Goal: Task Accomplishment & Management: Manage account settings

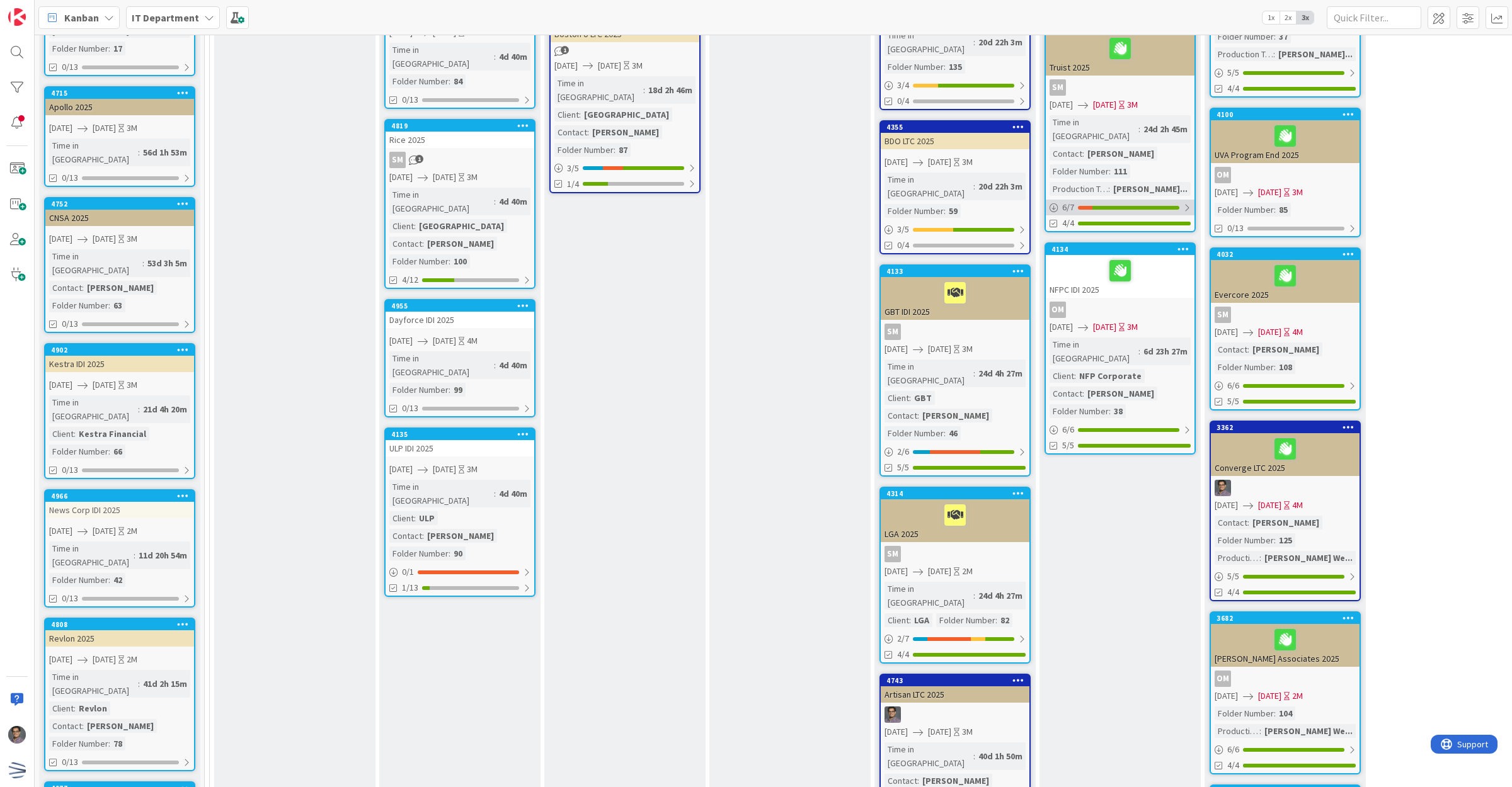
click at [1132, 200] on div "6 / 7" at bounding box center [1120, 208] width 149 height 16
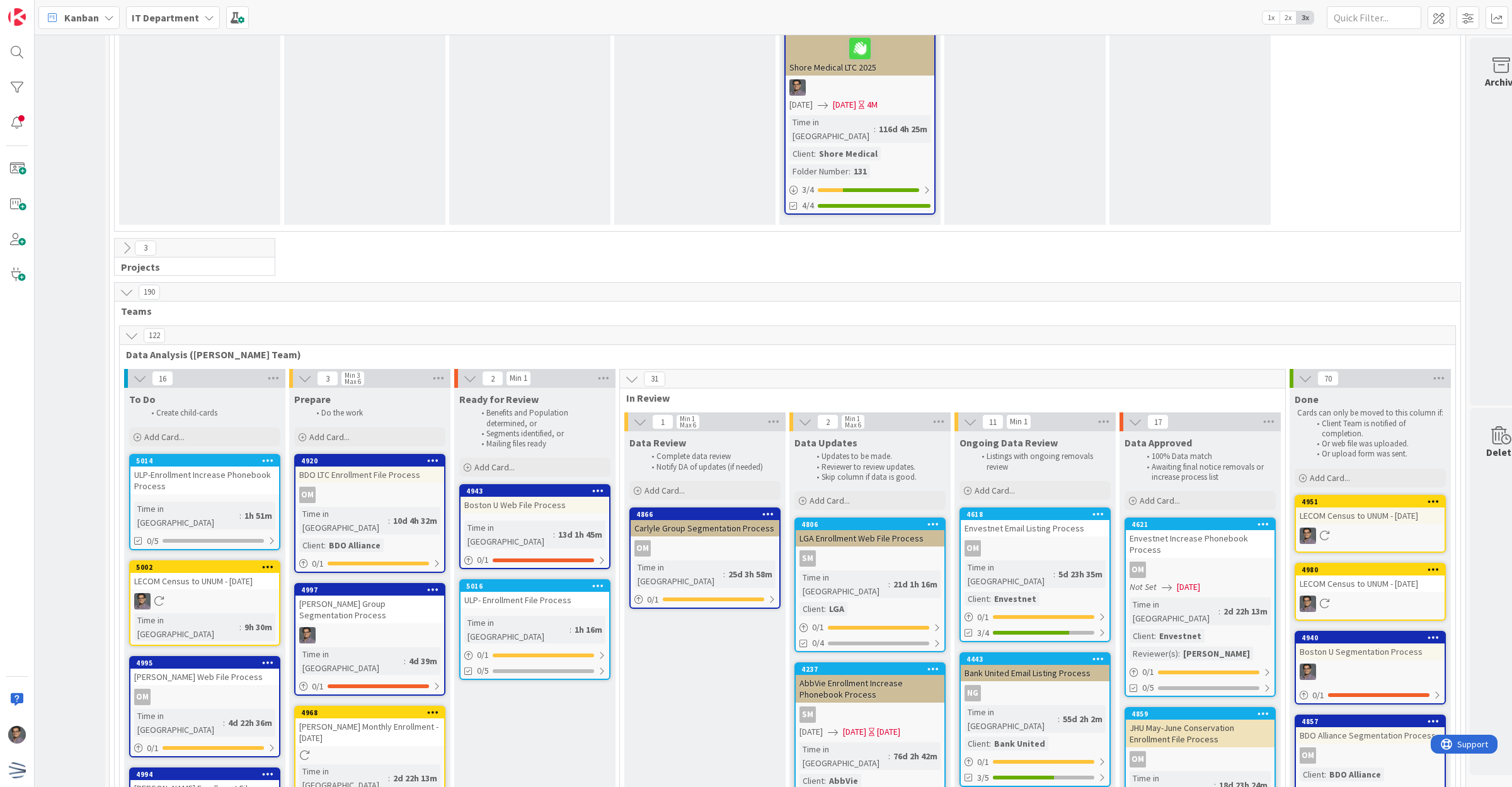
scroll to position [4046, 104]
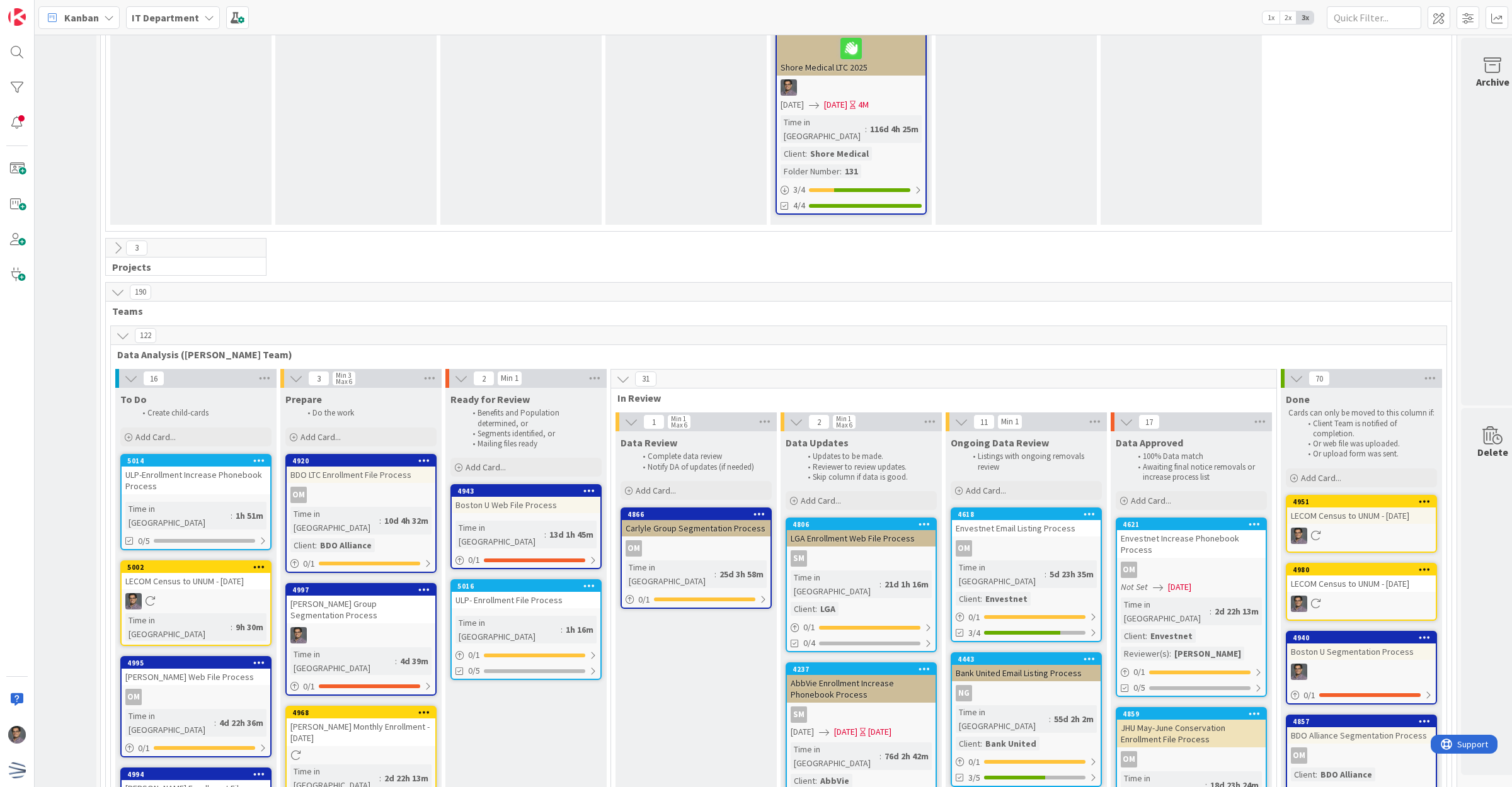
click at [552, 497] on div "Boston U Web File Process" at bounding box center [526, 505] width 149 height 16
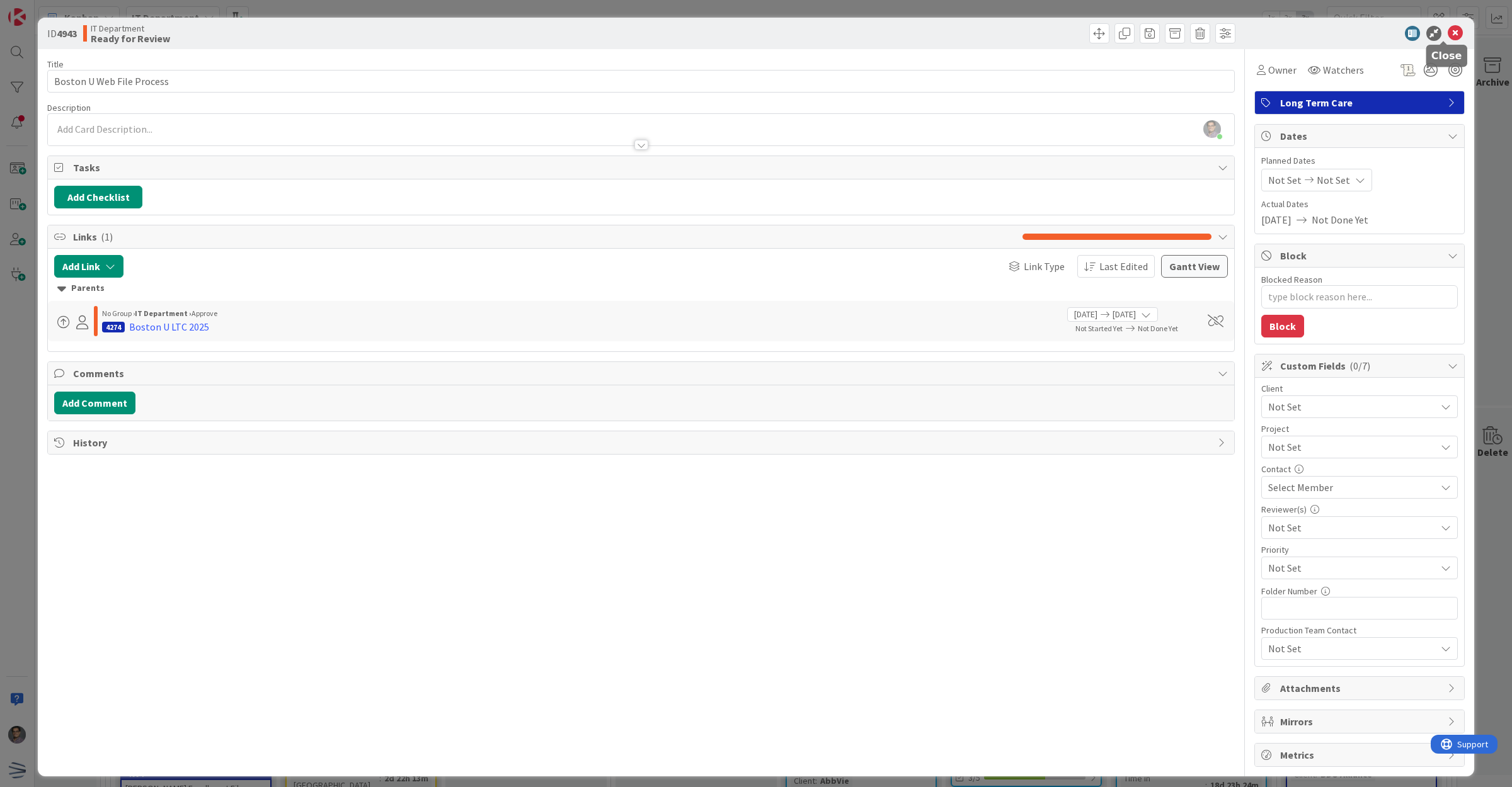
click at [1447, 31] on icon at bounding box center [1455, 33] width 15 height 15
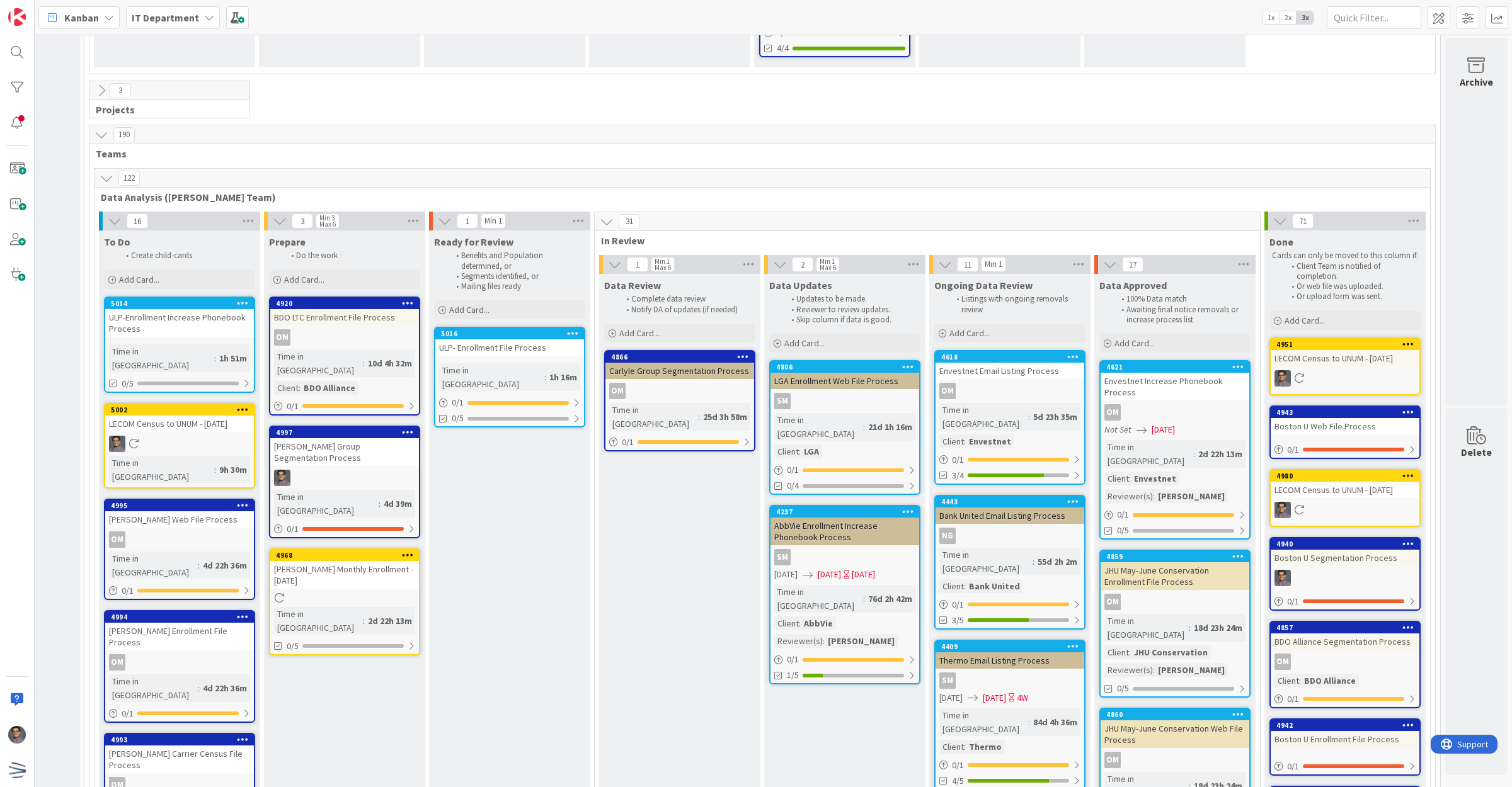
scroll to position [4440, 133]
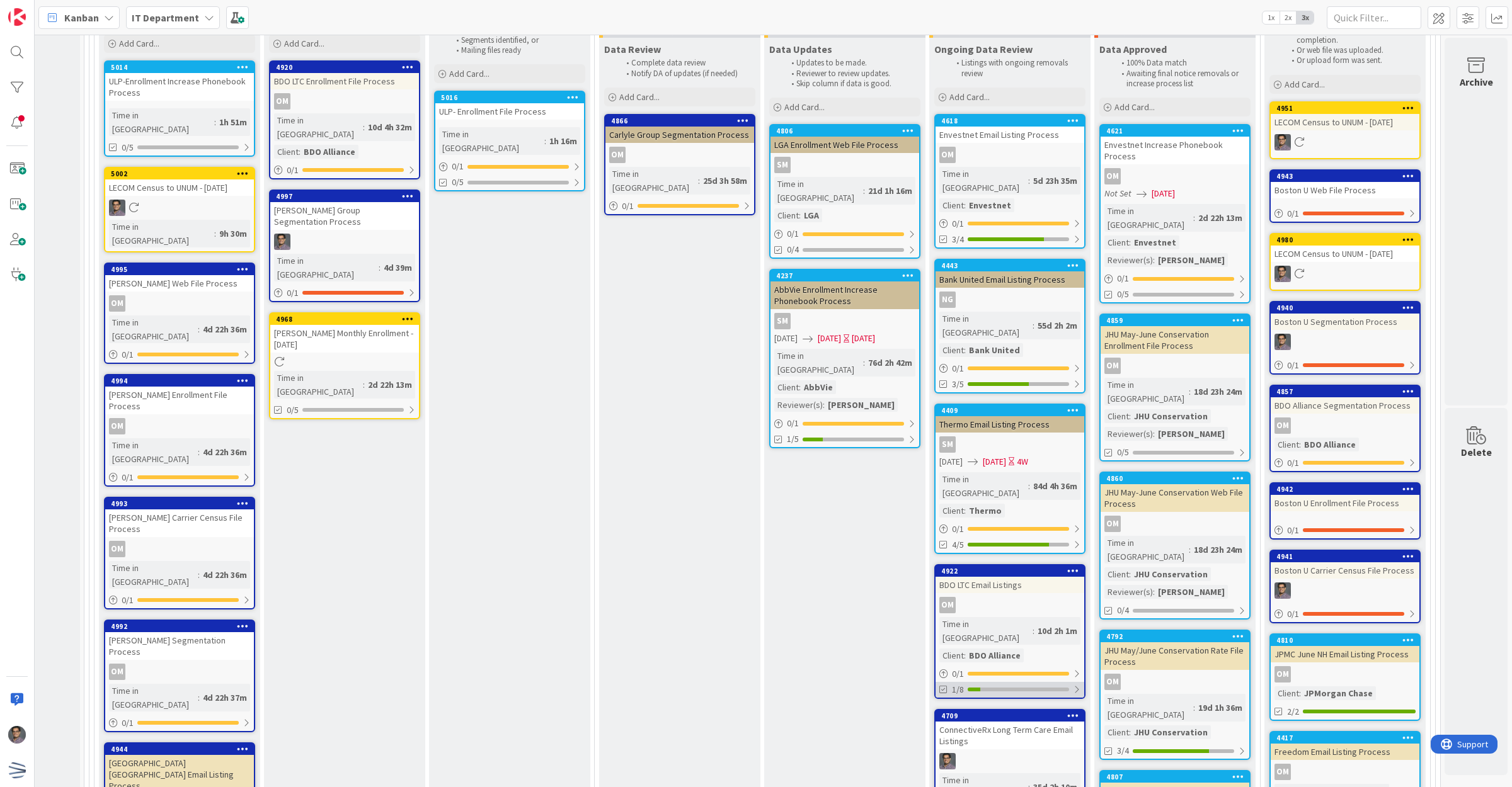
click at [1029, 682] on div "1/8" at bounding box center [1010, 690] width 149 height 16
click at [966, 714] on div "Webinar Email" at bounding box center [1017, 719] width 127 height 10
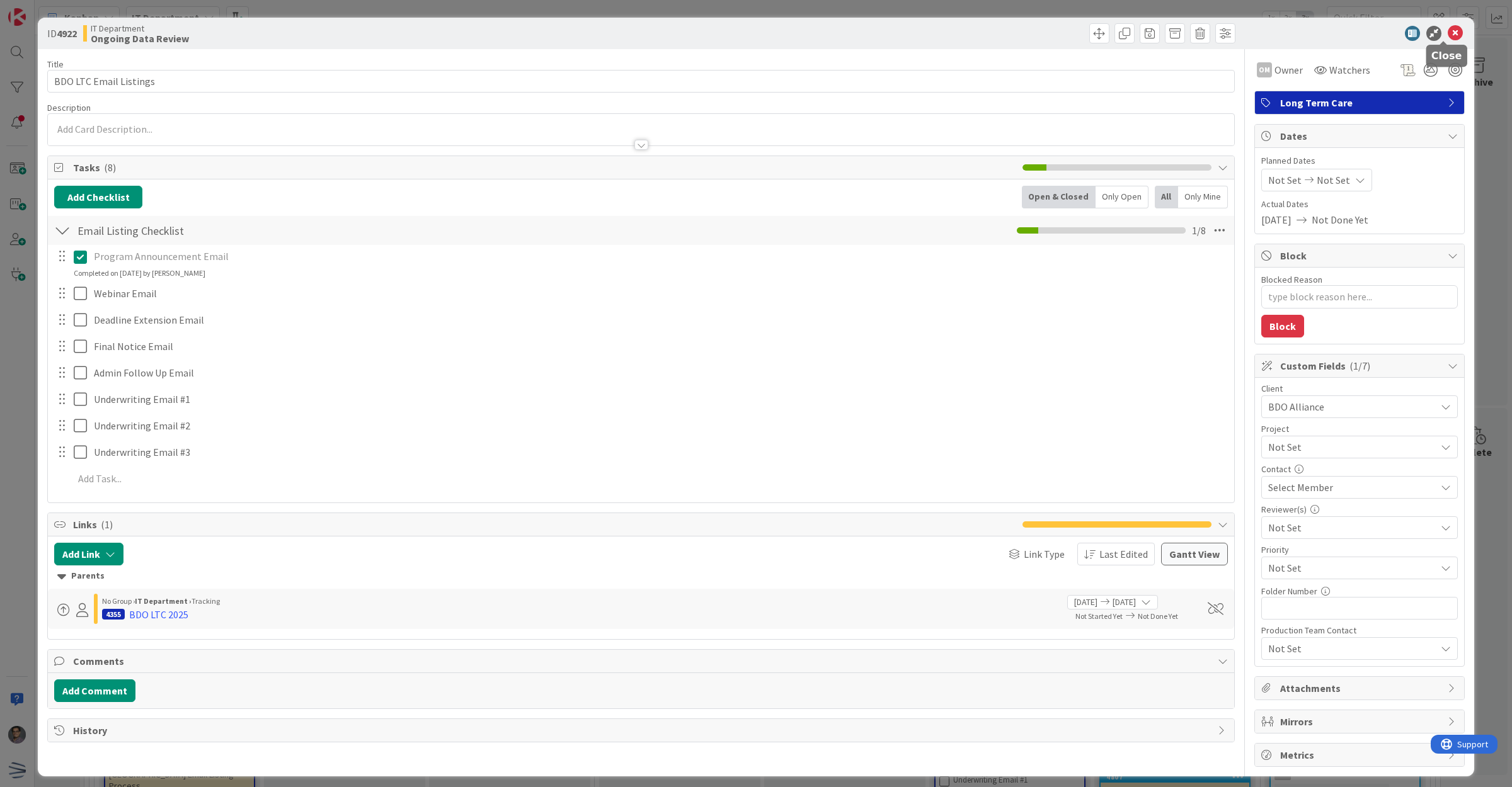
click at [1447, 30] on icon at bounding box center [1455, 33] width 15 height 15
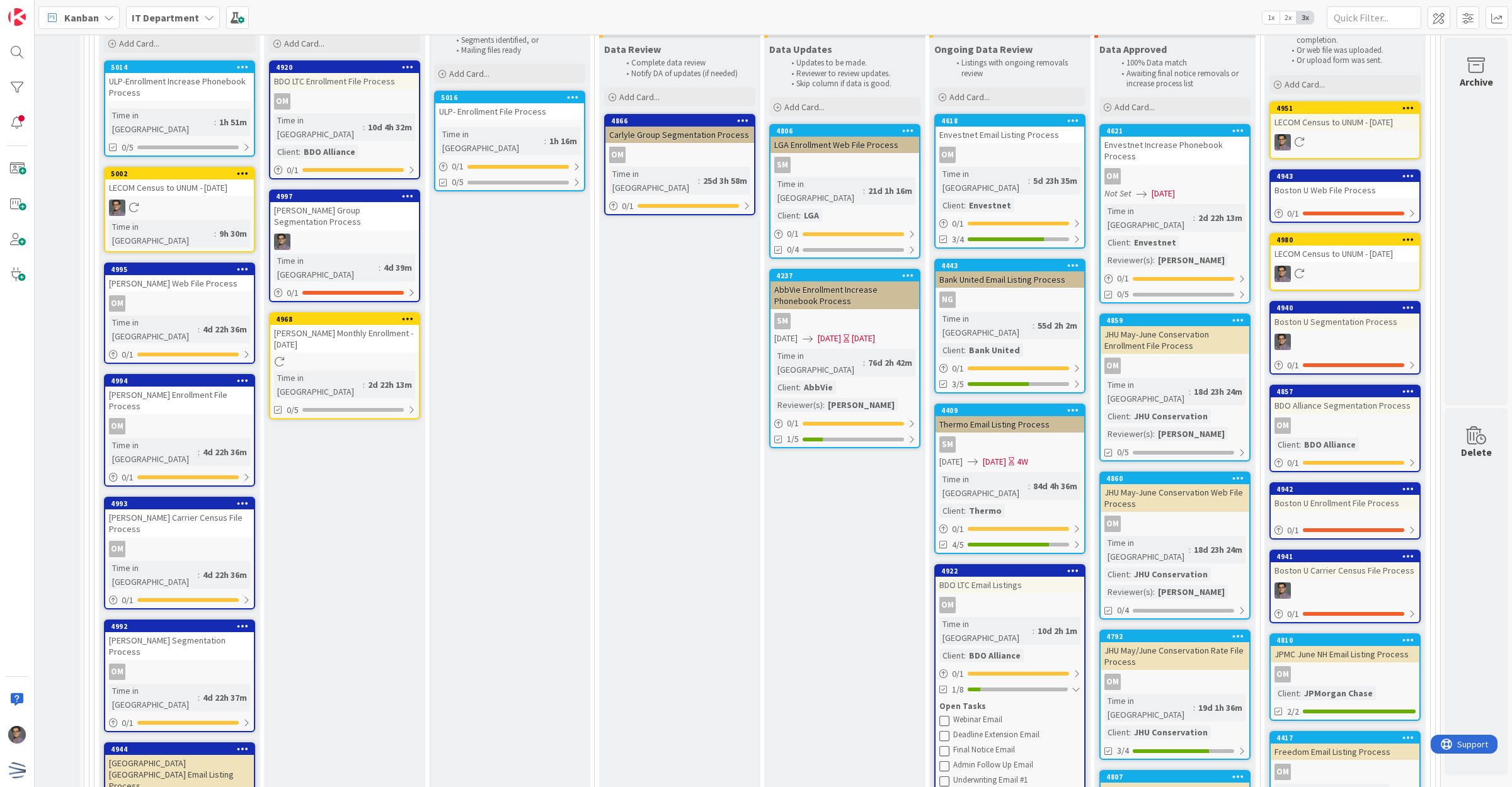
click at [939, 715] on icon at bounding box center [943, 720] width 10 height 10
click at [1072, 685] on div at bounding box center [1076, 689] width 9 height 10
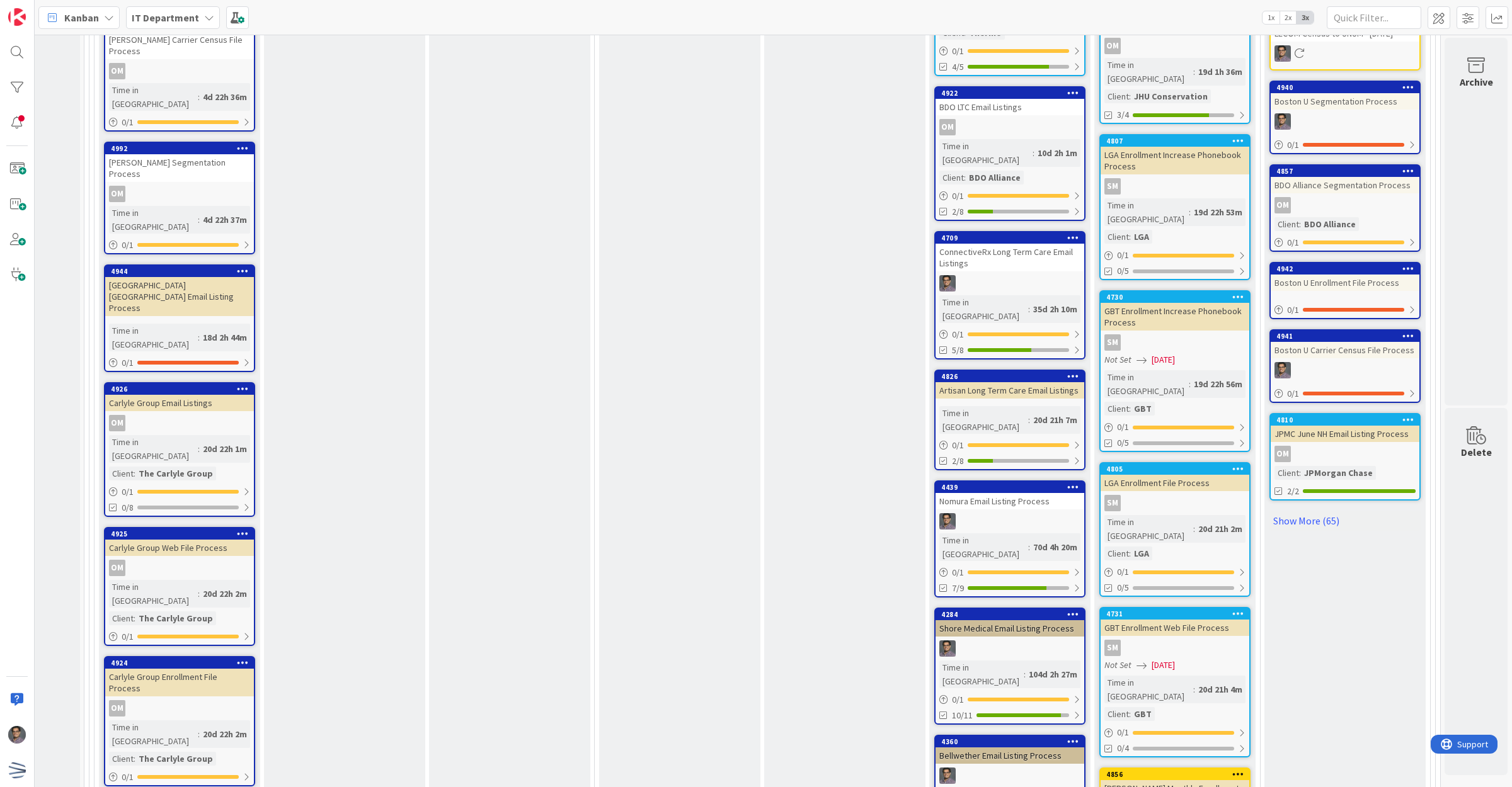
scroll to position [4918, 133]
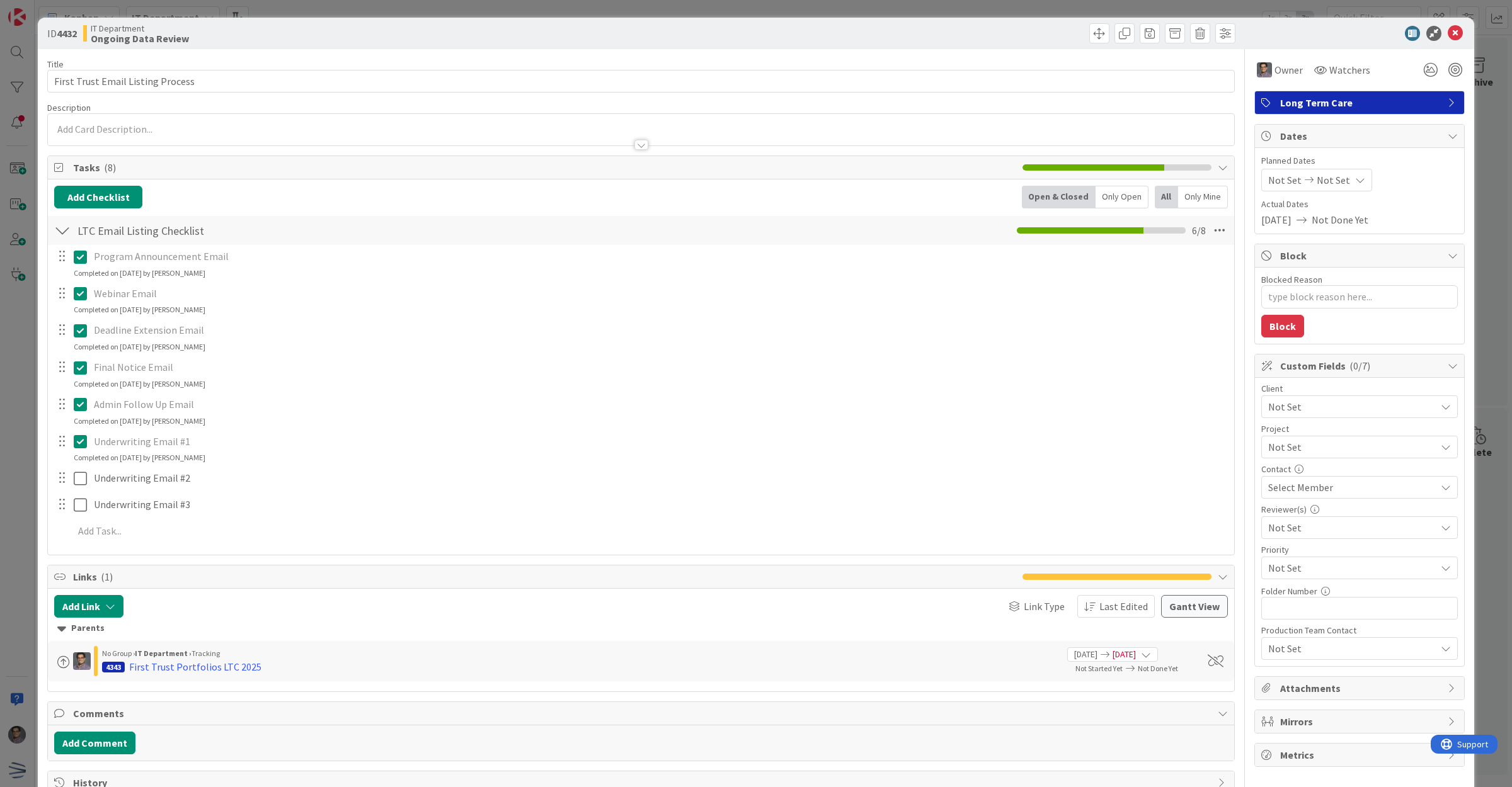
click at [86, 435] on icon at bounding box center [83, 441] width 19 height 15
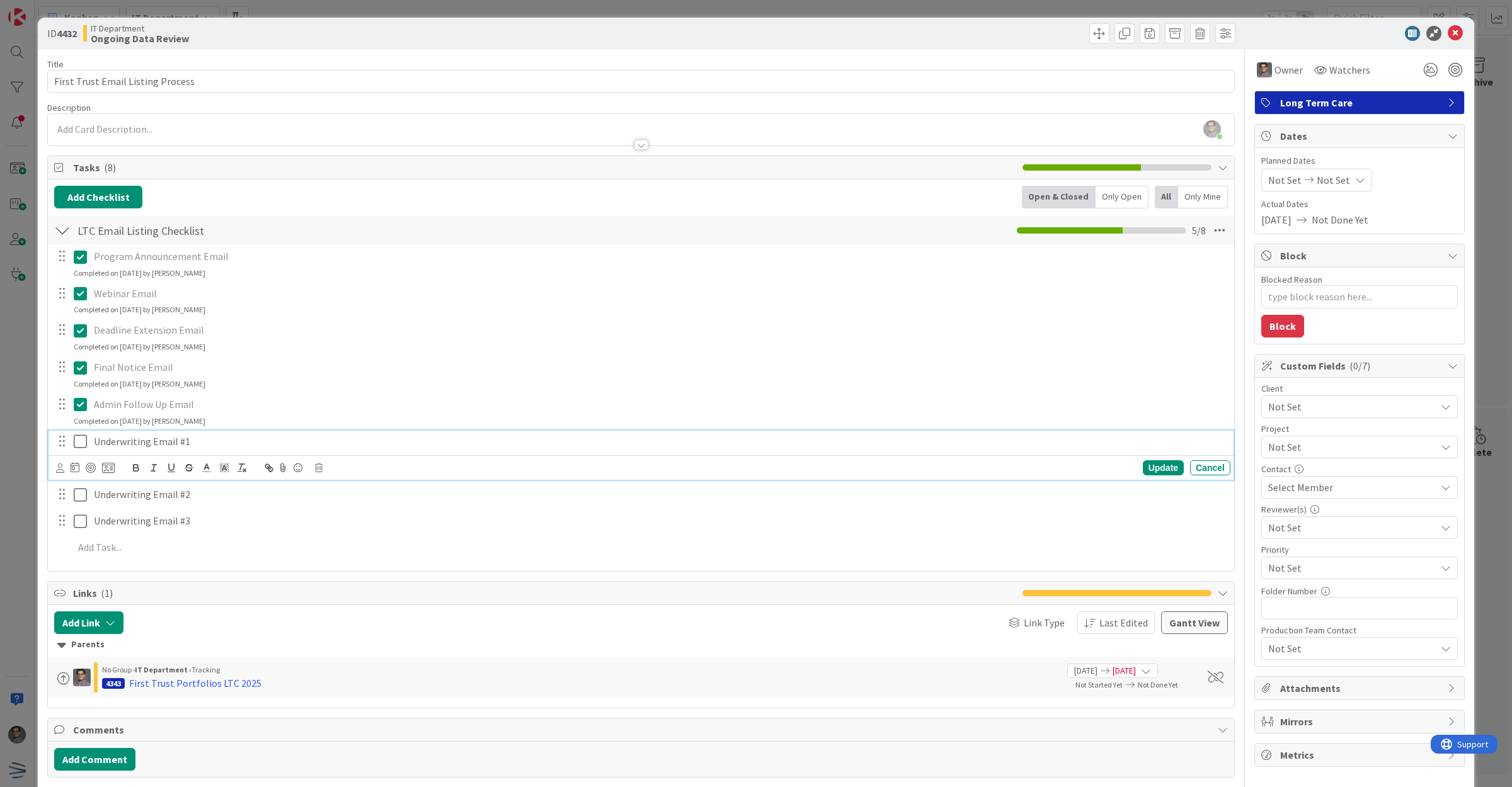
click at [79, 445] on icon at bounding box center [83, 441] width 19 height 15
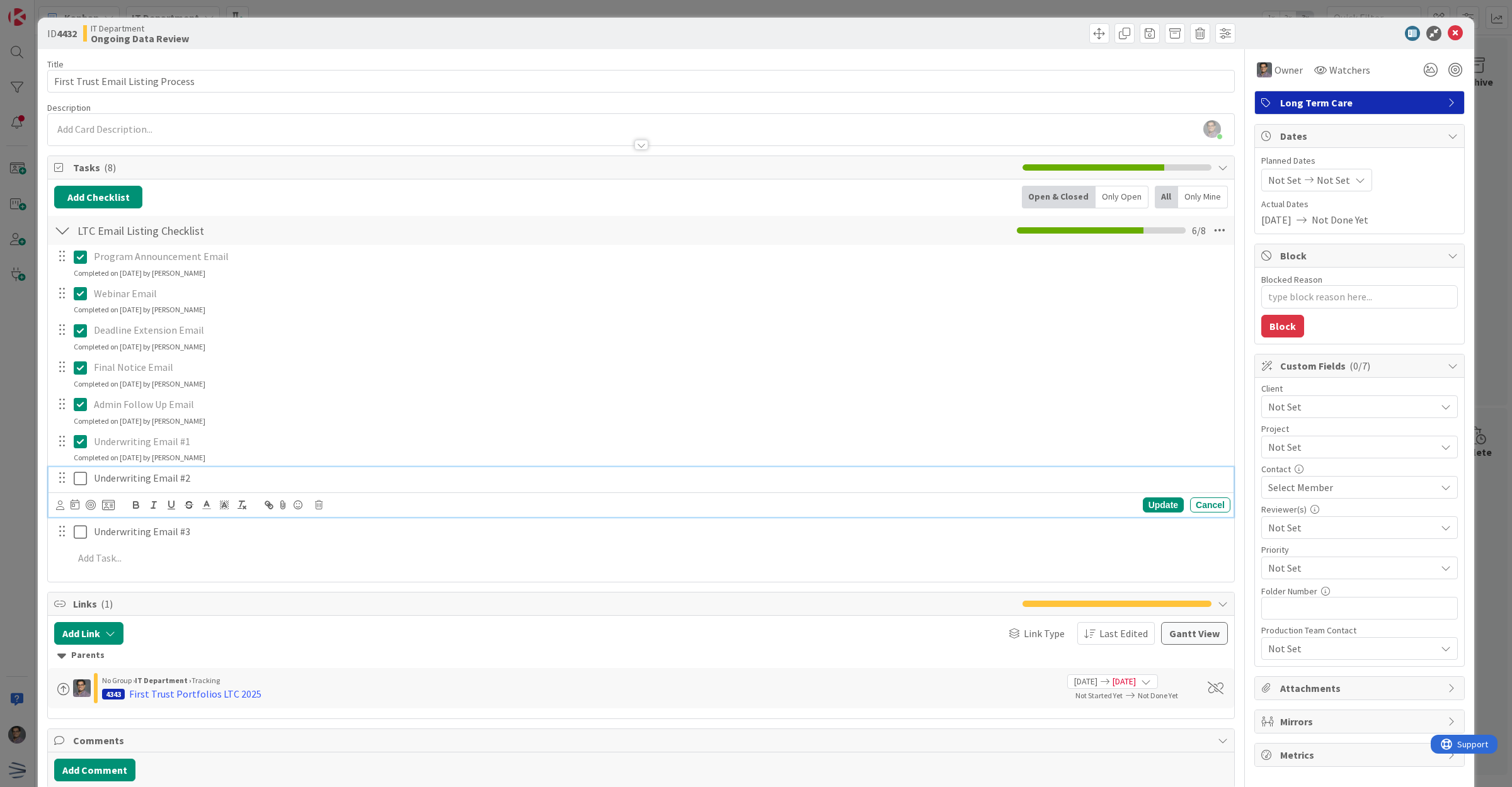
click at [80, 480] on icon at bounding box center [83, 478] width 19 height 15
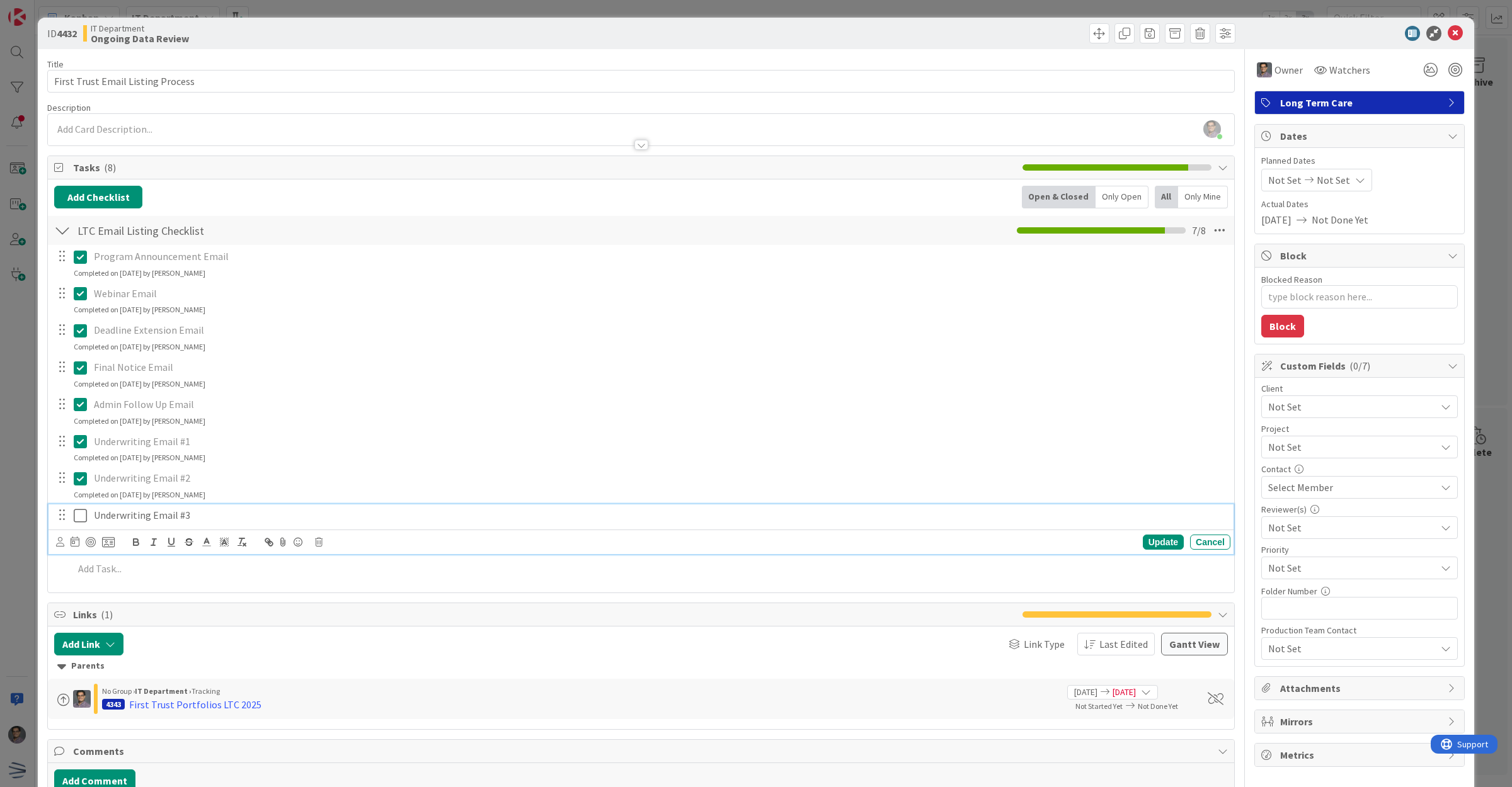
click at [81, 512] on icon at bounding box center [83, 515] width 19 height 15
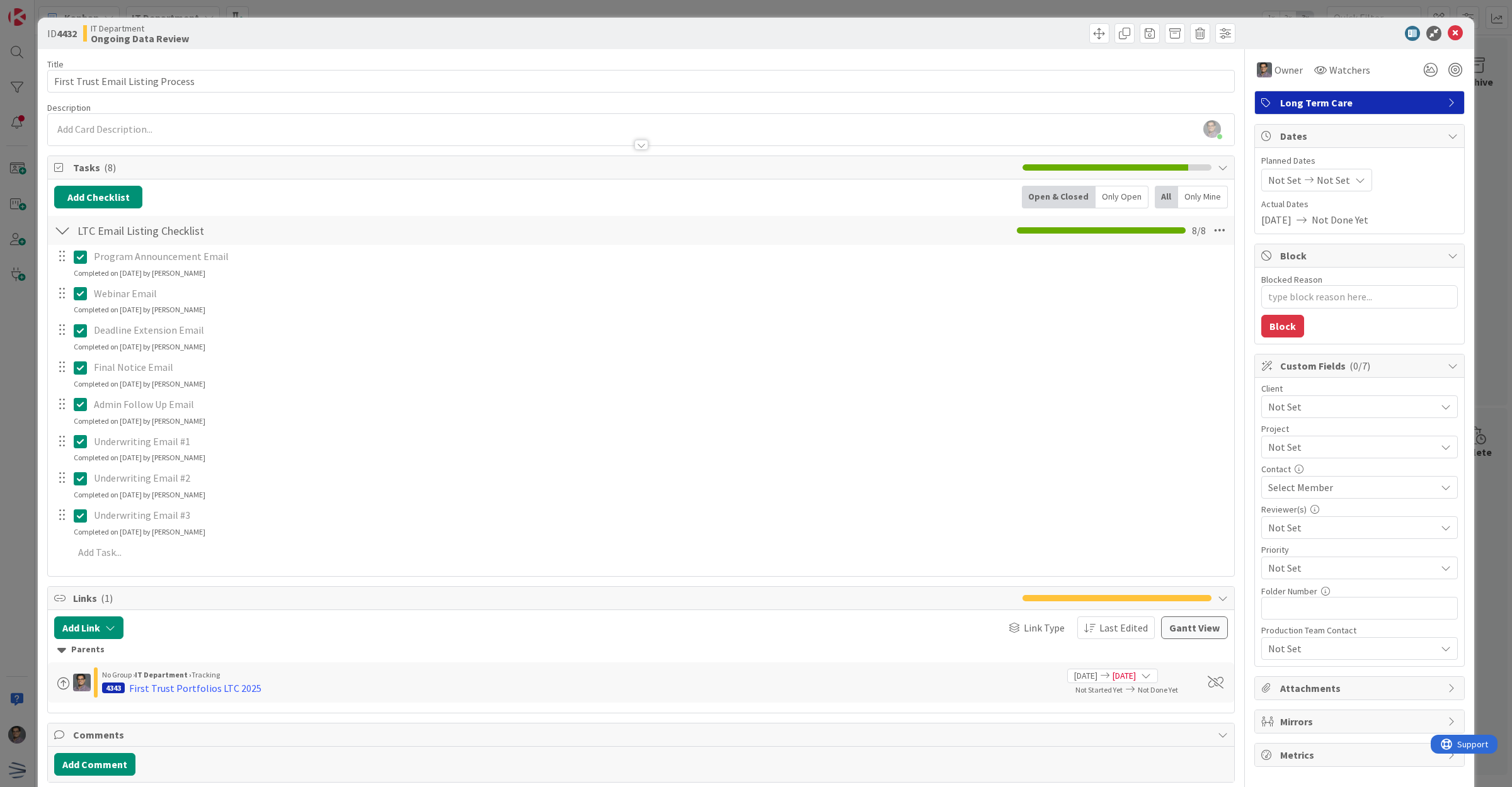
type textarea "x"
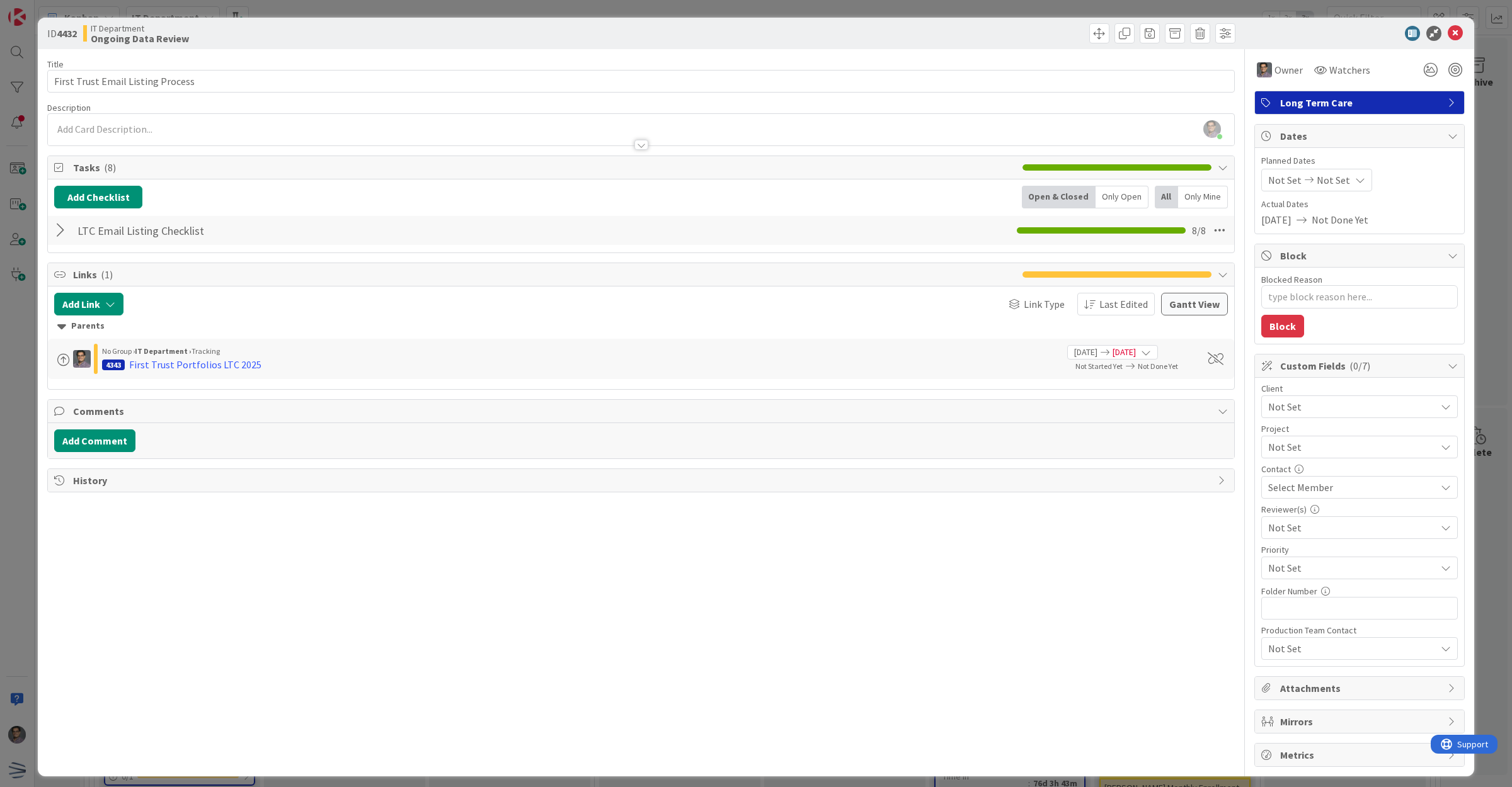
drag, startPoint x: 1459, startPoint y: 22, endPoint x: 1456, endPoint y: 32, distance: 10.4
click at [1460, 22] on div "ID 4432 IT Department Ongoing Data Review" at bounding box center [756, 33] width 1437 height 31
click at [1451, 35] on div at bounding box center [1352, 33] width 223 height 15
click at [1447, 32] on icon at bounding box center [1455, 33] width 15 height 15
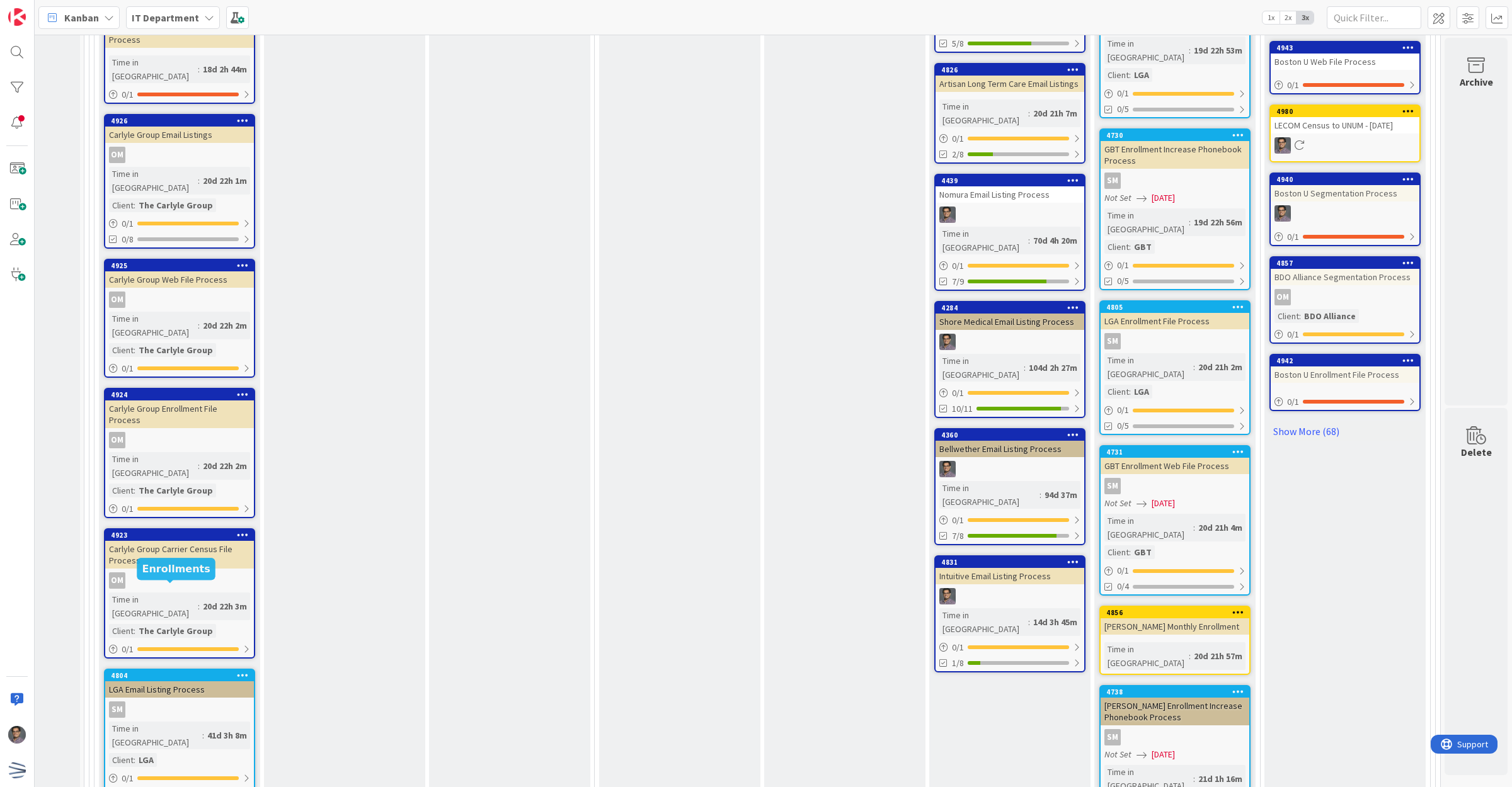
scroll to position [5001, 133]
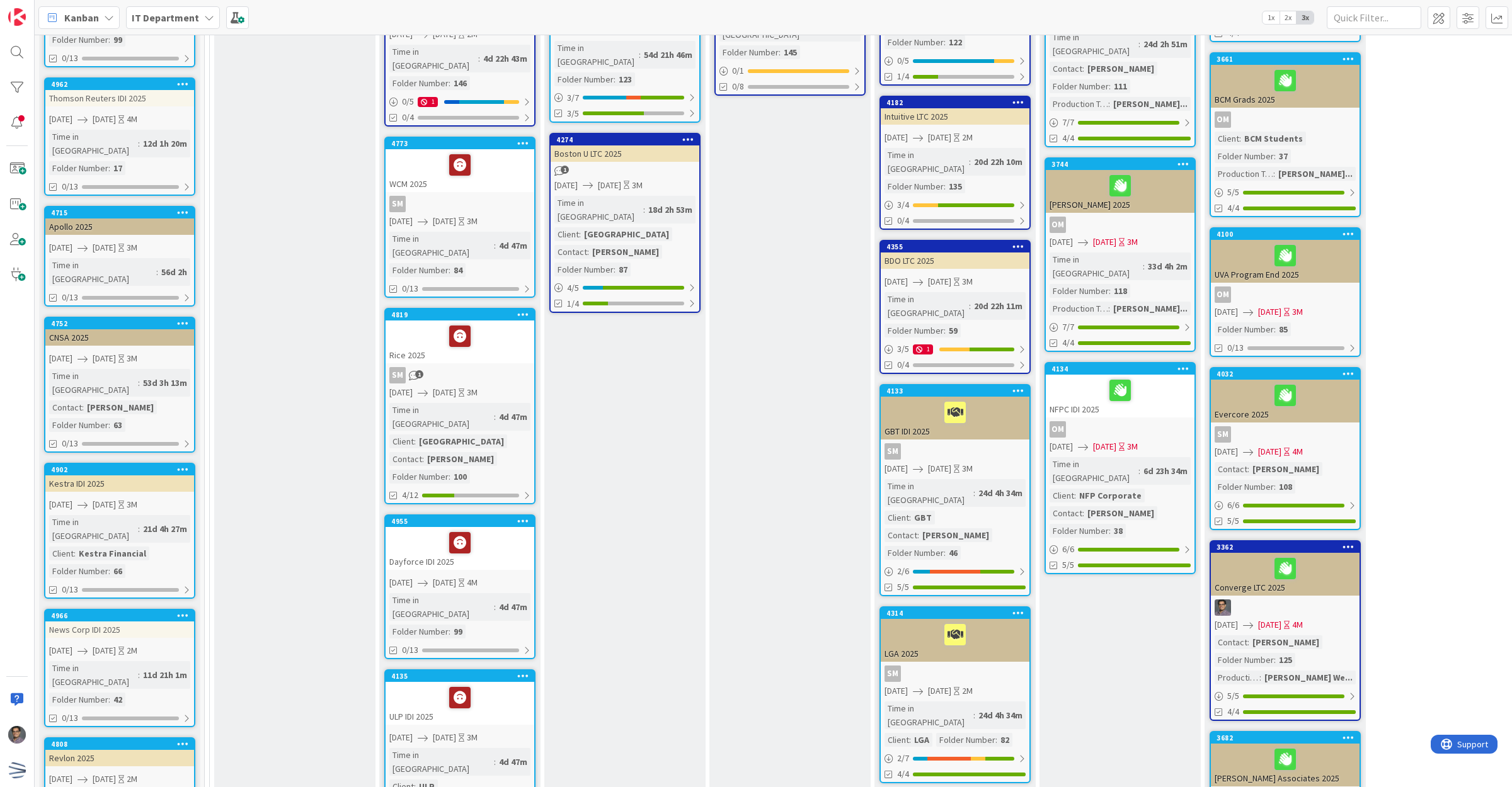
scroll to position [158, 0]
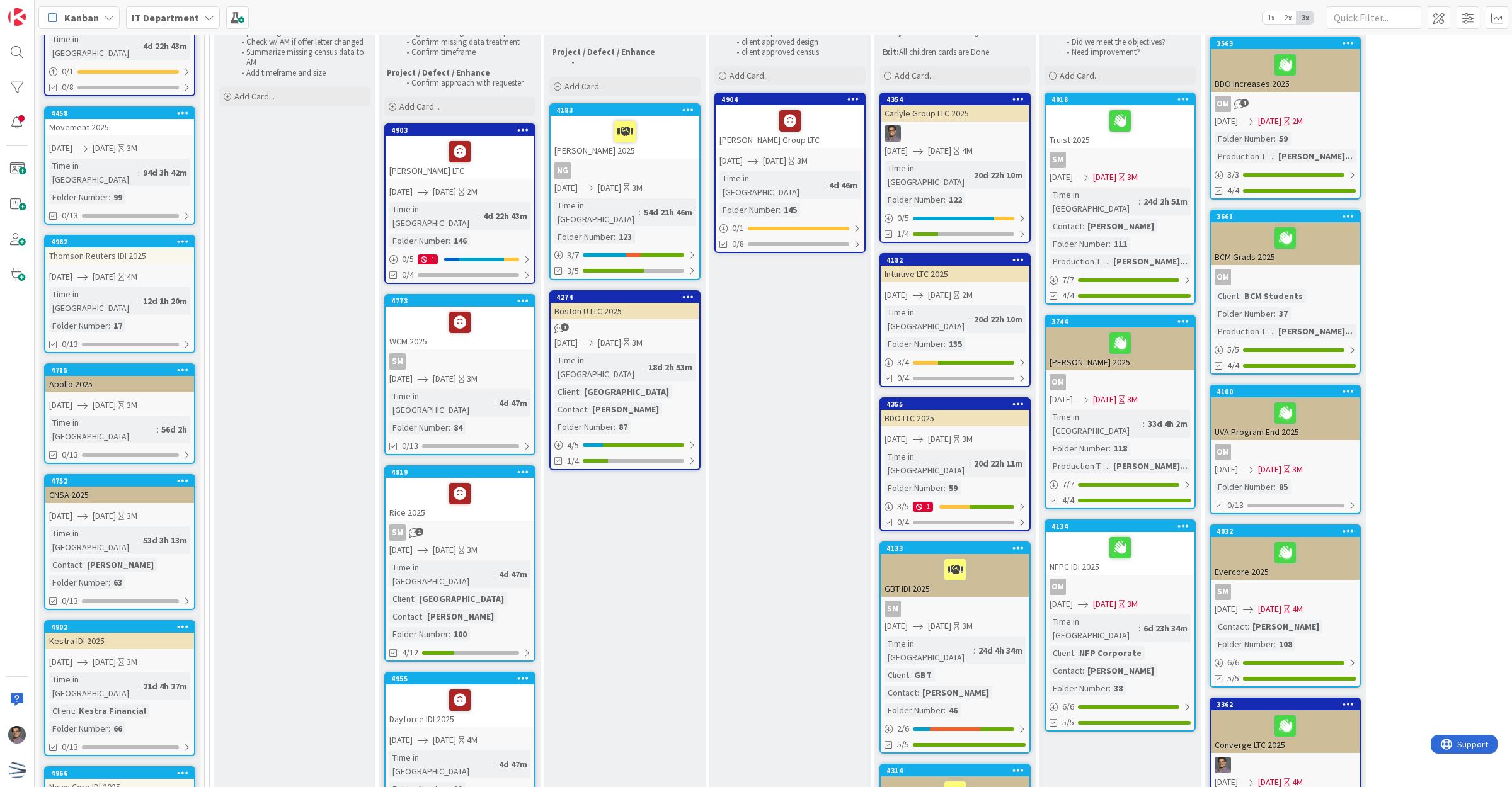
click at [1021, 99] on icon at bounding box center [1018, 99] width 12 height 9
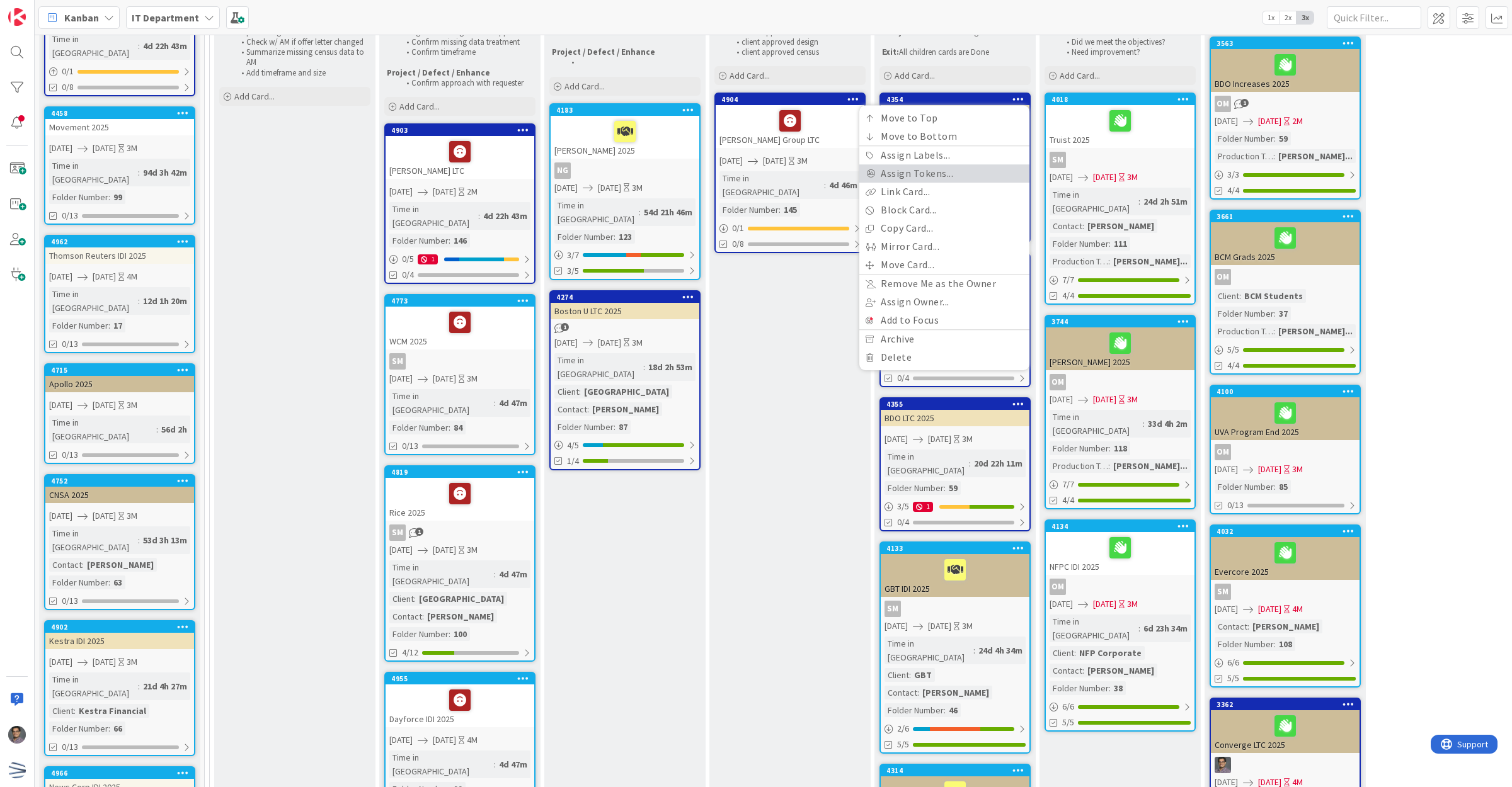
click at [941, 172] on link "Assign Tokens..." at bounding box center [944, 174] width 170 height 18
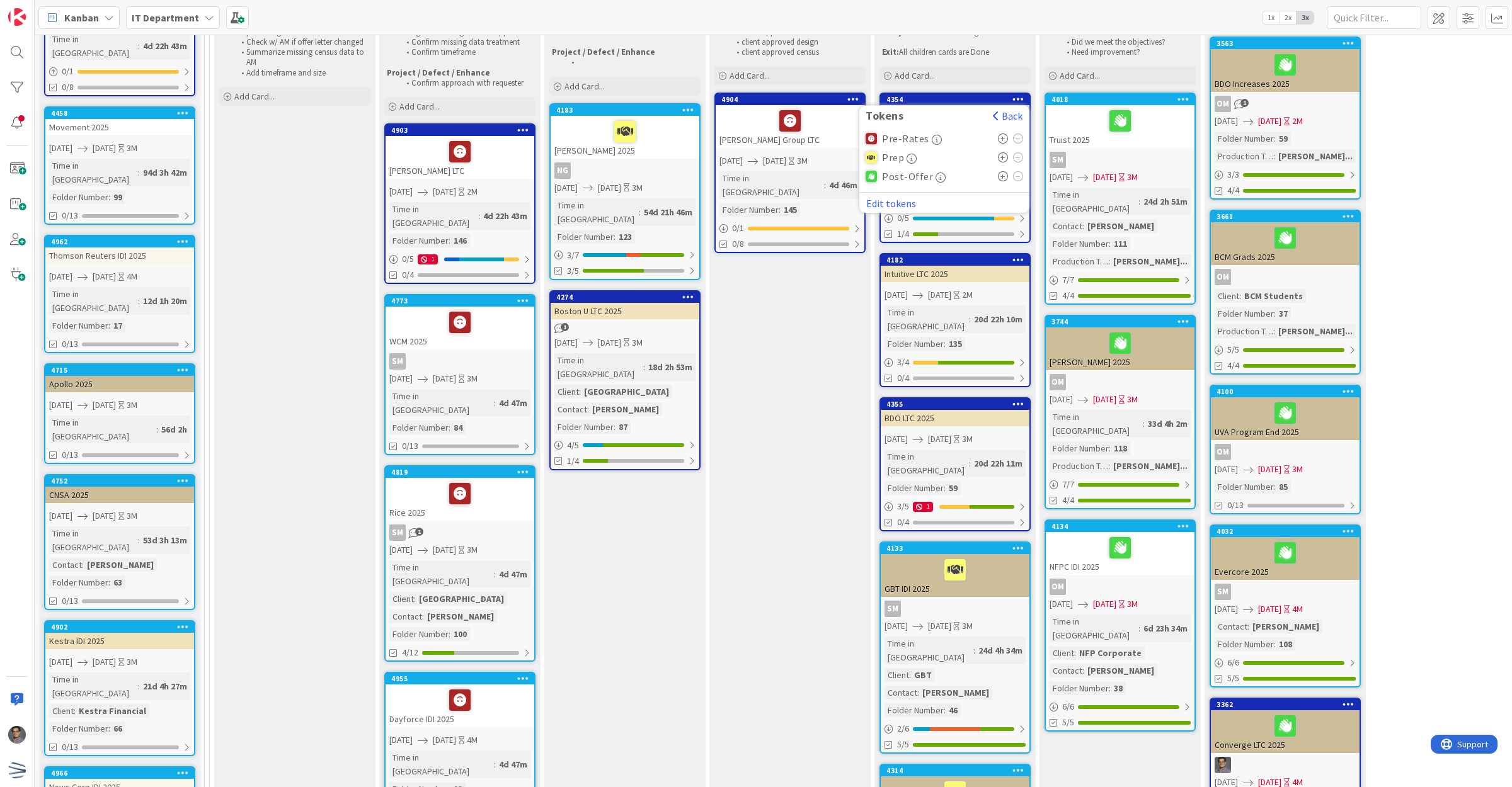
click at [1016, 95] on icon at bounding box center [1018, 99] width 12 height 9
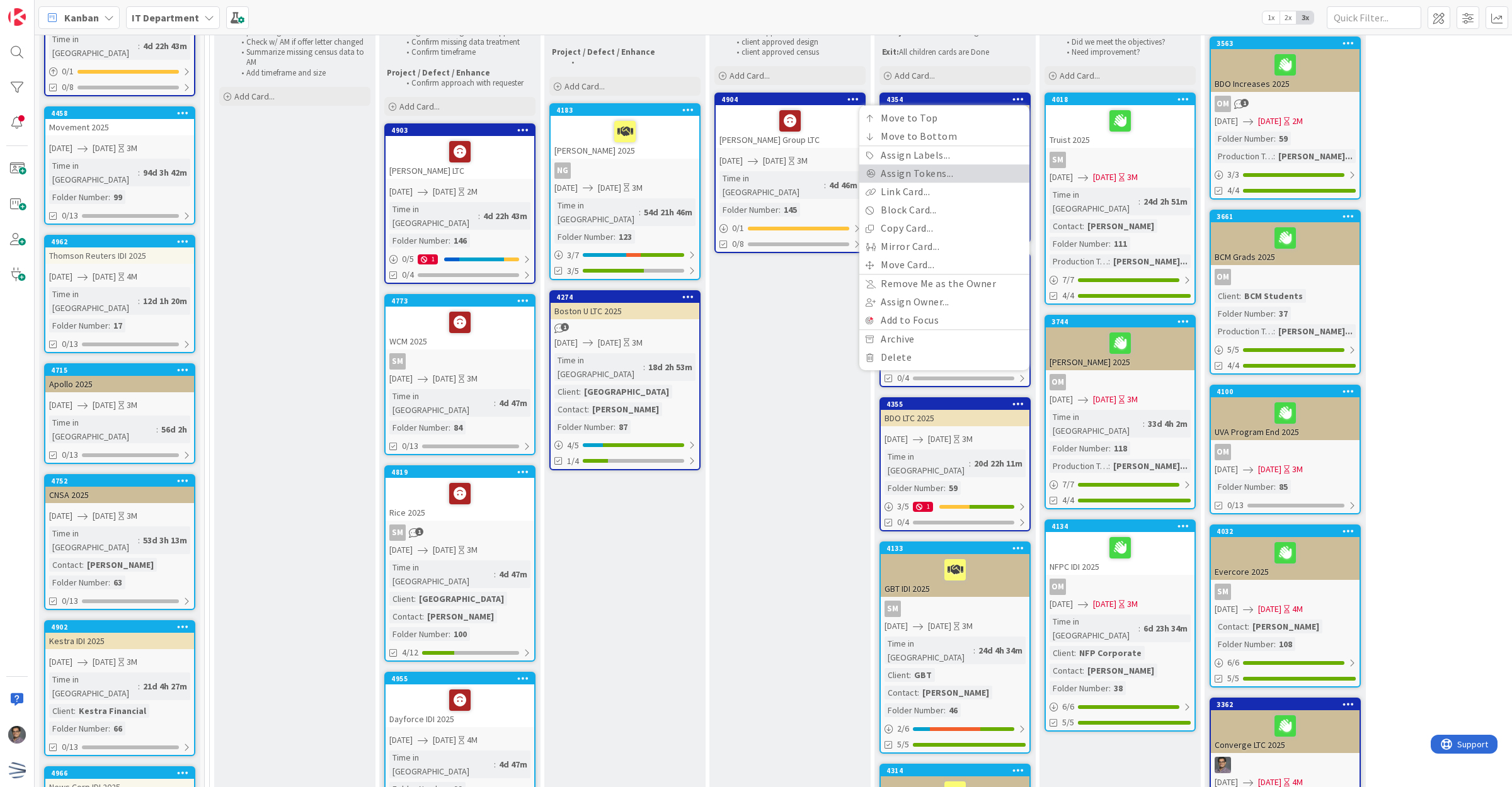
click at [918, 173] on link "Assign Tokens..." at bounding box center [944, 174] width 170 height 18
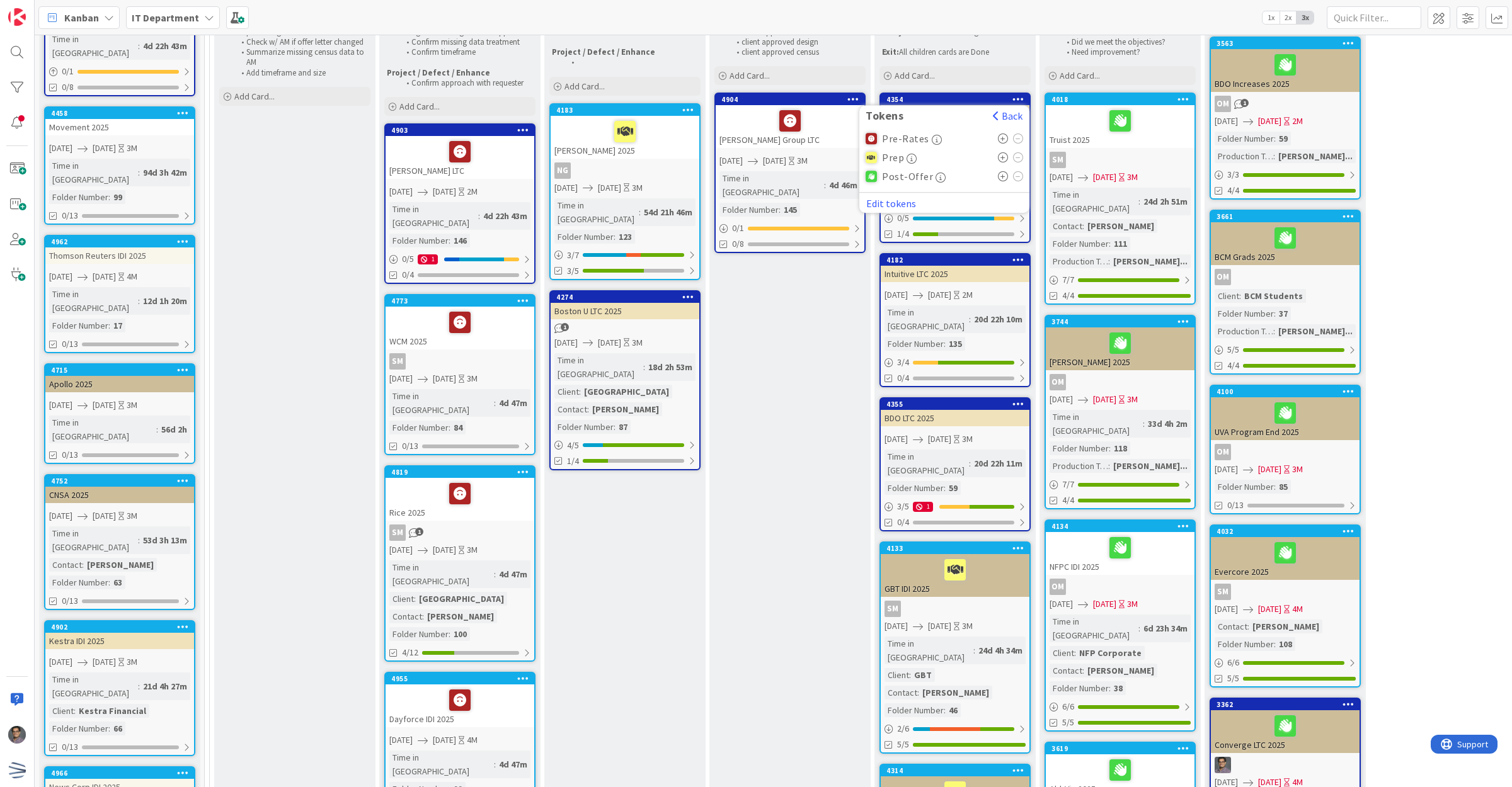
click at [1004, 156] on icon at bounding box center [1004, 158] width 11 height 10
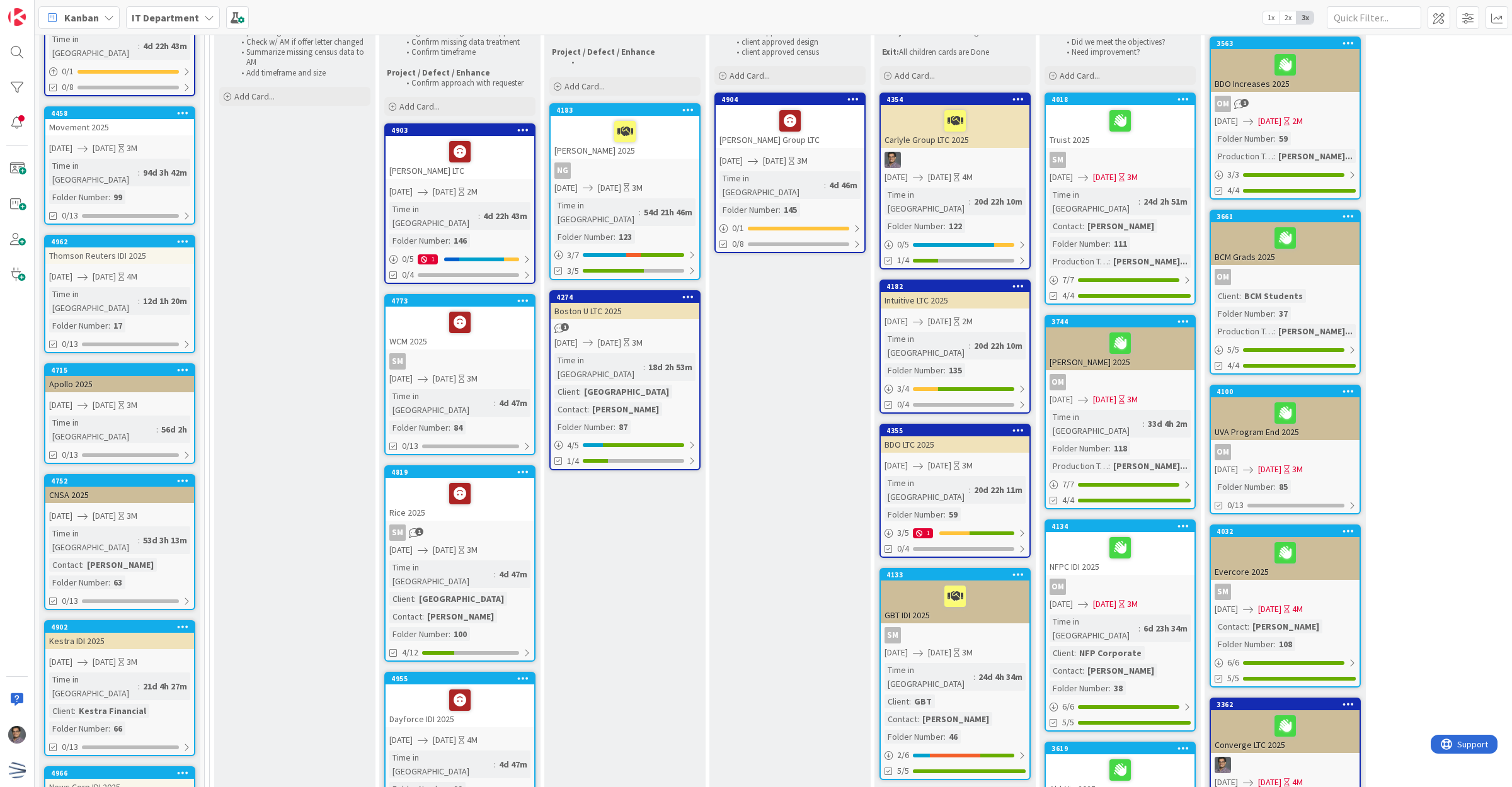
click at [1018, 281] on icon at bounding box center [1018, 286] width 12 height 9
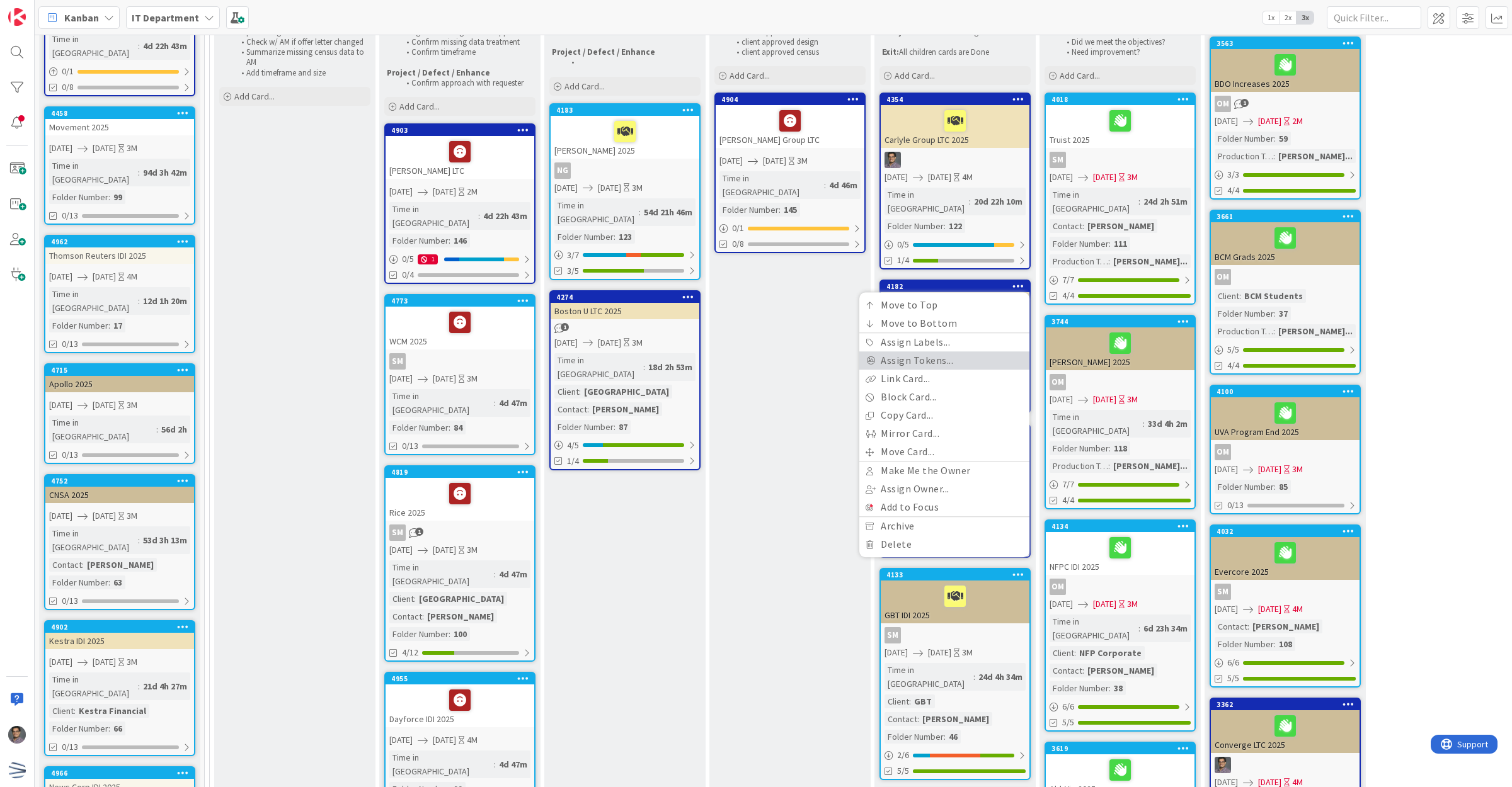
click at [933, 352] on link "Assign Tokens..." at bounding box center [944, 361] width 170 height 18
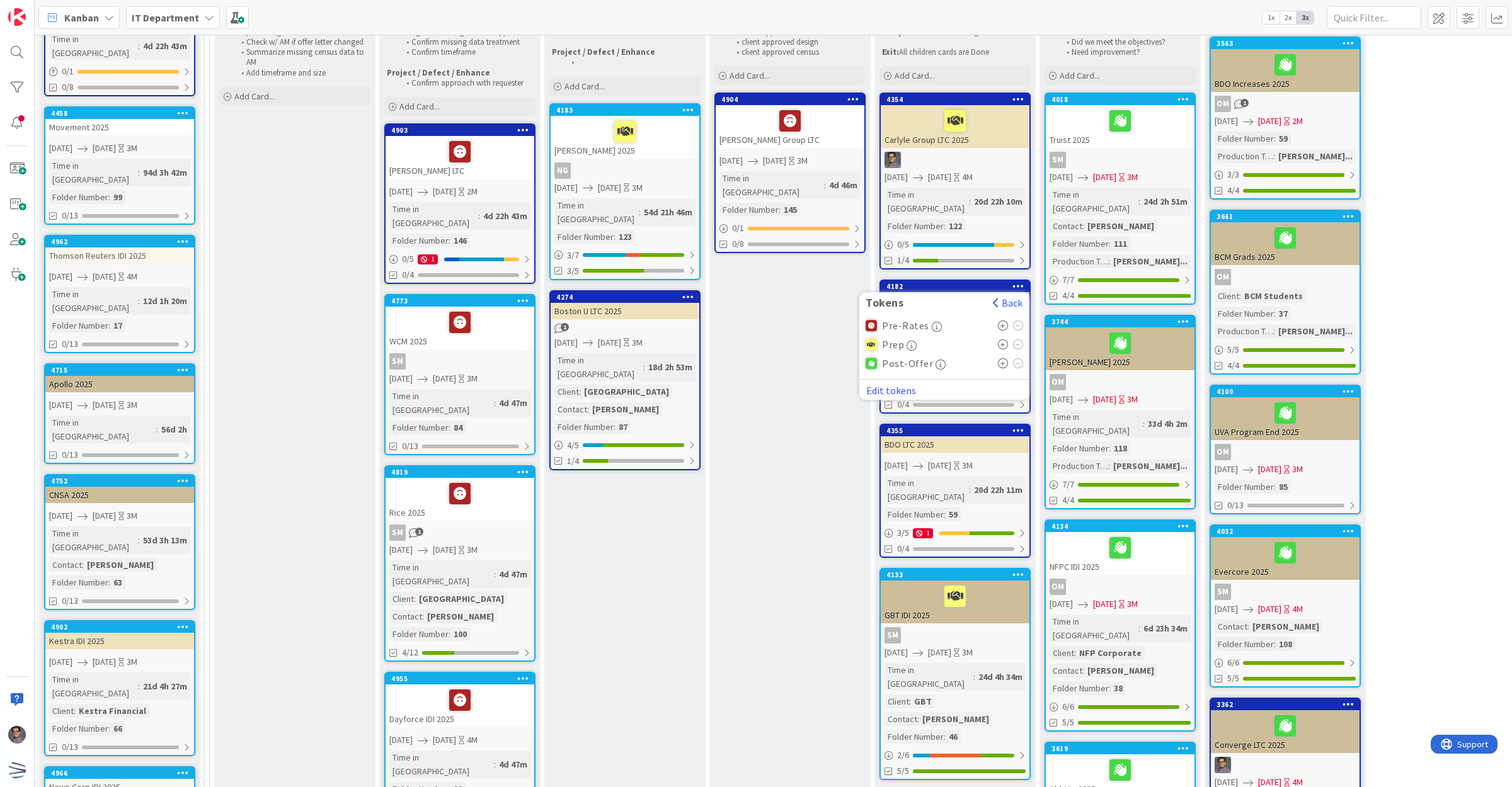
click at [1006, 340] on icon at bounding box center [1004, 344] width 11 height 10
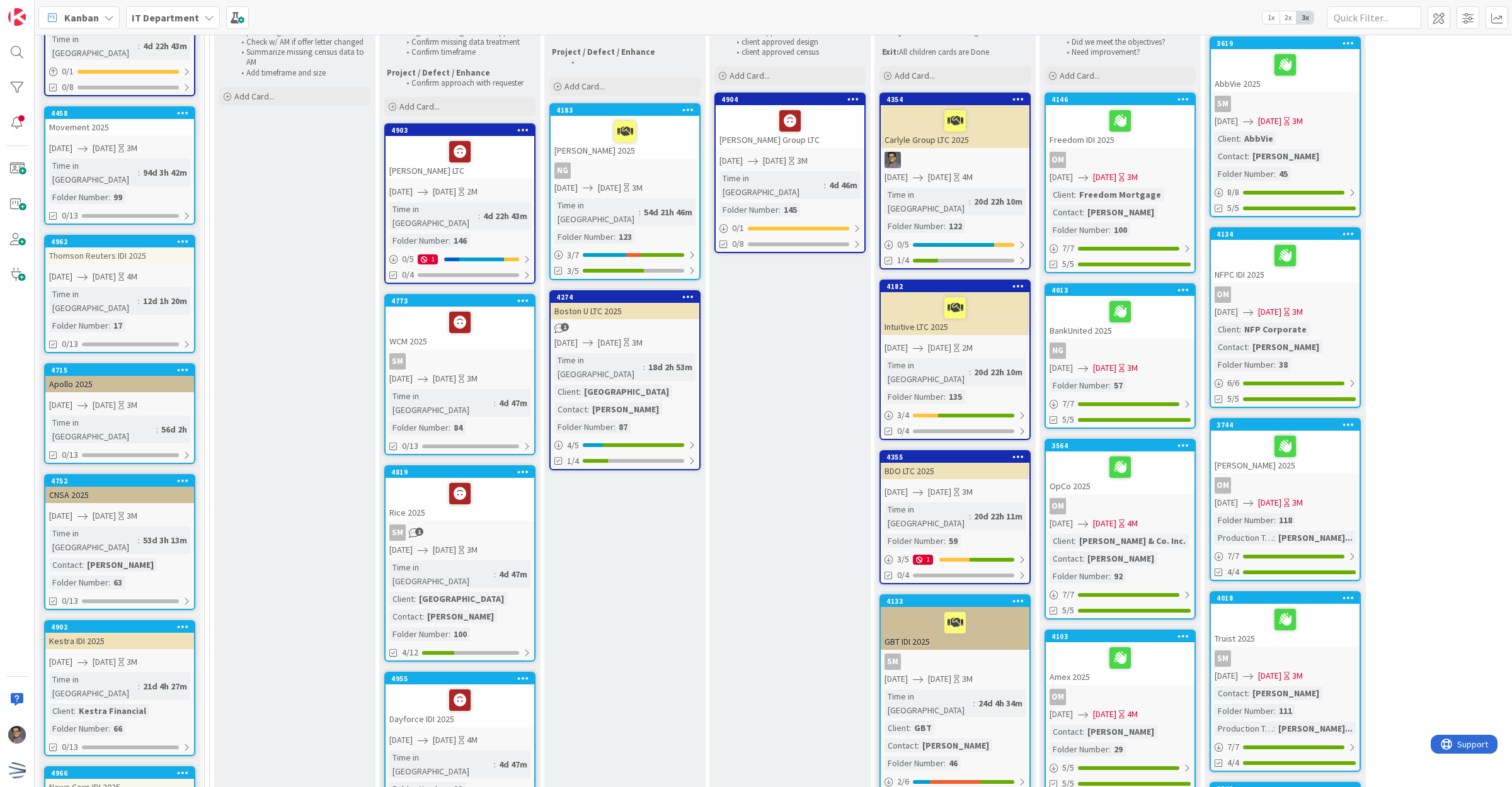
click at [1022, 452] on icon at bounding box center [1018, 456] width 12 height 9
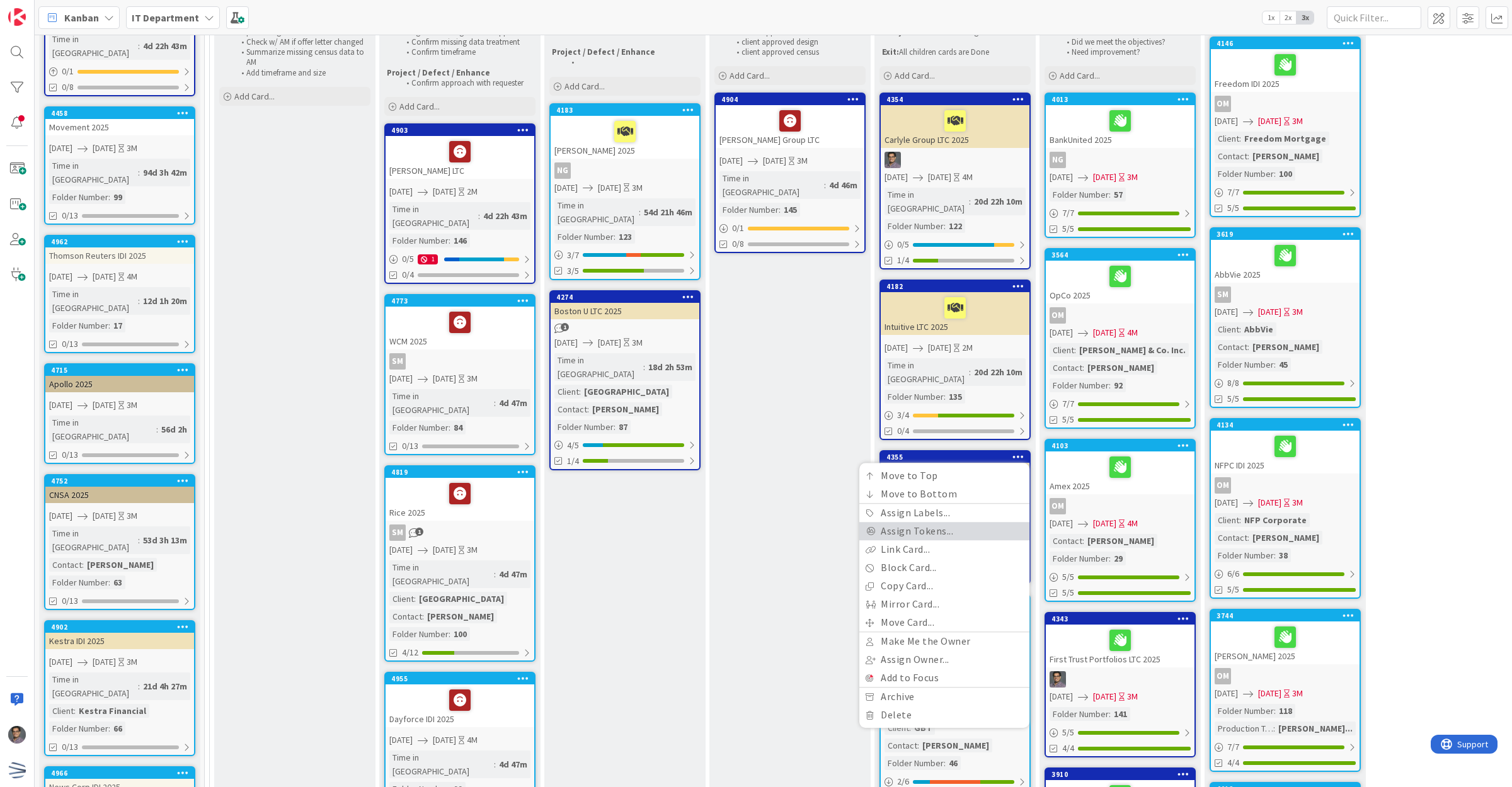
click at [939, 523] on link "Assign Tokens..." at bounding box center [944, 532] width 170 height 18
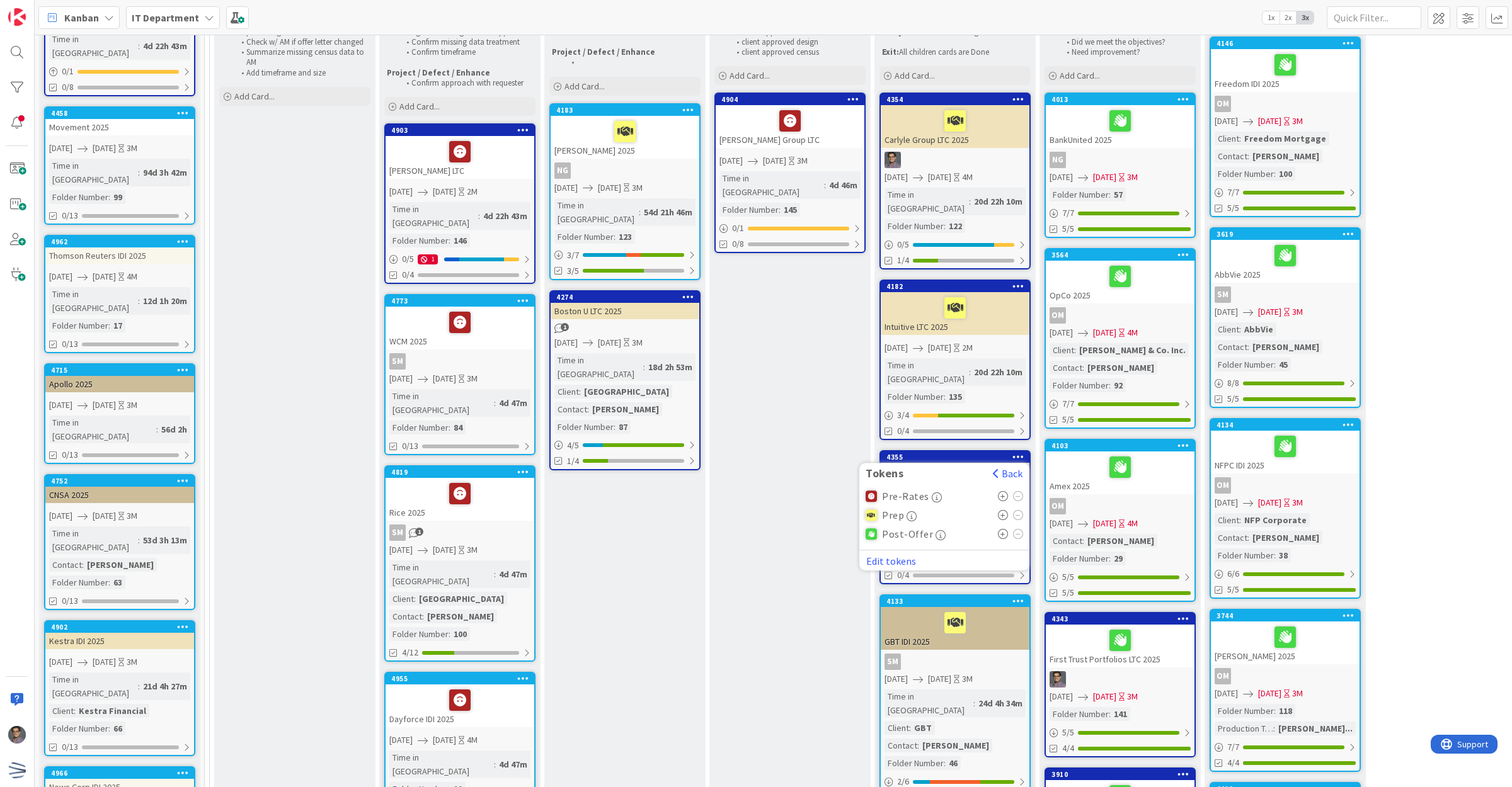
click at [1003, 511] on icon at bounding box center [1004, 515] width 11 height 10
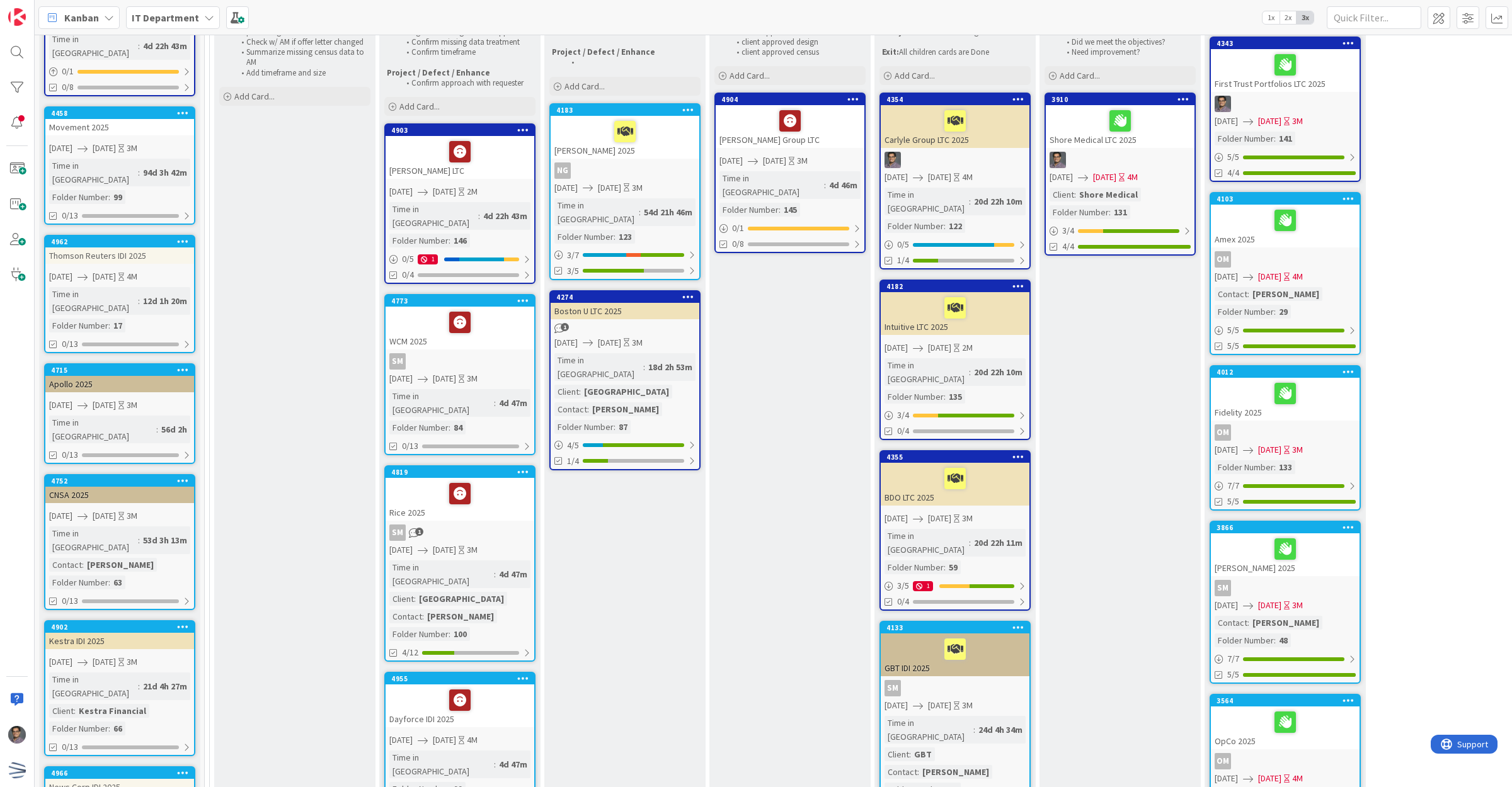
click at [1169, 221] on link "3910 Shore Medical LTC 2025 03/17/2025 06/20/2025 4M Client : Shore Medical Fol…" at bounding box center [1120, 174] width 152 height 163
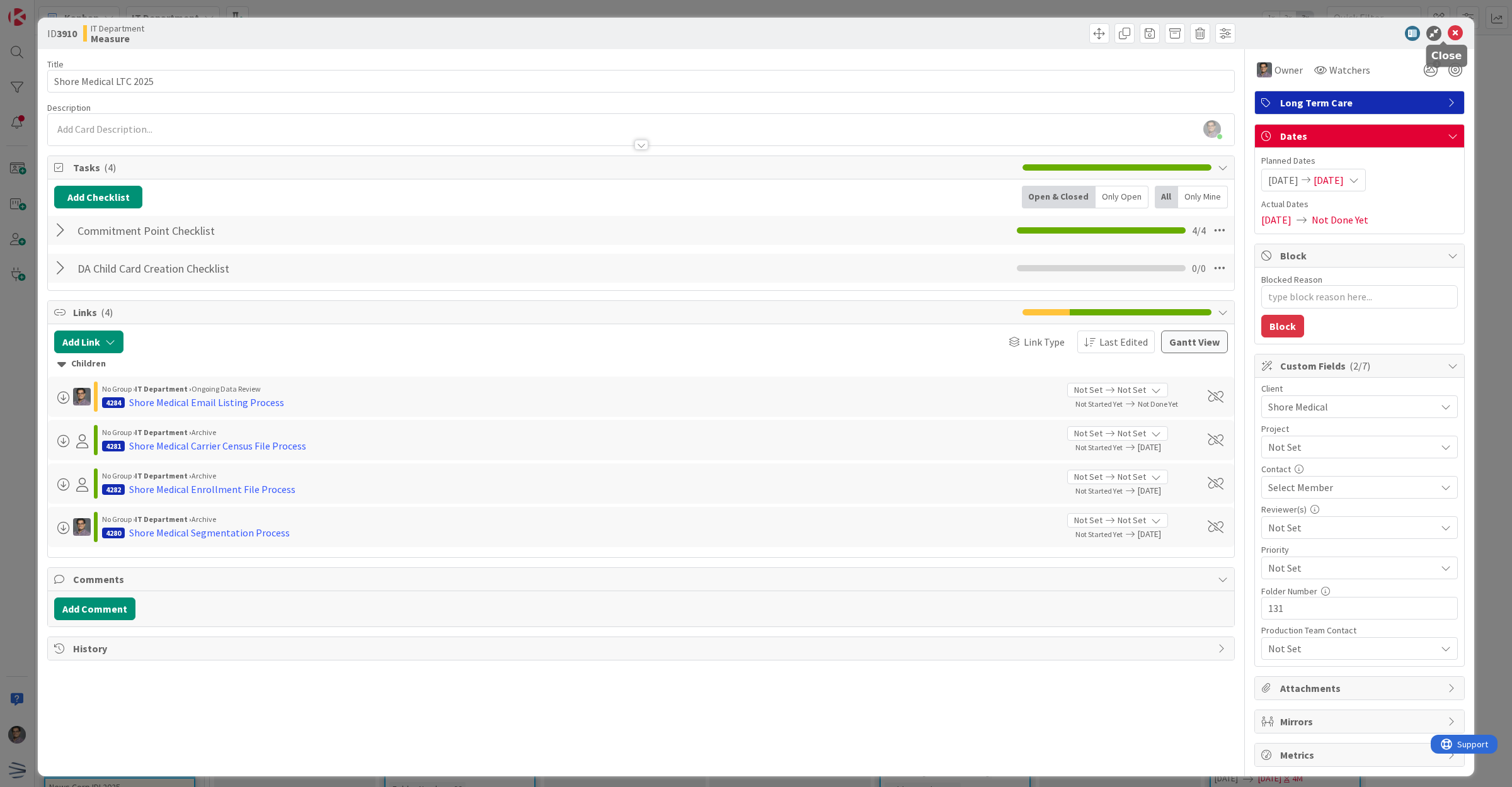
click at [1447, 35] on icon at bounding box center [1455, 33] width 15 height 15
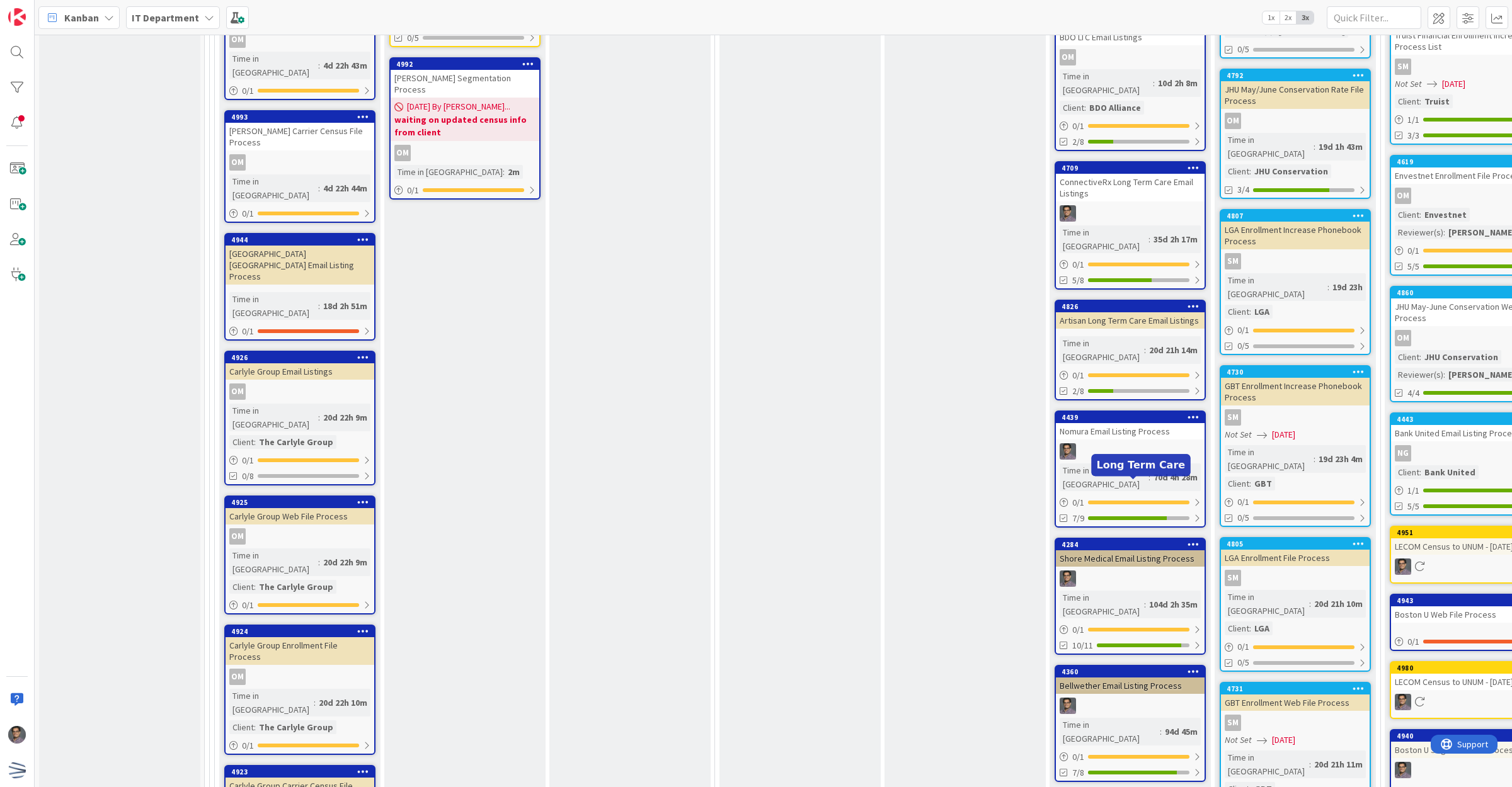
scroll to position [3001, 0]
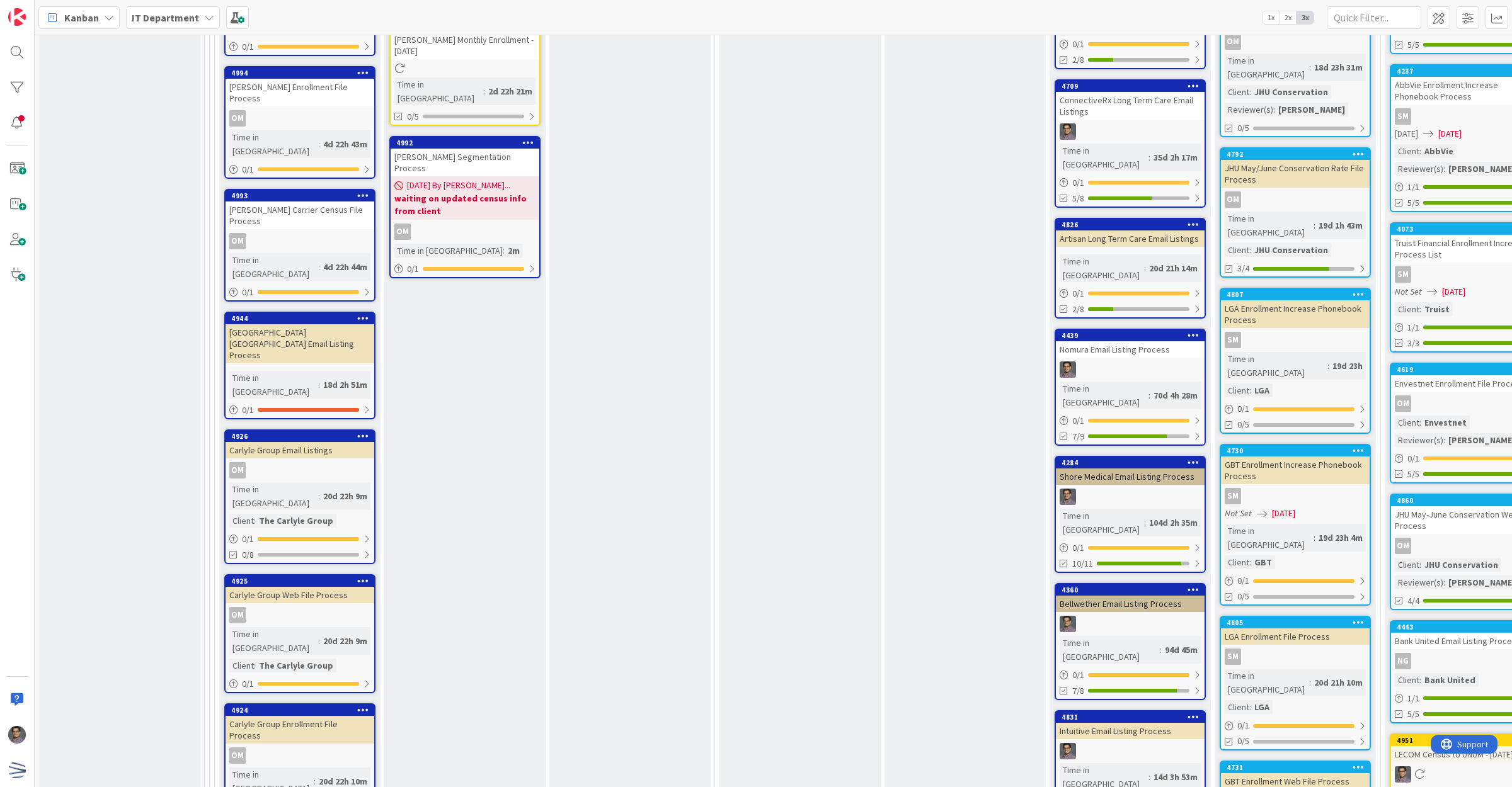
click at [1134, 722] on div "Intuitive Email Listing Process" at bounding box center [1130, 731] width 149 height 16
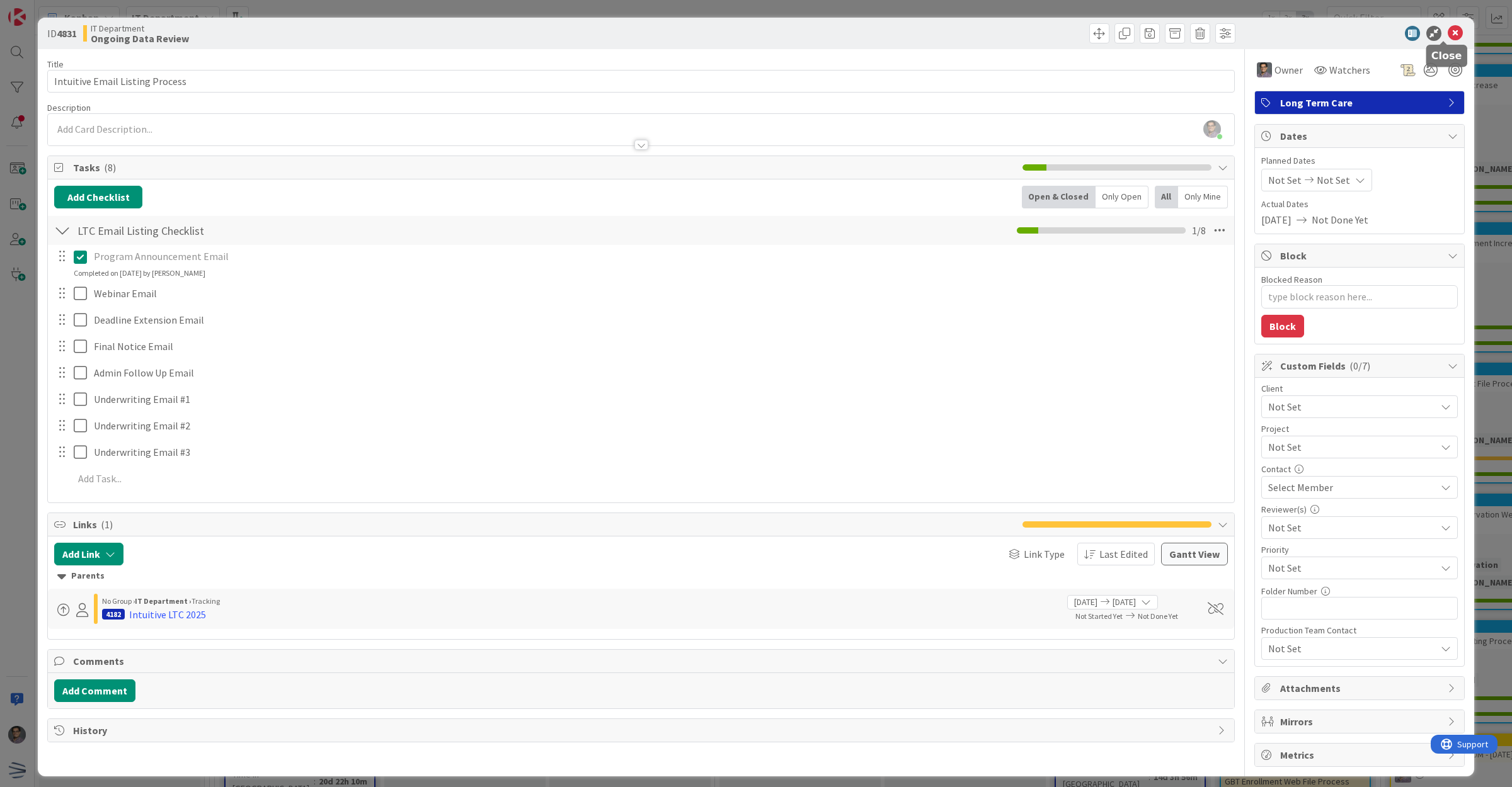
click at [1447, 35] on icon at bounding box center [1455, 33] width 15 height 15
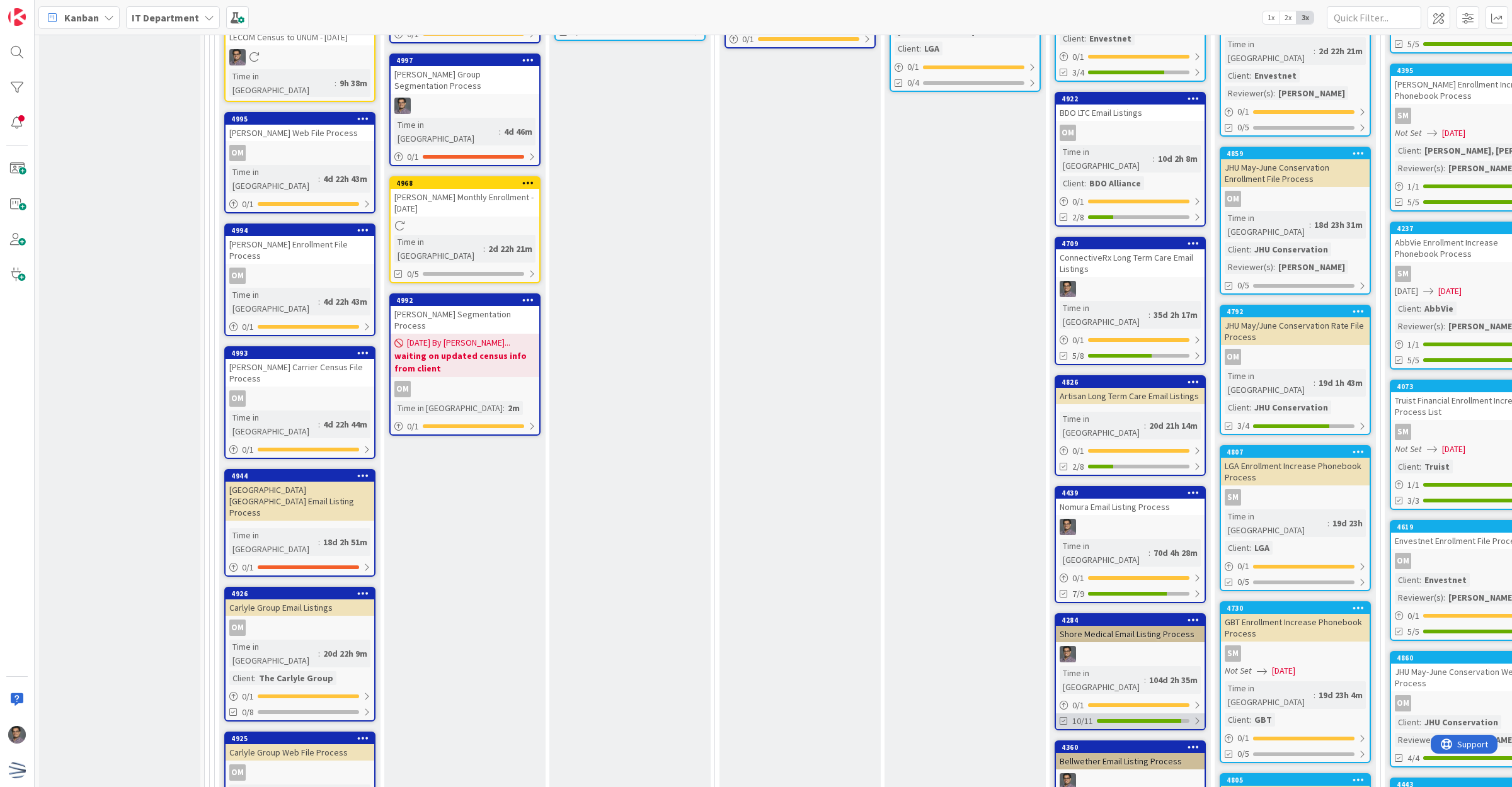
click at [1152, 713] on div "10/11" at bounding box center [1130, 722] width 149 height 16
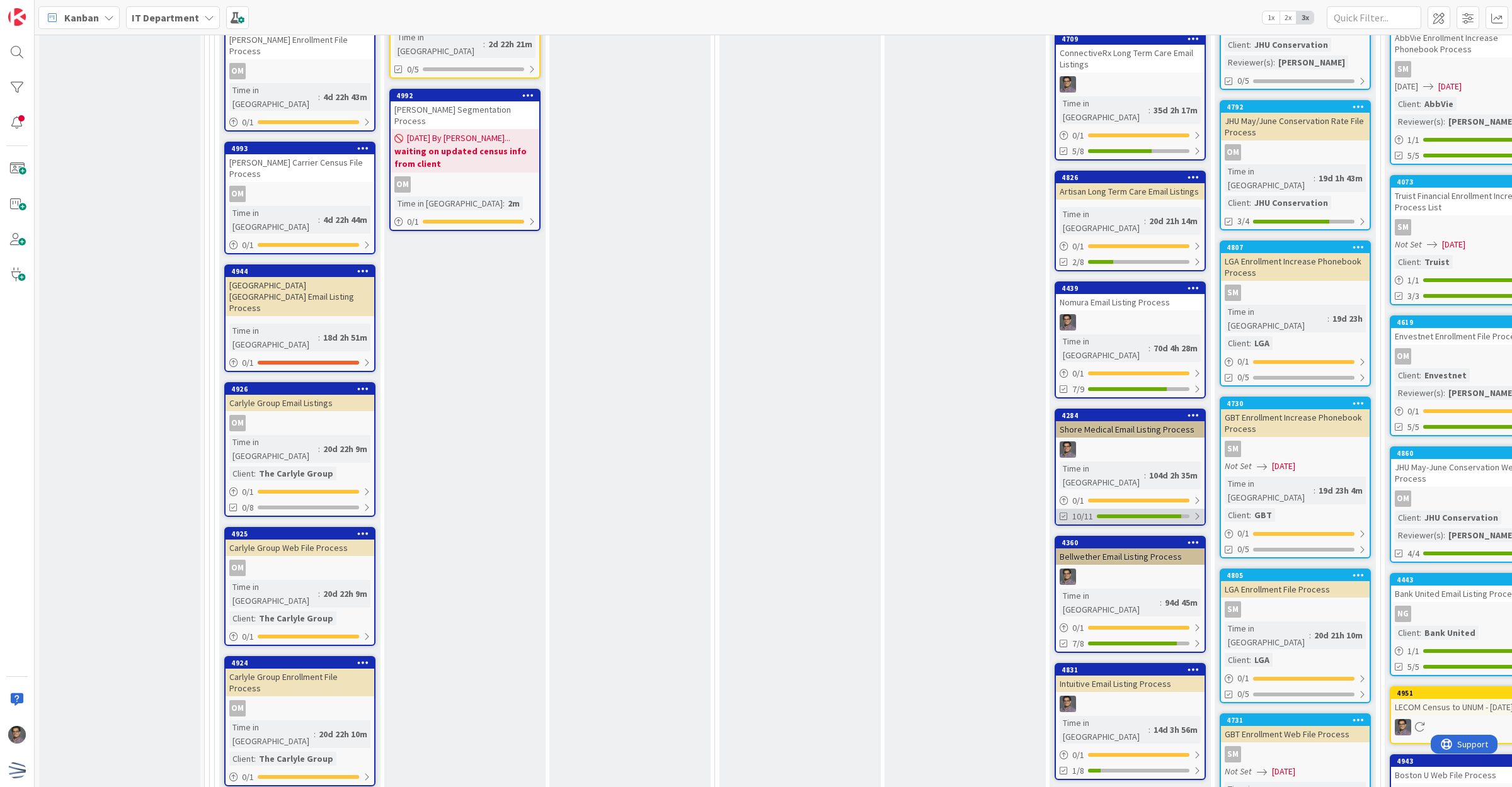
click at [1165, 509] on div "10/11" at bounding box center [1130, 517] width 149 height 16
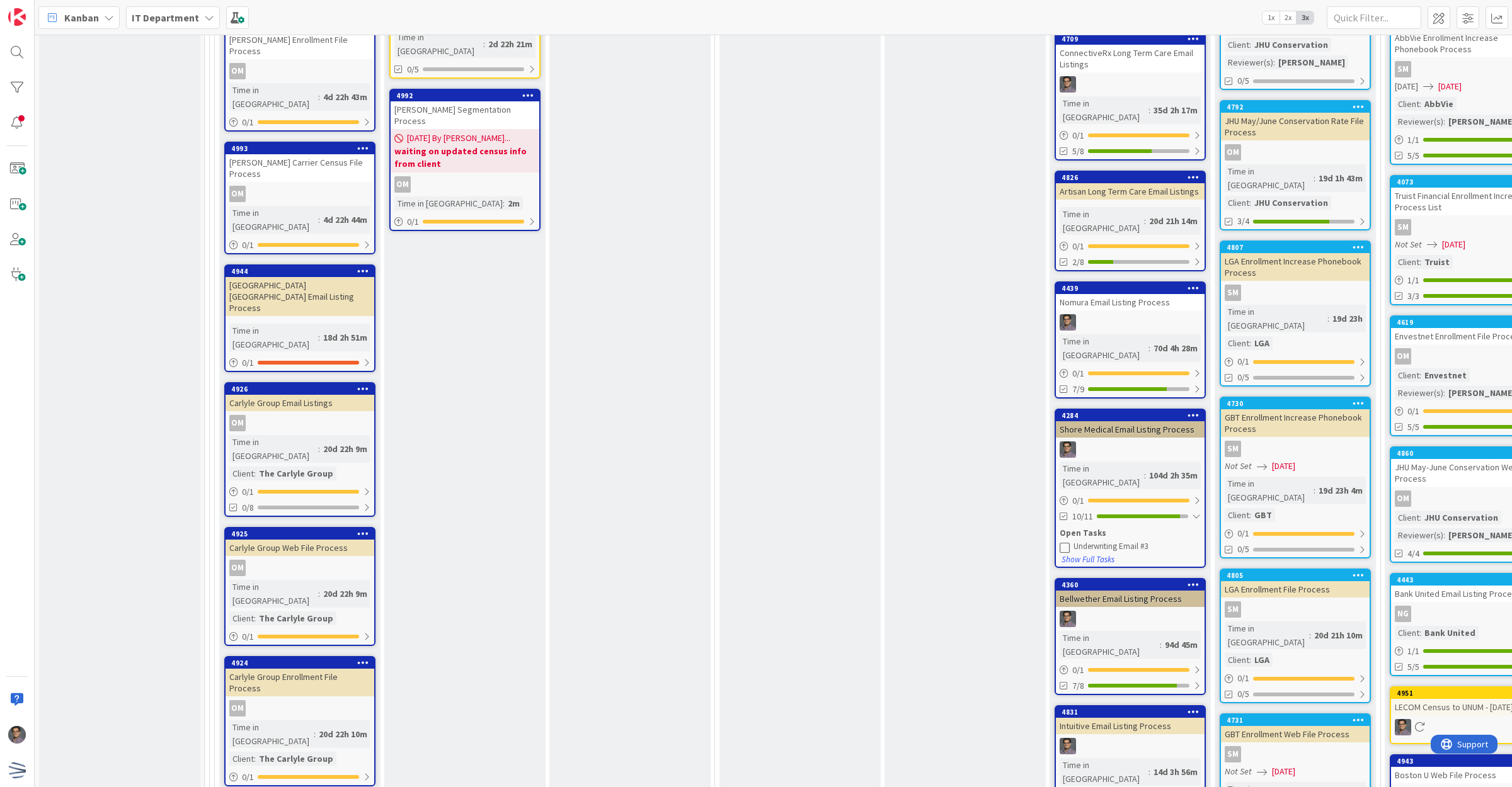
click at [1144, 421] on div "Shore Medical Email Listing Process" at bounding box center [1130, 429] width 149 height 16
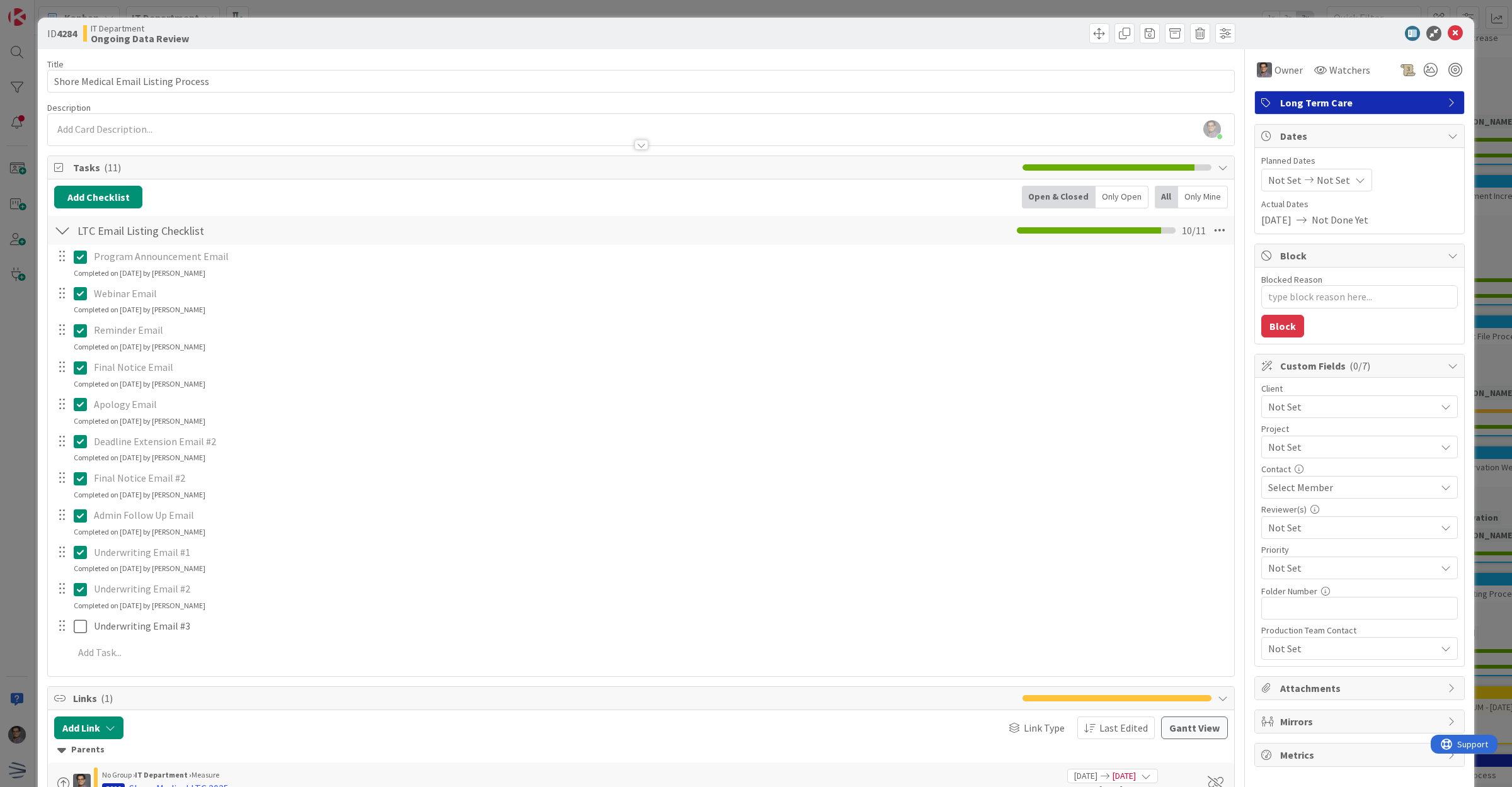
click at [1447, 36] on icon at bounding box center [1455, 33] width 15 height 15
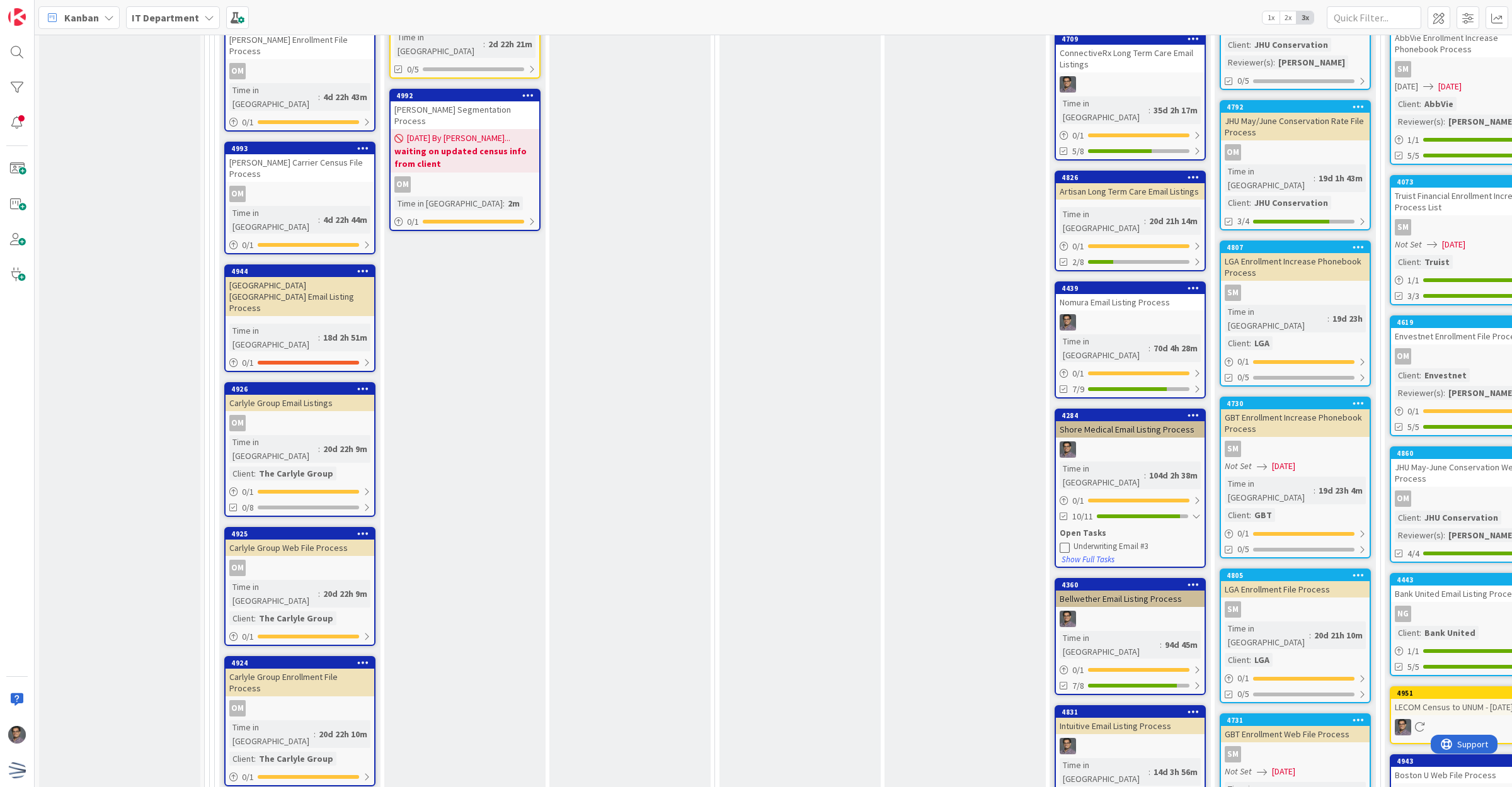
click at [1069, 542] on icon at bounding box center [1064, 547] width 10 height 10
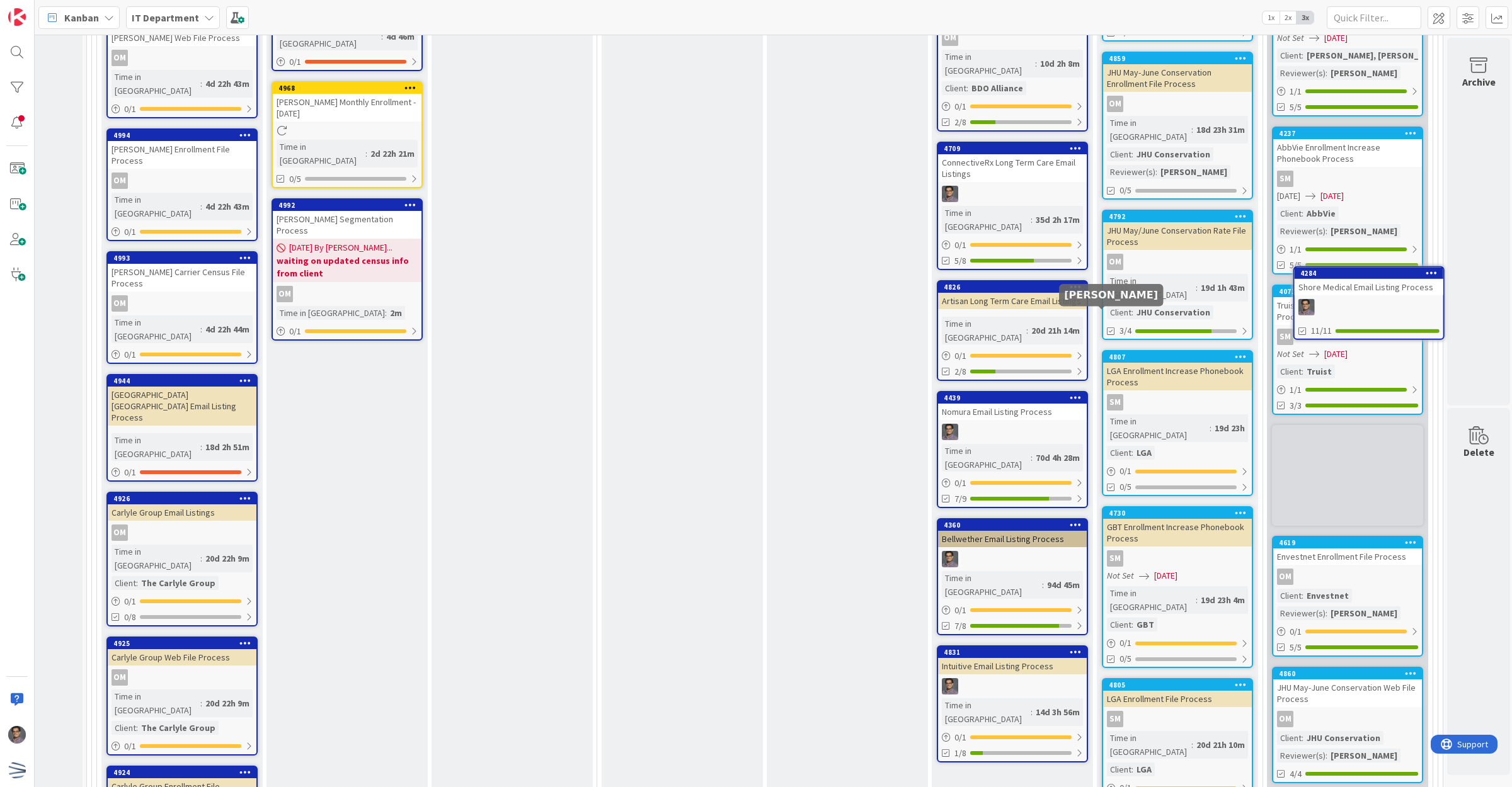
scroll to position [2765, 133]
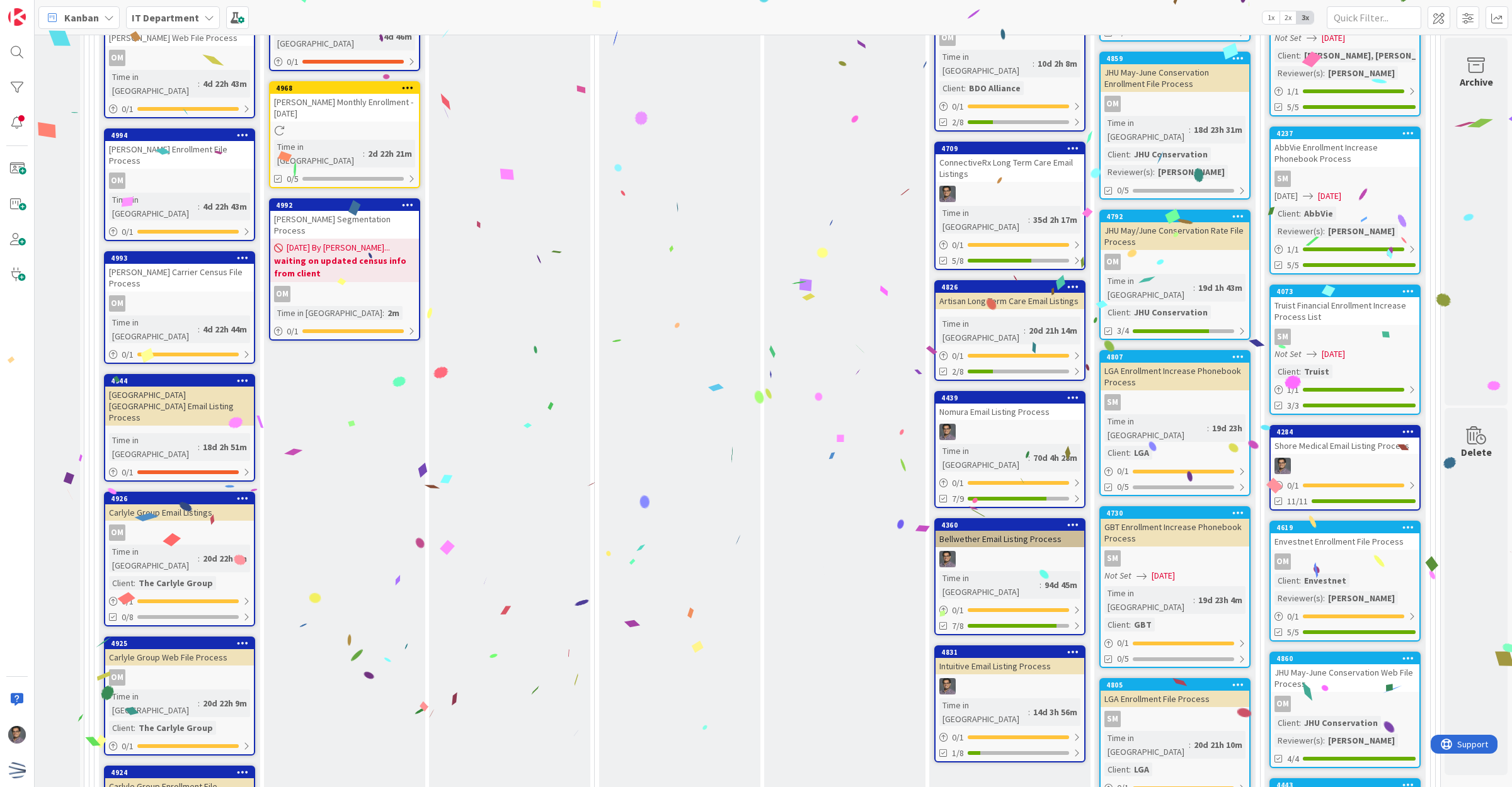
click at [1009, 531] on div "Bellwether Email Listing Process" at bounding box center [1010, 539] width 149 height 16
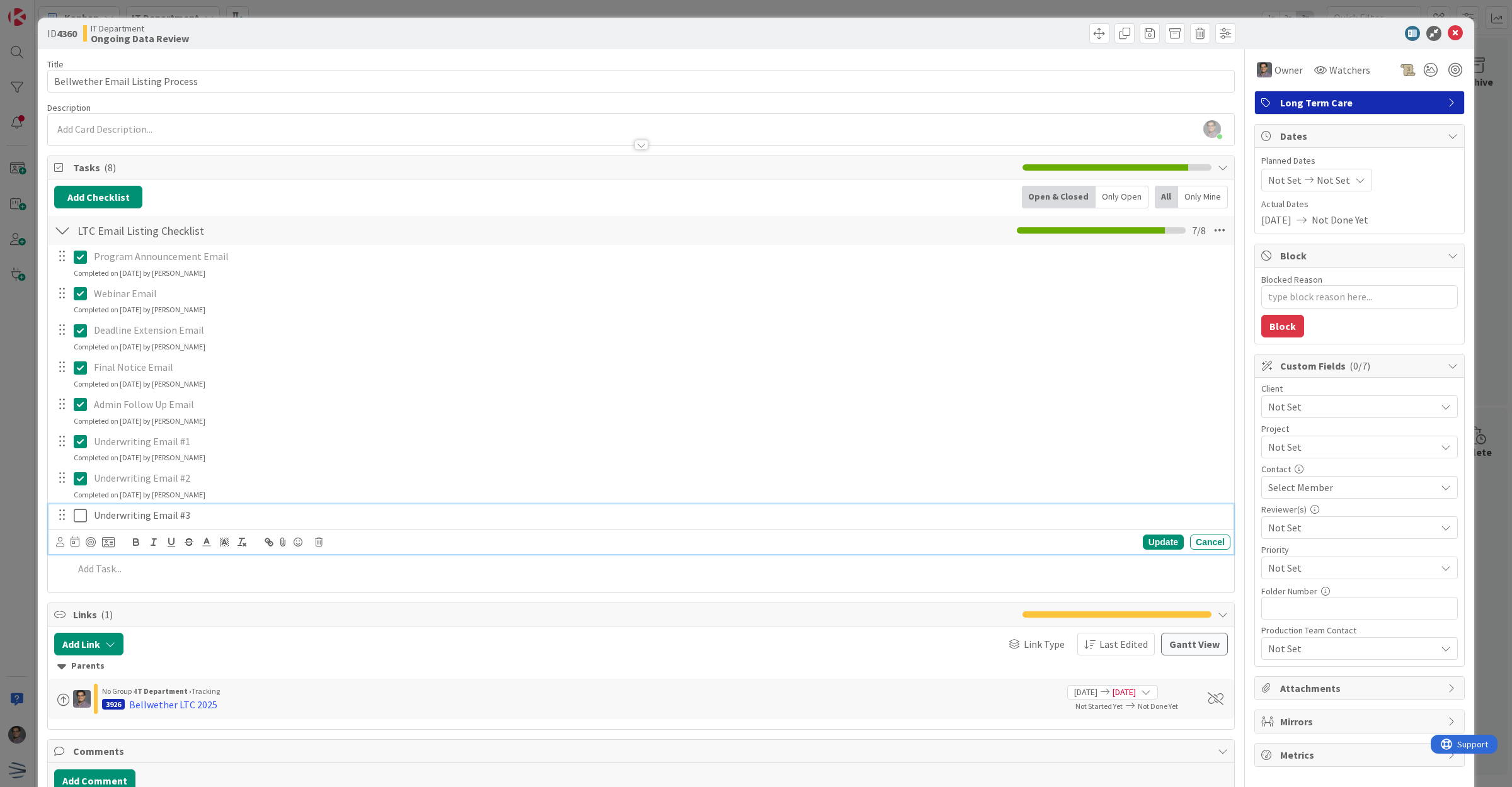
click at [77, 515] on icon at bounding box center [83, 515] width 19 height 15
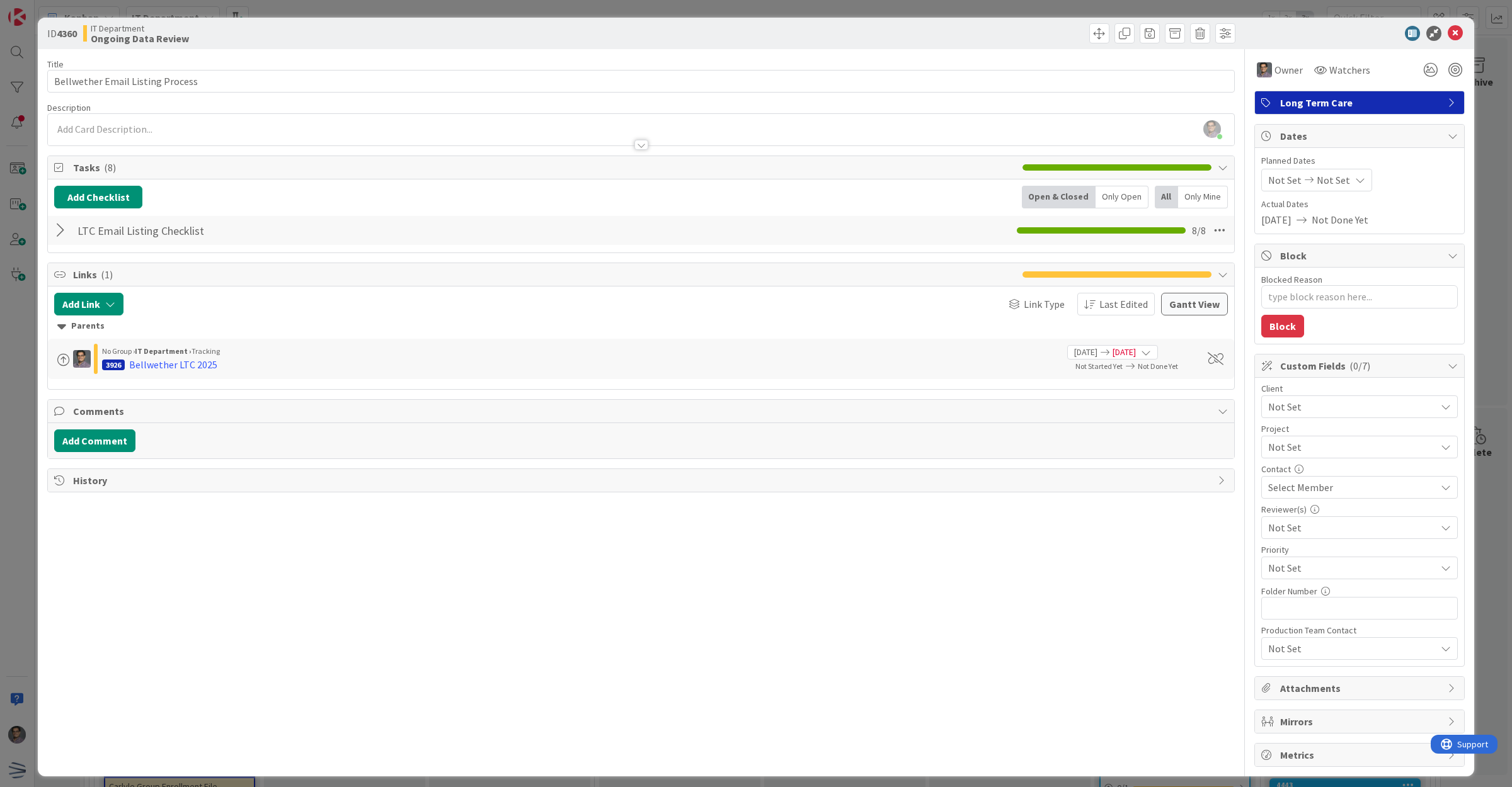
click at [1447, 35] on icon at bounding box center [1455, 33] width 15 height 15
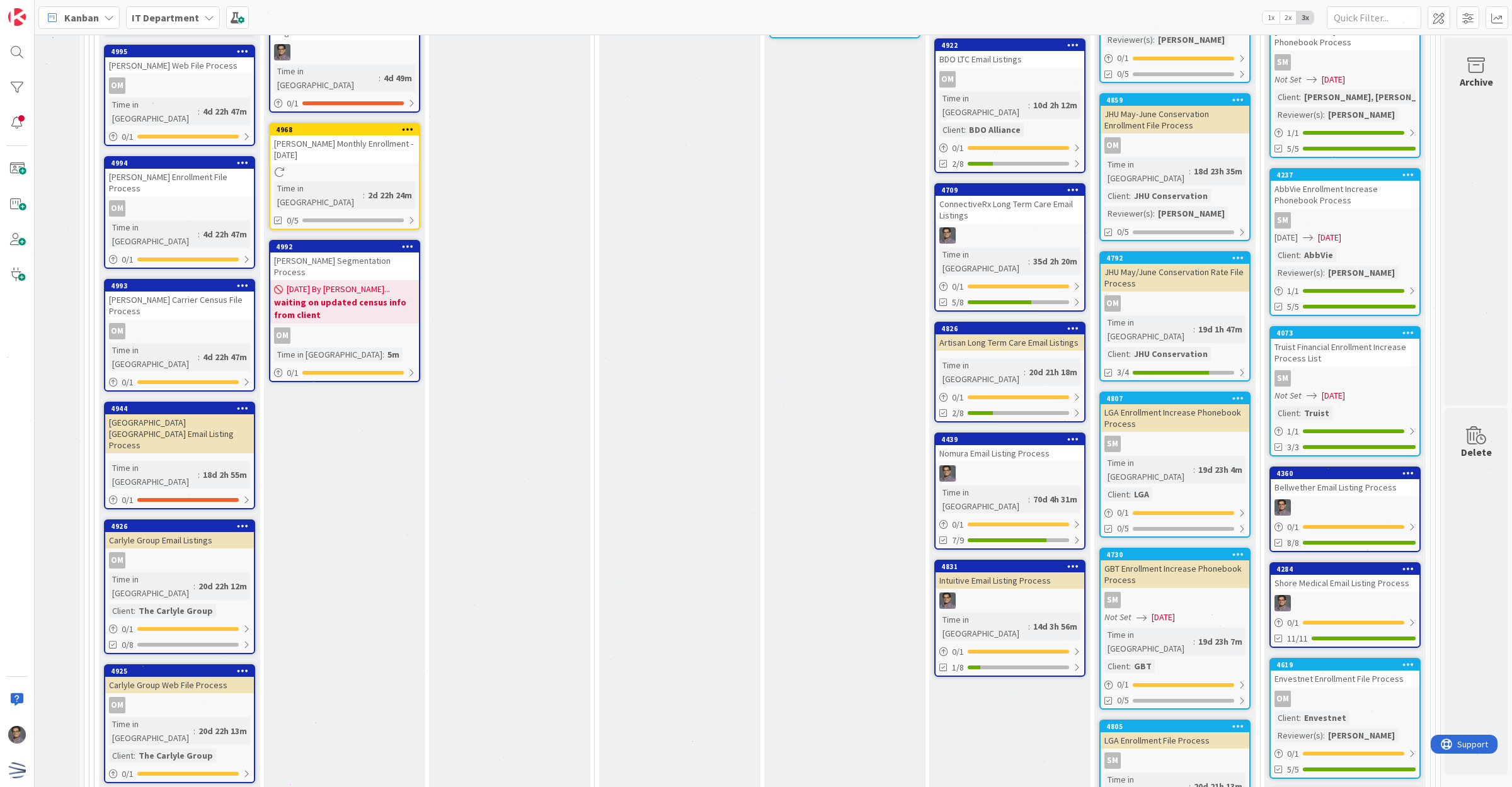
scroll to position [2607, 133]
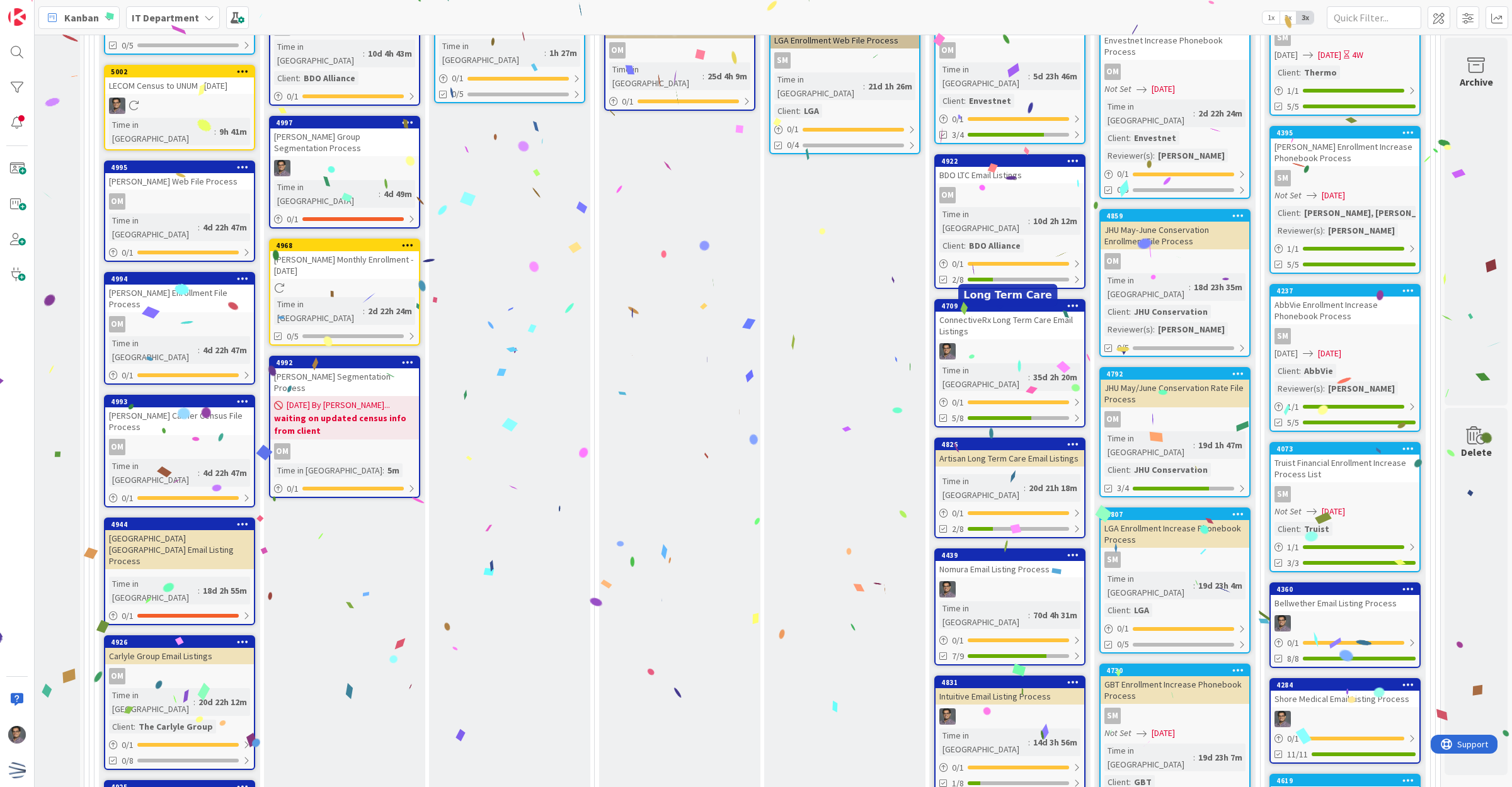
click at [990, 561] on div "Nomura Email Listing Process" at bounding box center [1010, 569] width 149 height 16
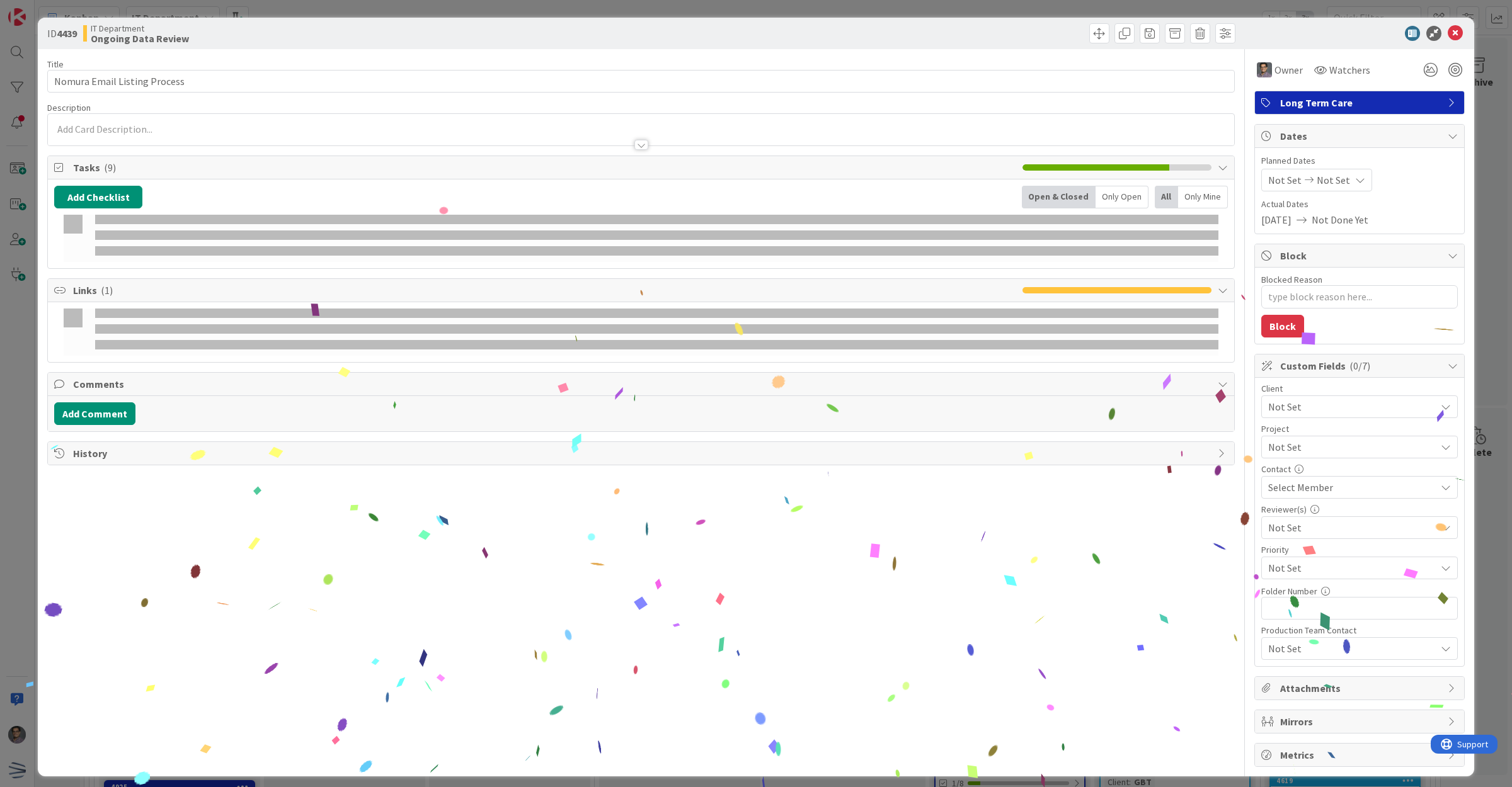
type textarea "x"
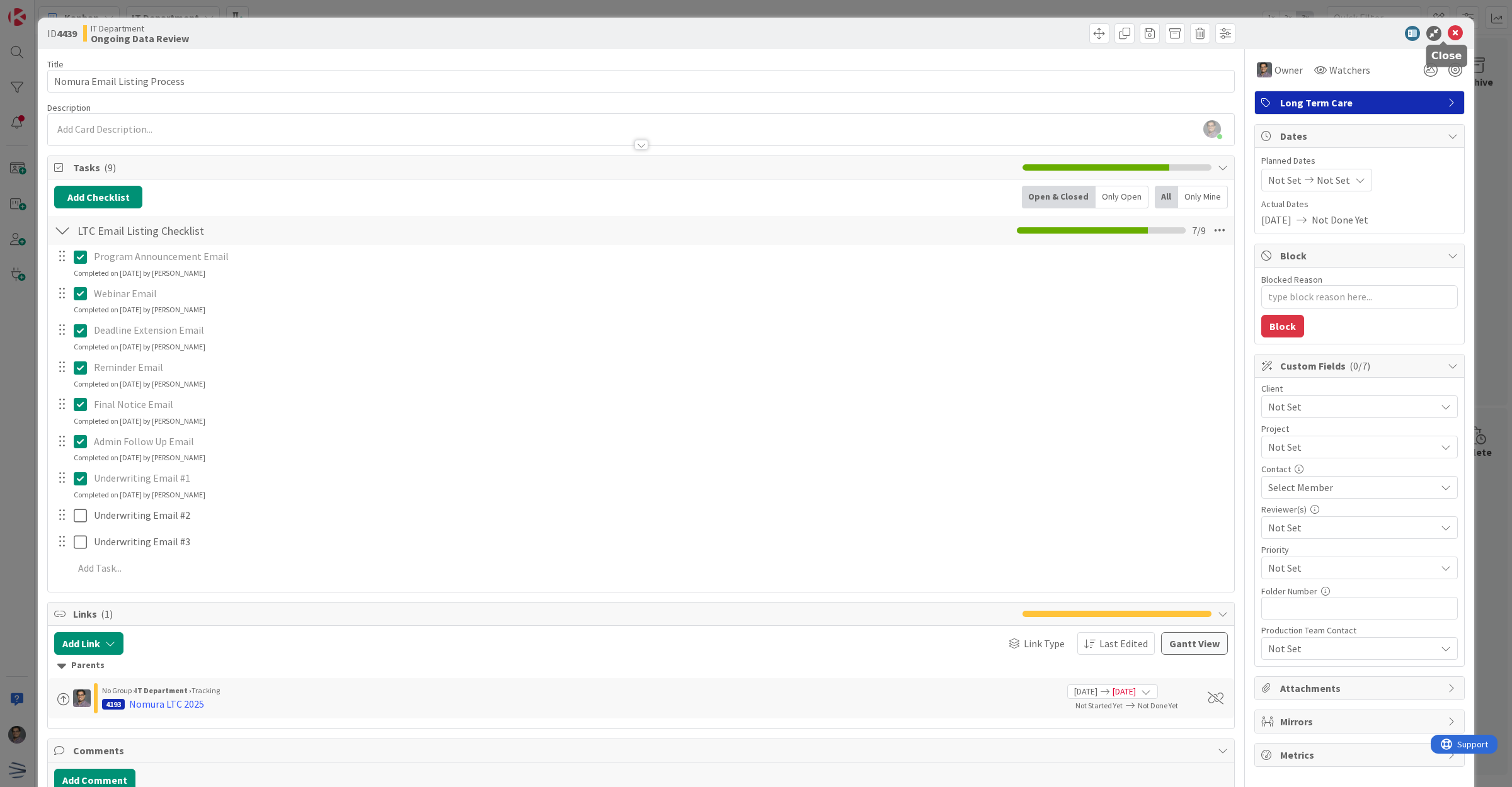
click at [1447, 27] on icon at bounding box center [1455, 33] width 15 height 15
click at [1449, 35] on icon at bounding box center [1455, 33] width 15 height 15
click at [1447, 30] on icon at bounding box center [1455, 33] width 15 height 15
click at [1447, 35] on icon at bounding box center [1455, 33] width 15 height 15
click at [1434, 30] on div at bounding box center [1352, 33] width 223 height 15
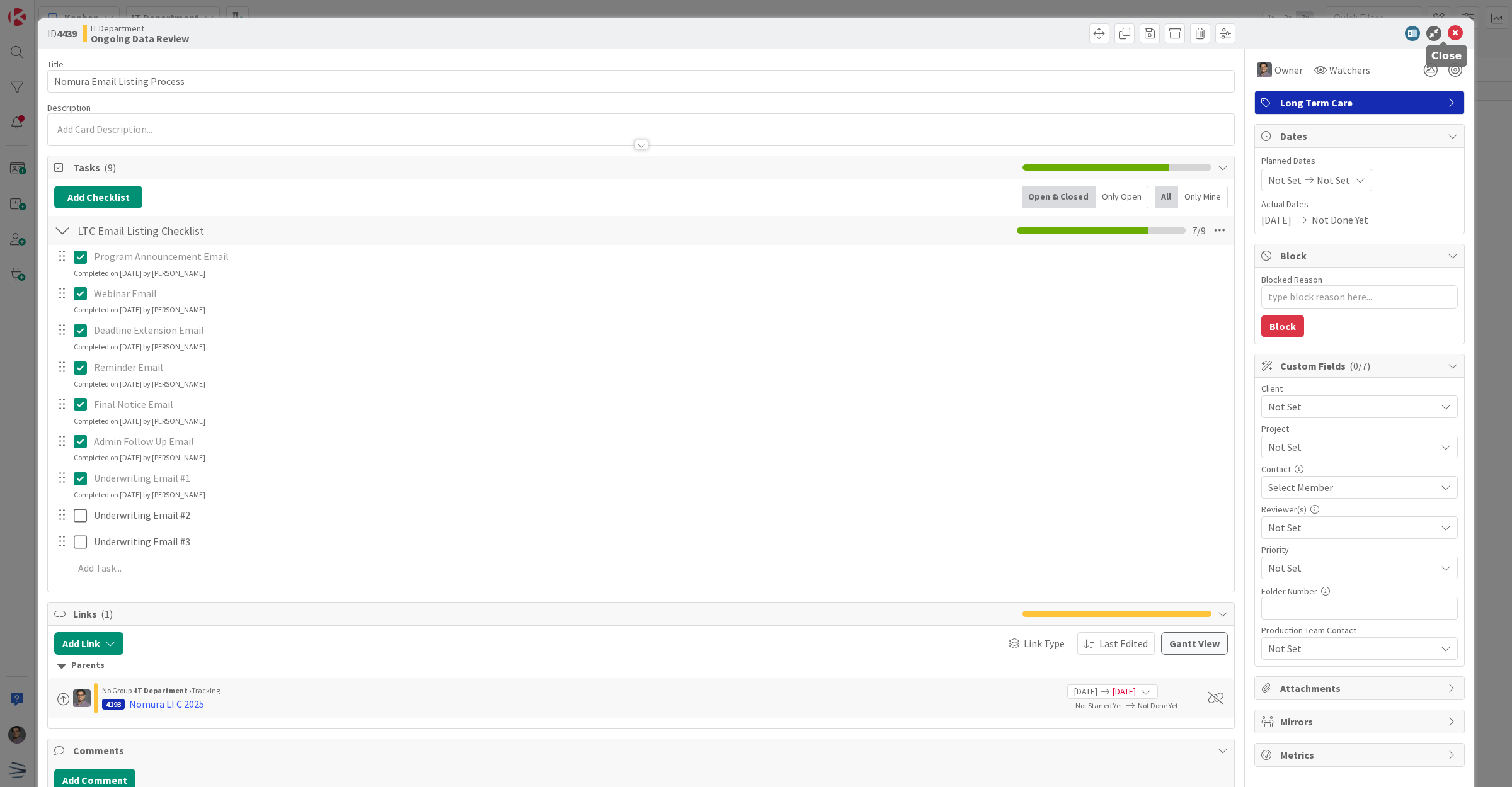
click at [1447, 33] on icon at bounding box center [1455, 33] width 15 height 15
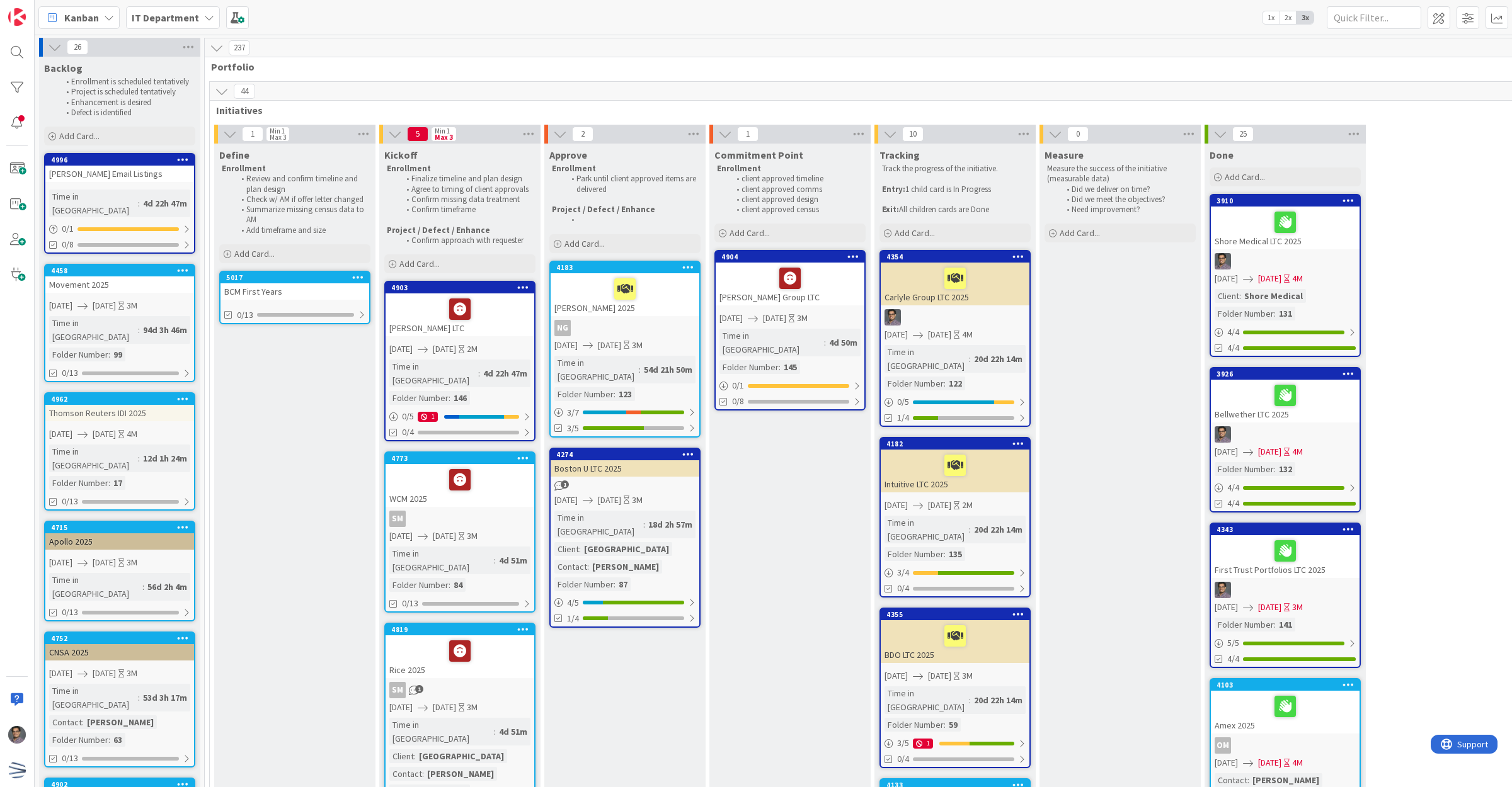
click at [141, 324] on div "Time in Column : 94d 3h 46m Folder Number : 99" at bounding box center [119, 339] width 141 height 46
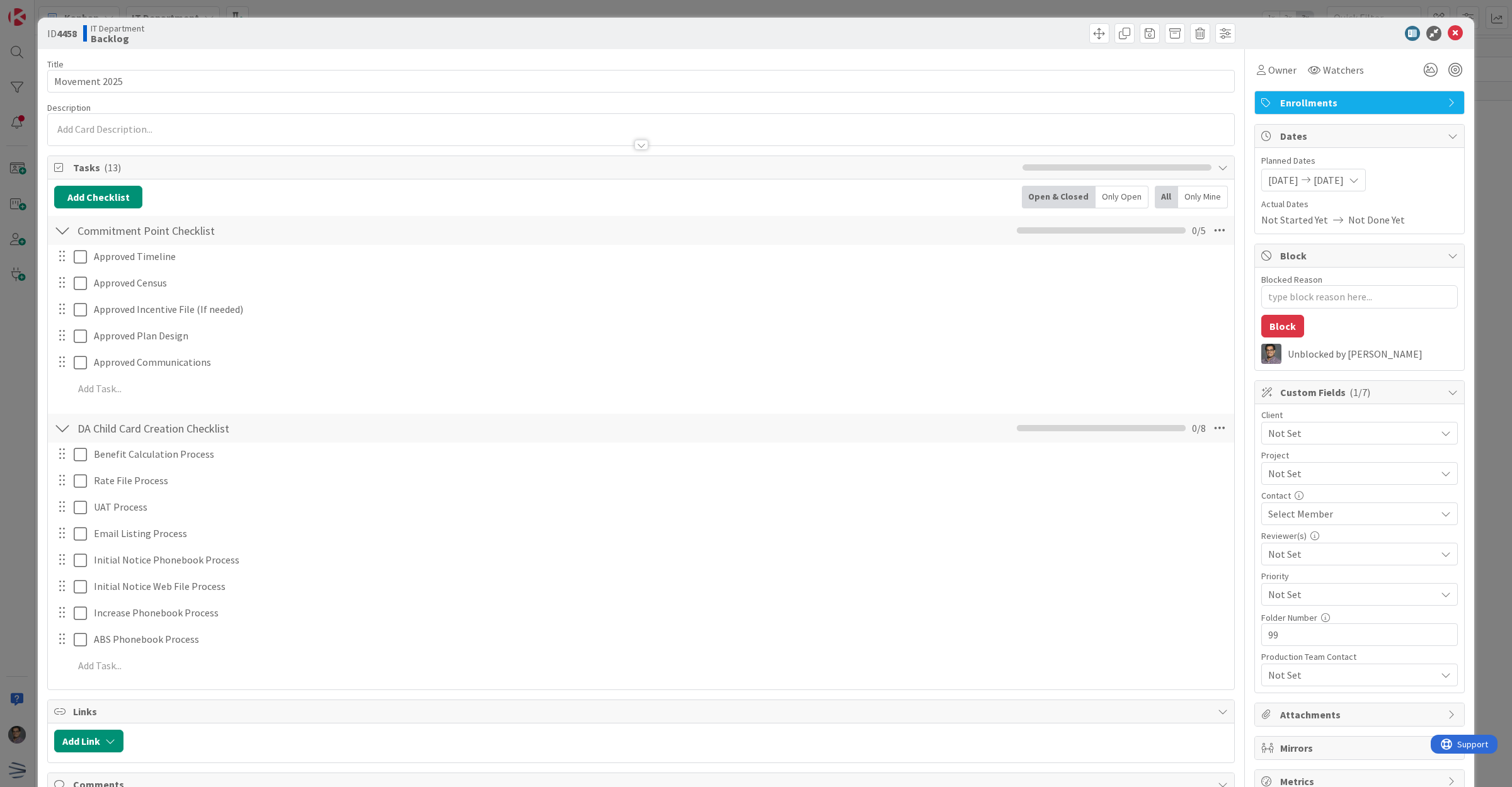
click at [1339, 514] on div "Select Member" at bounding box center [1351, 514] width 168 height 15
click at [1447, 27] on icon at bounding box center [1455, 33] width 15 height 15
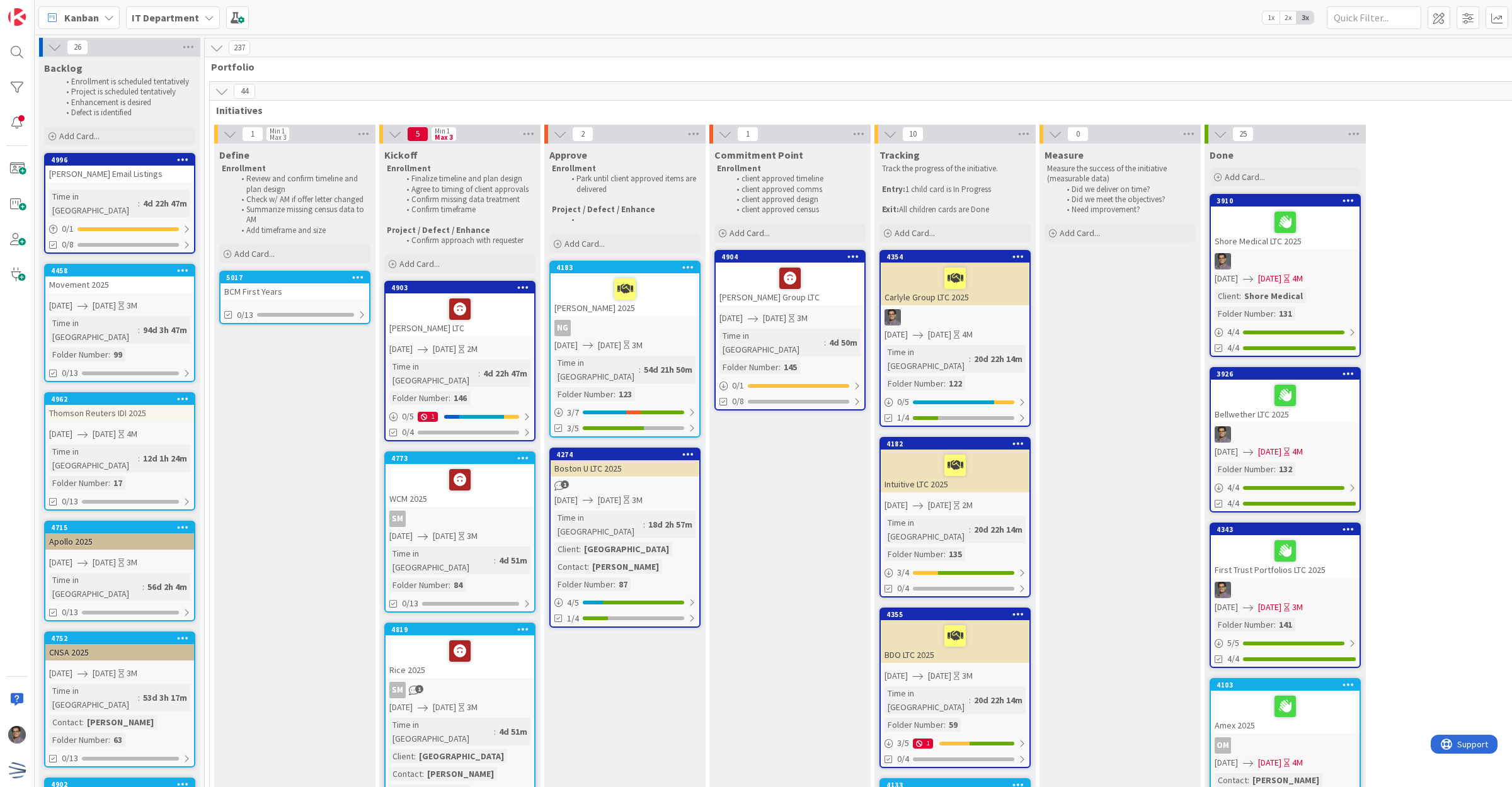
click at [128, 169] on div "[PERSON_NAME] Email Listings" at bounding box center [120, 174] width 149 height 16
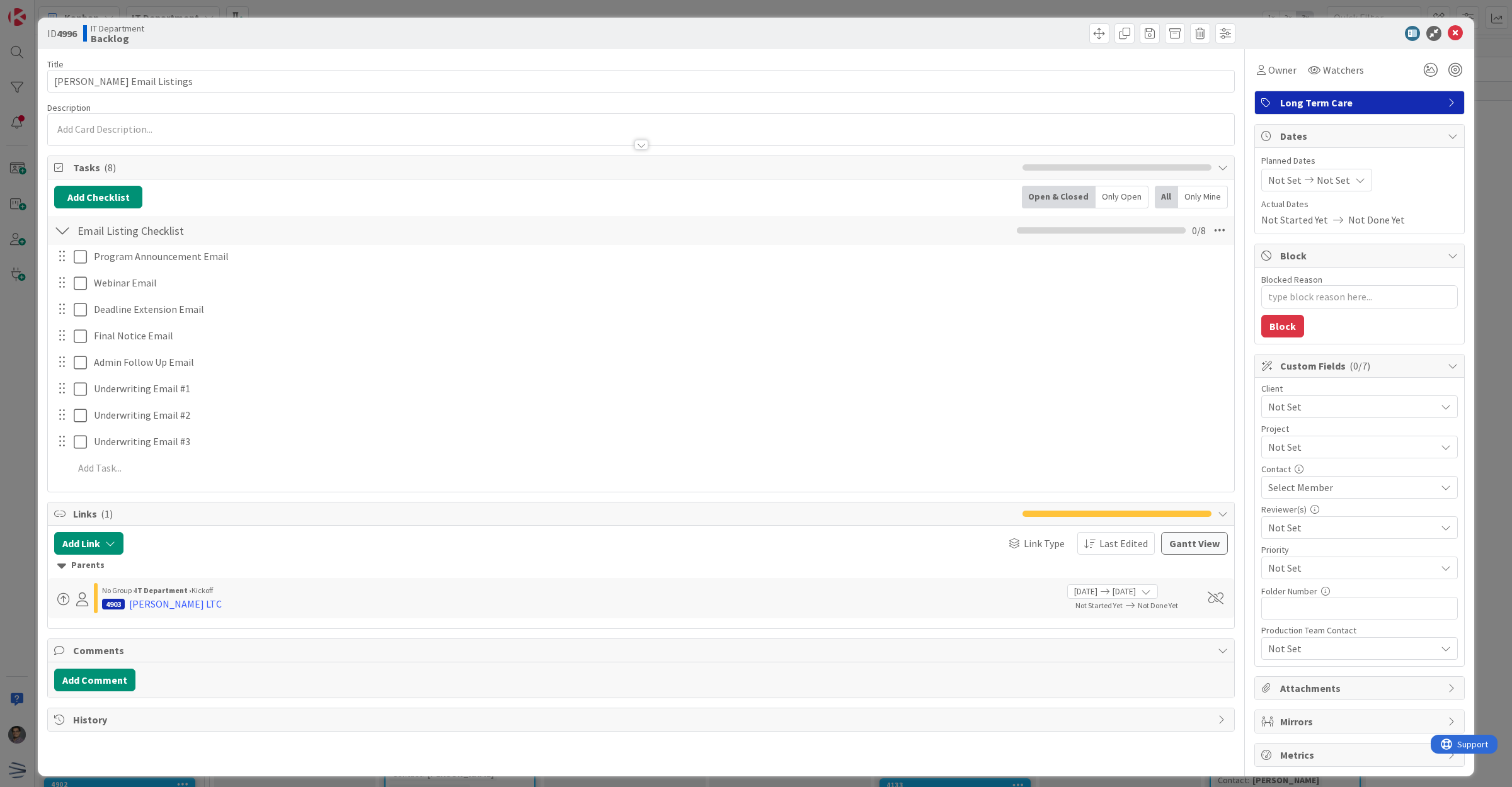
click at [1324, 533] on span "Not Set" at bounding box center [1351, 527] width 168 height 15
type textarea "x"
click at [1329, 482] on div "Select Member" at bounding box center [1351, 487] width 168 height 15
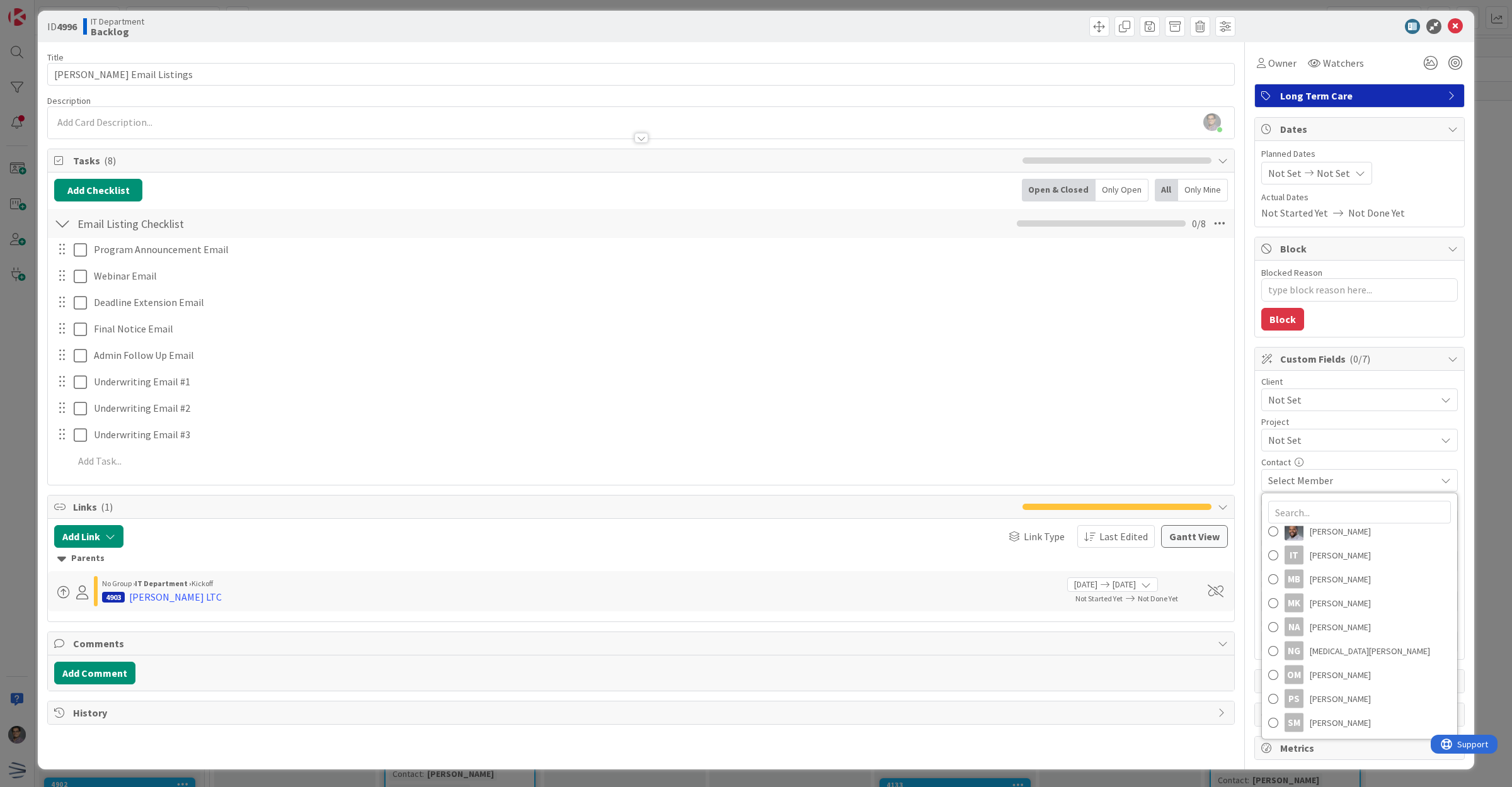
click at [1377, 480] on div "Select Member" at bounding box center [1351, 480] width 168 height 15
click at [1447, 23] on icon at bounding box center [1455, 26] width 15 height 15
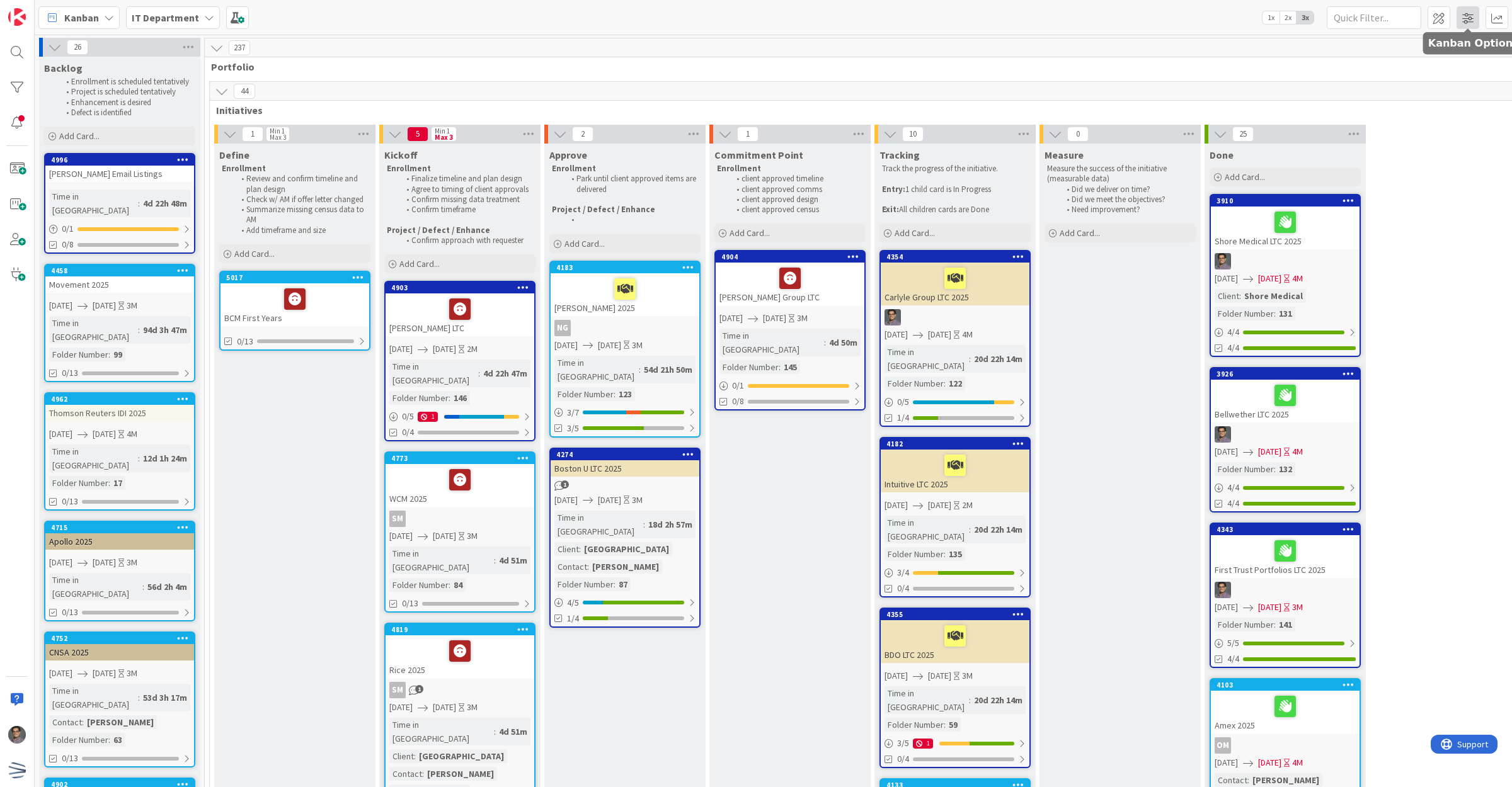
click at [1464, 23] on span at bounding box center [1467, 17] width 22 height 22
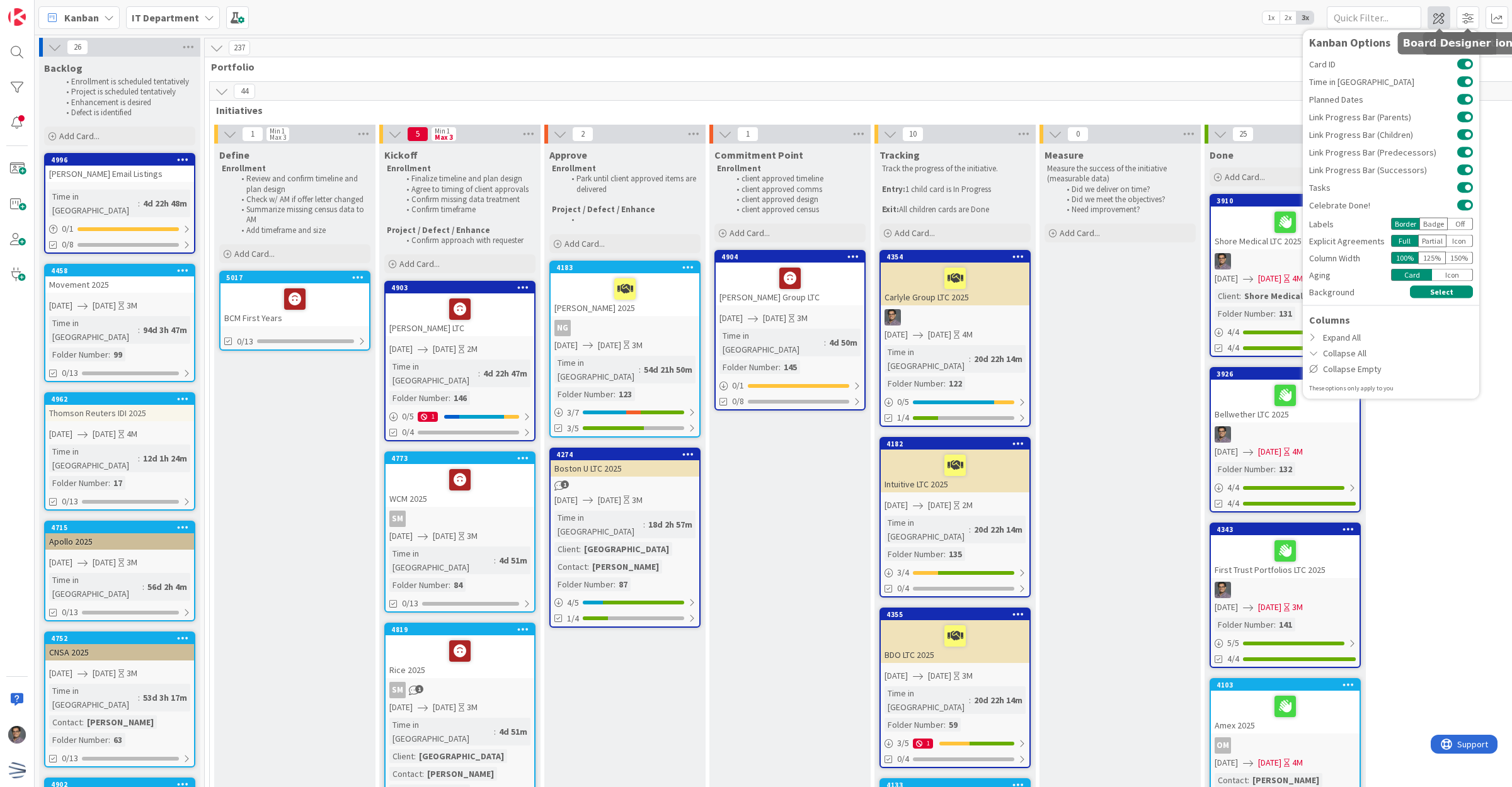
click at [1444, 17] on span at bounding box center [1438, 17] width 22 height 22
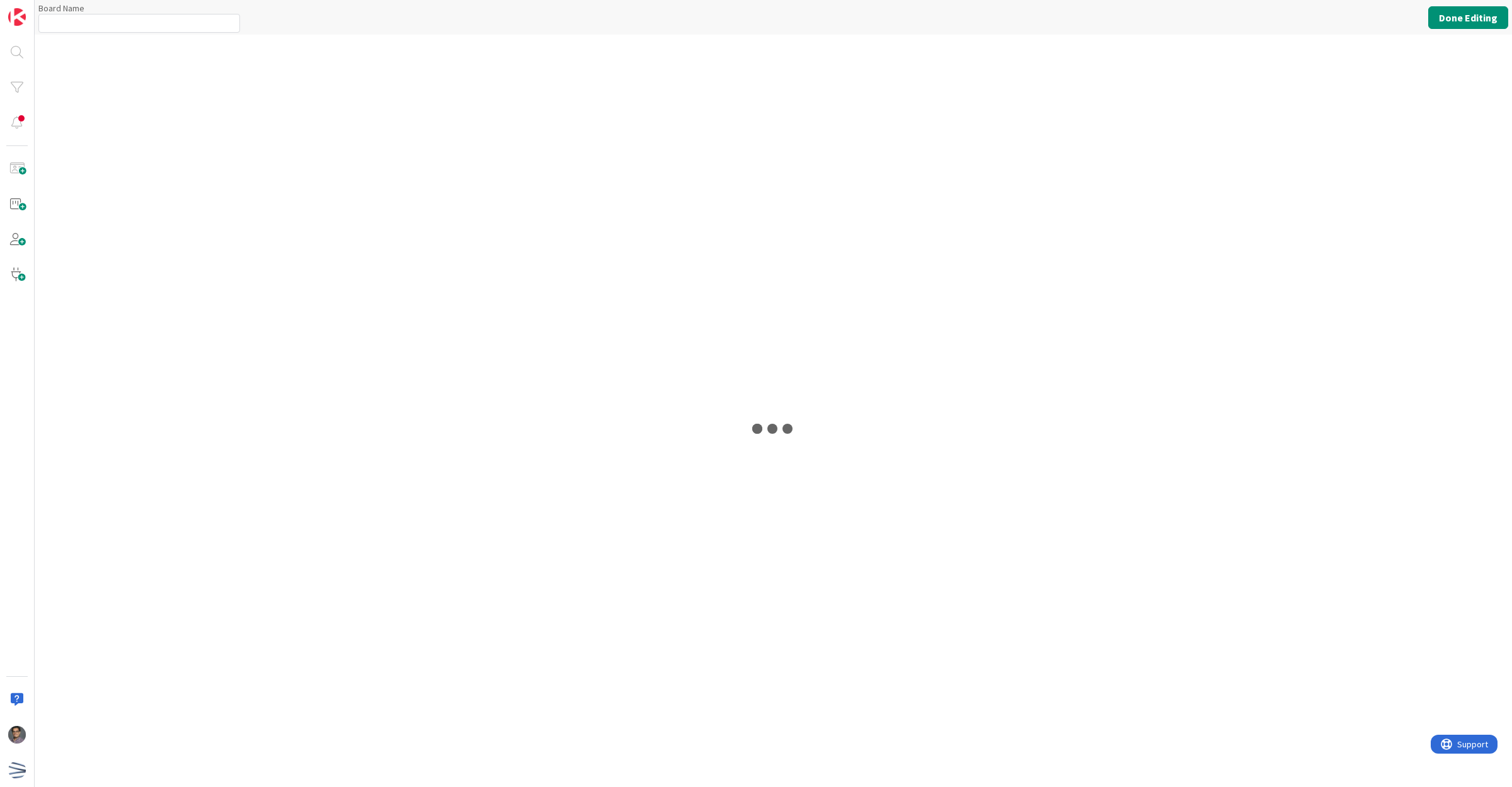
type input "IT Department"
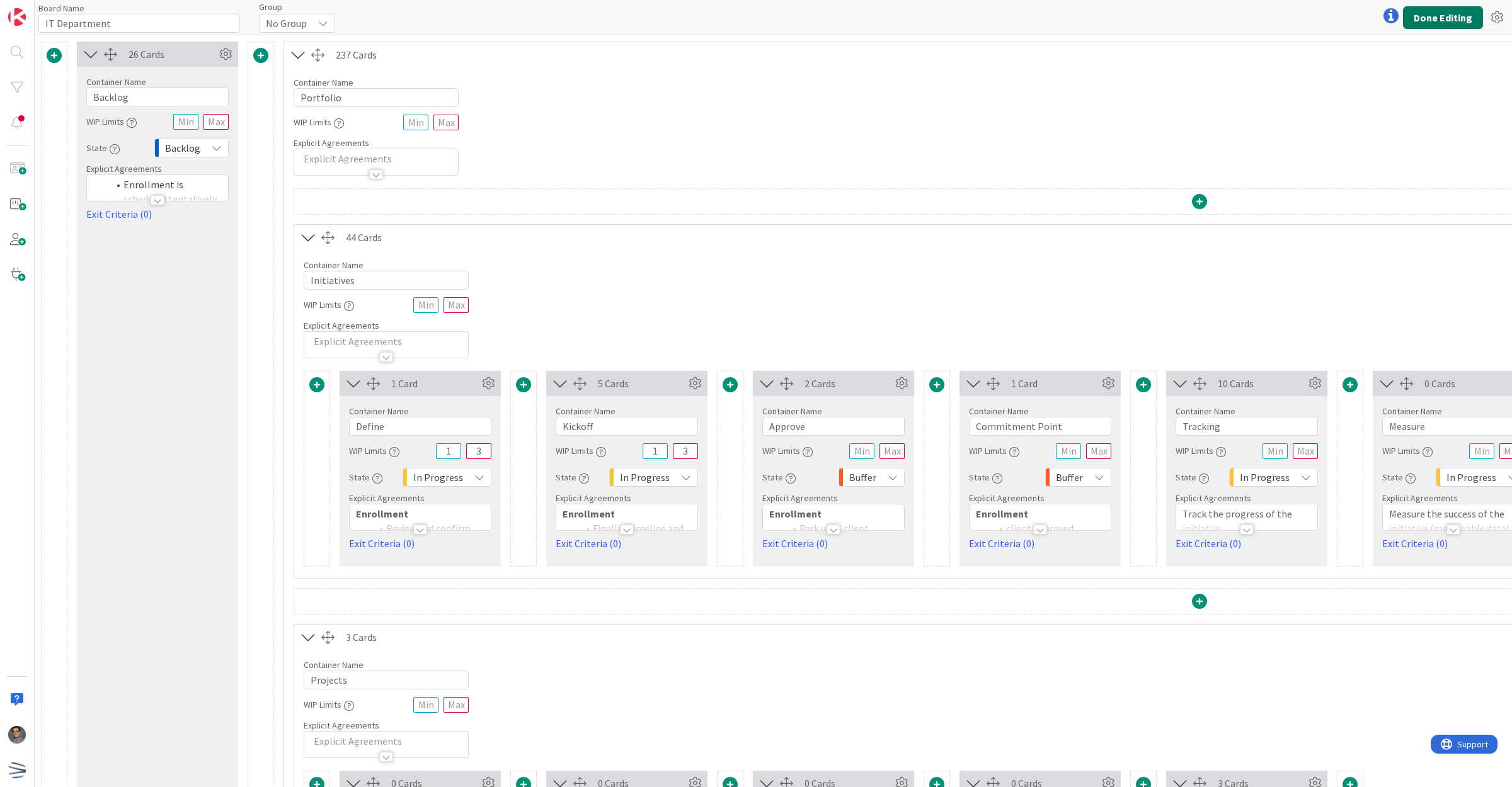
click at [1447, 14] on button "Done Editing" at bounding box center [1442, 17] width 80 height 22
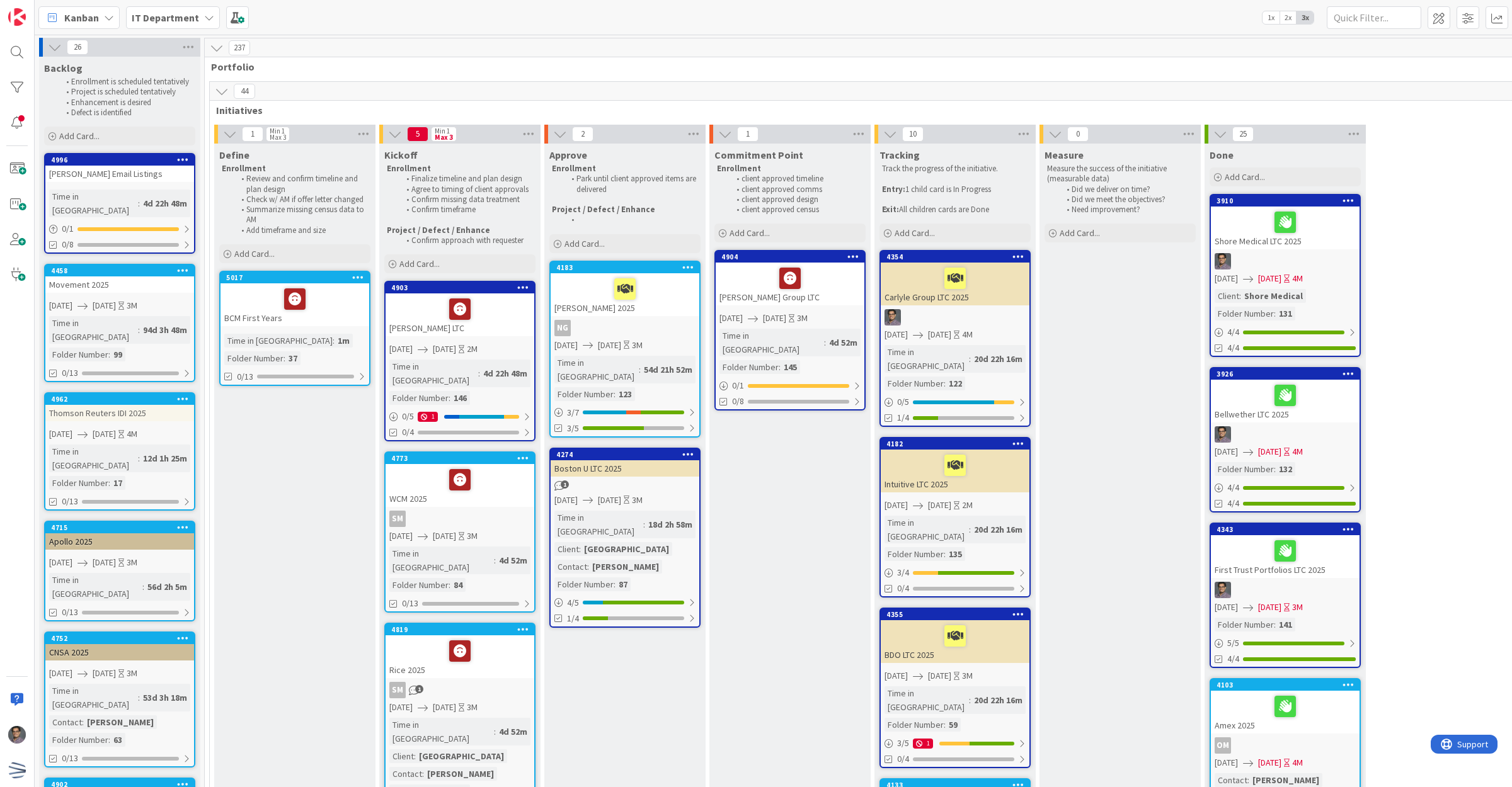
click at [184, 158] on icon at bounding box center [182, 160] width 12 height 9
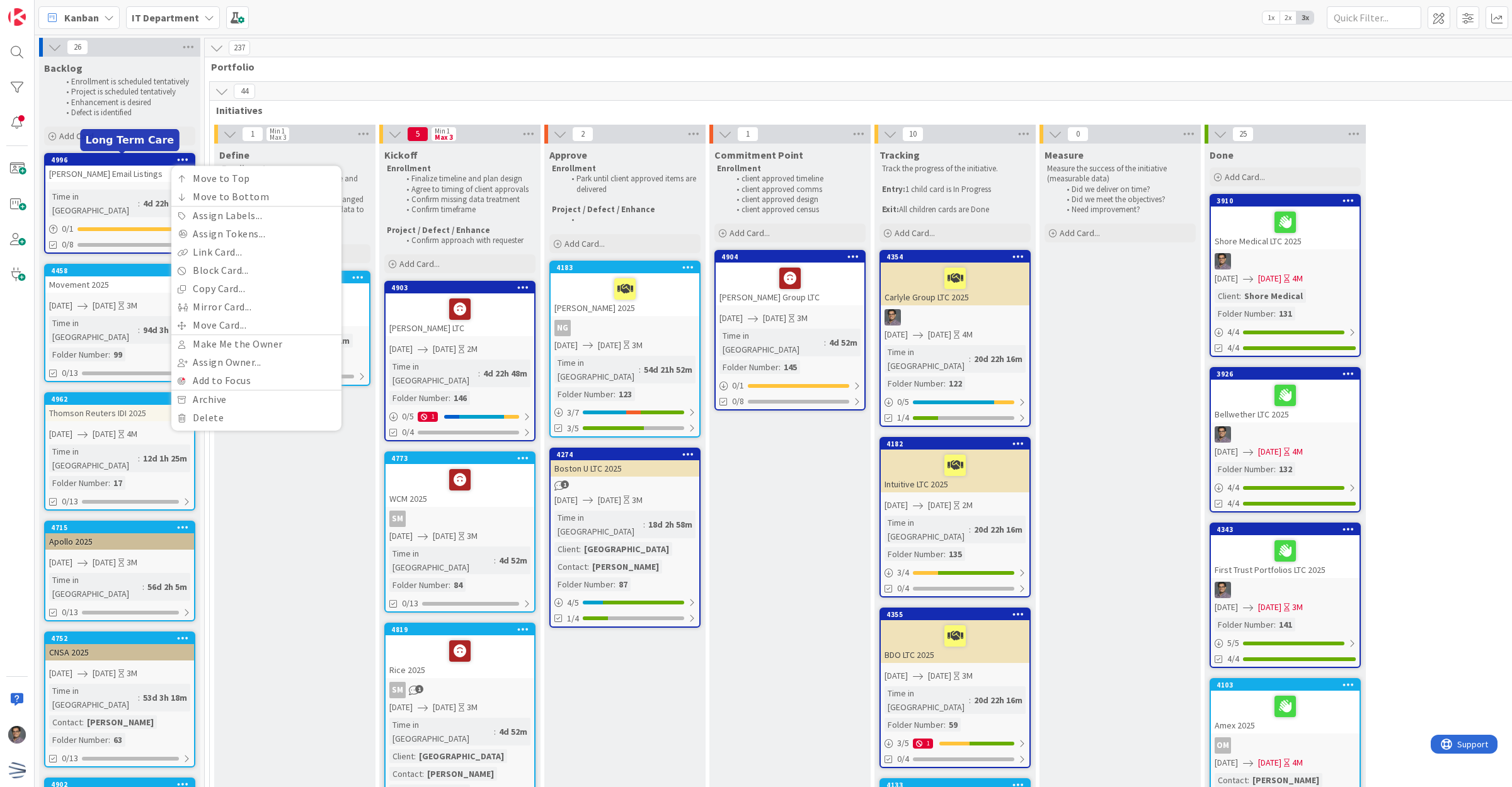
click at [135, 170] on div "[PERSON_NAME] Email Listings" at bounding box center [120, 174] width 149 height 16
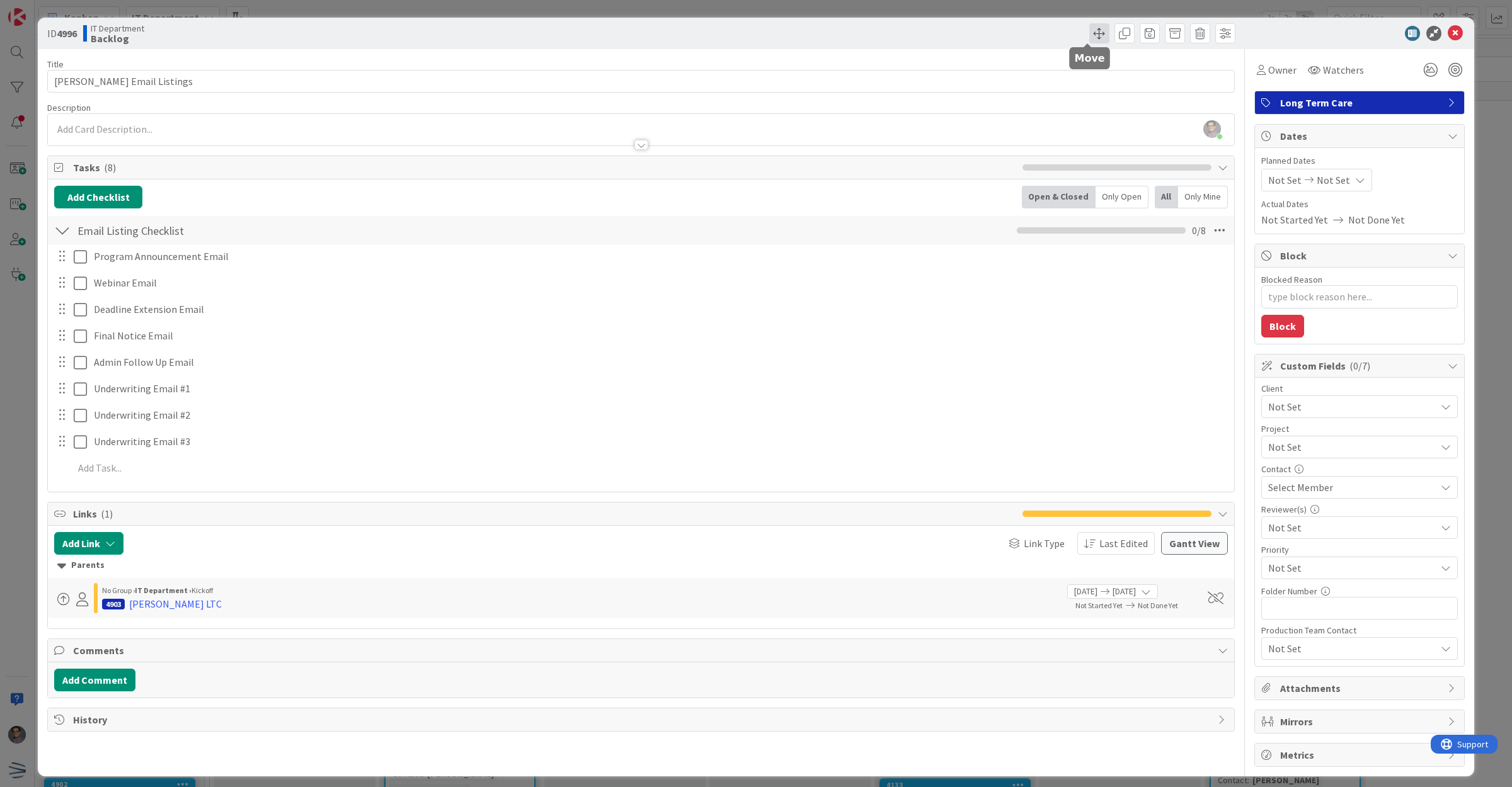
click at [1090, 37] on span at bounding box center [1099, 33] width 20 height 20
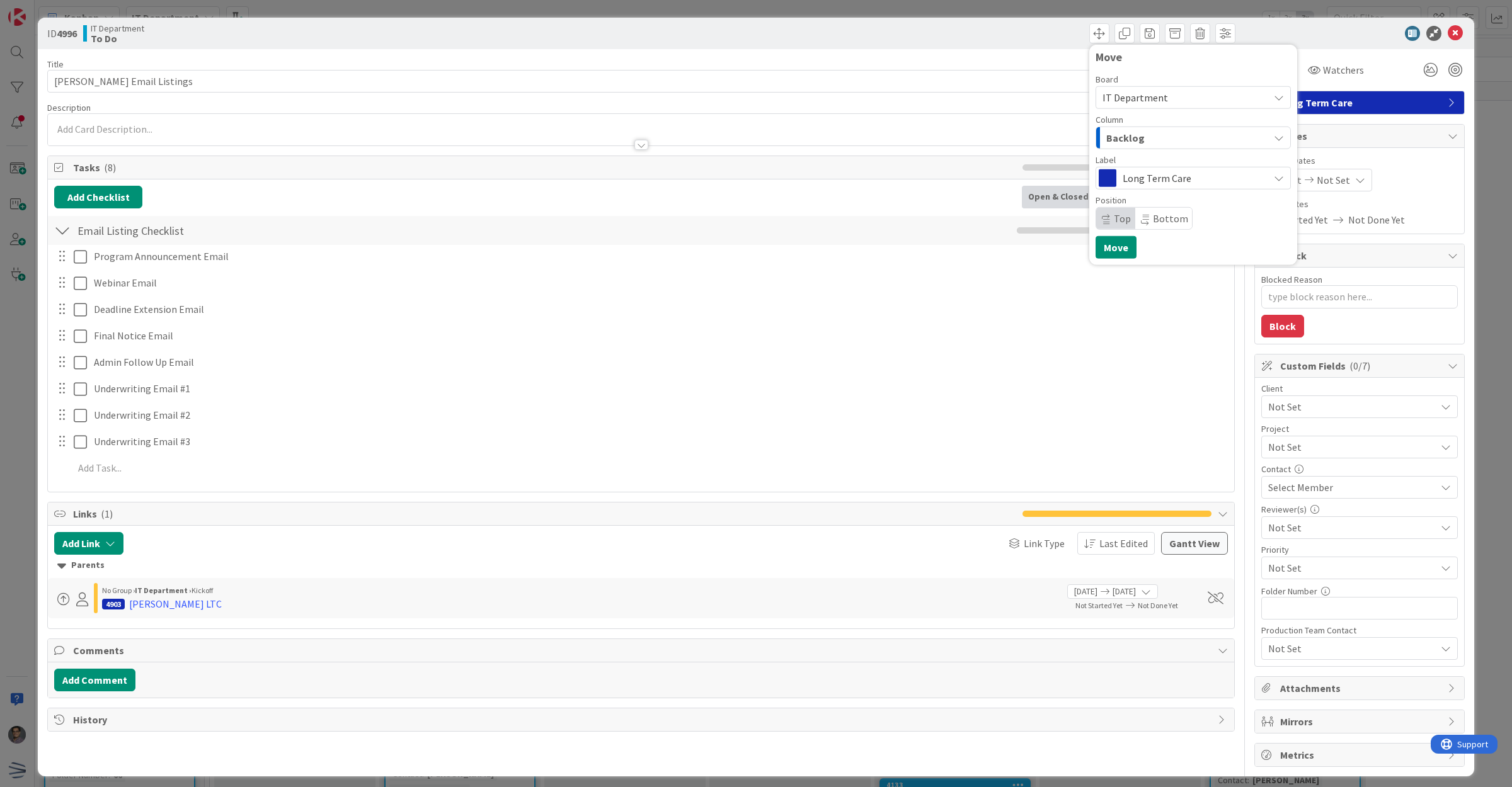
click at [1138, 133] on div "Backlog" at bounding box center [1186, 138] width 166 height 20
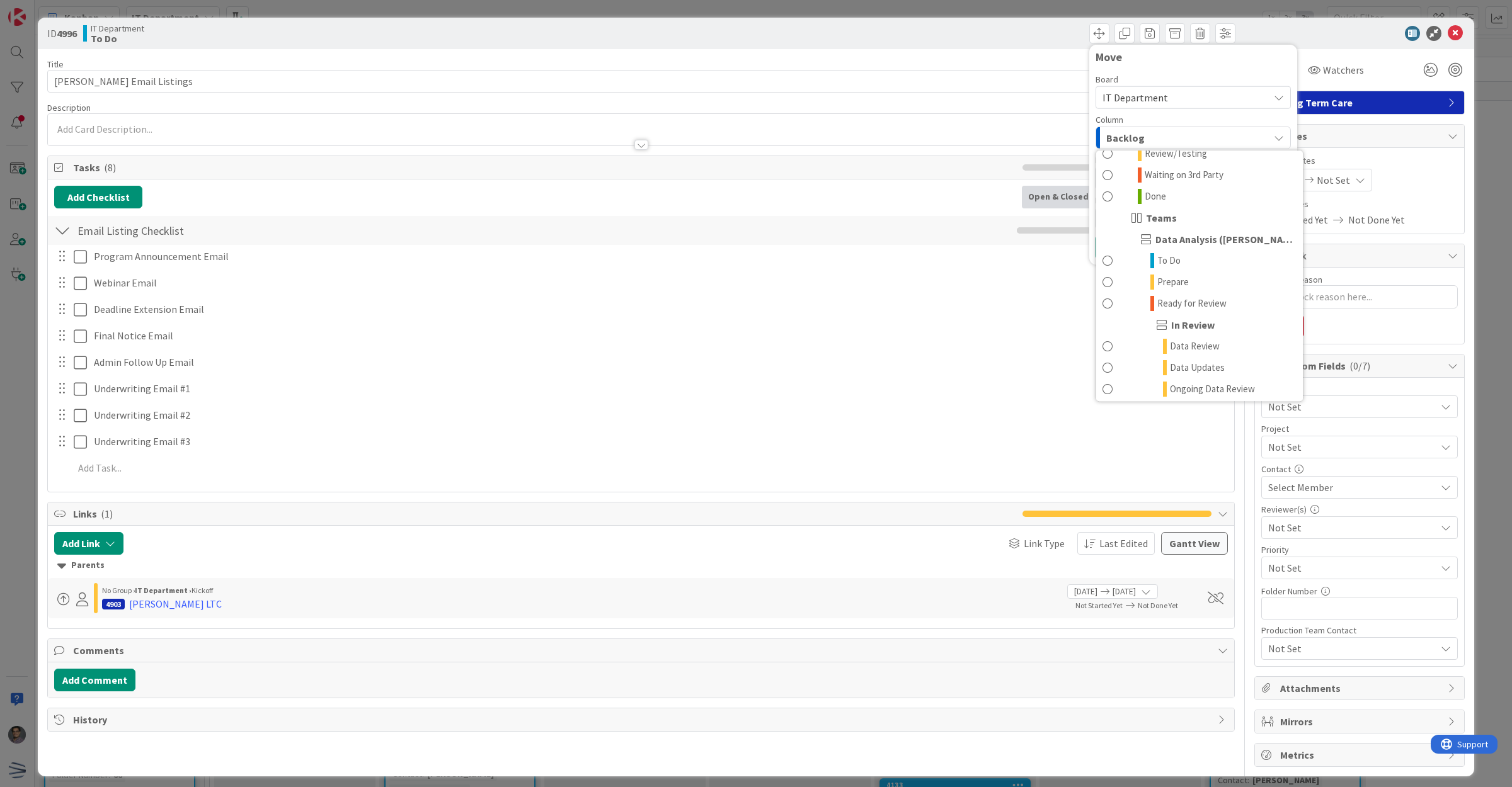
scroll to position [315, 0]
click at [1168, 234] on span "To Do" at bounding box center [1169, 237] width 23 height 15
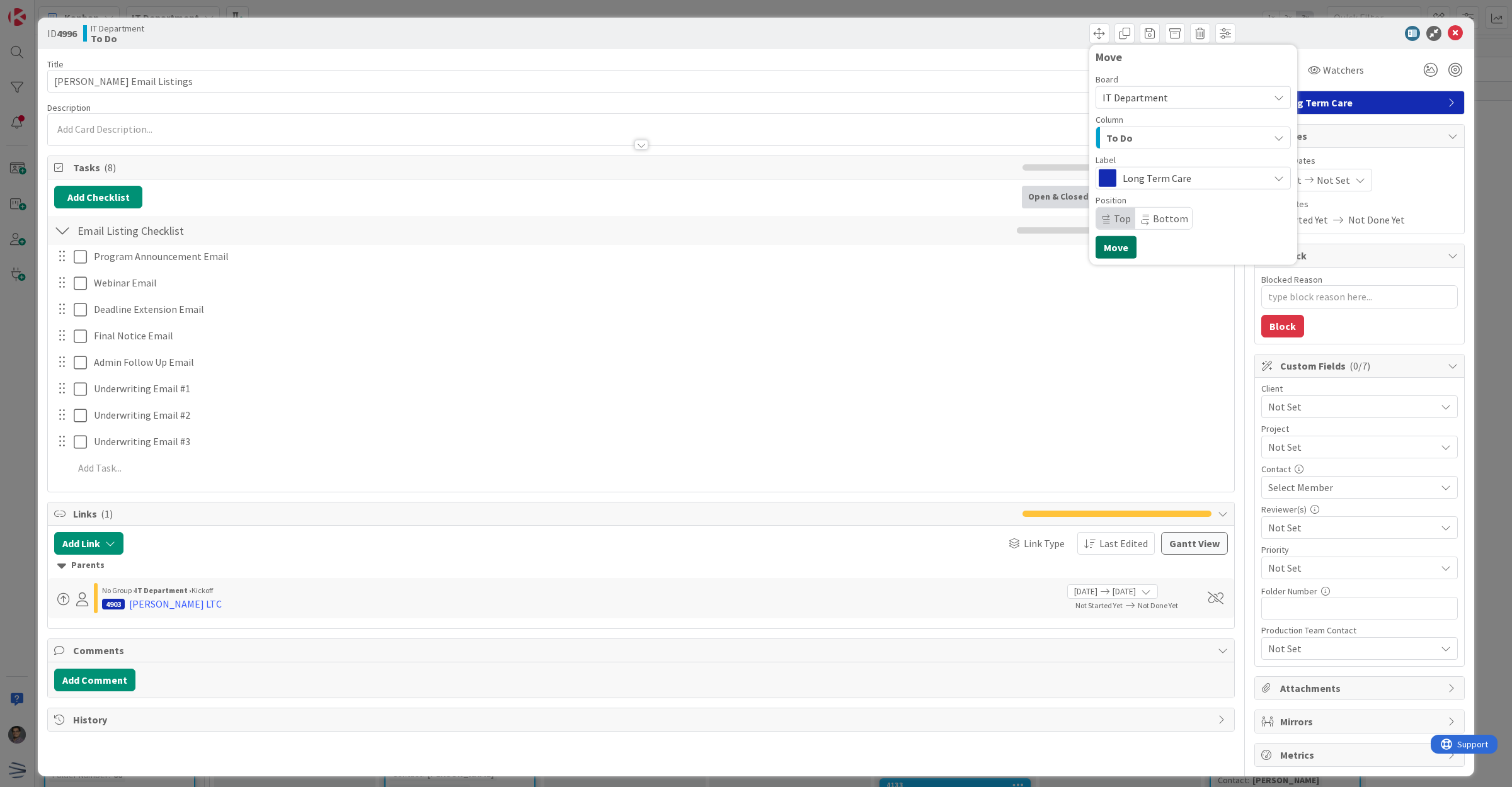
click at [1116, 248] on button "Move" at bounding box center [1117, 246] width 41 height 22
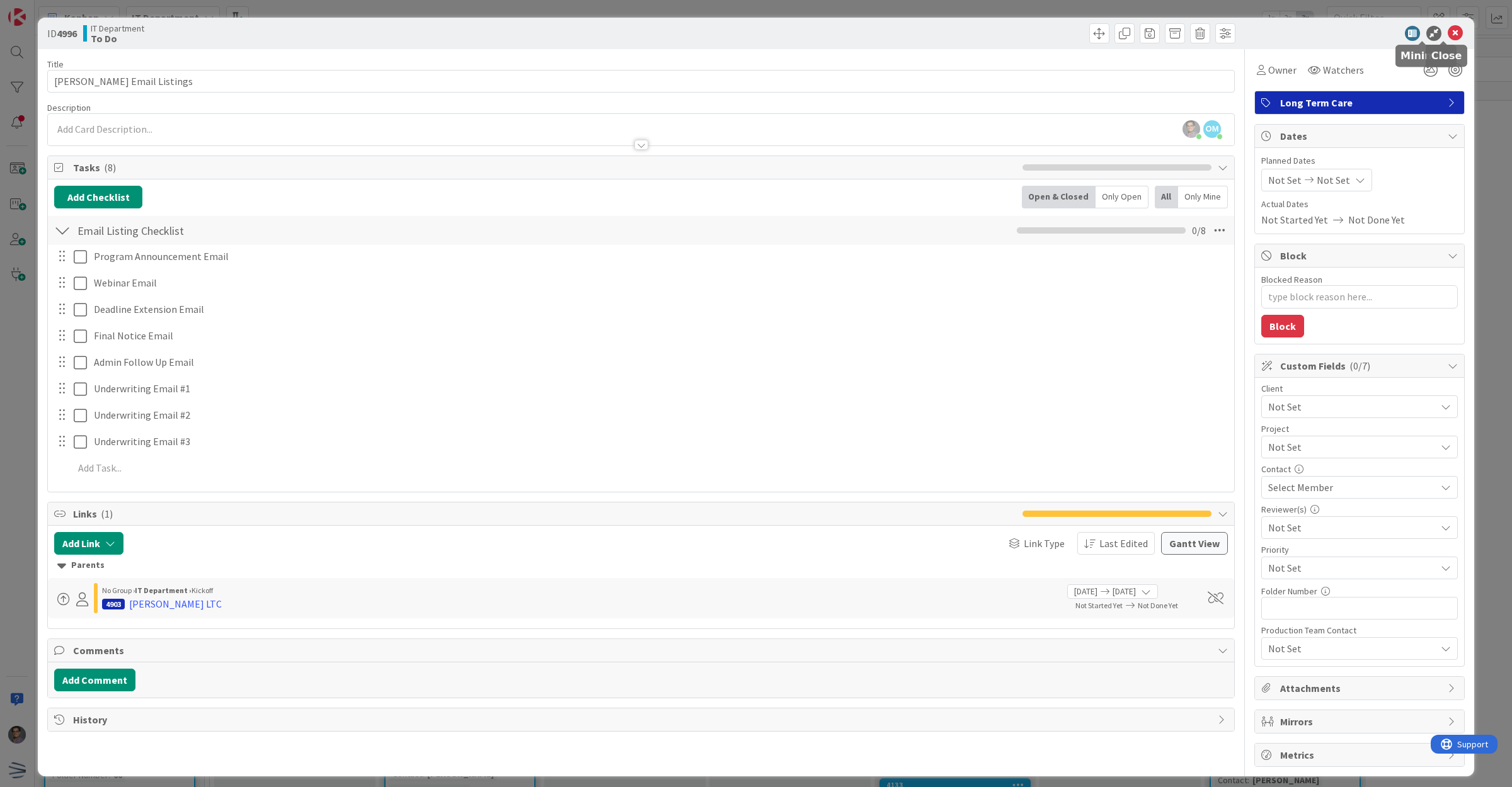
click at [1447, 32] on icon at bounding box center [1455, 33] width 15 height 15
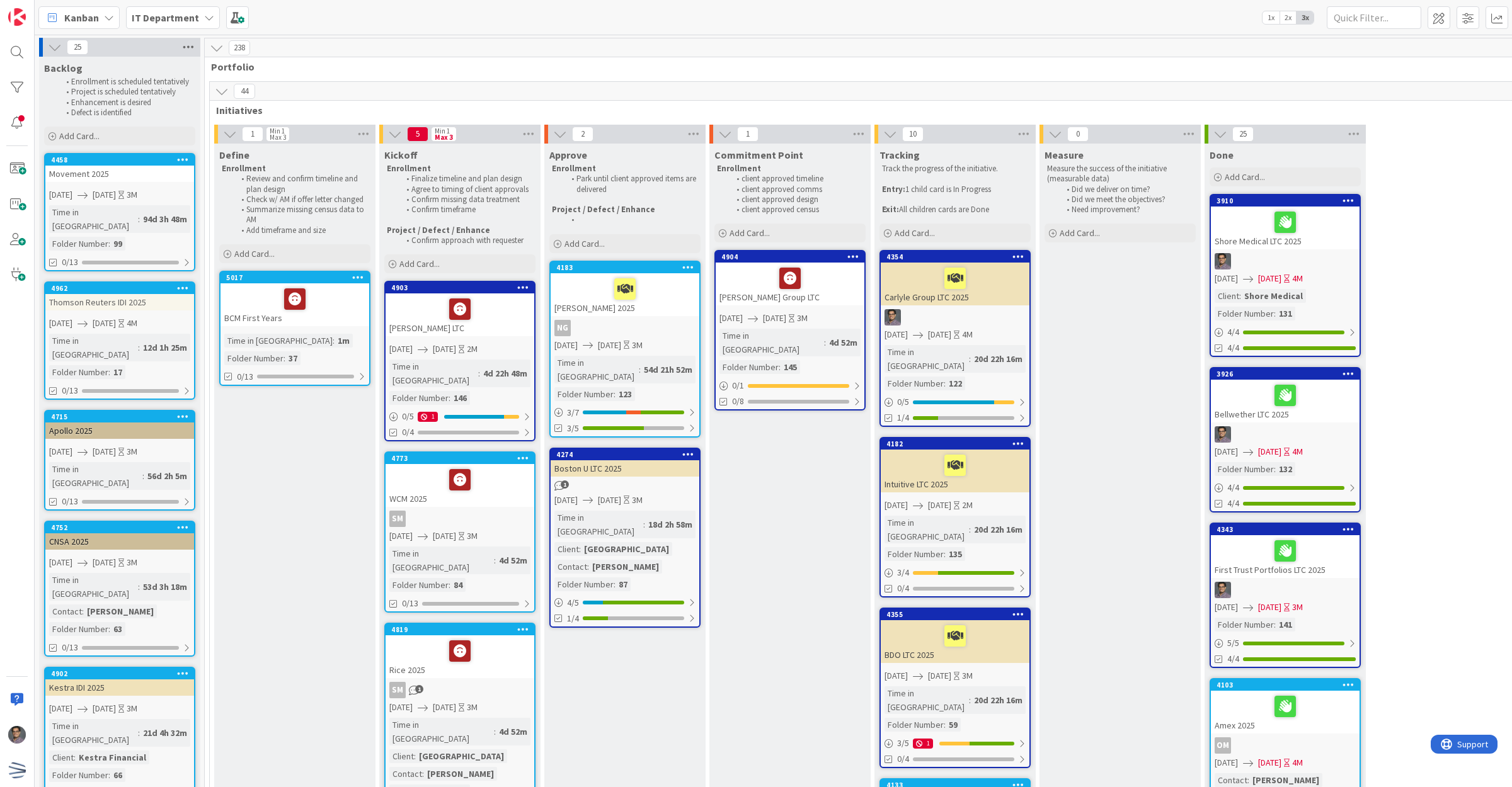
click at [187, 41] on icon at bounding box center [188, 47] width 16 height 19
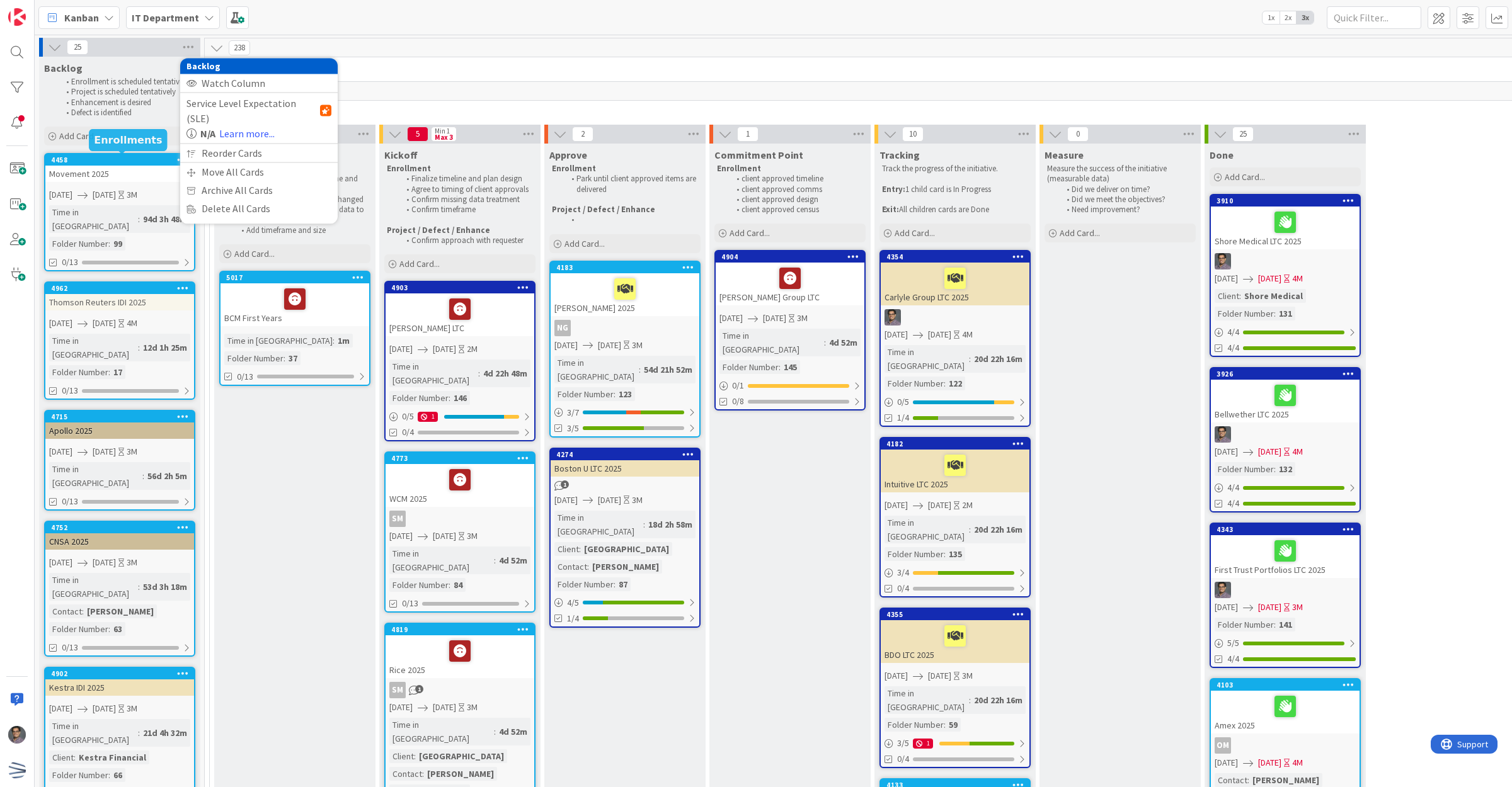
click at [120, 158] on div "4458" at bounding box center [122, 160] width 143 height 9
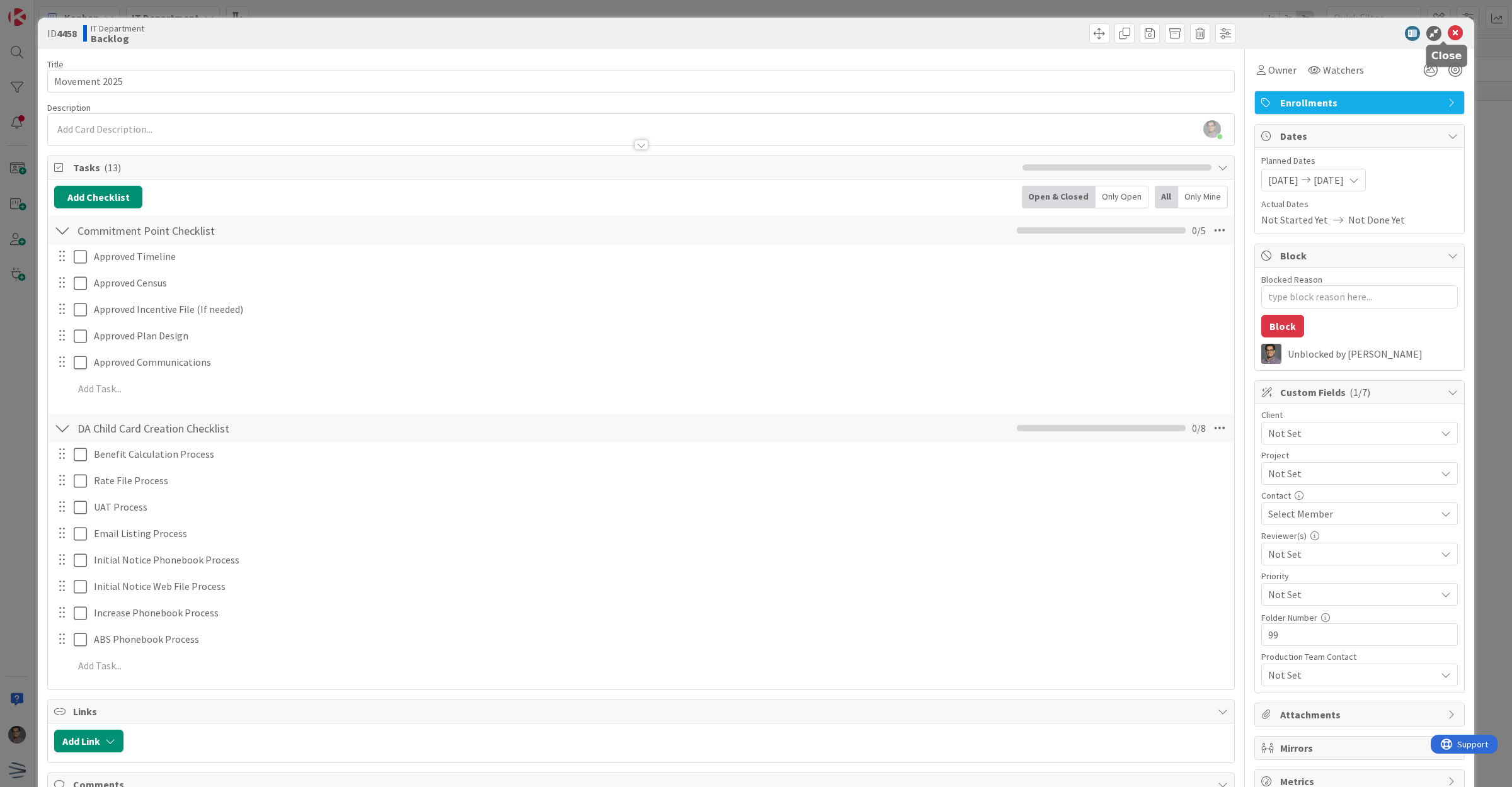
click at [1447, 33] on icon at bounding box center [1455, 33] width 15 height 15
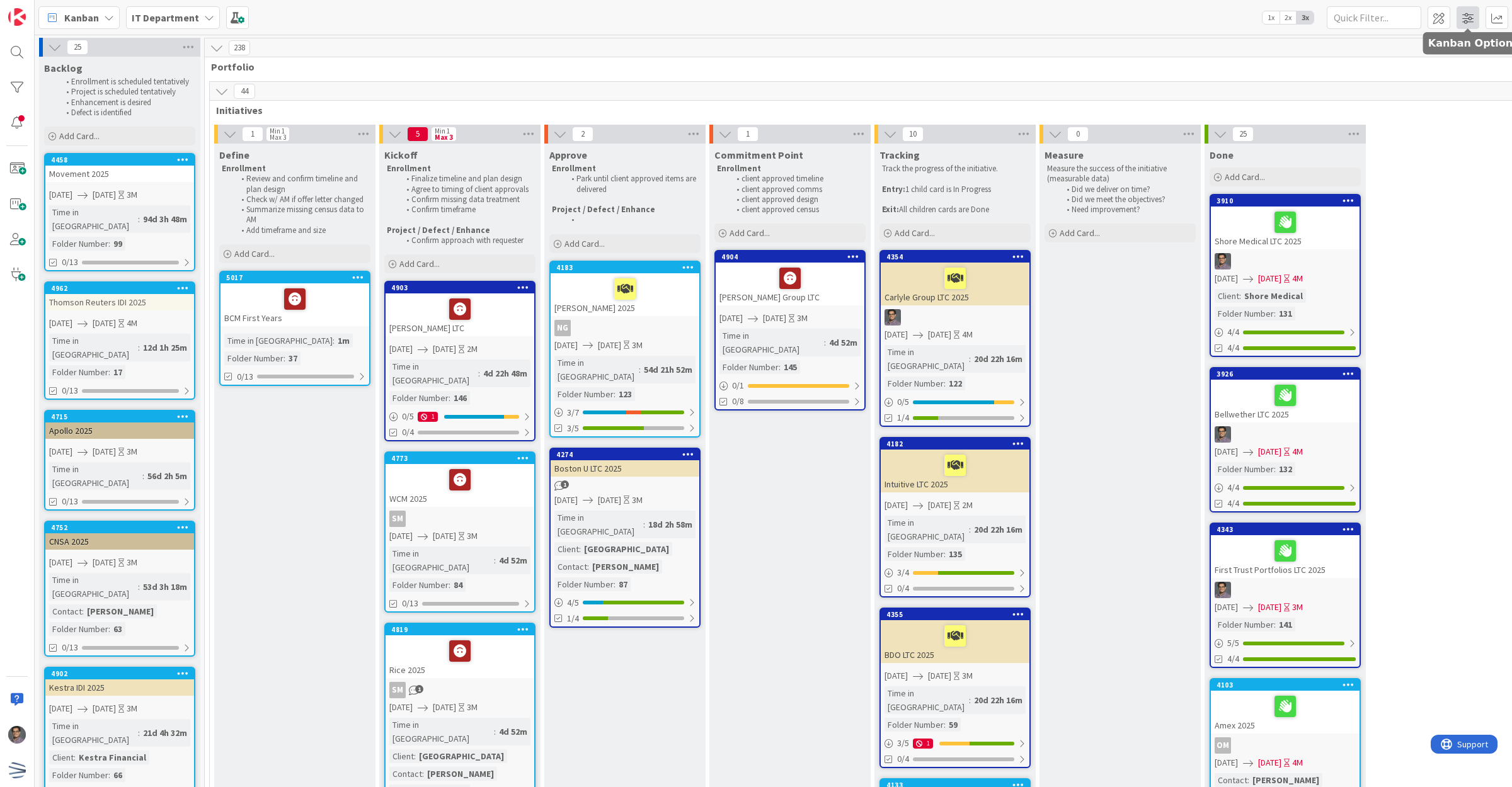
click at [1460, 19] on span at bounding box center [1467, 17] width 22 height 22
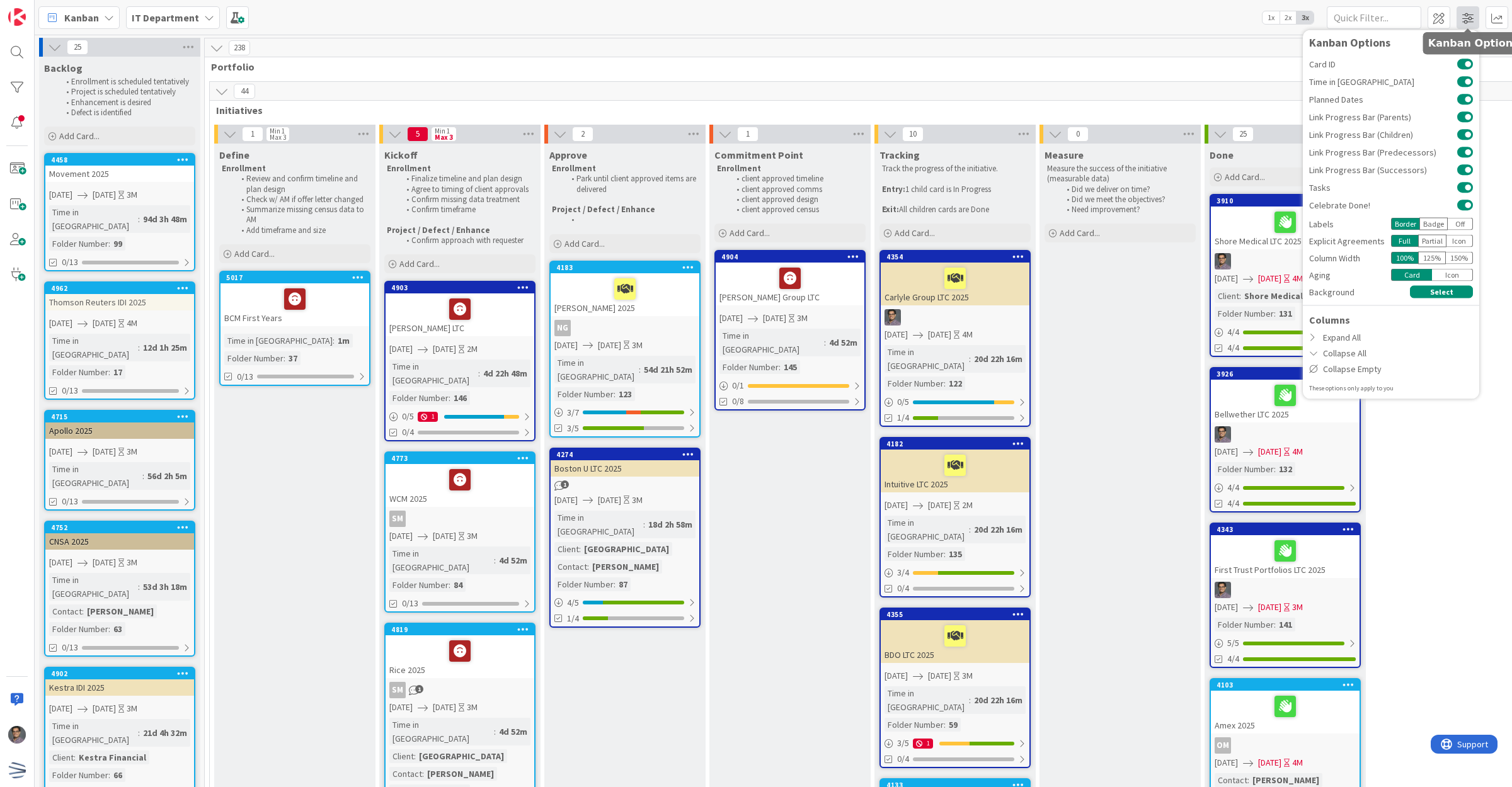
click at [1463, 18] on span at bounding box center [1467, 17] width 22 height 22
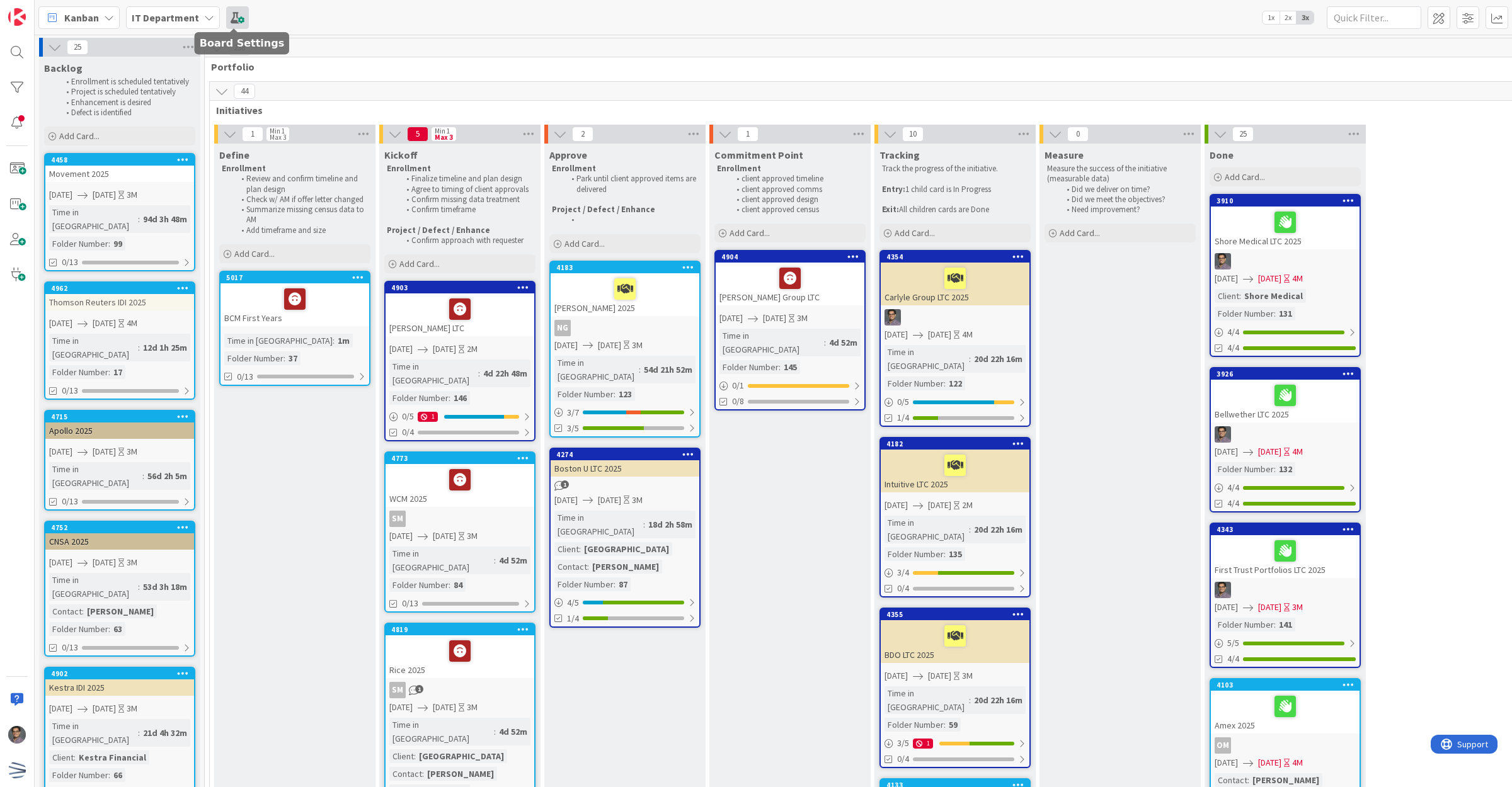
click at [234, 16] on span at bounding box center [237, 17] width 22 height 22
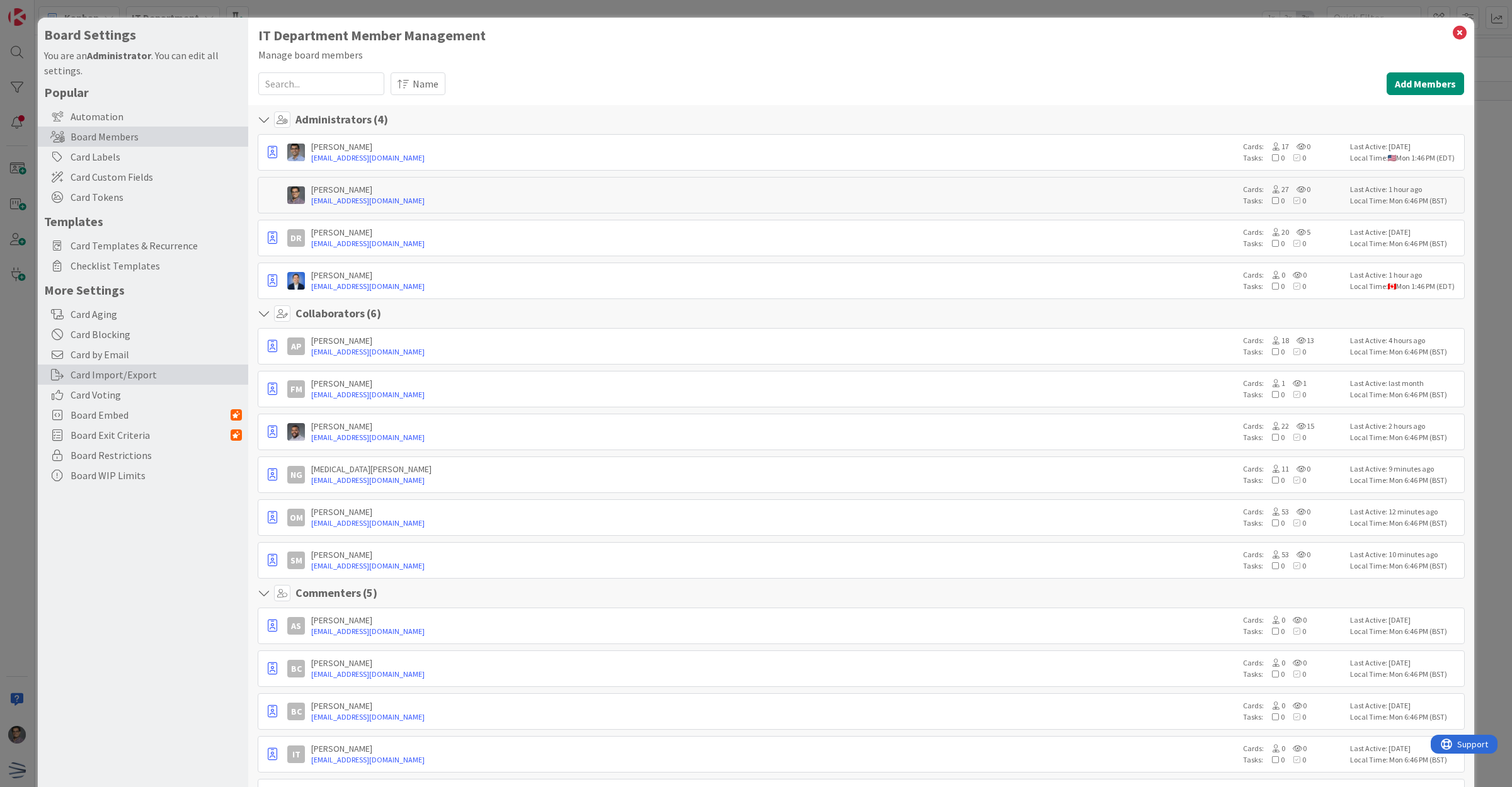
click at [121, 374] on div "Card Import/Export" at bounding box center [143, 375] width 211 height 20
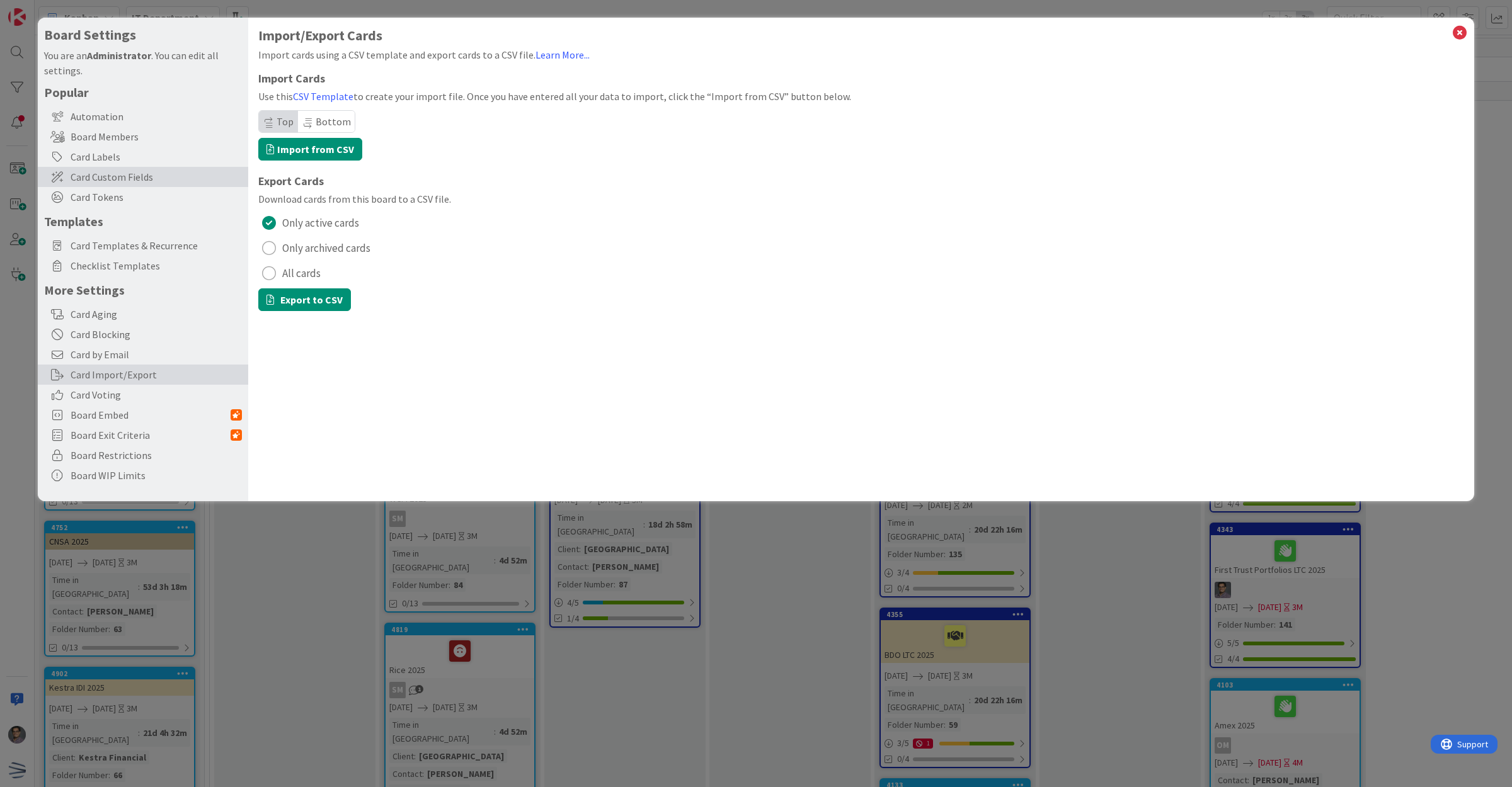
click at [111, 173] on span "Card Custom Fields" at bounding box center [156, 177] width 171 height 15
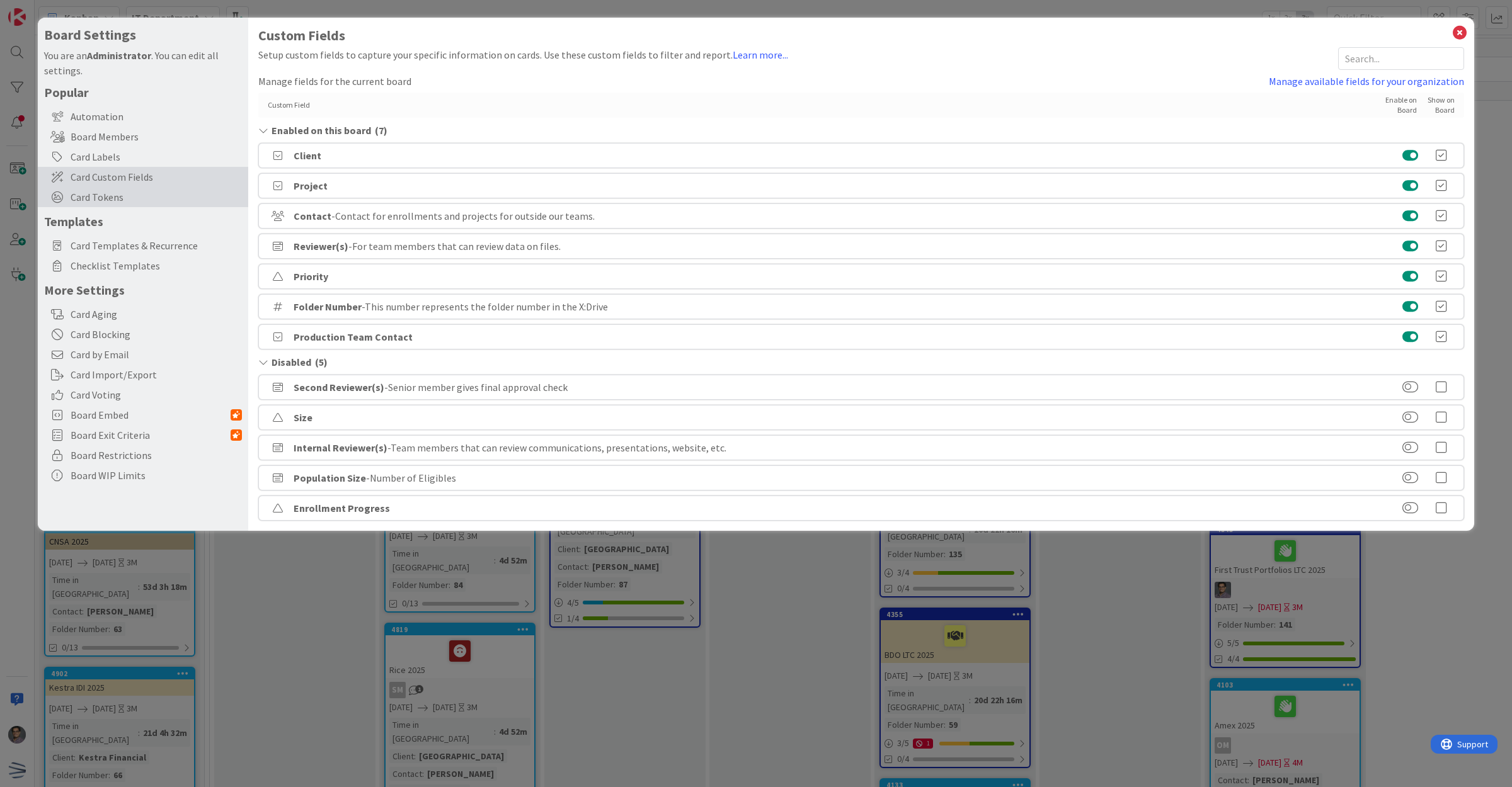
click at [83, 191] on span "Card Tokens" at bounding box center [156, 196] width 171 height 15
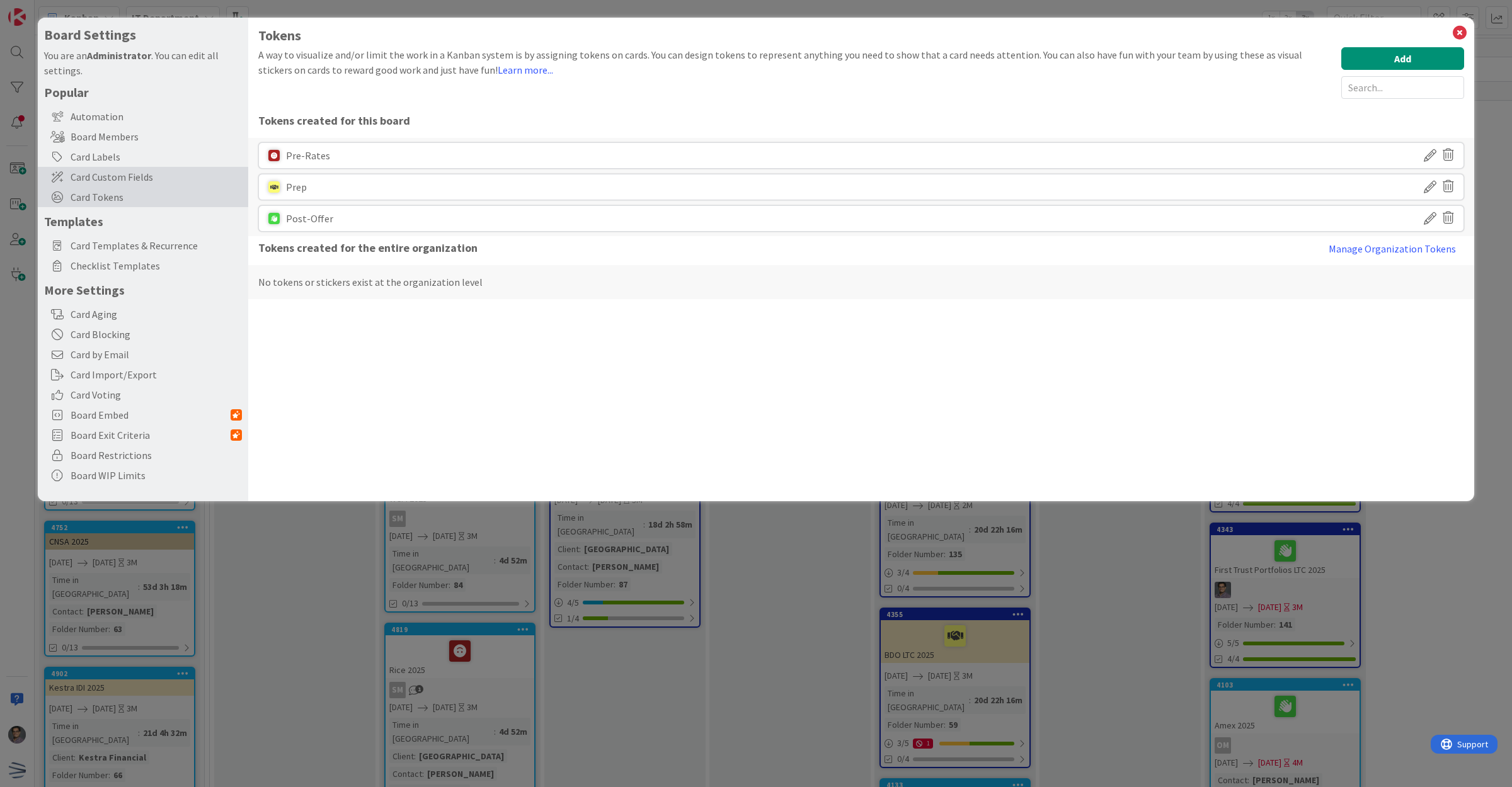
click at [90, 177] on span "Card Custom Fields" at bounding box center [156, 177] width 171 height 15
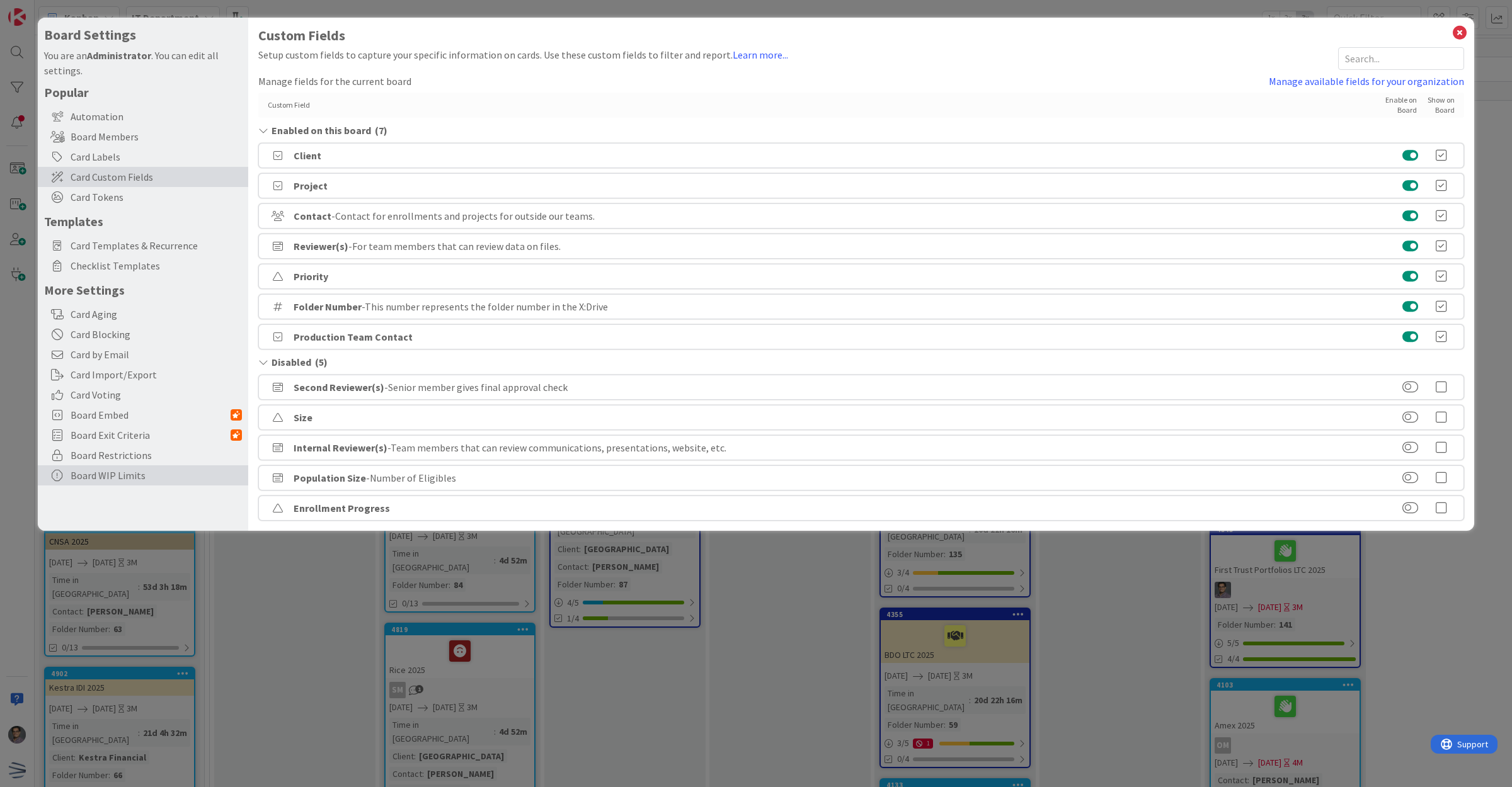
click at [108, 481] on div "Board WIP Limits" at bounding box center [143, 475] width 211 height 20
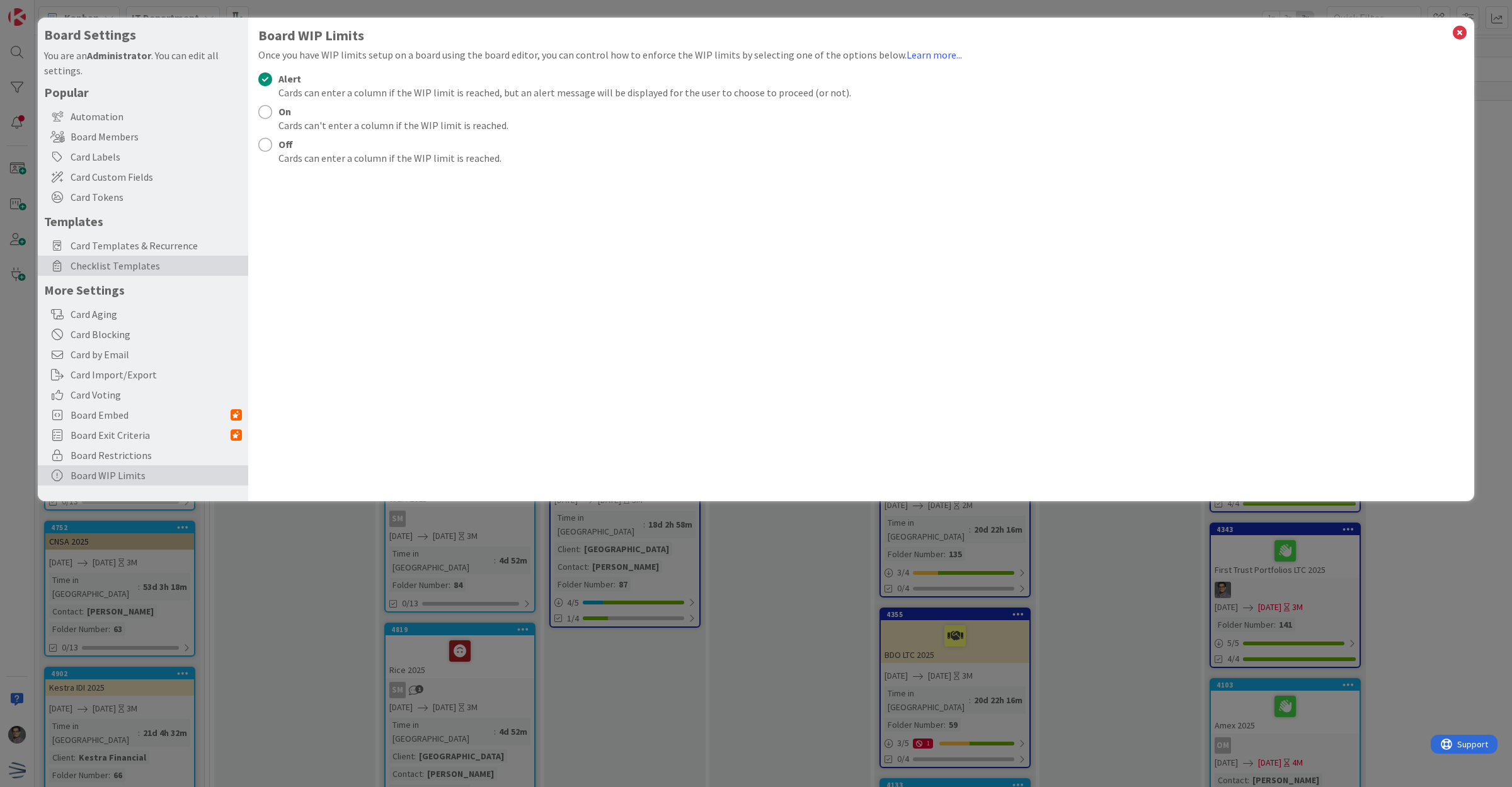
click at [90, 255] on div "Checklist Templates" at bounding box center [143, 265] width 211 height 20
click at [100, 240] on span "Card Templates & Recurrence" at bounding box center [156, 246] width 171 height 15
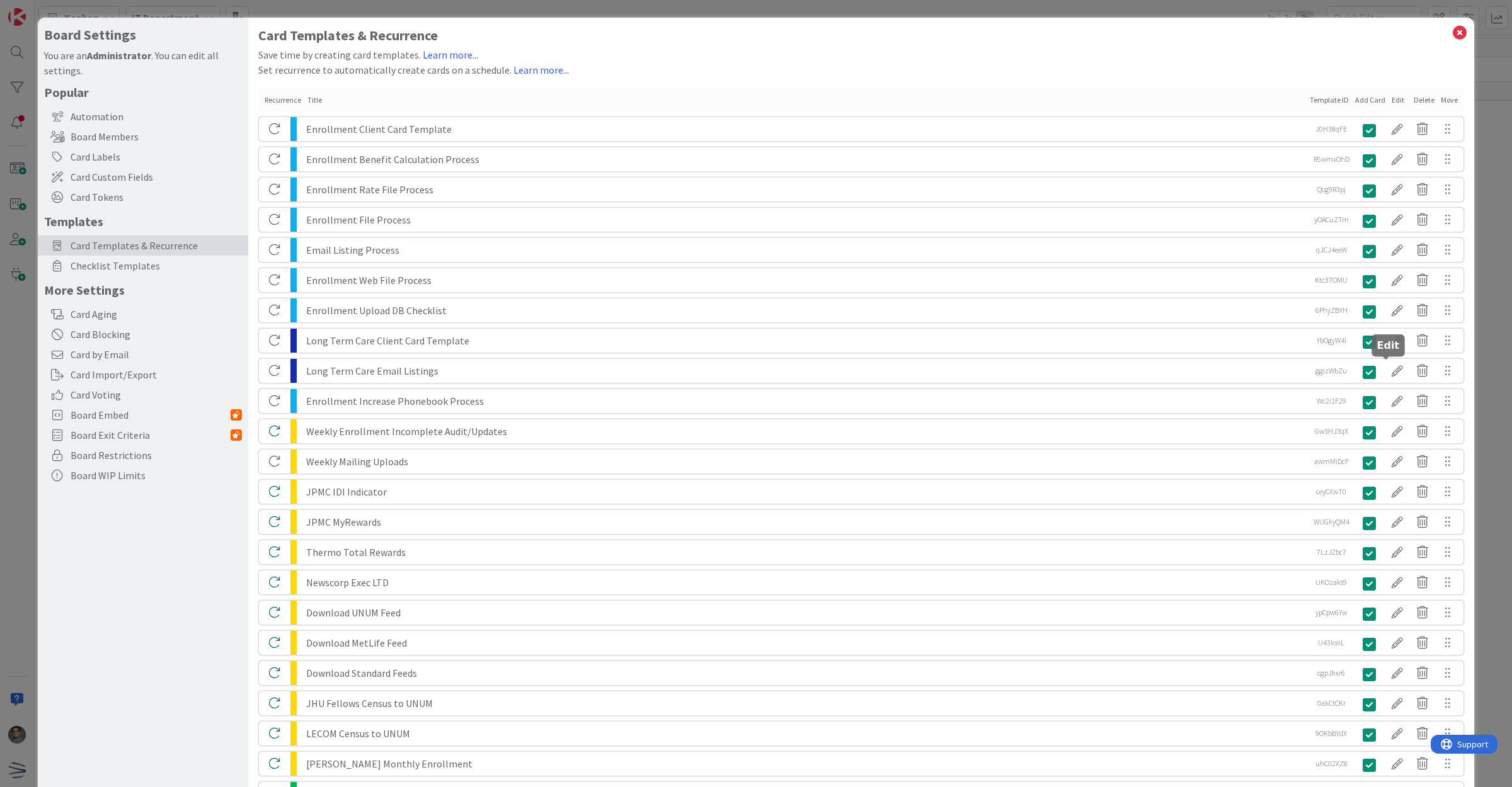
click at [1390, 371] on div at bounding box center [1397, 371] width 25 height 22
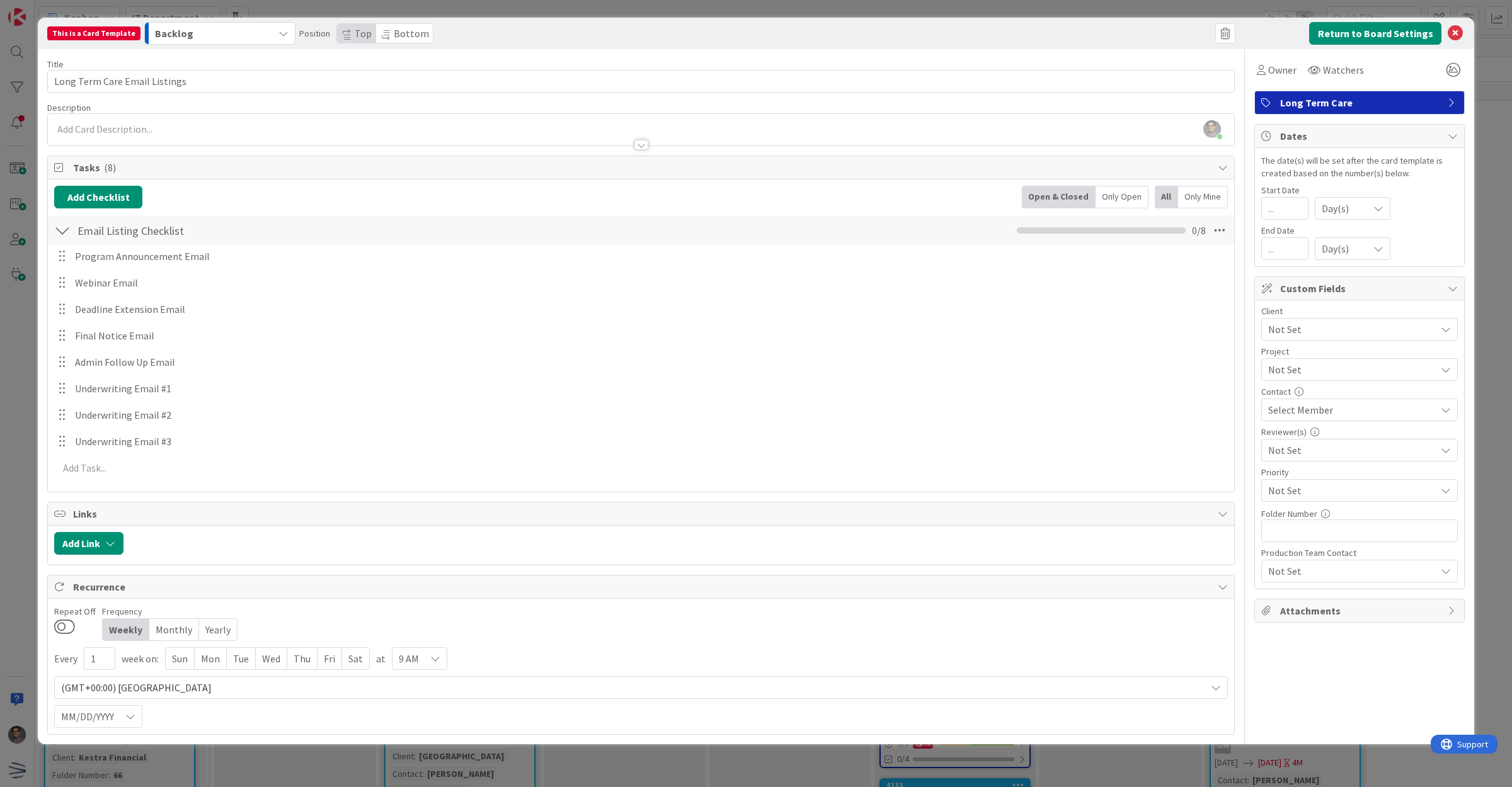
click at [202, 27] on div "Backlog" at bounding box center [213, 33] width 122 height 20
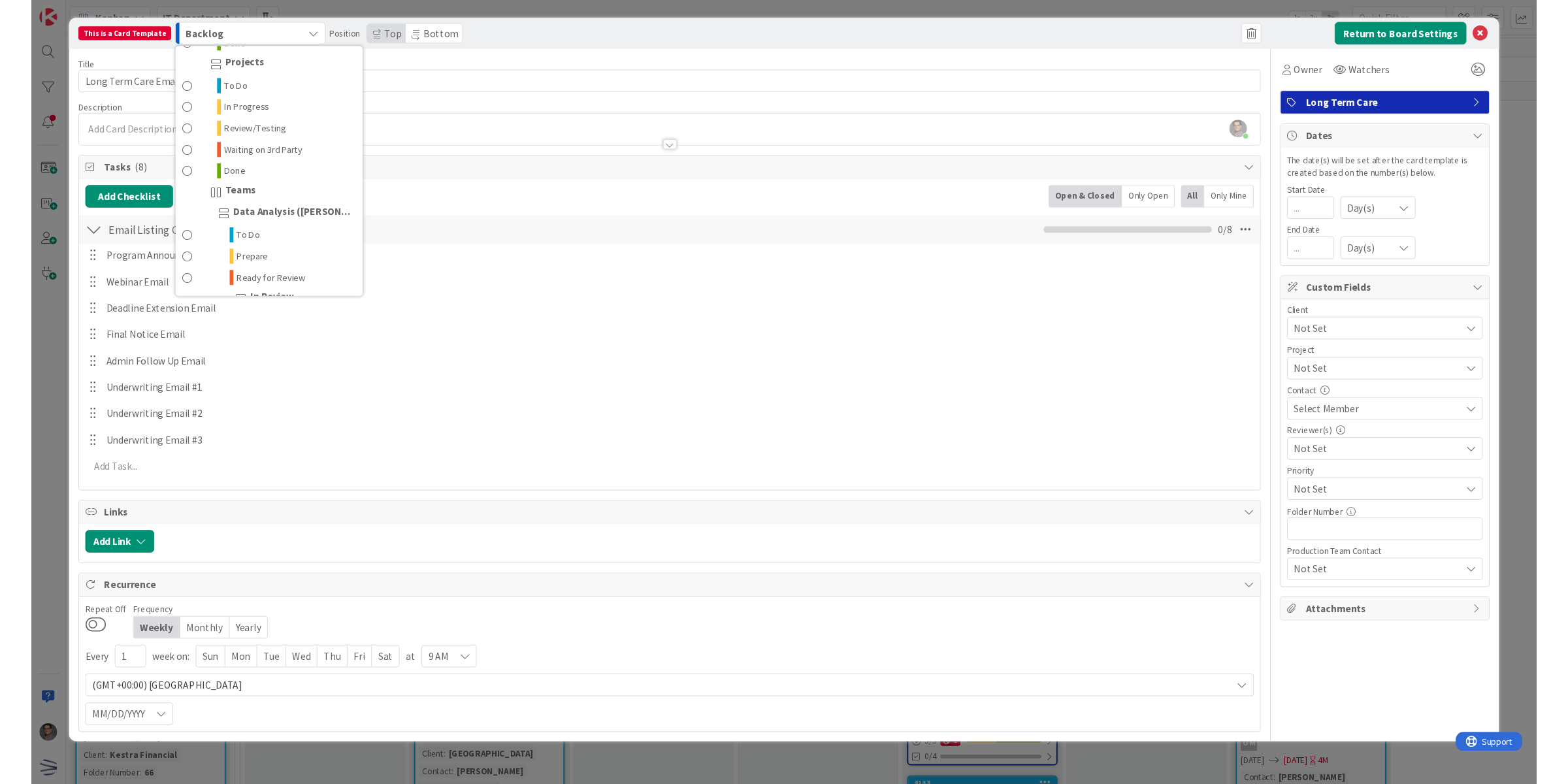
scroll to position [245, 0]
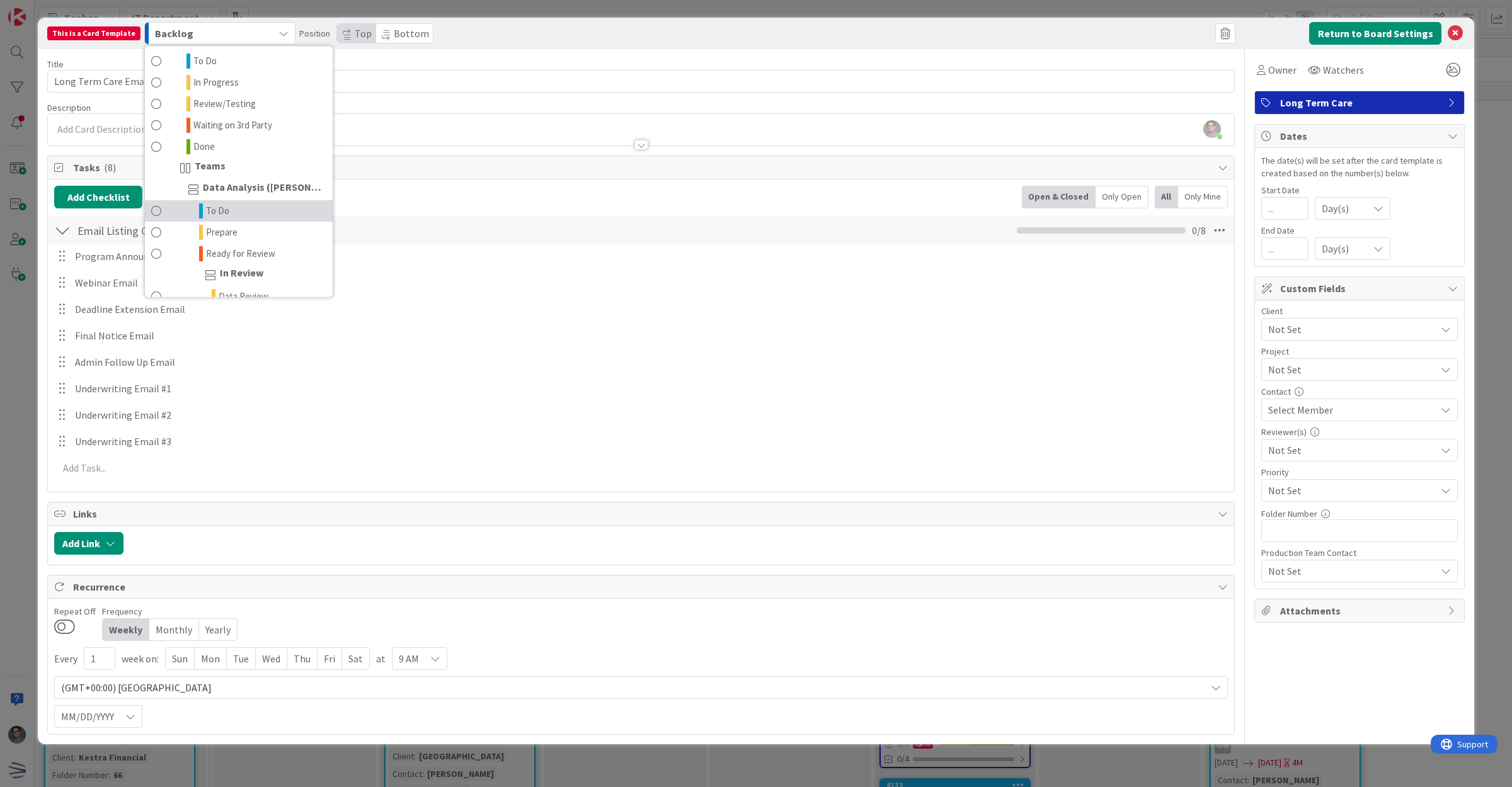
click at [229, 208] on link "To Do" at bounding box center [239, 212] width 187 height 22
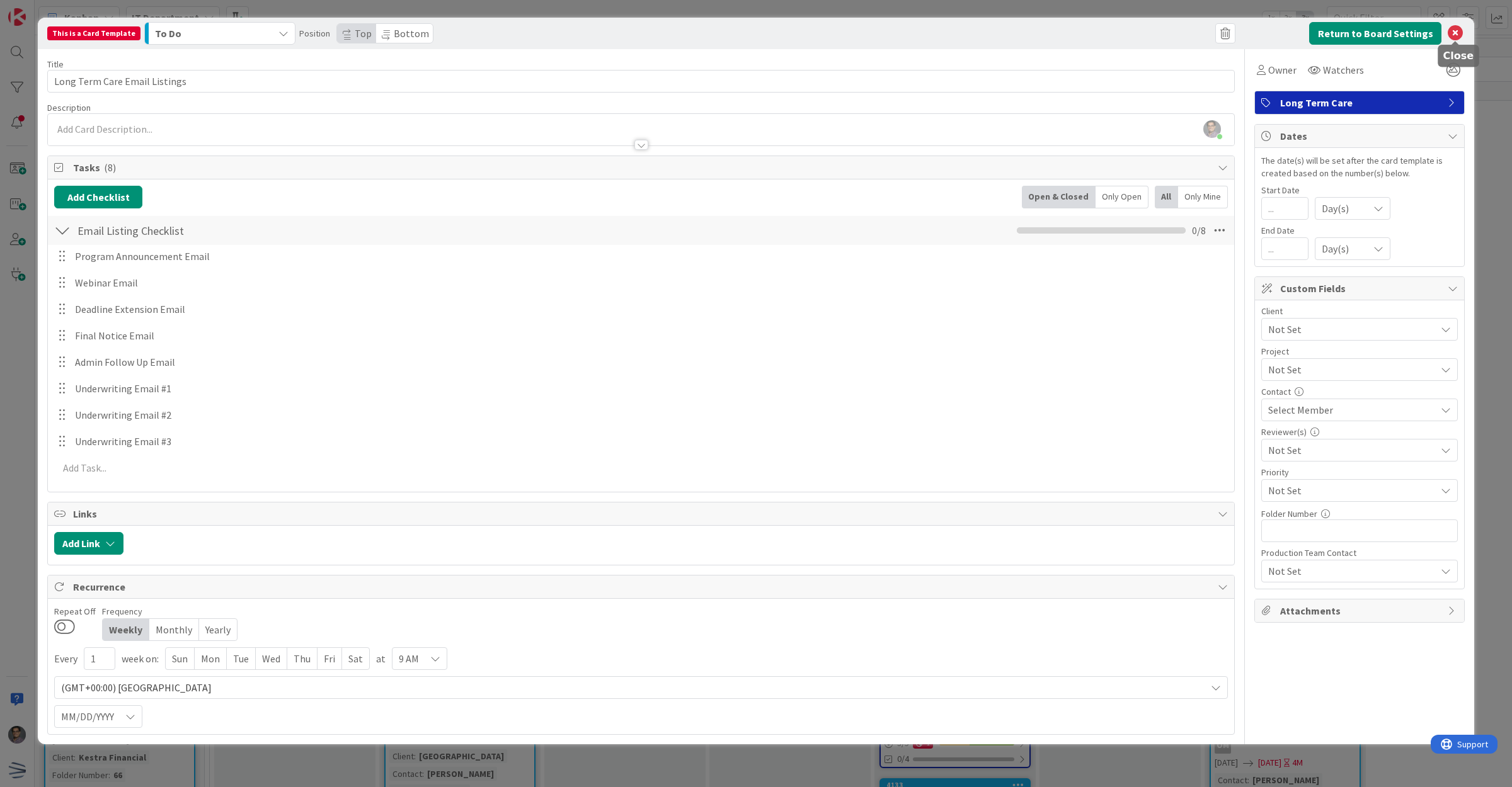
click at [1460, 30] on icon at bounding box center [1455, 33] width 15 height 15
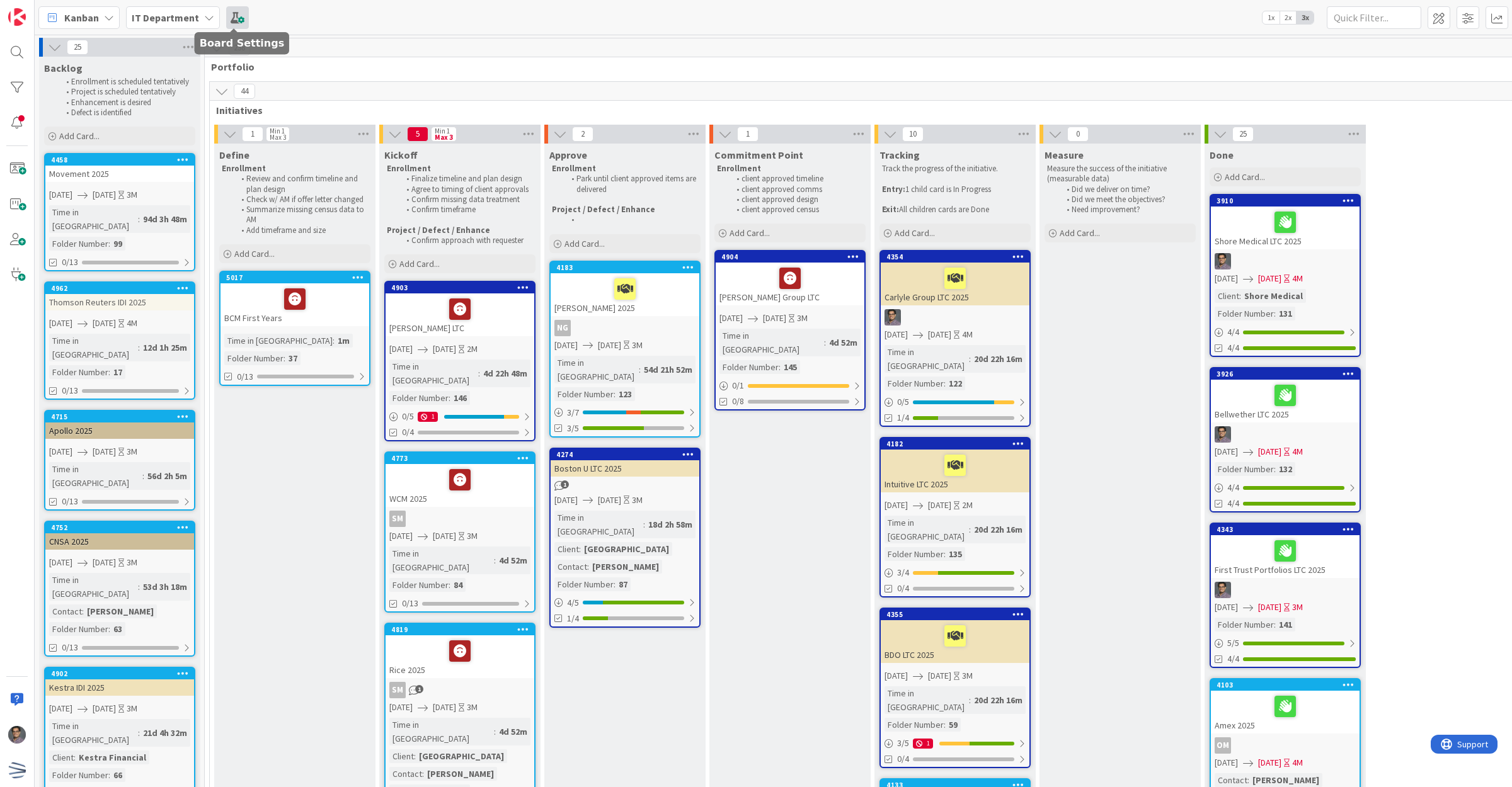
click at [236, 22] on span at bounding box center [237, 17] width 22 height 22
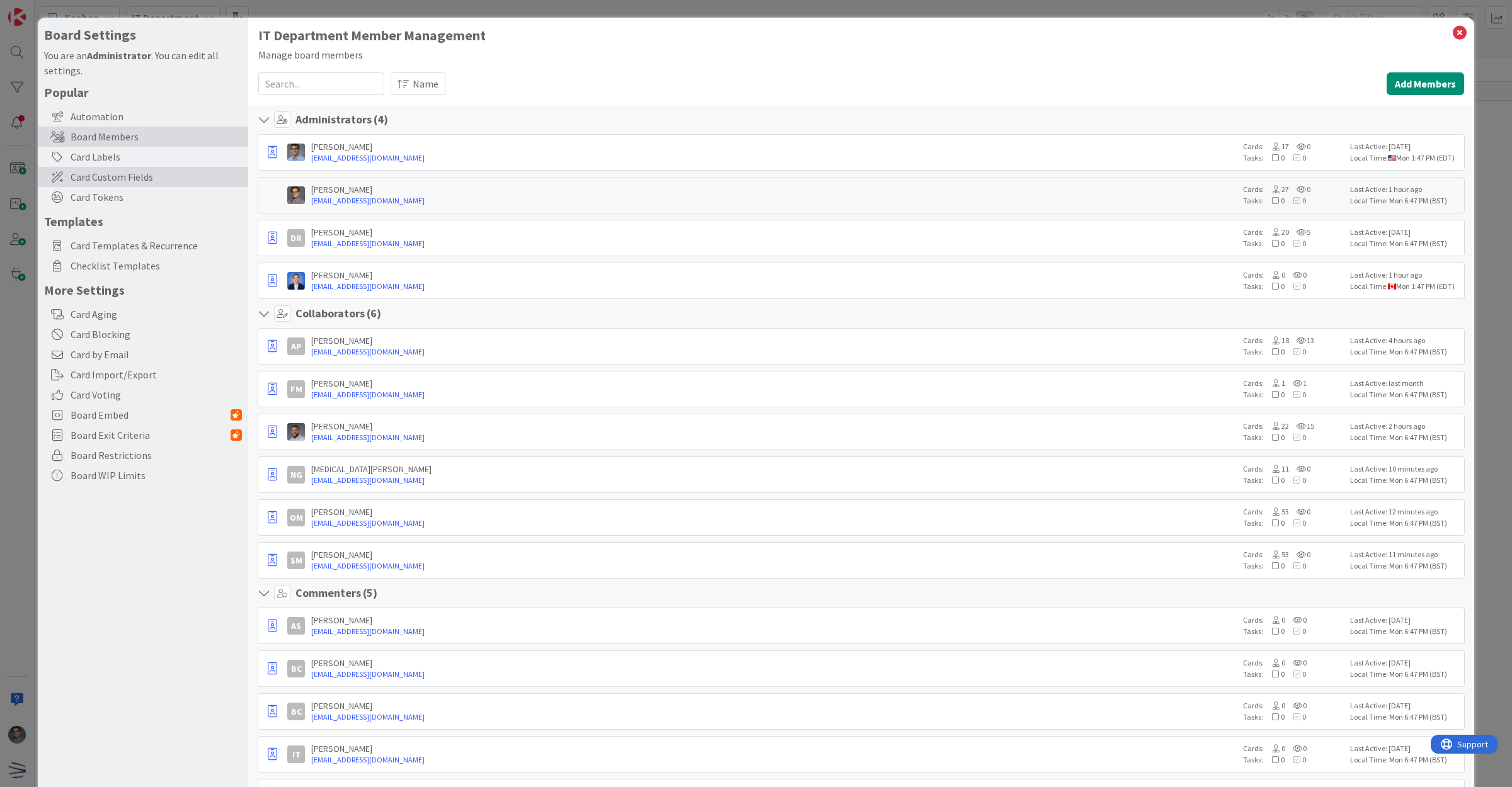
click at [107, 181] on span "Card Custom Fields" at bounding box center [156, 177] width 171 height 15
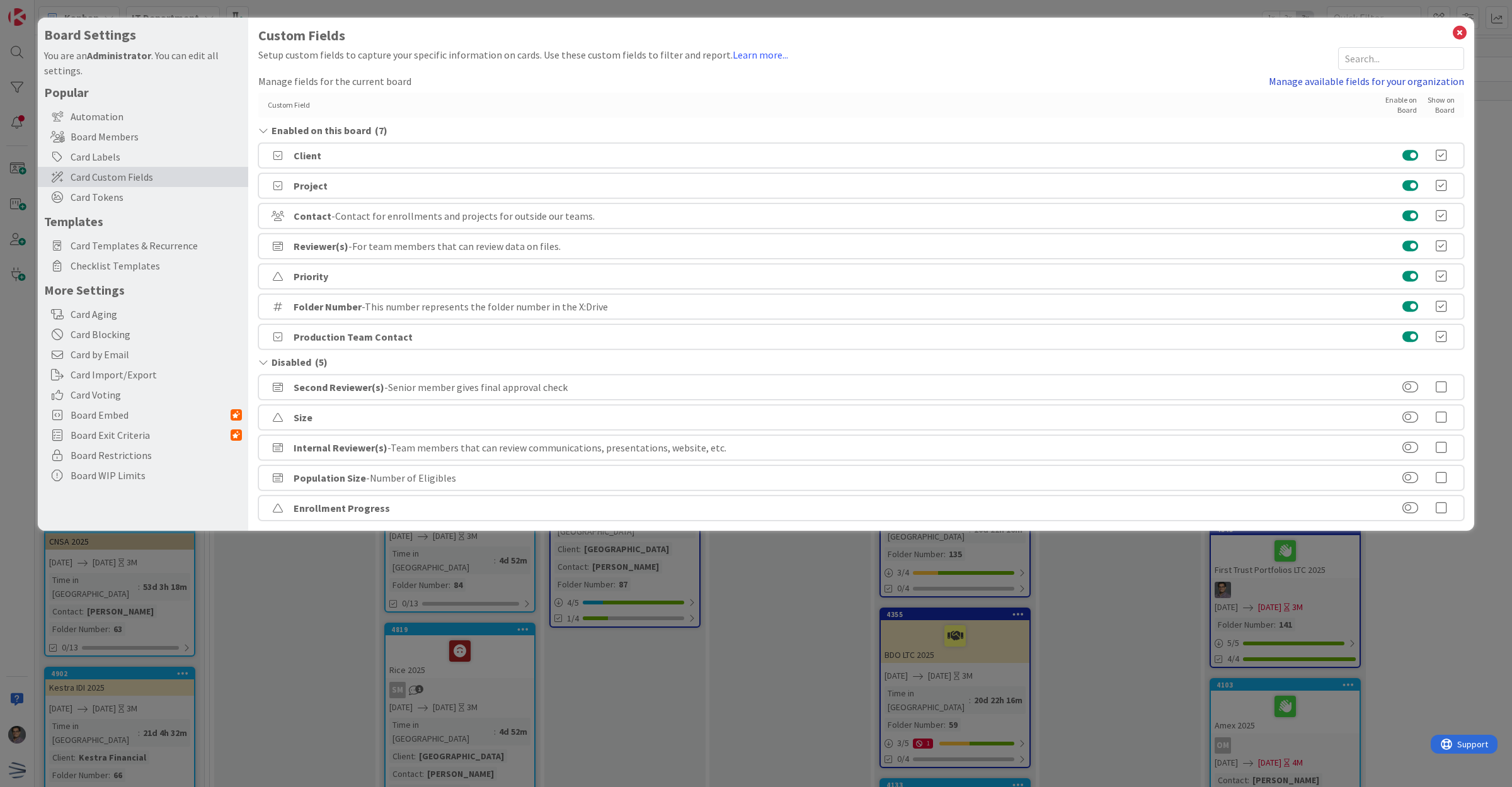
click at [1371, 82] on link "Manage available fields for your organization" at bounding box center [1367, 81] width 196 height 15
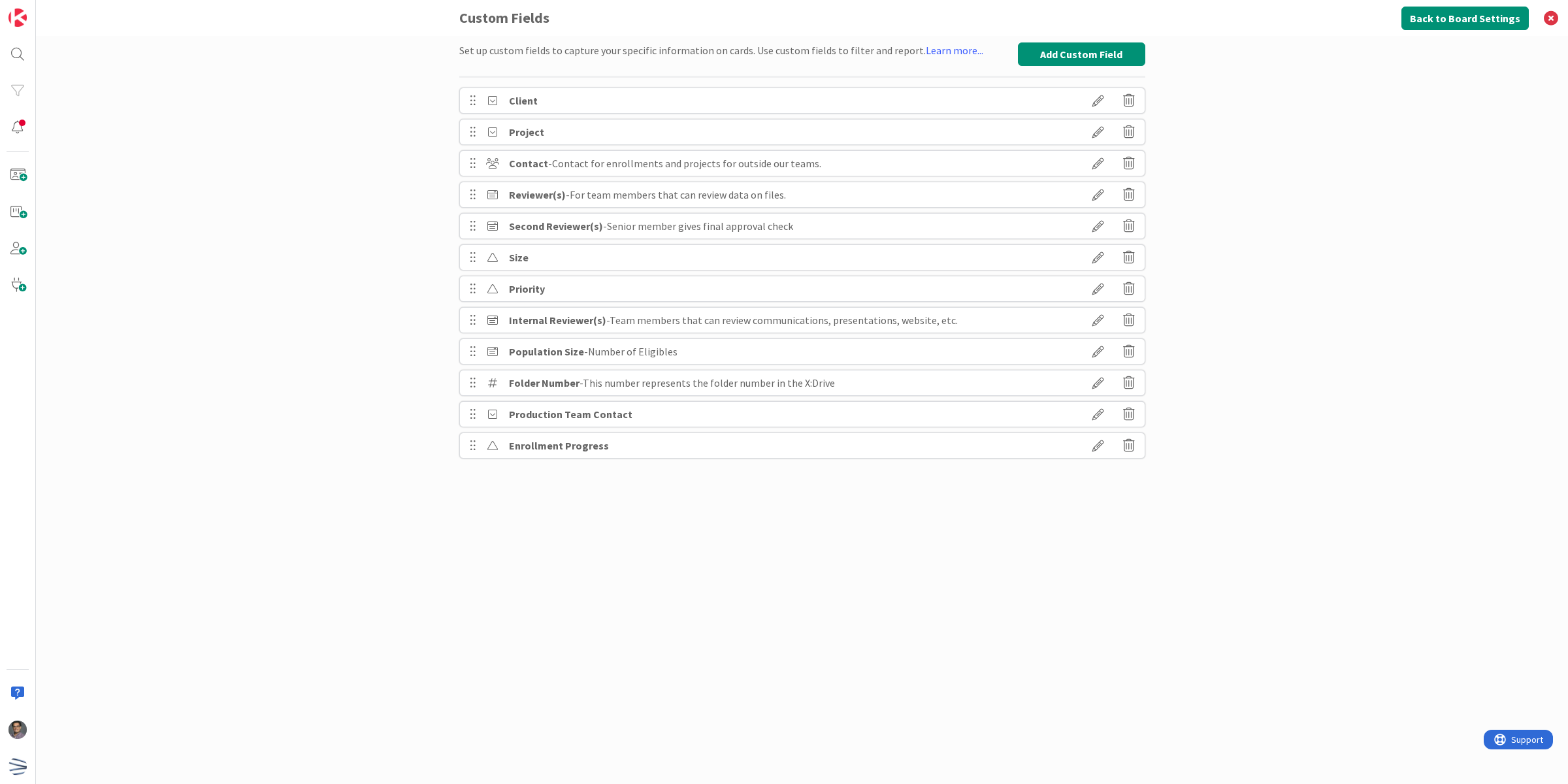
click at [1099, 162] on icon at bounding box center [1097, 164] width 36 height 22
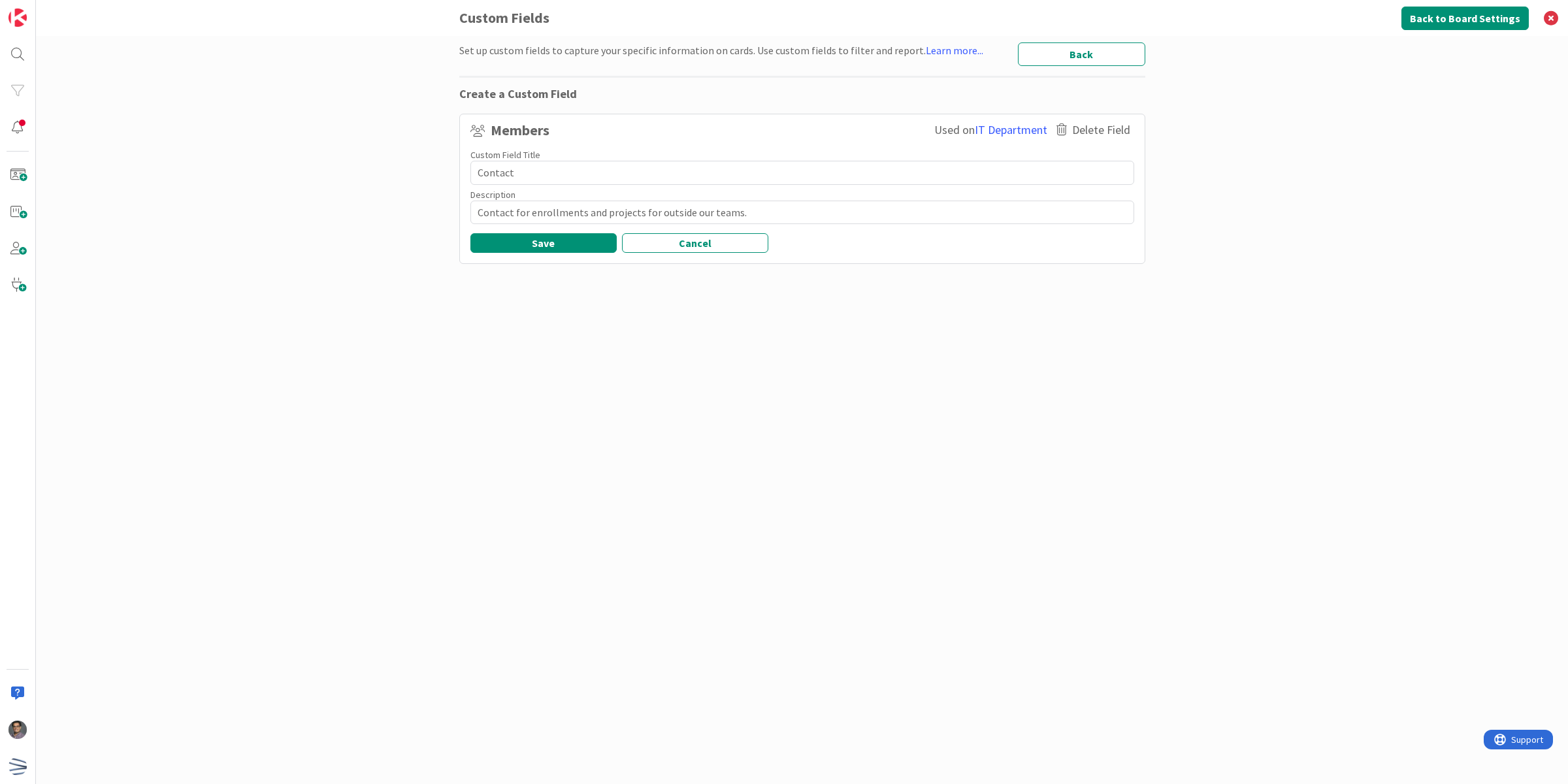
click at [1119, 230] on div "Members Used on IT Department Delete Field Custom Field Title 7 / 25 Contact De…" at bounding box center [803, 186] width 664 height 134
click at [746, 251] on button "Cancel" at bounding box center [695, 243] width 146 height 20
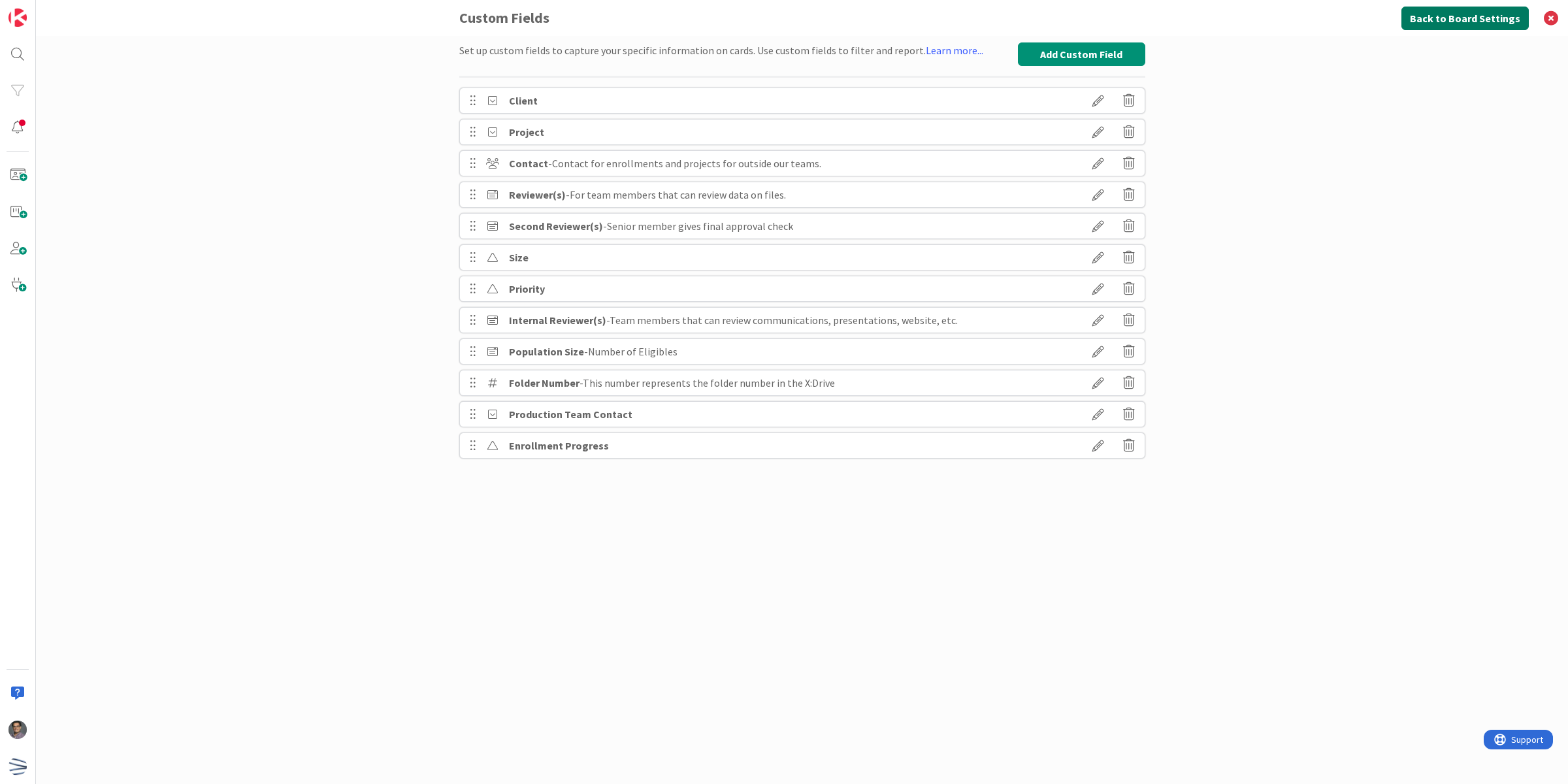
click at [1448, 7] on button "Back to Board Settings" at bounding box center [1465, 18] width 127 height 23
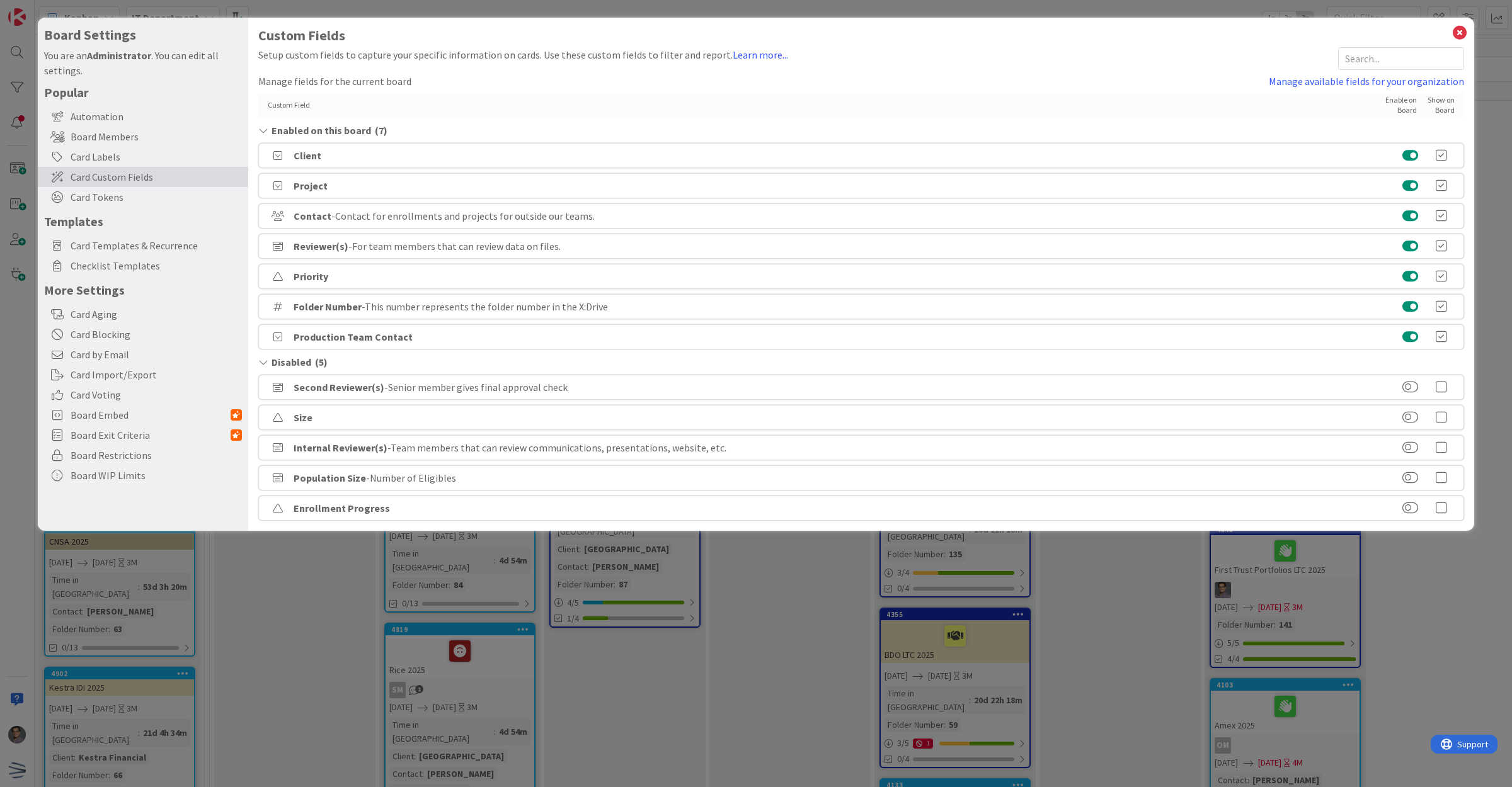
click at [1409, 210] on button at bounding box center [1411, 216] width 16 height 13
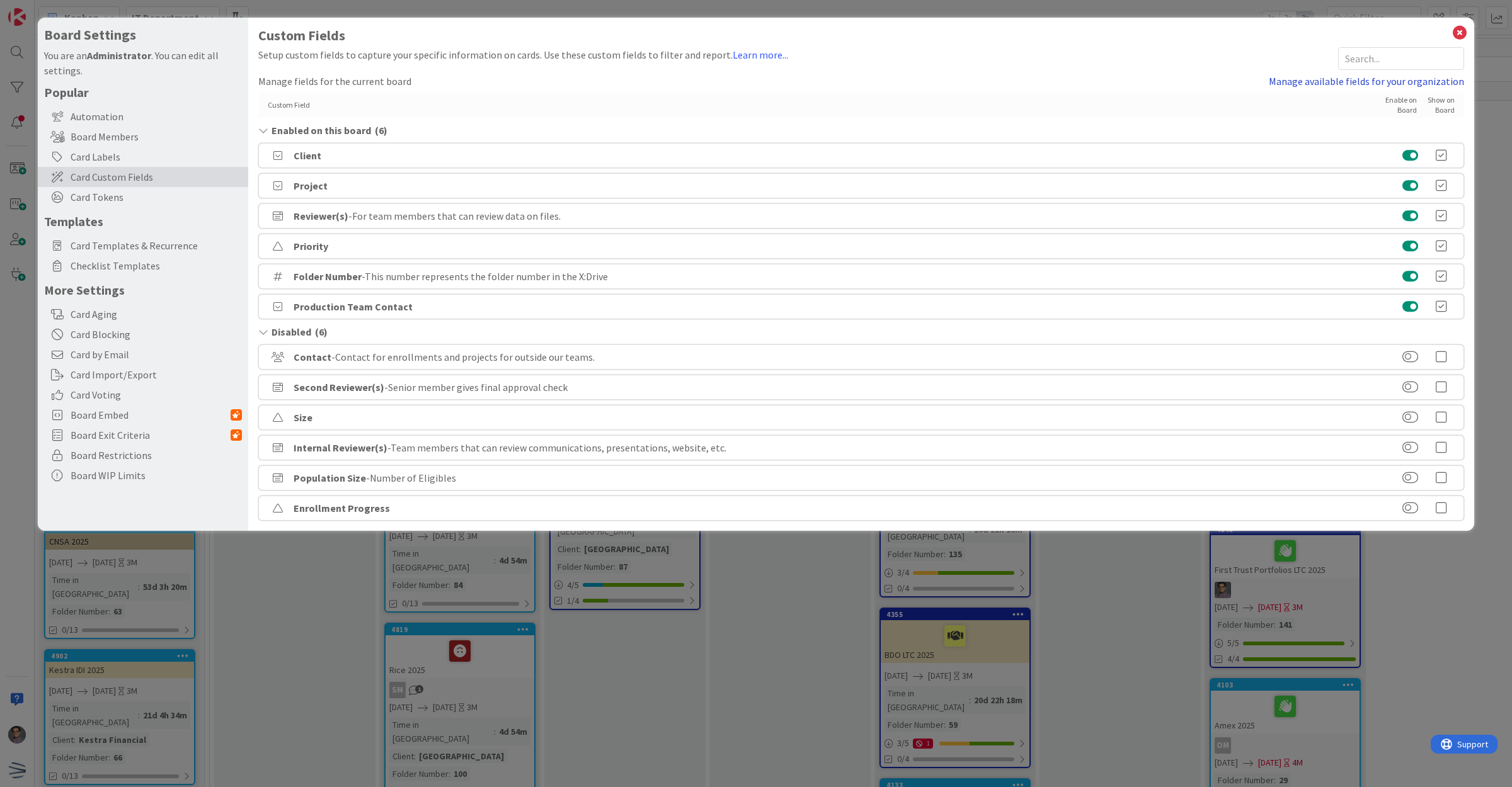
click at [1354, 80] on link "Manage available fields for your organization" at bounding box center [1367, 81] width 196 height 15
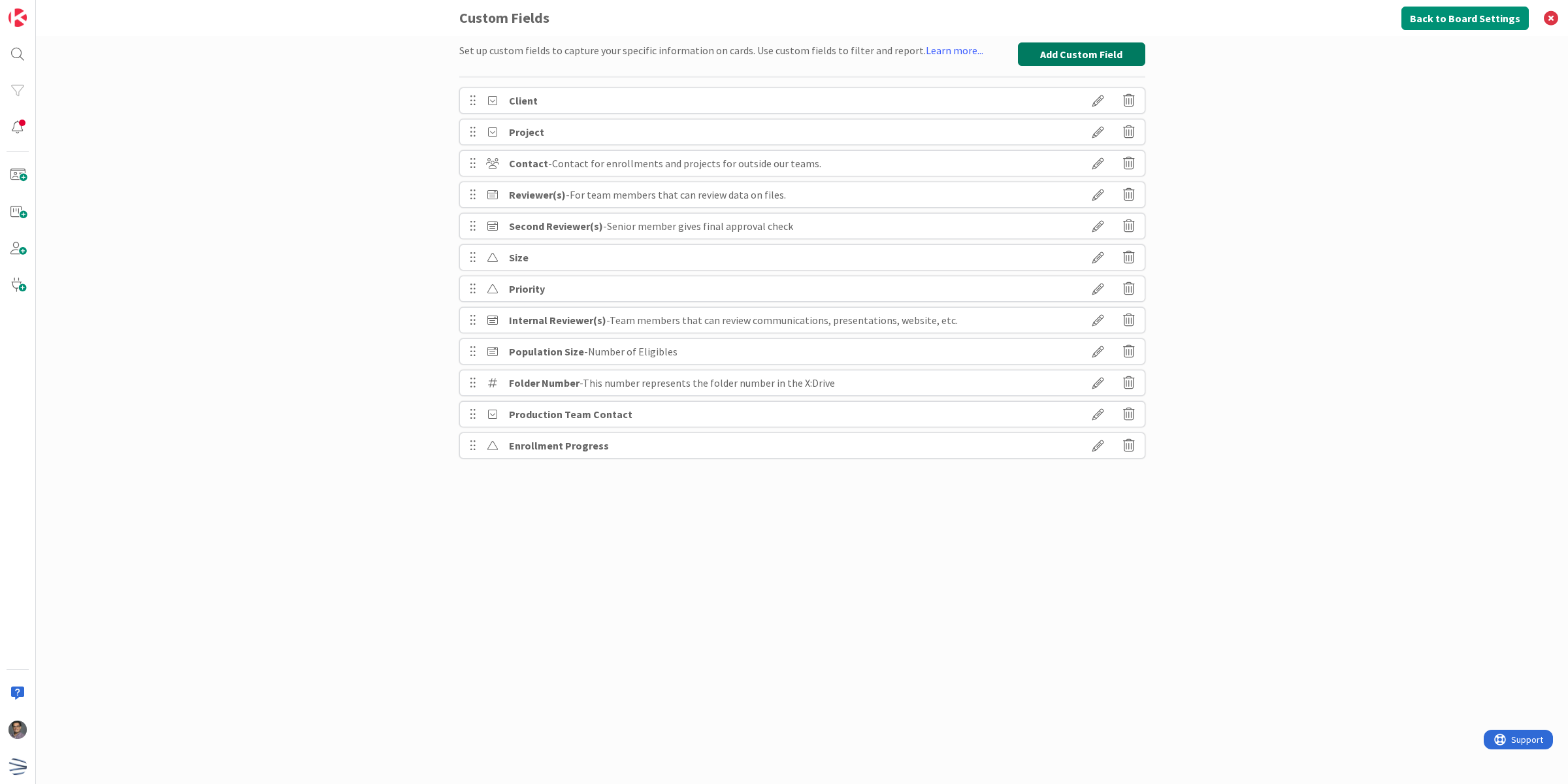
click at [1075, 52] on button "Add Custom Field" at bounding box center [1081, 54] width 127 height 23
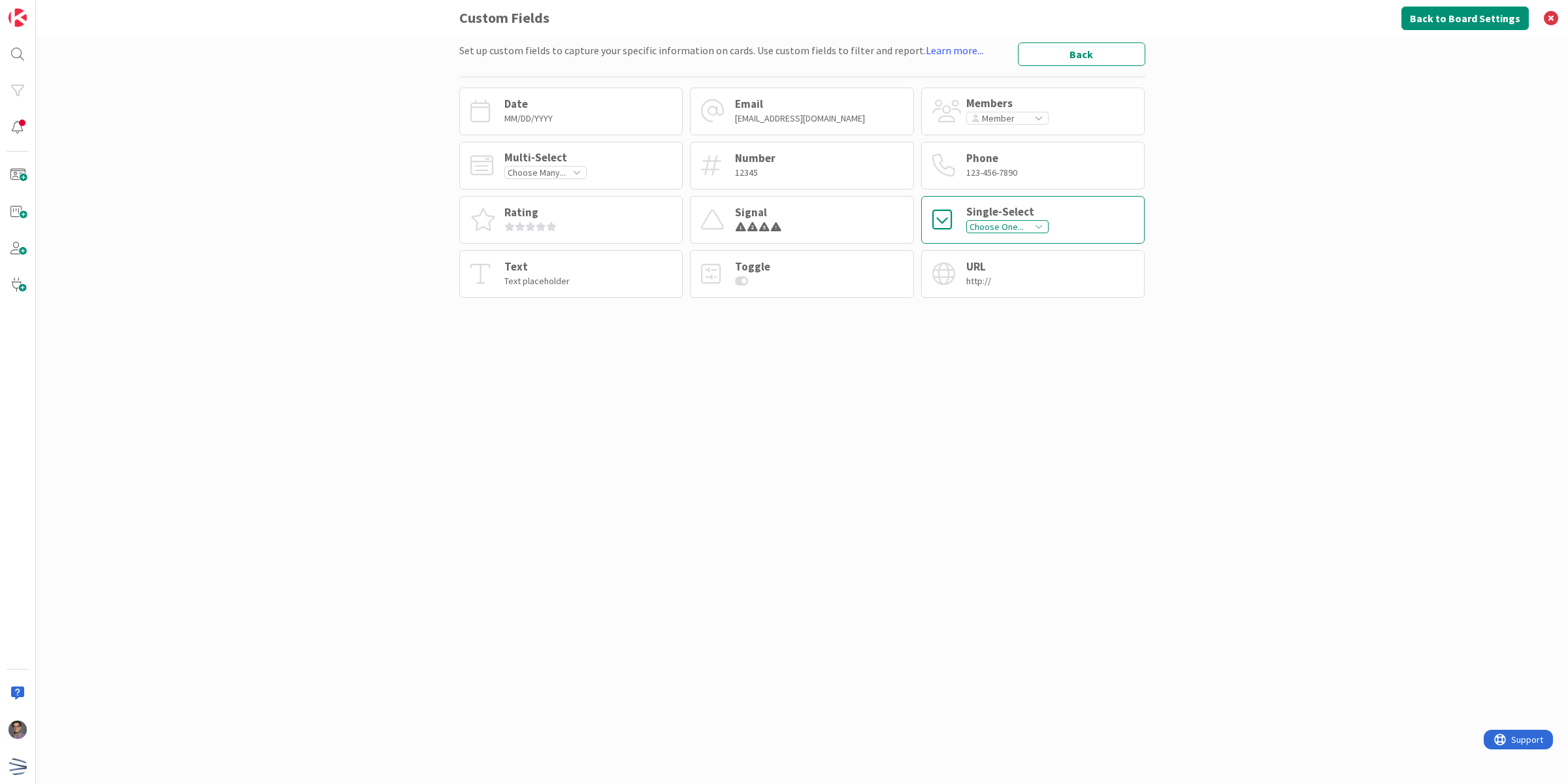
click at [1072, 218] on div "Single-Select Choose One..." at bounding box center [1032, 219] width 224 height 47
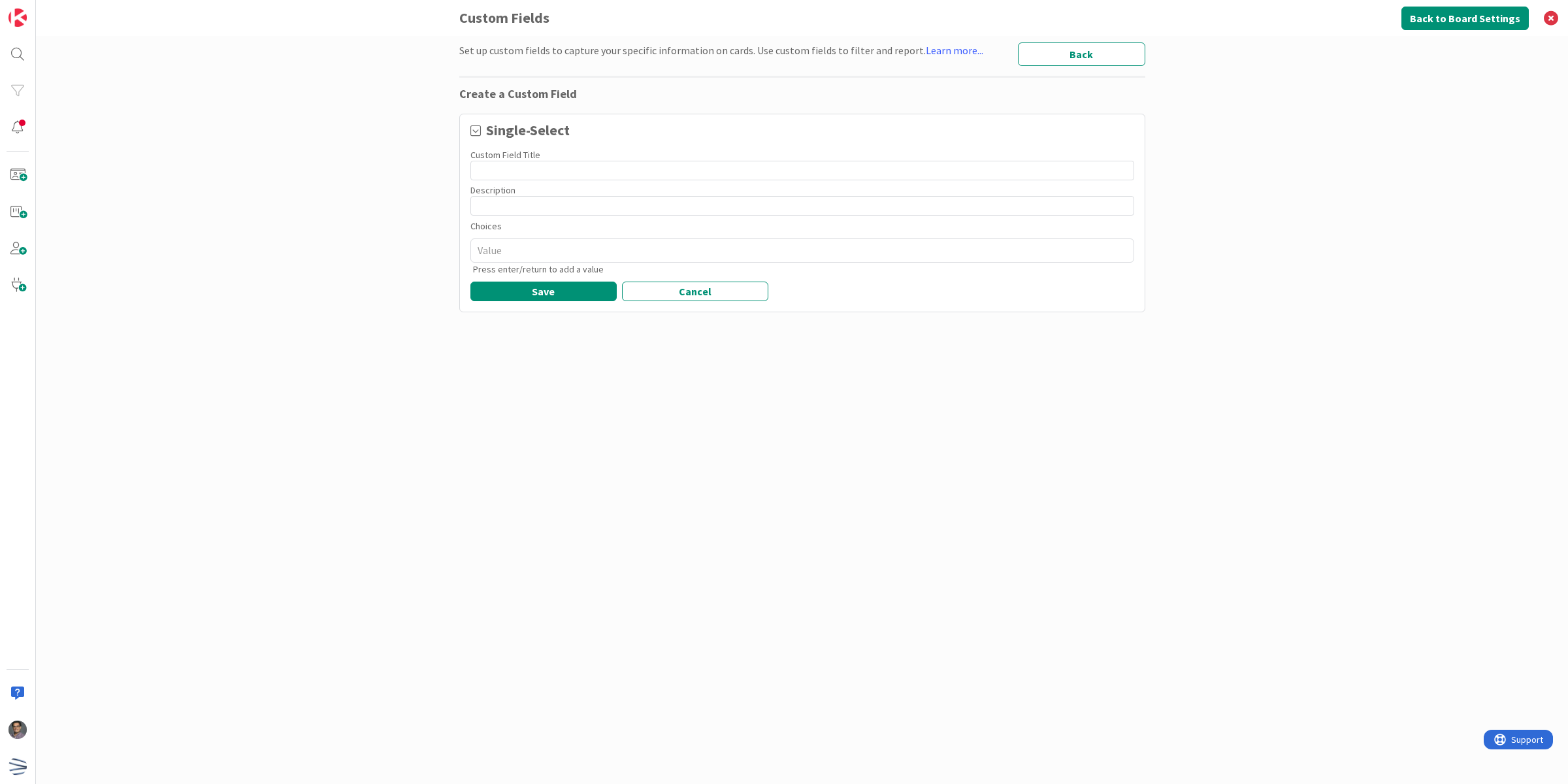
type textarea "x"
type input "C"
type textarea "x"
type input "Co"
type textarea "x"
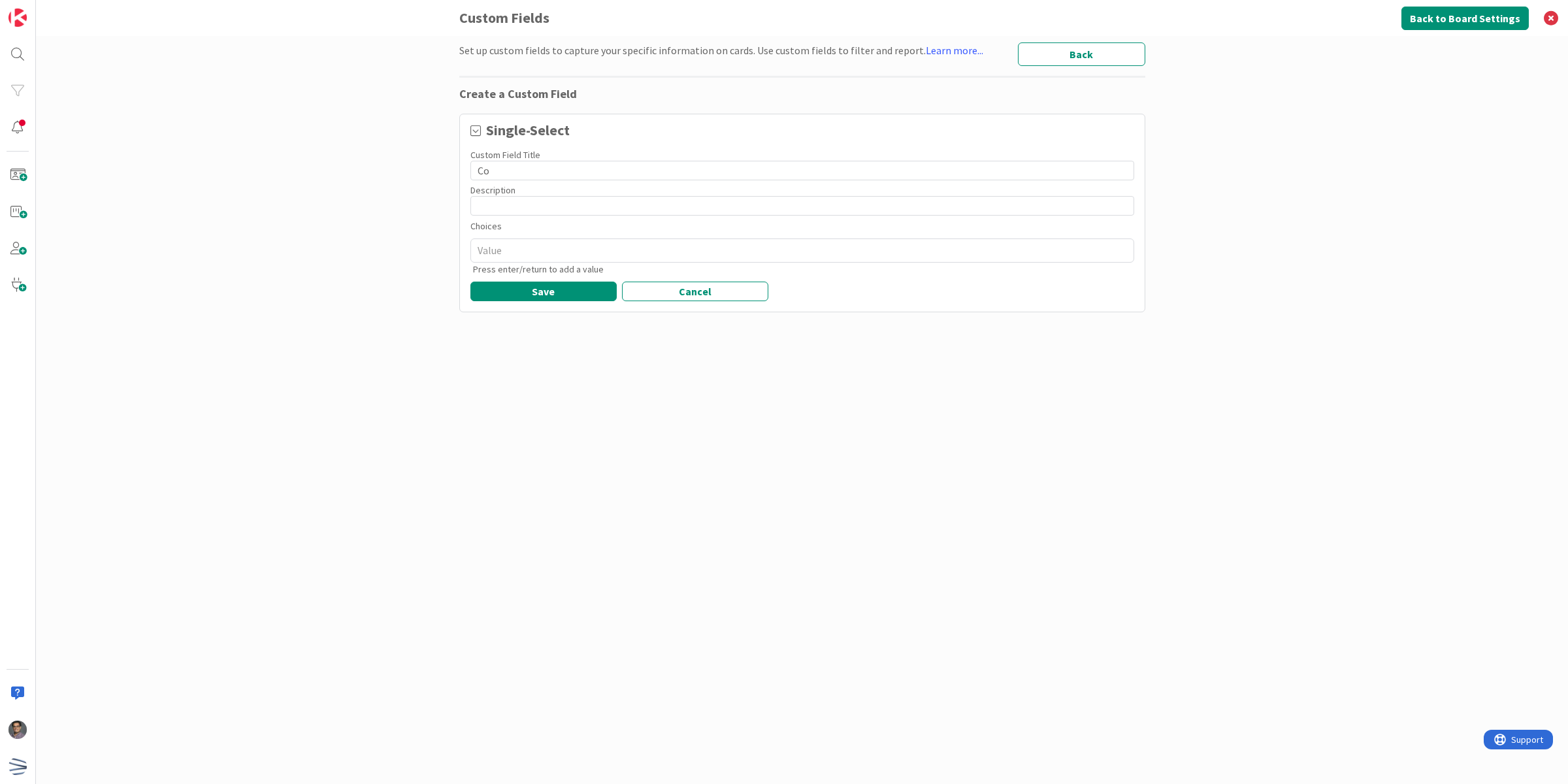
type input "Con"
type textarea "x"
type input "Cont"
type textarea "x"
type input "Conta"
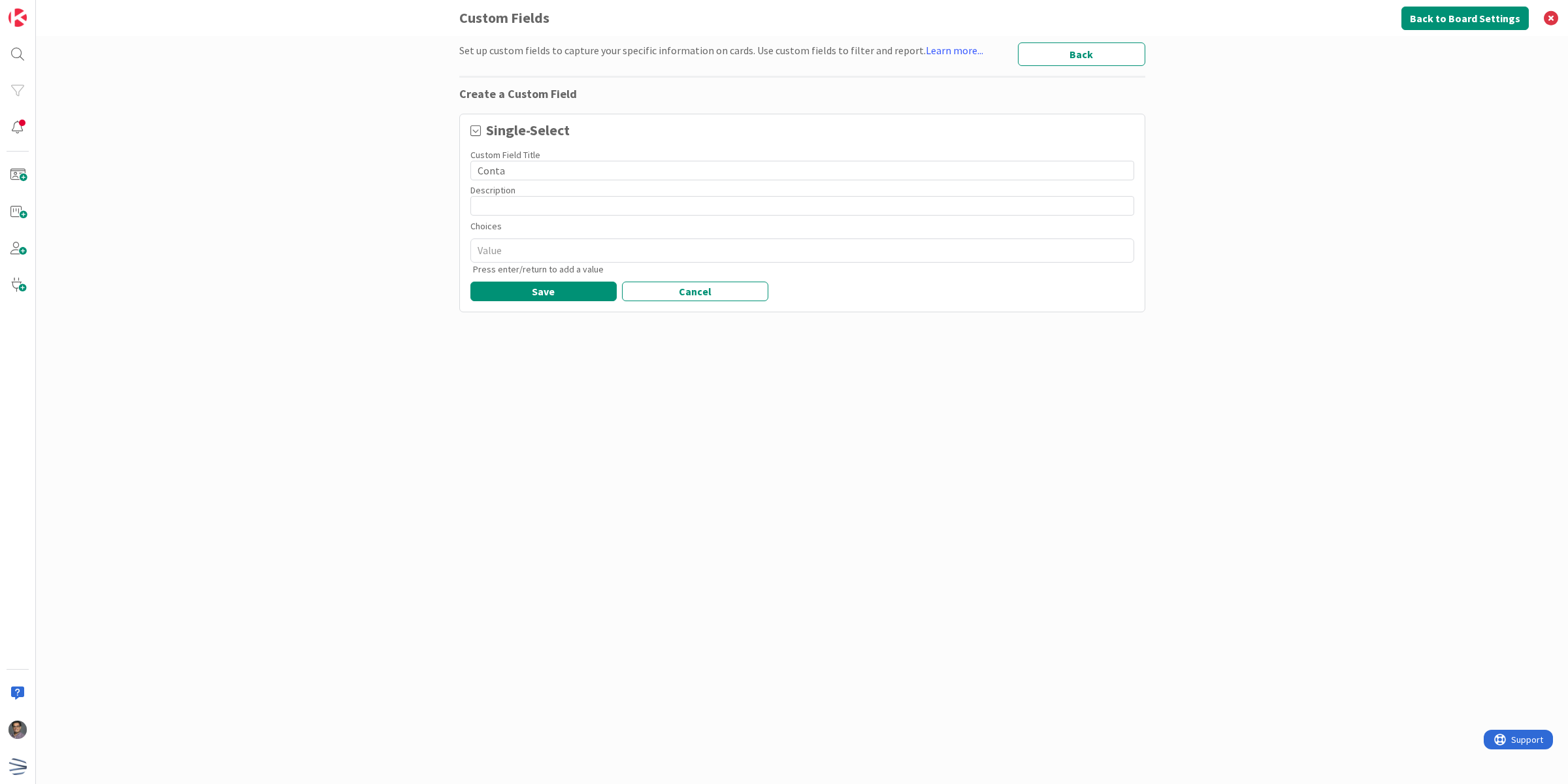
type textarea "x"
type input "Contac"
type textarea "x"
type input "Contact"
type textarea "x"
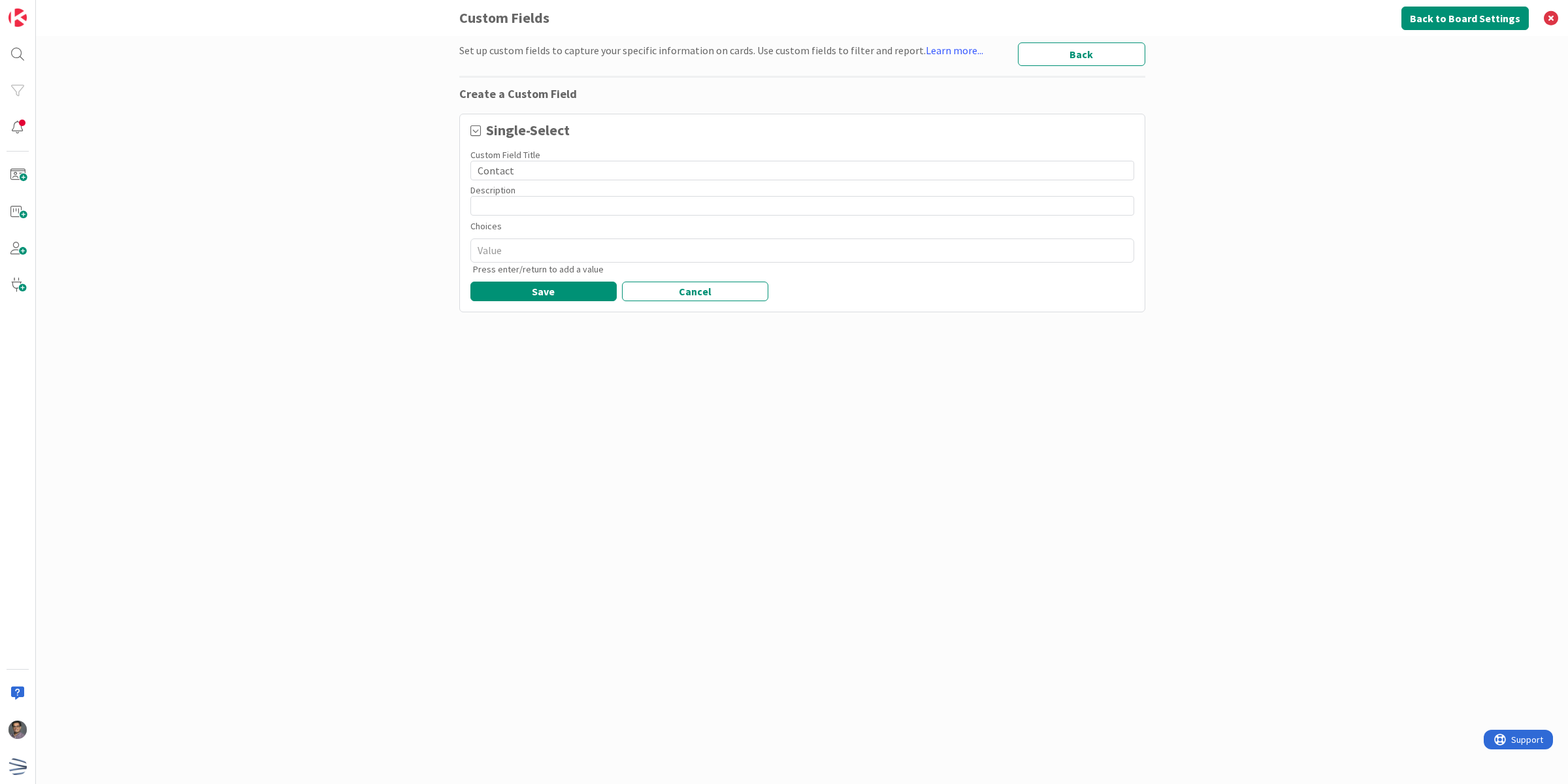
type input "Contact"
type textarea "x"
type input "Contact"
type textarea "x"
type input "Contac"
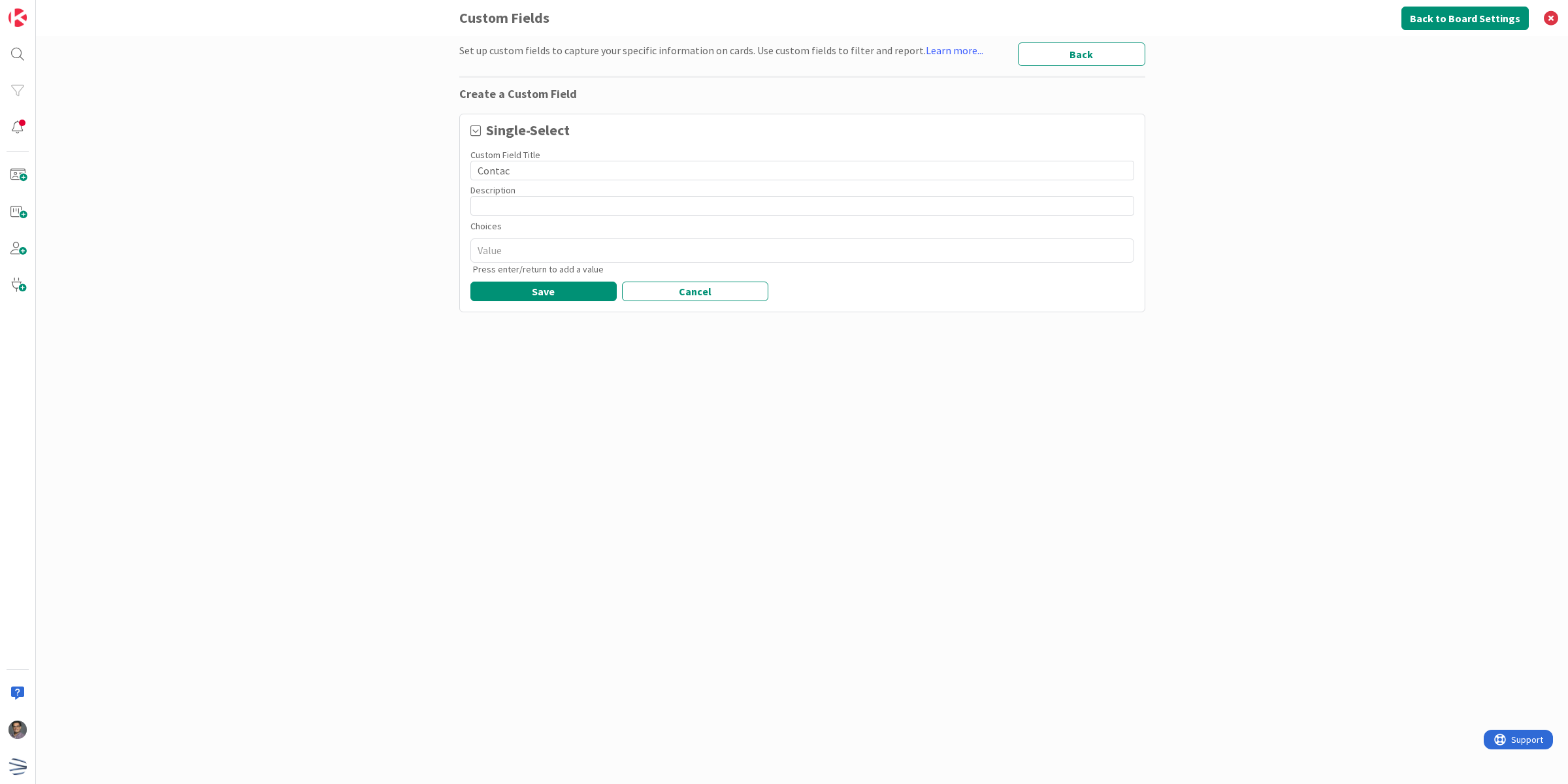
type textarea "x"
type input "Conta"
type textarea "x"
type input "Cont"
type textarea "x"
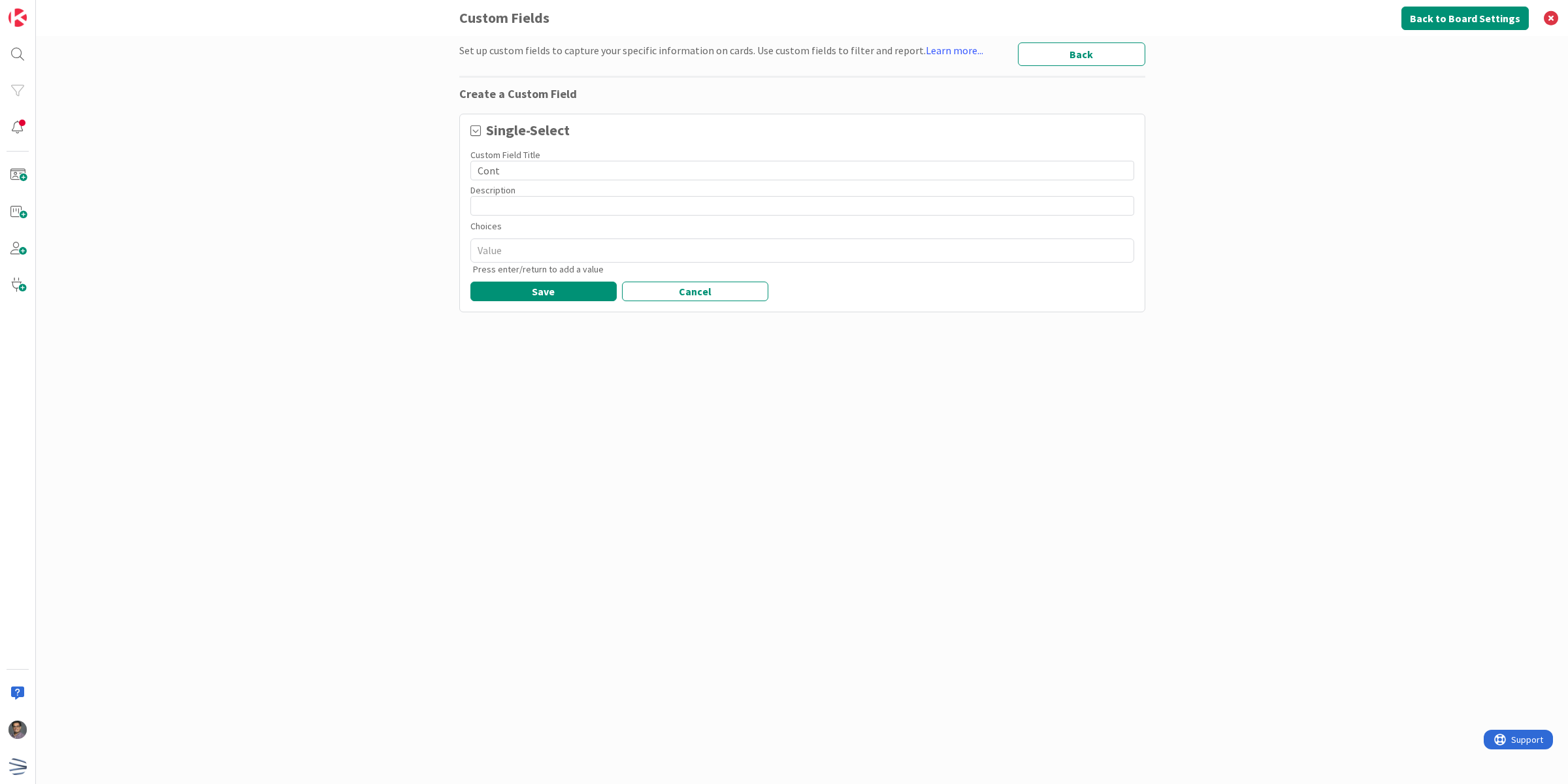
type input "Con"
type textarea "x"
type input "Co"
type textarea "x"
type input "C"
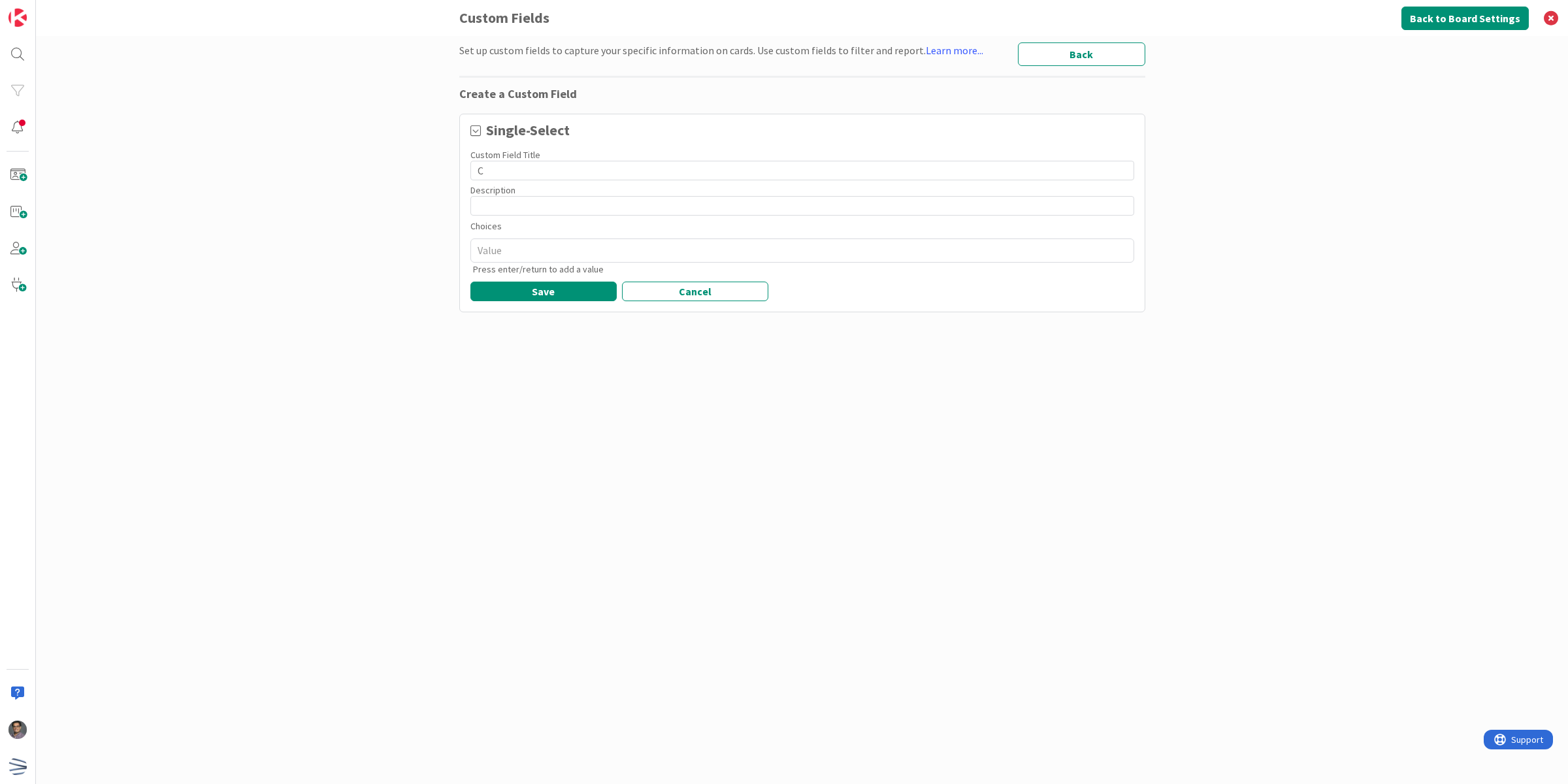
type textarea "x"
type input "A"
type textarea "x"
type input "Ac"
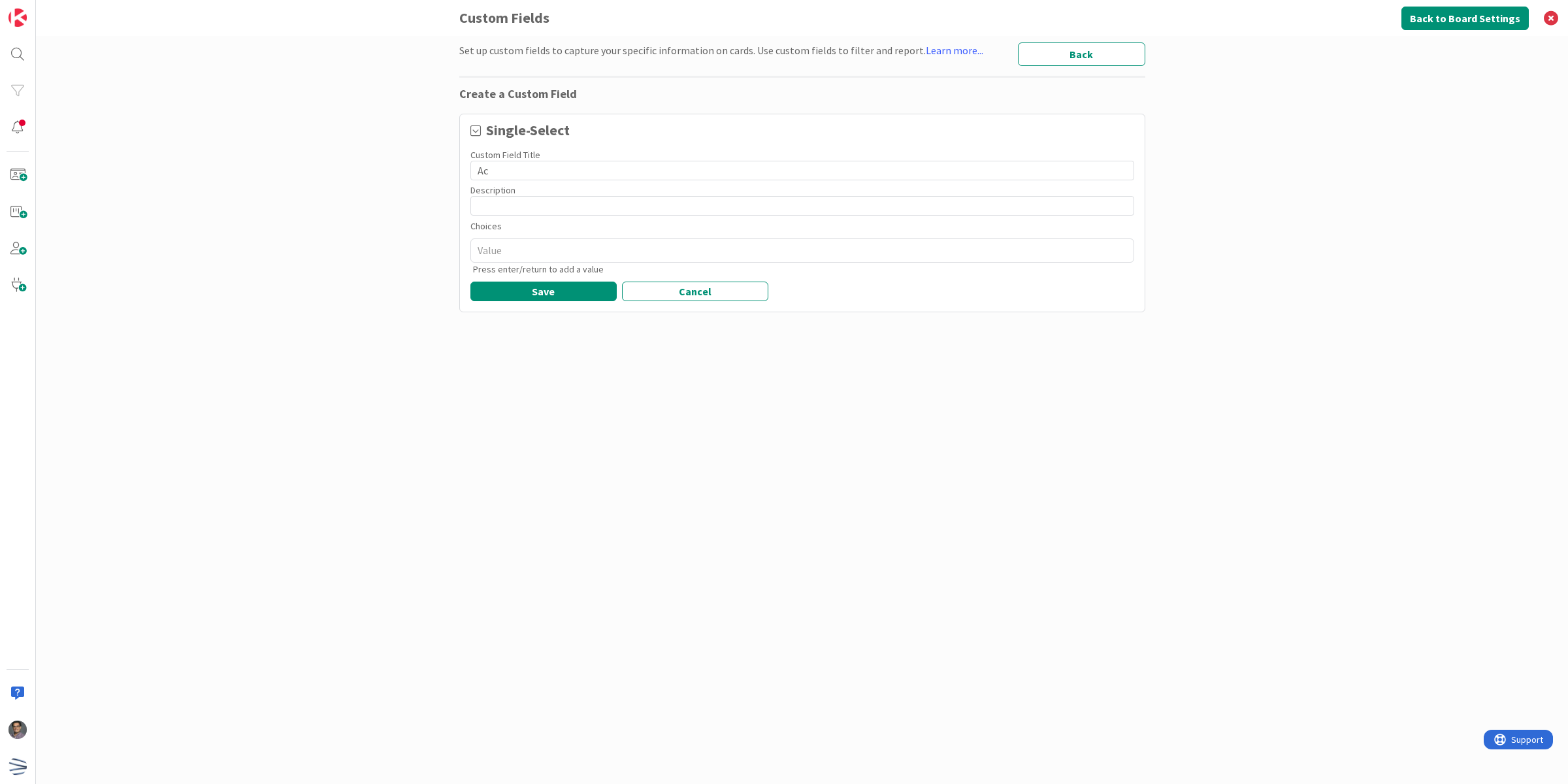
type textarea "x"
type input "Acc"
type textarea "x"
type input "Ac"
type textarea "x"
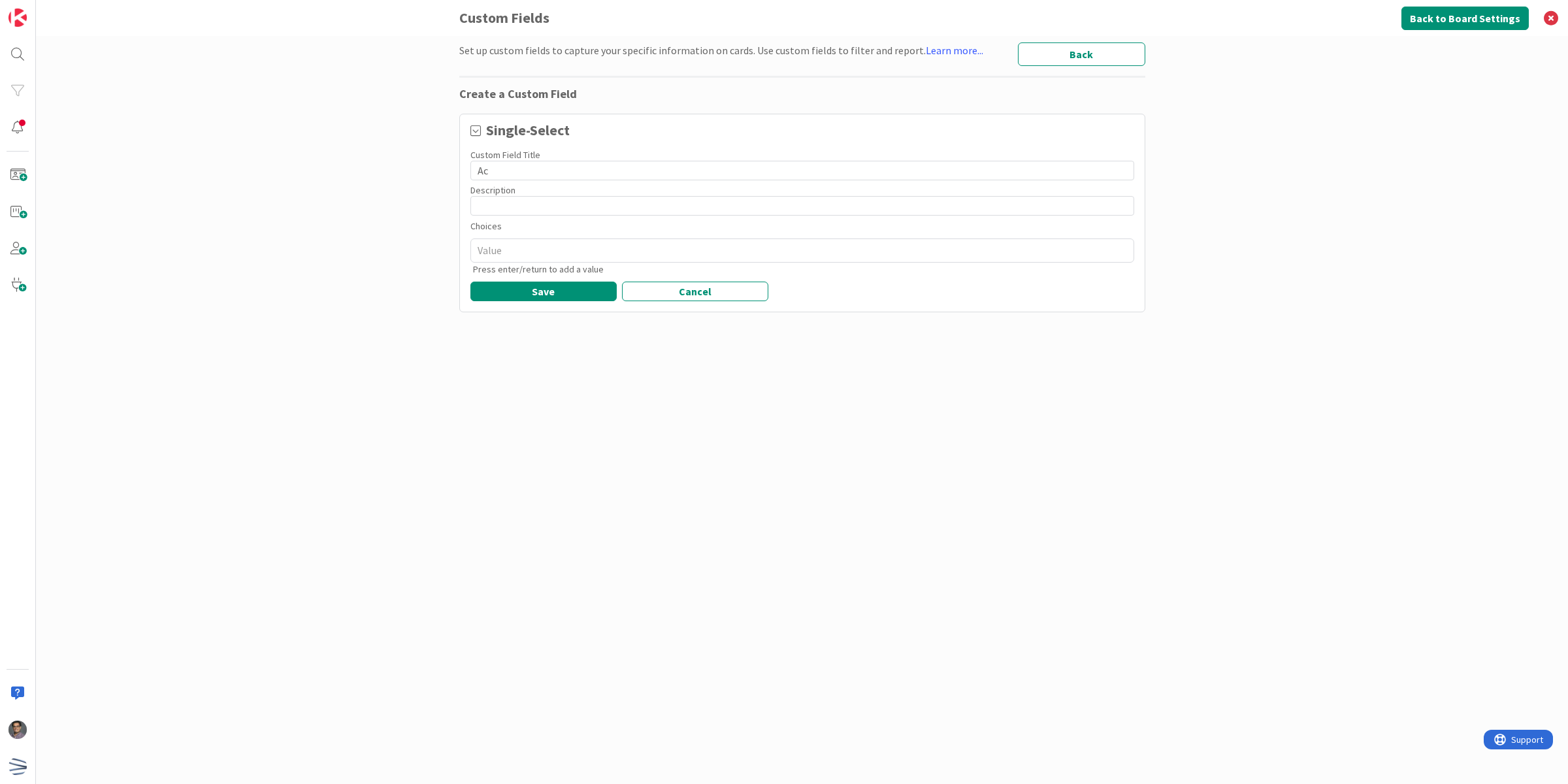
type input "A"
type textarea "x"
type input "A"
type textarea "x"
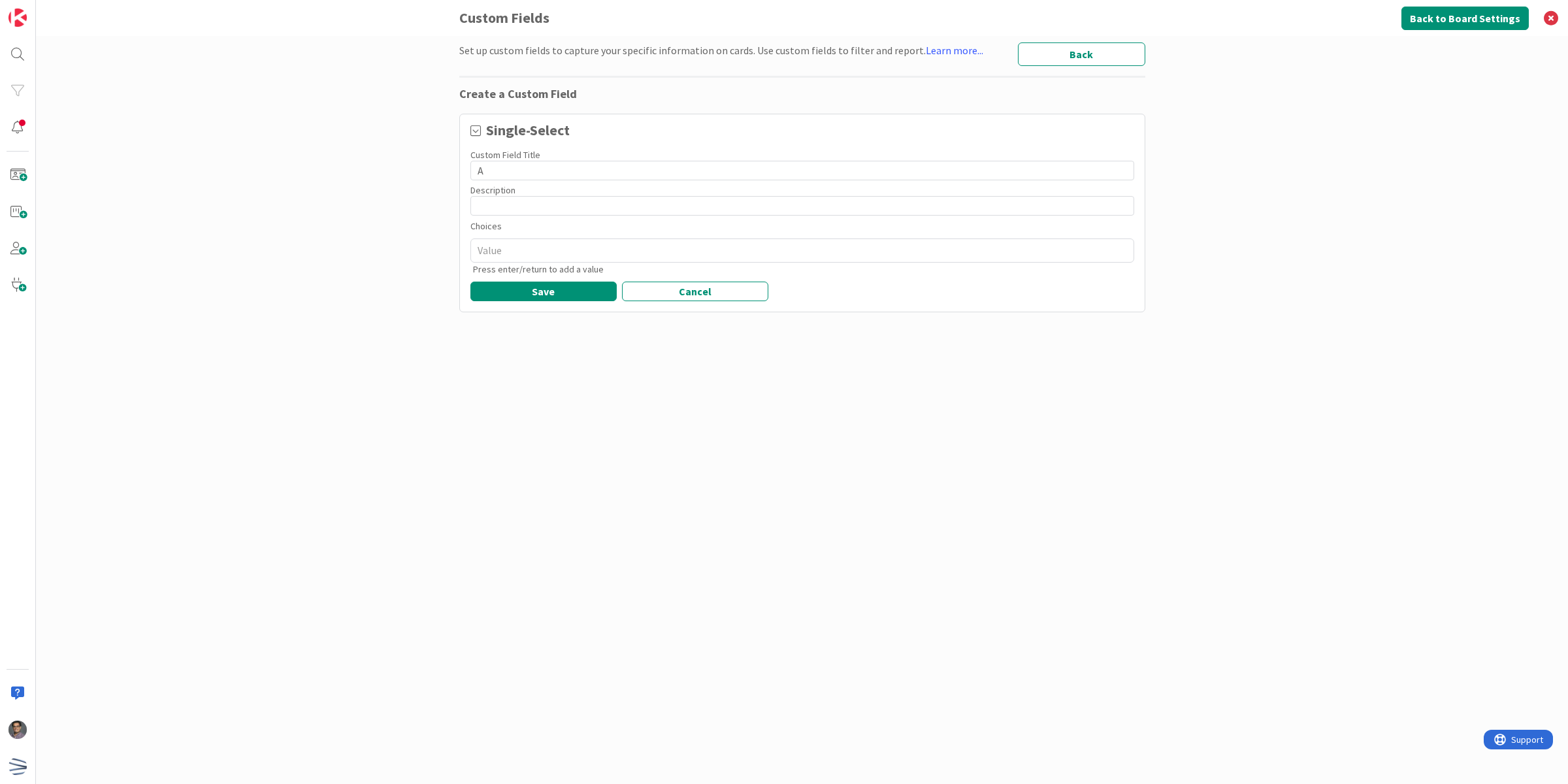
type input "Ac"
type textarea "x"
type input "Acc"
type textarea "x"
type input "Acco"
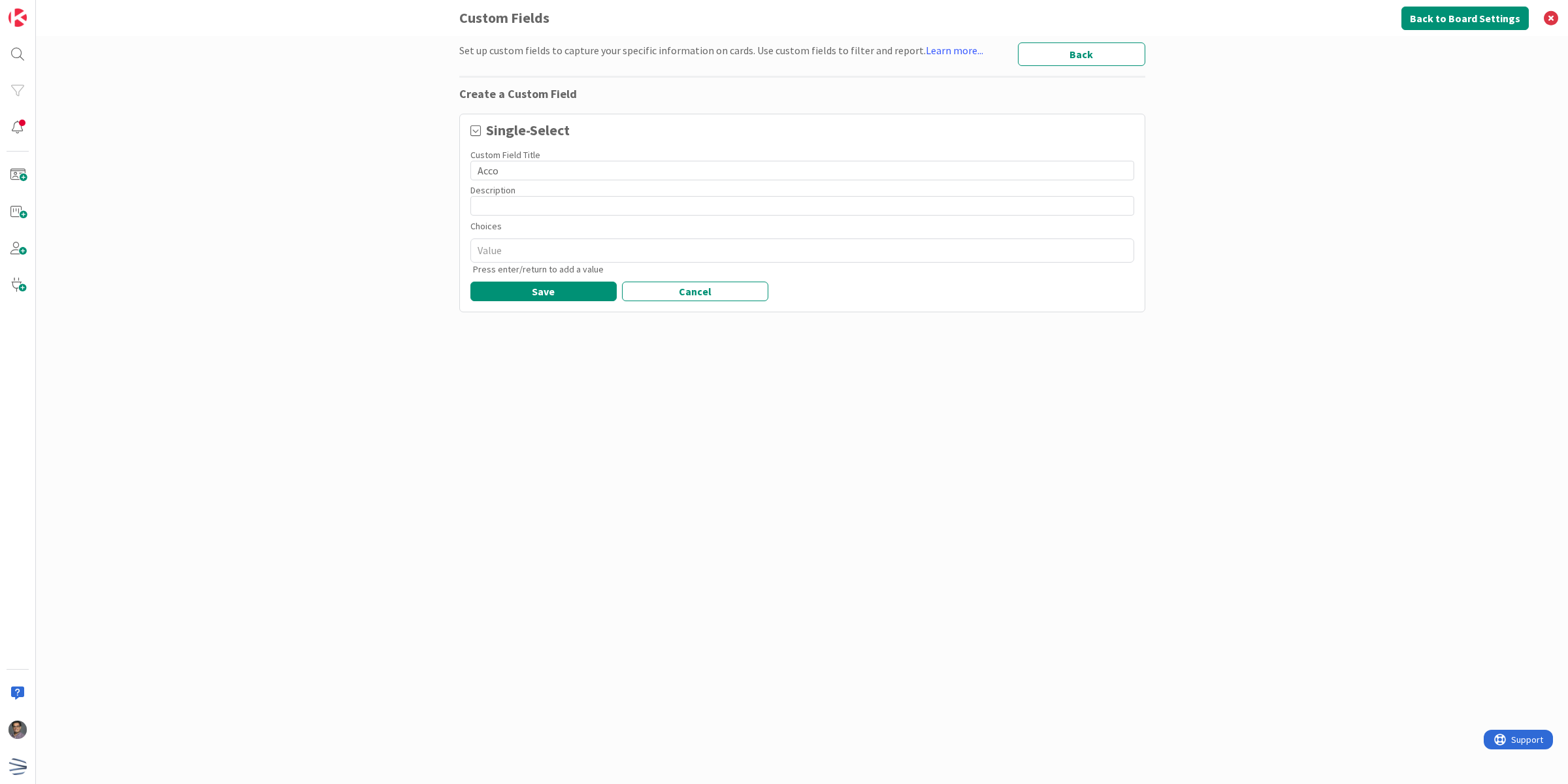
type textarea "x"
type input "Accou"
type textarea "x"
type input "Accoun"
type textarea "x"
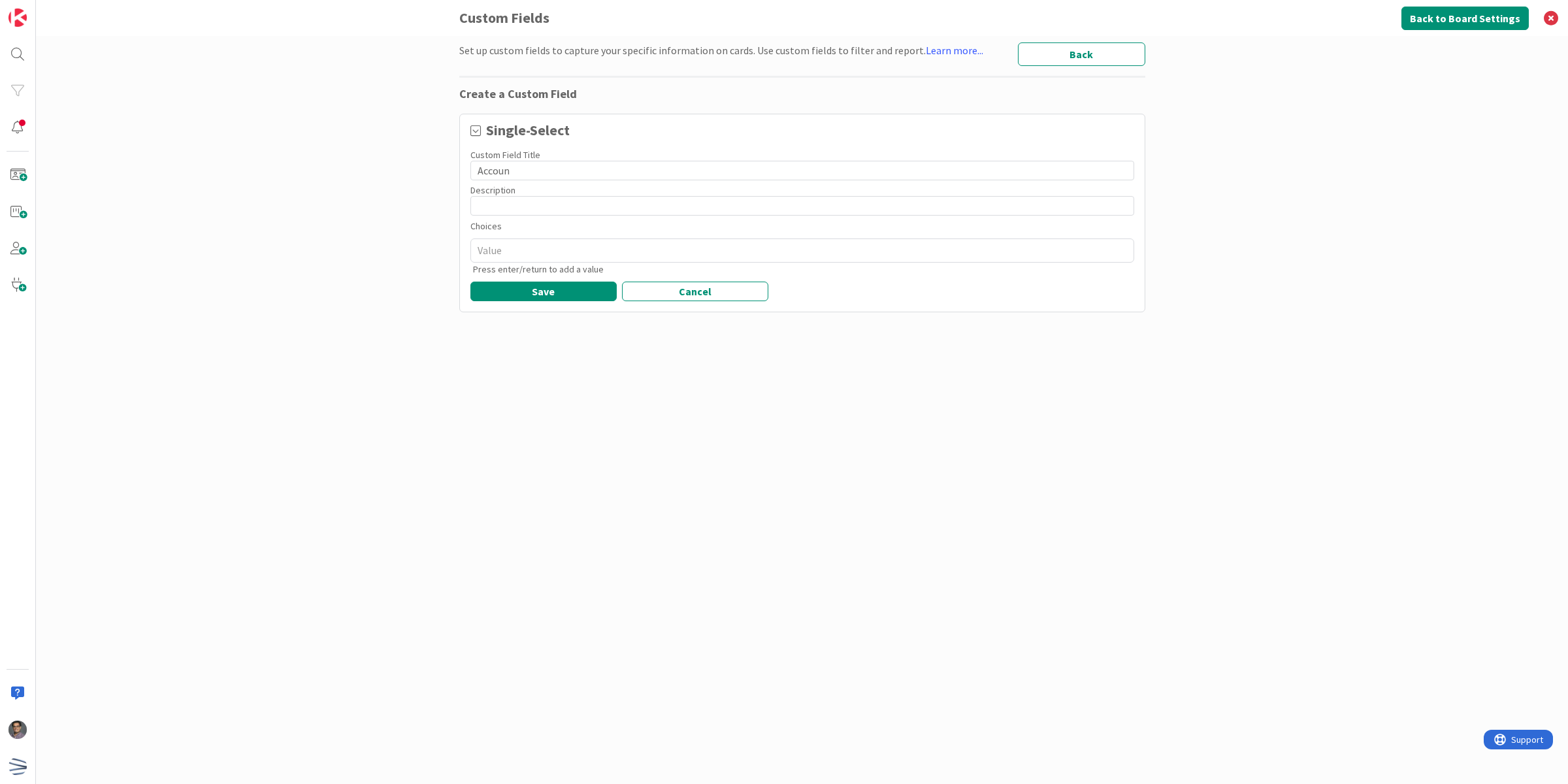
type input "Account"
type textarea "x"
type input "Account"
type textarea "x"
type input "Account"
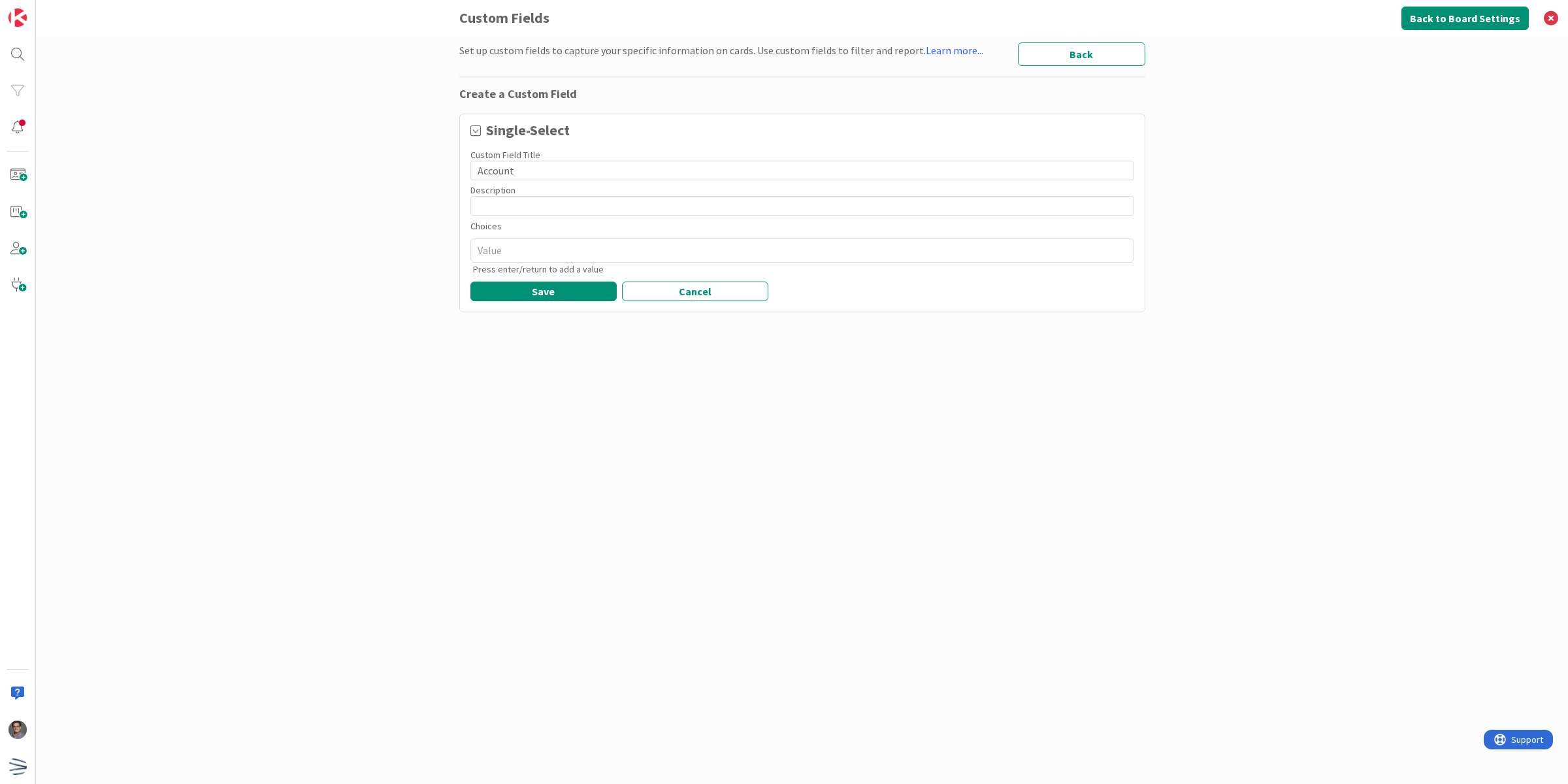
type textarea "x"
type input "Account"
type textarea "x"
type input "Account Ma"
type textarea "x"
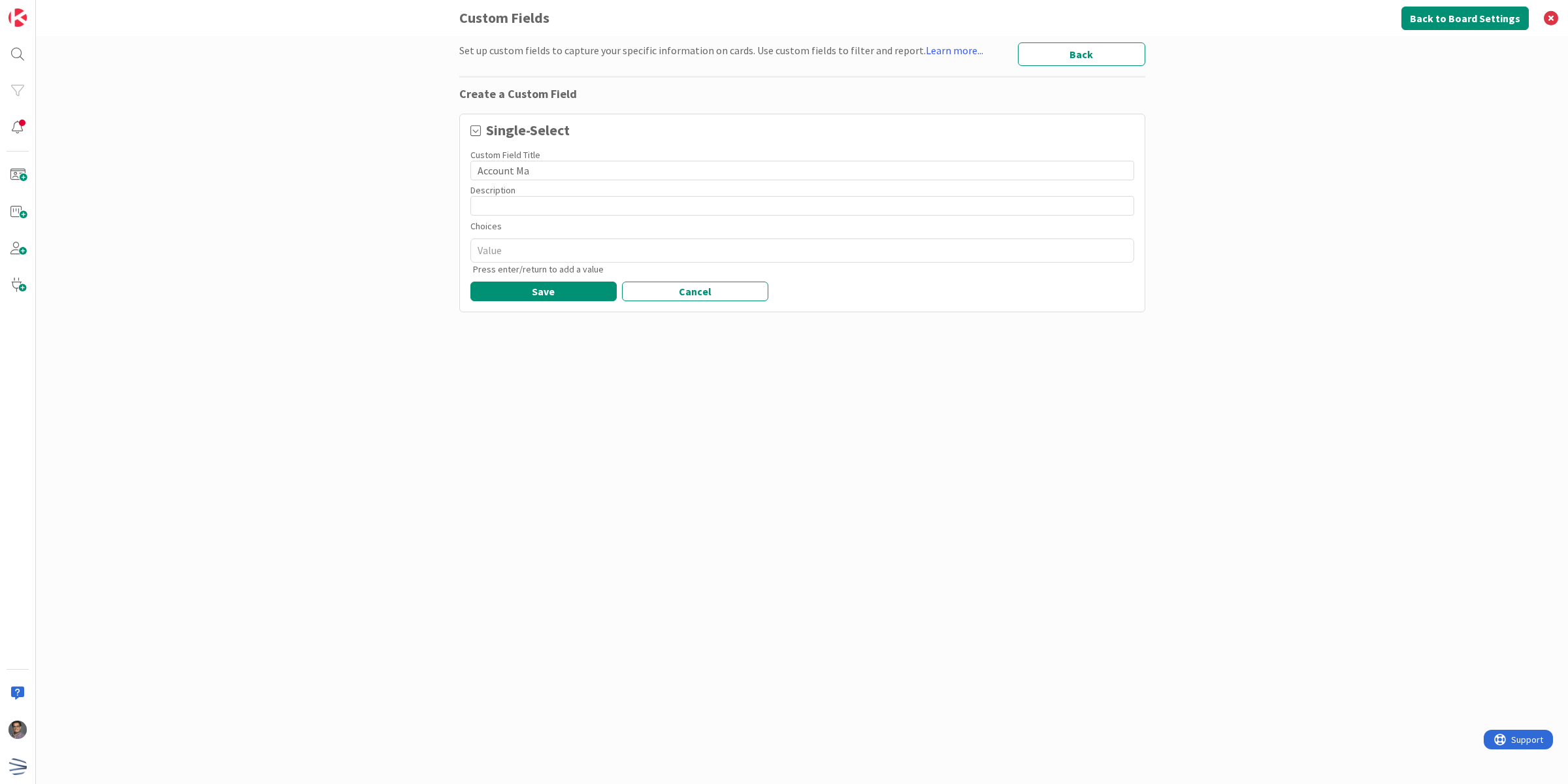
type input "Account Man"
type textarea "x"
type input "Account Mana"
type textarea "x"
type input "Account Manag"
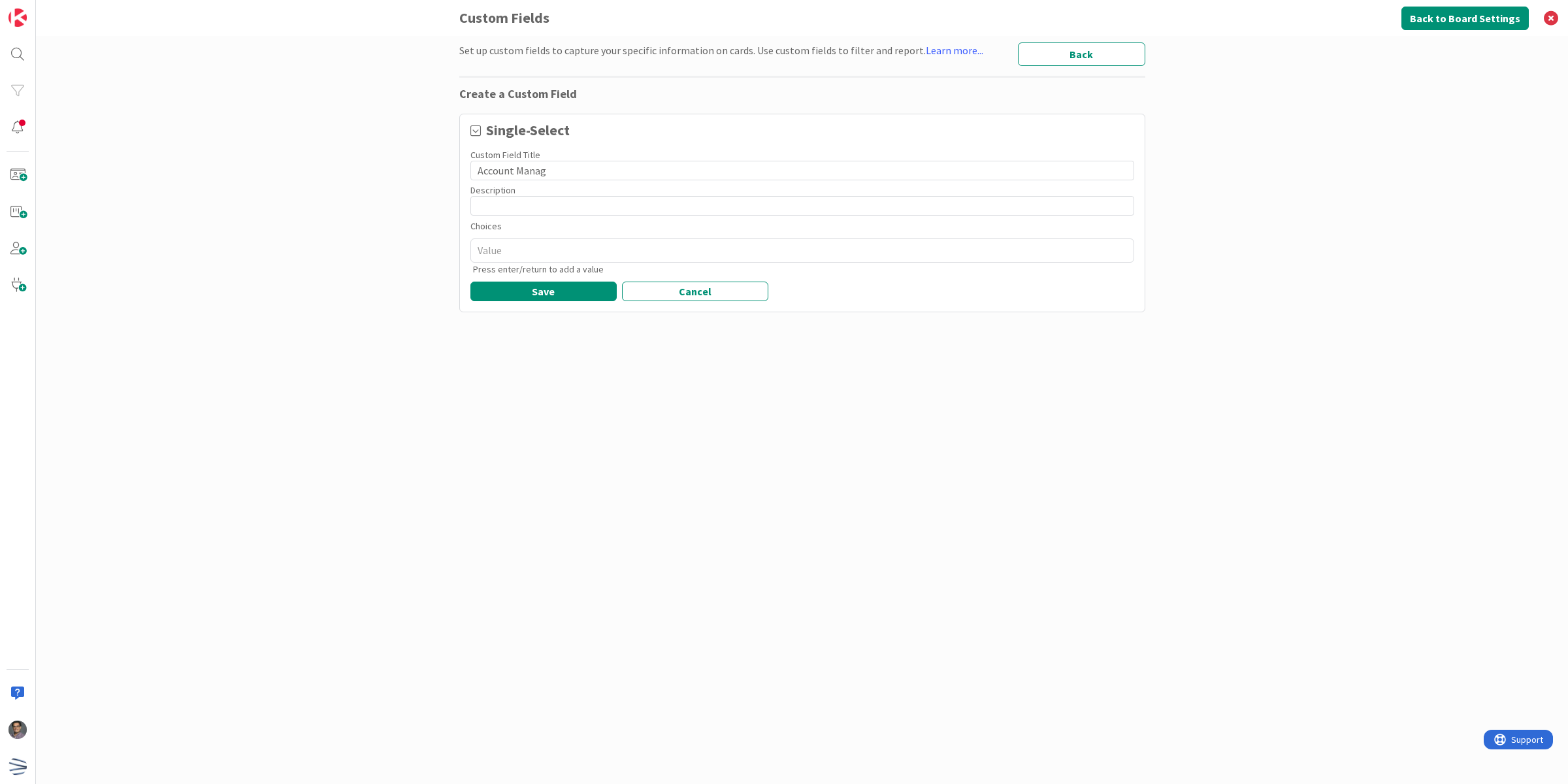
type textarea "x"
type input "Account Manage"
type textarea "x"
type input "Account Manager"
type textarea "x"
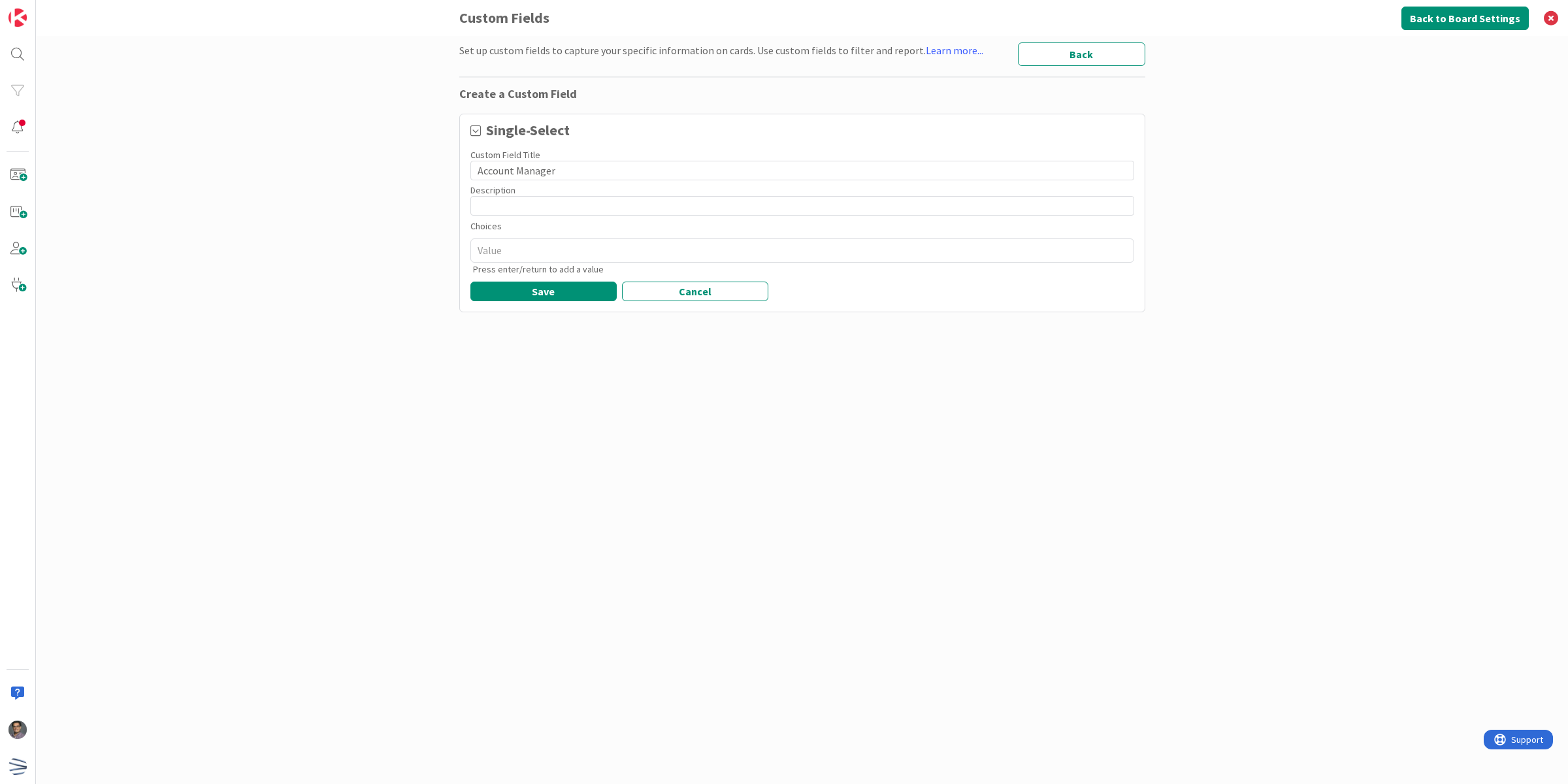
type input "Account Manager"
click at [655, 204] on input at bounding box center [803, 206] width 664 height 20
type textarea "x"
type input "Th"
type textarea "x"
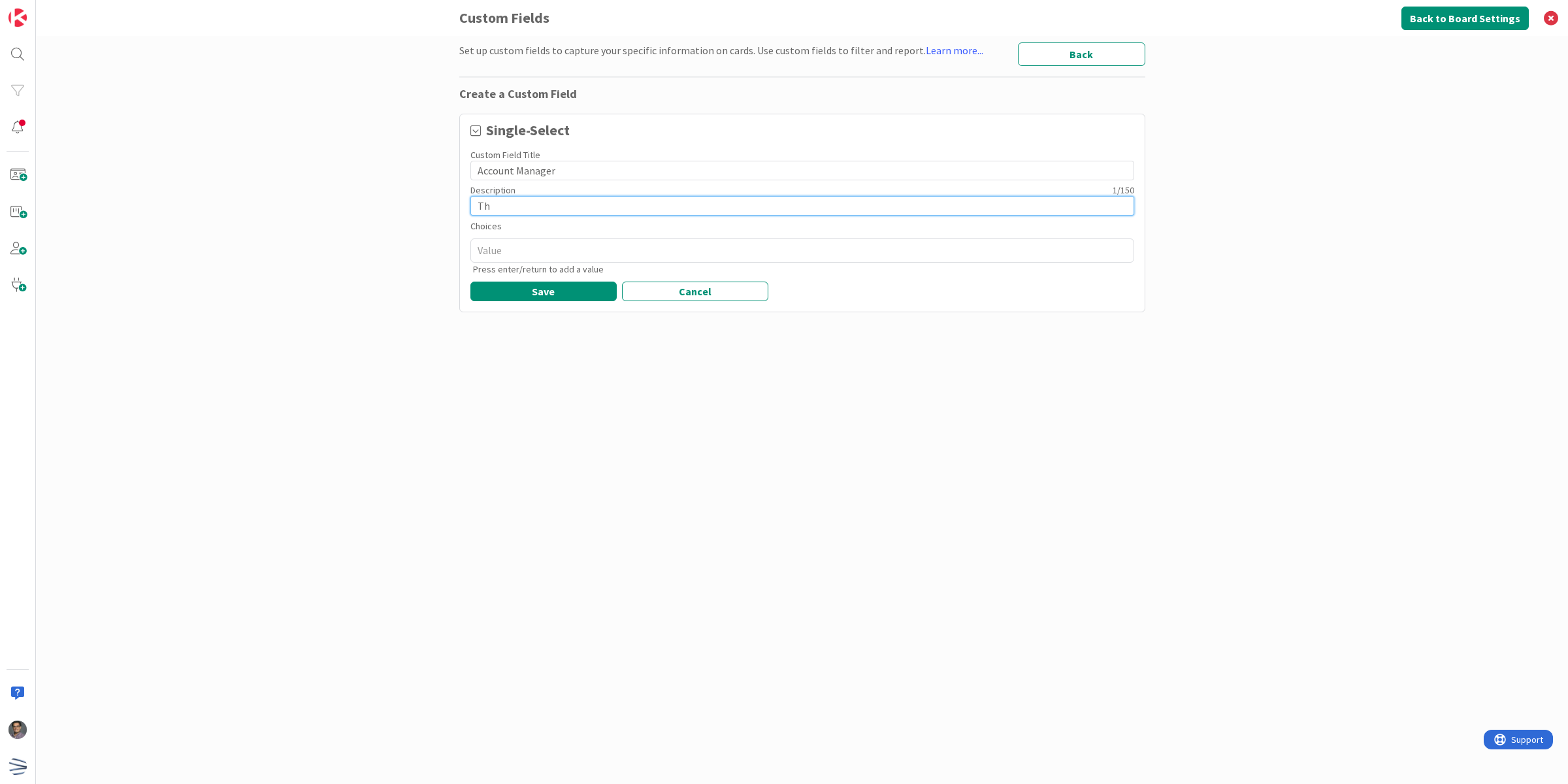
type input "The"
type textarea "x"
type input "The"
type textarea "x"
type input "The"
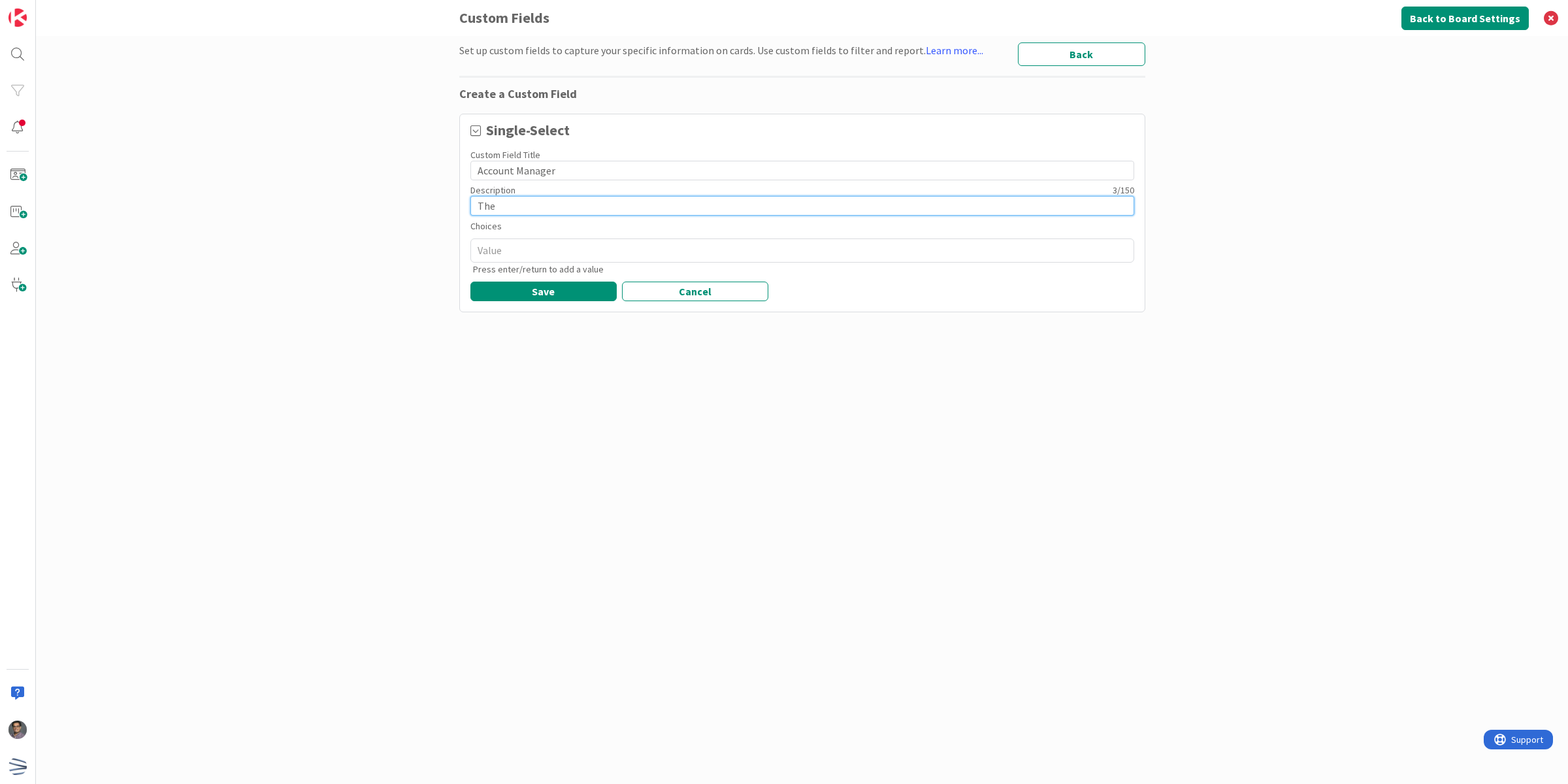
type textarea "x"
type input "Th"
type textarea "x"
type input "T"
type textarea "x"
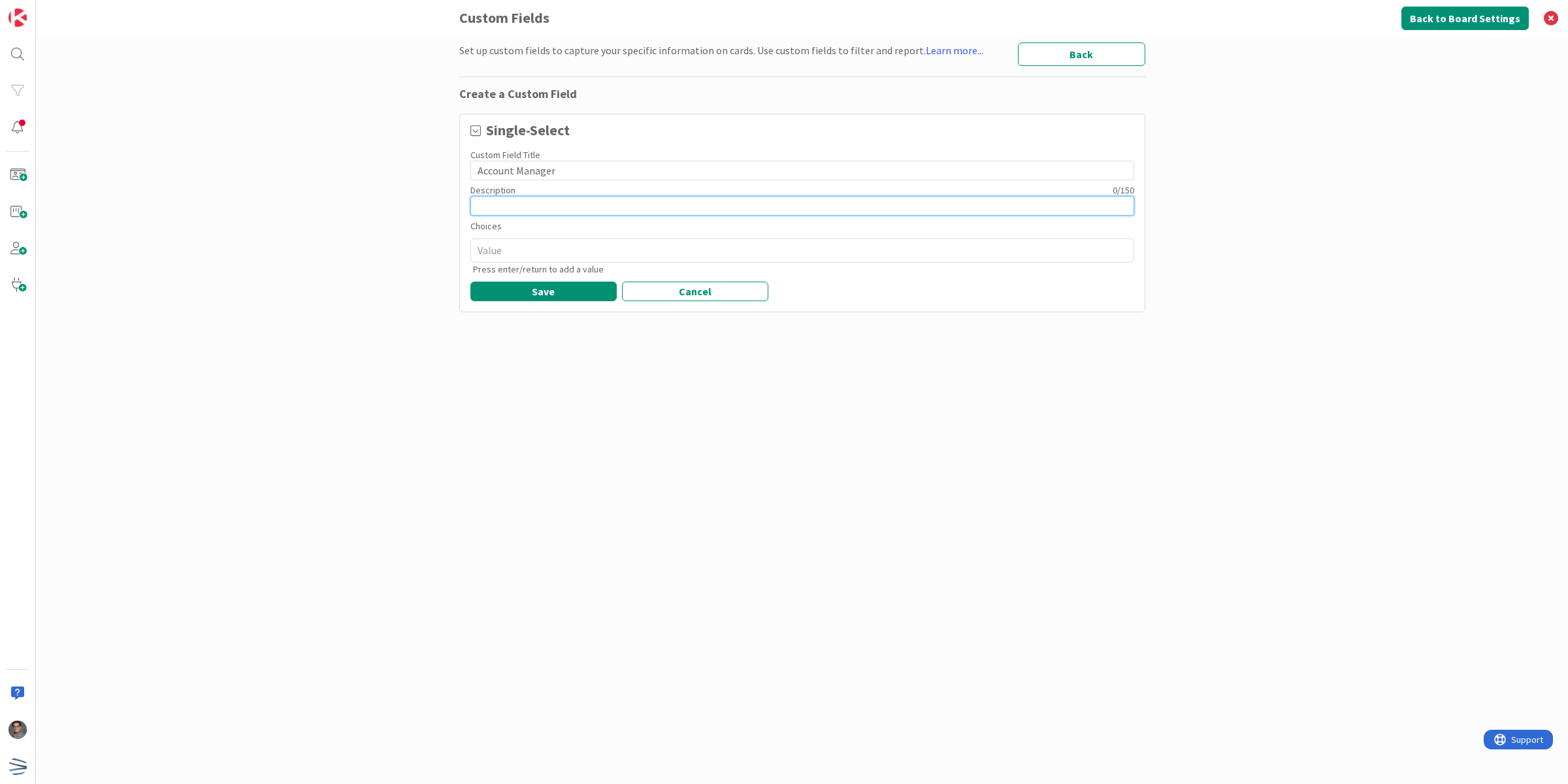
type textarea "x"
type input "T"
type textarea "x"
type input "Th"
type textarea "x"
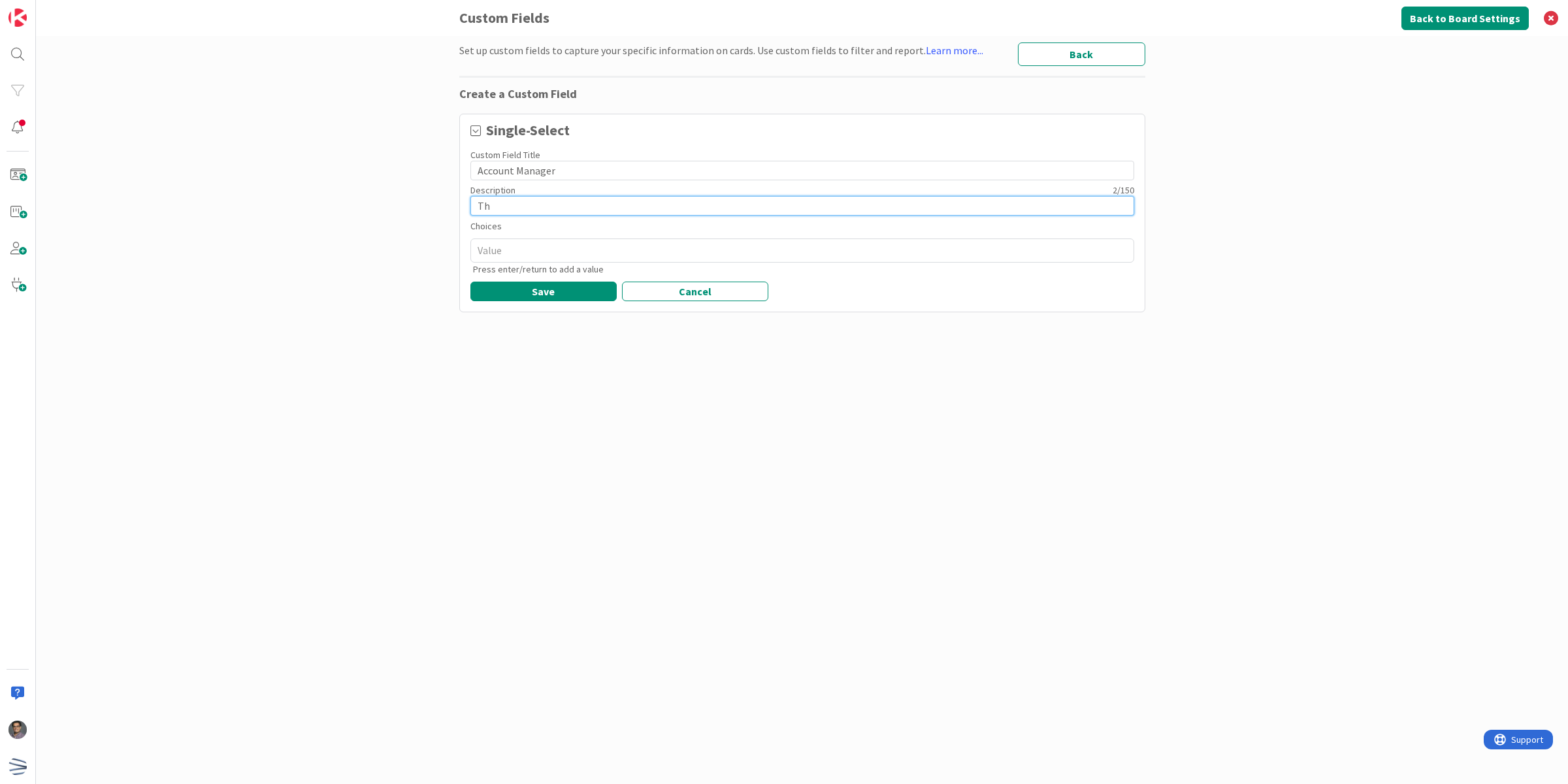
type input "T"
type textarea "x"
type input "N"
type textarea "x"
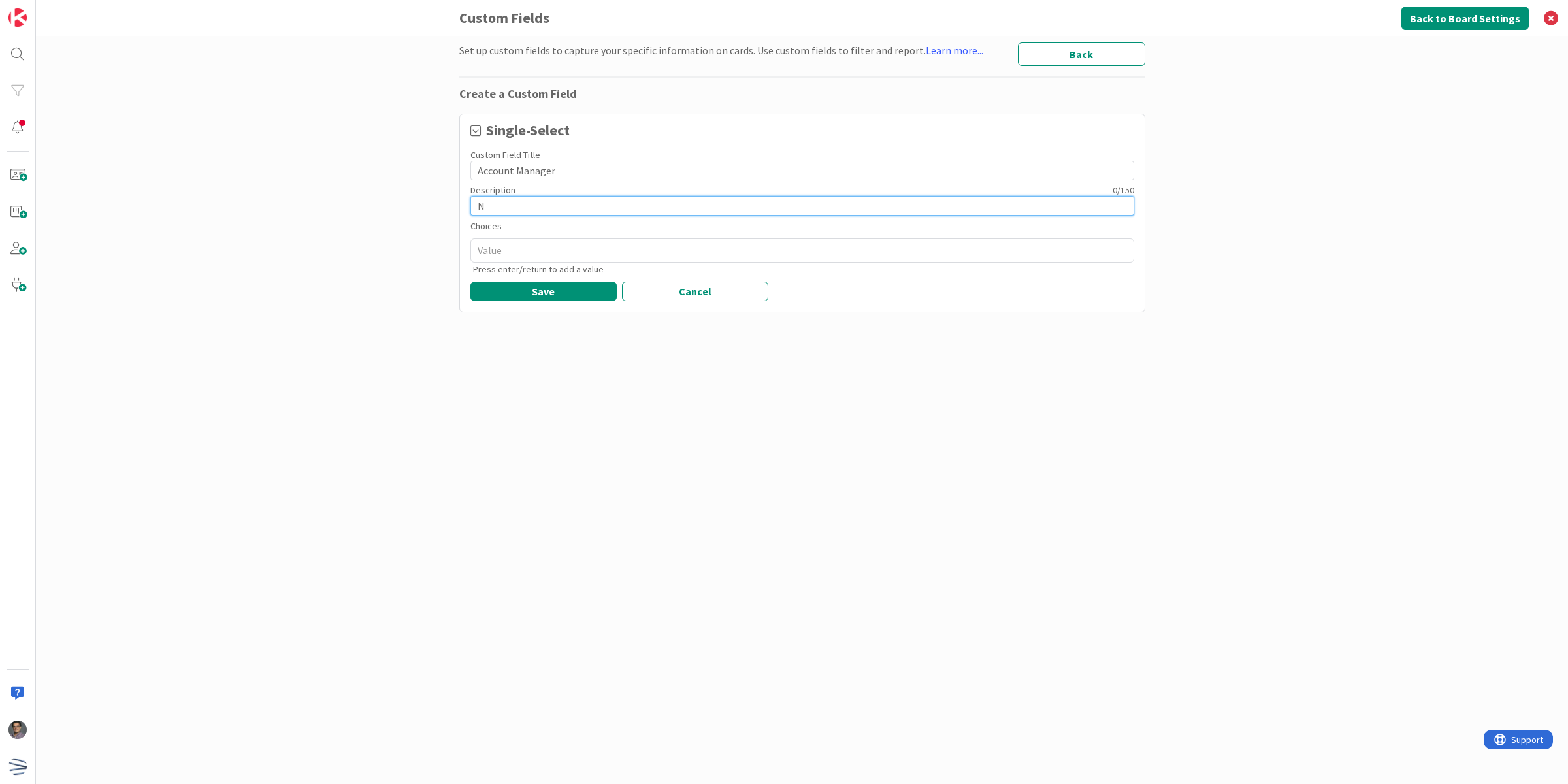
type input "Na"
type textarea "x"
type input "Nam"
type textarea "x"
type input "Name"
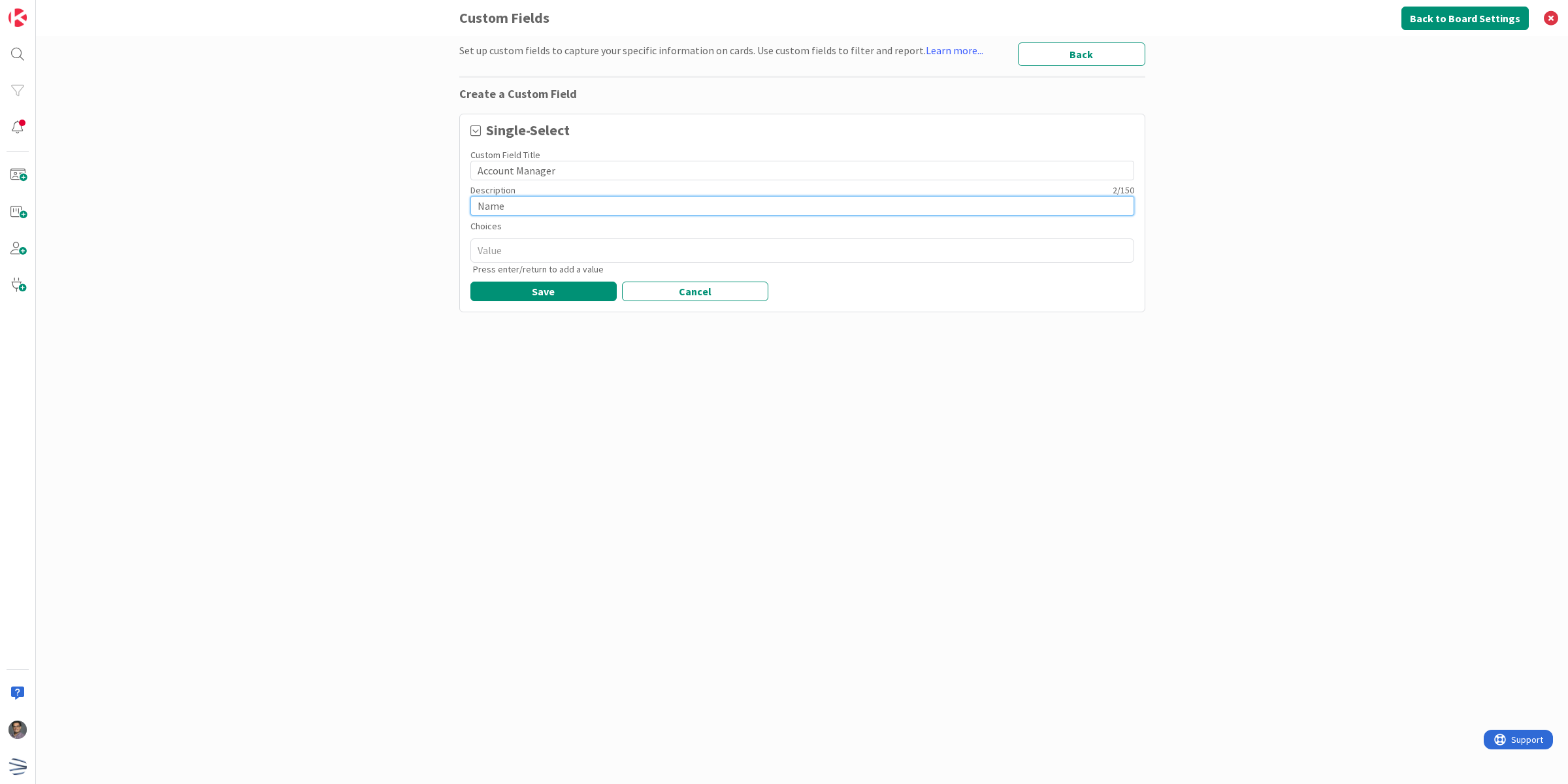
type textarea "x"
type input "Name"
type textarea "x"
type input "Name"
type textarea "x"
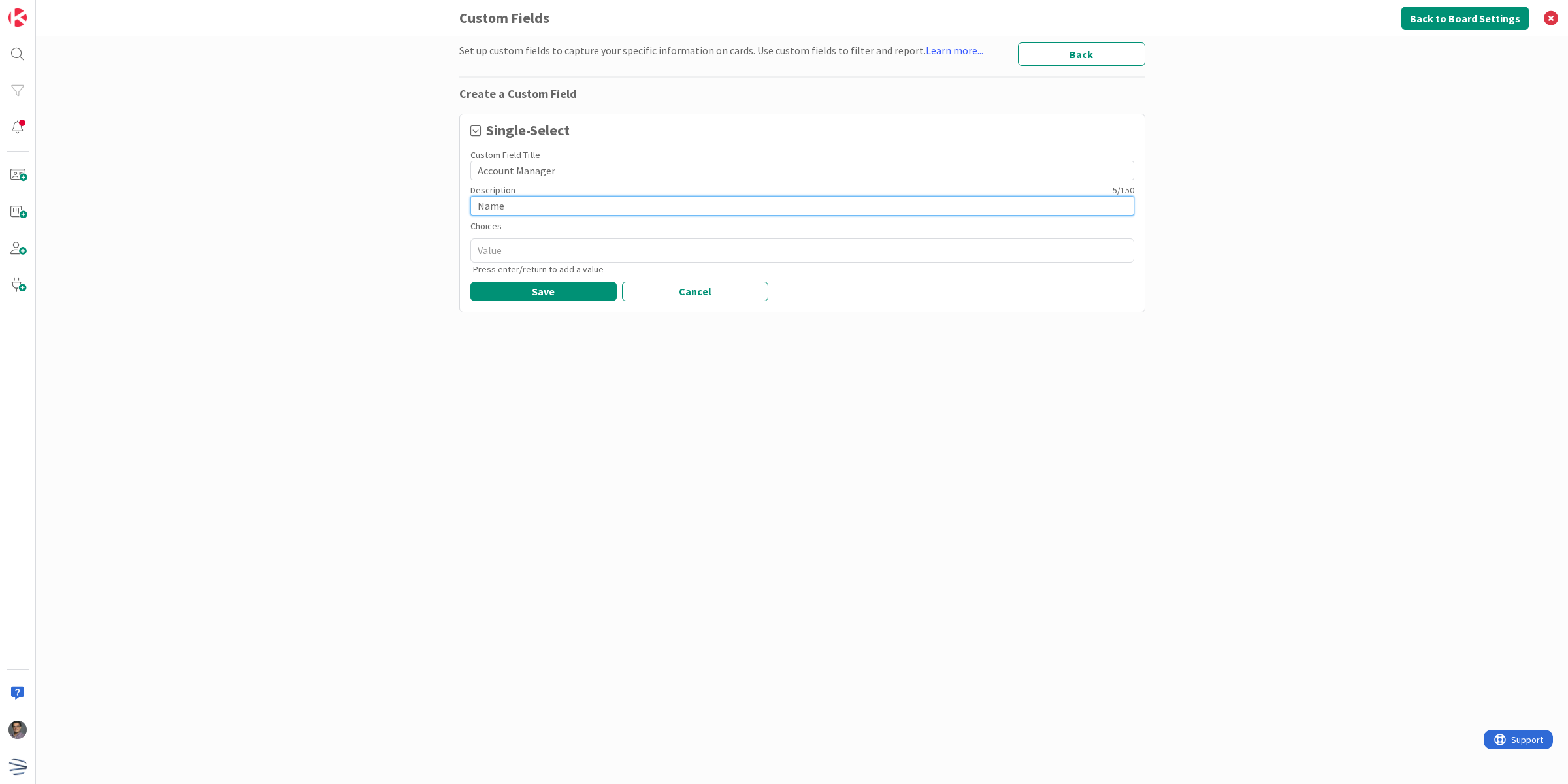
type input "Name"
type textarea "x"
type input "Name o"
type textarea "x"
type input "Name of"
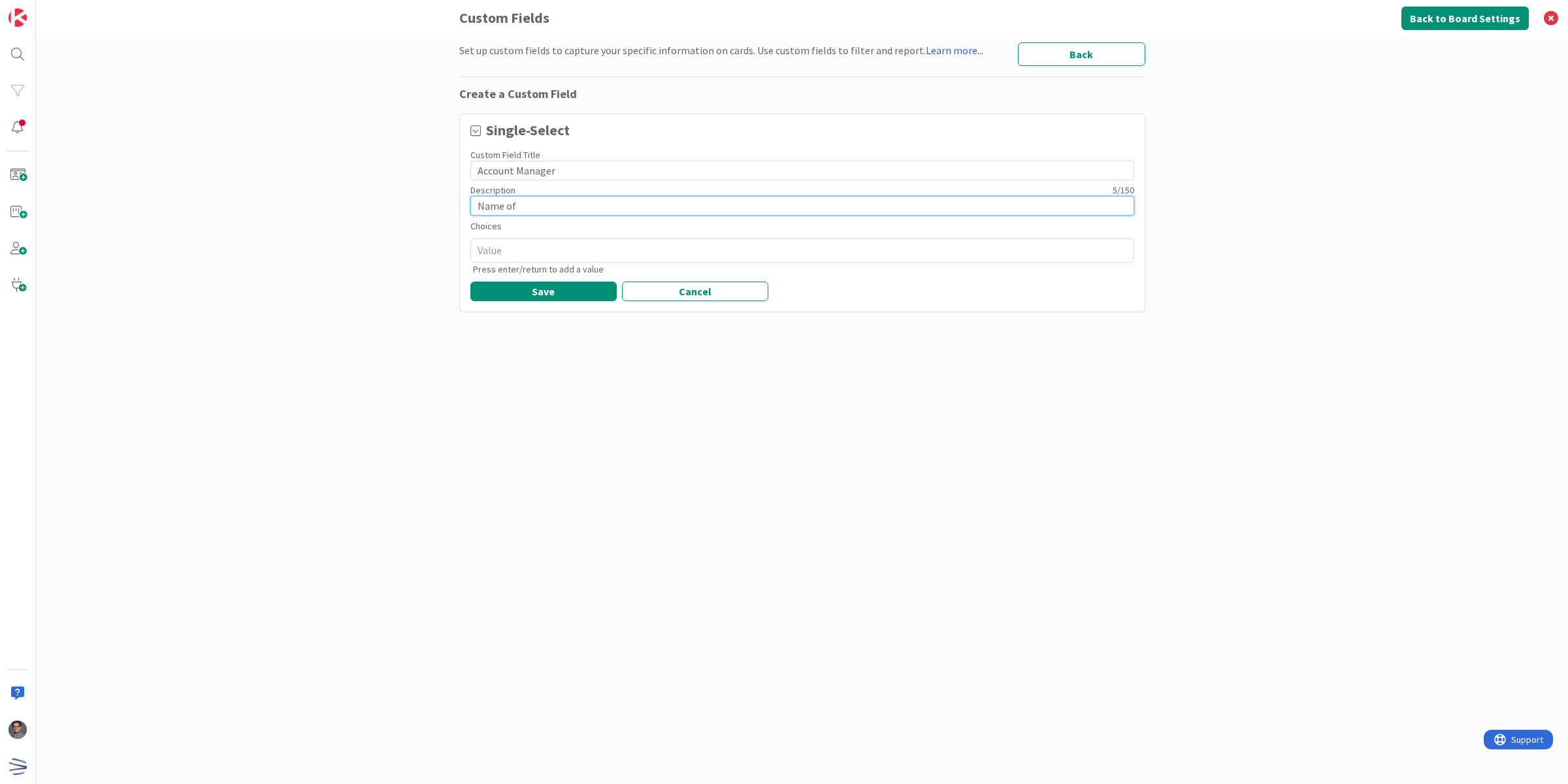
type textarea "x"
type input "Name of"
type textarea "x"
type input "Name of t"
type textarea "x"
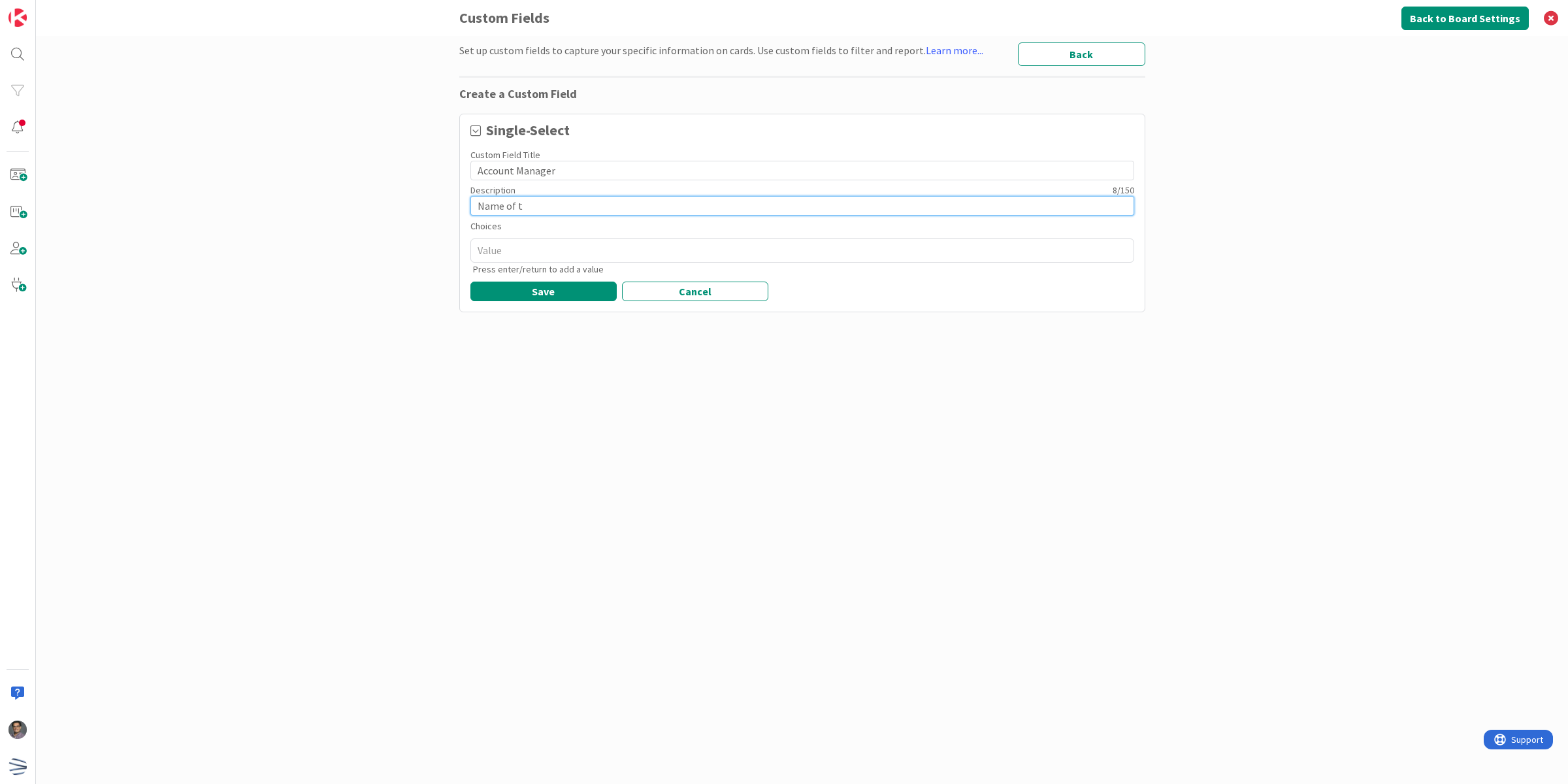
type input "Name of th"
type textarea "x"
type input "Name of the"
type textarea "x"
type input "Name of the"
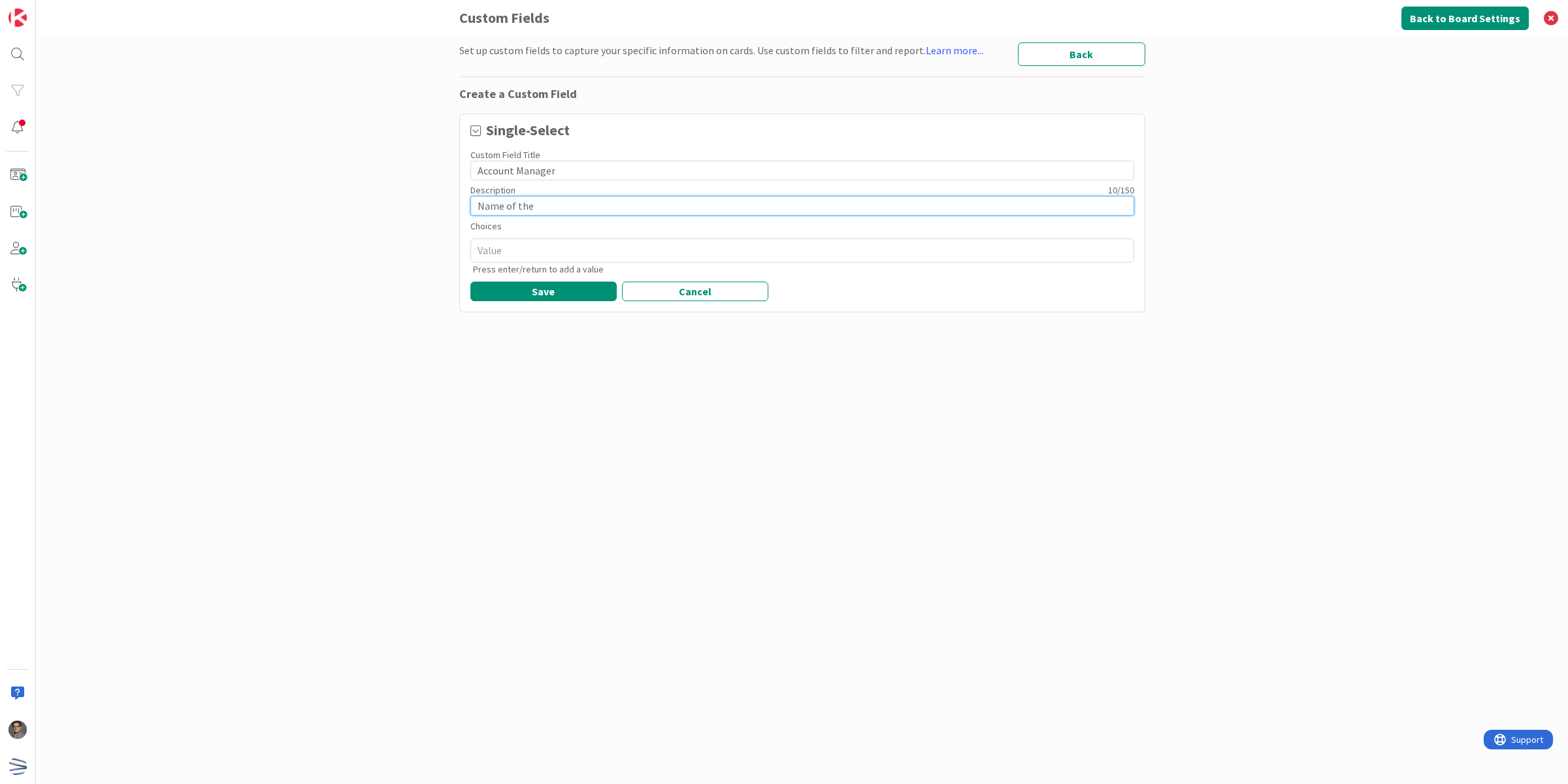
type textarea "x"
type input "Name of the"
type textarea "x"
type input "Name of the"
type textarea "x"
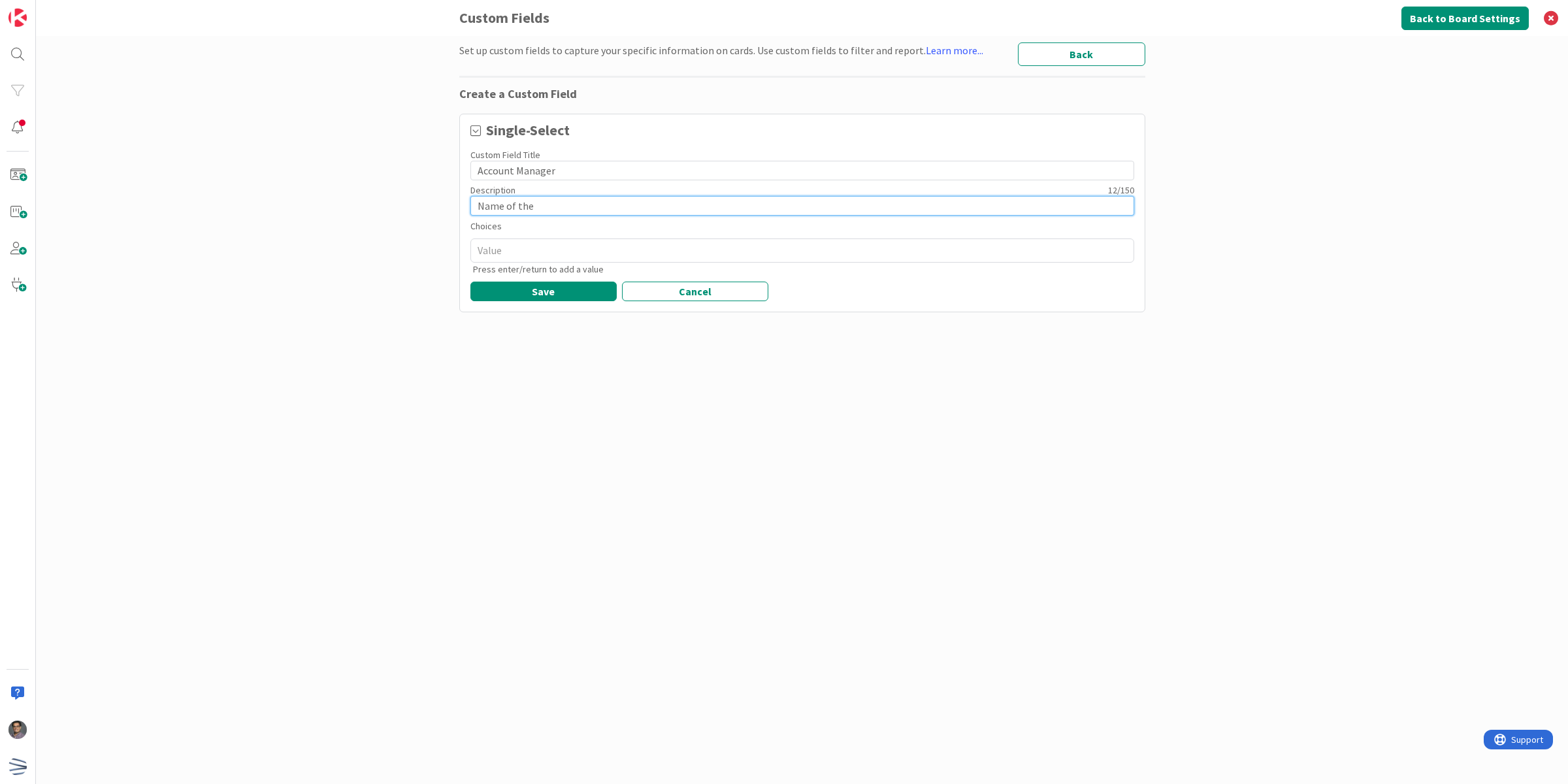
type input "Name of the A"
type textarea "x"
type input "Name of the AA"
type textarea "x"
type input "Name of the A"
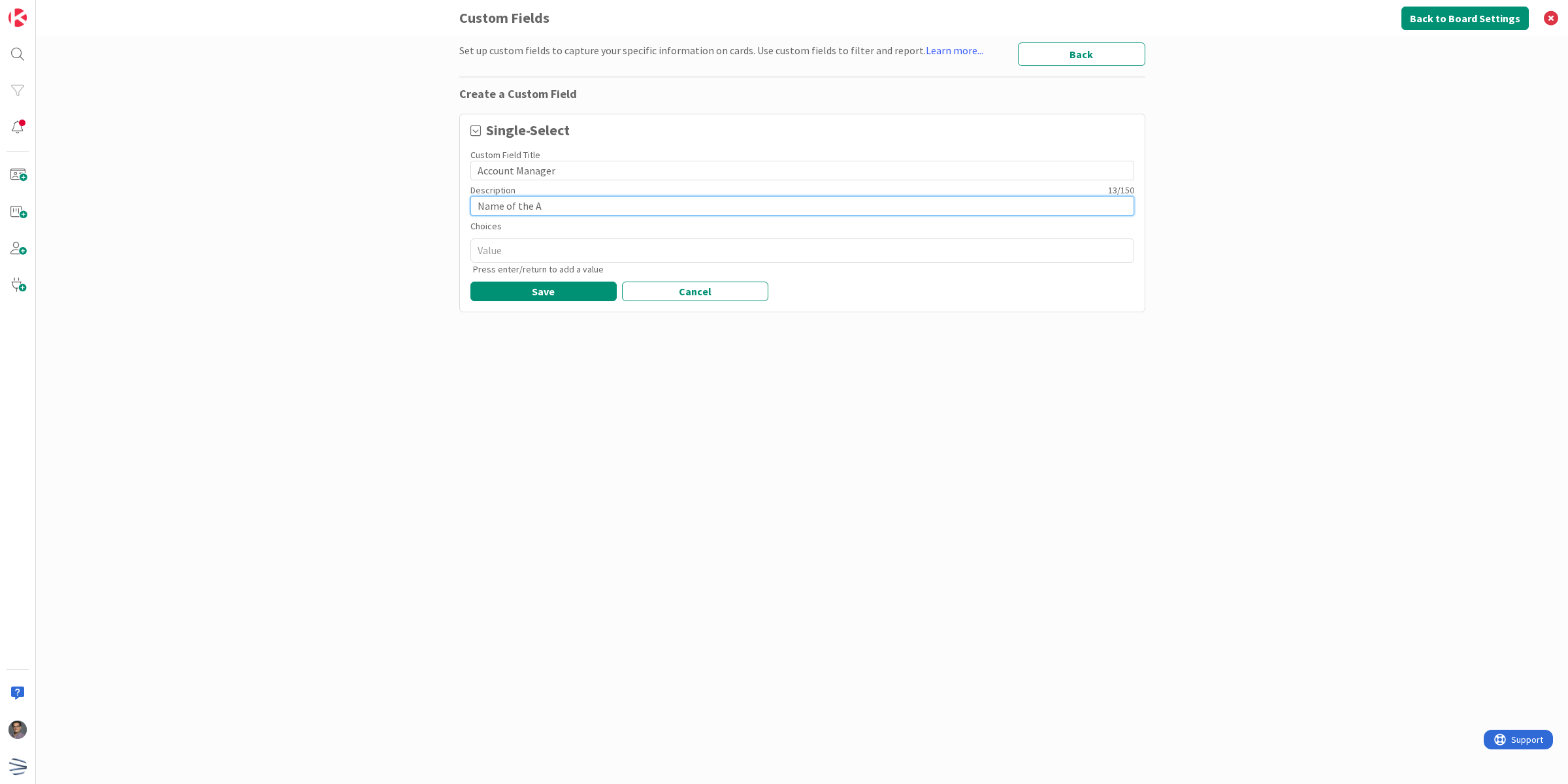
type textarea "x"
type input "Name of the Ac"
type textarea "x"
type input "Name of the Acc"
type textarea "x"
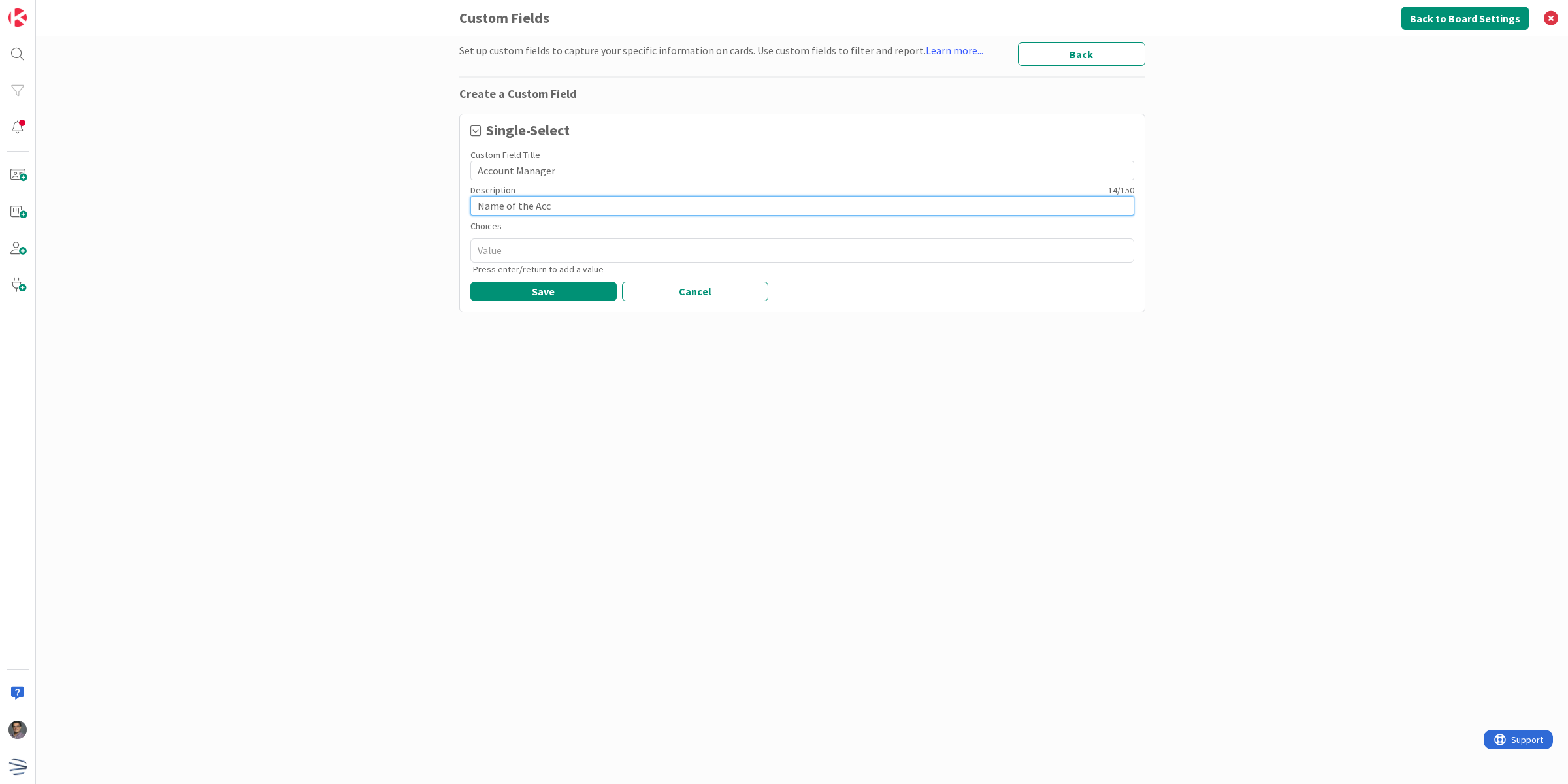
type input "Name of the Acco"
type textarea "x"
type input "Name of the Accou"
type textarea "x"
type input "Name of the Accoun"
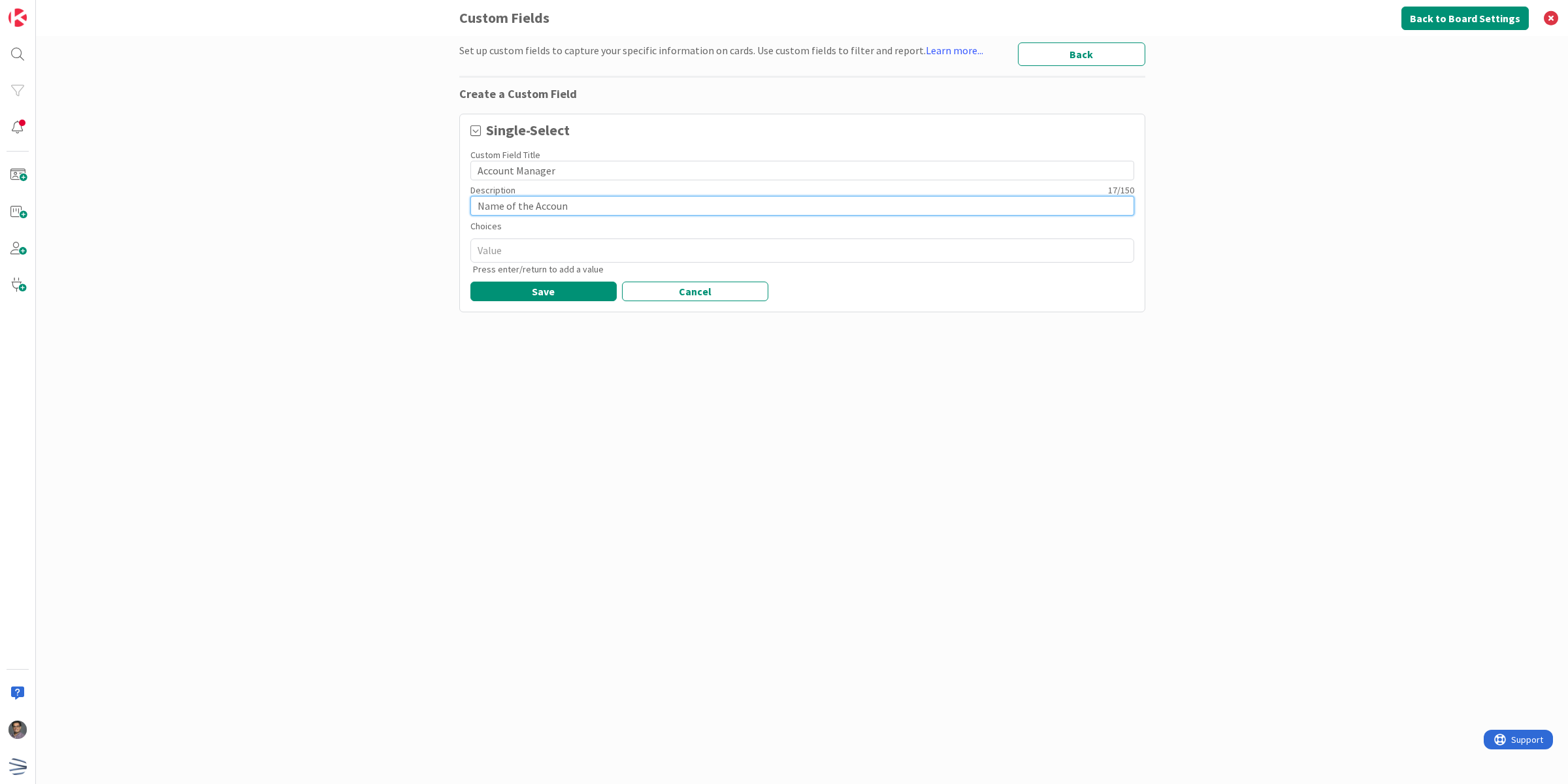
type textarea "x"
type input "Name of the Account"
type textarea "x"
type input "Name of the Account"
type textarea "x"
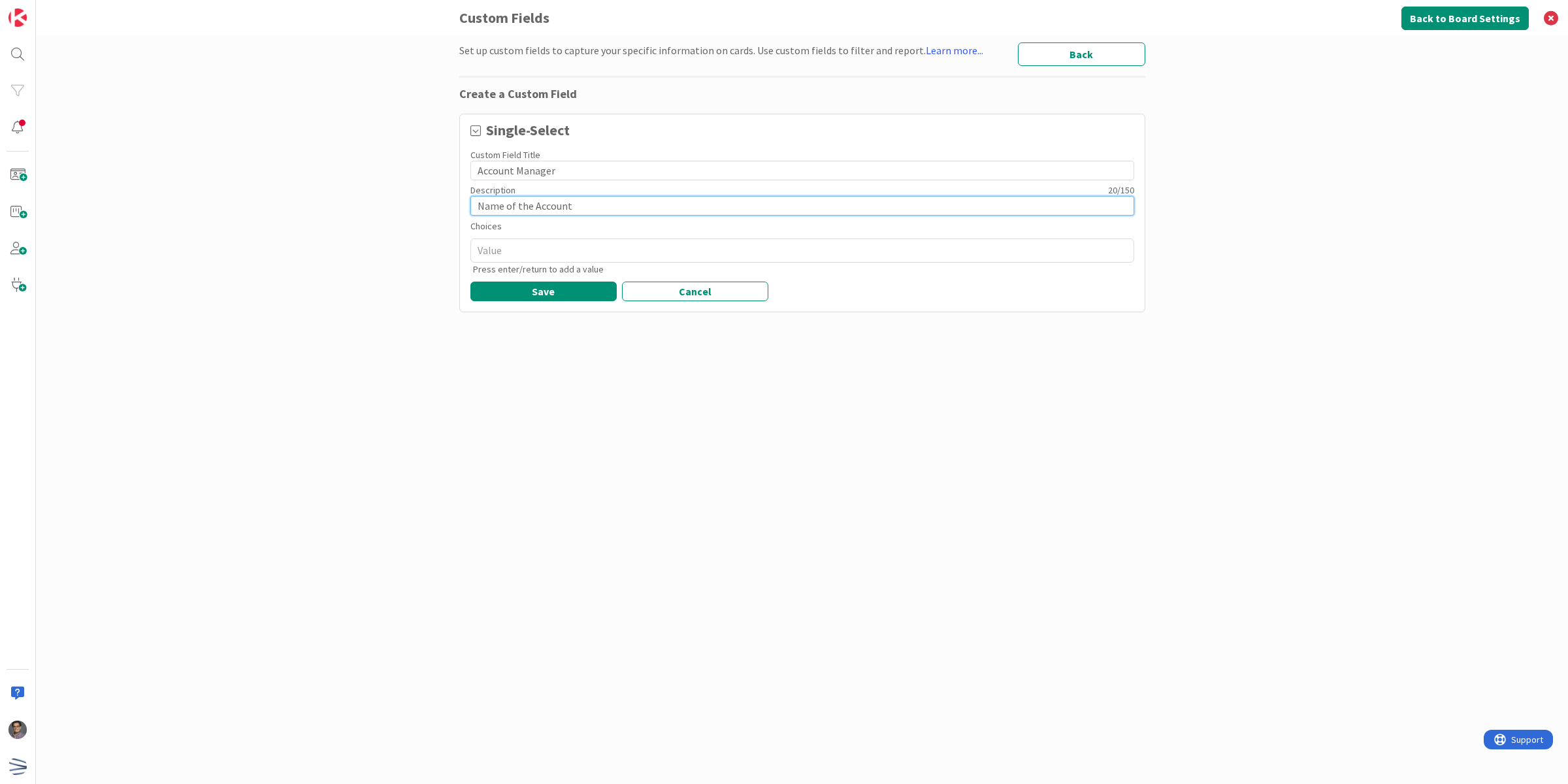
type input "Name of the Account A"
type textarea "x"
type input "Name of the Account Am"
type textarea "x"
type input "Name of the Account"
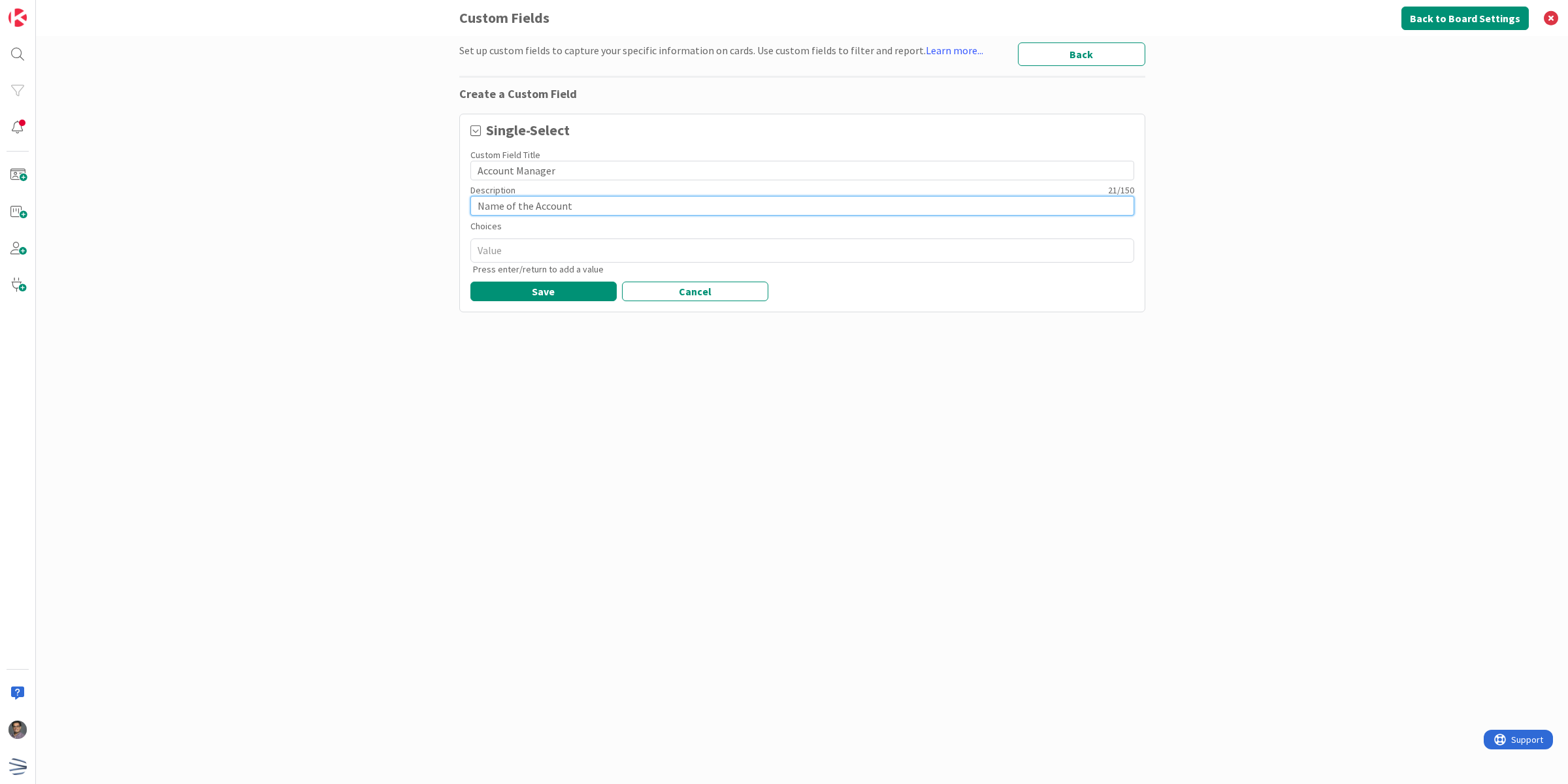
type textarea "x"
type input "Name of the Account a"
type textarea "x"
type input "Name of the Account am"
type textarea "x"
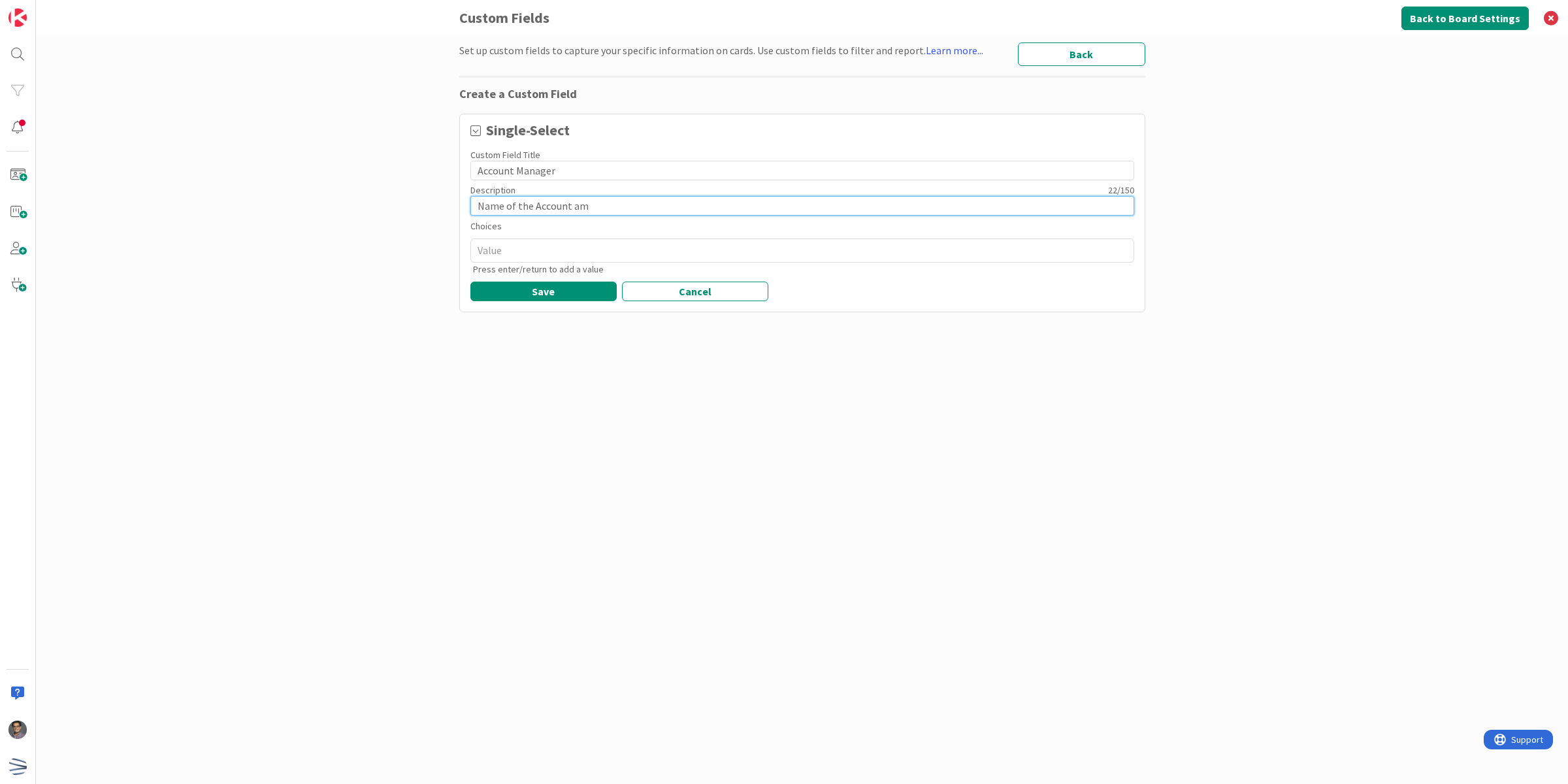
type input "Name of the Account ama"
type textarea "x"
type input "Name of the Account aman"
type textarea "x"
type input "Name of the Account ama"
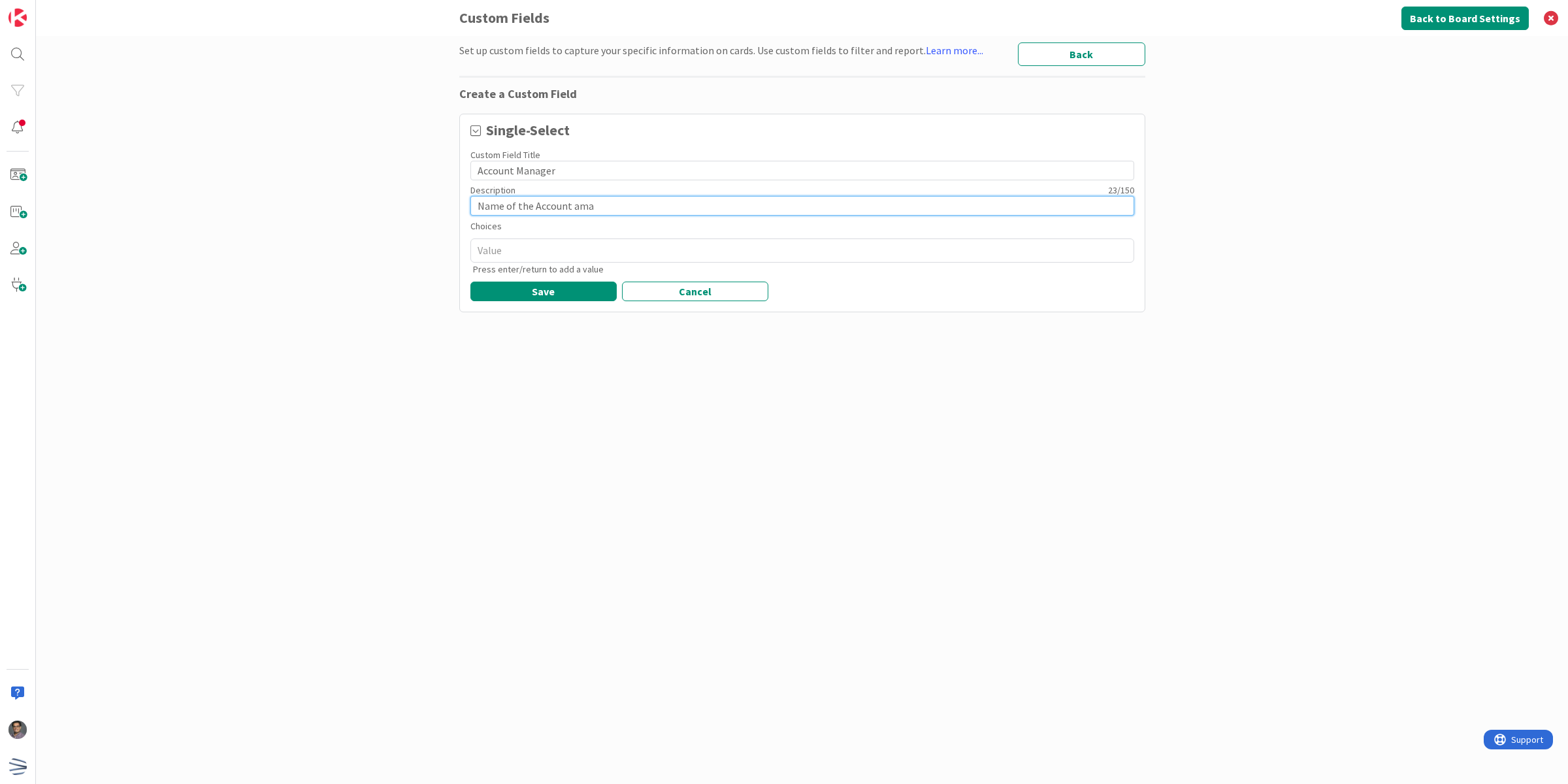
type textarea "x"
type input "Name of the Account am"
type textarea "x"
type input "Name of the Account a"
type textarea "x"
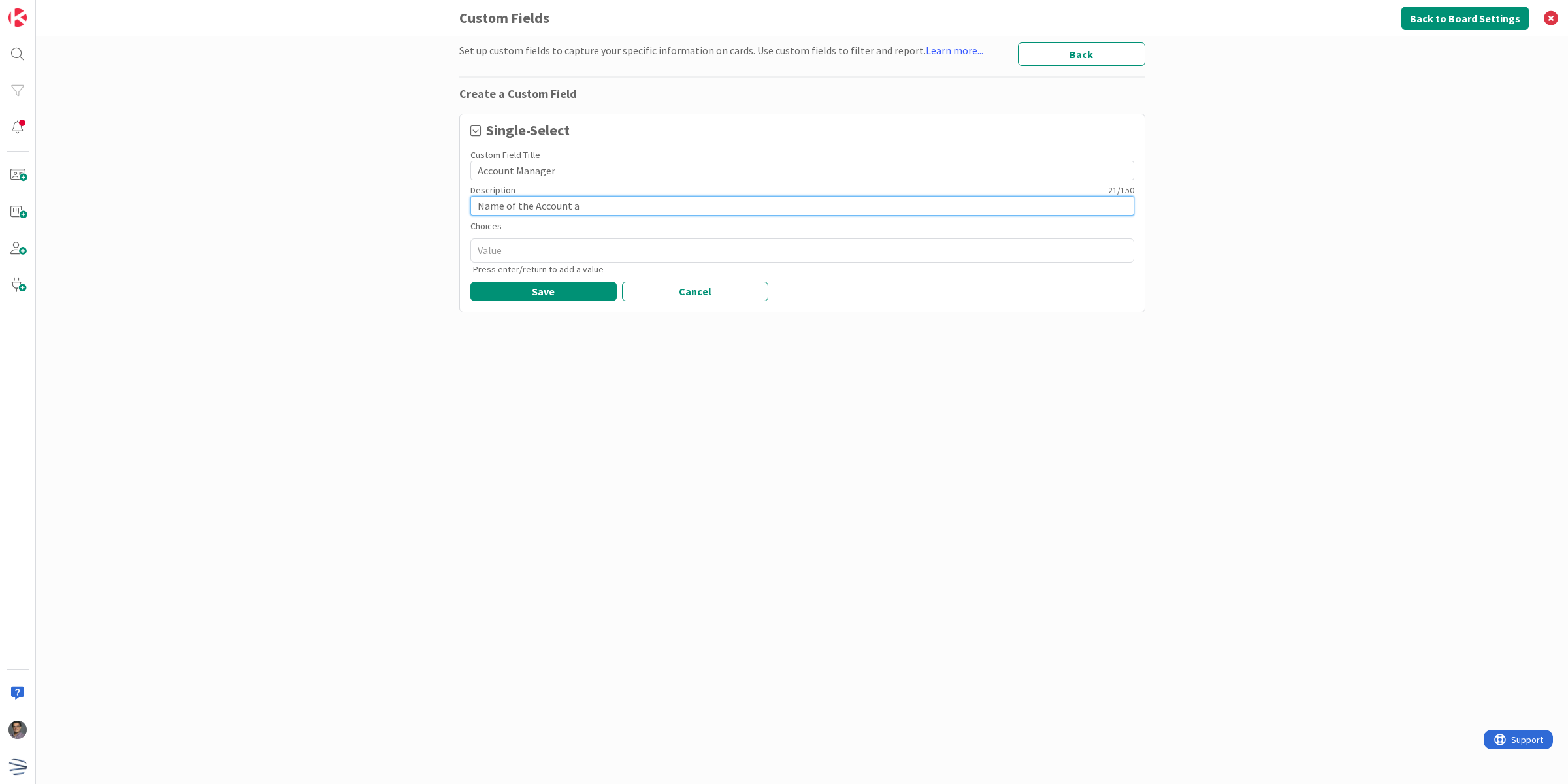
type input "Name of the Account aM"
type textarea "x"
type input "Name of the Account a"
type textarea "x"
type input "Name of the Account"
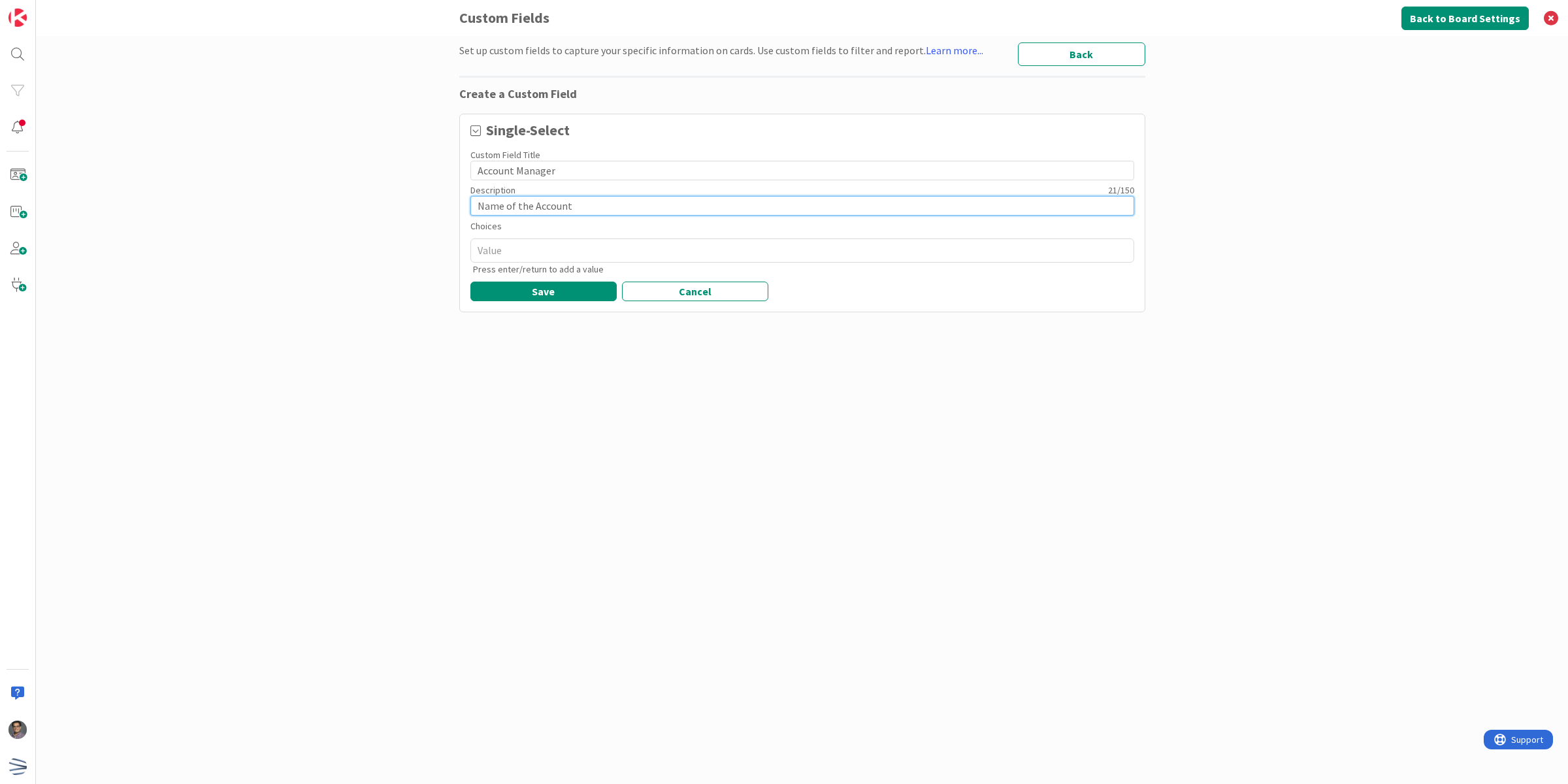
type textarea "x"
type input "Name of the Account M"
type textarea "x"
type input "Name of the Account Ma"
type textarea "x"
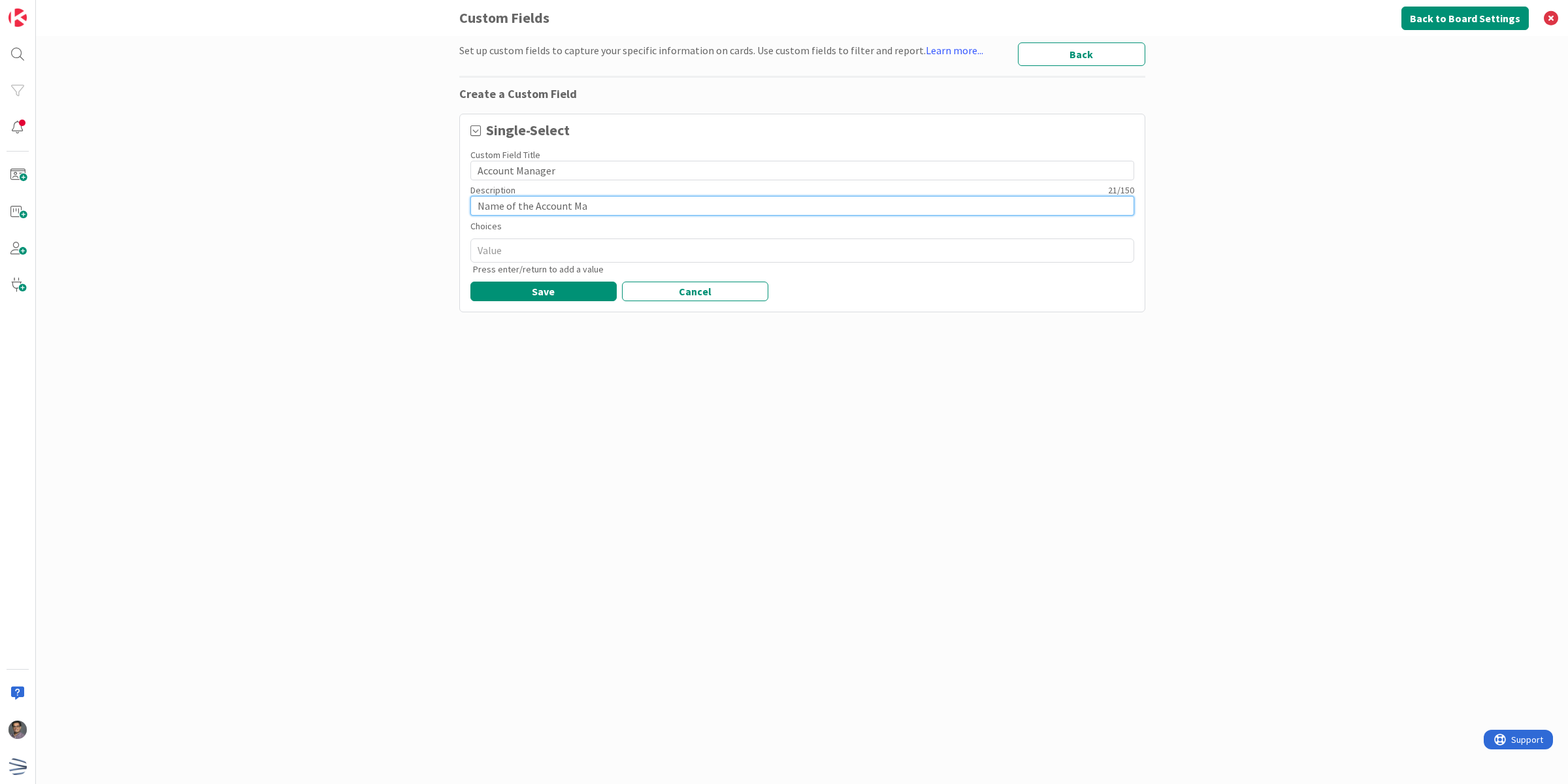
type input "Name of the Account Man"
type textarea "x"
type input "Name of the Account Mana"
type textarea "x"
type input "Name of the Account Manag"
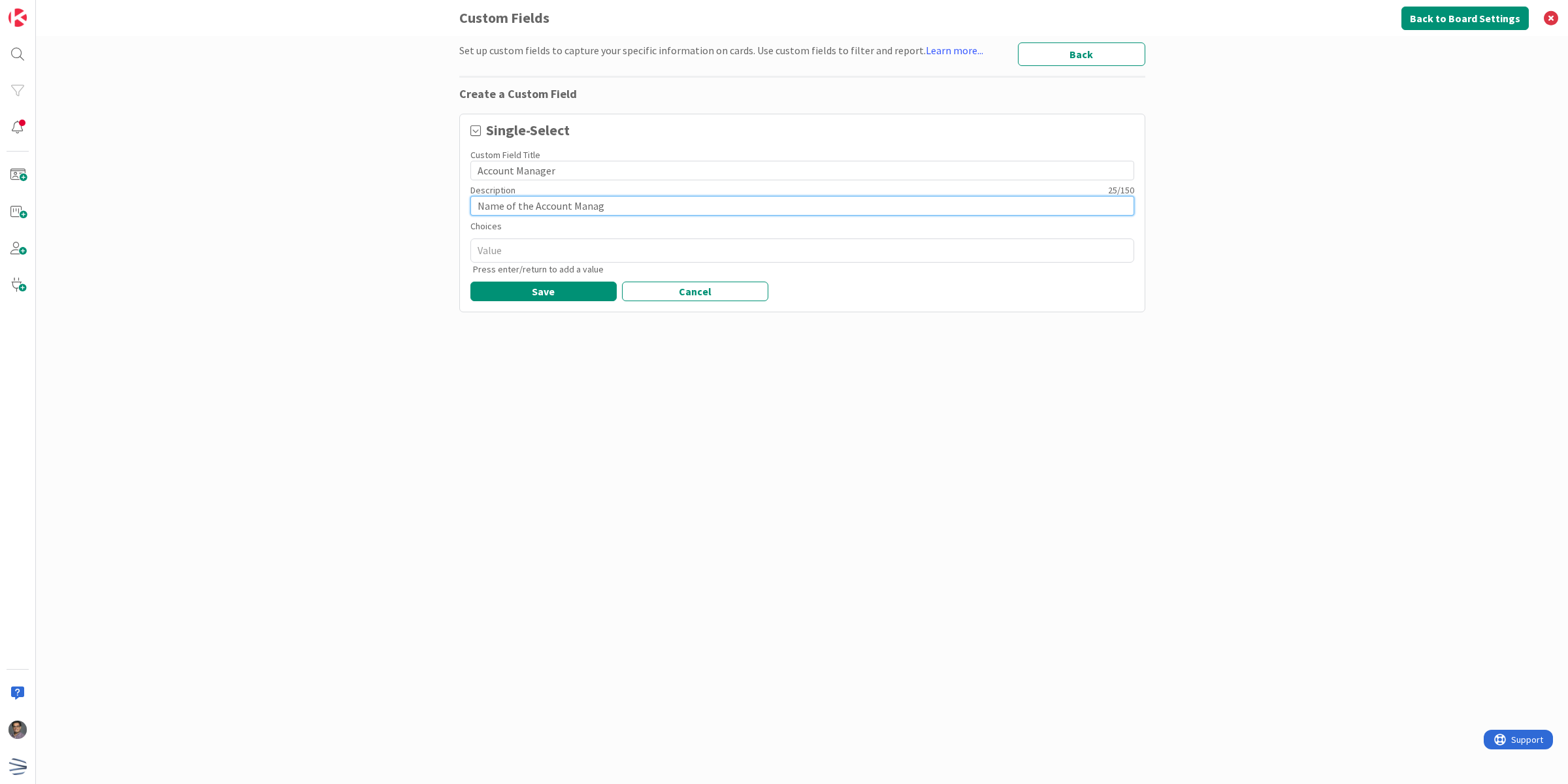
type textarea "x"
type input "Name of the Account Manage"
type textarea "x"
type input "Name of the Account Manager"
type textarea "x"
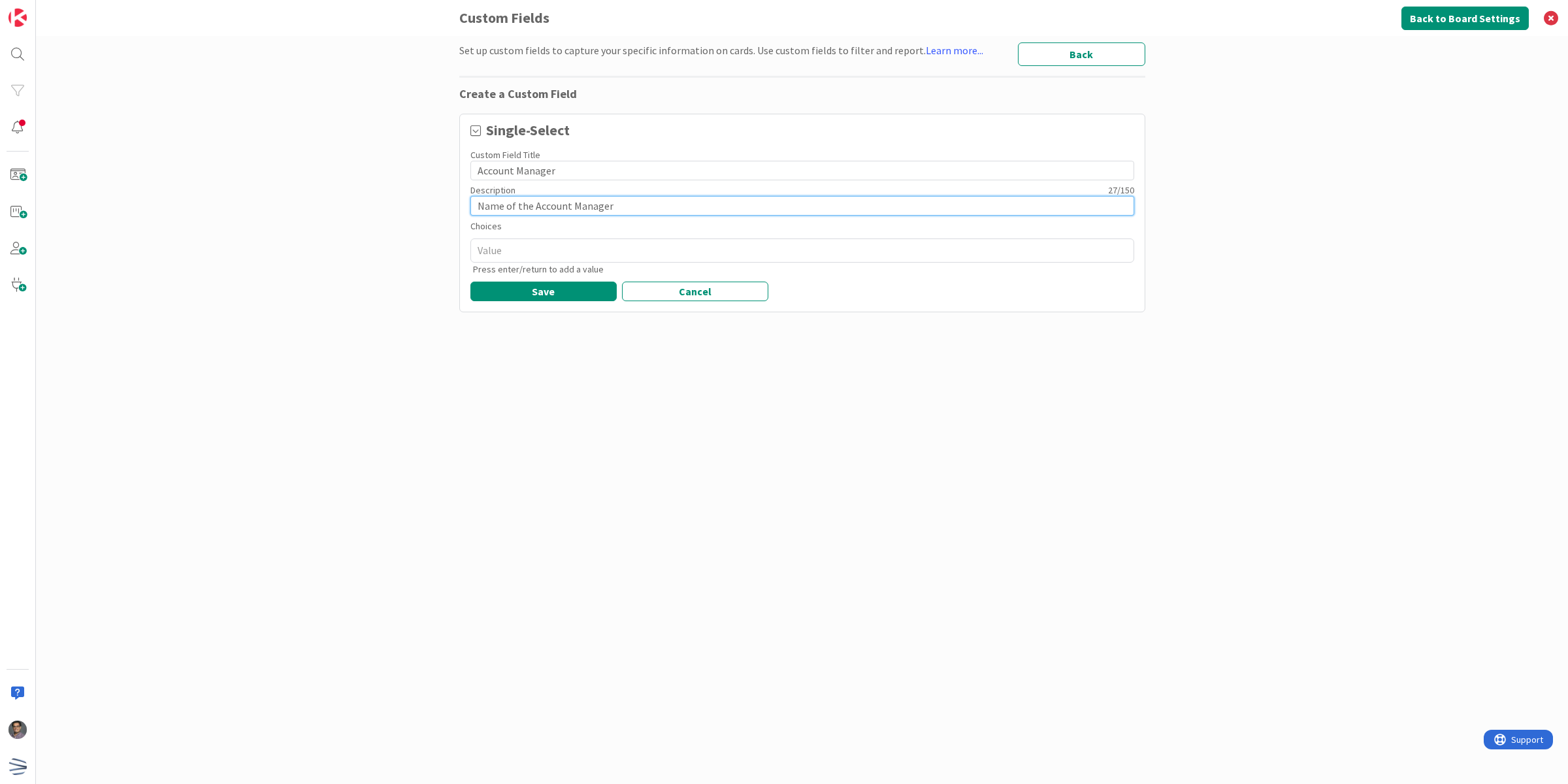
type input "Name of the Account Manager"
type textarea "x"
type input "Name of the Account Manager"
type textarea "x"
type input "Name of the Account Manager"
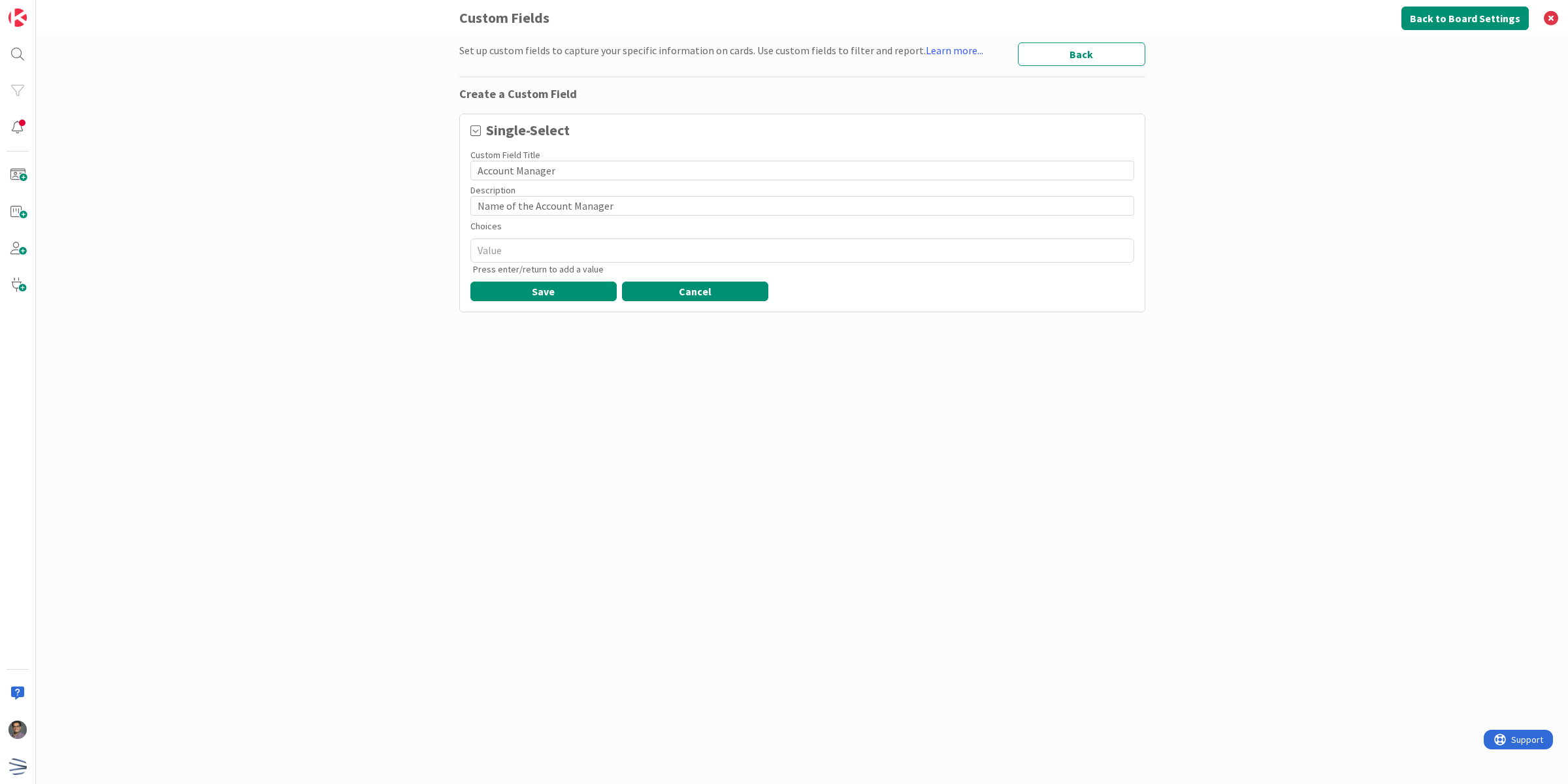
click at [712, 286] on button "Cancel" at bounding box center [695, 291] width 146 height 20
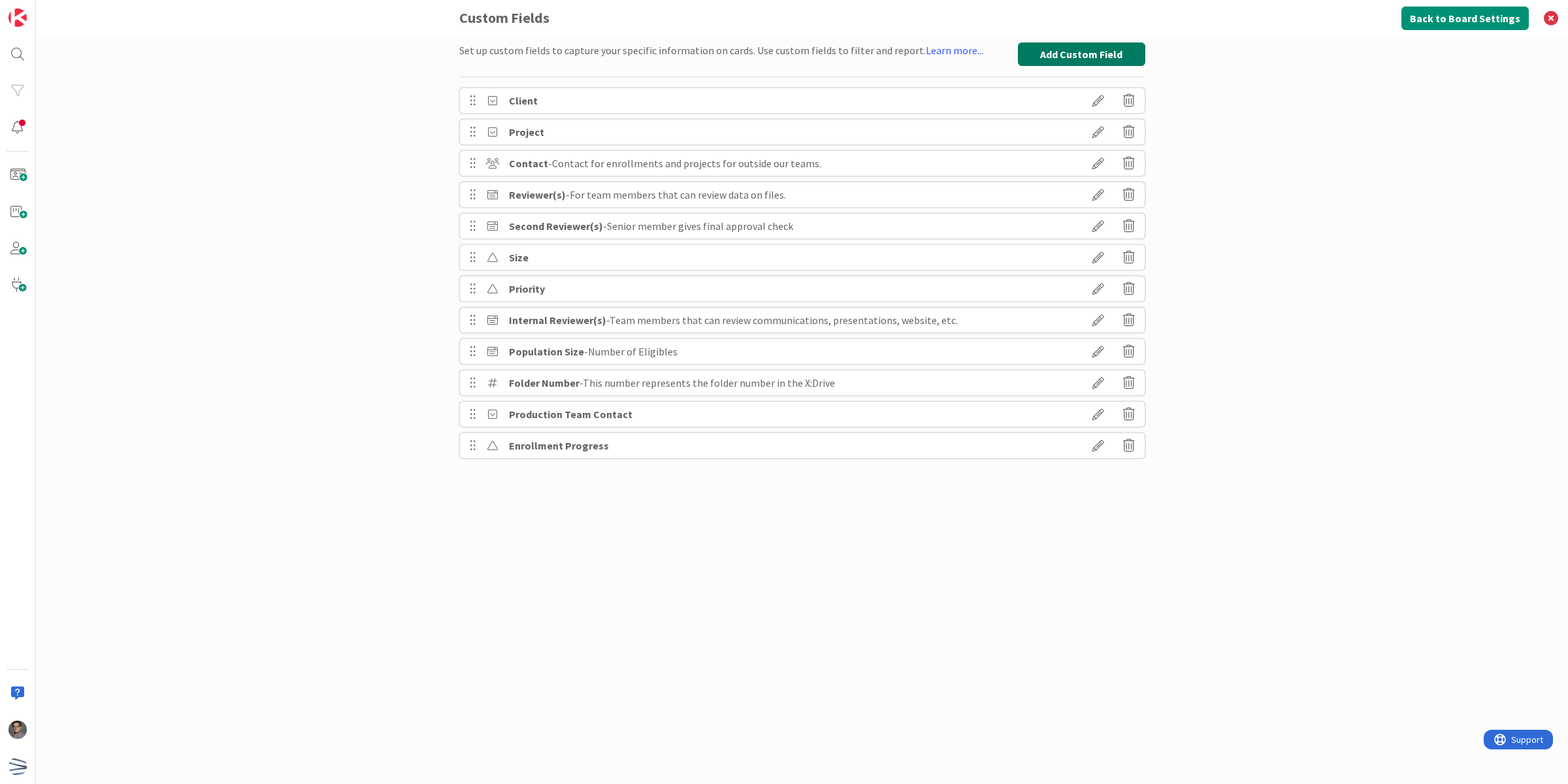
click at [1097, 49] on button "Add Custom Field" at bounding box center [1081, 54] width 127 height 23
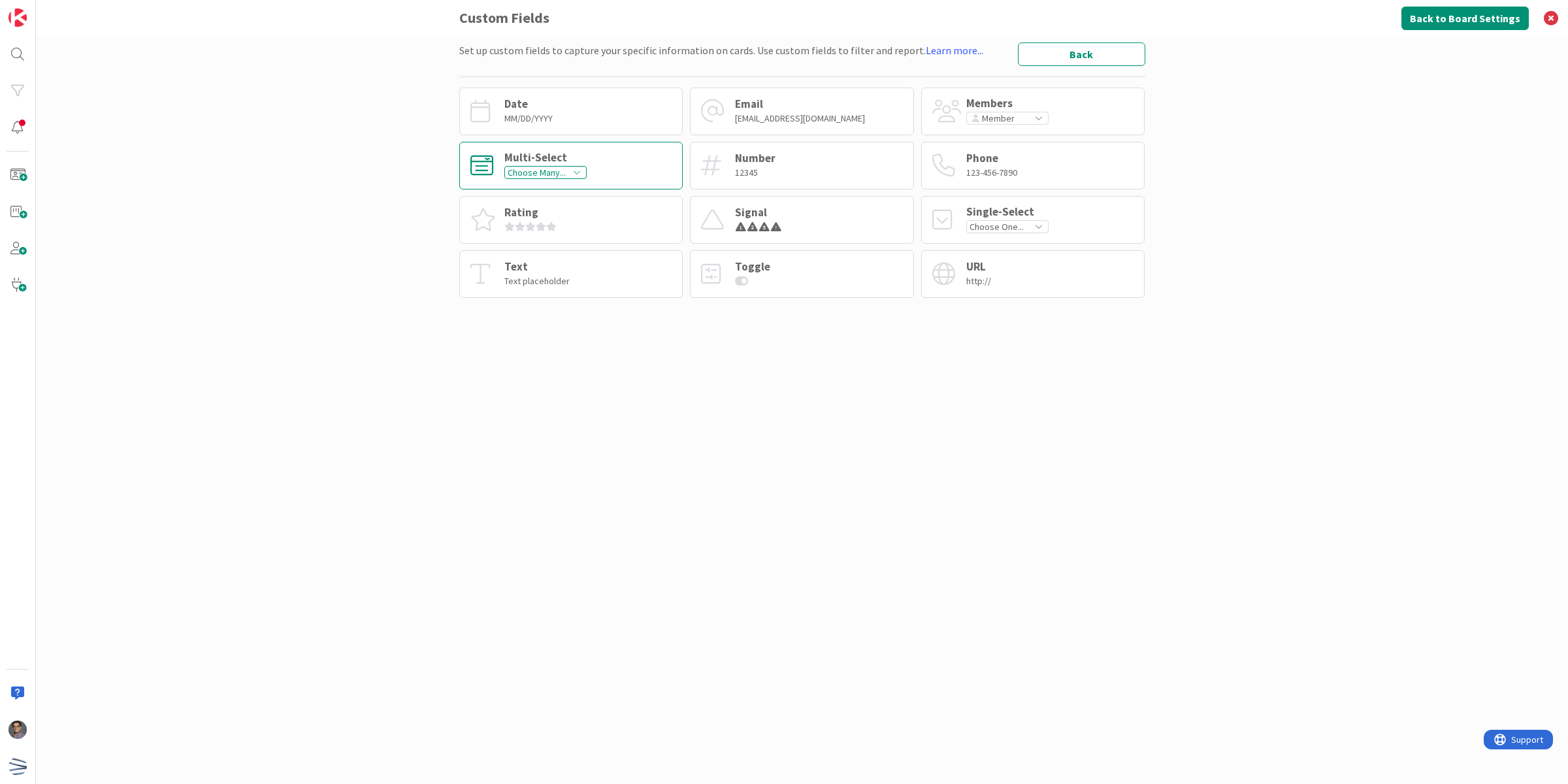
click at [614, 166] on div "Multi-Select Choose Many..." at bounding box center [571, 165] width 224 height 47
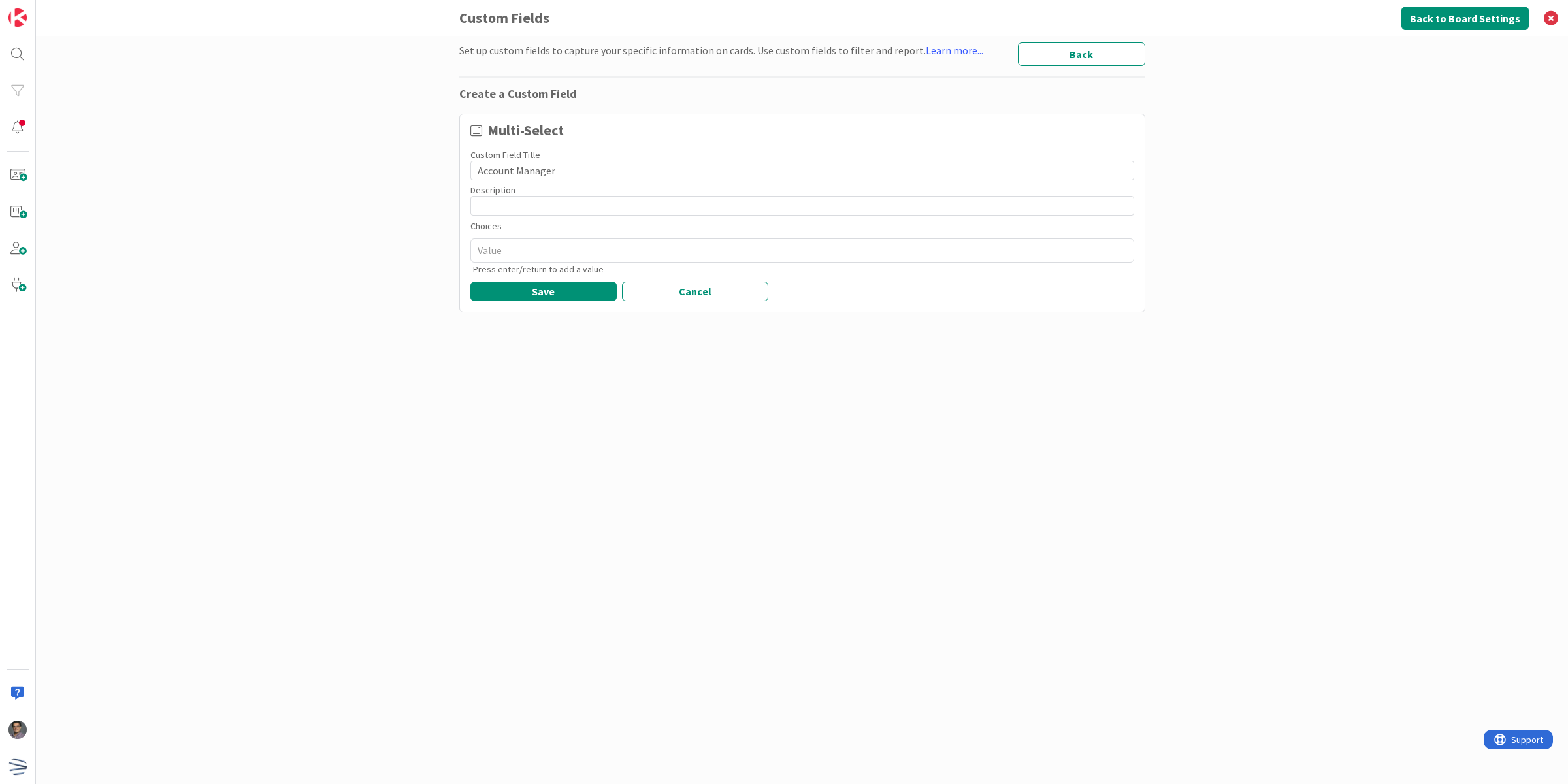
click at [583, 194] on div "Description 0 / 150" at bounding box center [803, 190] width 664 height 12
click at [585, 203] on input at bounding box center [803, 206] width 664 height 20
click at [591, 246] on textarea at bounding box center [803, 250] width 664 height 24
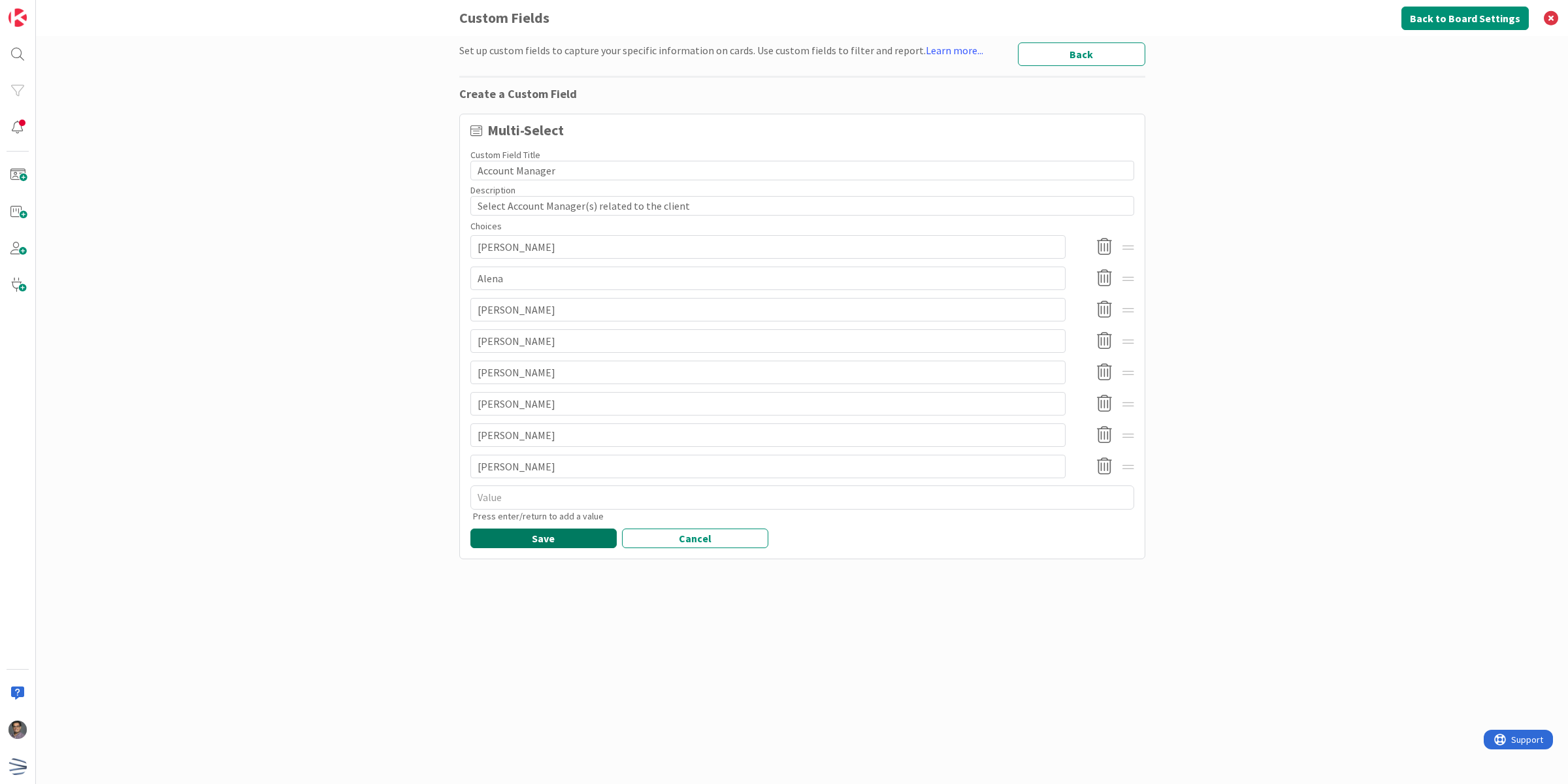
click at [555, 533] on button "Save" at bounding box center [543, 538] width 146 height 20
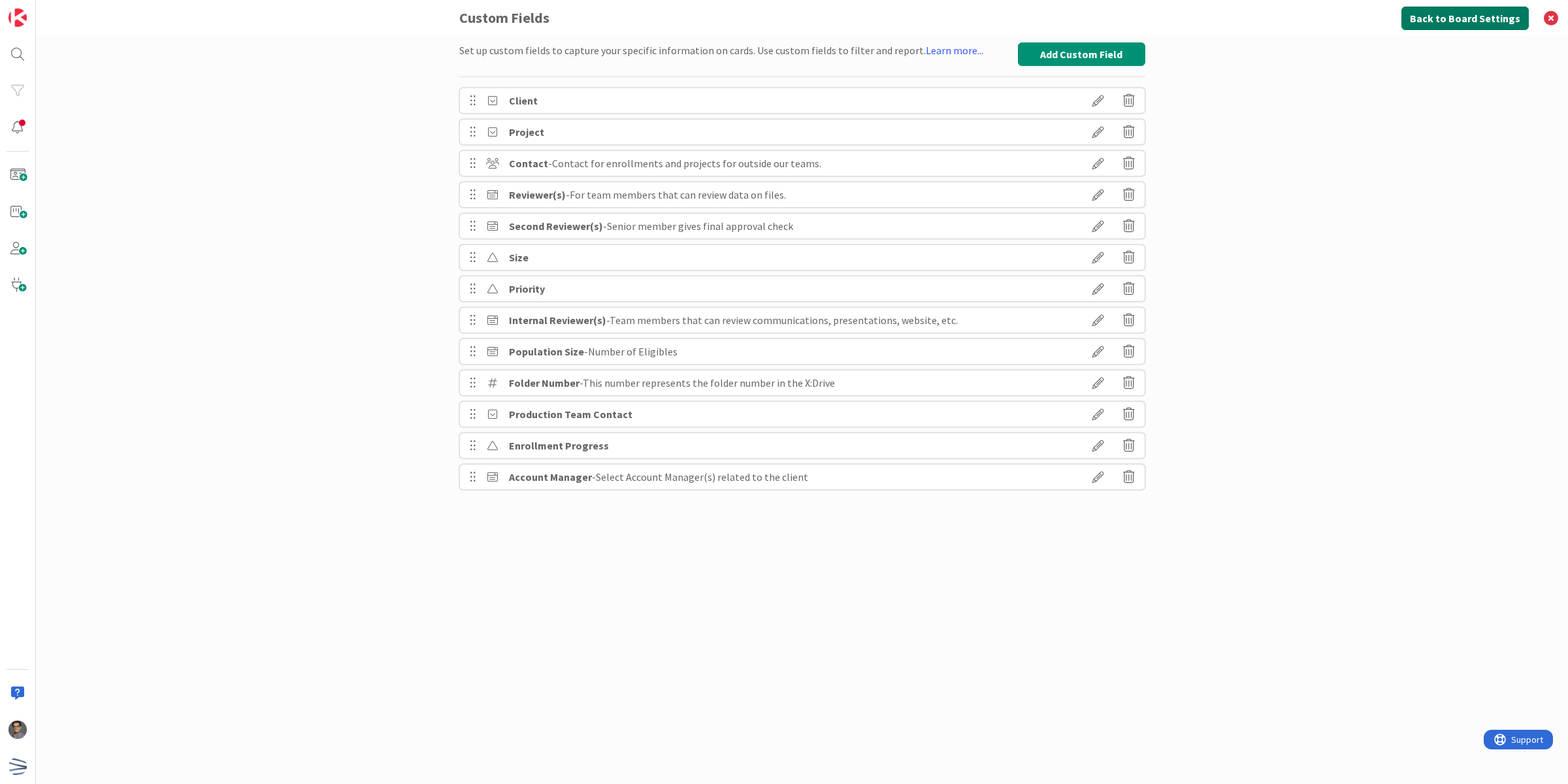
click at [1428, 12] on button "Back to Board Settings" at bounding box center [1465, 18] width 127 height 23
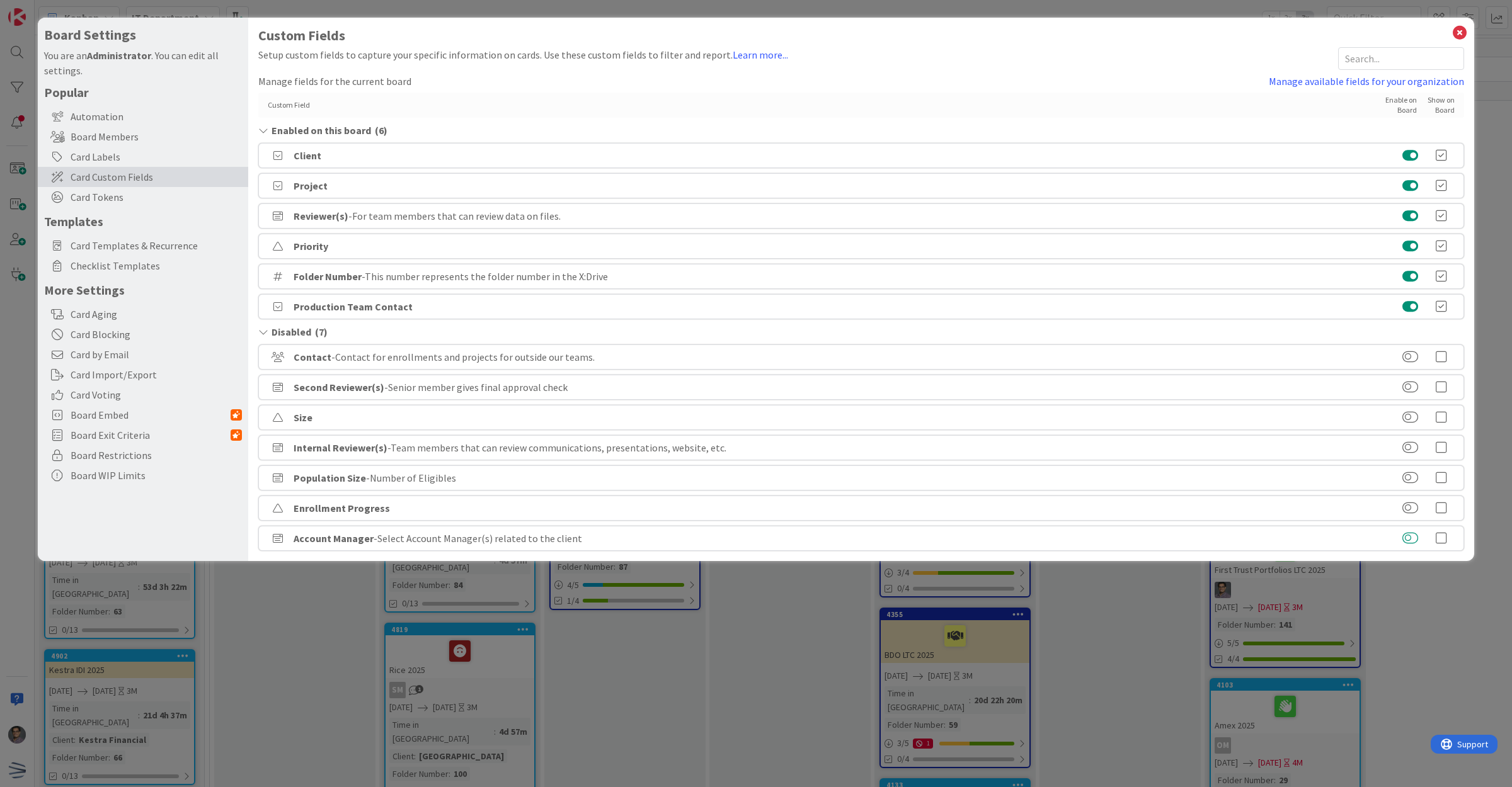
click at [1410, 536] on button at bounding box center [1411, 539] width 16 height 13
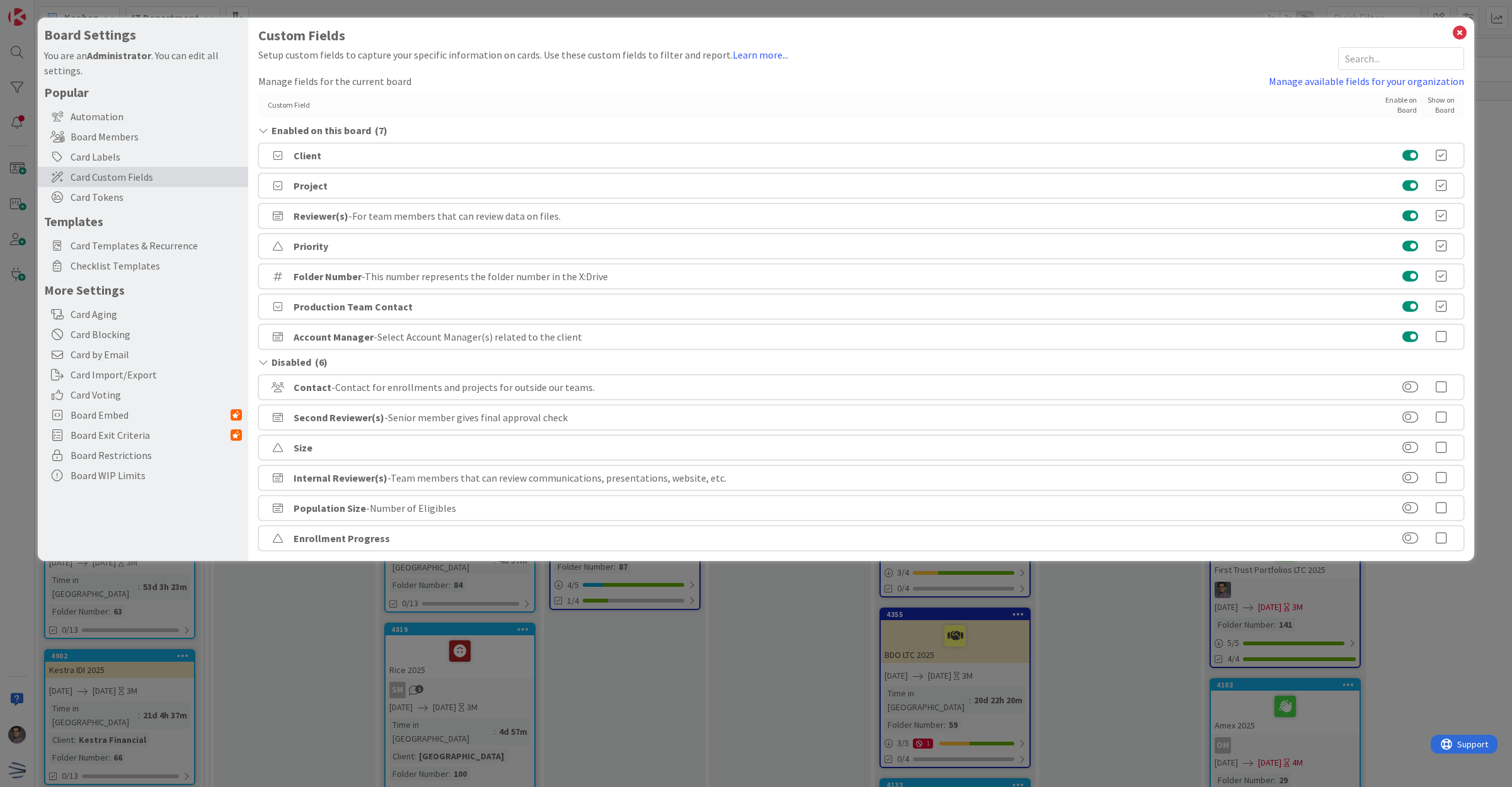
click at [1441, 335] on icon at bounding box center [1441, 337] width 25 height 13
click at [1392, 82] on link "Manage available fields for your organization" at bounding box center [1367, 81] width 196 height 15
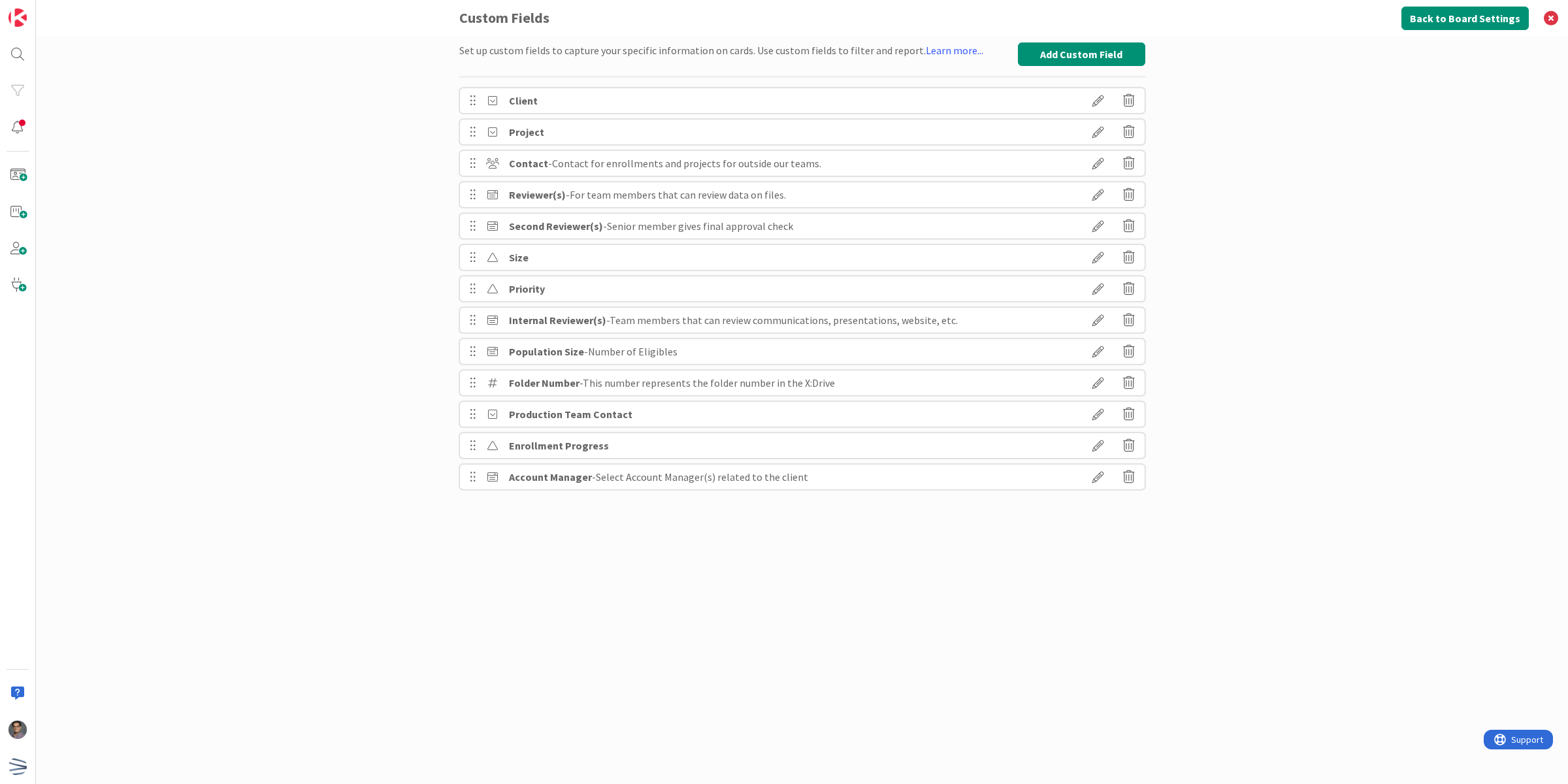
click at [1093, 414] on icon at bounding box center [1097, 414] width 36 height 22
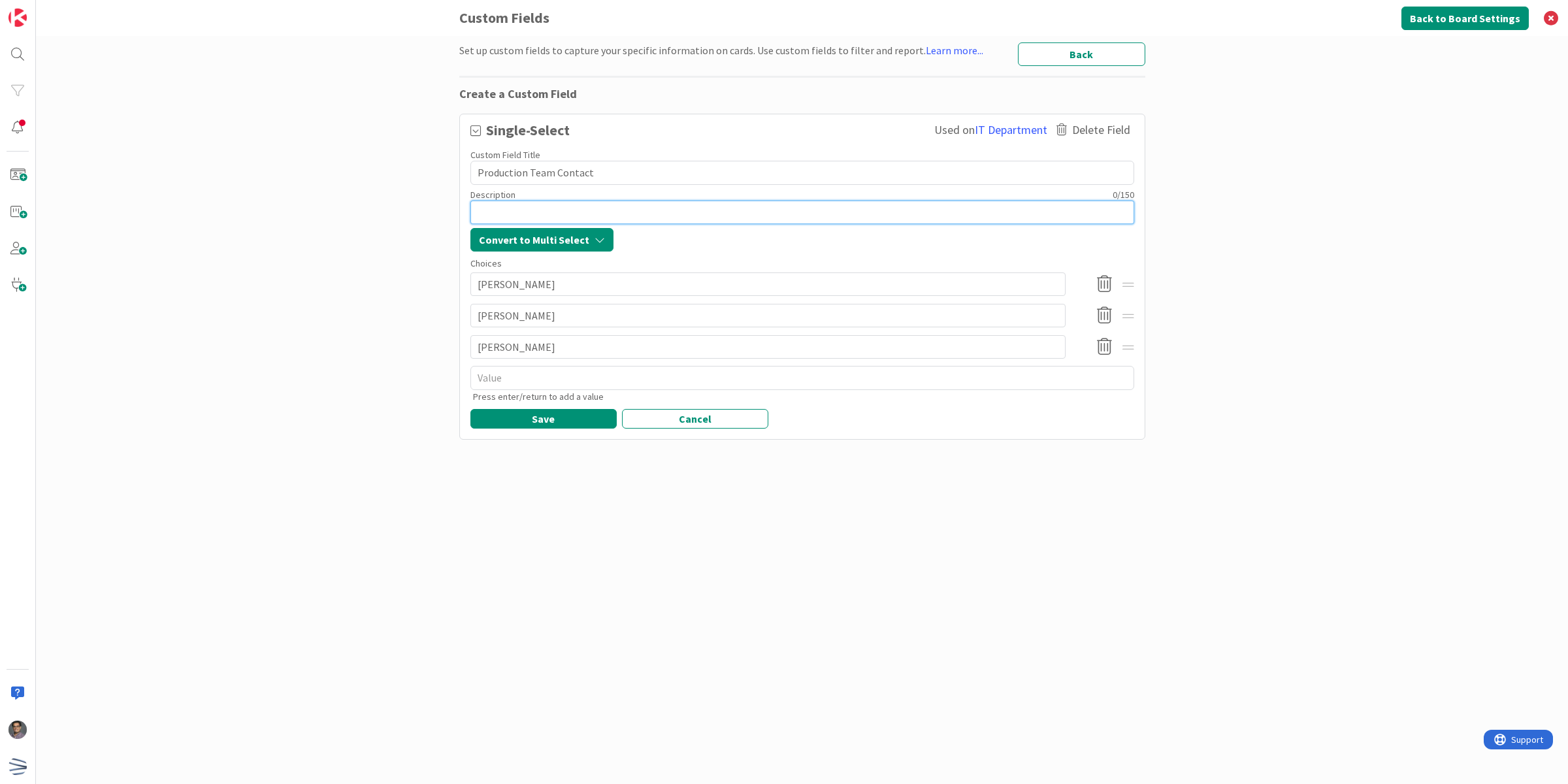
click at [549, 212] on textarea at bounding box center [803, 213] width 664 height 24
click at [534, 421] on button "Save" at bounding box center [543, 419] width 146 height 20
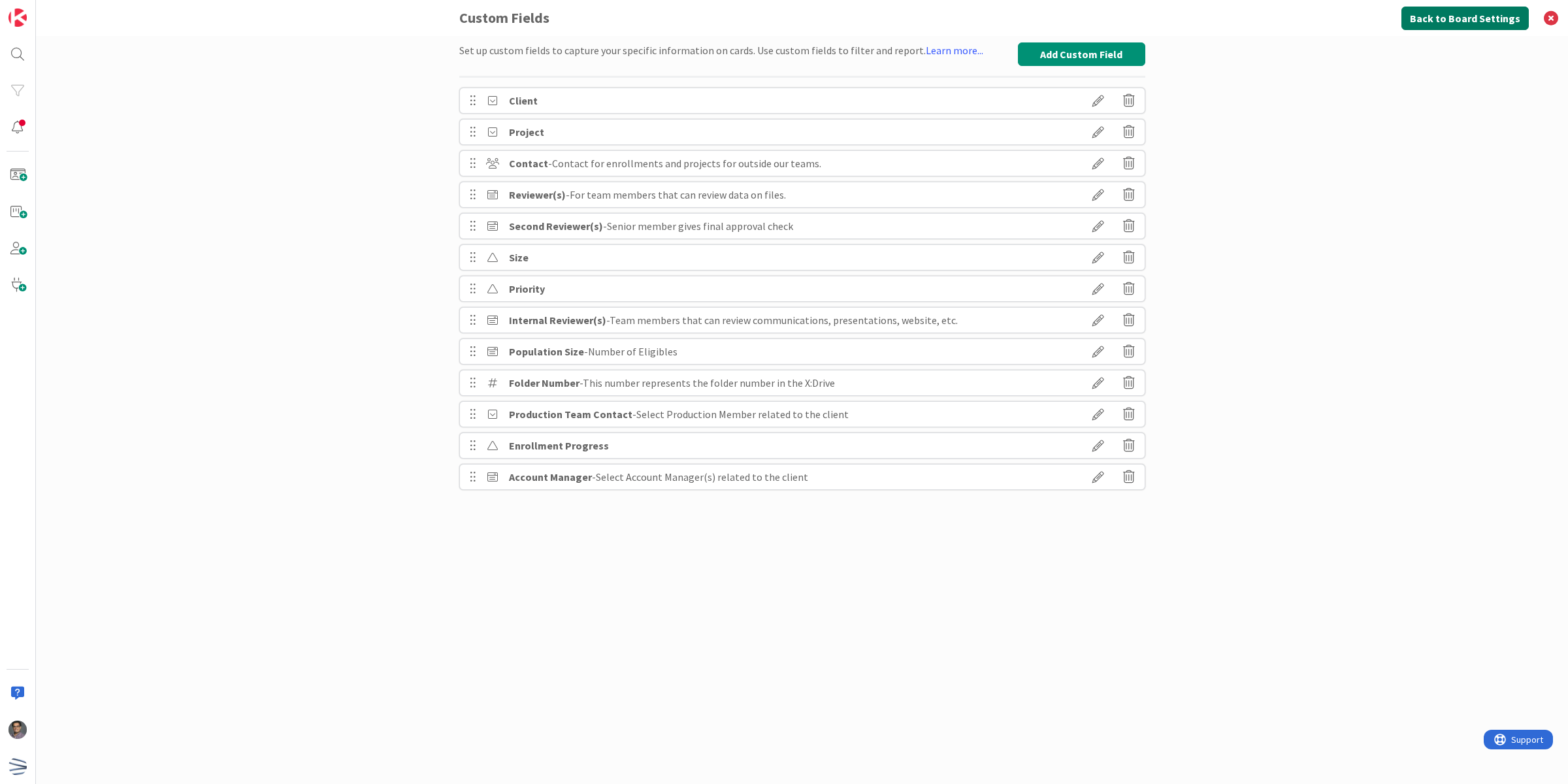
click at [1458, 28] on button "Back to Board Settings" at bounding box center [1465, 18] width 127 height 23
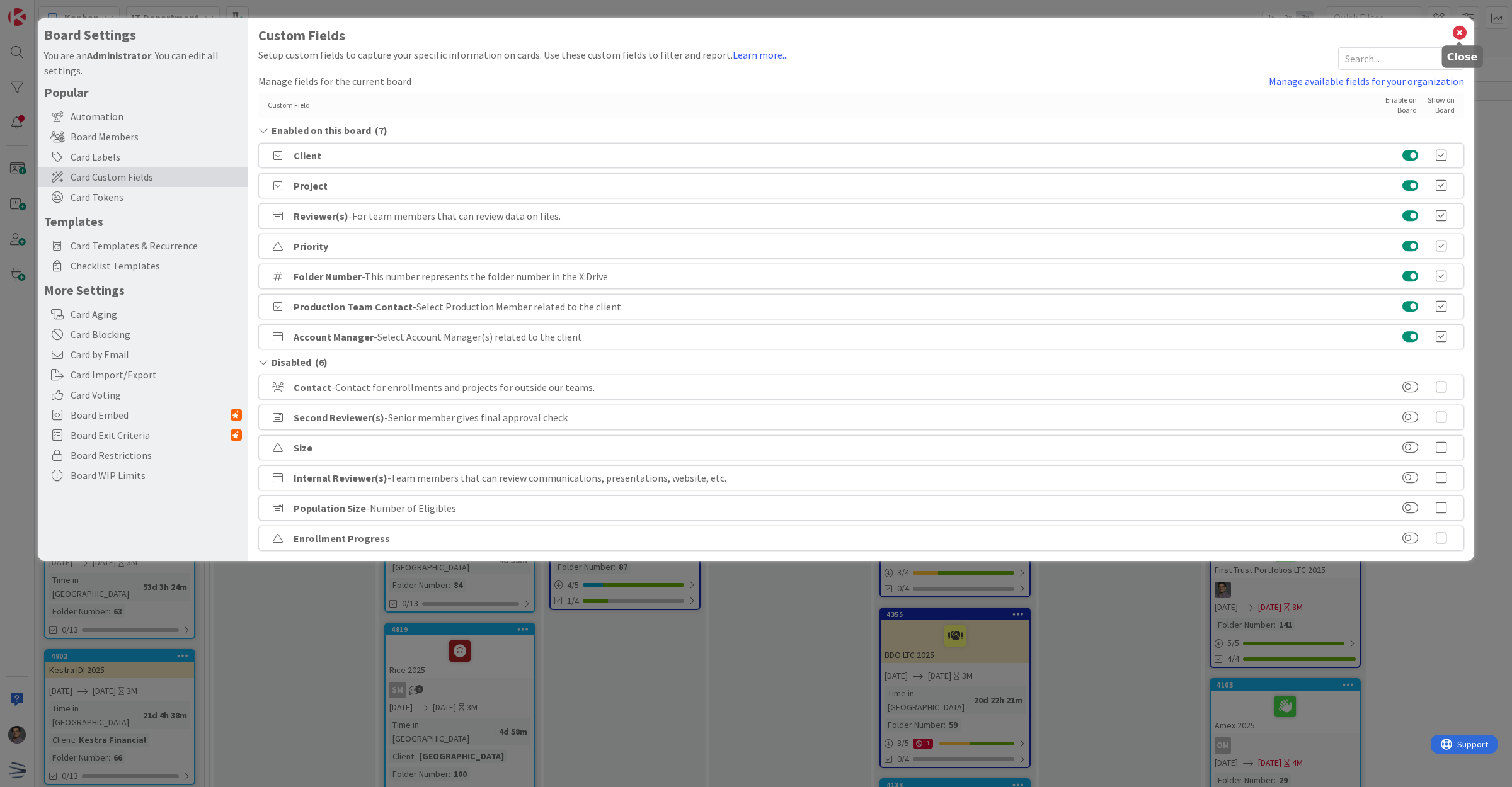
click at [1456, 33] on icon at bounding box center [1459, 33] width 16 height 18
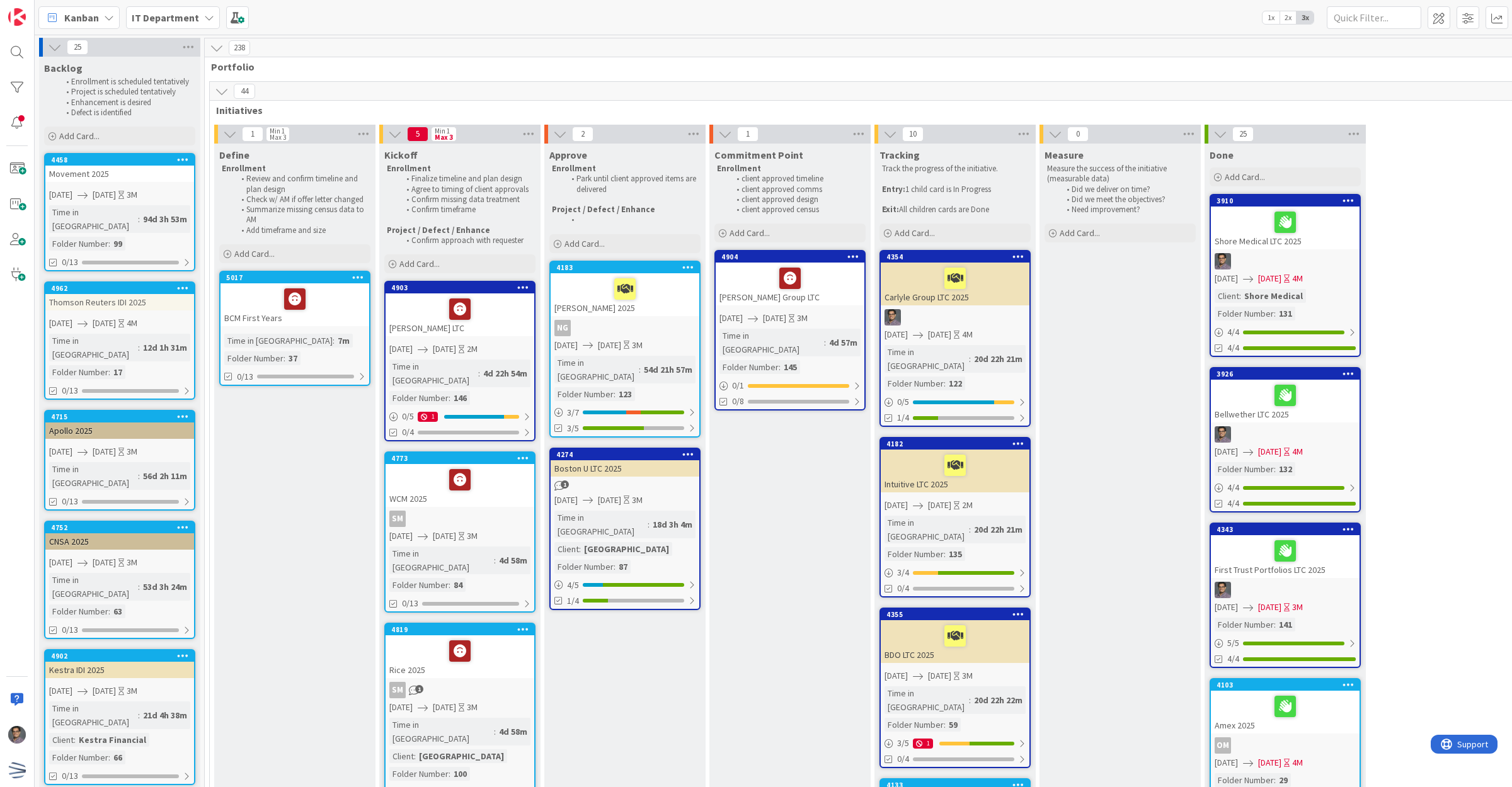
click at [990, 306] on link "4354 Carlyle Group LTC 2025 07/16/2025 10/24/2025 4M Time in Column : 20d 22h 2…" at bounding box center [955, 338] width 152 height 177
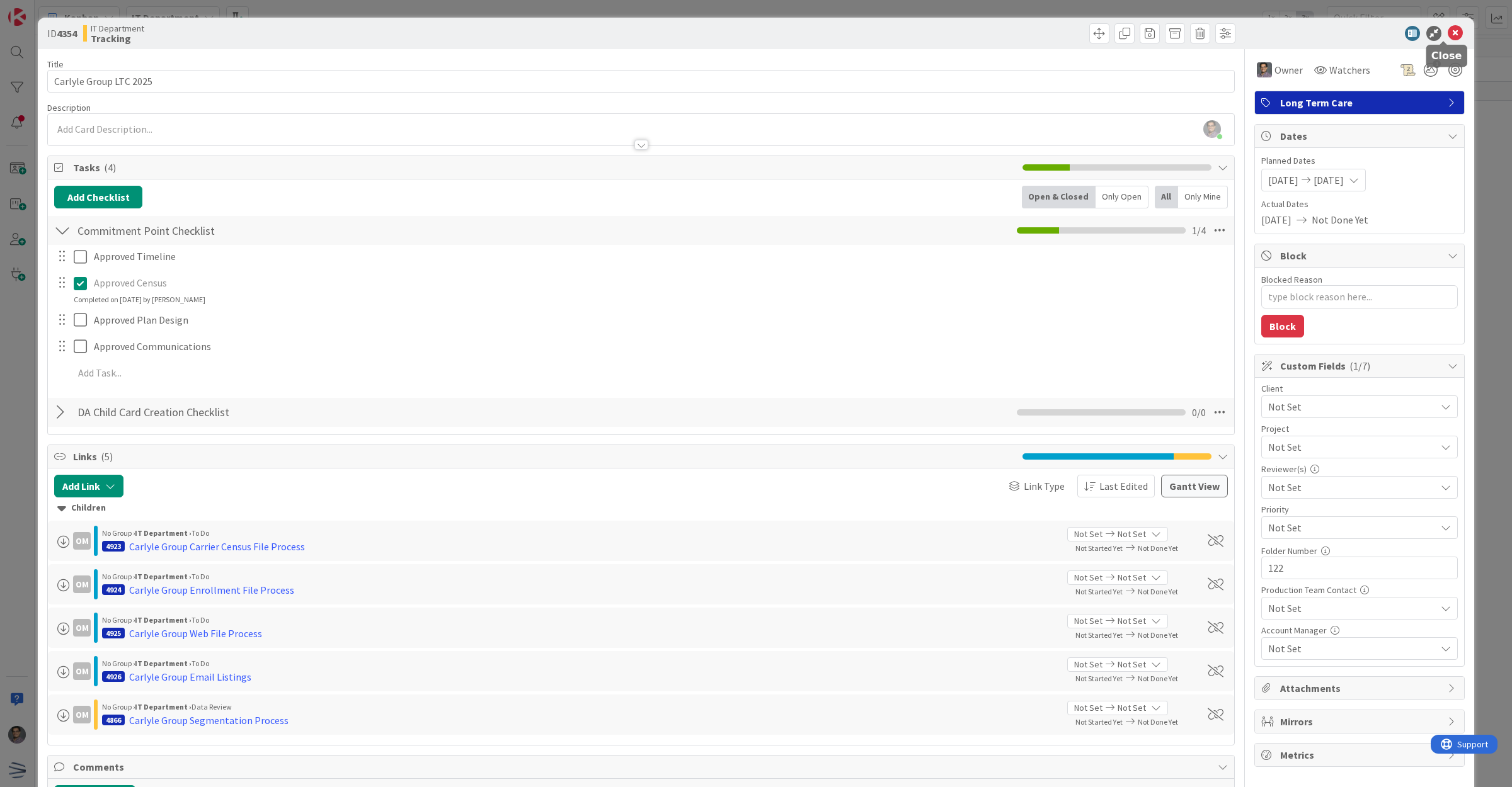
click at [1447, 31] on icon at bounding box center [1455, 33] width 15 height 15
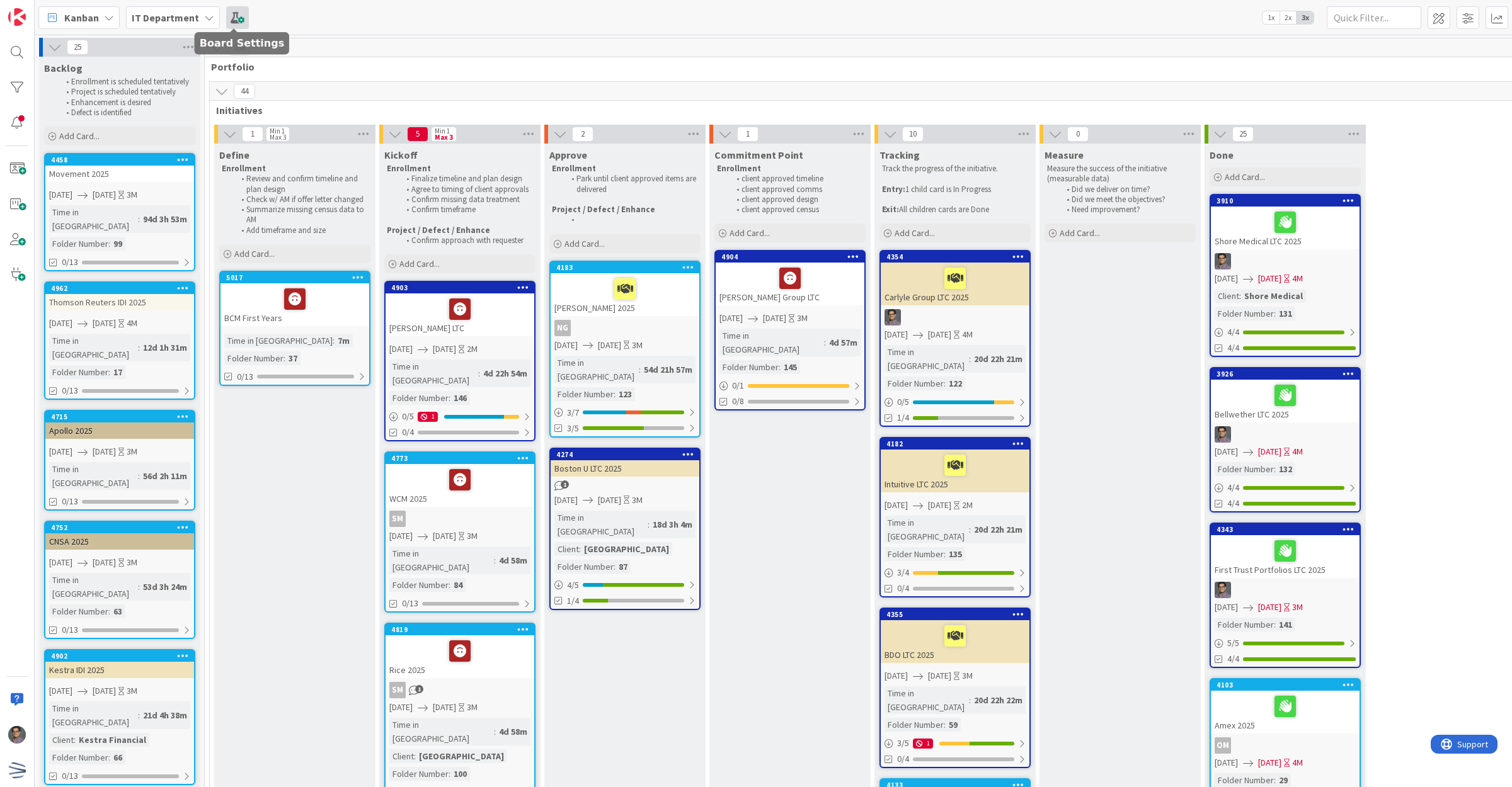
click at [238, 23] on span at bounding box center [237, 17] width 22 height 22
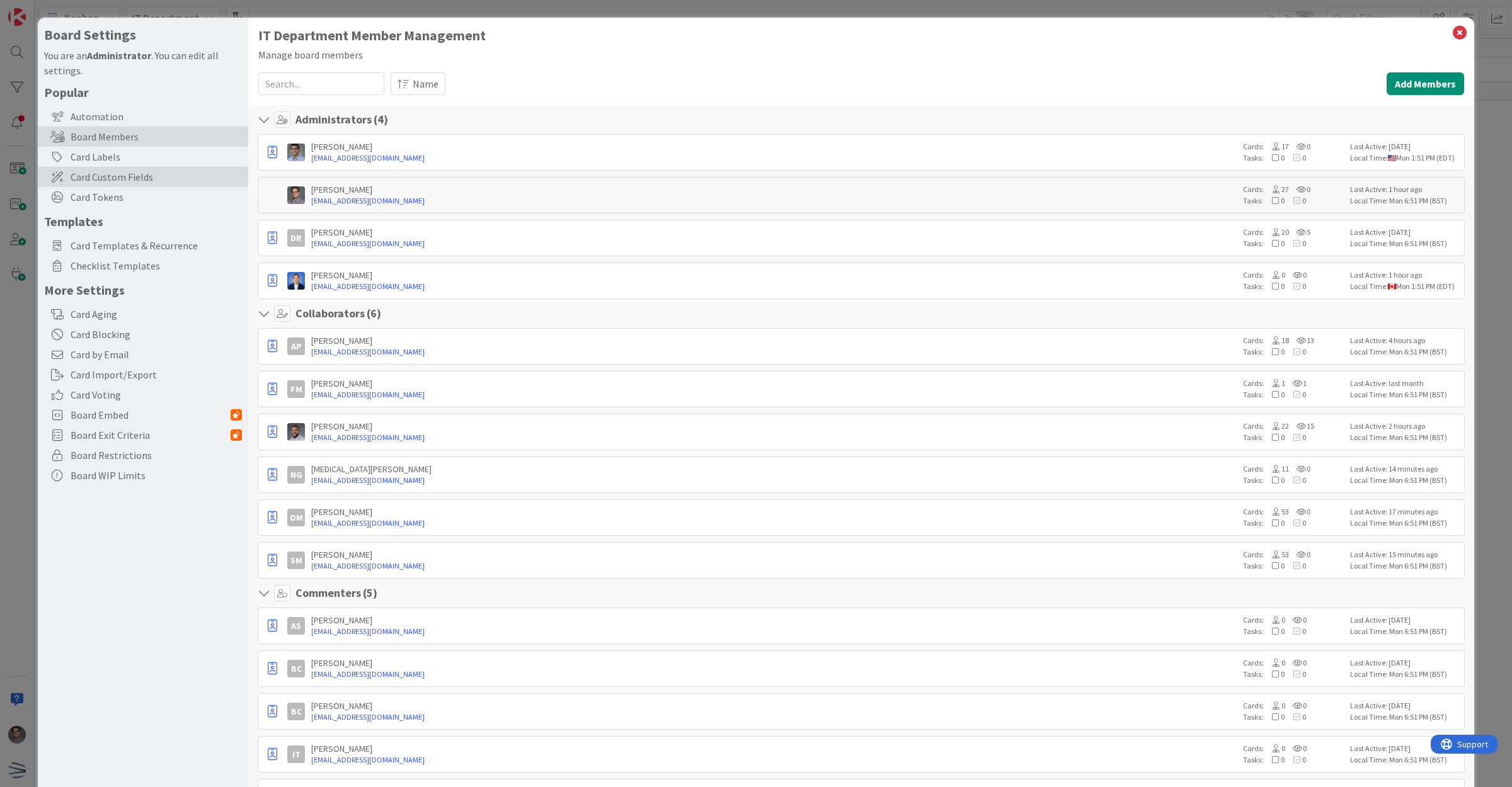
click at [113, 177] on span "Card Custom Fields" at bounding box center [156, 177] width 171 height 15
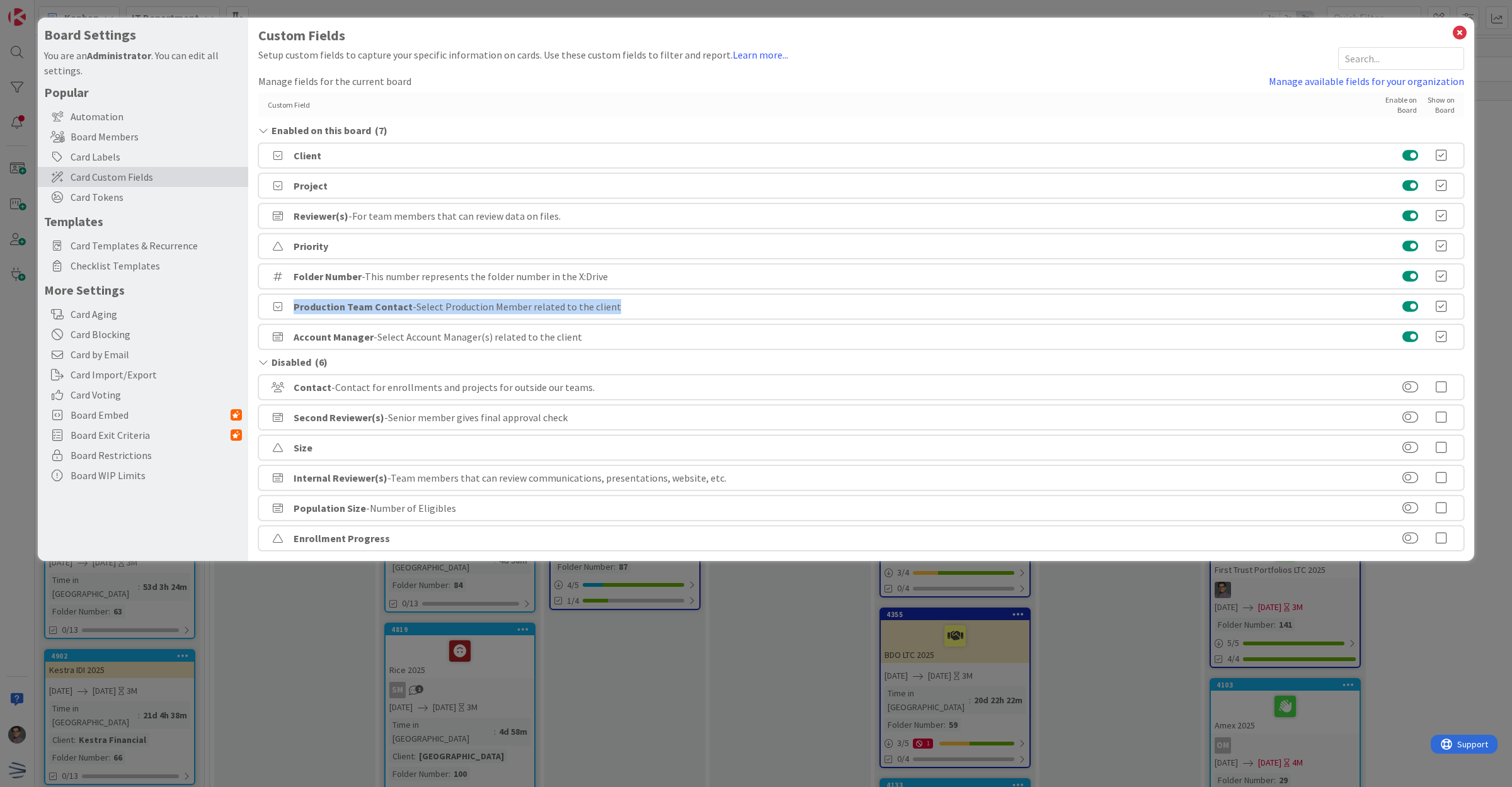
drag, startPoint x: 263, startPoint y: 337, endPoint x: 268, endPoint y: 301, distance: 36.3
click at [268, 301] on div "Custom Field Enable on Board Show on Board Enabled on this board ( 7 ) Client P…" at bounding box center [861, 321] width 1205 height 458
click at [1343, 83] on link "Manage available fields for your organization" at bounding box center [1367, 81] width 196 height 15
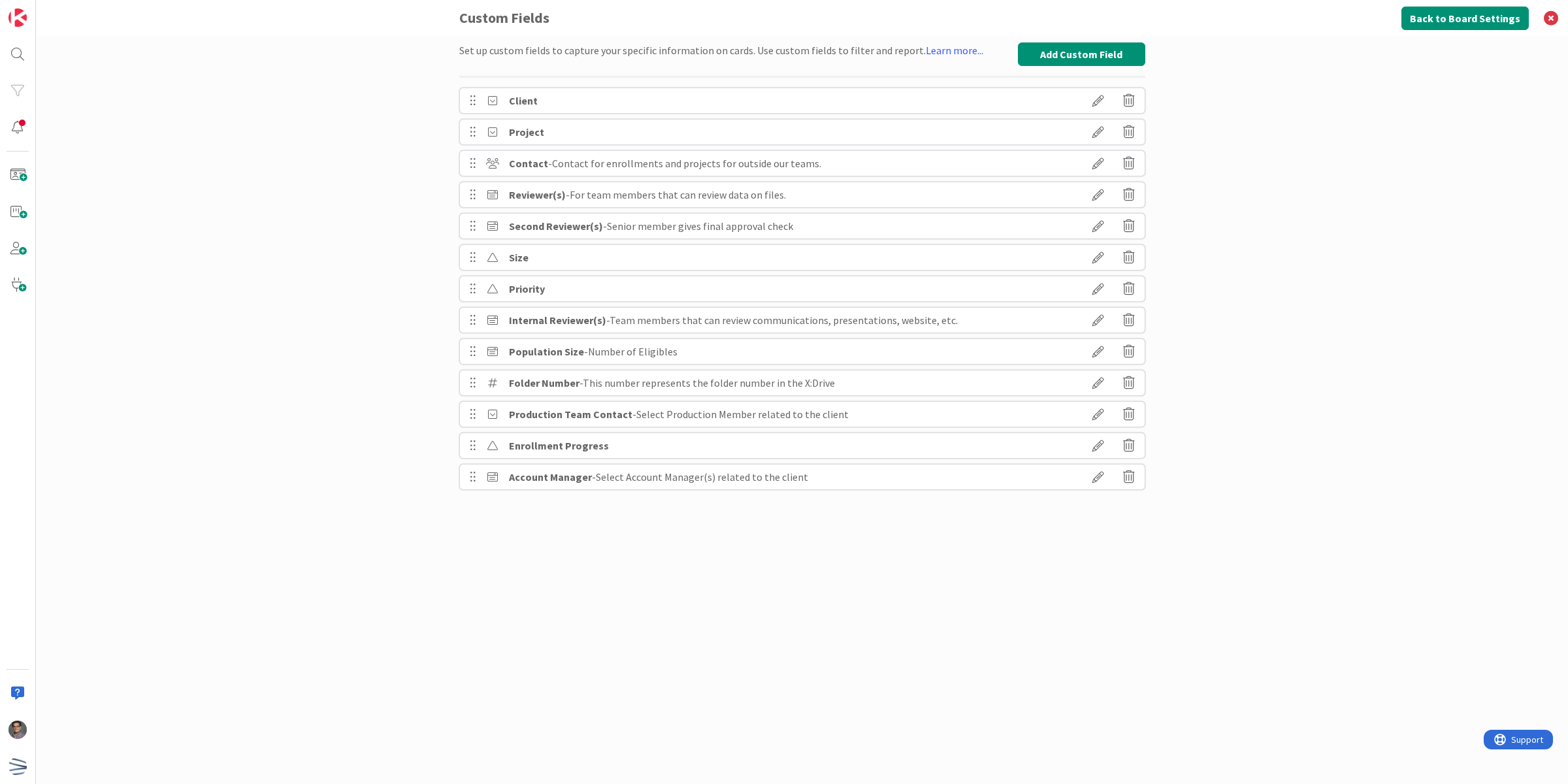
click at [471, 477] on icon at bounding box center [472, 477] width 7 height 22
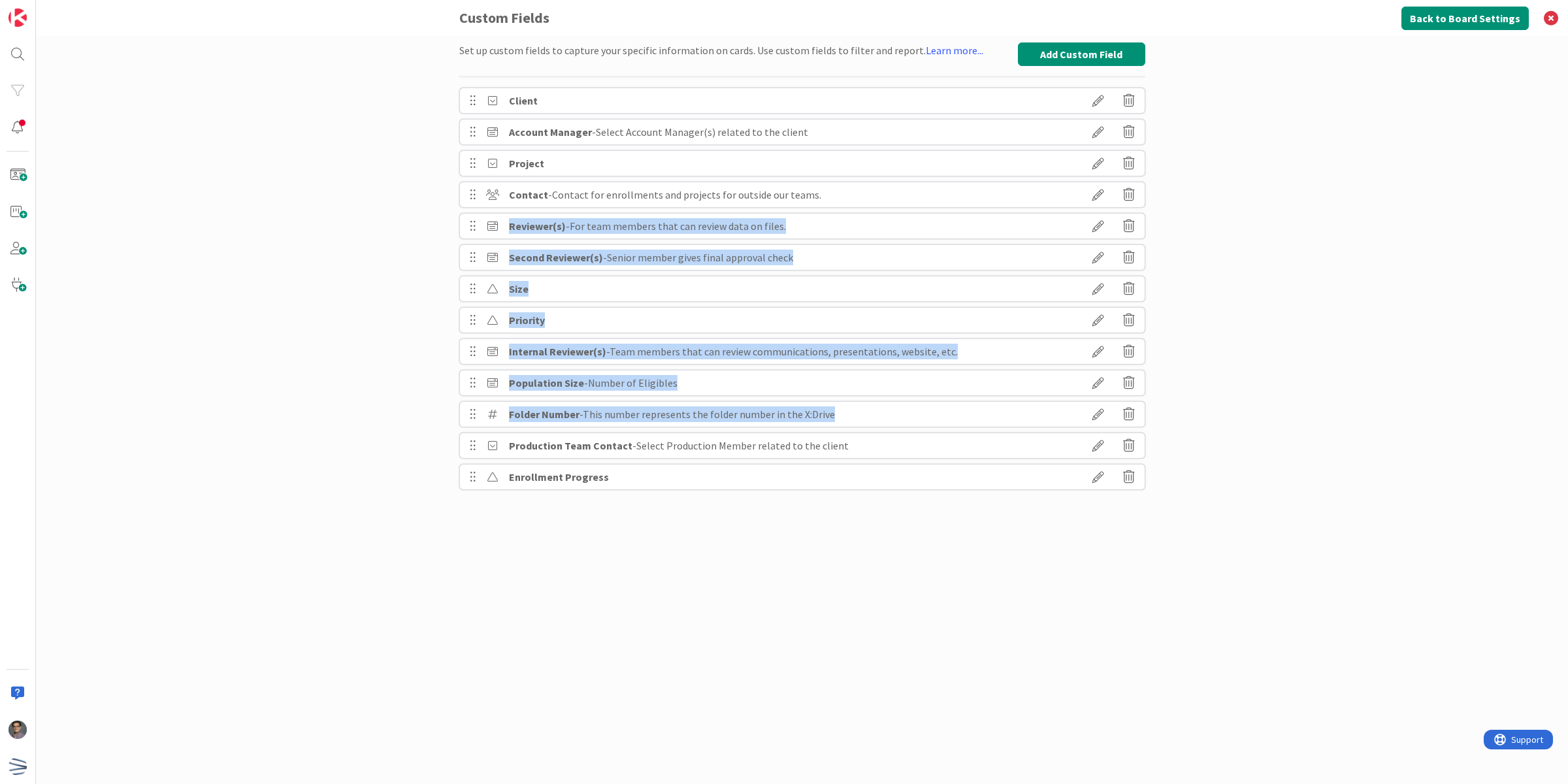
drag, startPoint x: 469, startPoint y: 447, endPoint x: 466, endPoint y: 219, distance: 228.0
click at [466, 219] on div "Client Account Manager - Select Account Manager(s) related to the client Projec…" at bounding box center [803, 288] width 686 height 403
click at [419, 443] on div "Set up custom fields to capture your specific information on cards. Use custom …" at bounding box center [802, 410] width 1532 height 748
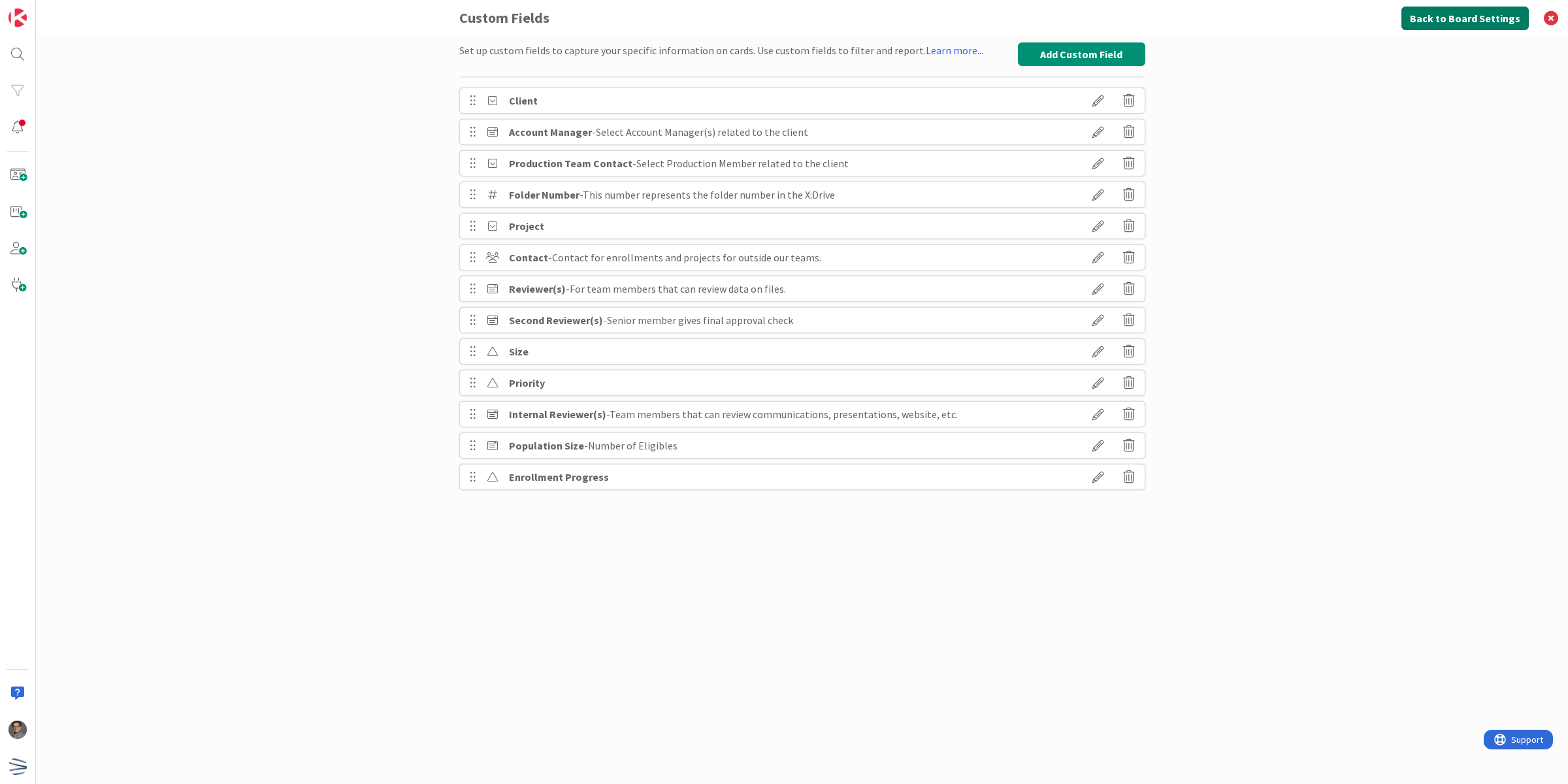
click at [1445, 20] on button "Back to Board Settings" at bounding box center [1465, 18] width 127 height 23
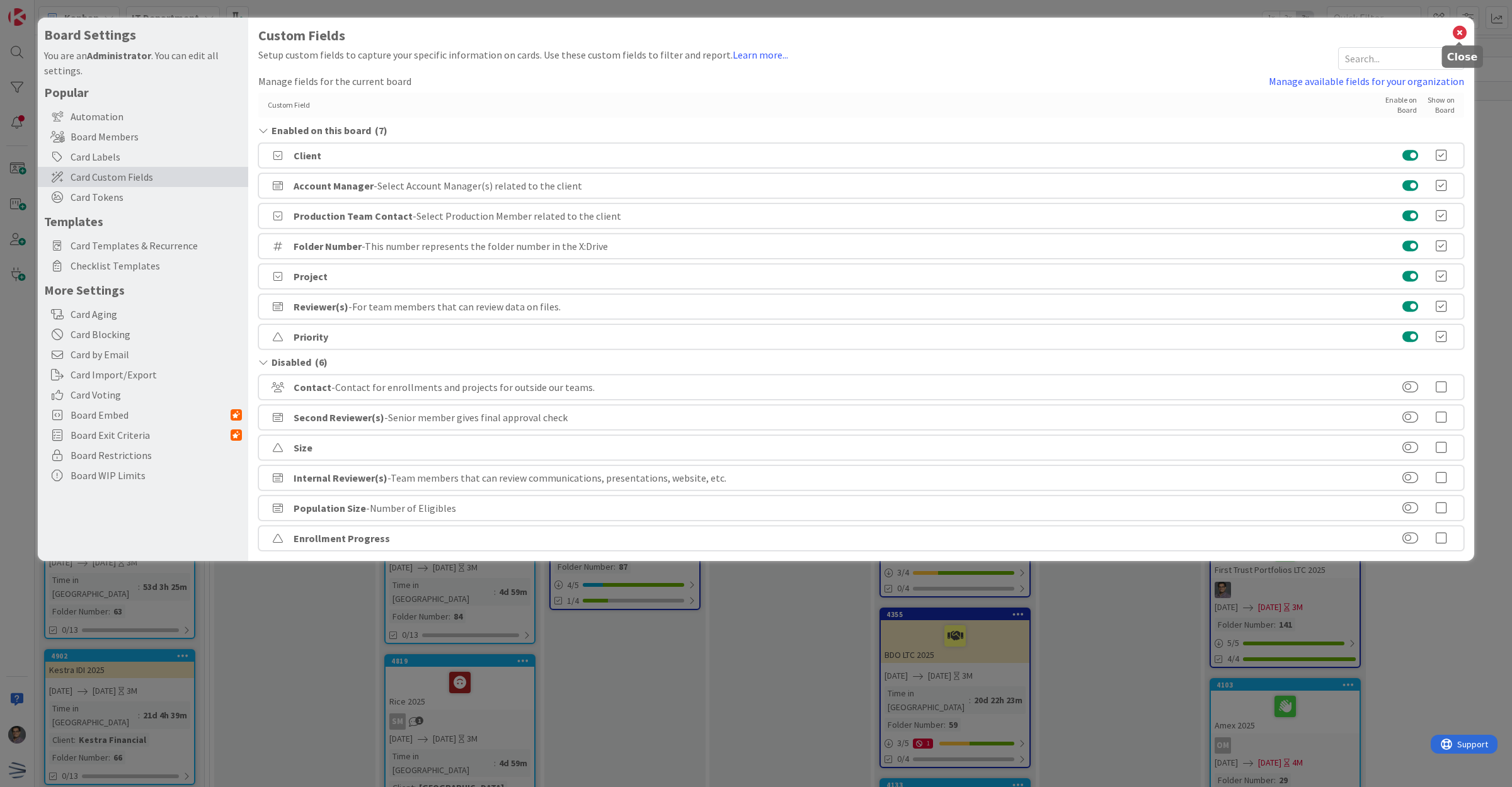
click at [1458, 27] on icon at bounding box center [1459, 33] width 16 height 18
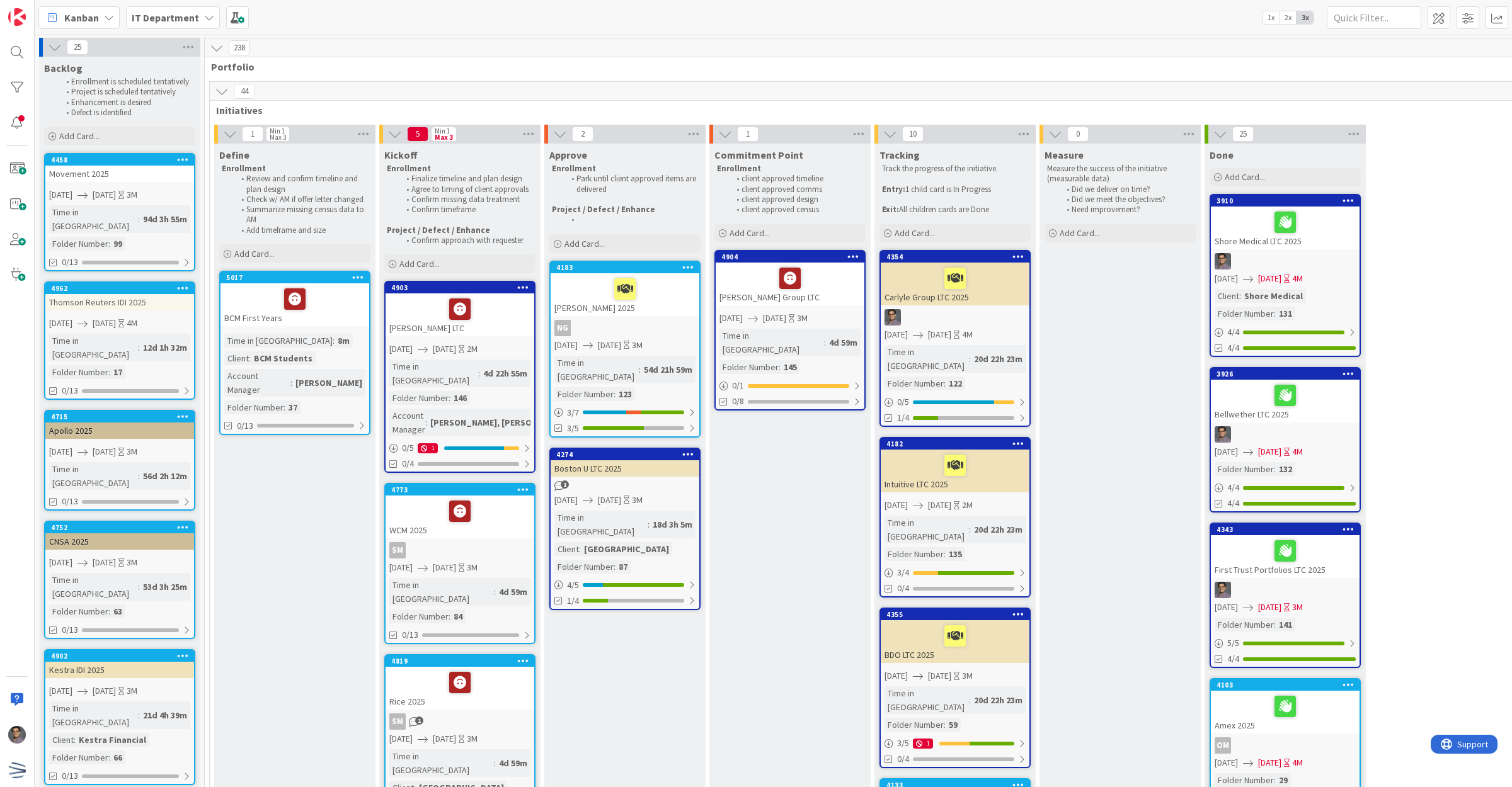
click at [501, 367] on div "4d 22h 55m" at bounding box center [505, 373] width 50 height 13
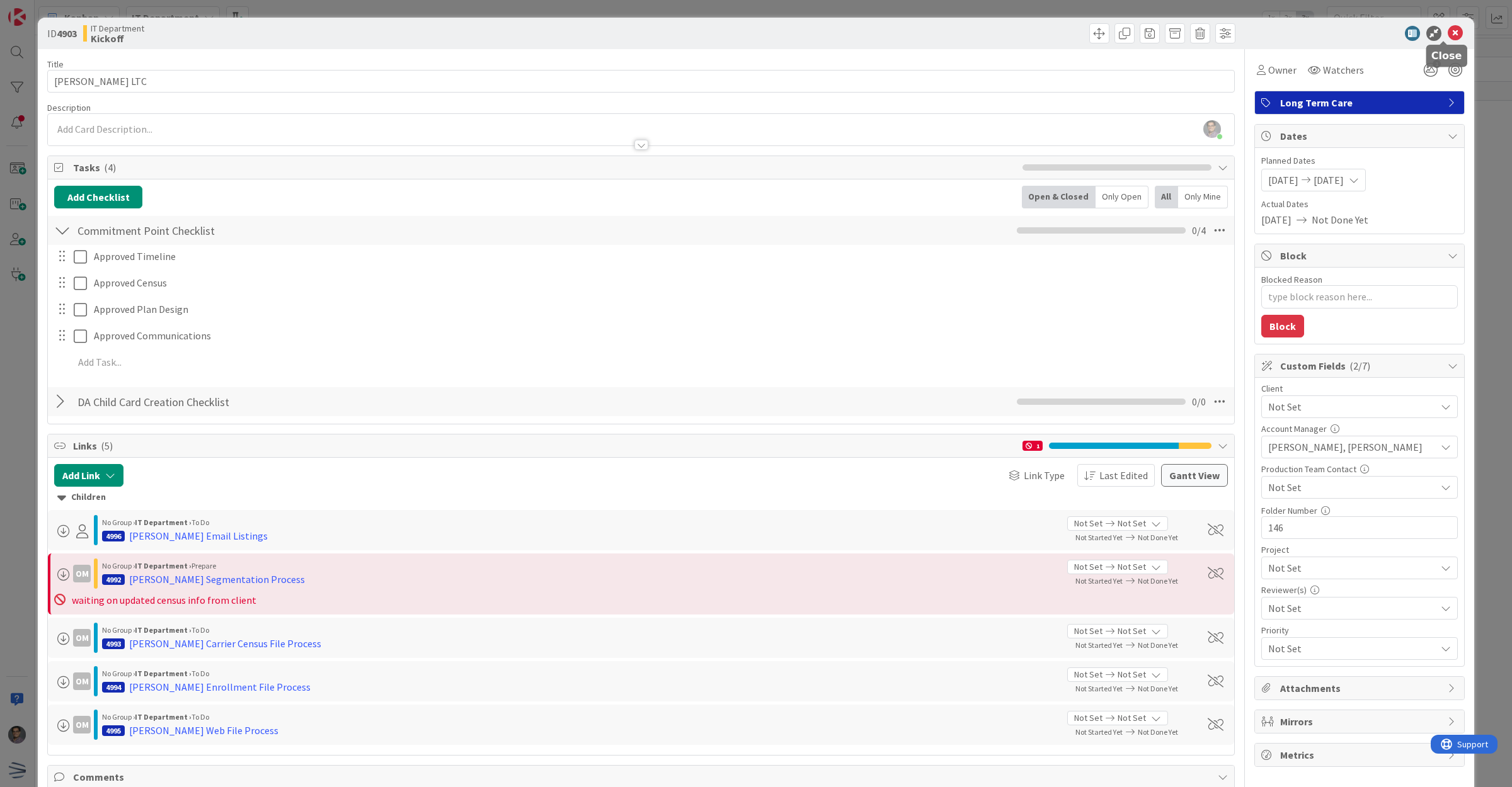
click at [1447, 30] on icon at bounding box center [1455, 33] width 15 height 15
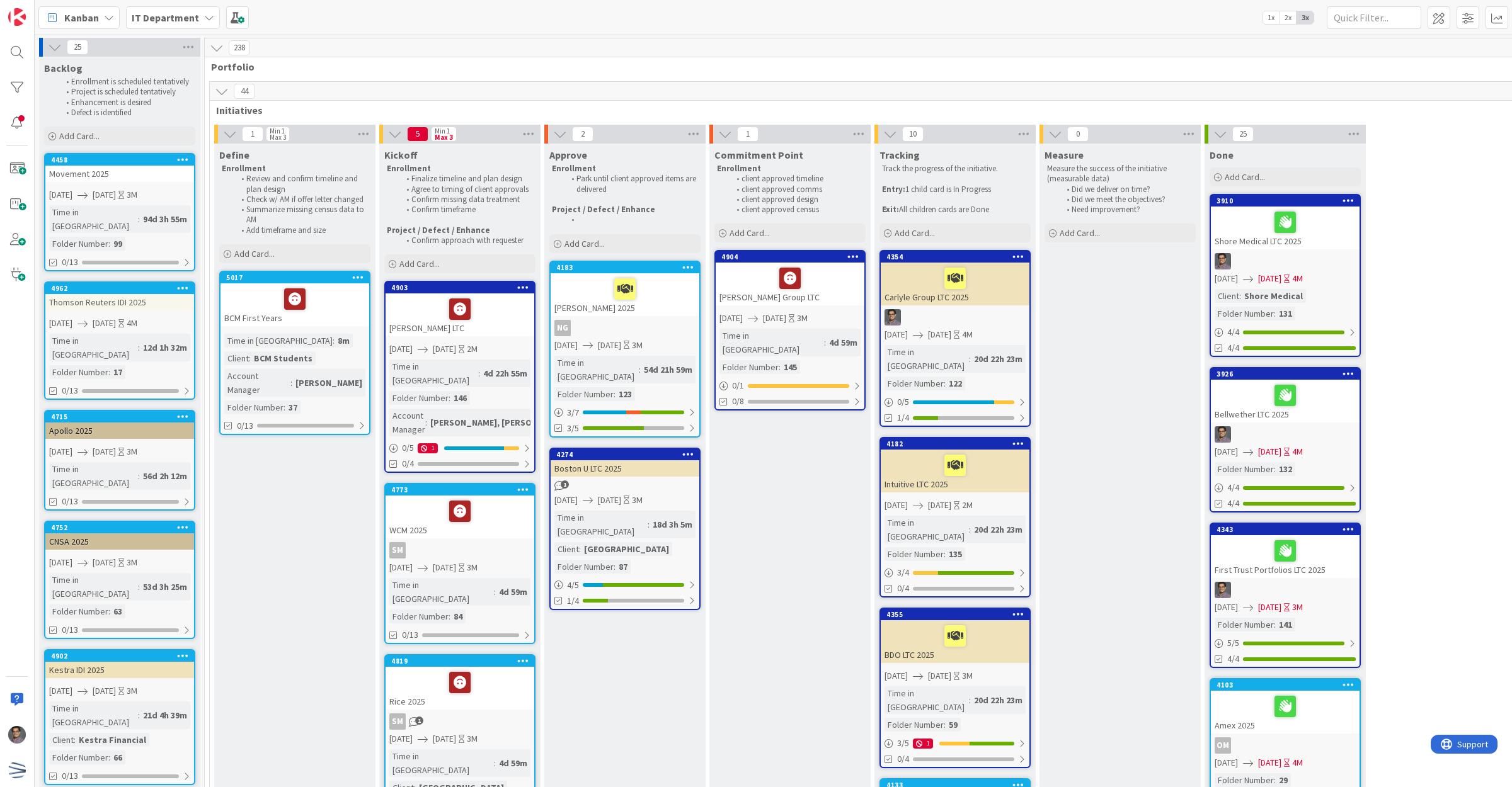
click at [981, 352] on div "20d 22h 23m" at bounding box center [997, 359] width 55 height 13
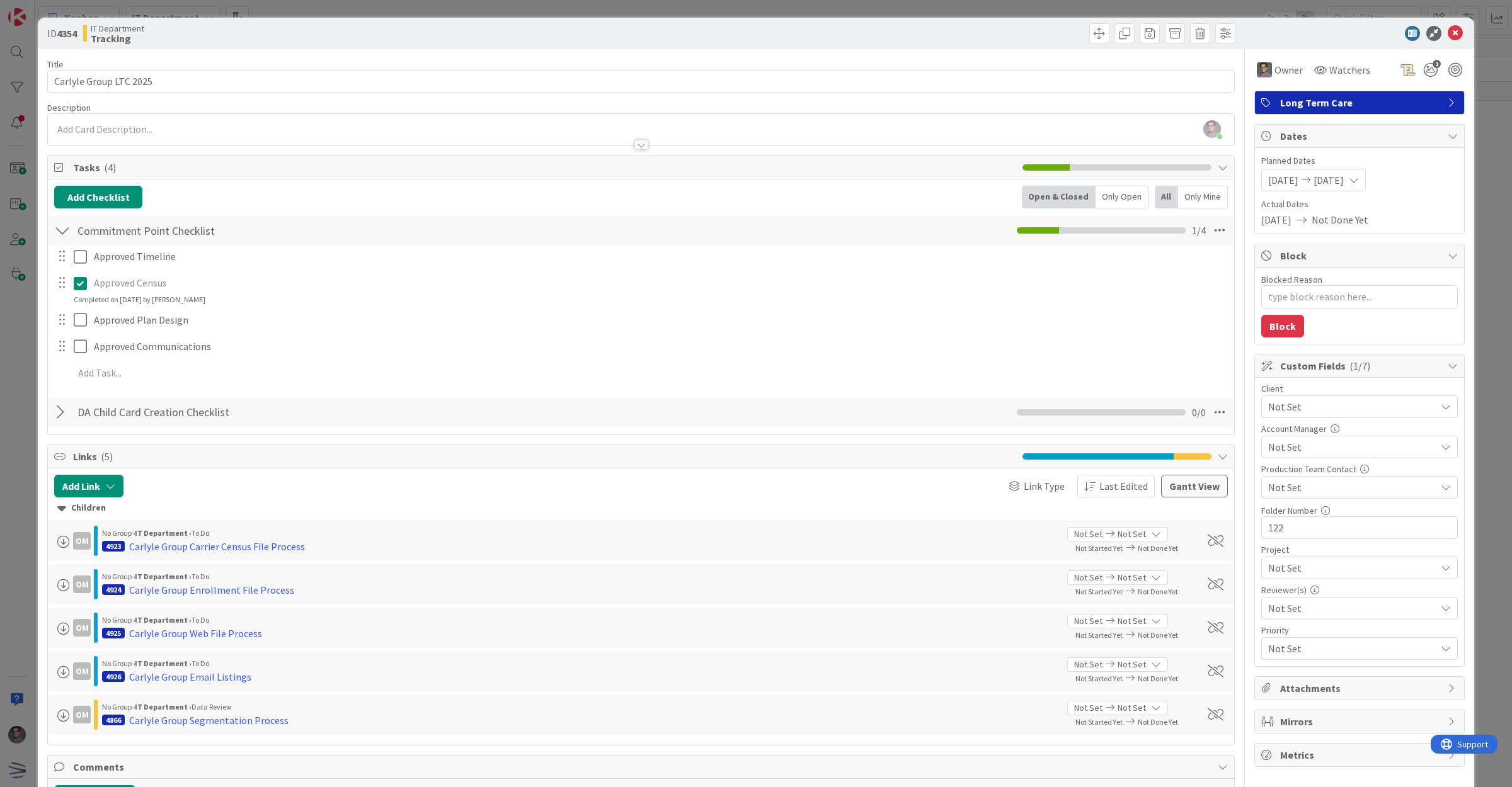
click at [1284, 410] on span "Not Set" at bounding box center [1349, 407] width 161 height 18
click at [1449, 37] on icon at bounding box center [1455, 33] width 15 height 15
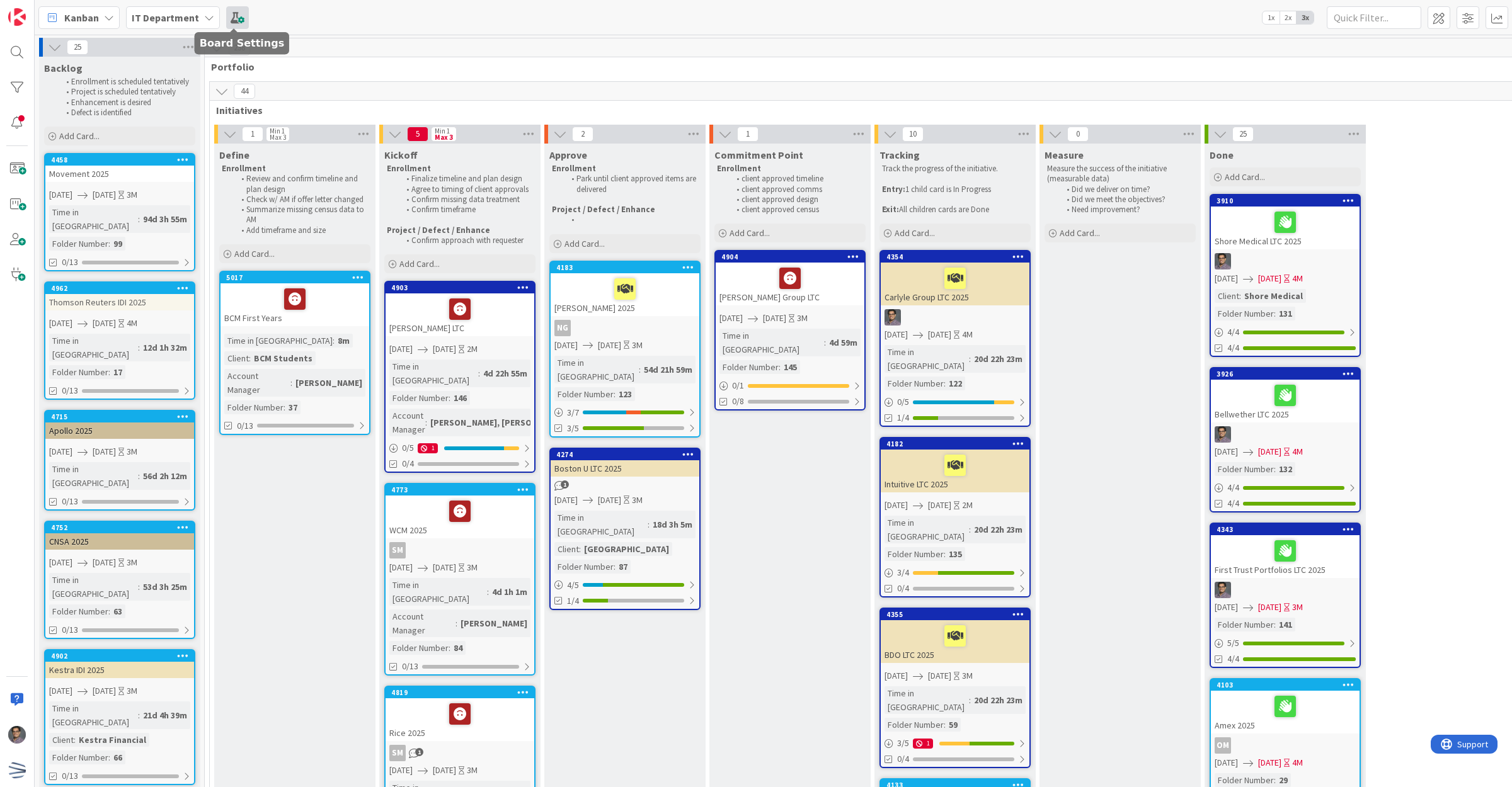
click at [235, 25] on span at bounding box center [237, 17] width 22 height 22
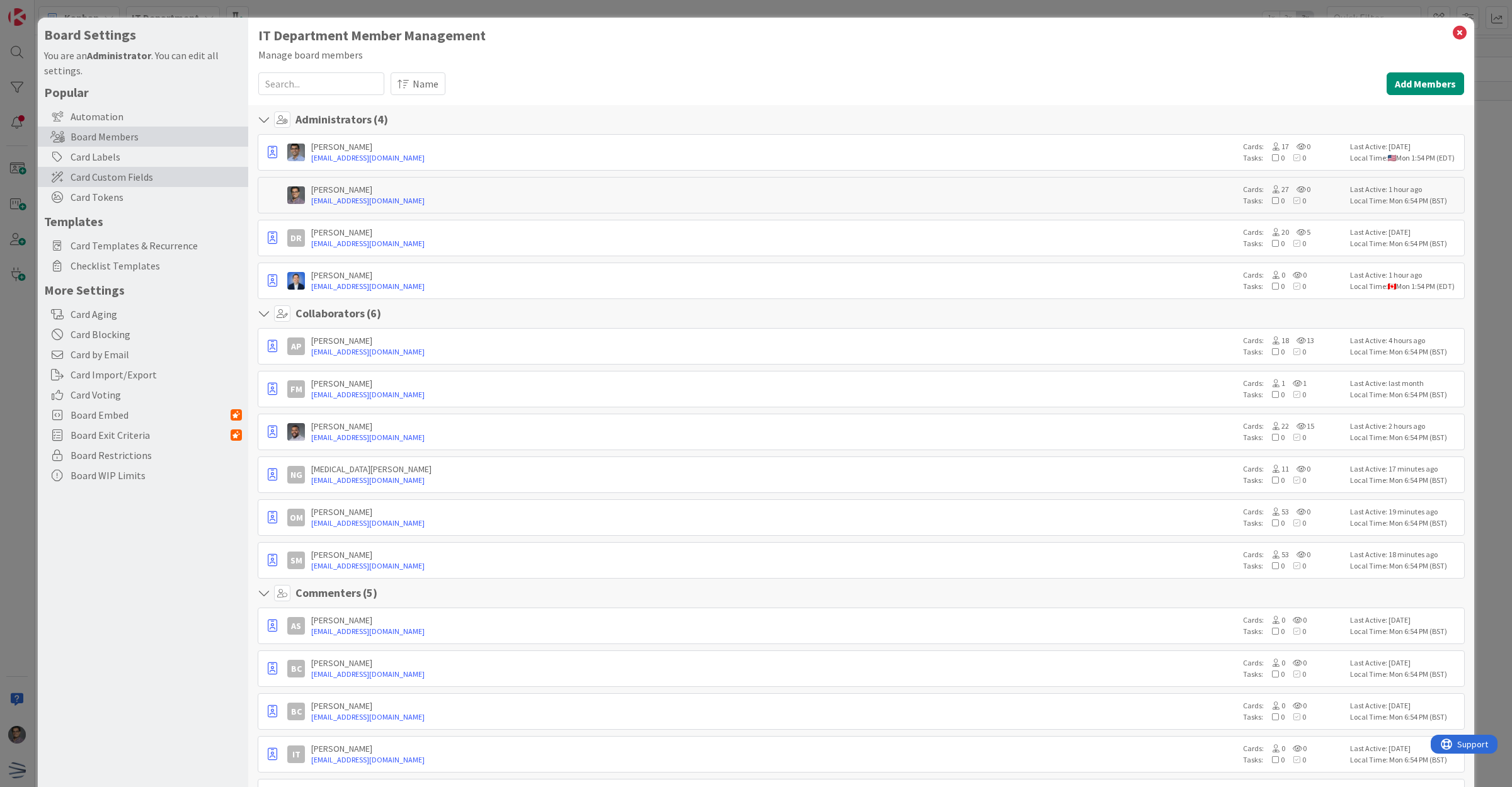
click at [108, 177] on span "Card Custom Fields" at bounding box center [156, 177] width 171 height 15
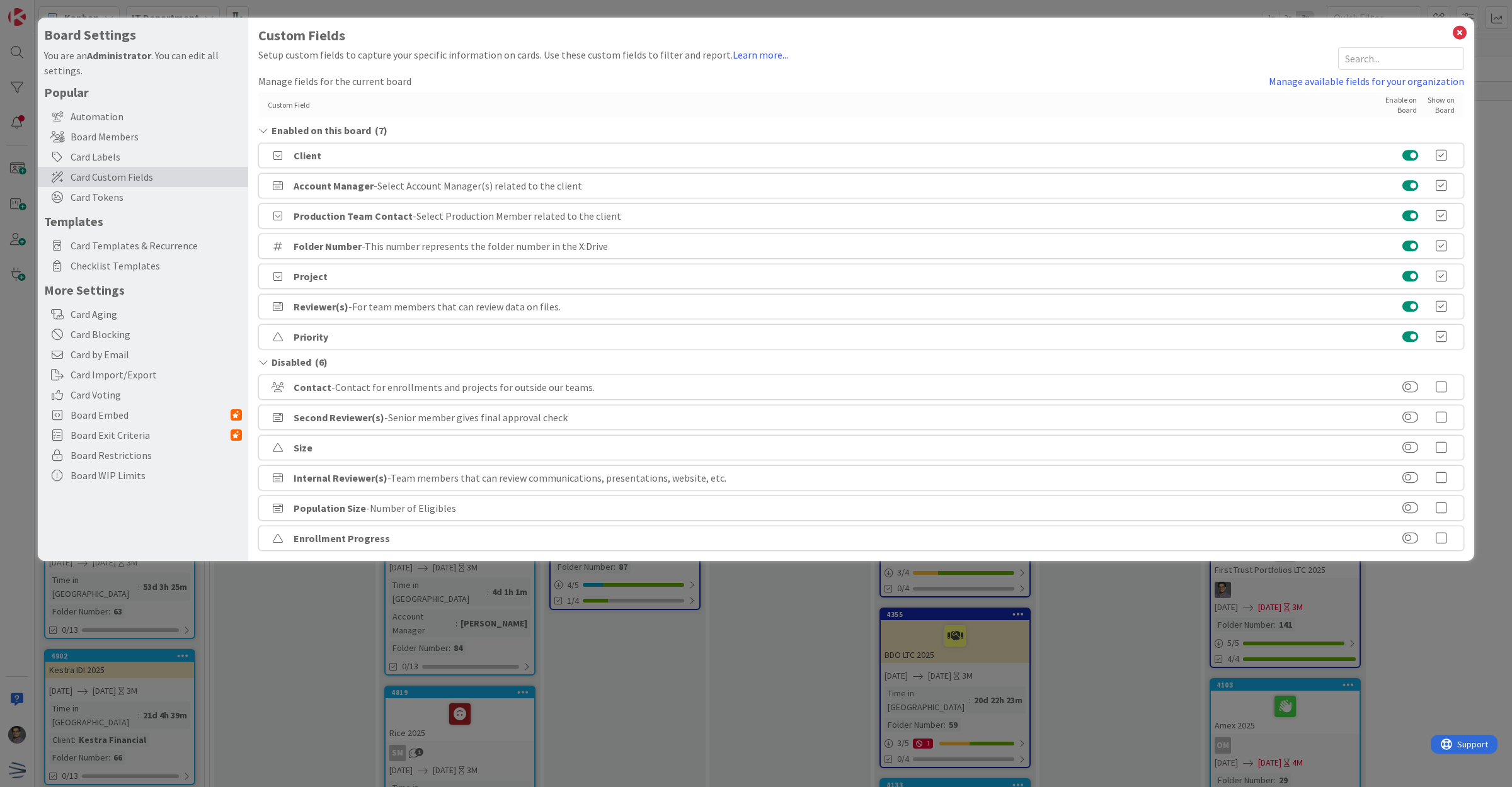
click at [1408, 158] on button at bounding box center [1411, 155] width 16 height 13
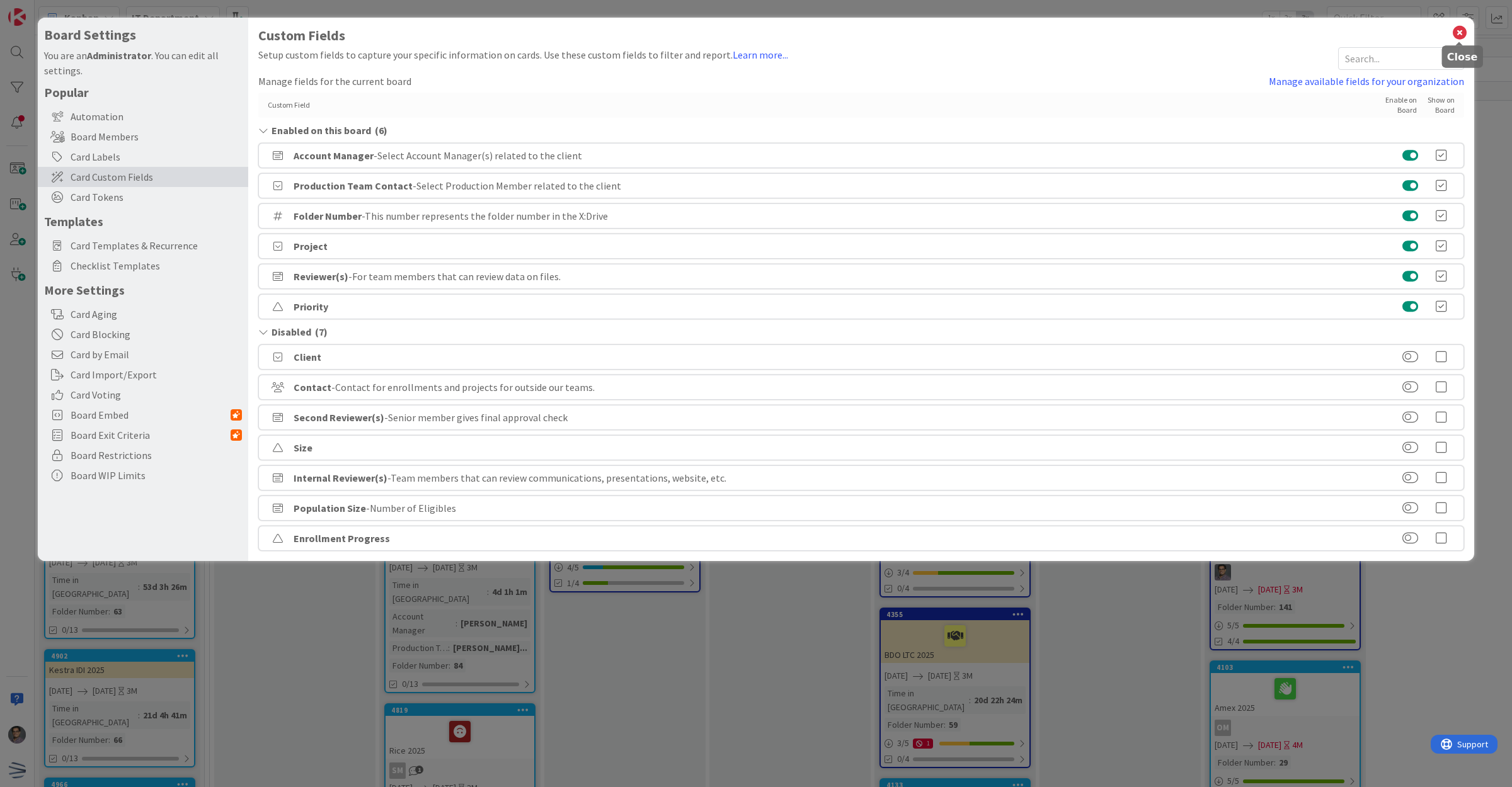
click at [1460, 31] on icon at bounding box center [1459, 33] width 16 height 18
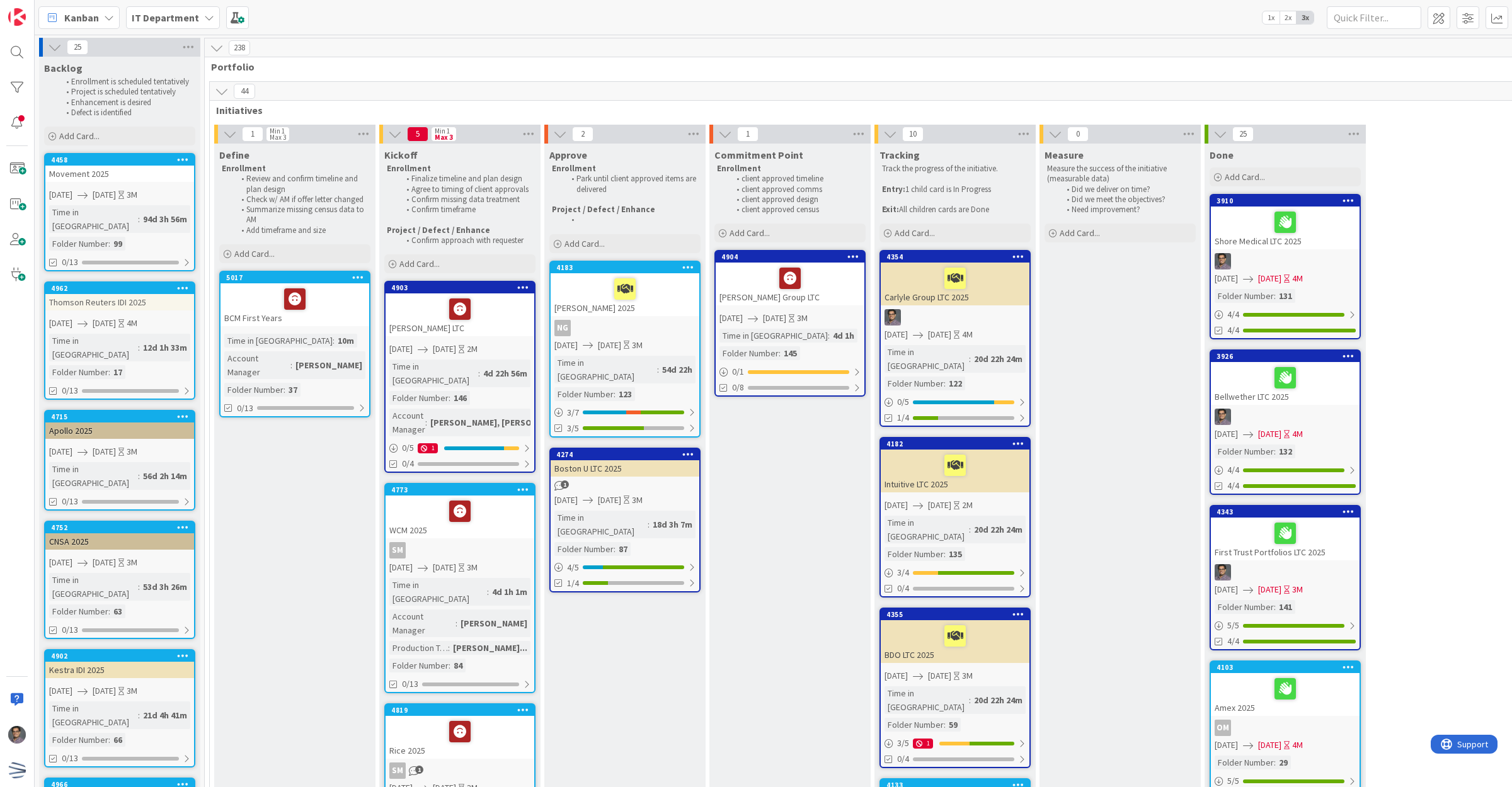
click at [356, 319] on div "BCM First Years" at bounding box center [295, 305] width 149 height 43
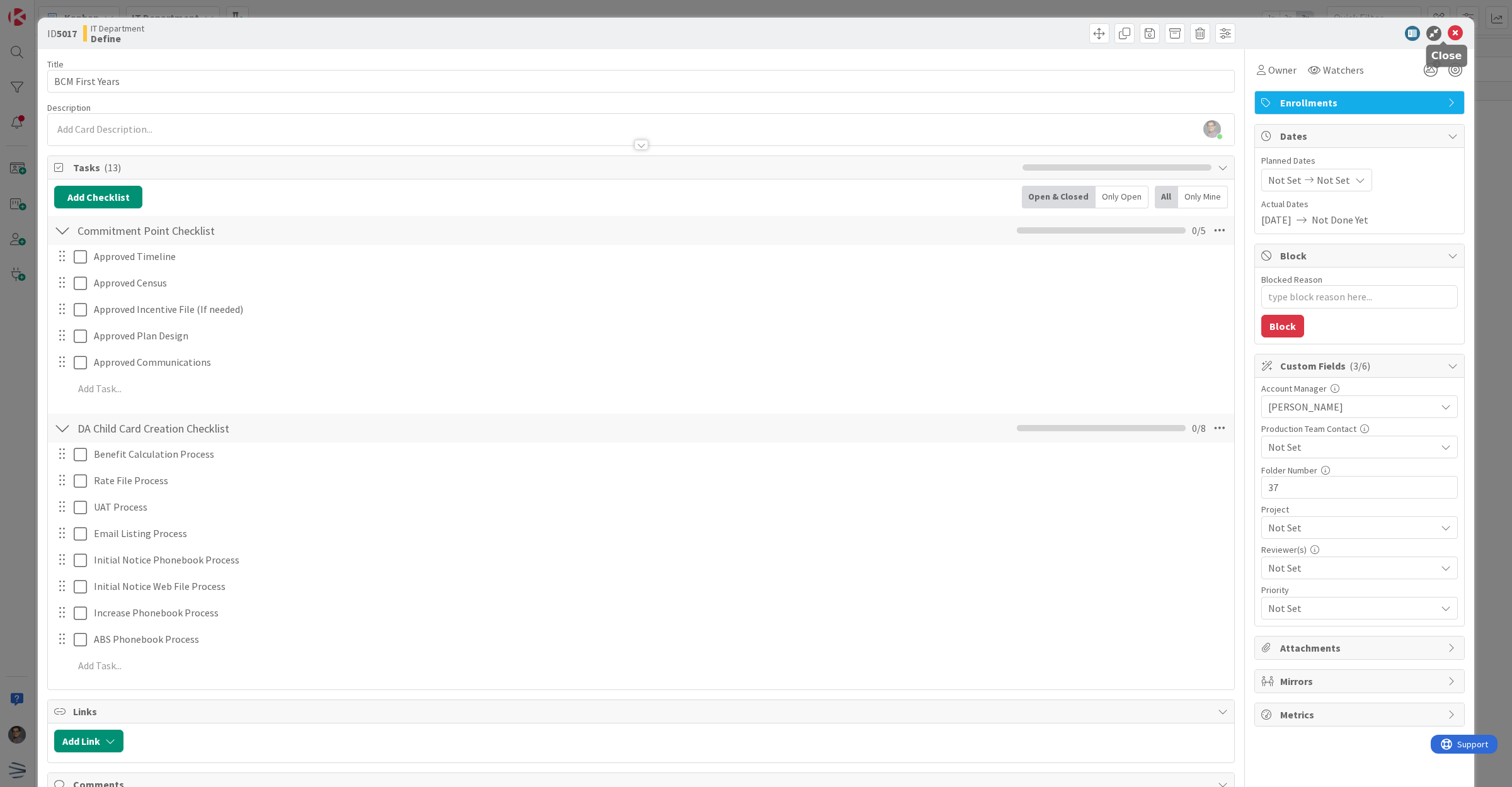
click at [1447, 31] on icon at bounding box center [1455, 33] width 15 height 15
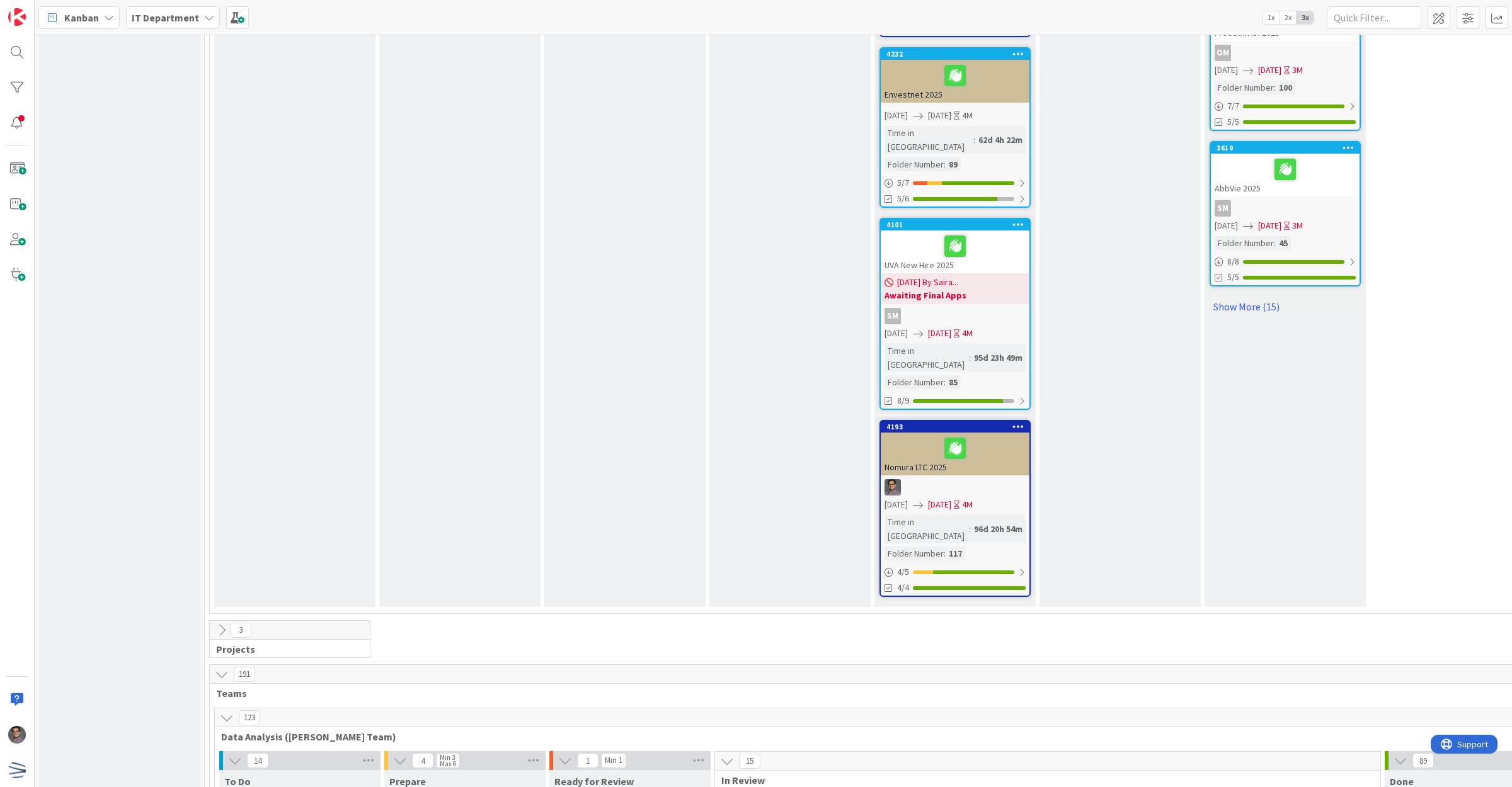
scroll to position [1842, 0]
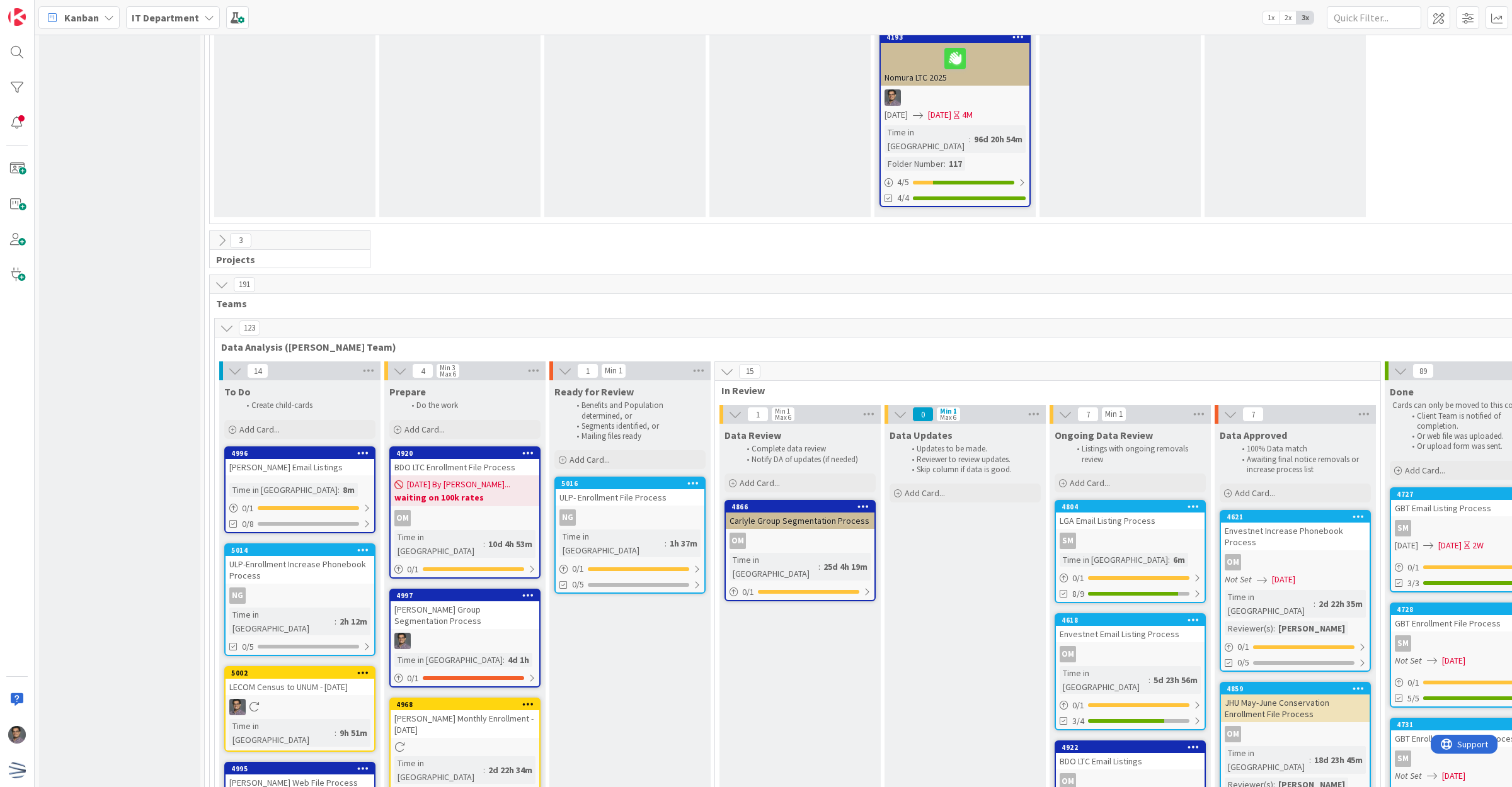
click at [501, 510] on div "OM" at bounding box center [465, 518] width 149 height 16
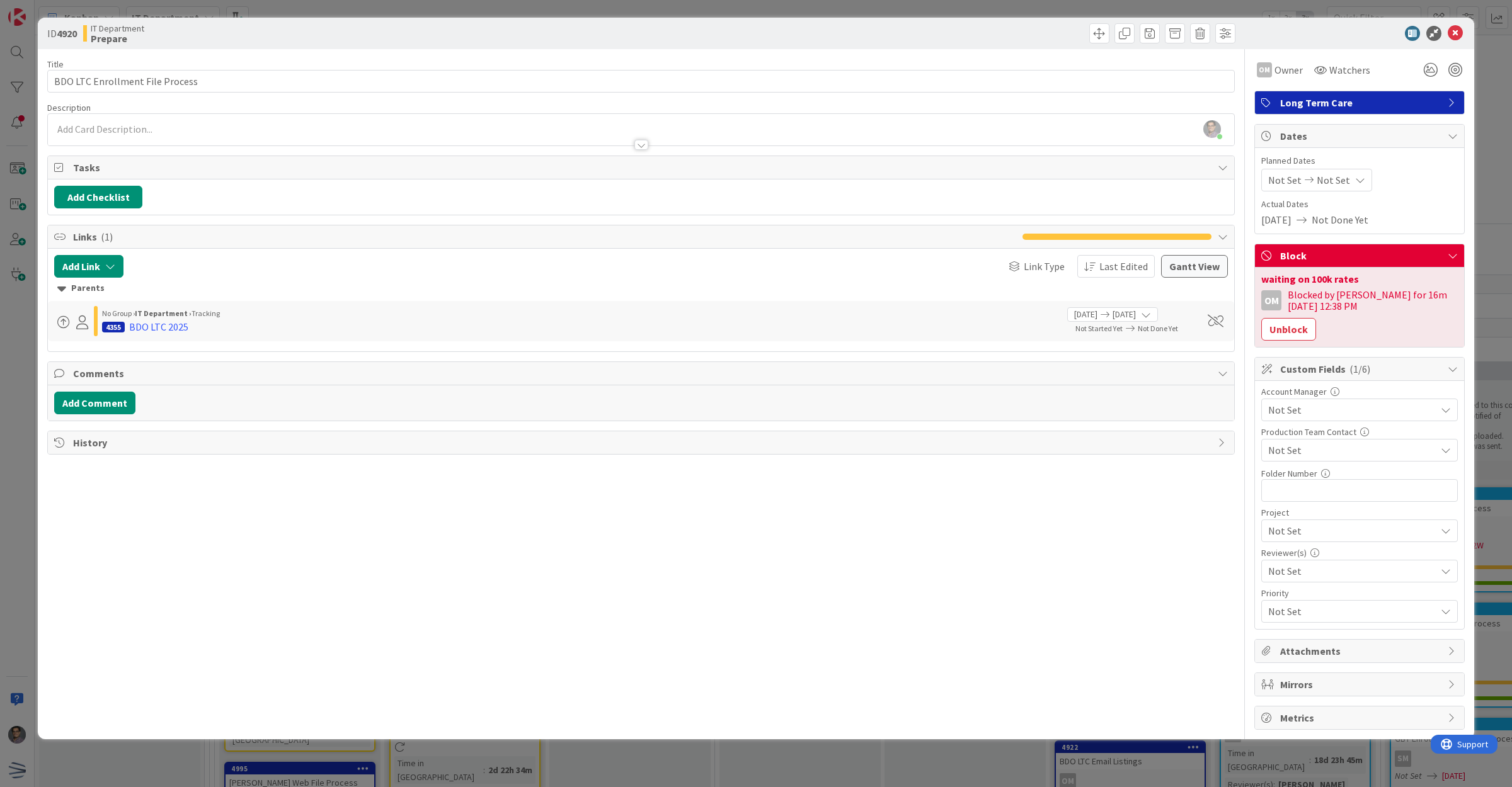
click at [1301, 459] on span "Not Set" at bounding box center [1349, 450] width 161 height 18
click at [1330, 523] on span "Not Set" at bounding box center [1349, 532] width 160 height 18
click at [1318, 564] on span "Not Set" at bounding box center [1351, 571] width 168 height 15
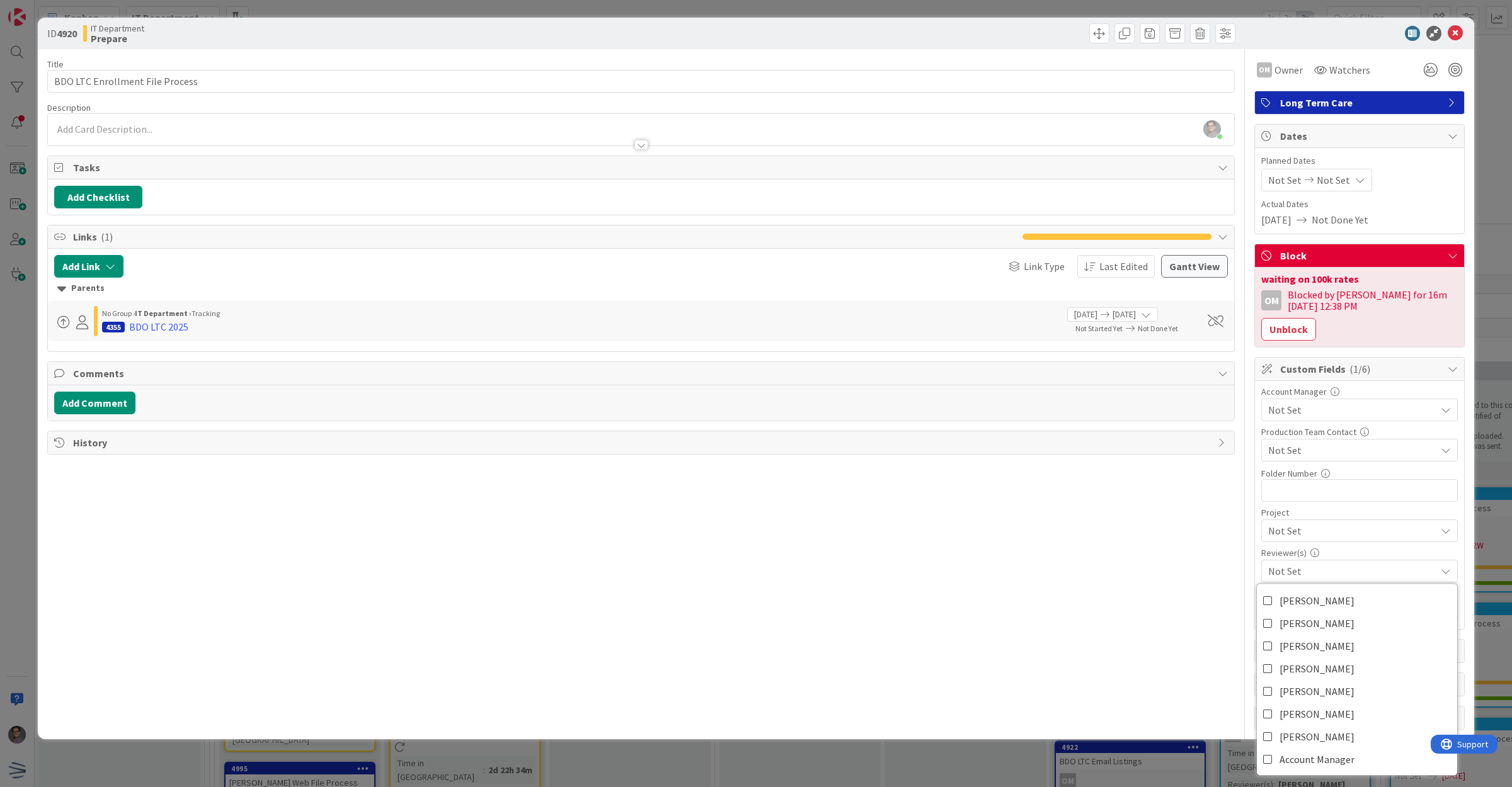
click at [1326, 564] on span "Not Set" at bounding box center [1351, 571] width 168 height 15
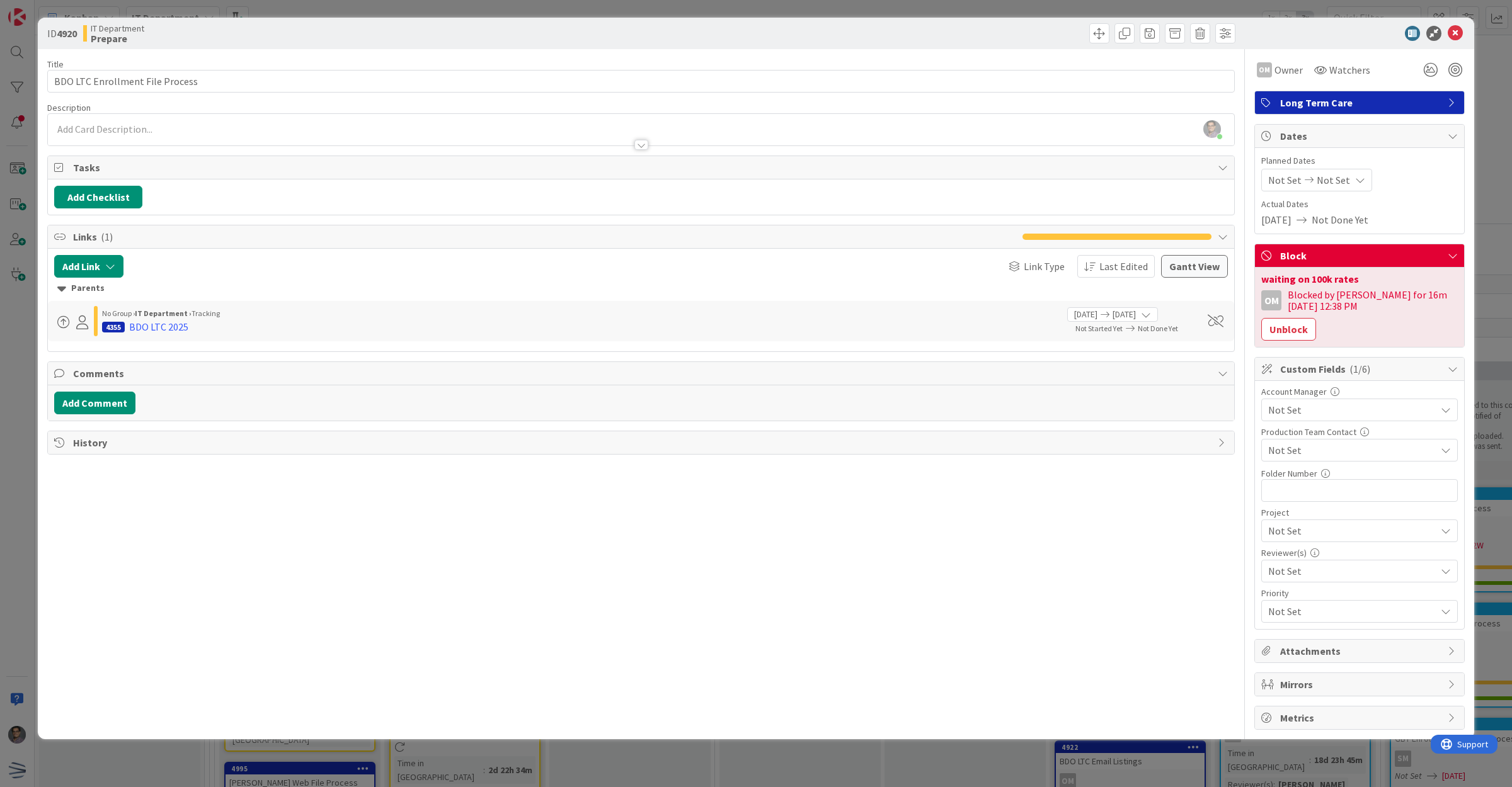
click at [1293, 459] on span "Not Set" at bounding box center [1349, 450] width 161 height 18
click at [1302, 603] on span "Not Set" at bounding box center [1349, 612] width 160 height 18
click at [1452, 32] on icon at bounding box center [1455, 33] width 15 height 15
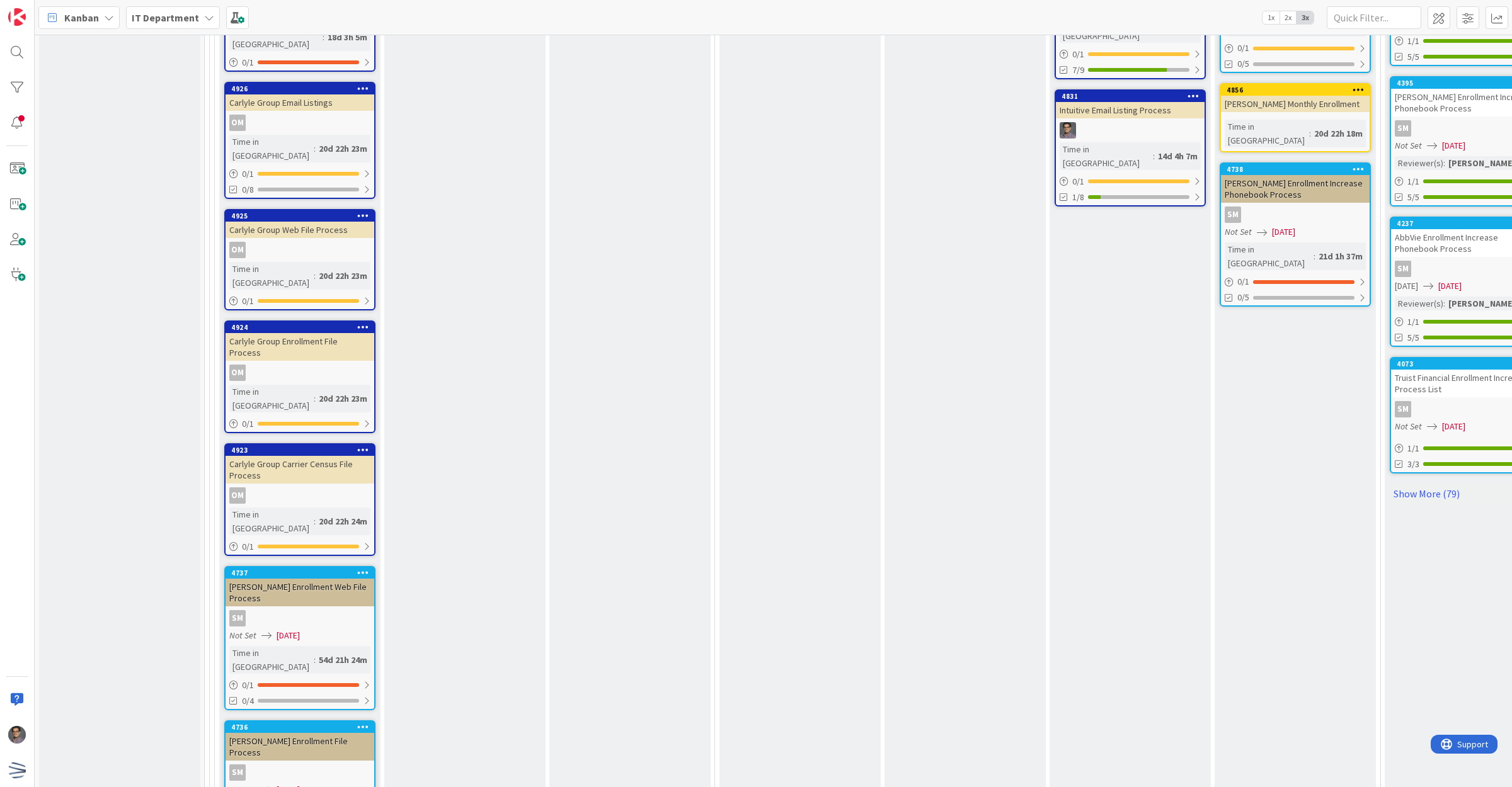
scroll to position [3001, 0]
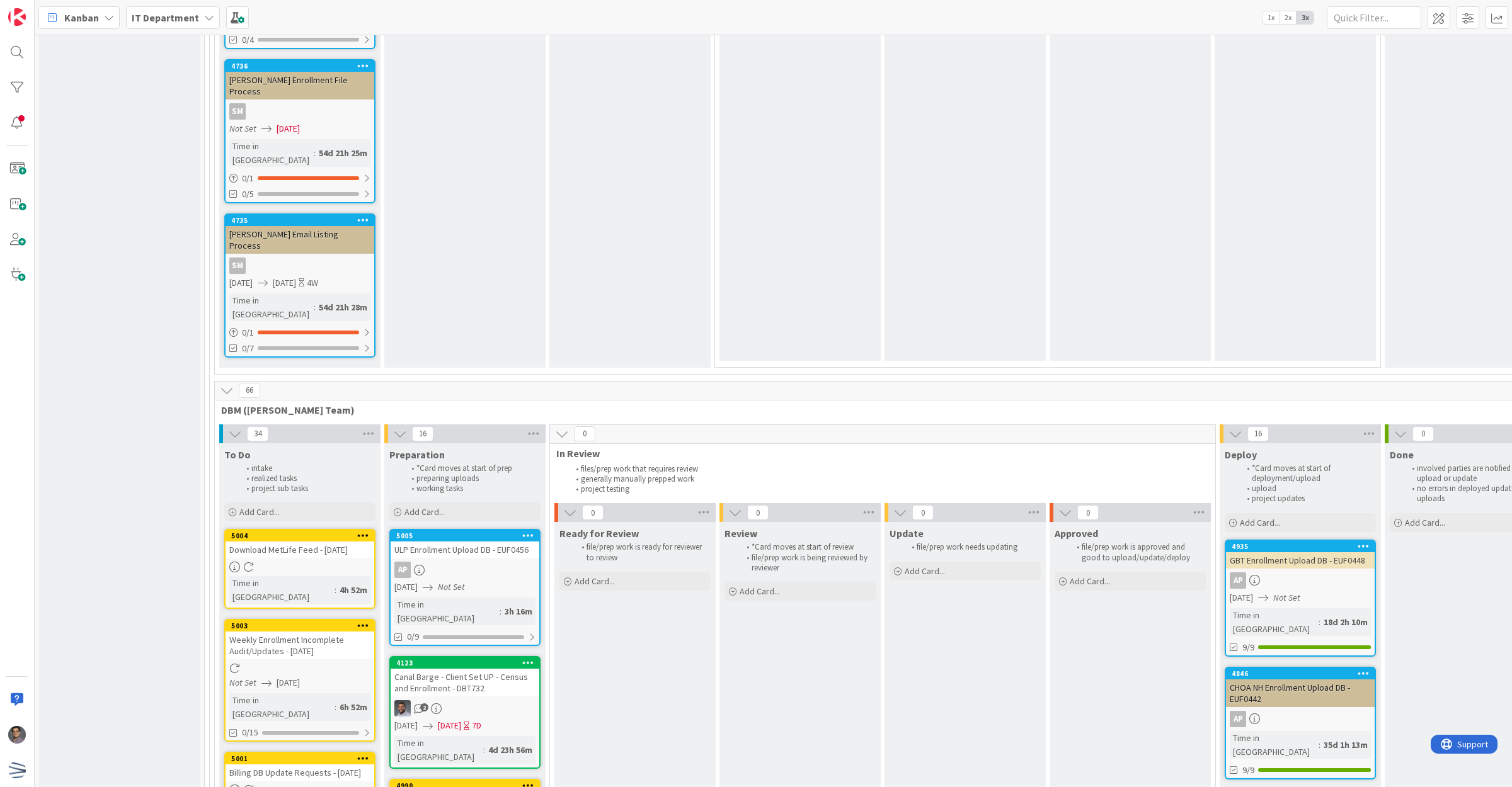
scroll to position [3709, 0]
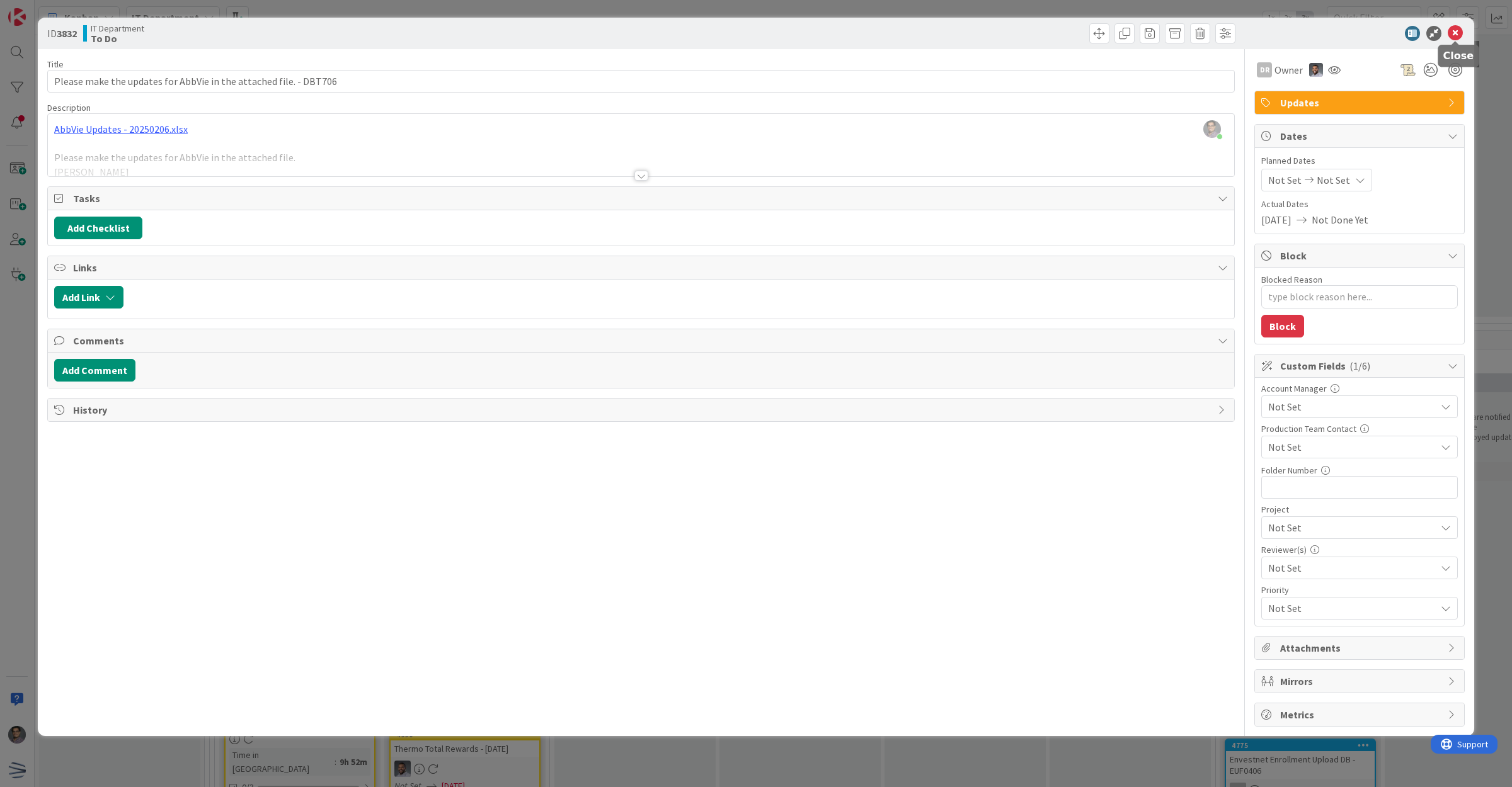
click at [1454, 29] on icon at bounding box center [1455, 33] width 15 height 15
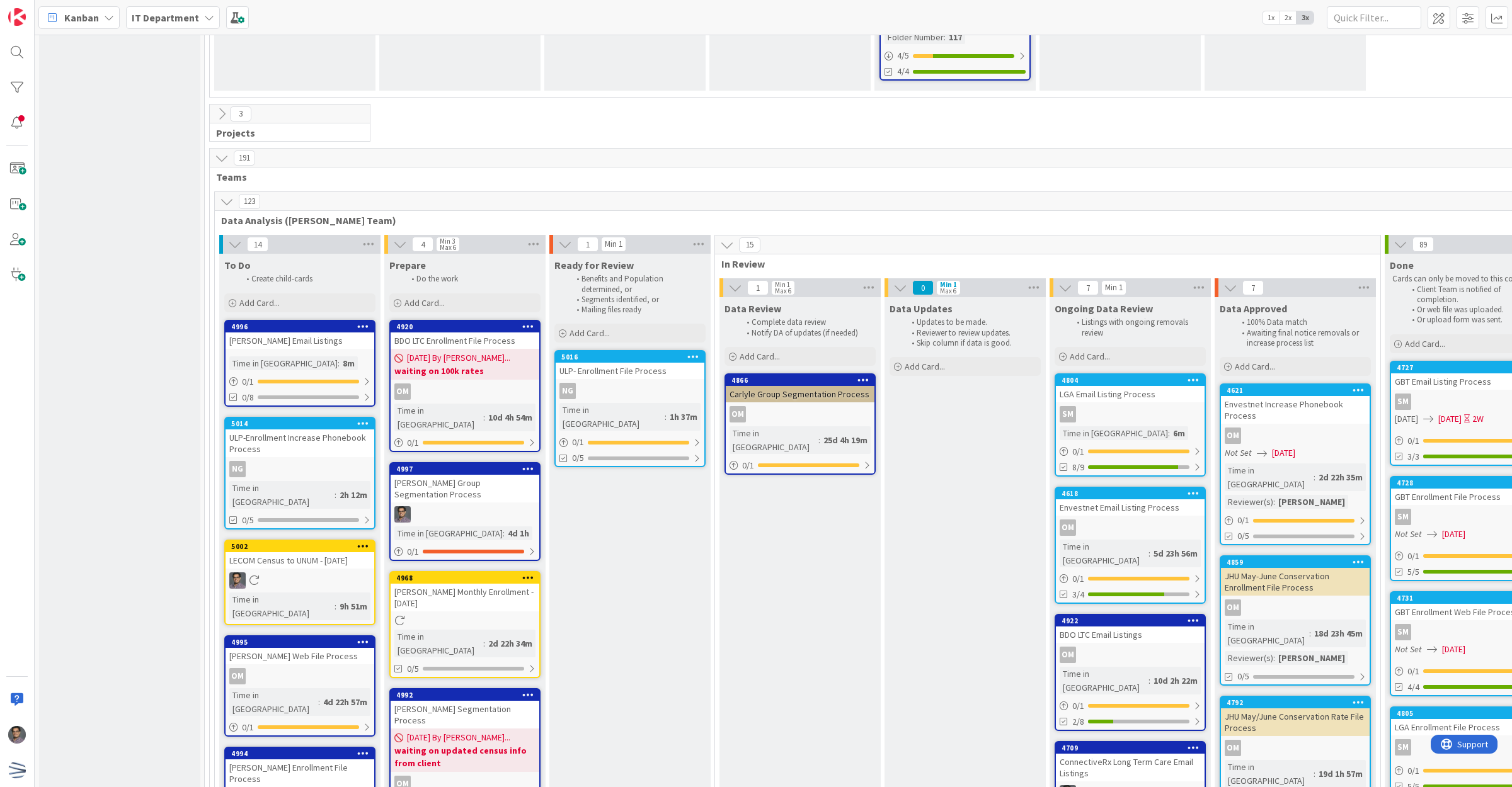
scroll to position [1977, 0]
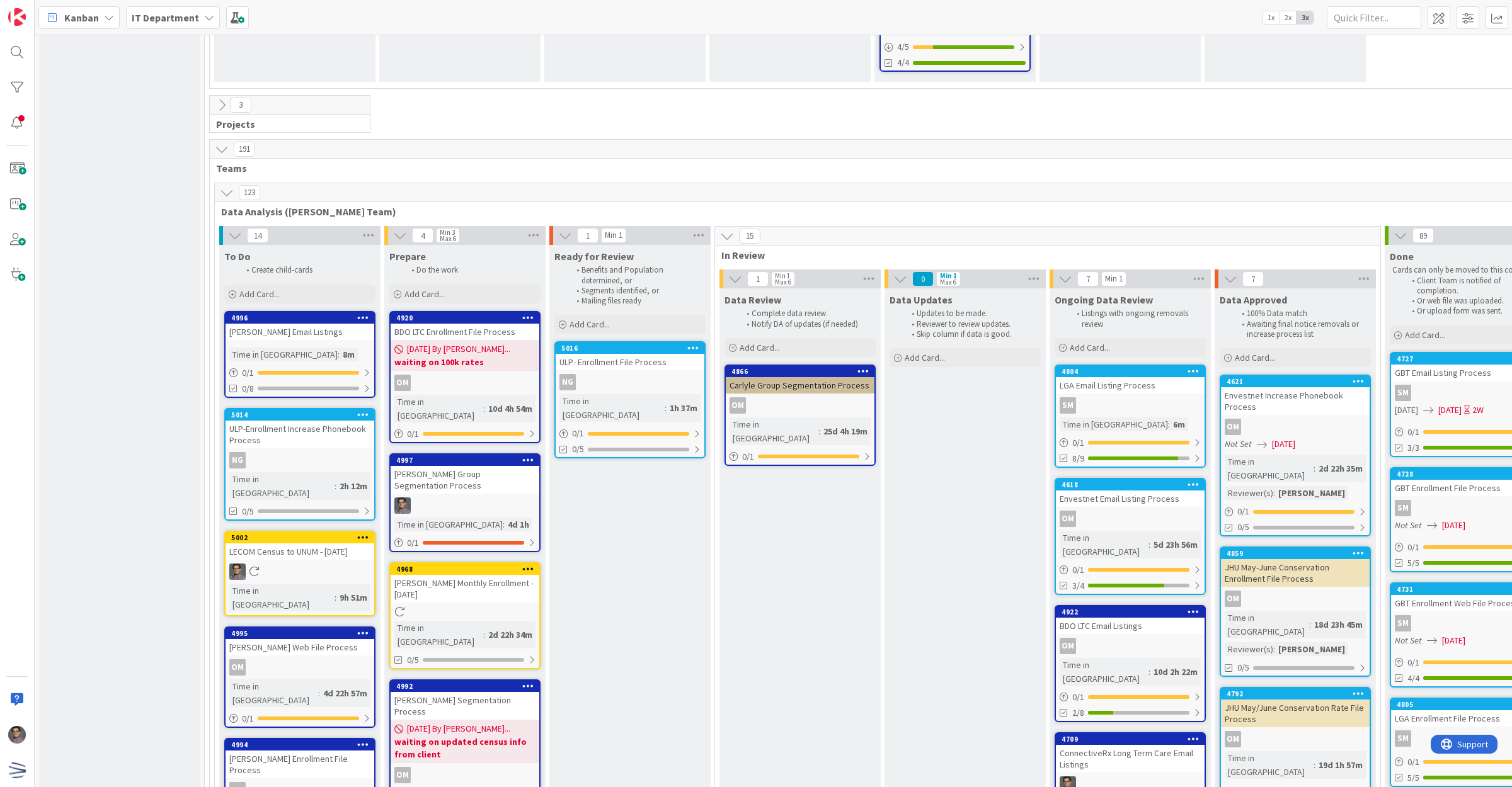
click at [786, 365] on link "4866 Carlyle Group Segmentation Process OM Time in Column : 25d 4h 19m 0 / 1" at bounding box center [800, 415] width 152 height 101
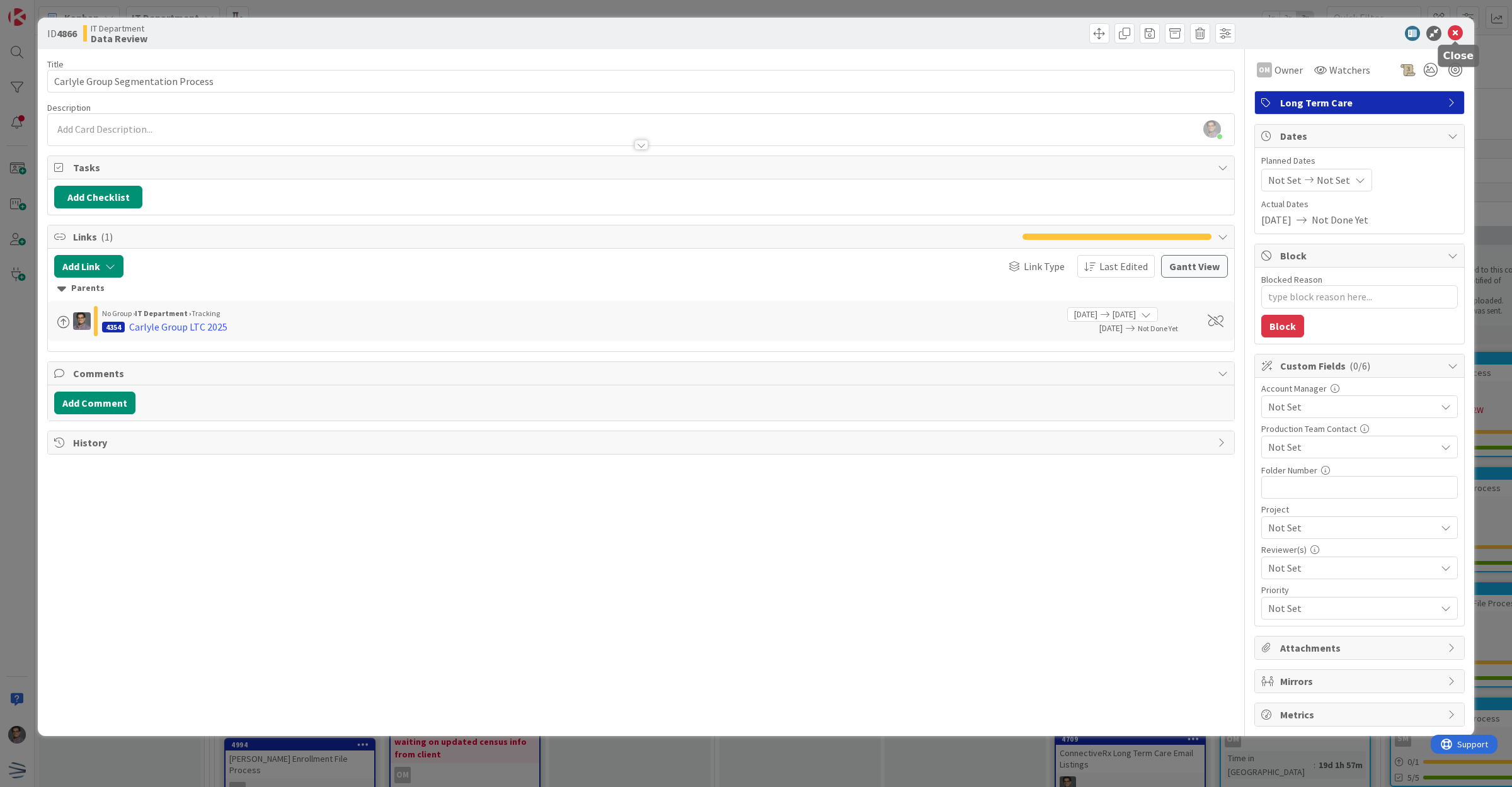
click at [1458, 33] on icon at bounding box center [1455, 33] width 15 height 15
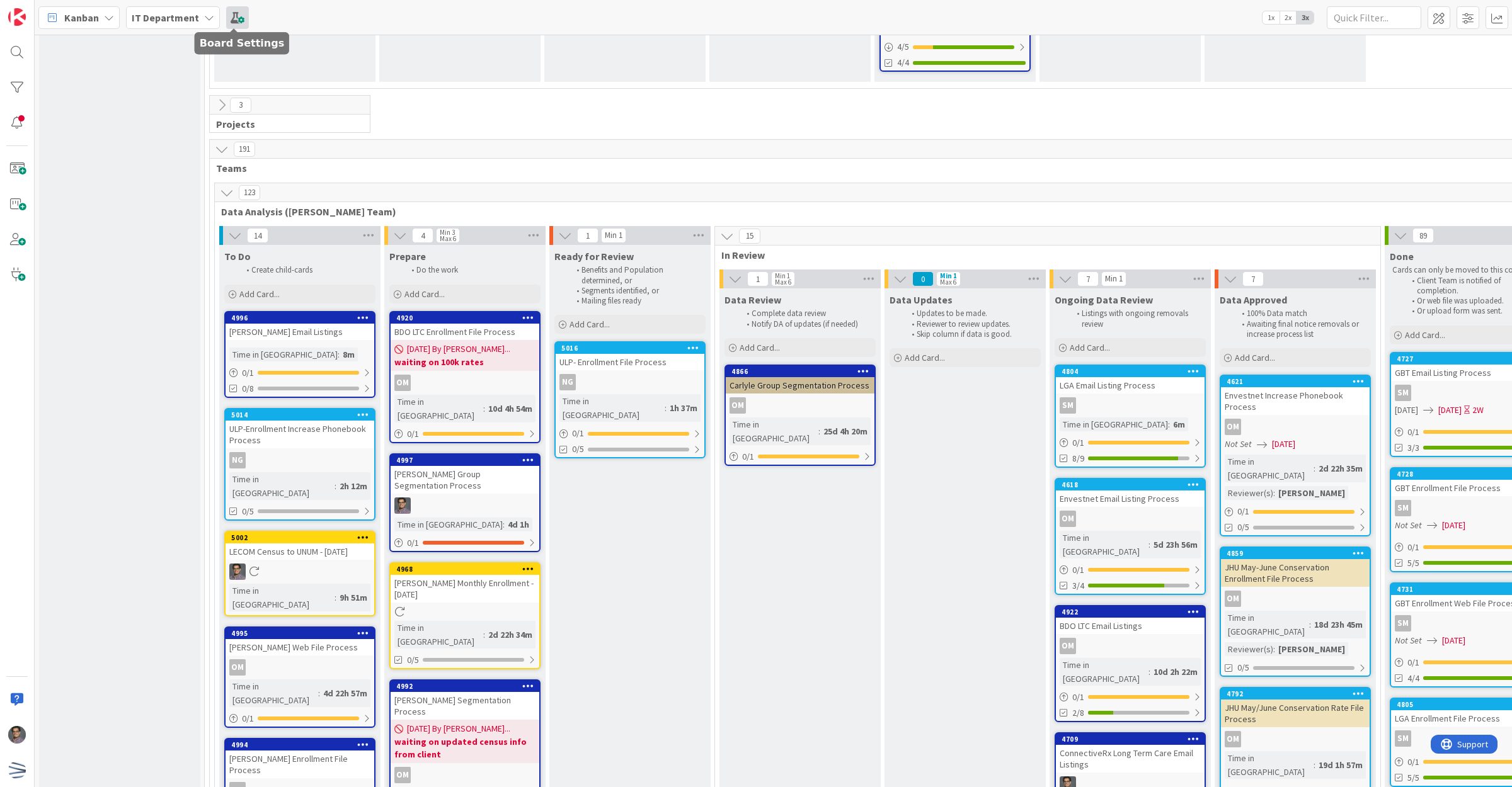
click at [235, 12] on span at bounding box center [237, 17] width 22 height 22
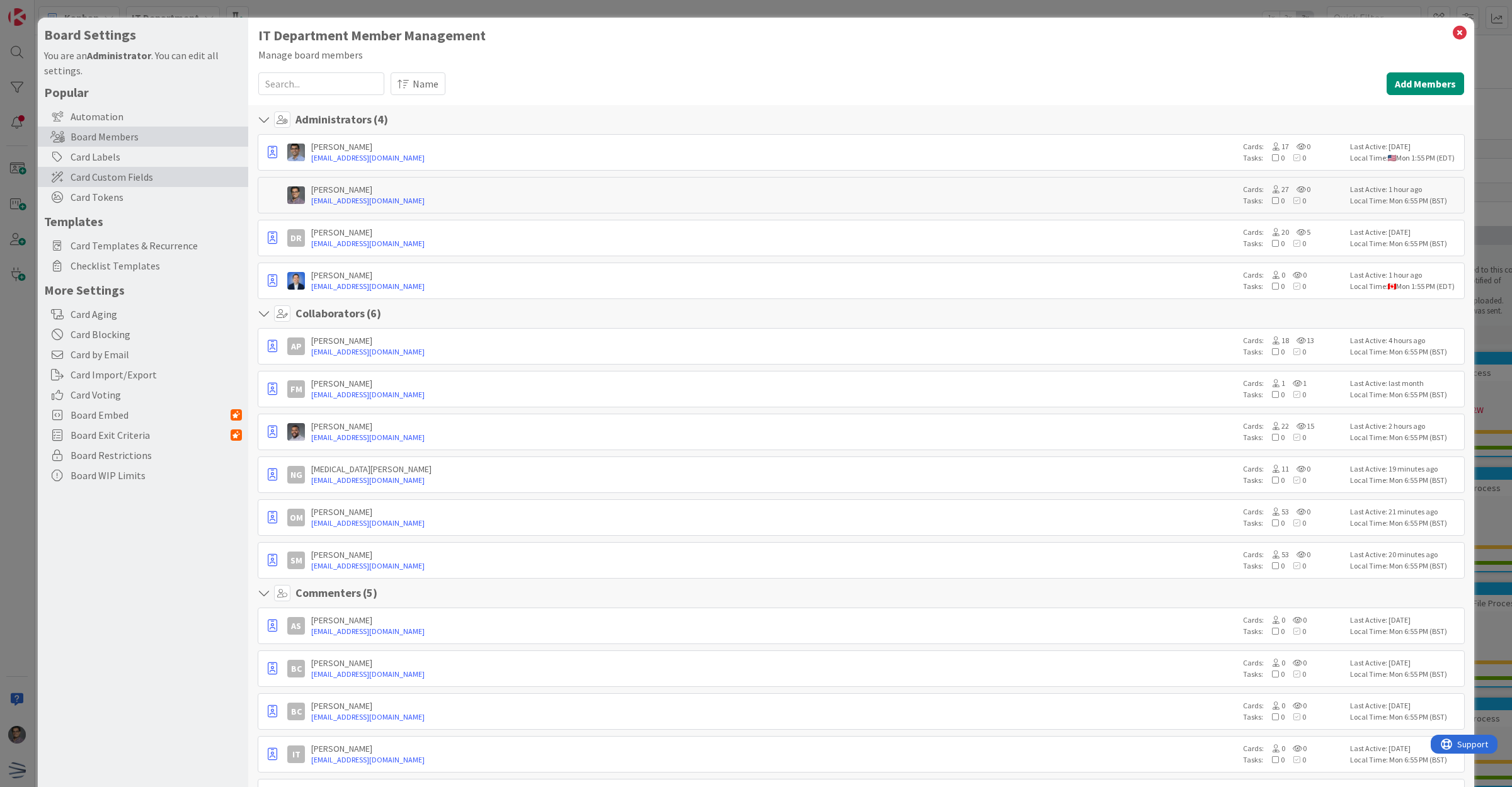
click at [106, 171] on span "Card Custom Fields" at bounding box center [156, 177] width 171 height 15
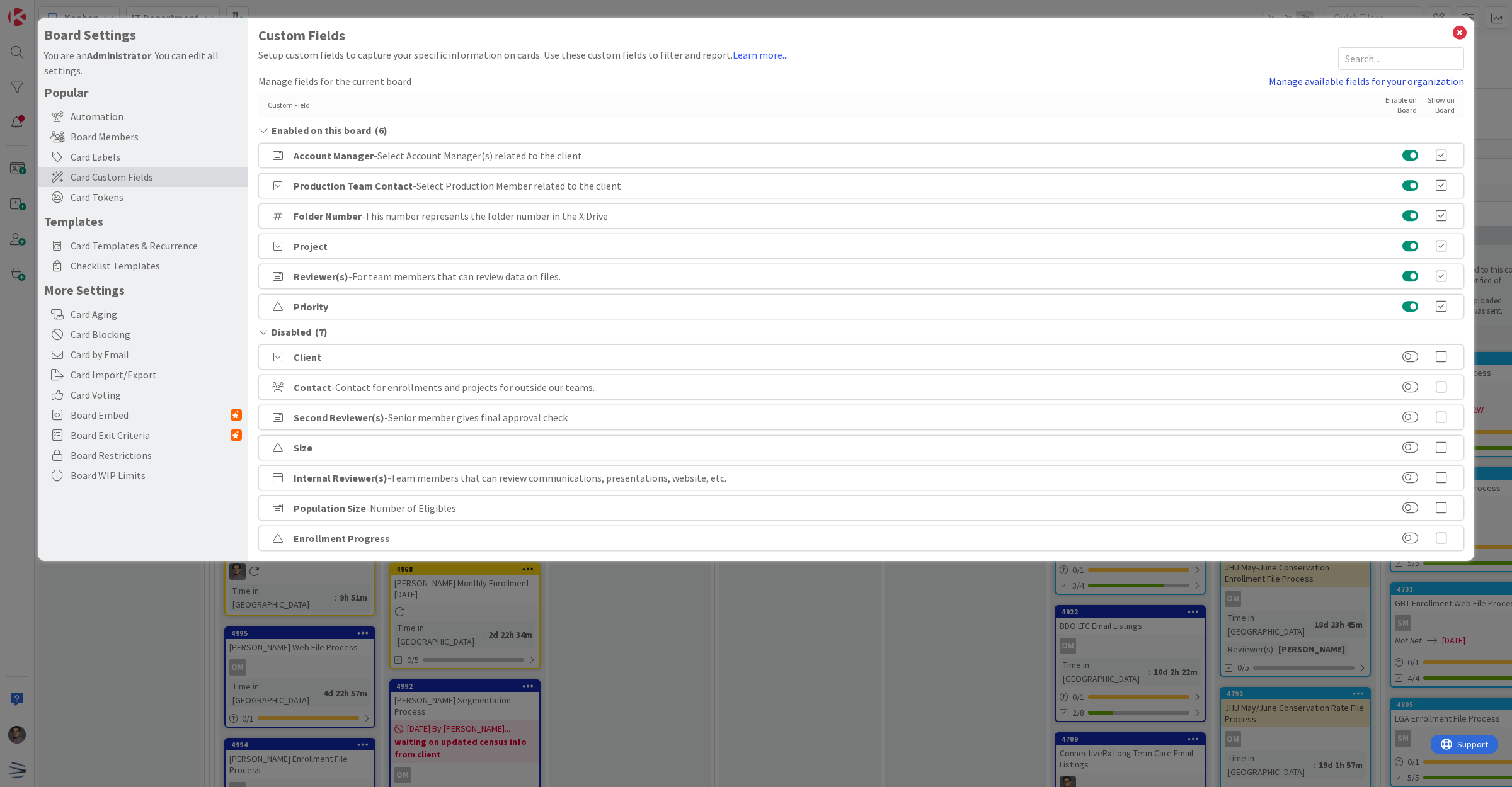
click at [1393, 80] on link "Manage available fields for your organization" at bounding box center [1367, 81] width 196 height 15
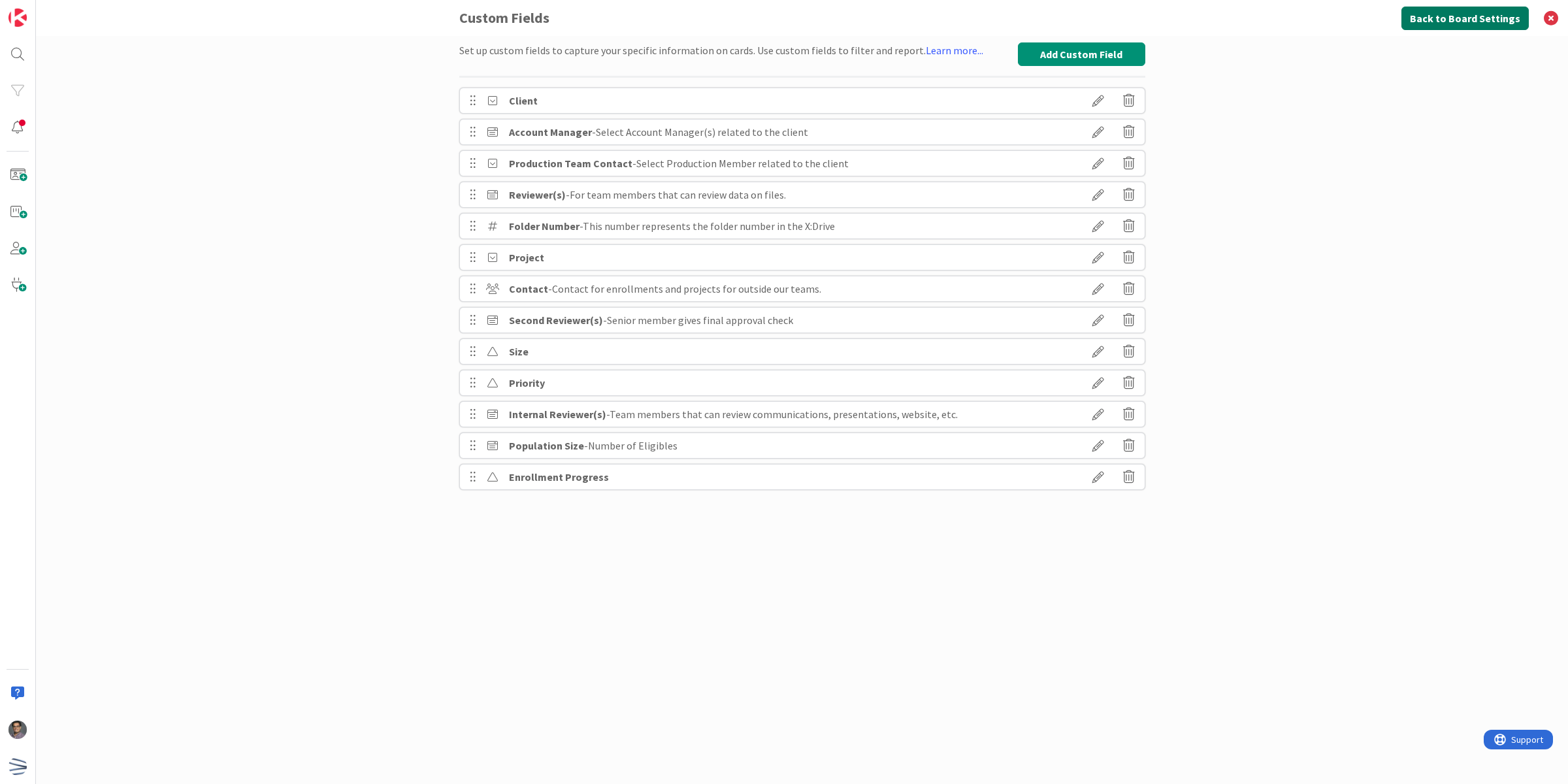
click at [1460, 20] on button "Back to Board Settings" at bounding box center [1465, 18] width 127 height 23
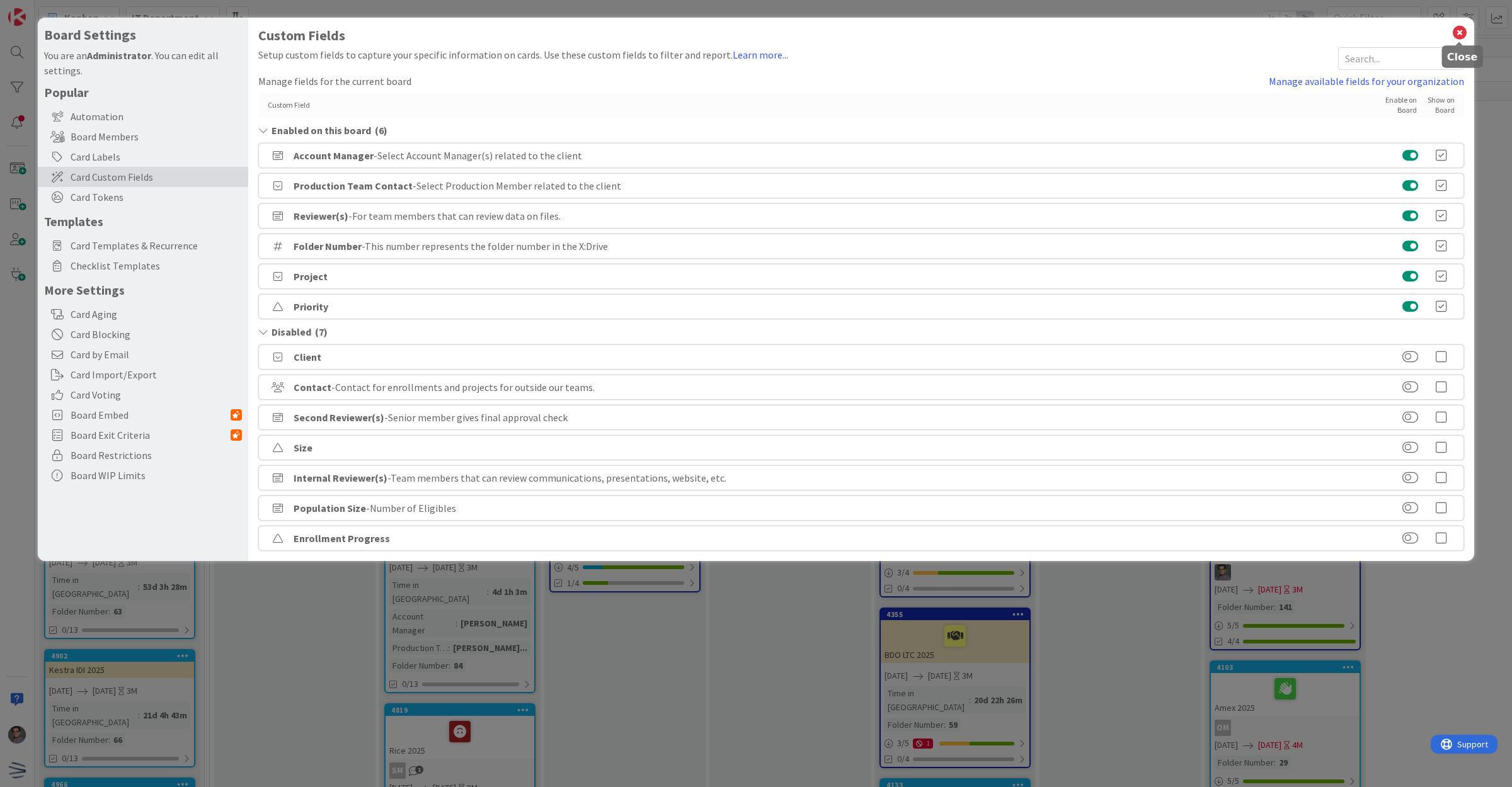
click at [1464, 31] on icon at bounding box center [1459, 33] width 16 height 18
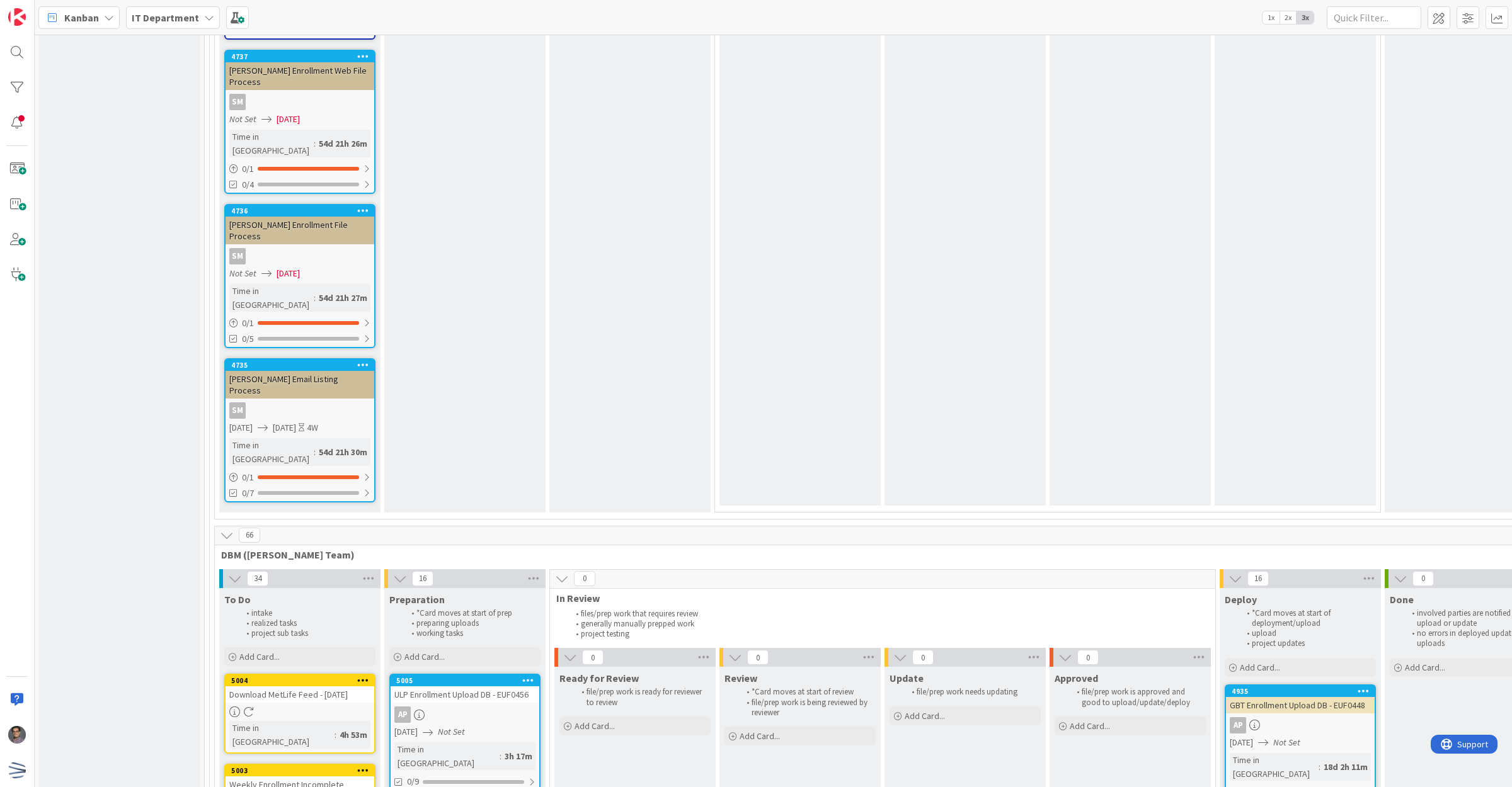
scroll to position [3476, 0]
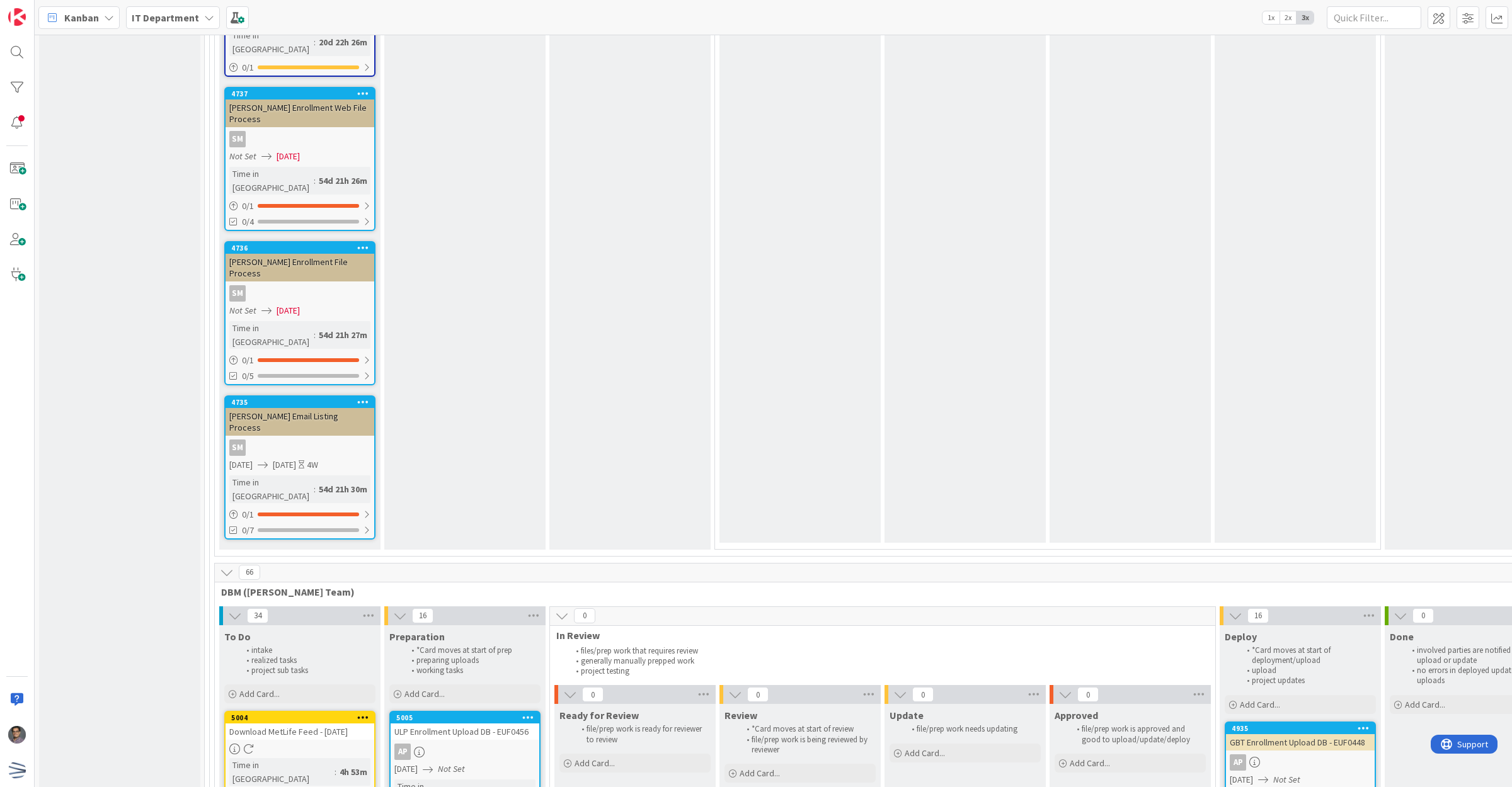
click at [230, 566] on icon at bounding box center [226, 572] width 13 height 13
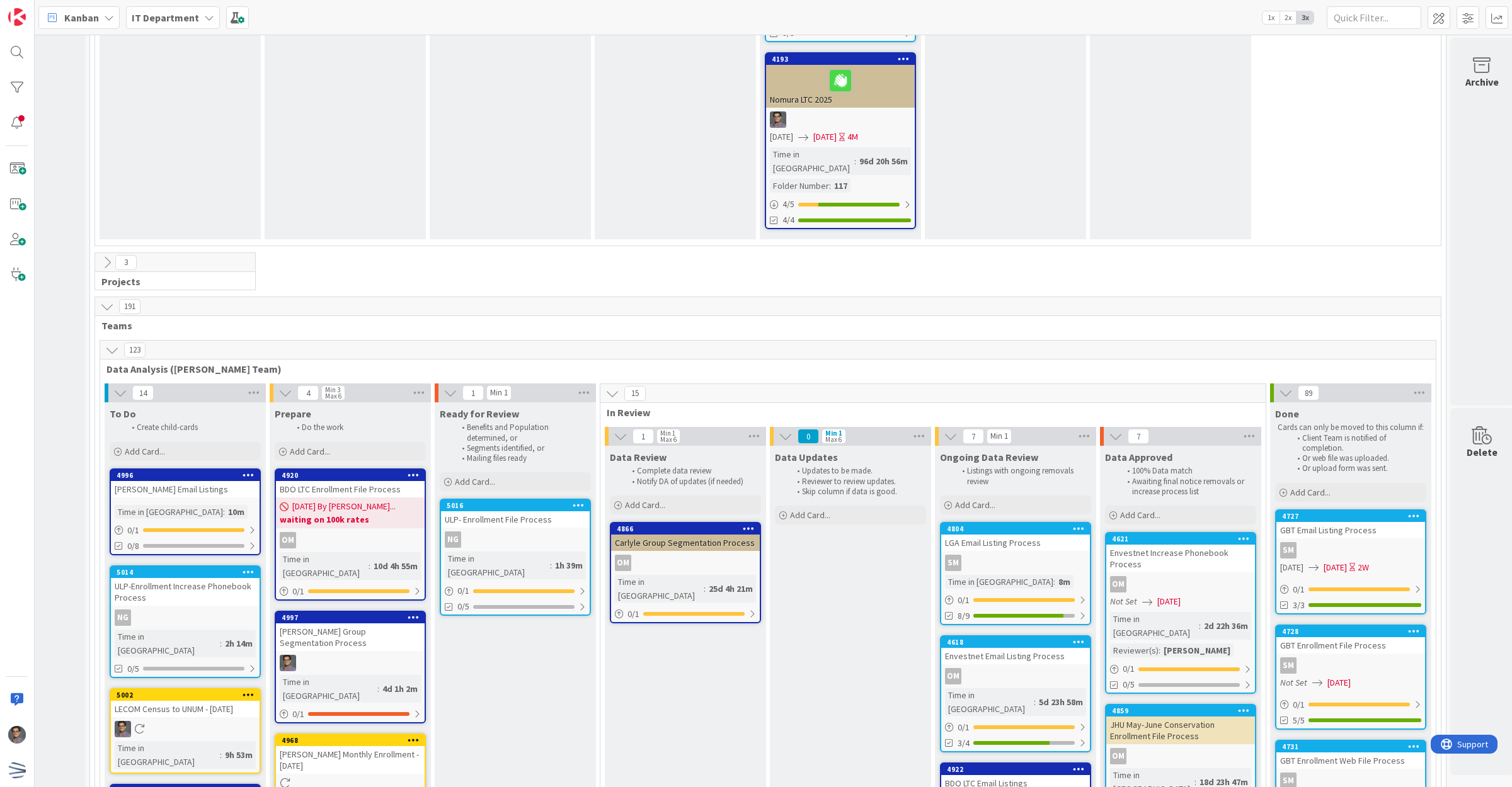
scroll to position [1820, 117]
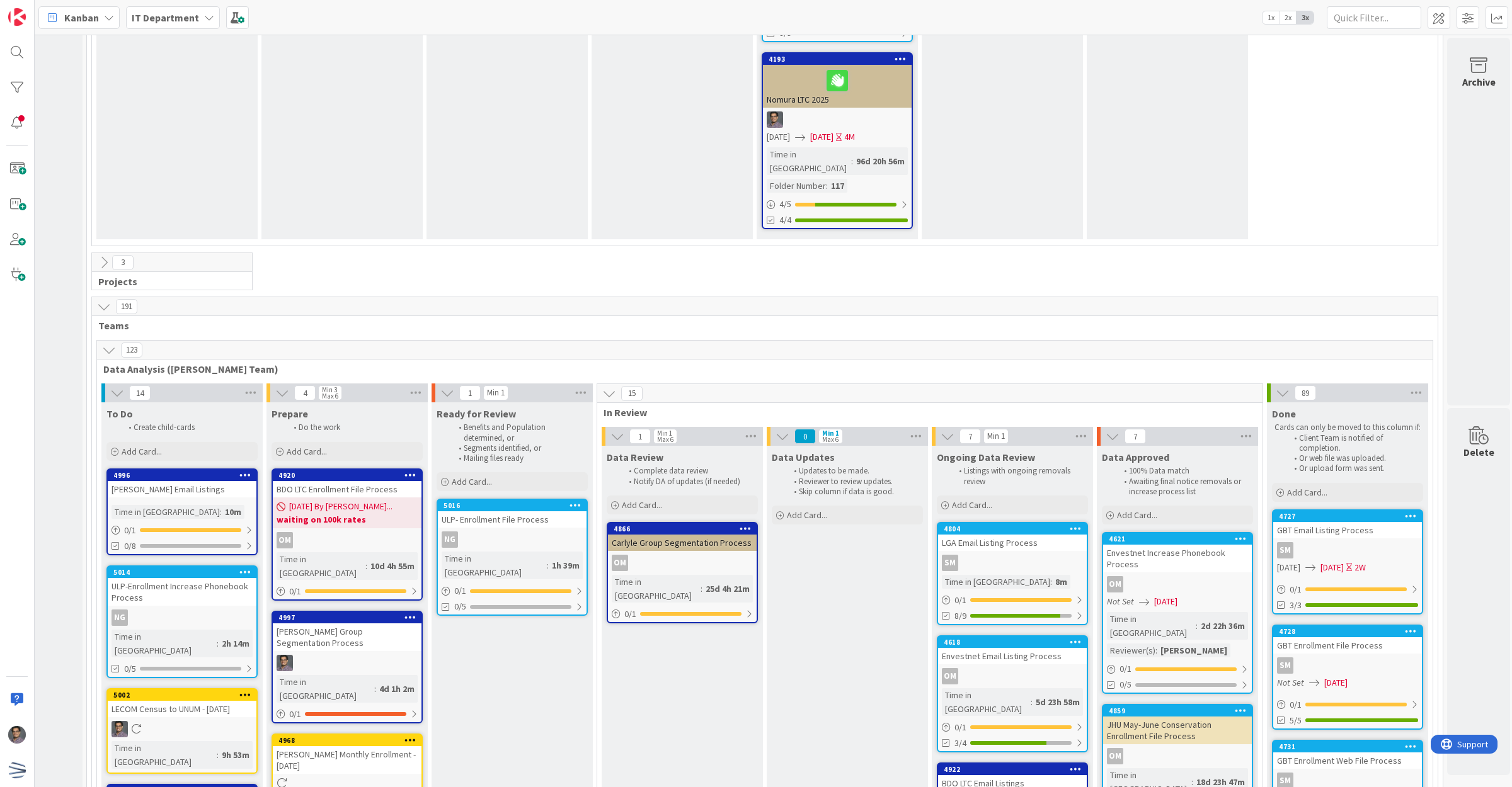
click at [748, 523] on icon at bounding box center [745, 528] width 12 height 9
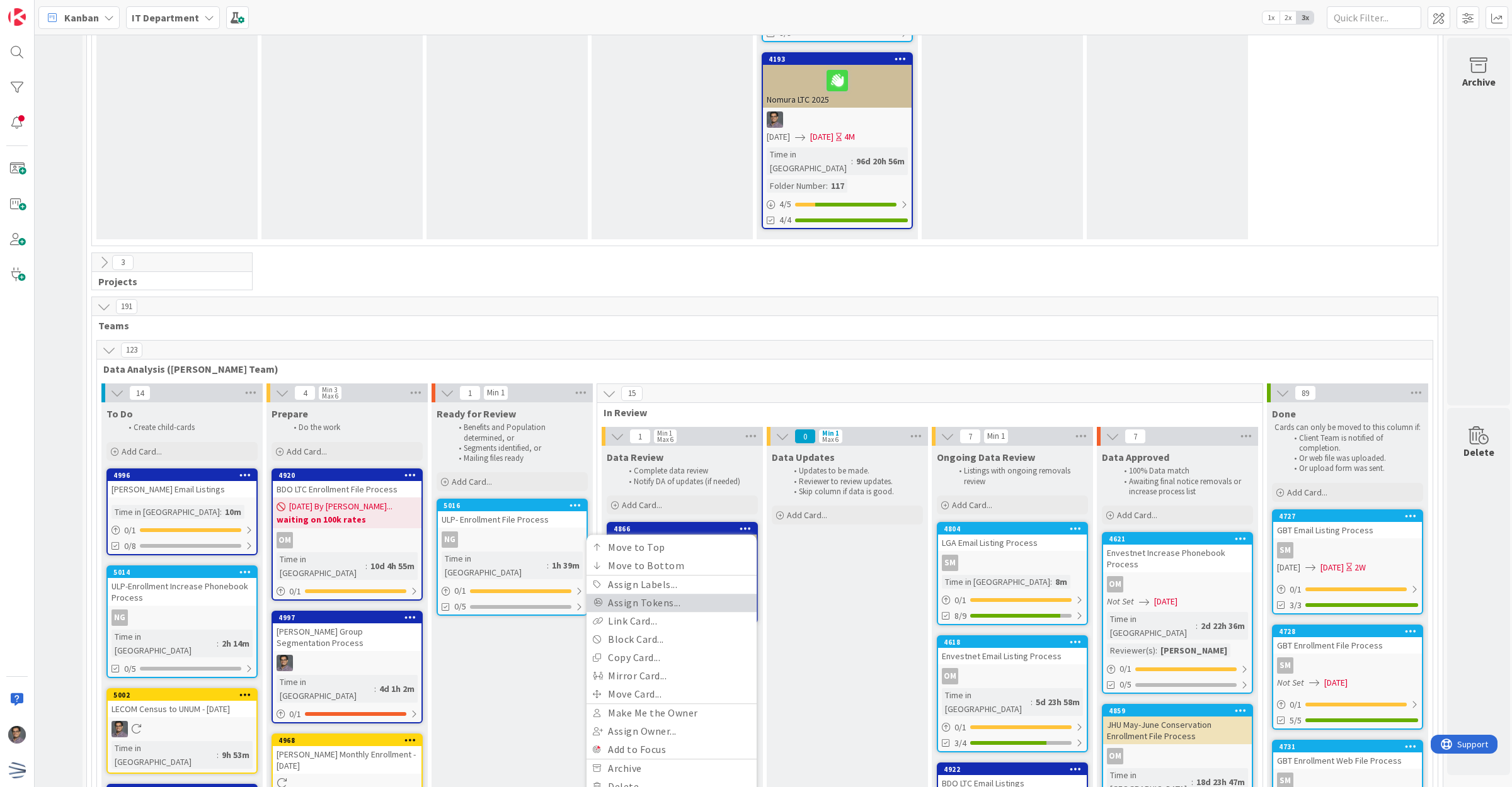
click at [718, 593] on link "Assign Tokens..." at bounding box center [672, 602] width 170 height 18
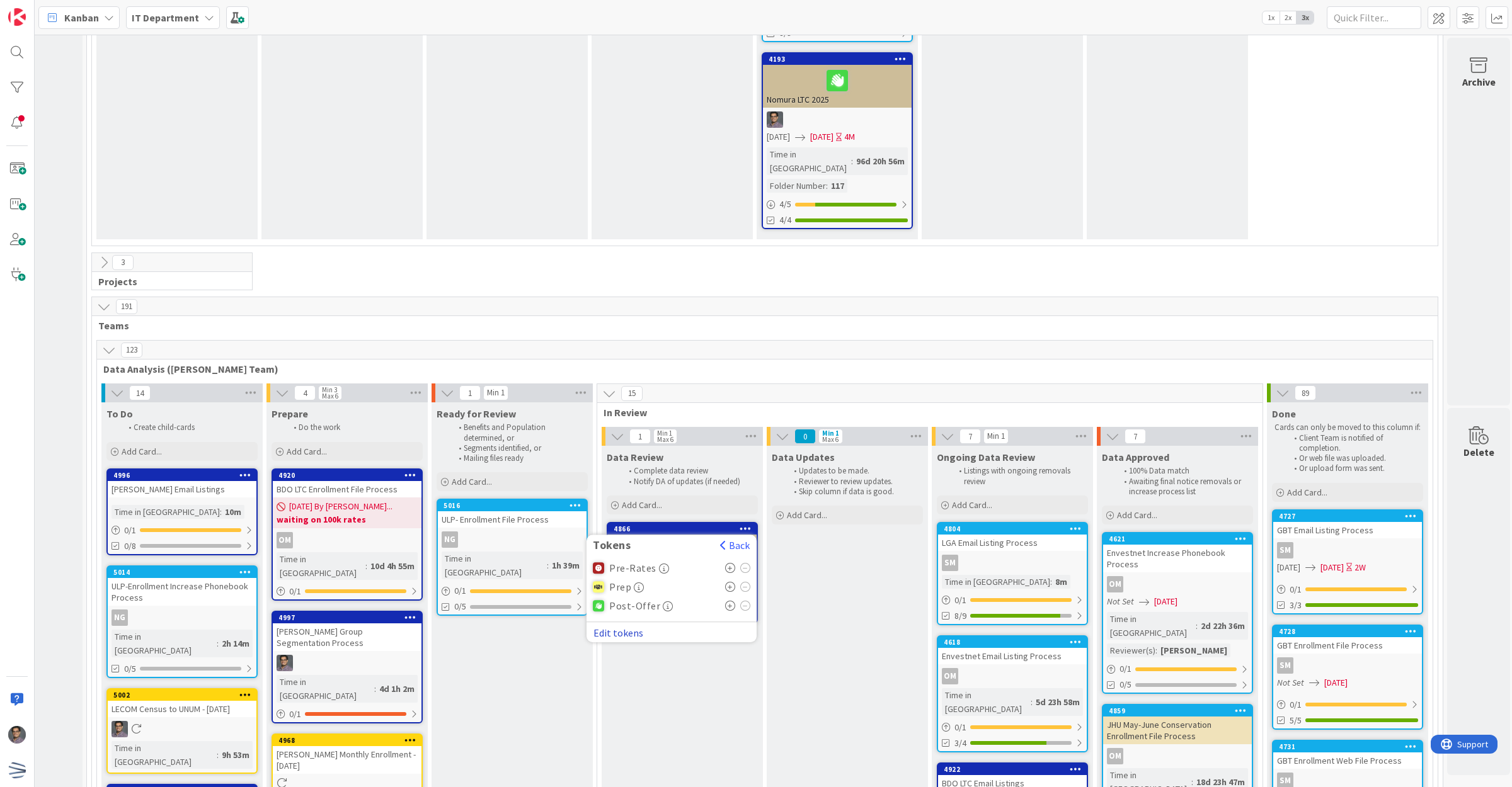
click at [634, 627] on button "Edit tokens" at bounding box center [618, 633] width 51 height 12
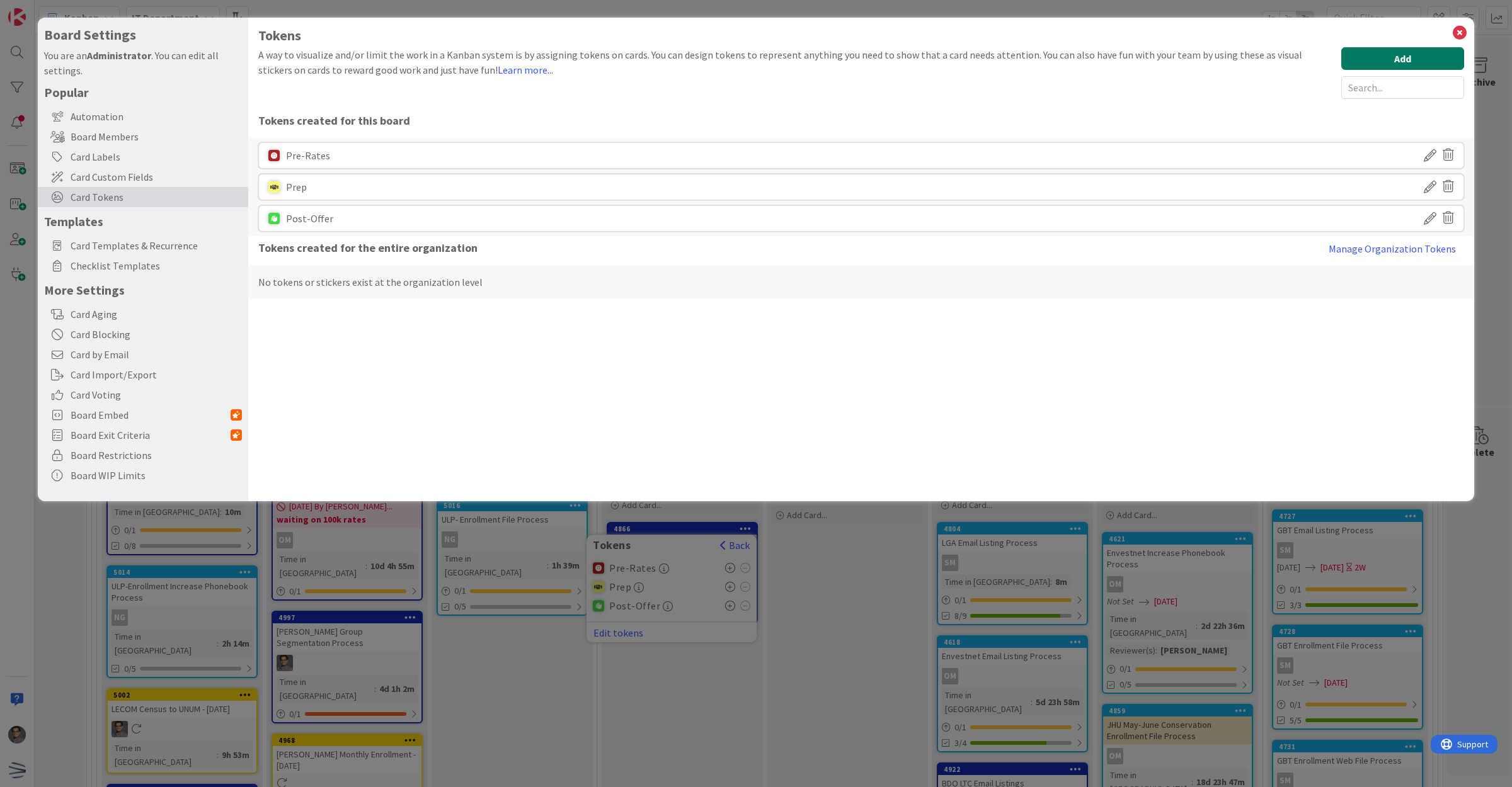
click at [1408, 52] on button "Add" at bounding box center [1402, 58] width 123 height 22
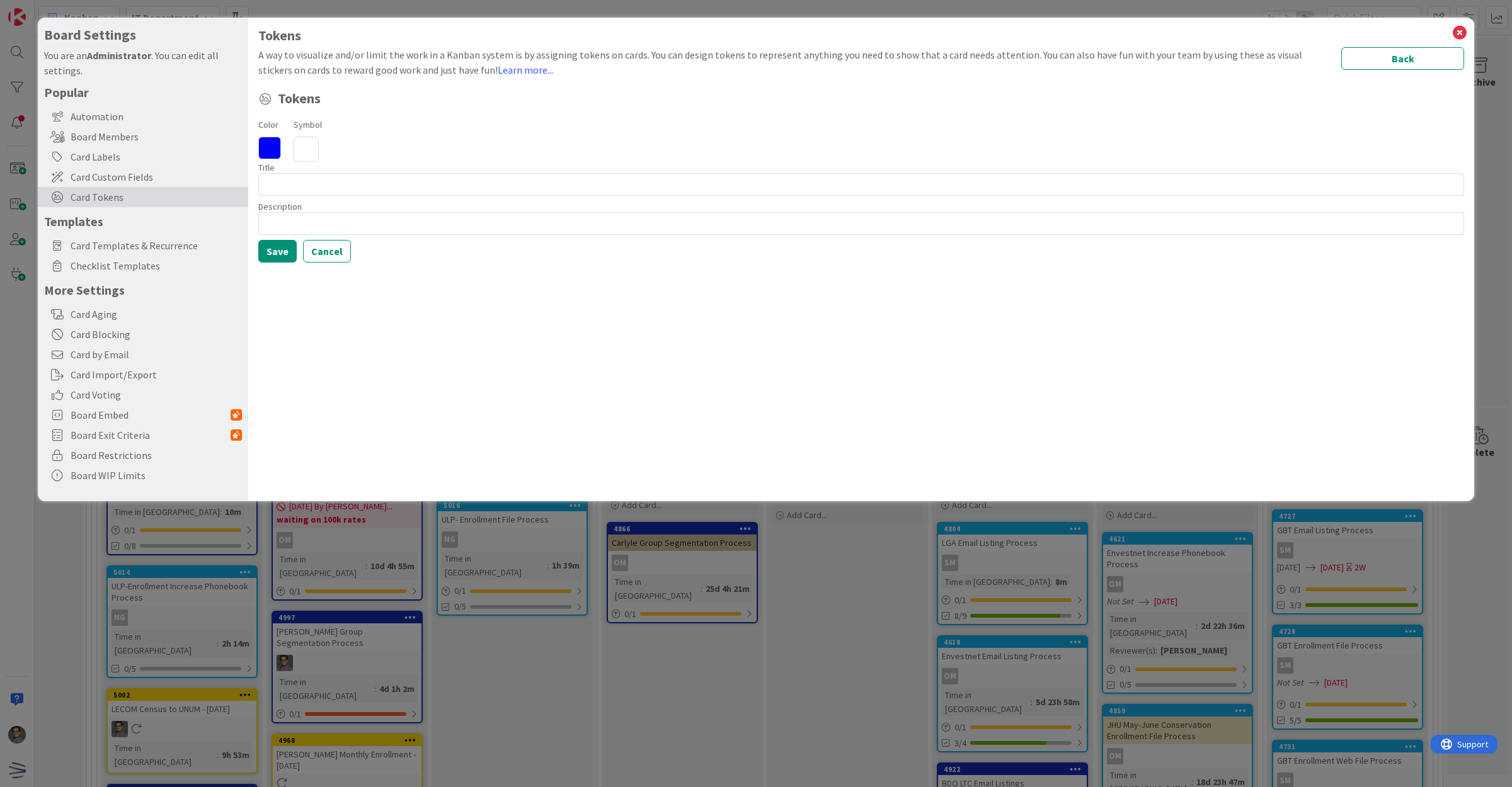
click at [300, 150] on icon at bounding box center [306, 149] width 25 height 25
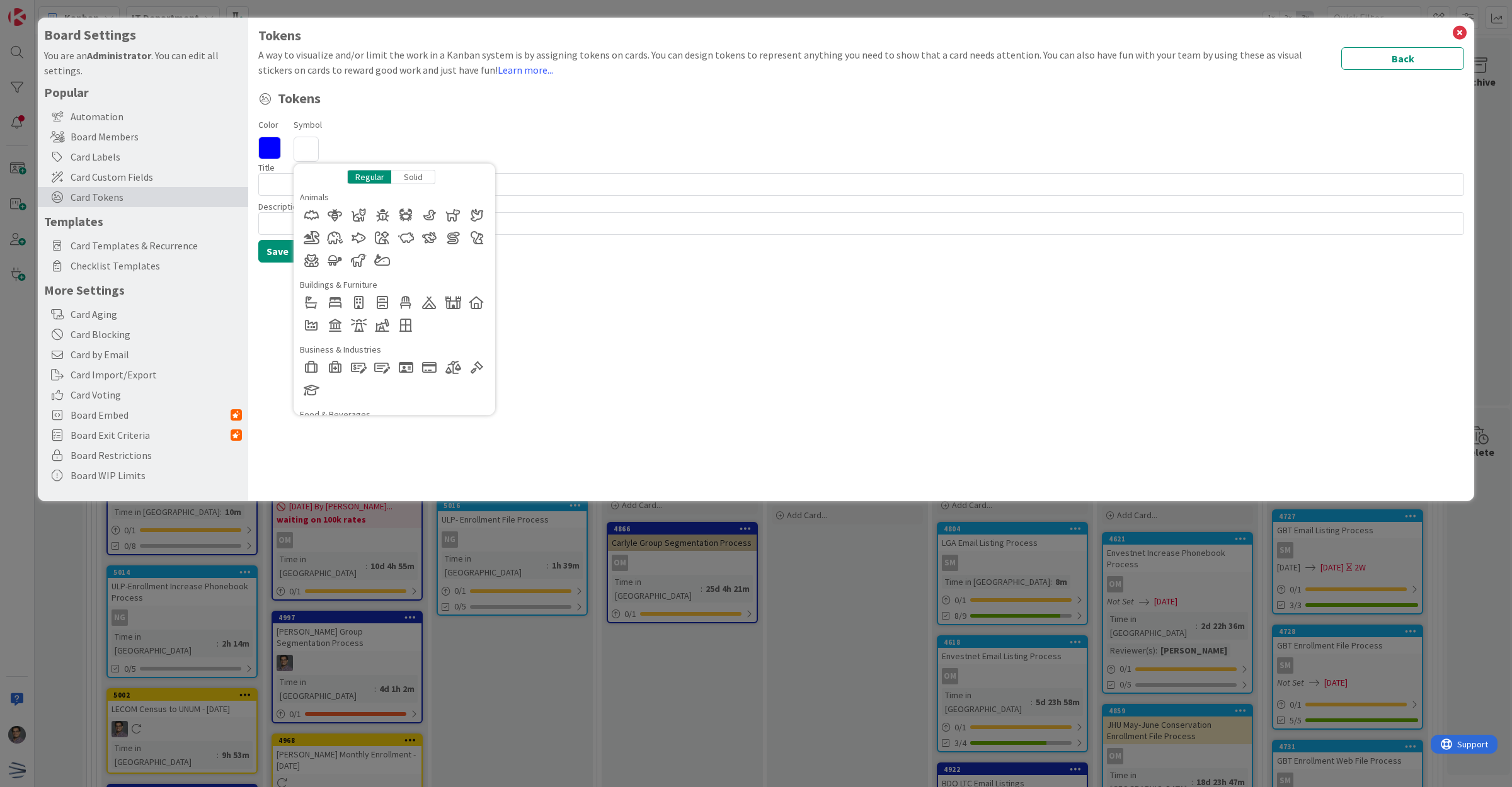
click at [420, 178] on div "Solid" at bounding box center [413, 177] width 44 height 14
click at [367, 179] on div "Regular" at bounding box center [369, 177] width 44 height 14
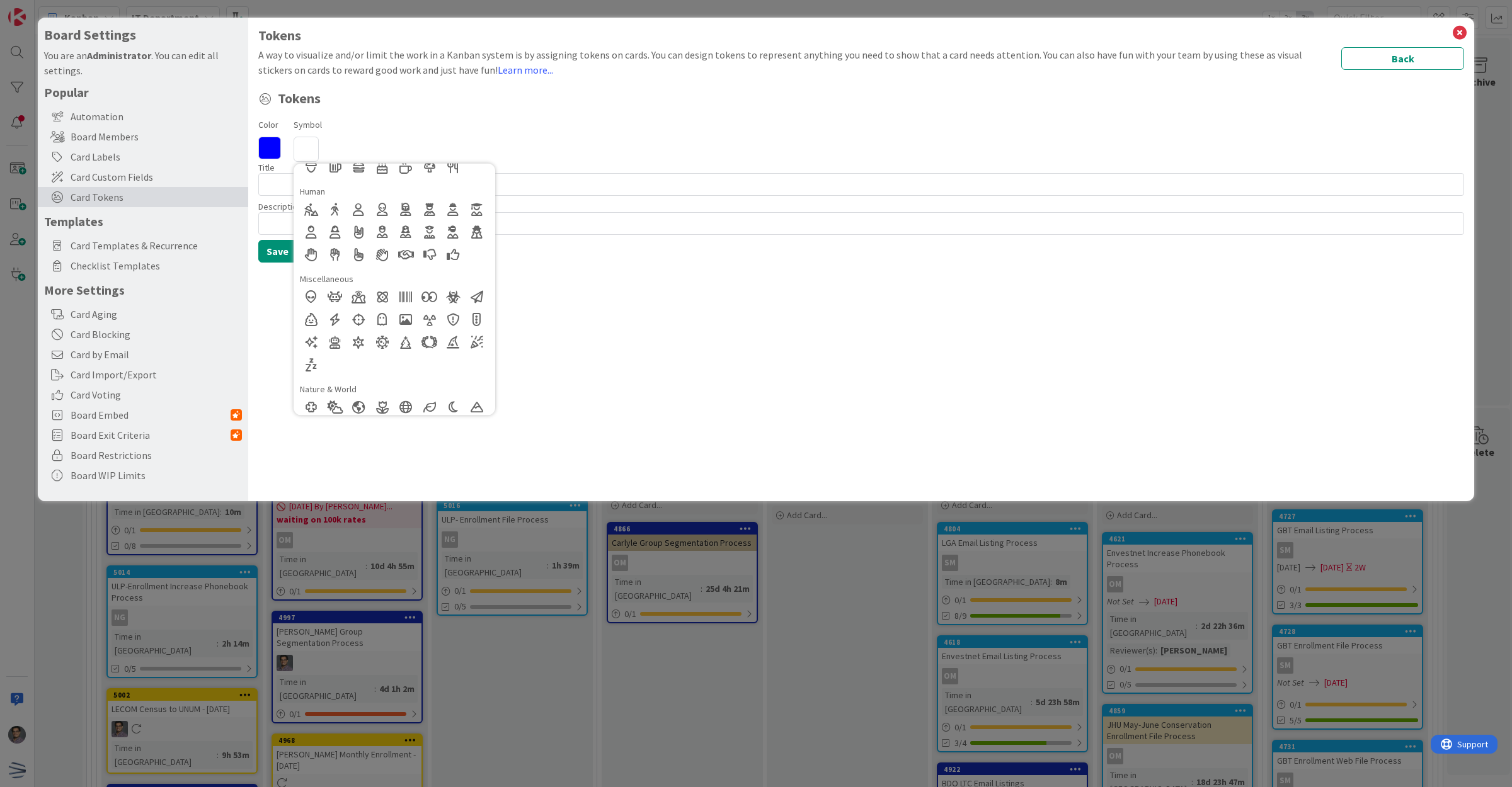
scroll to position [238, 0]
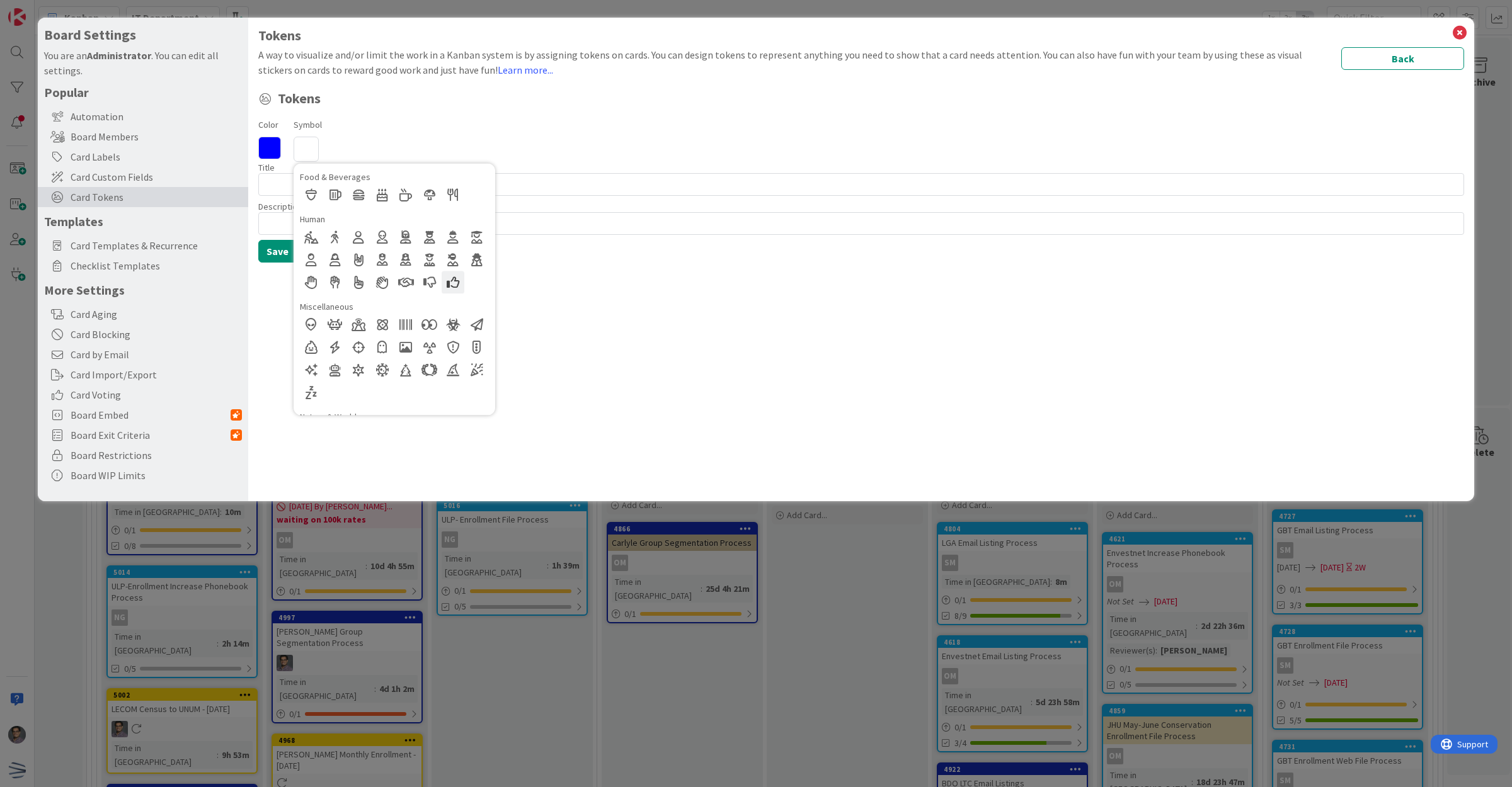
click at [449, 281] on div at bounding box center [452, 282] width 22 height 22
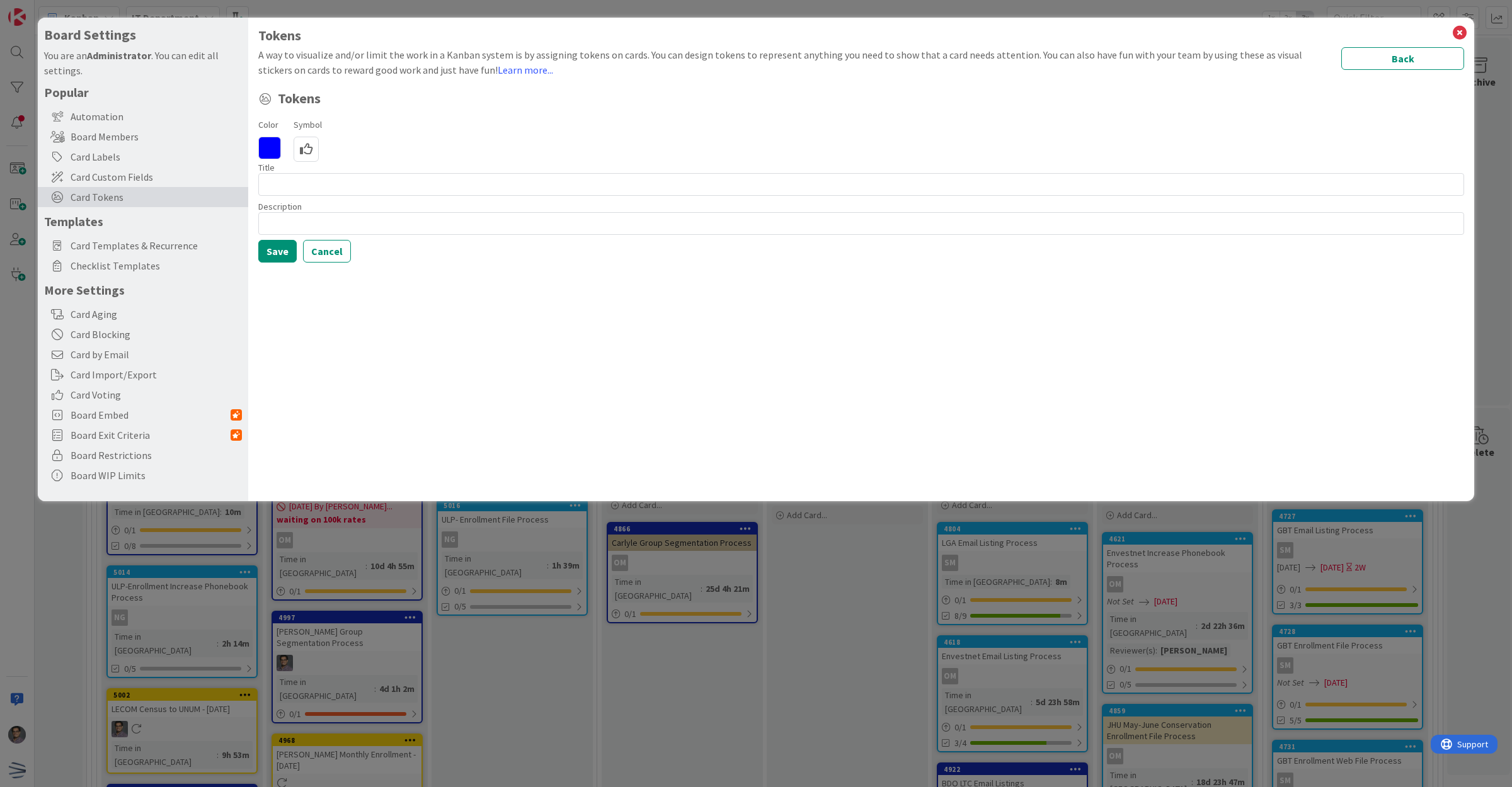
click at [268, 148] on icon at bounding box center [269, 147] width 22 height 22
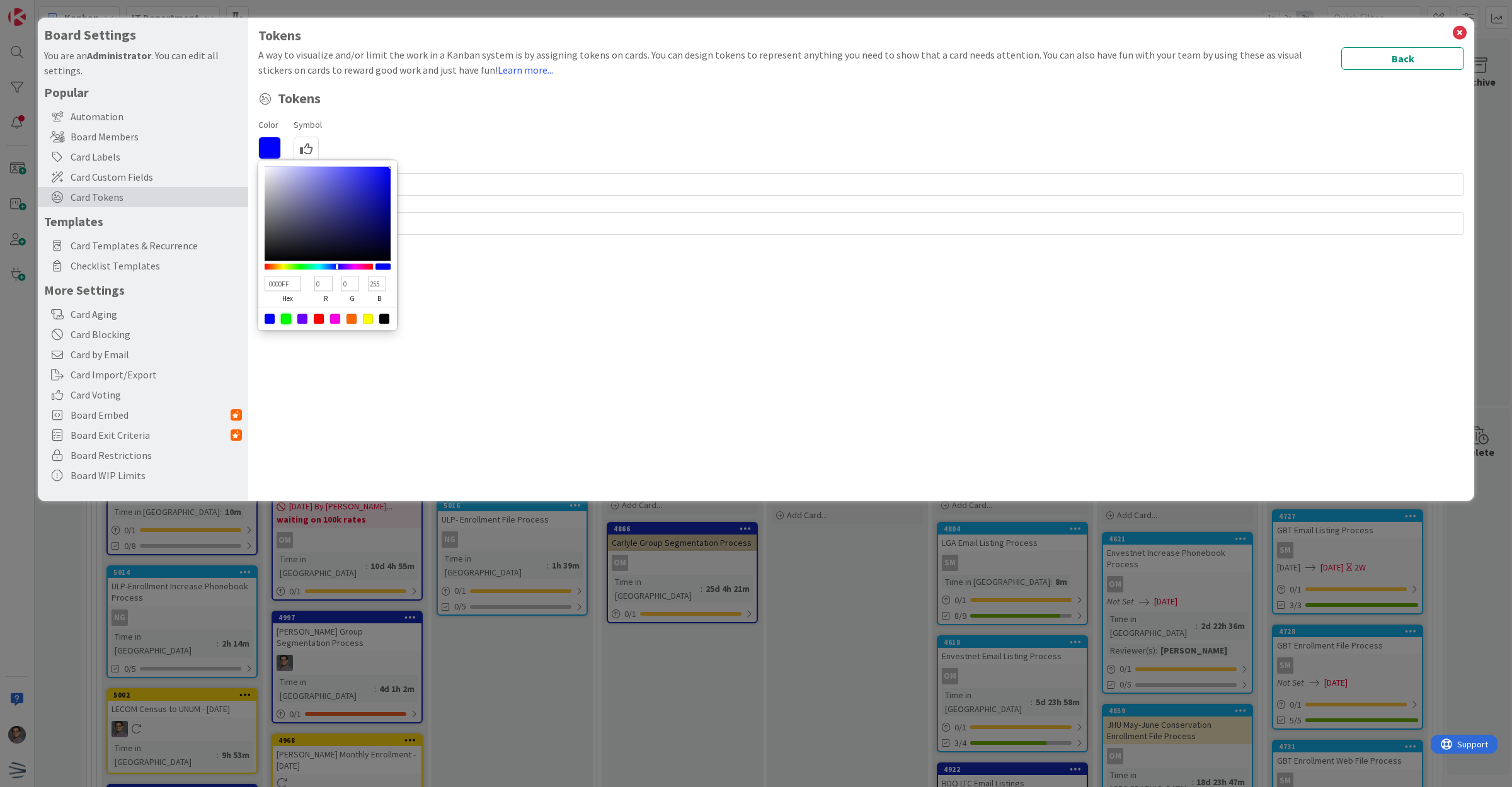
click at [287, 319] on div at bounding box center [285, 319] width 10 height 10
click at [384, 236] on div at bounding box center [327, 213] width 126 height 94
click at [389, 219] on div at bounding box center [327, 213] width 126 height 94
click at [387, 206] on div at bounding box center [327, 213] width 126 height 94
click at [387, 222] on div at bounding box center [327, 213] width 126 height 94
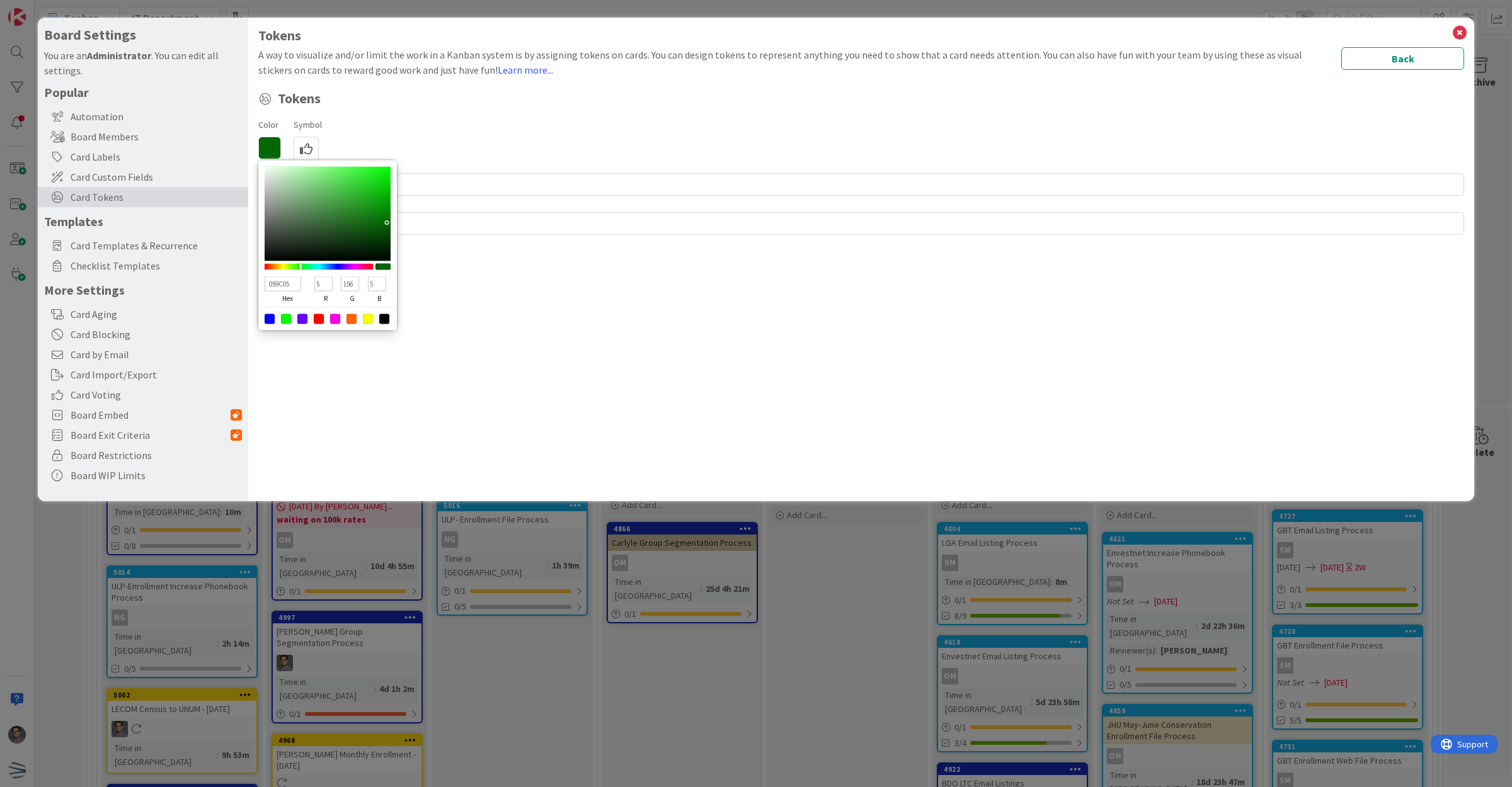
click at [387, 203] on div at bounding box center [327, 213] width 126 height 94
click at [529, 264] on div "Tokens A way to visualize and/or limit the work in a Kanban system is by assign…" at bounding box center [861, 259] width 1226 height 483
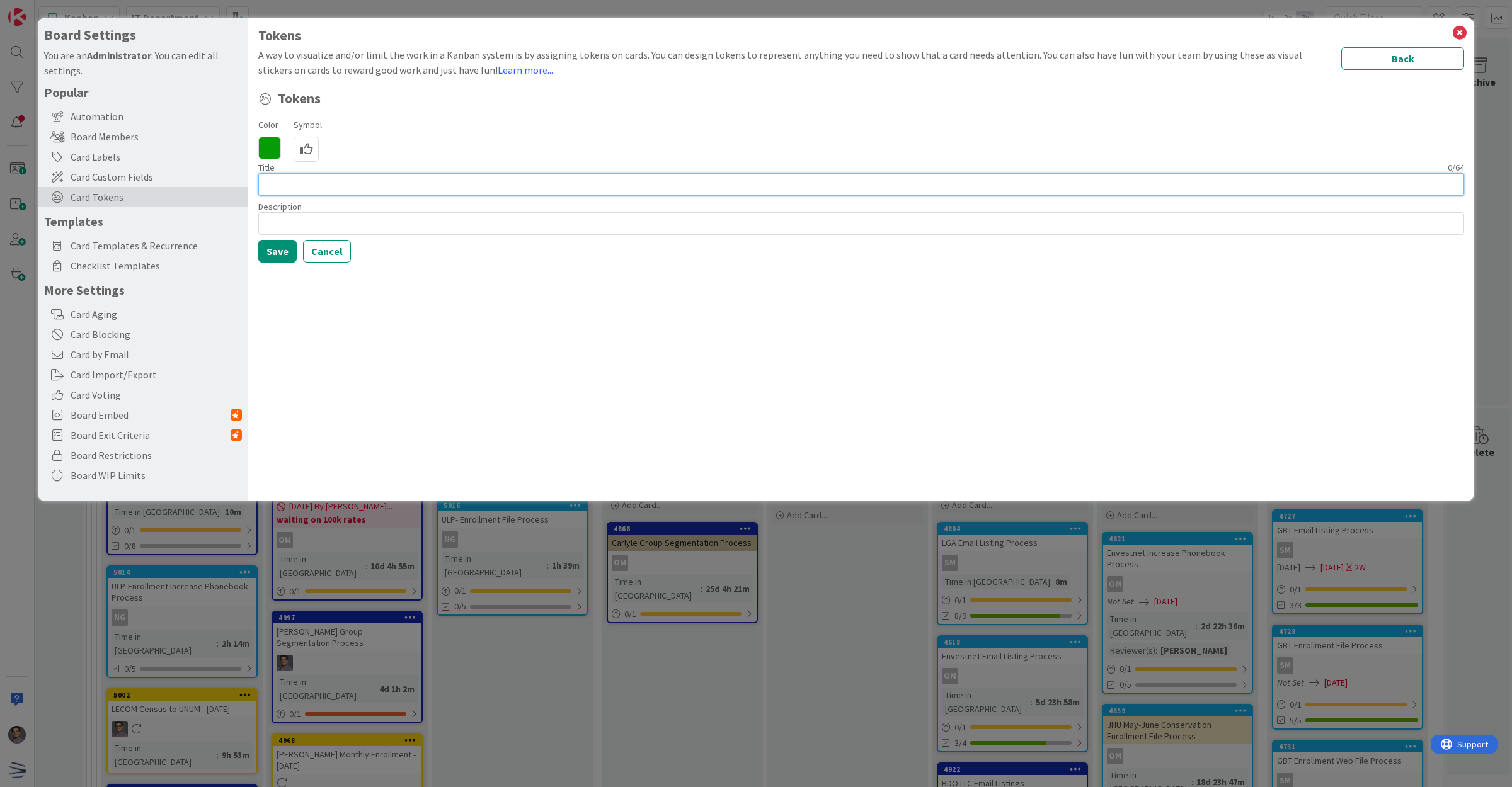
click at [291, 192] on input at bounding box center [861, 184] width 1205 height 22
click at [288, 253] on button "Save" at bounding box center [277, 251] width 39 height 22
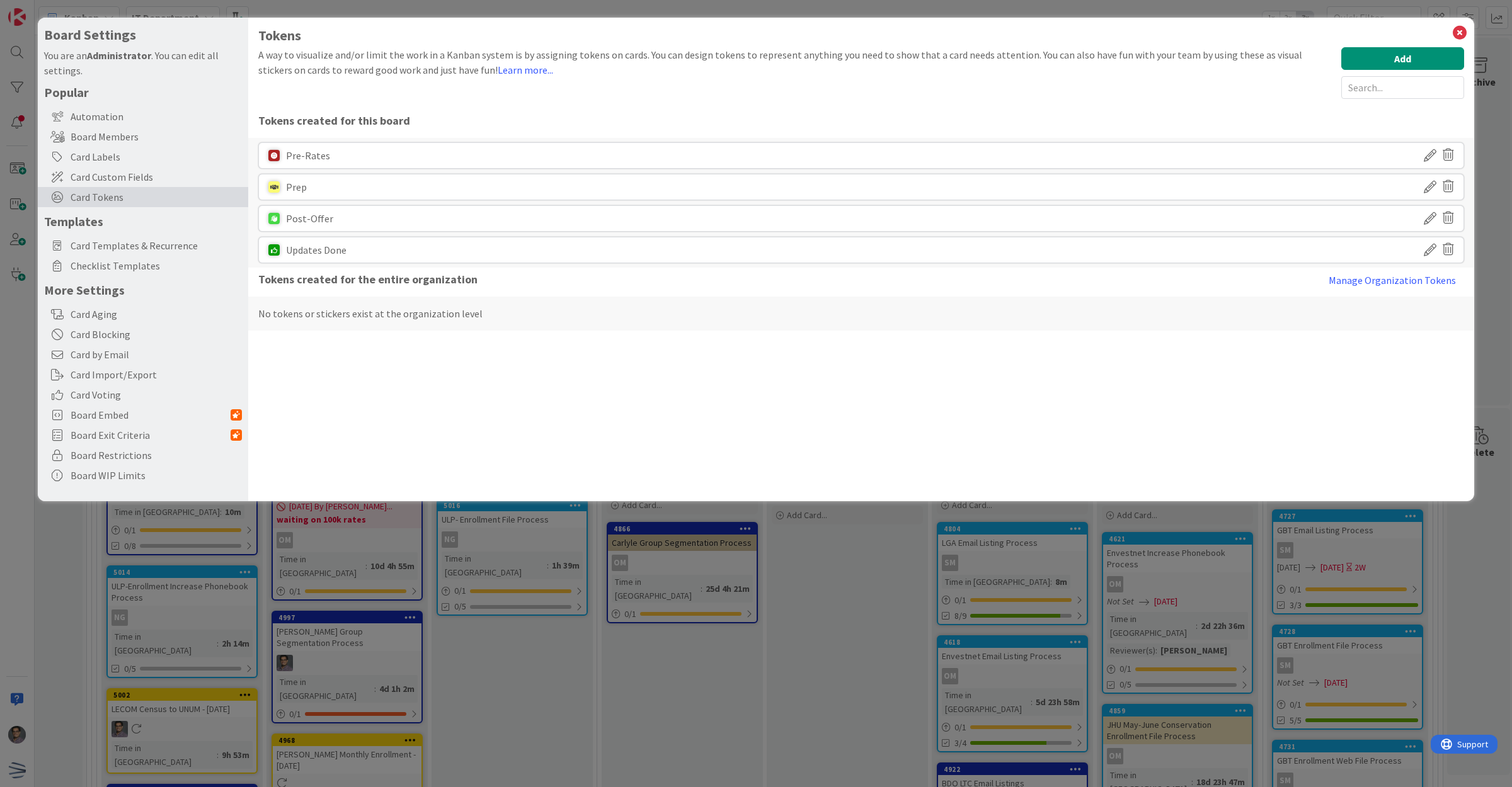
click at [1430, 252] on icon at bounding box center [1429, 250] width 13 height 22
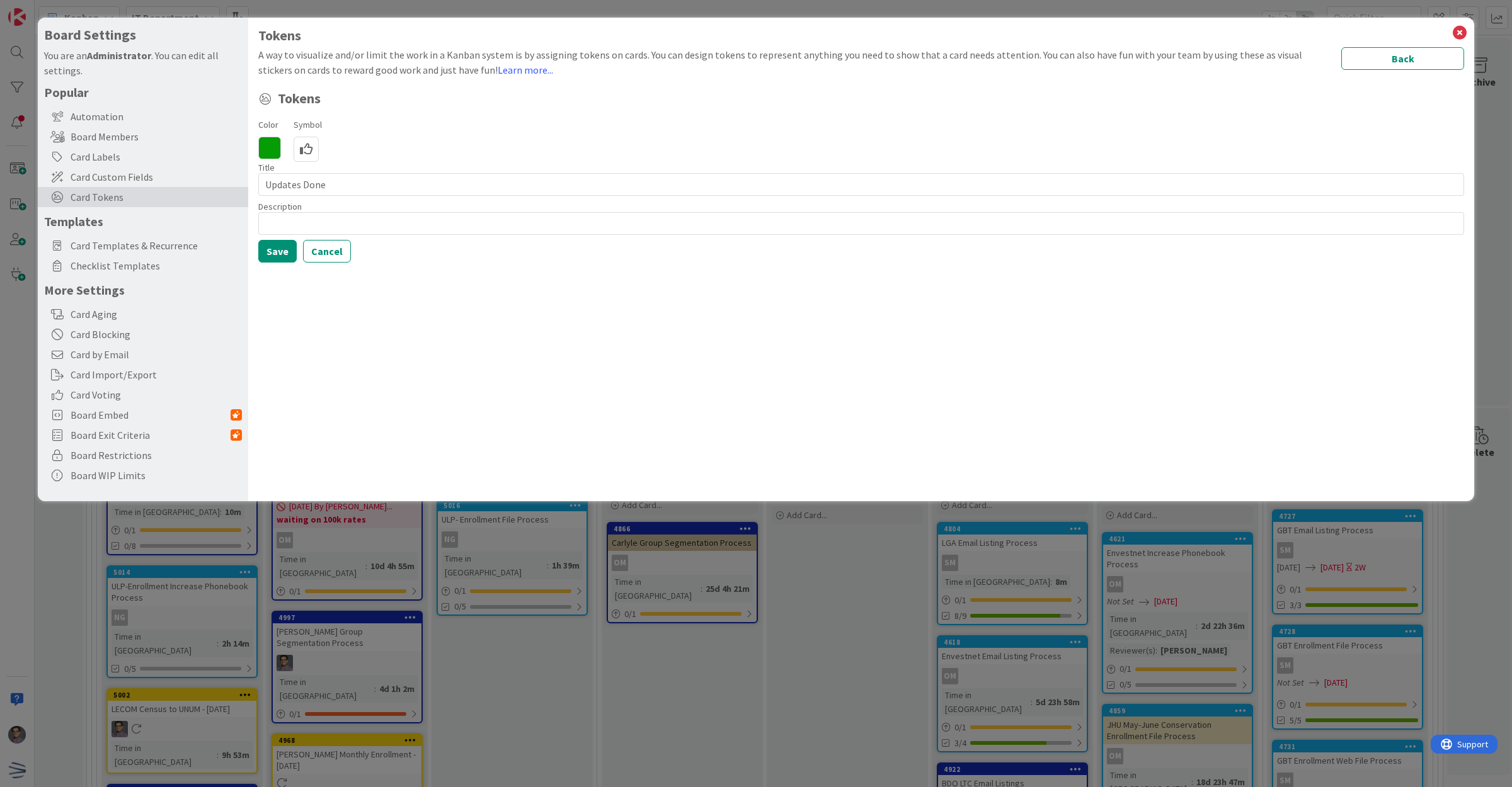
click at [304, 142] on icon at bounding box center [306, 149] width 25 height 25
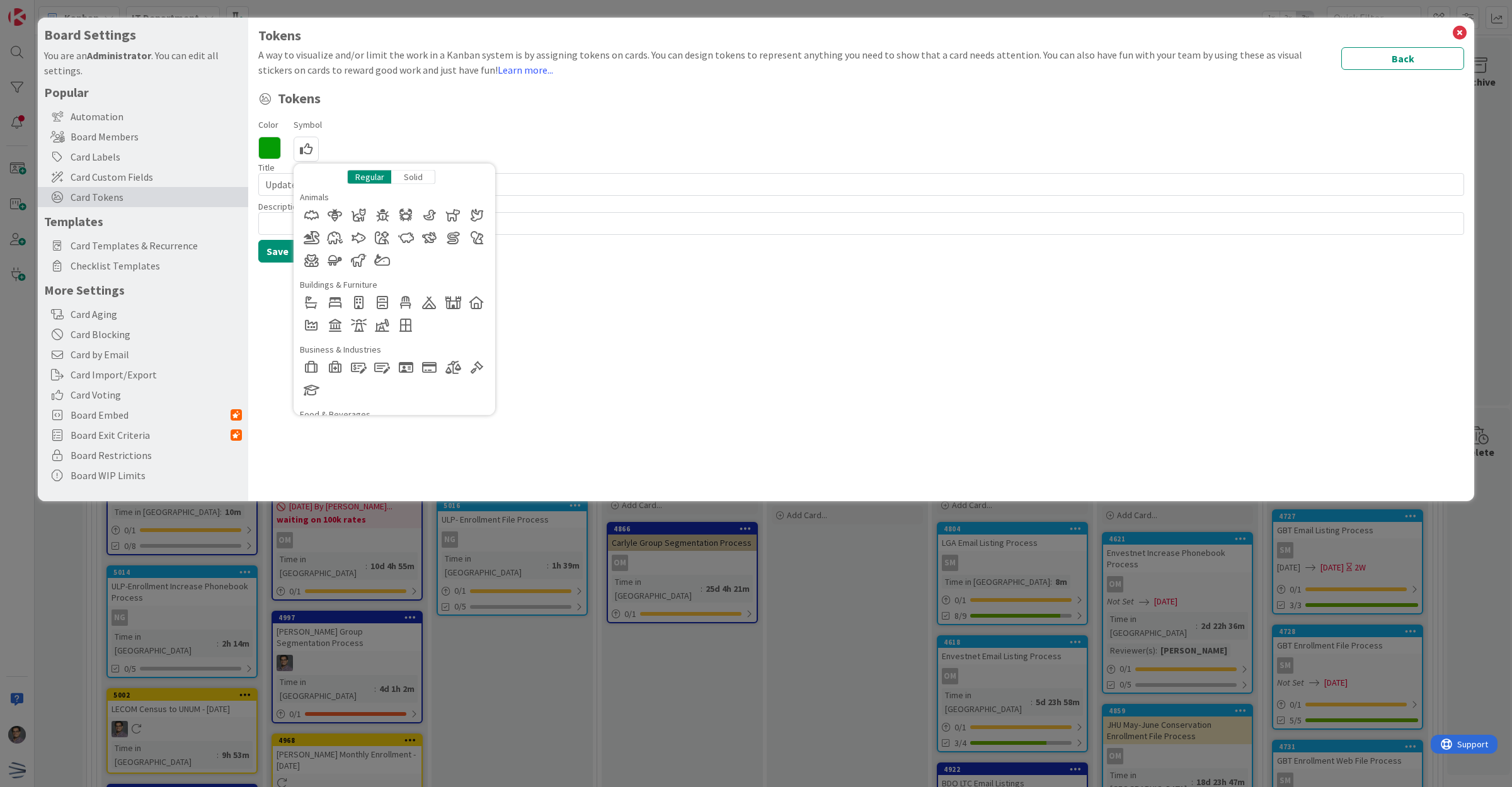
click at [427, 178] on div "Solid" at bounding box center [413, 177] width 44 height 14
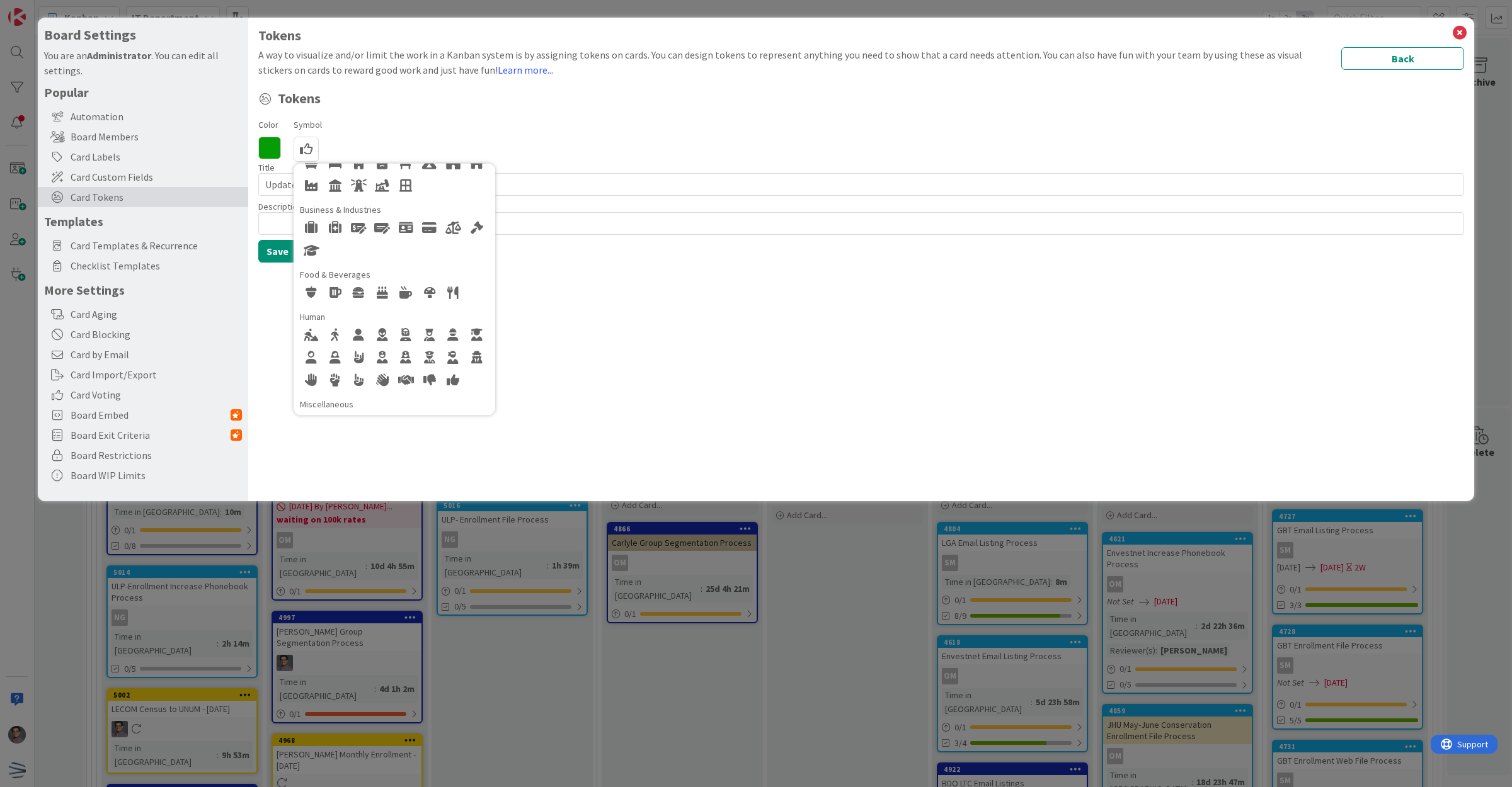
scroll to position [158, 0]
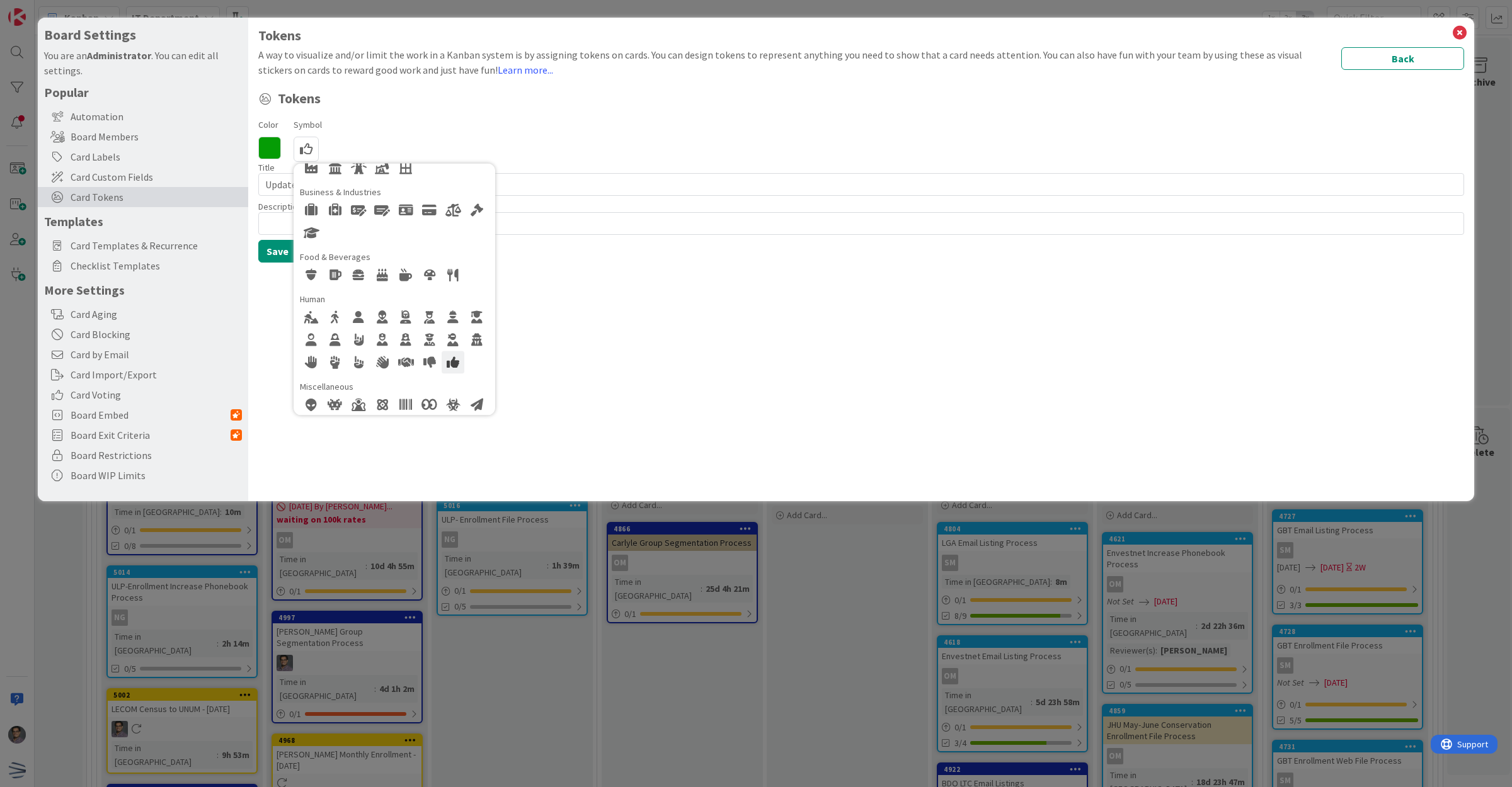
click at [451, 360] on div at bounding box center [452, 362] width 22 height 22
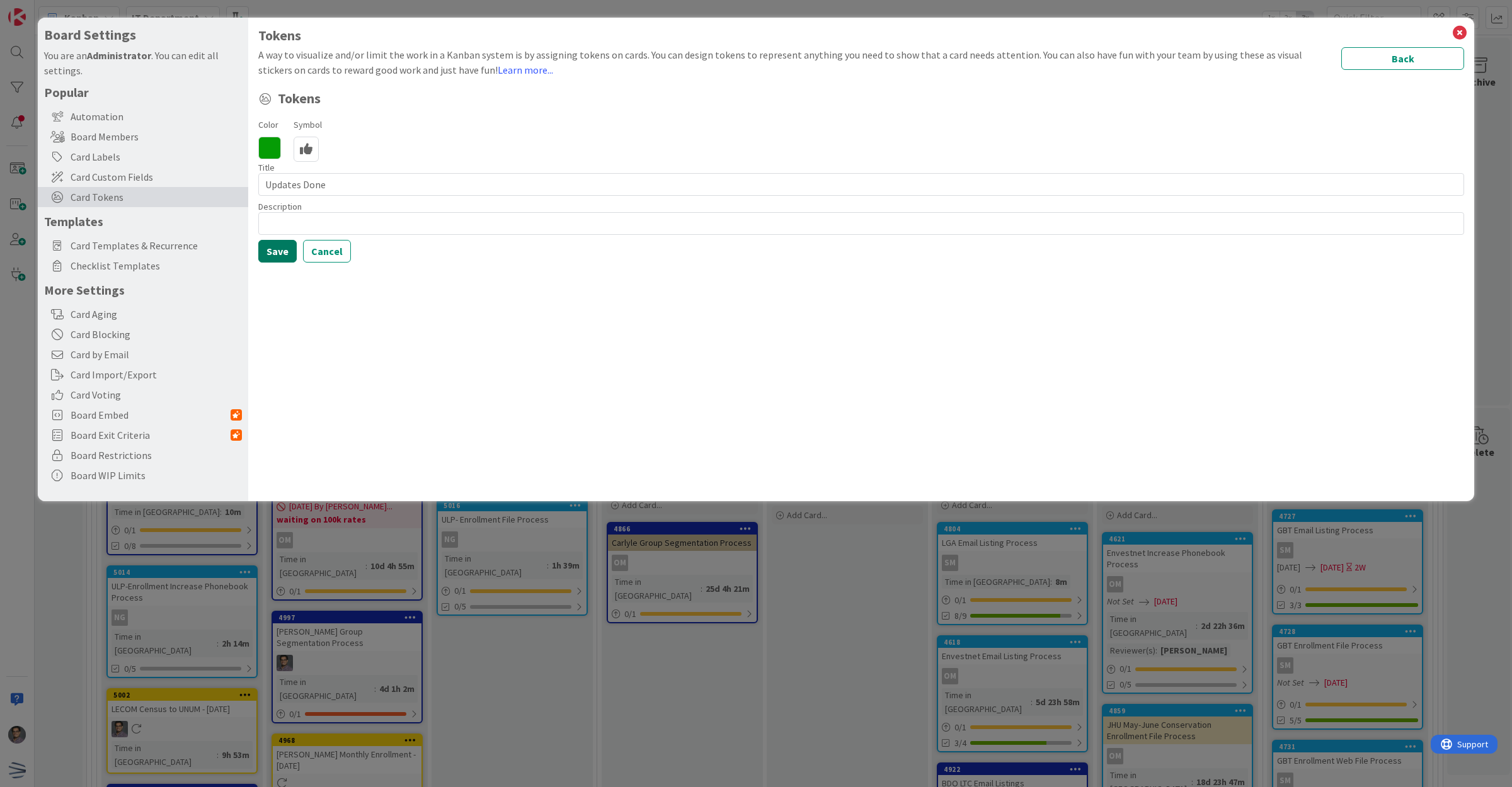
click at [278, 251] on button "Save" at bounding box center [277, 251] width 39 height 22
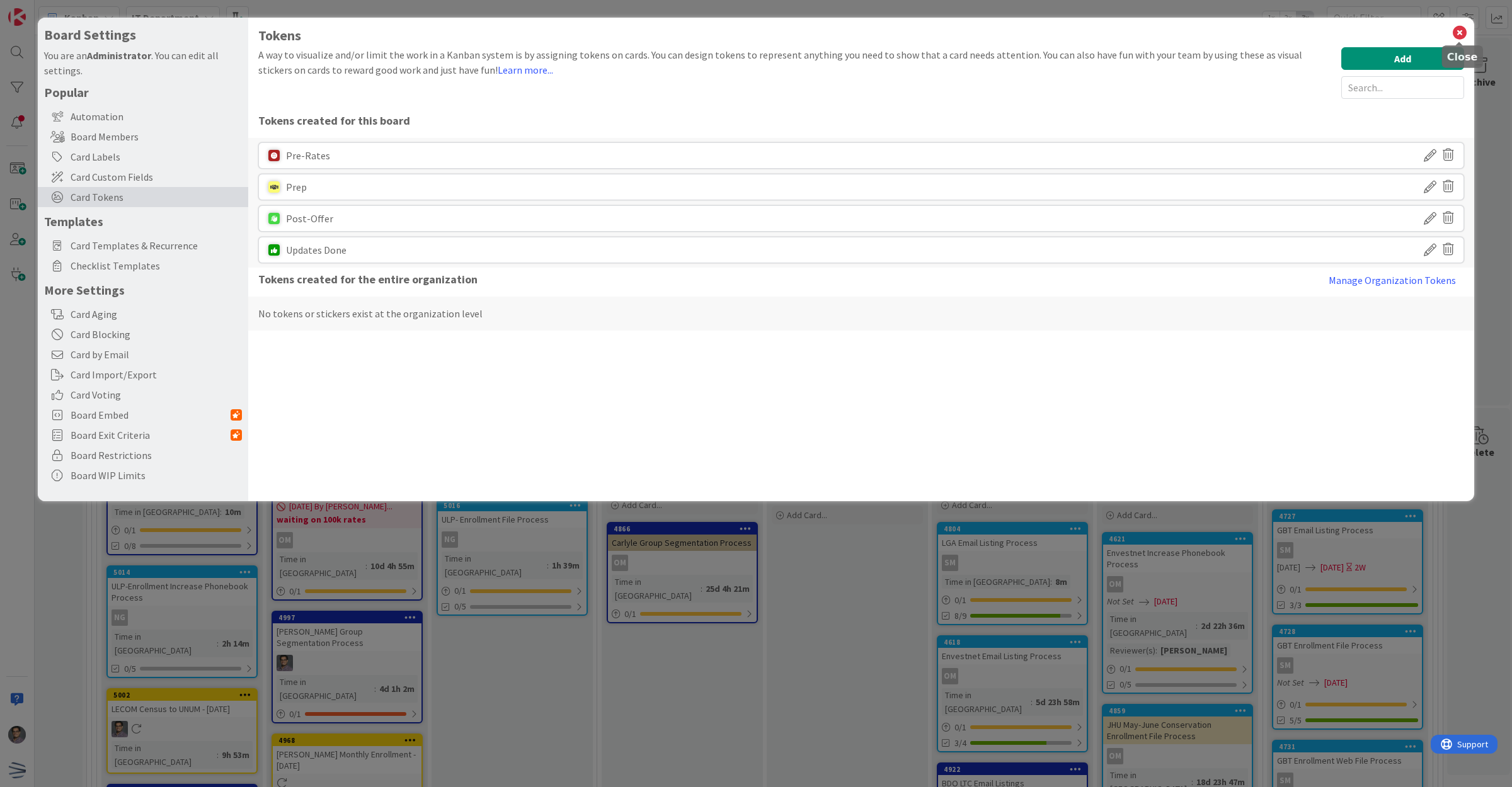
click at [1464, 35] on icon at bounding box center [1459, 33] width 16 height 18
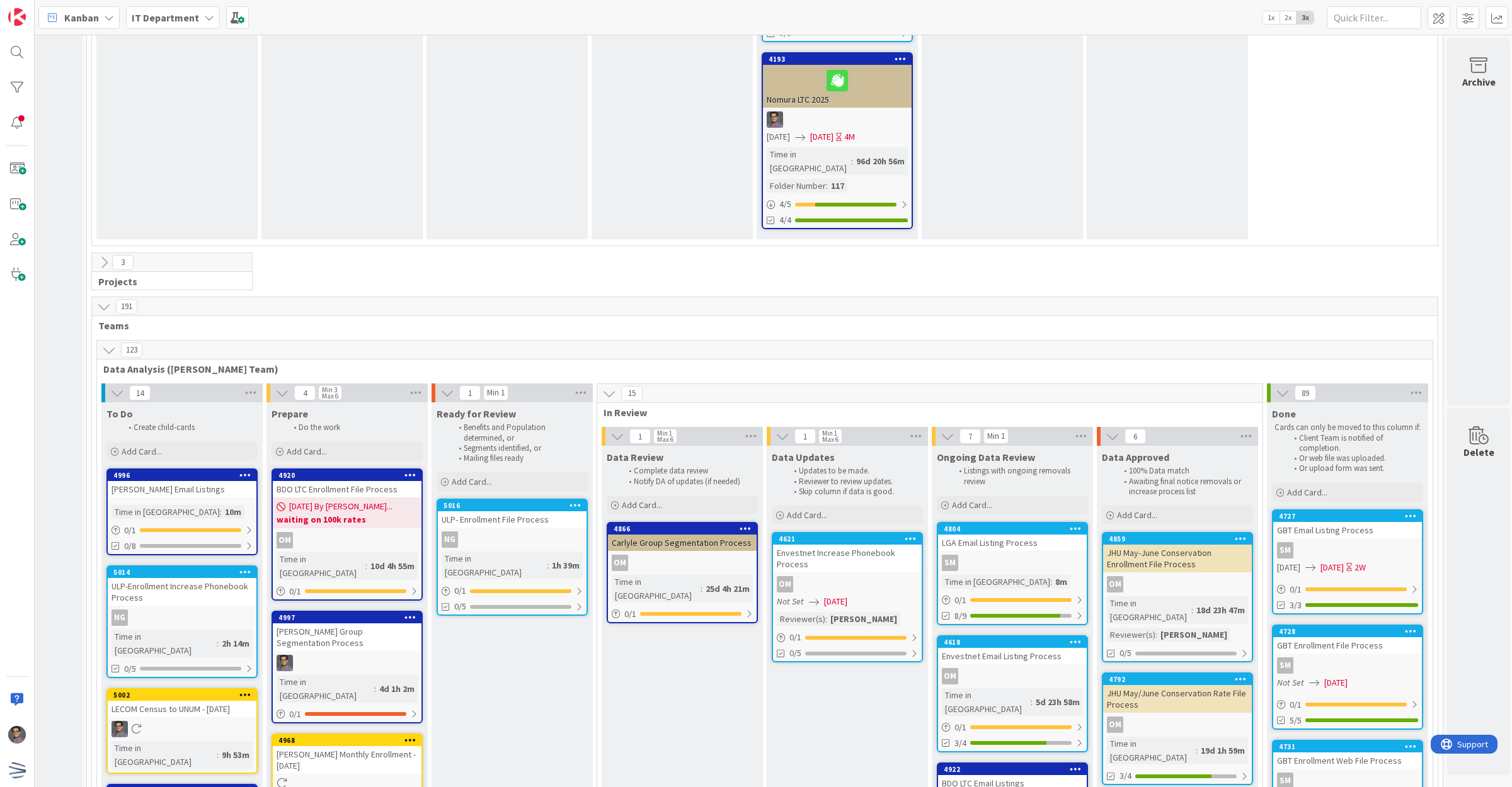
click at [910, 534] on icon at bounding box center [910, 539] width 12 height 9
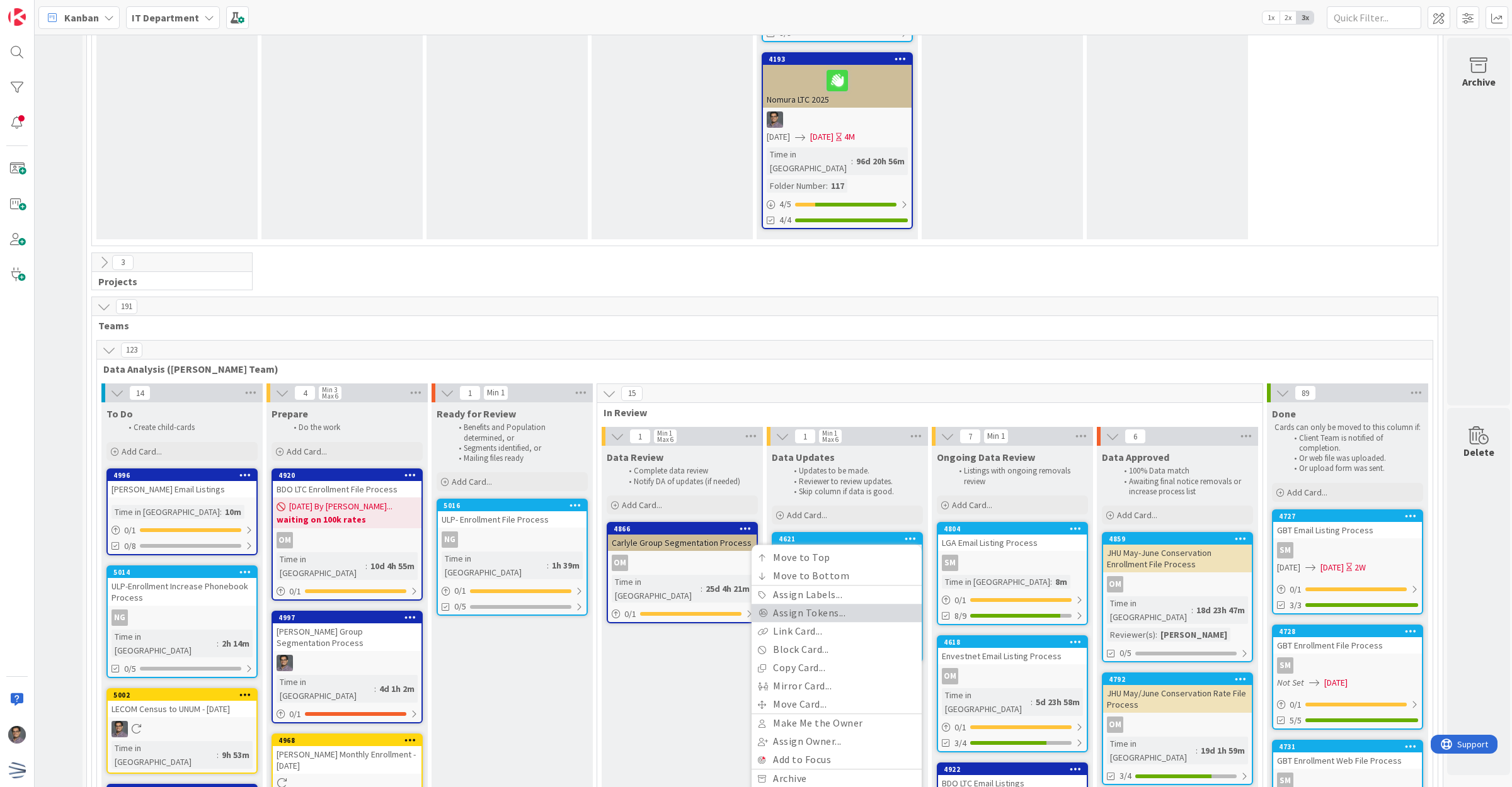
click at [816, 604] on link "Assign Tokens..." at bounding box center [837, 613] width 170 height 18
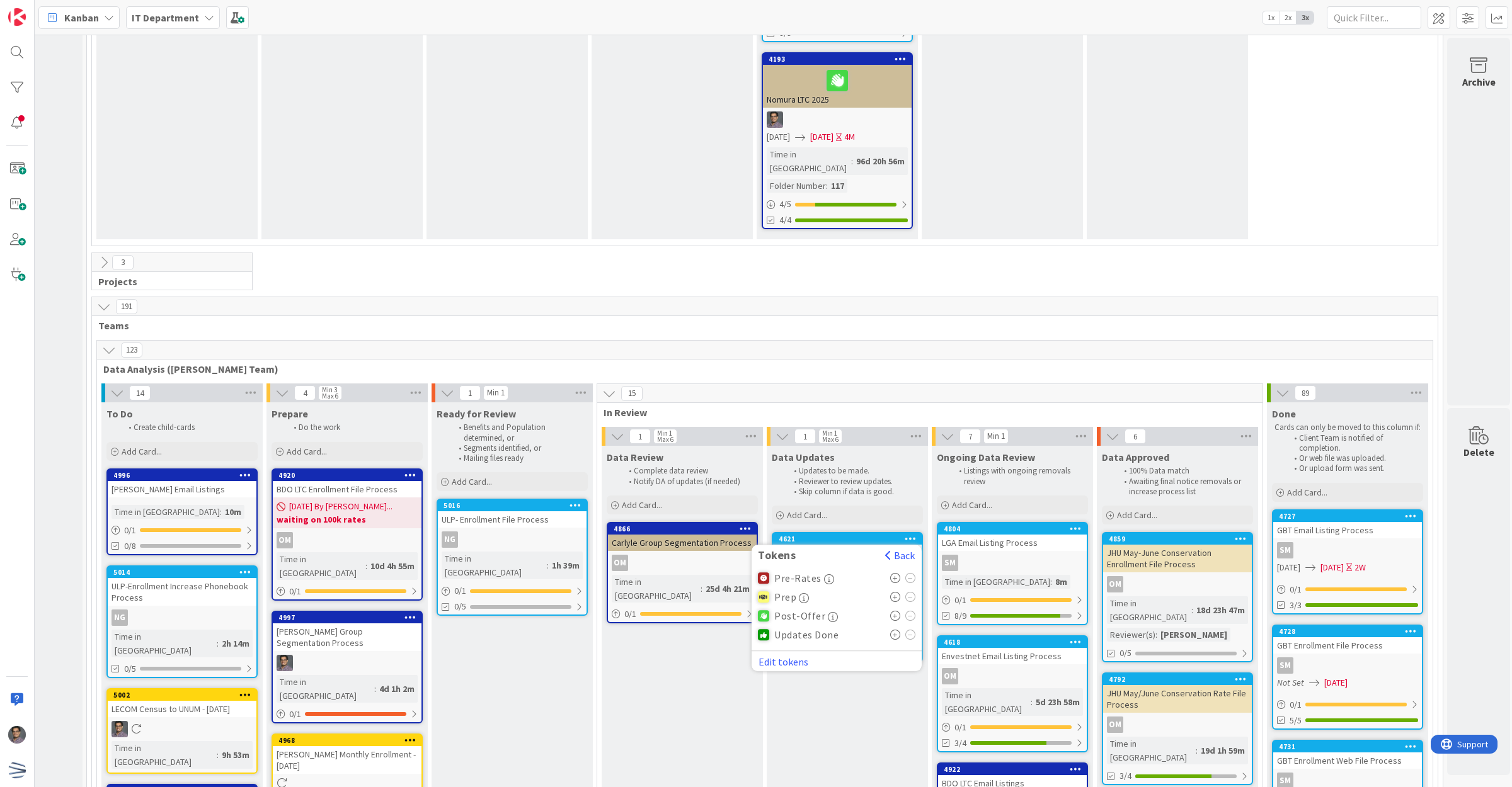
click at [898, 629] on icon at bounding box center [896, 634] width 11 height 10
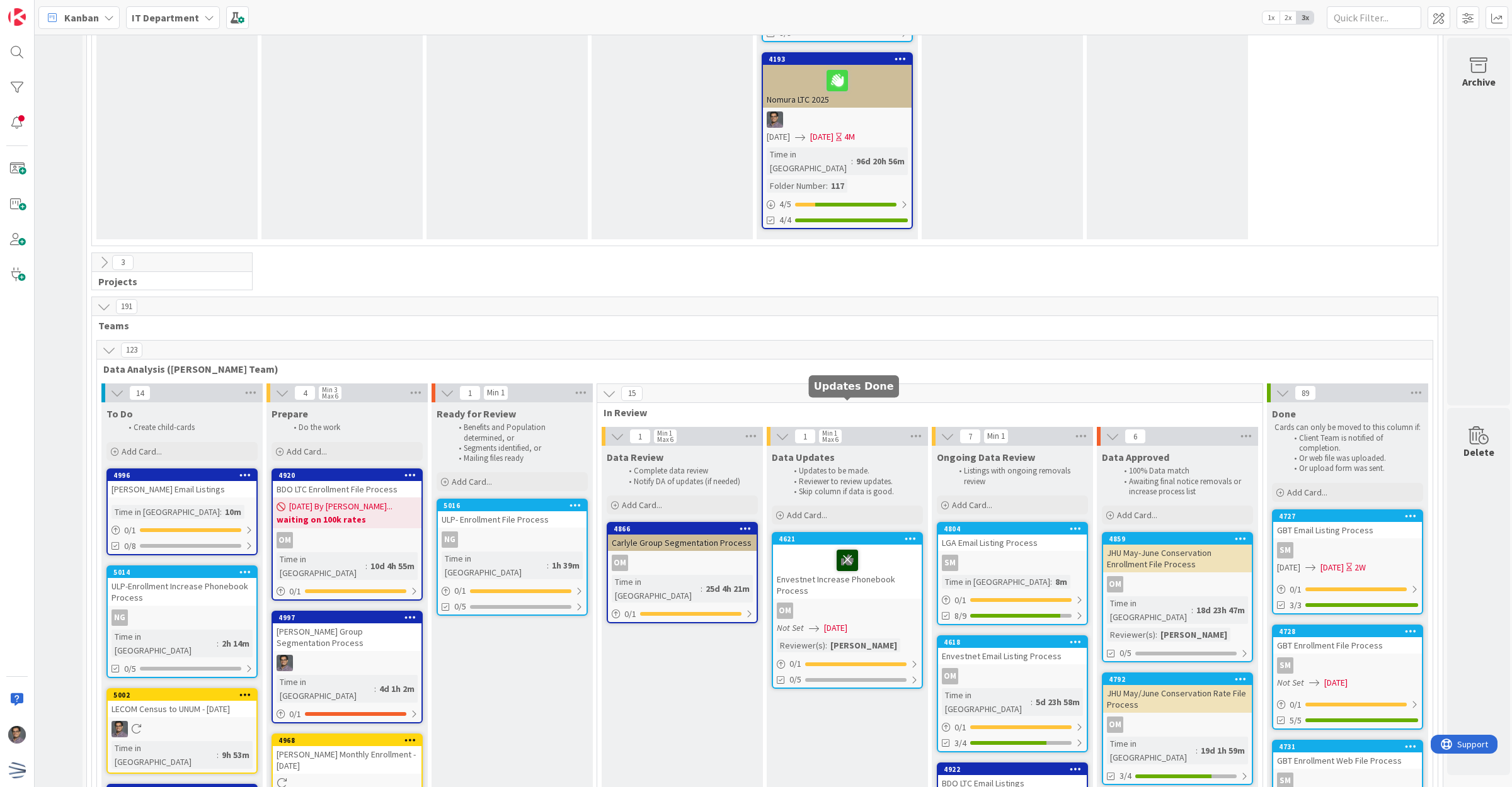
click at [849, 549] on icon at bounding box center [847, 559] width 22 height 20
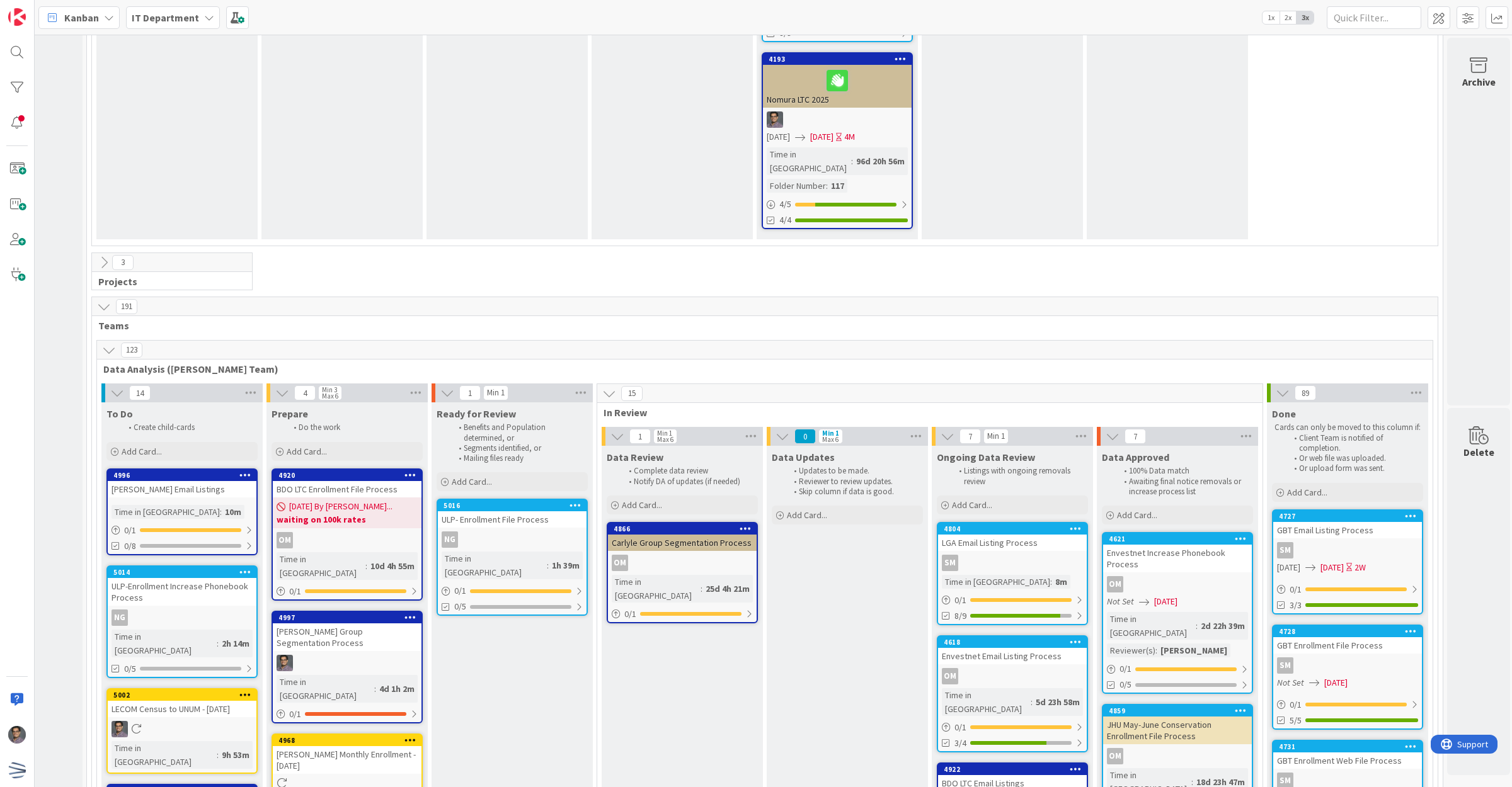
click at [748, 523] on icon at bounding box center [745, 528] width 12 height 9
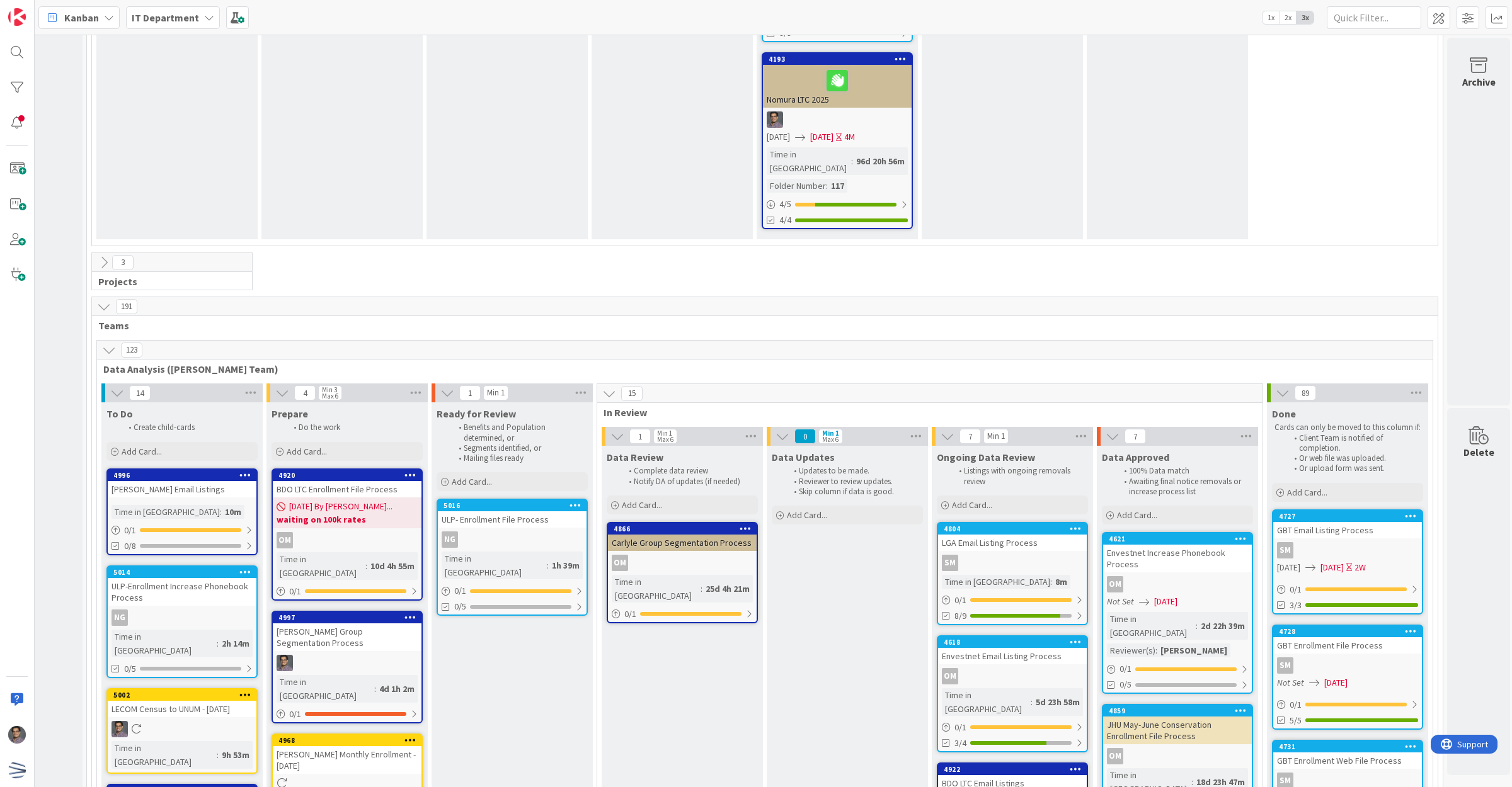
click at [1439, 20] on span at bounding box center [1438, 17] width 22 height 22
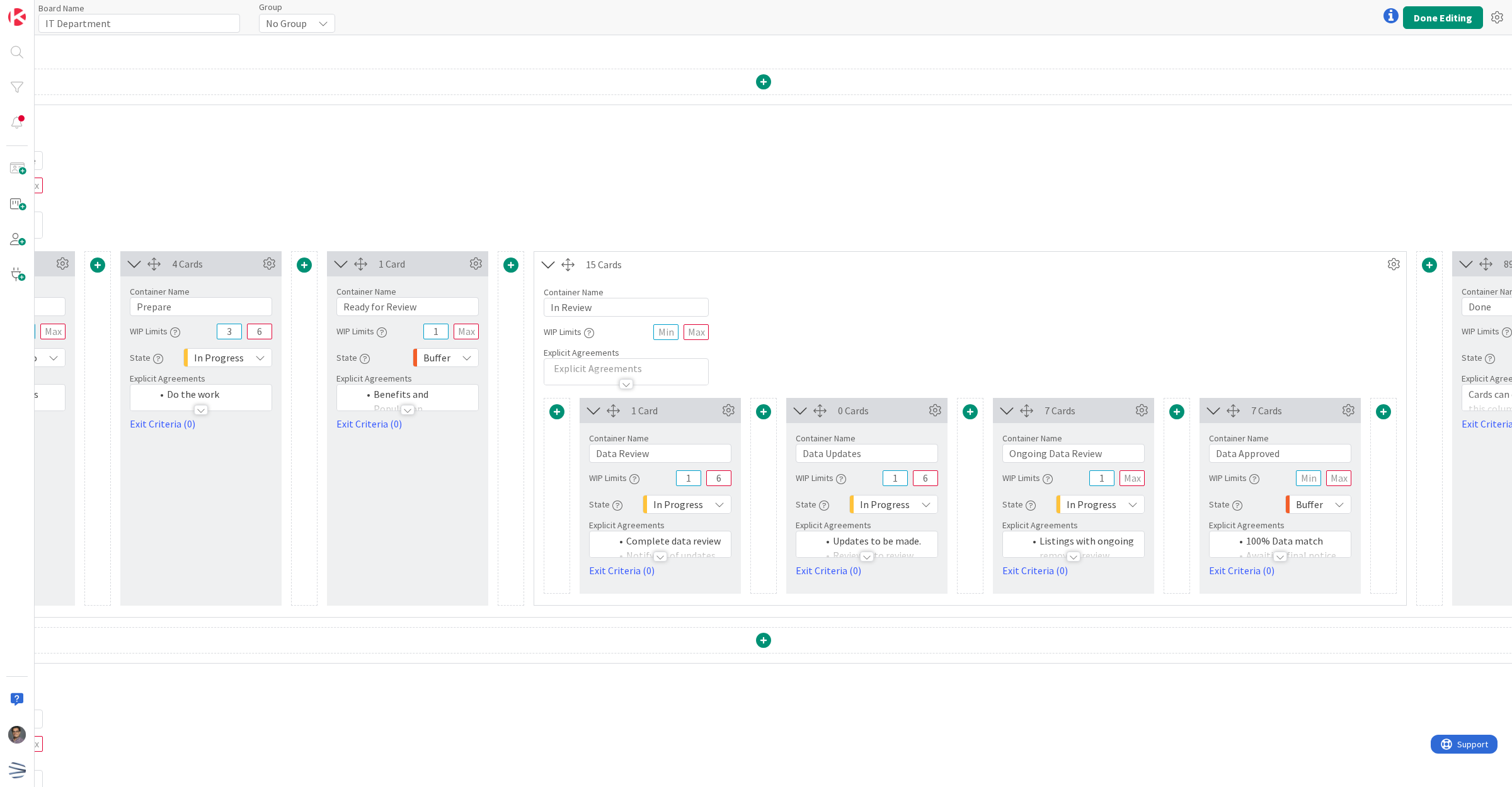
scroll to position [1102, 452]
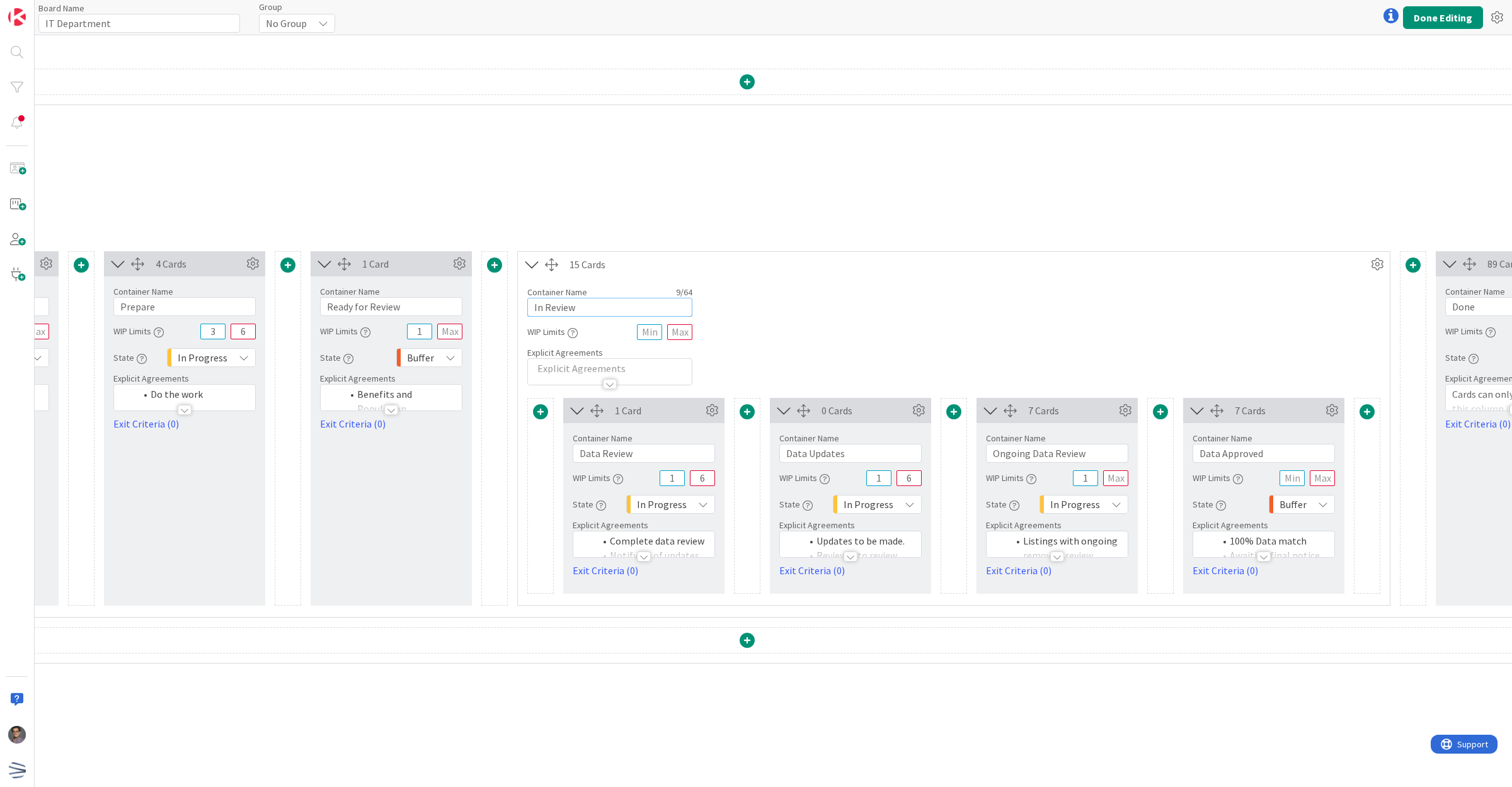
click at [545, 307] on input "In Review" at bounding box center [610, 307] width 165 height 19
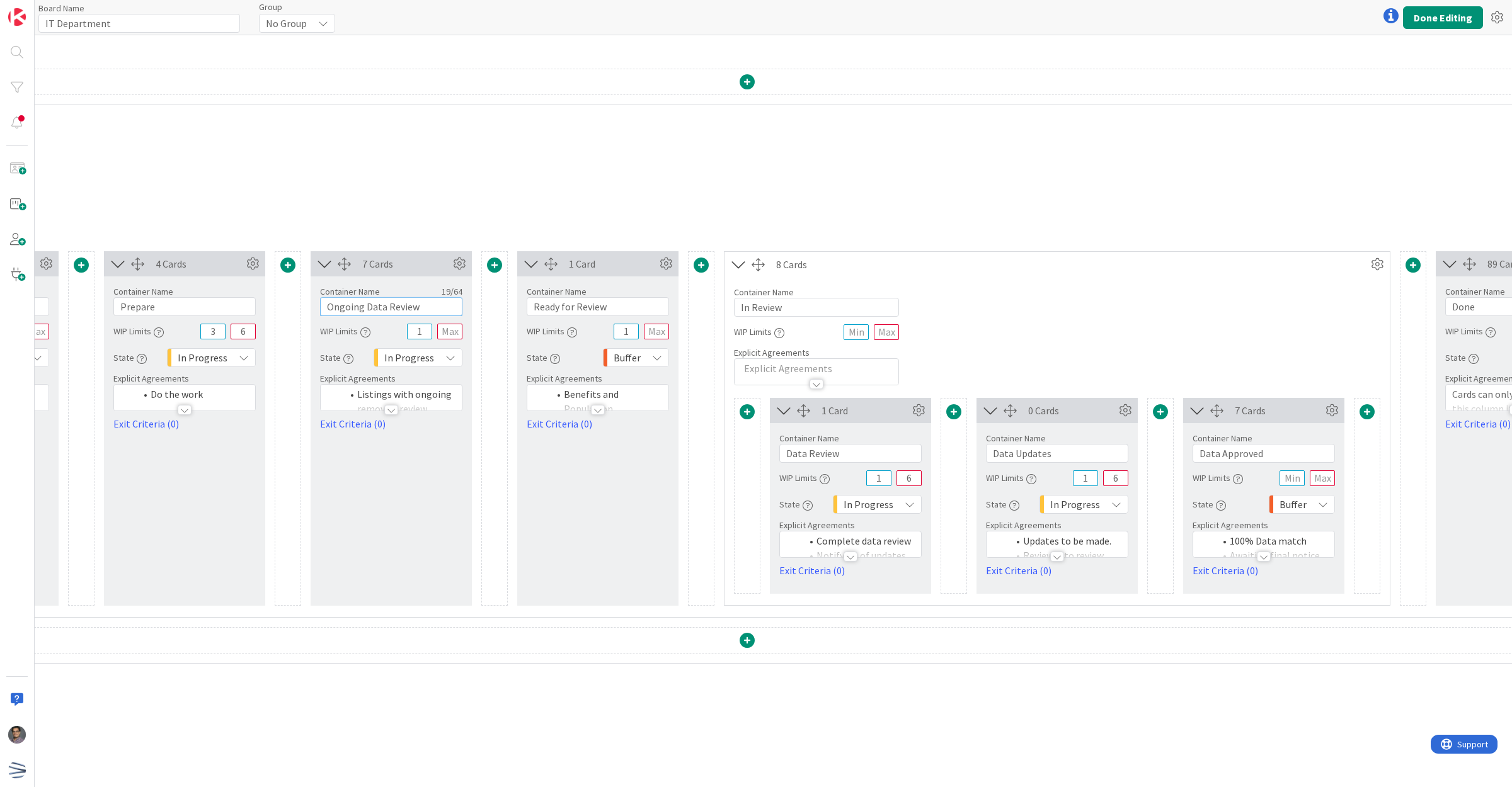
click at [357, 309] on input "Ongoing Data Review" at bounding box center [391, 307] width 143 height 19
drag, startPoint x: 367, startPoint y: 309, endPoint x: 319, endPoint y: 309, distance: 48.0
click at [320, 309] on input "Ongoing Data Review" at bounding box center [391, 307] width 143 height 19
click at [391, 415] on div at bounding box center [390, 410] width 13 height 10
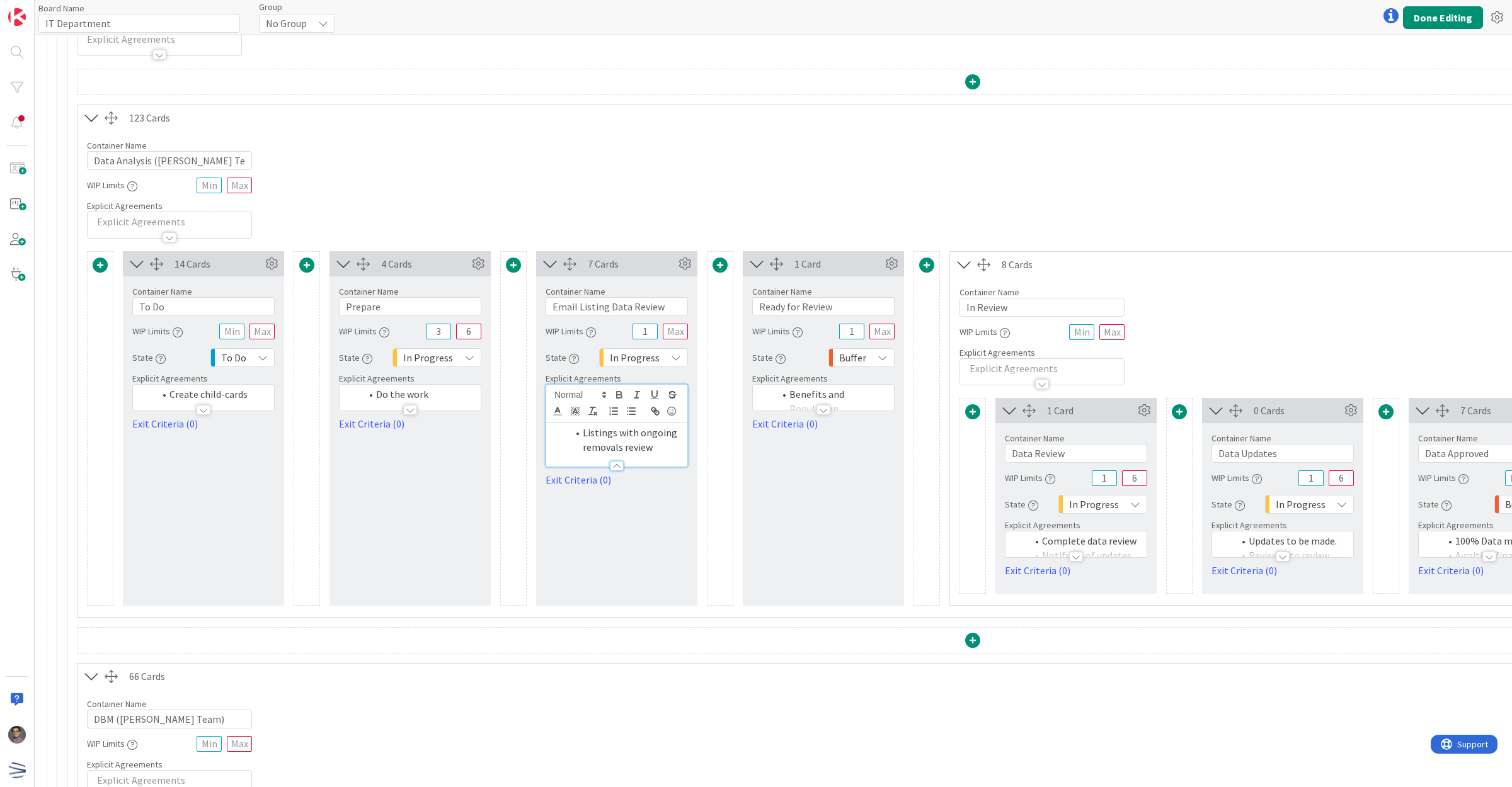
scroll to position [1102, 219]
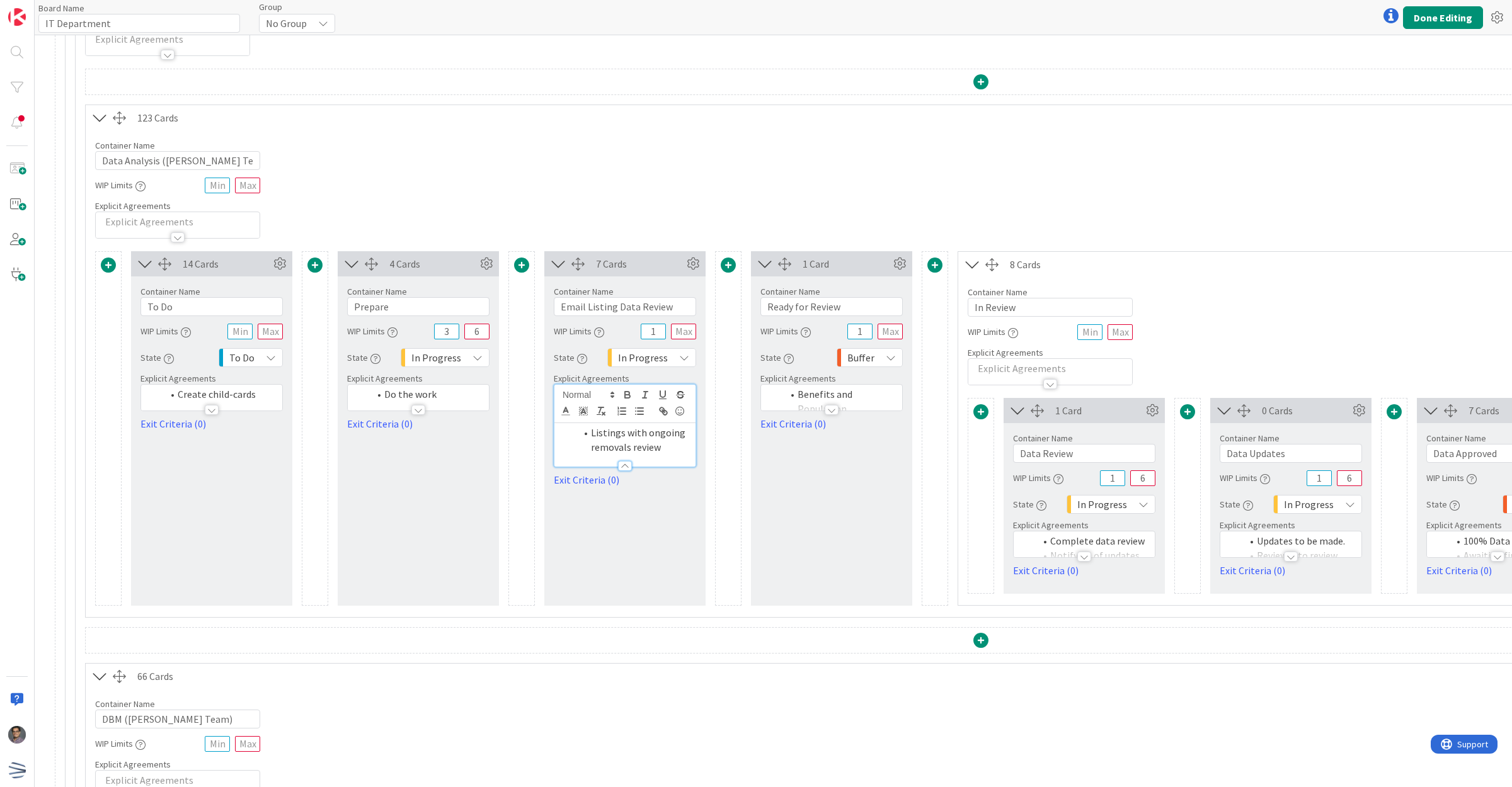
click at [830, 415] on div at bounding box center [830, 410] width 13 height 10
click at [810, 307] on input "Ready for Review" at bounding box center [831, 307] width 143 height 19
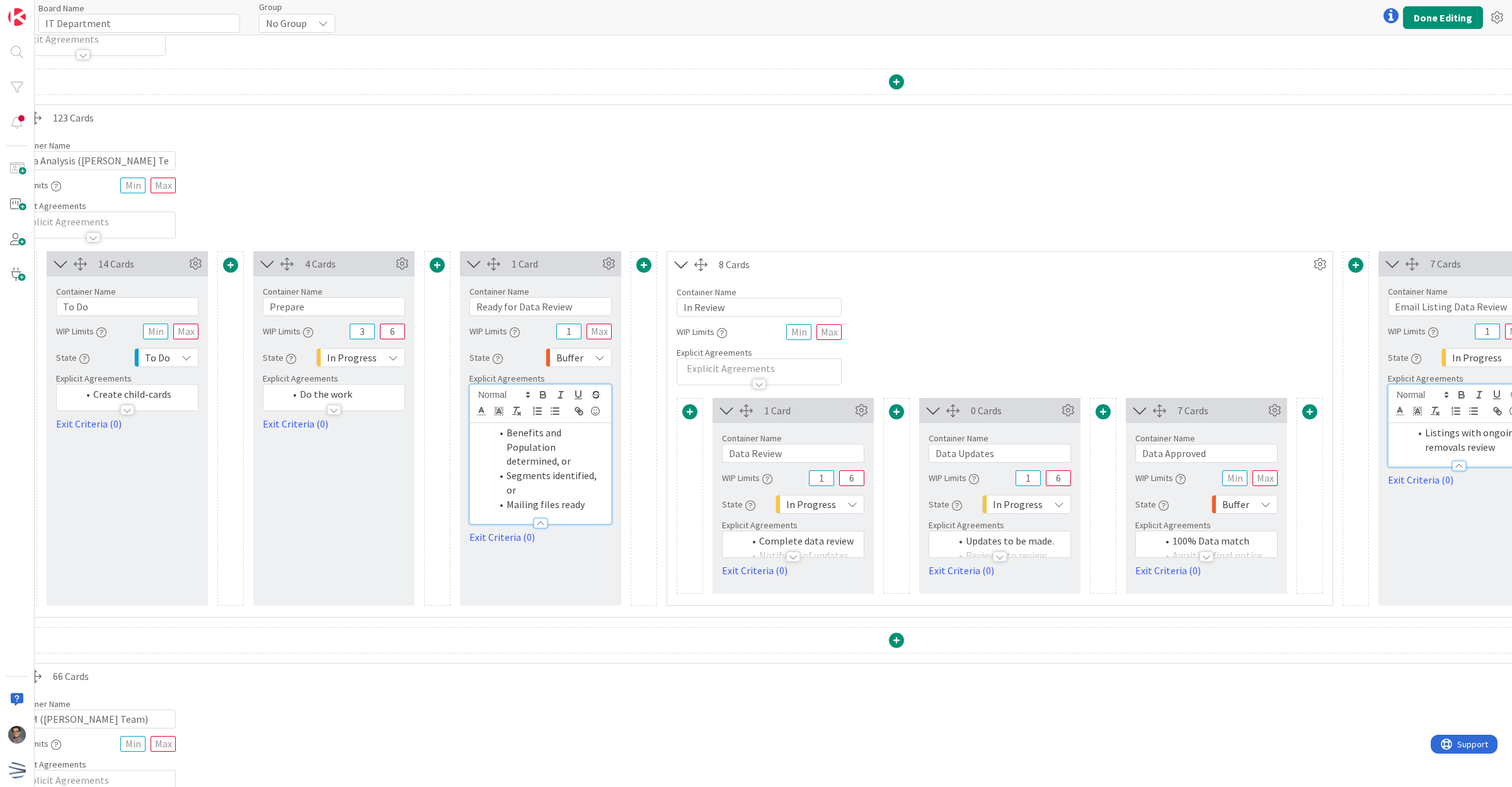
scroll to position [1102, 306]
click at [958, 460] on input "Data Updates" at bounding box center [997, 453] width 143 height 19
click at [1222, 452] on input "Data Approved" at bounding box center [1204, 453] width 143 height 19
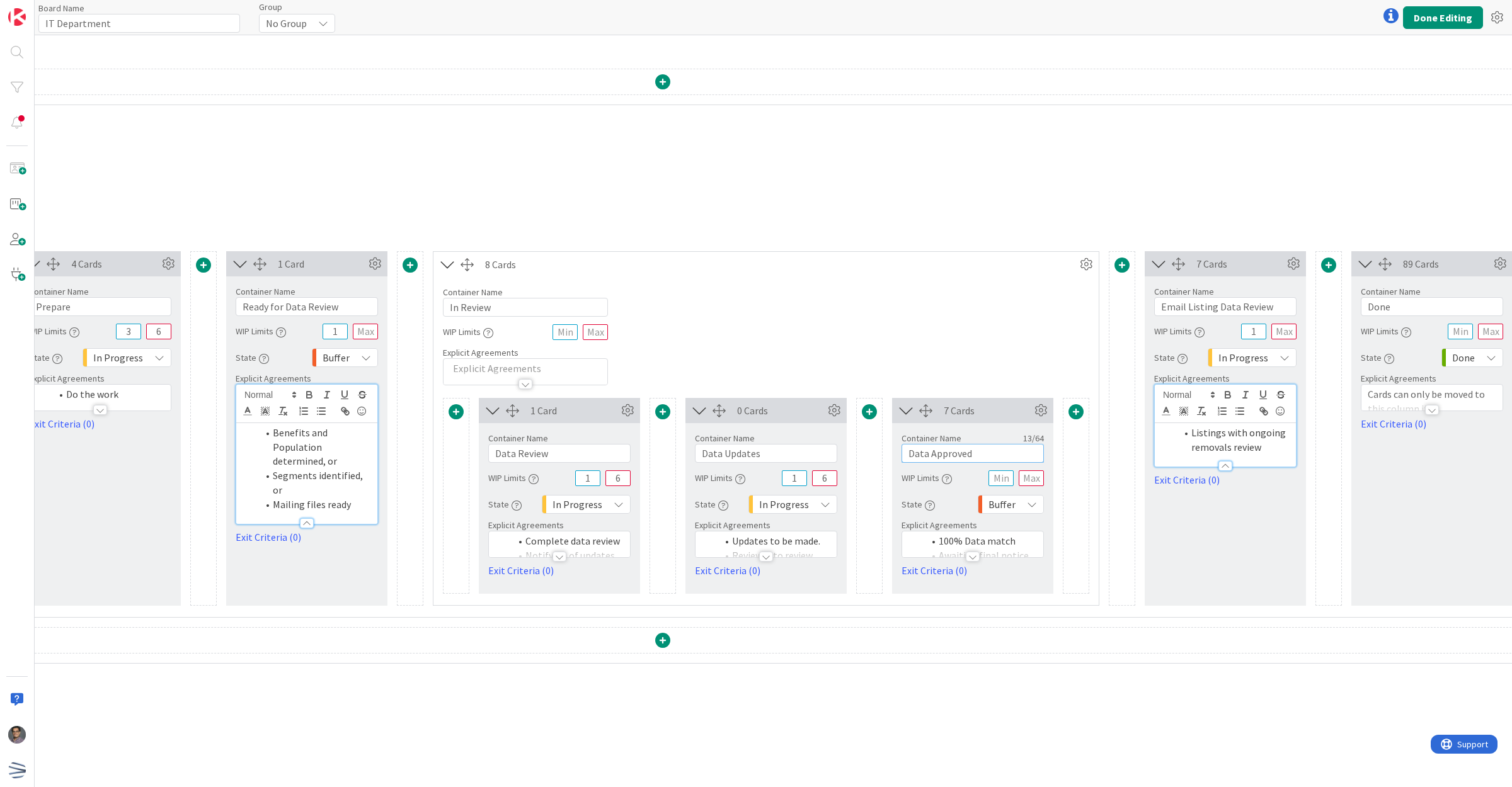
scroll to position [1102, 537]
click at [1263, 356] on span "In Progress" at bounding box center [1242, 358] width 49 height 18
click at [1262, 432] on span "Buffer" at bounding box center [1292, 431] width 105 height 19
click at [1225, 576] on div "7 Cards Container Name 25 / 64 Email Listing Data Review WIP Limits 1 State Buf…" at bounding box center [1225, 428] width 161 height 354
click at [1238, 309] on input "Email Listing Data Review" at bounding box center [1224, 307] width 143 height 19
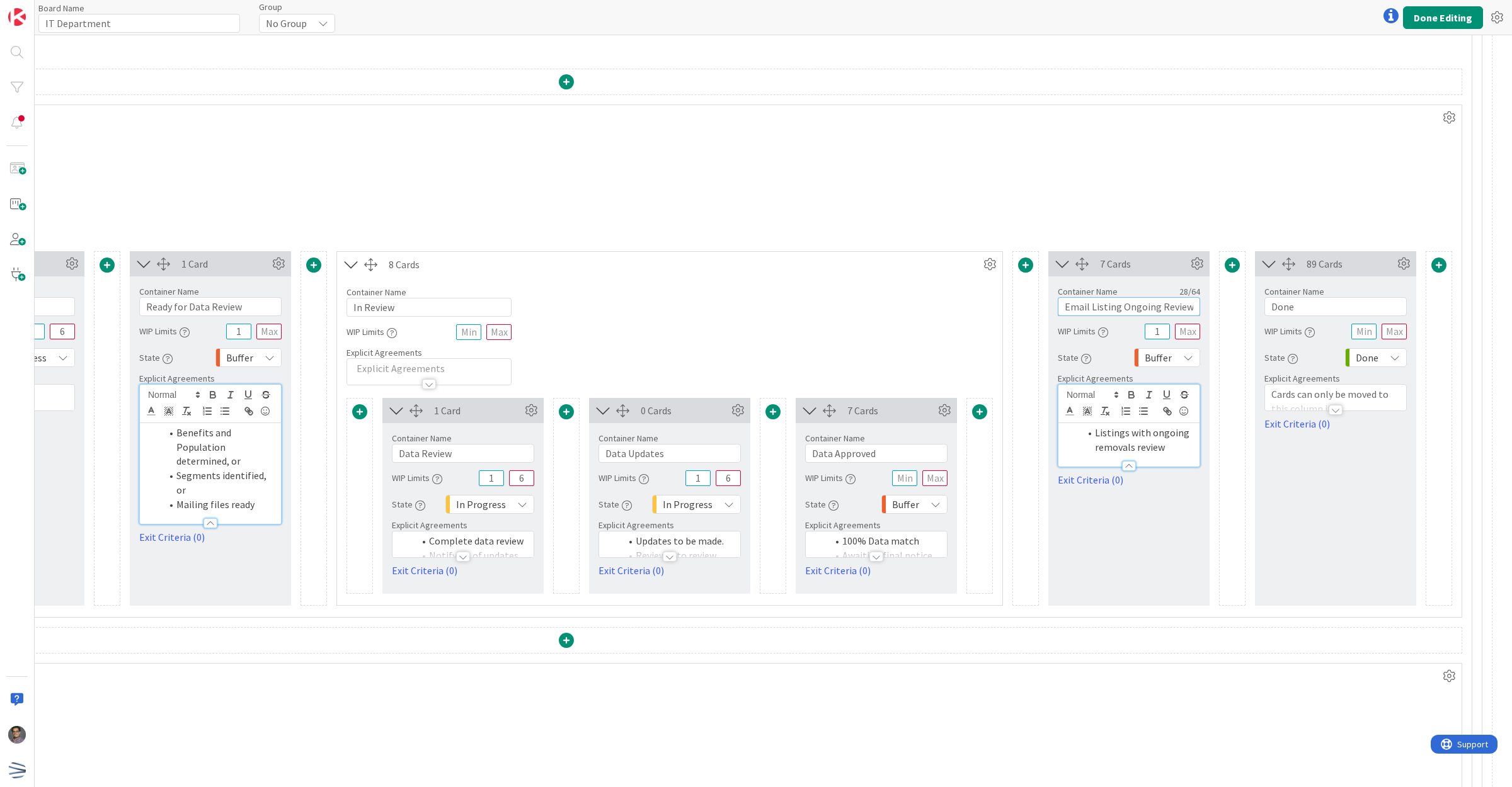
scroll to position [1102, 647]
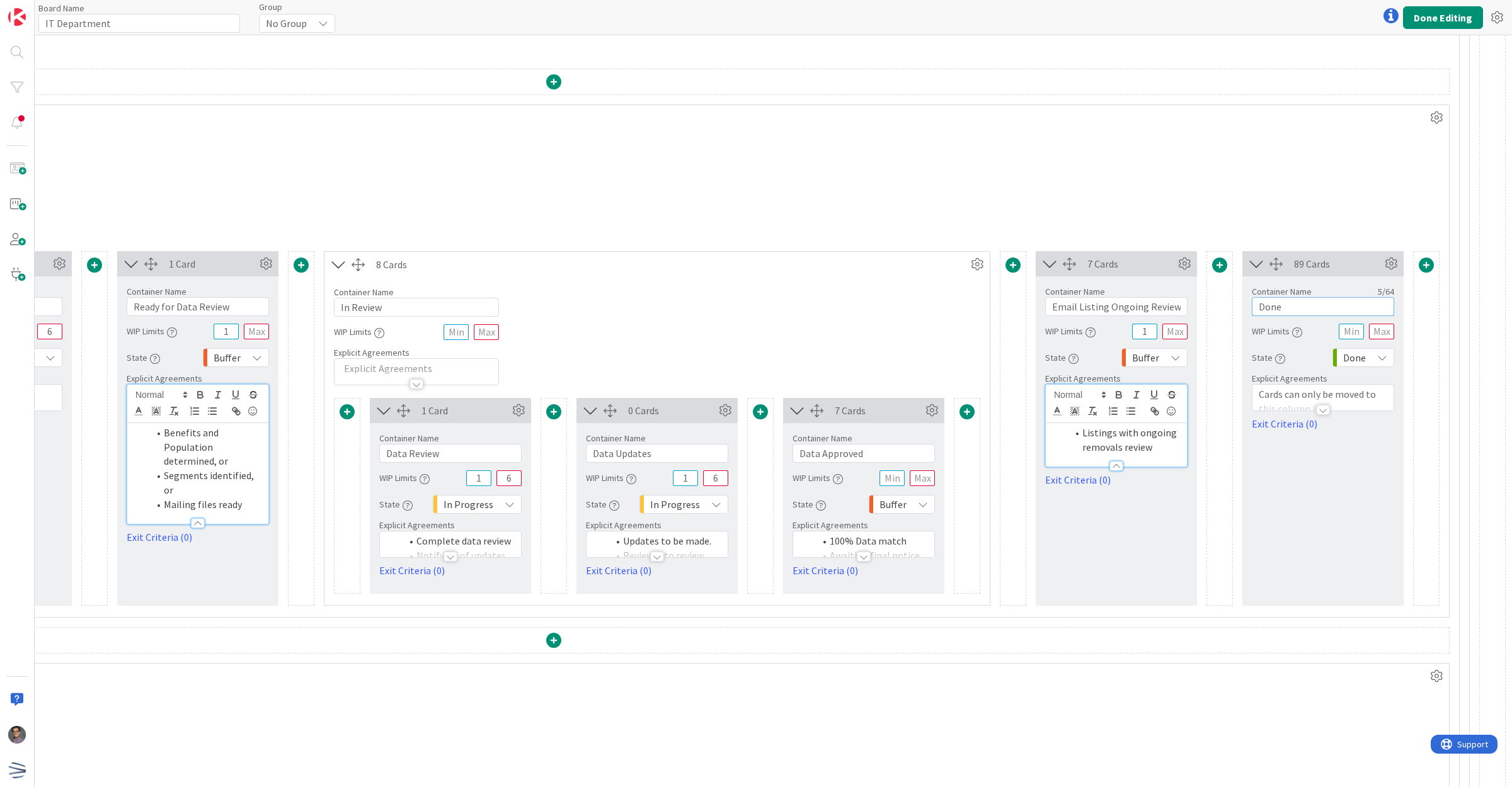
click at [1291, 313] on input "Done" at bounding box center [1323, 307] width 143 height 19
click at [1431, 13] on button "Done Editing" at bounding box center [1442, 17] width 80 height 22
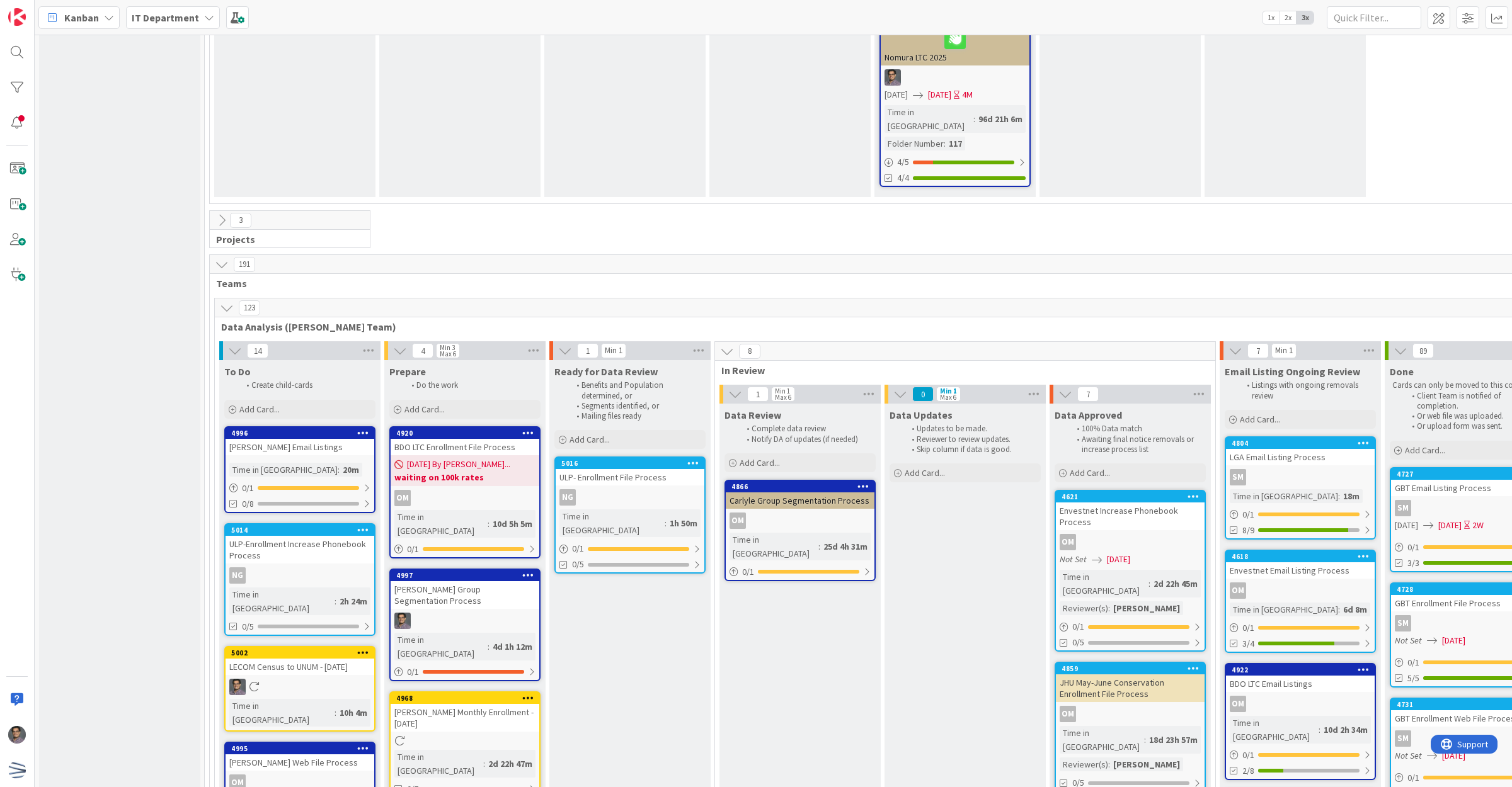
scroll to position [1863, 111]
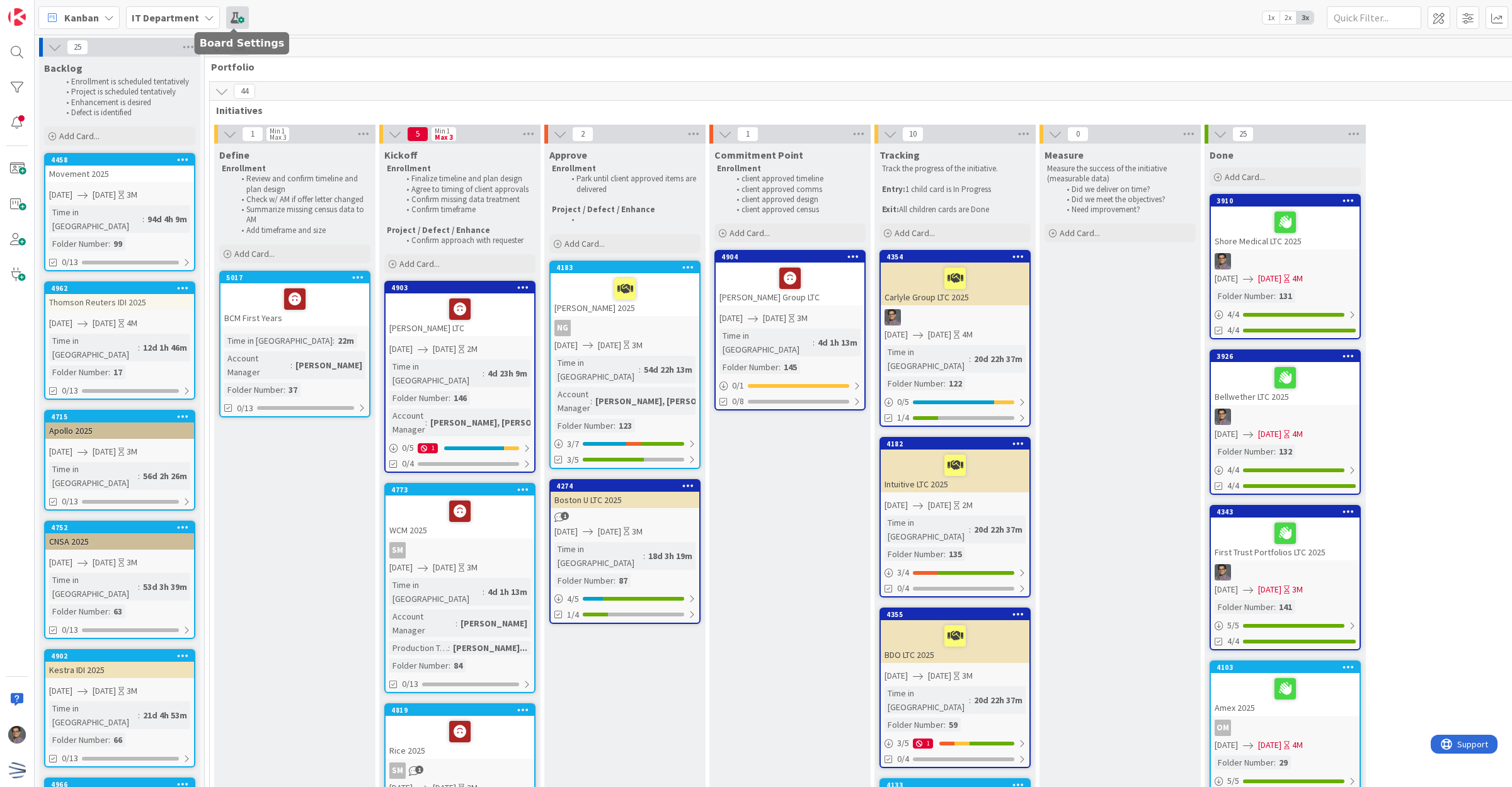
click at [241, 20] on span at bounding box center [237, 17] width 22 height 22
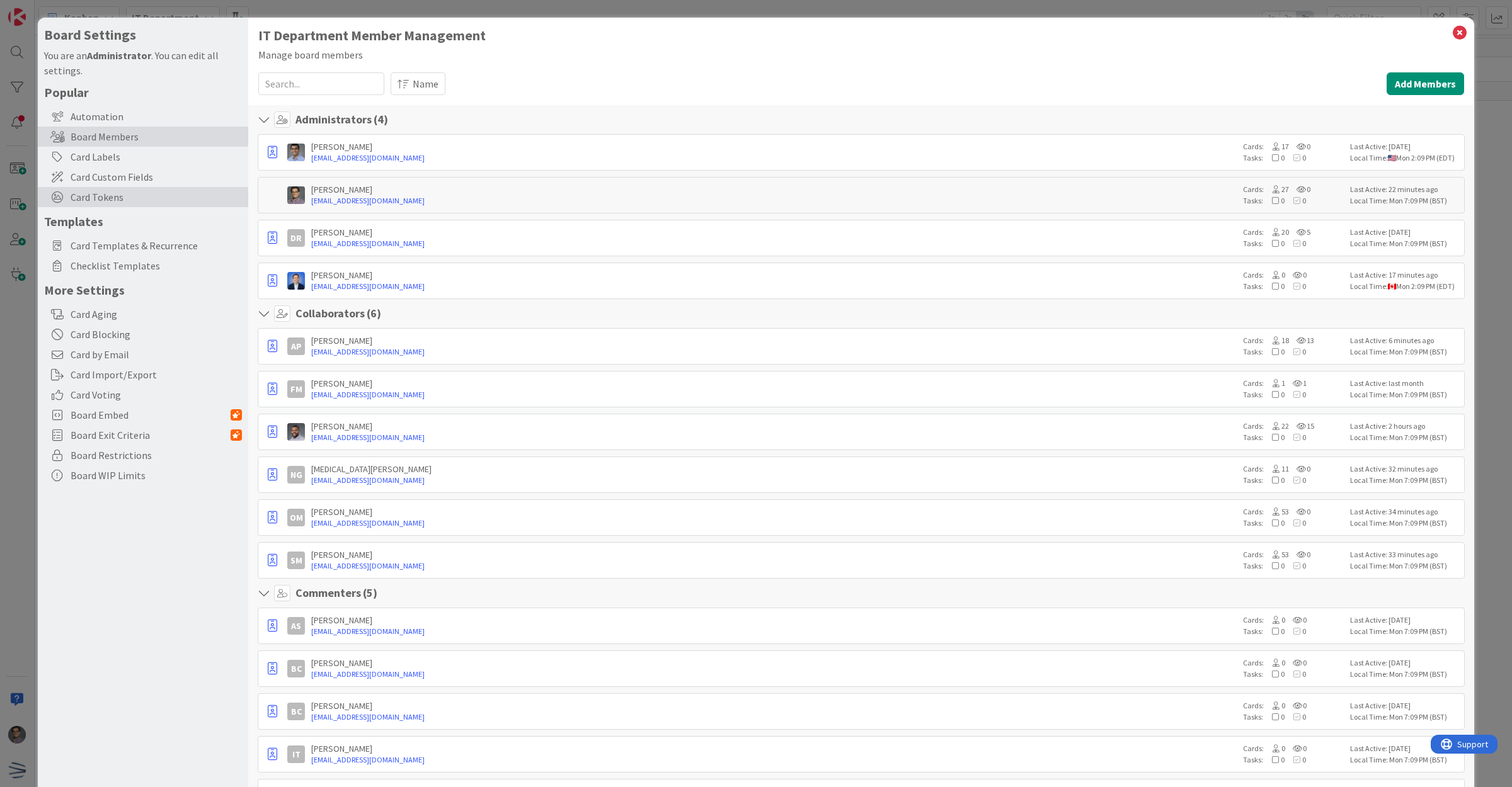
click at [113, 190] on span "Card Tokens" at bounding box center [156, 196] width 171 height 15
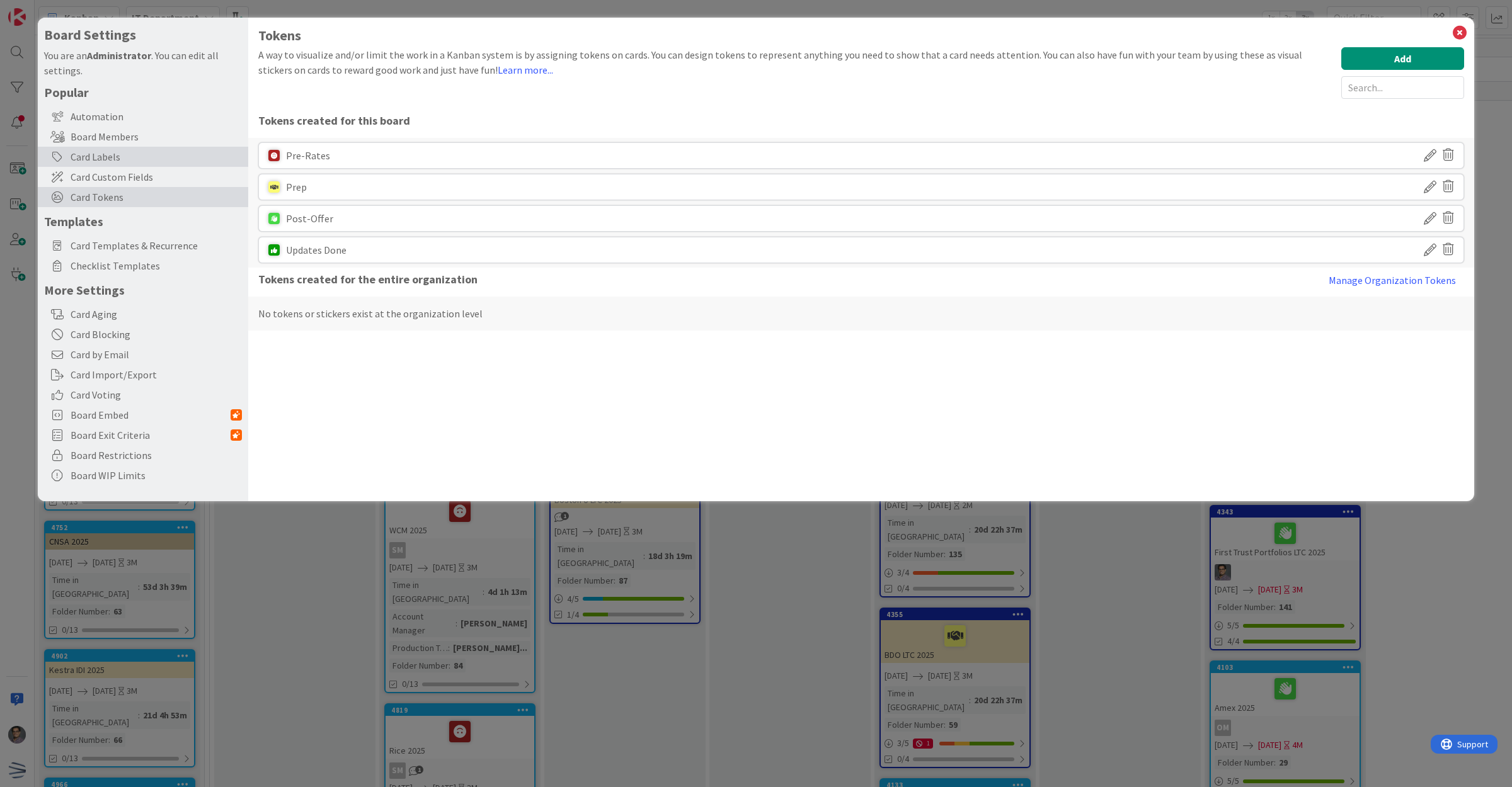
click at [117, 158] on div "Card Labels" at bounding box center [143, 157] width 211 height 20
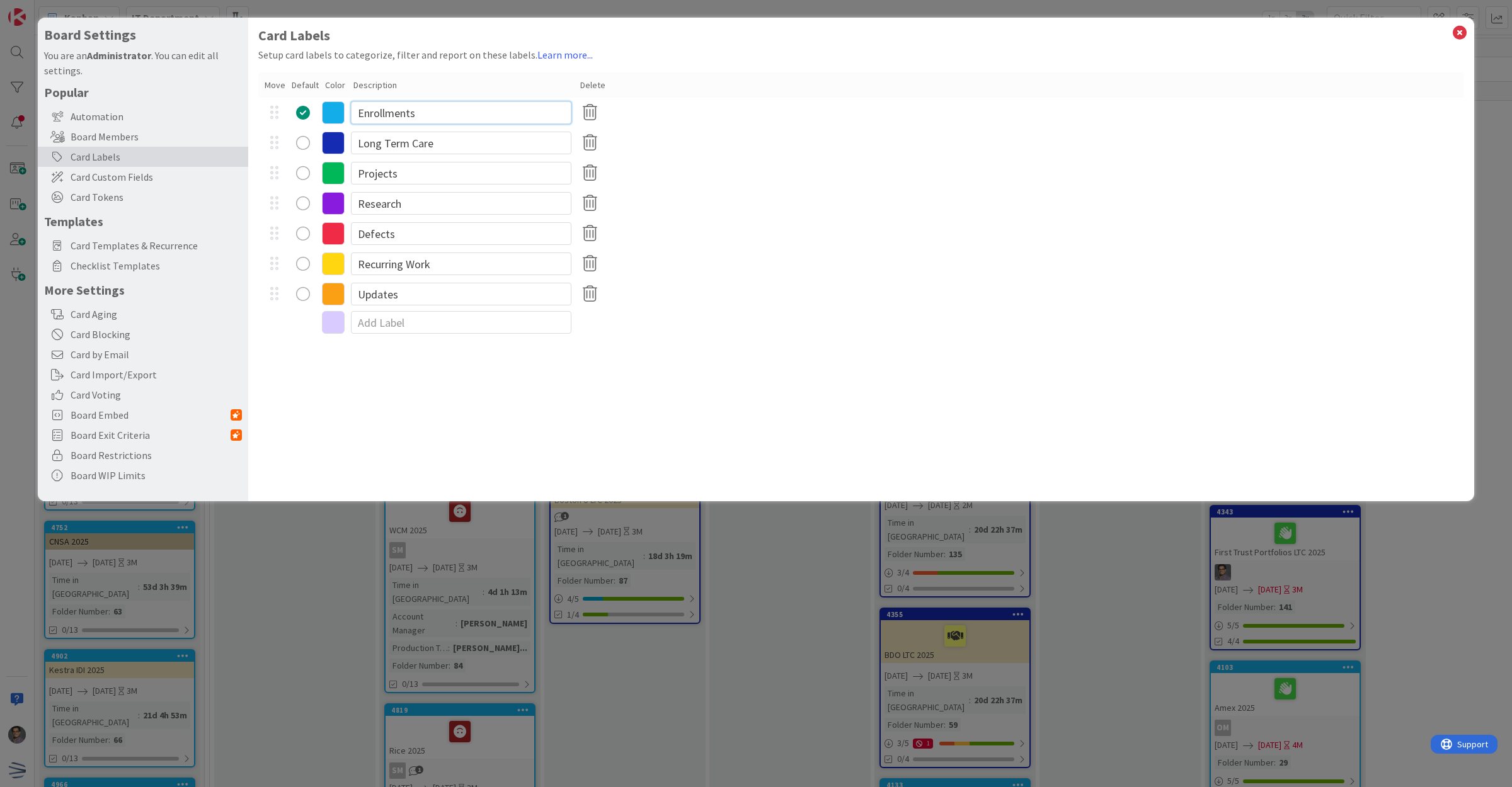
drag, startPoint x: 454, startPoint y: 111, endPoint x: 337, endPoint y: 116, distance: 117.1
click at [337, 116] on div "Enrollments" at bounding box center [861, 113] width 1205 height 30
type input "="
type input "Individual Disability Insurance"
click at [824, 170] on div "Projects" at bounding box center [861, 173] width 1205 height 30
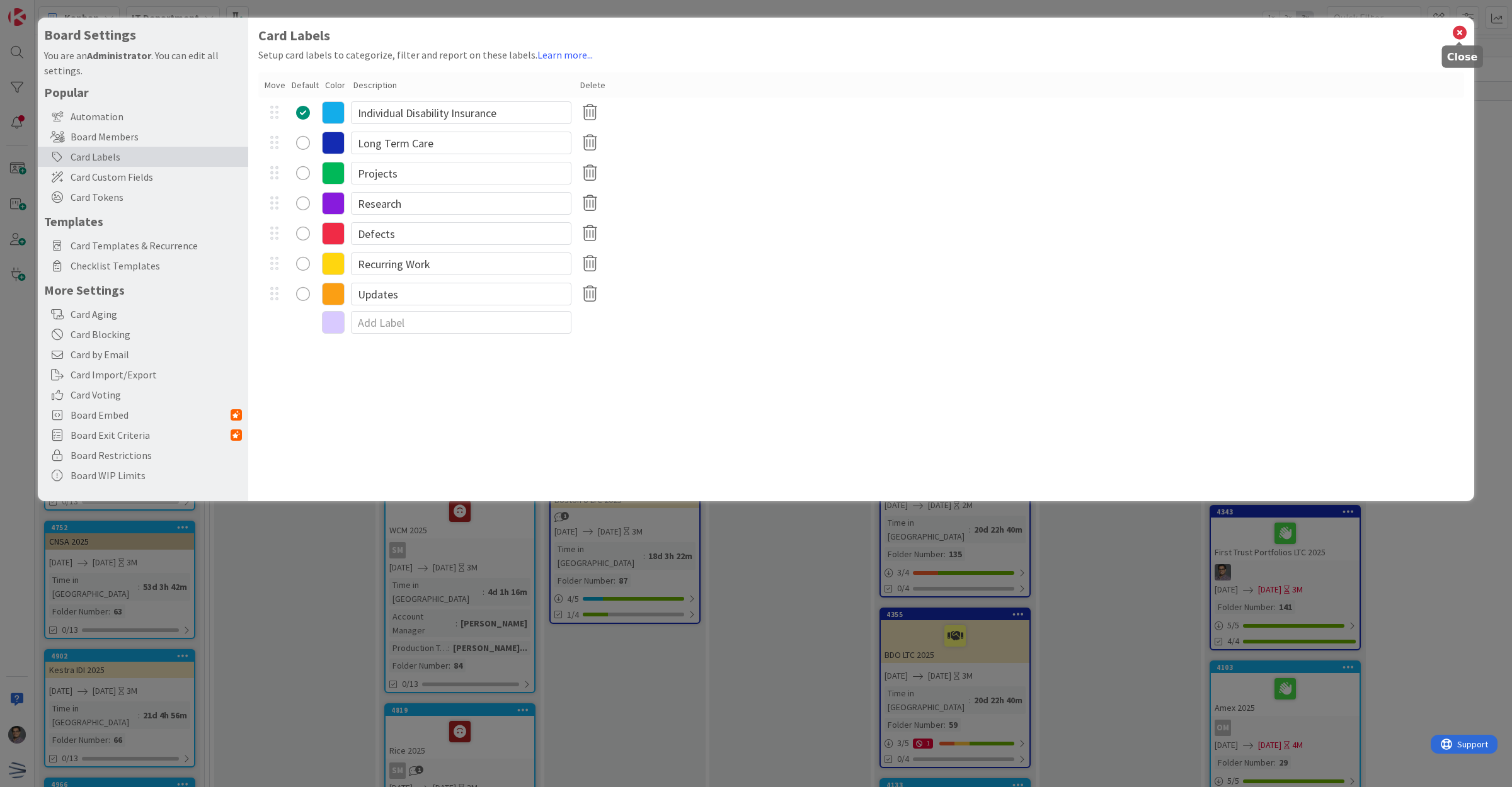
click at [1453, 32] on icon at bounding box center [1459, 33] width 16 height 18
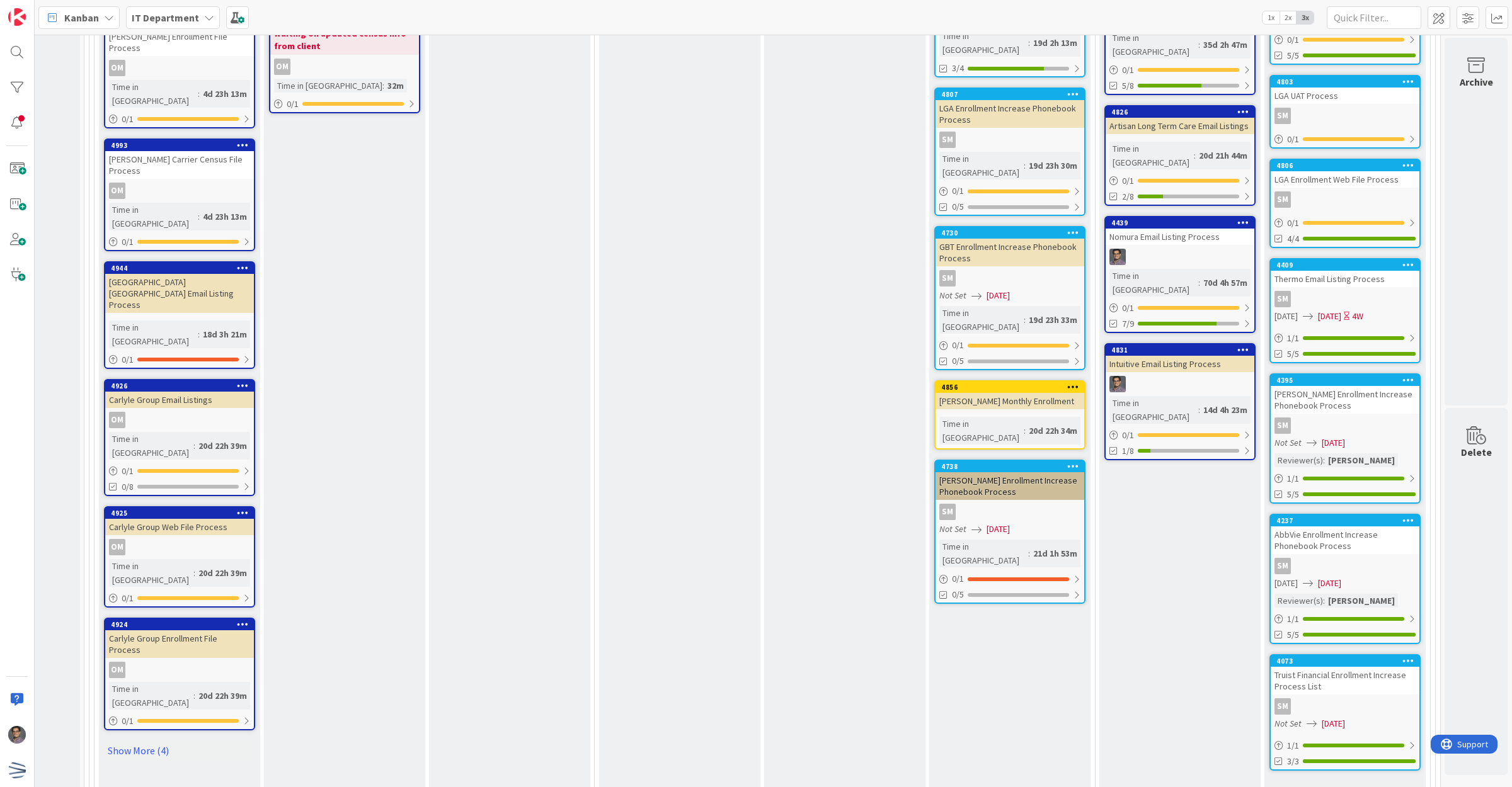
scroll to position [2737, 133]
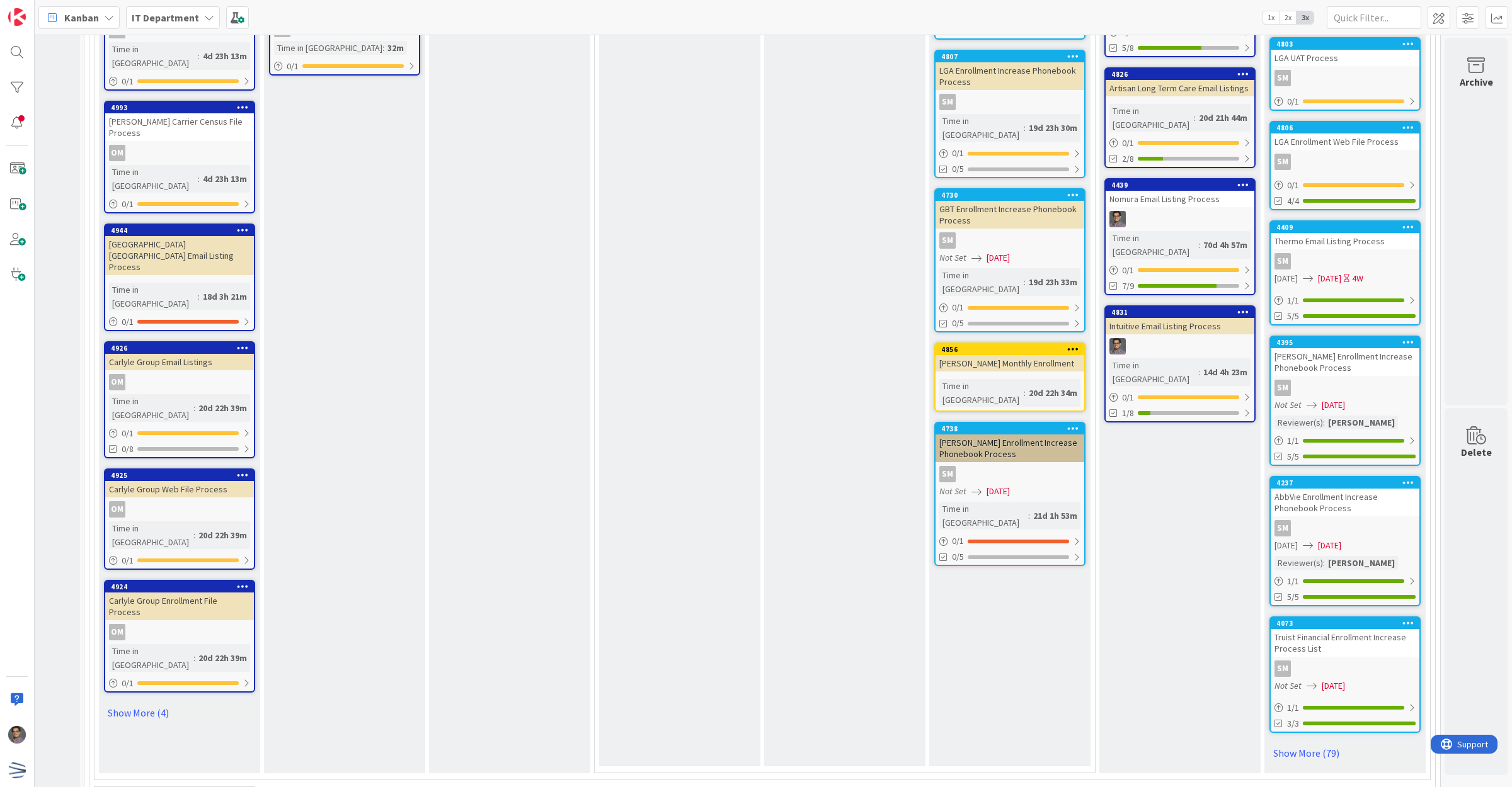
click at [100, 786] on icon at bounding box center [106, 795] width 13 height 13
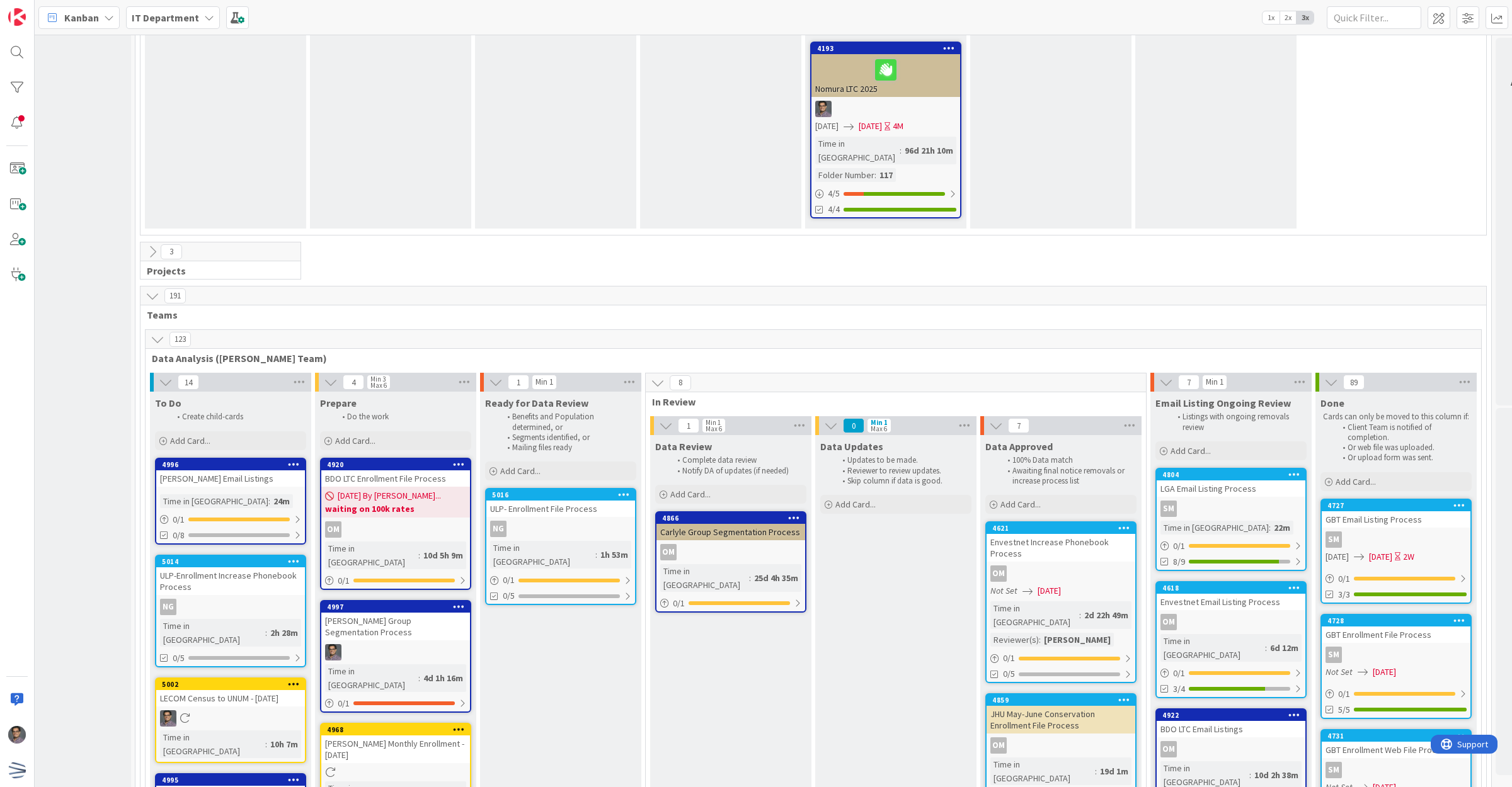
scroll to position [1831, 79]
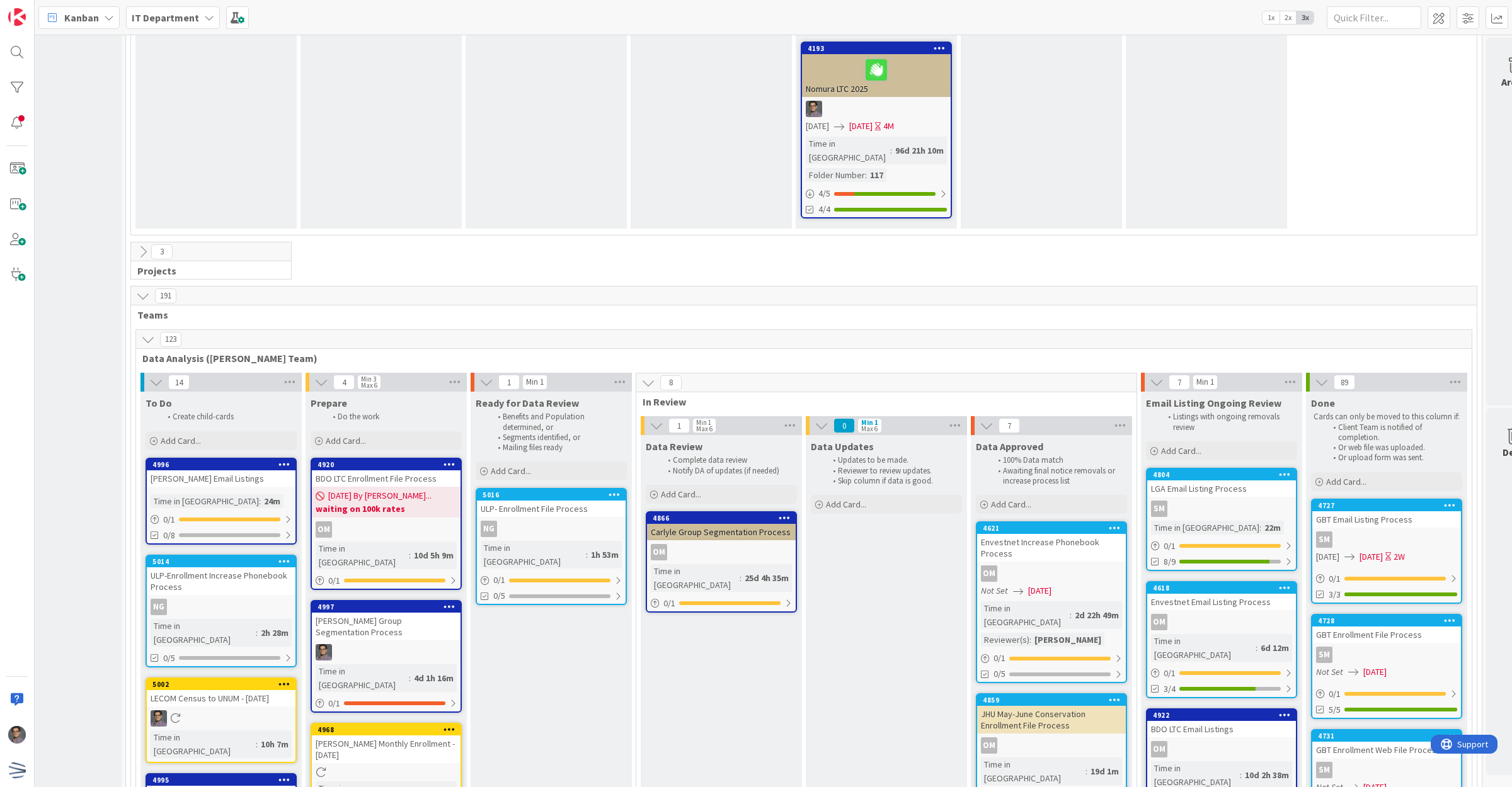
click at [787, 513] on icon at bounding box center [784, 517] width 12 height 9
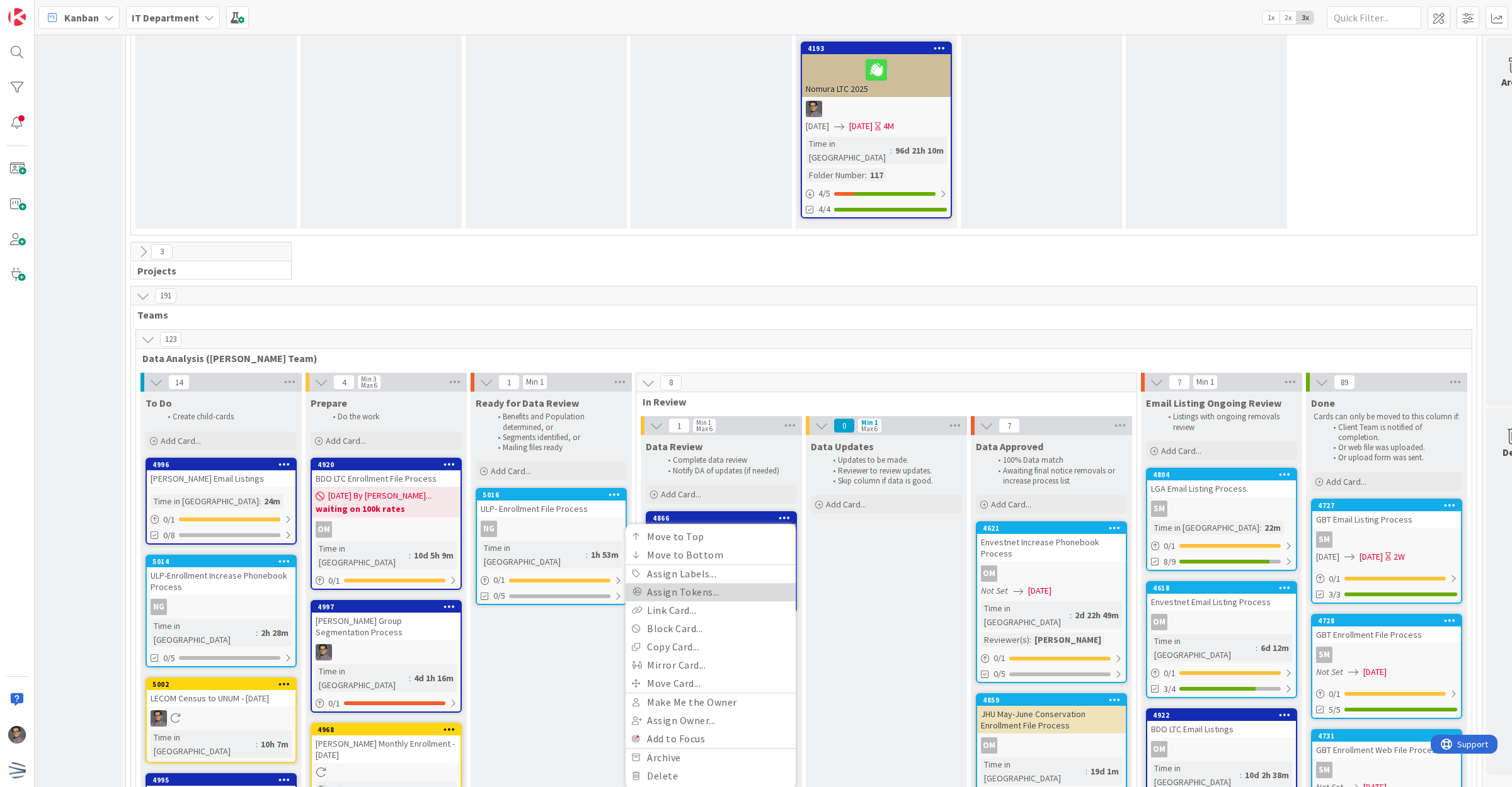
click at [708, 583] on link "Assign Tokens..." at bounding box center [711, 592] width 170 height 18
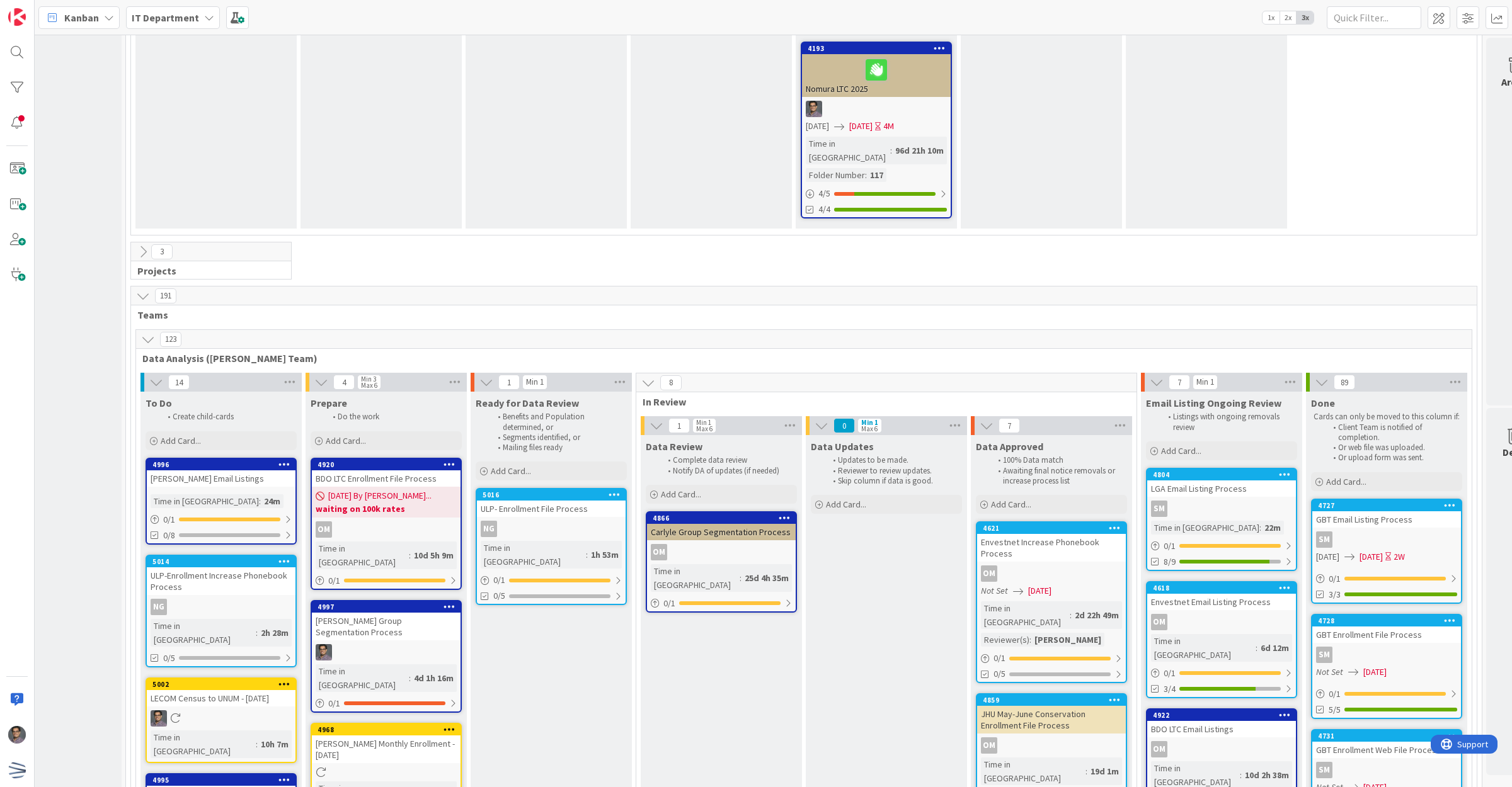
click at [789, 513] on icon at bounding box center [784, 517] width 12 height 9
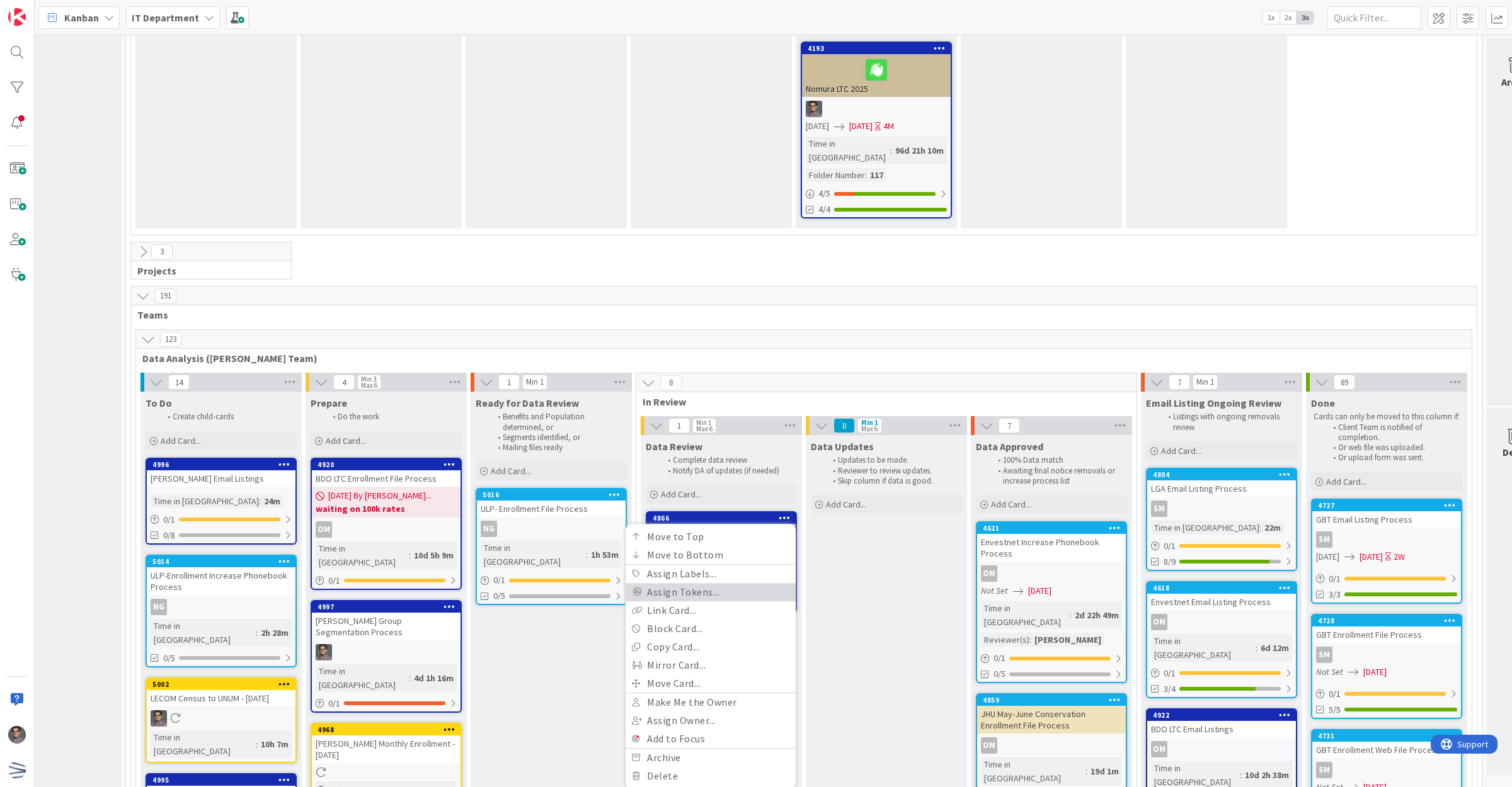
click at [679, 583] on link "Assign Tokens..." at bounding box center [711, 592] width 170 height 18
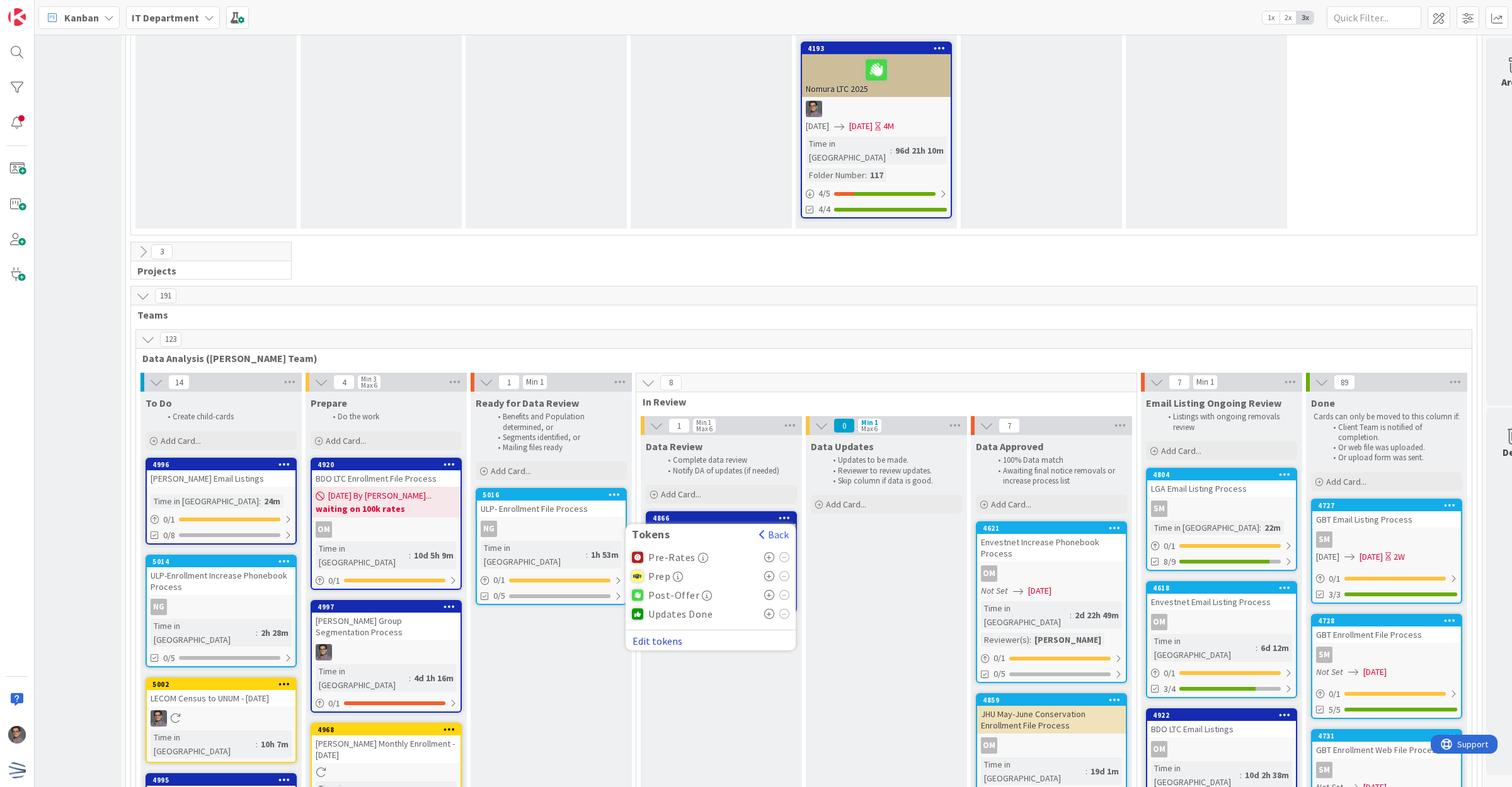
click at [659, 636] on button "Edit tokens" at bounding box center [657, 641] width 51 height 12
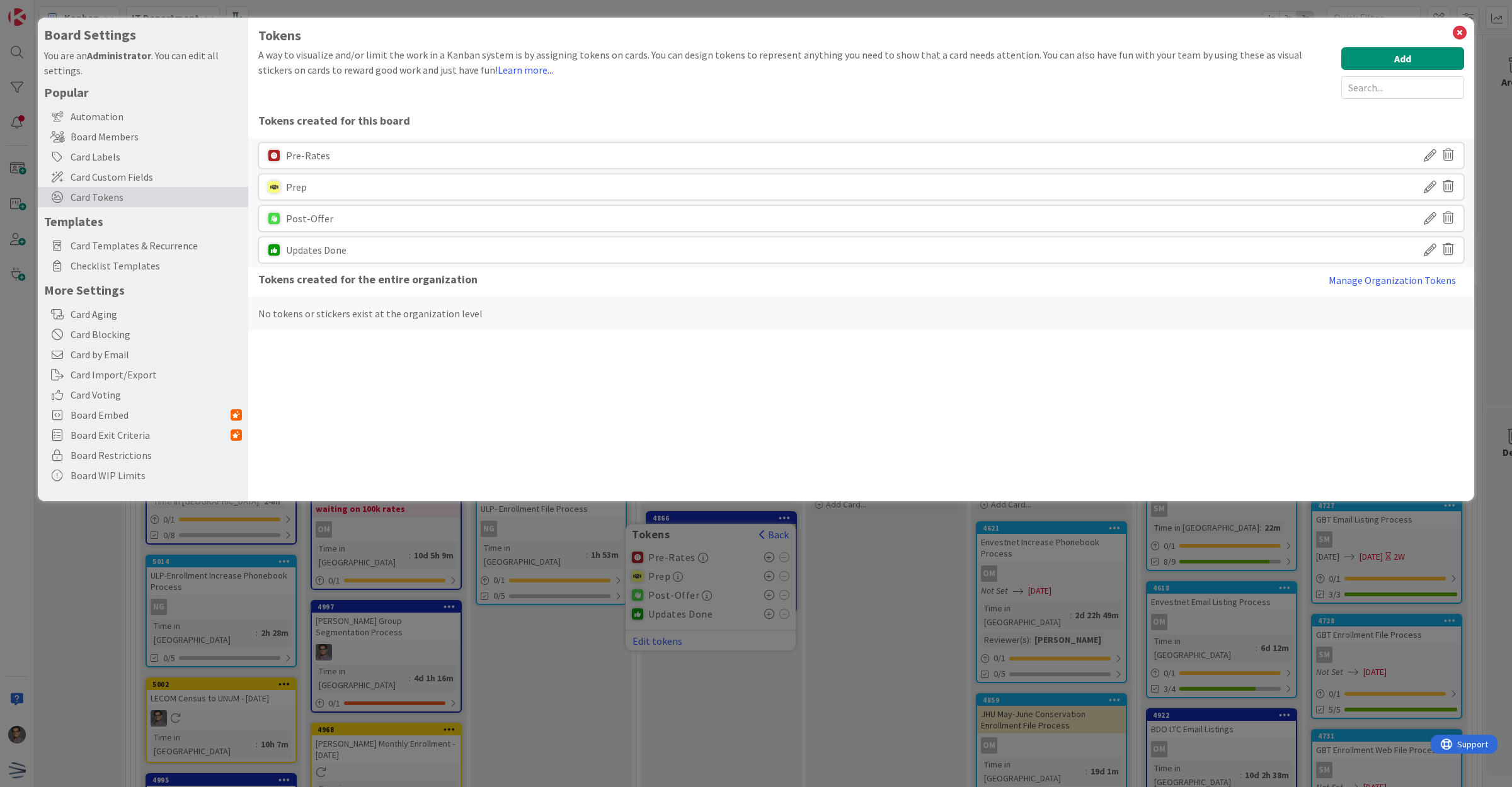
click at [1426, 253] on icon at bounding box center [1429, 250] width 13 height 22
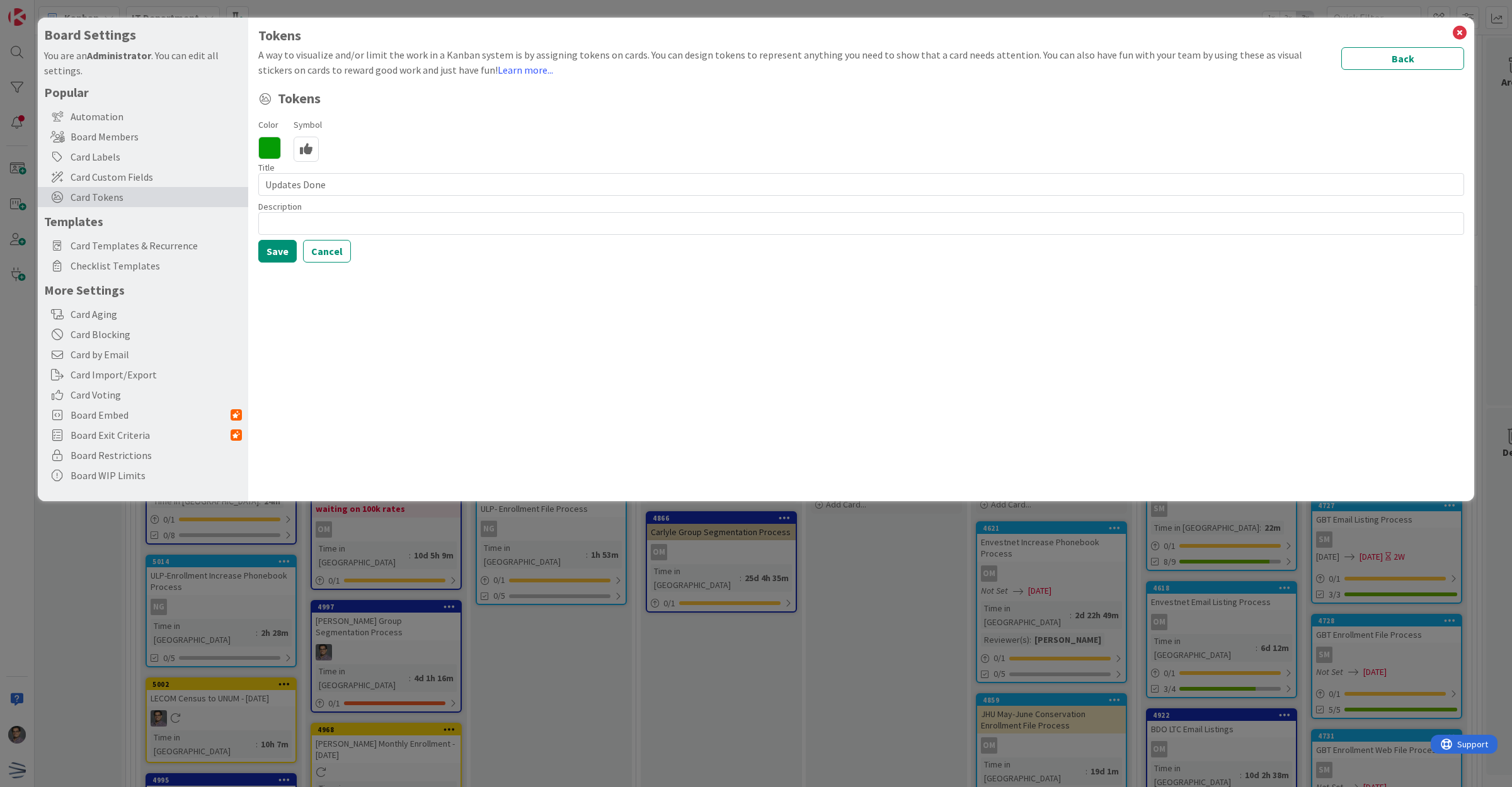
click at [274, 143] on icon at bounding box center [269, 147] width 22 height 22
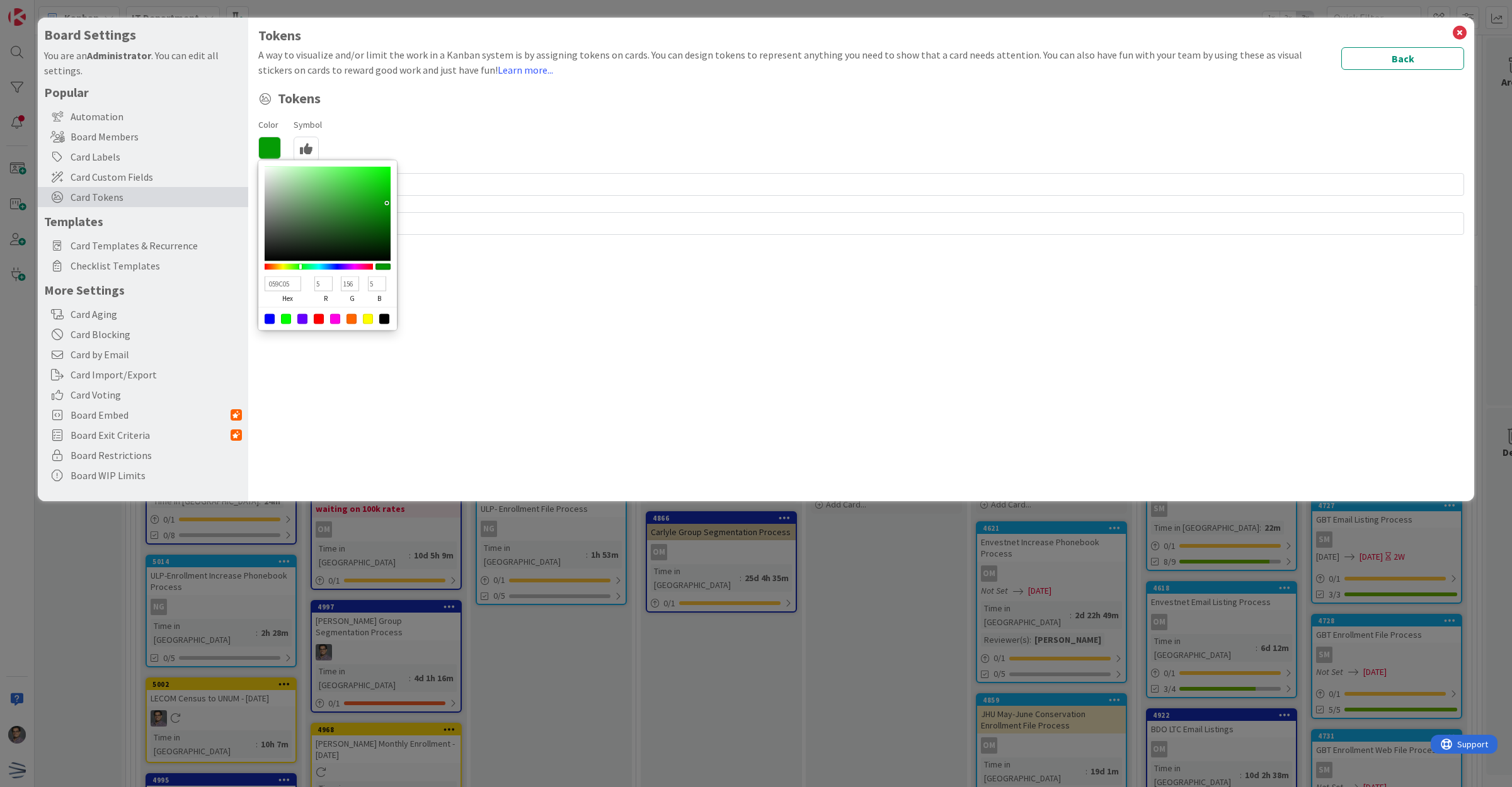
click at [1452, 33] on icon at bounding box center [1459, 33] width 16 height 18
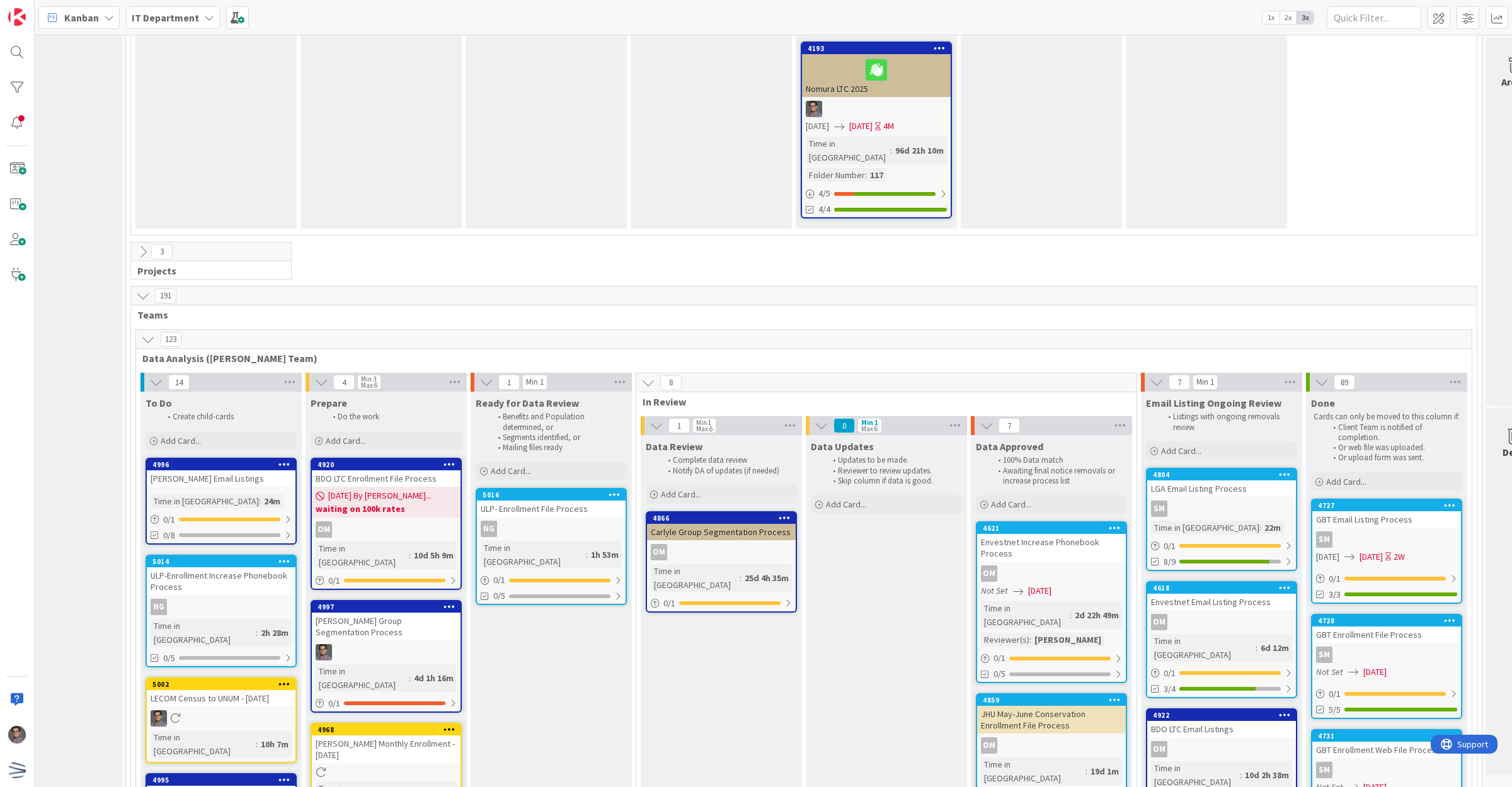
scroll to position [1831, 133]
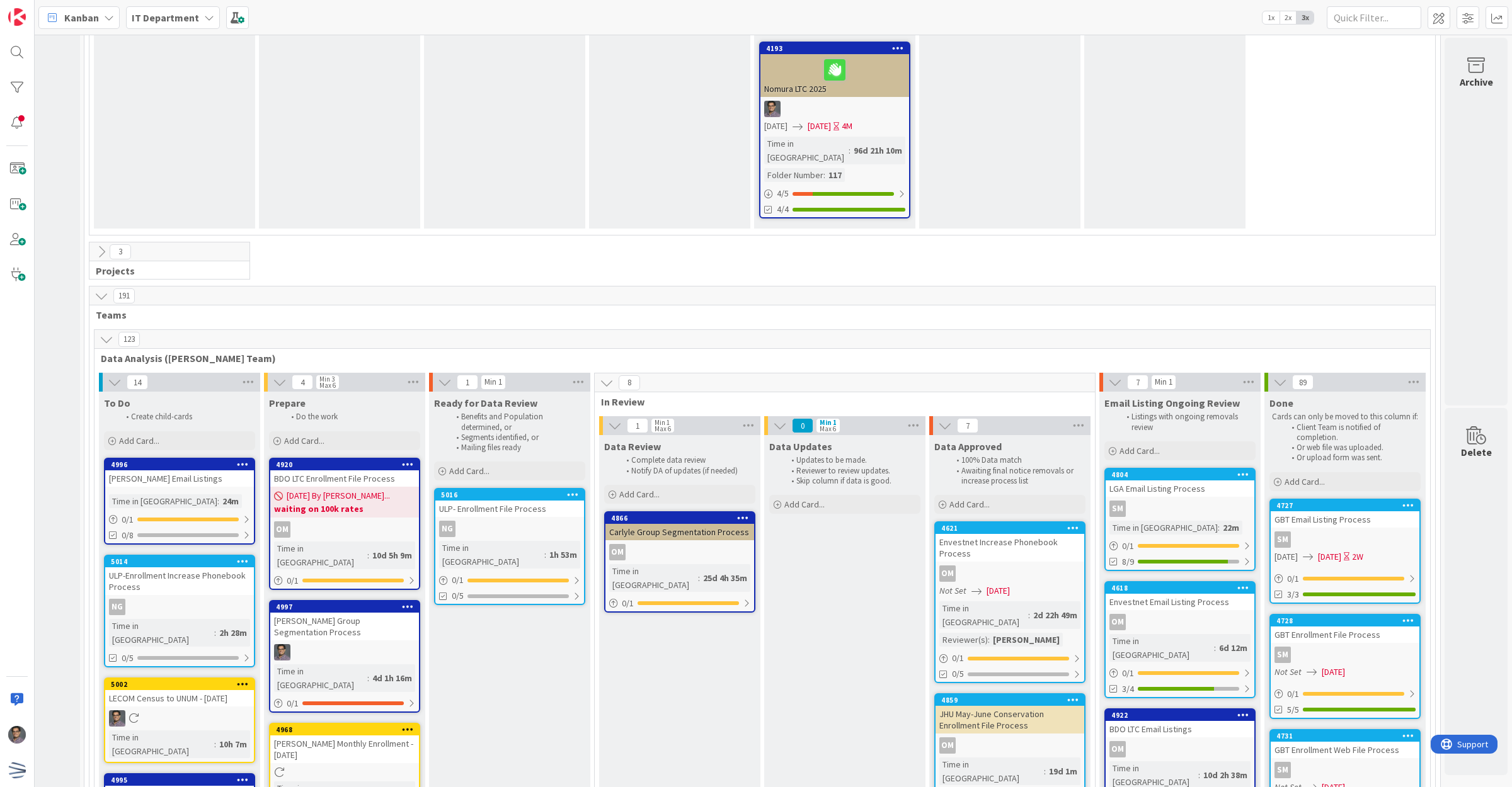
click at [1108, 376] on icon at bounding box center [1115, 382] width 13 height 13
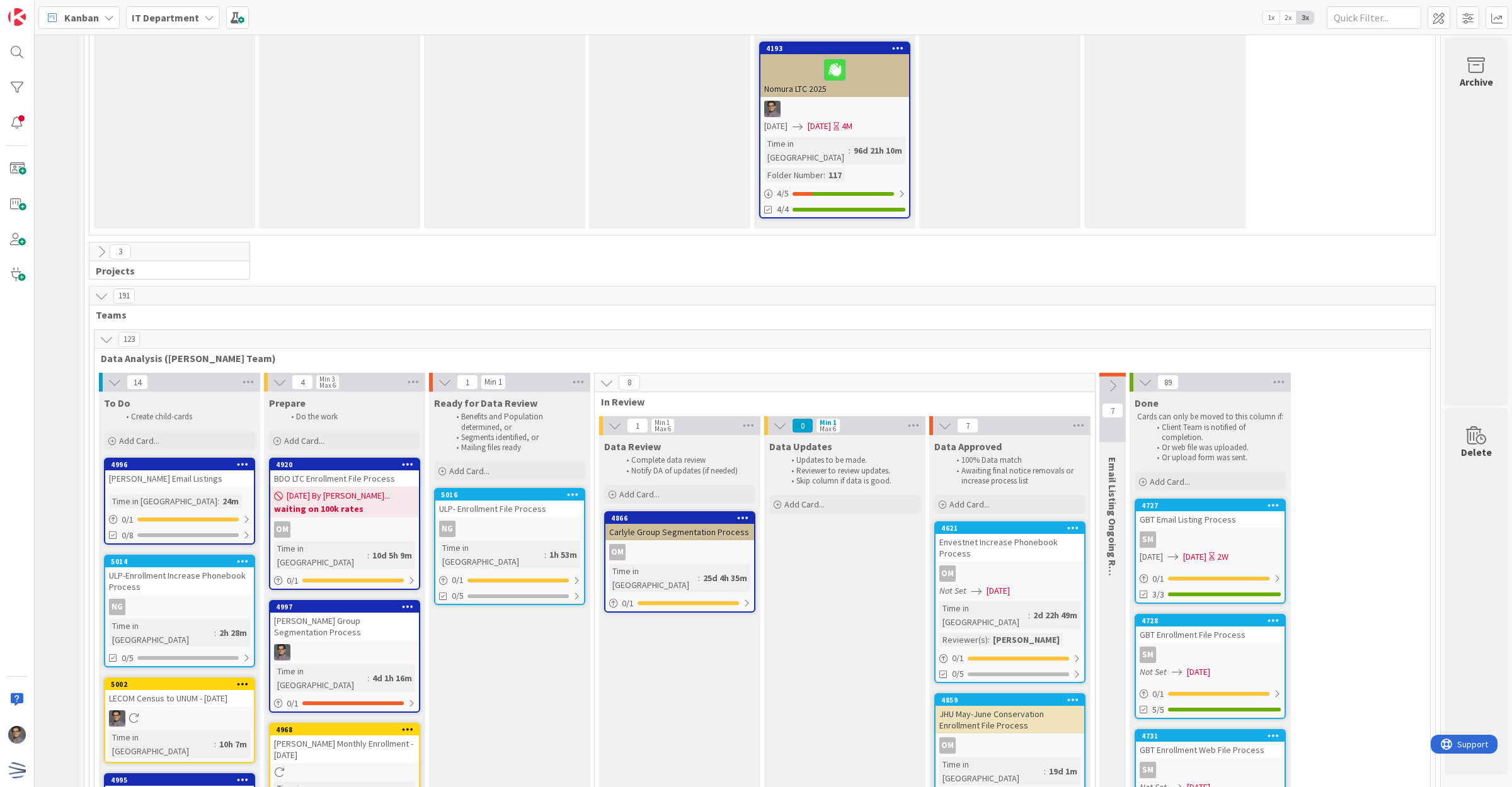
click at [1106, 379] on icon at bounding box center [1112, 385] width 13 height 13
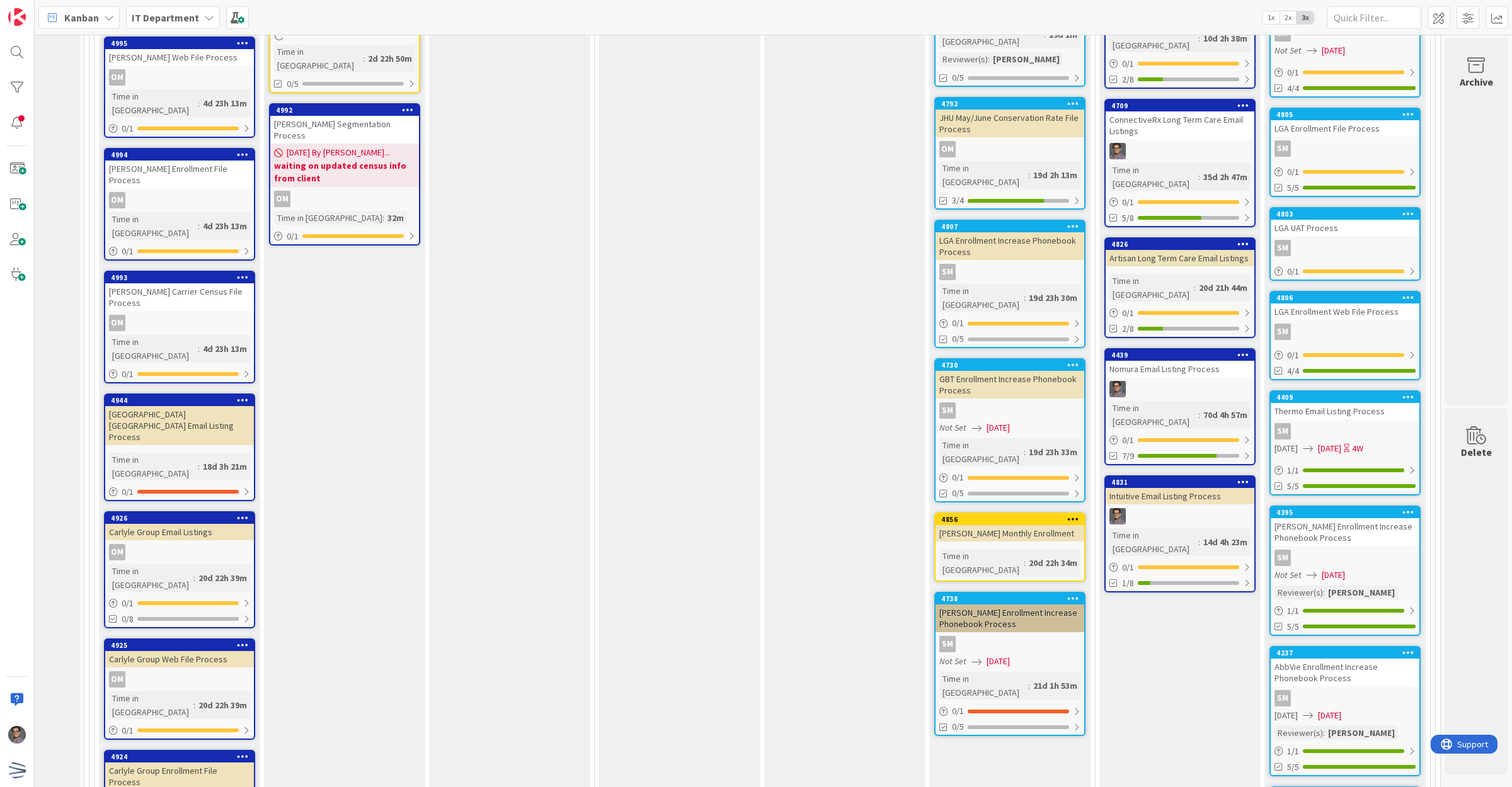
scroll to position [2539, 133]
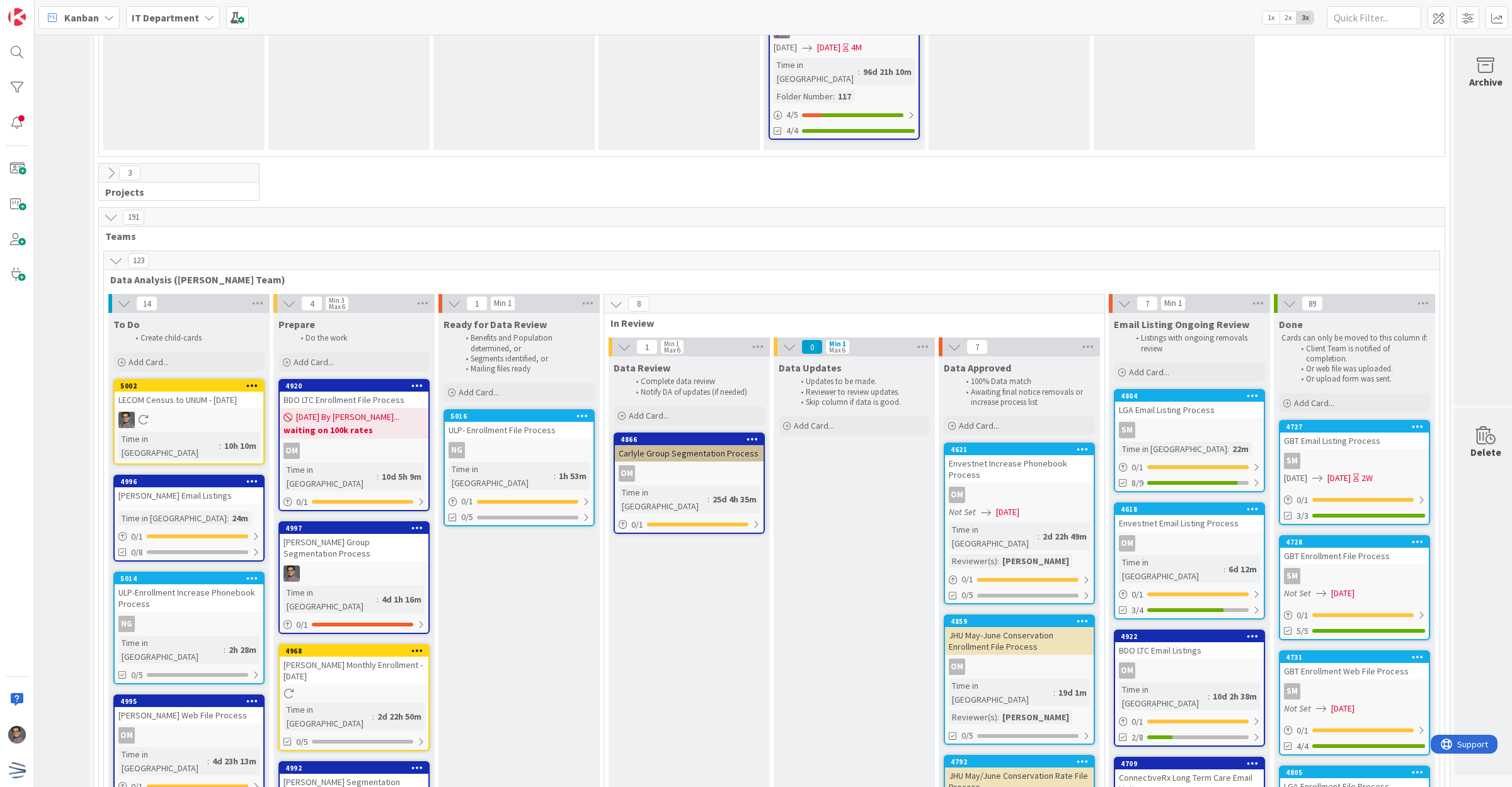
scroll to position [1909, 133]
